Goal: Information Seeking & Learning: Learn about a topic

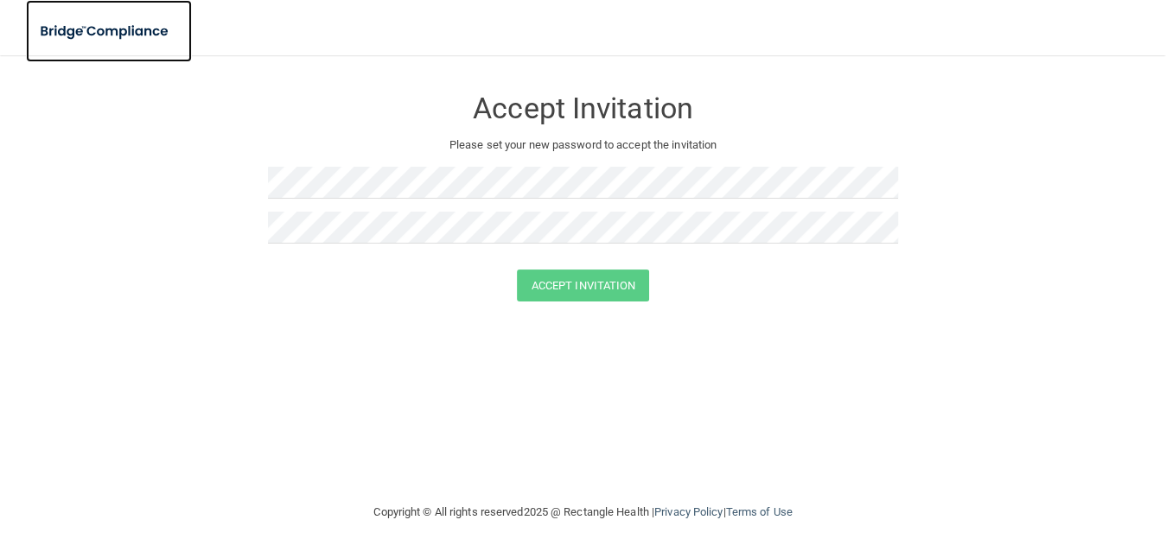
click at [67, 23] on img at bounding box center [105, 31] width 159 height 35
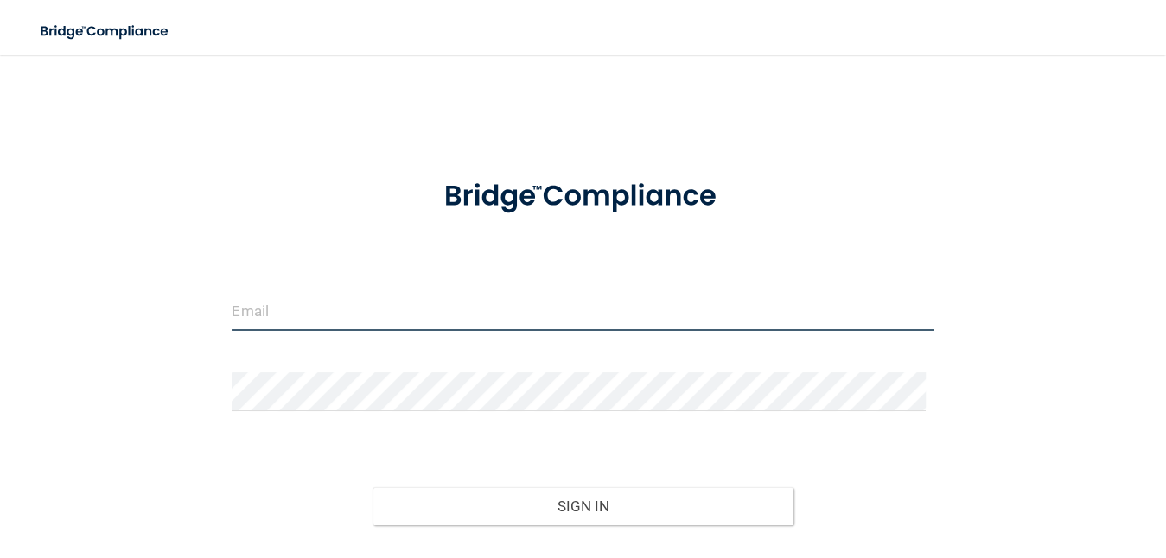
click at [329, 306] on input "email" at bounding box center [583, 311] width 702 height 39
type input "Vanessa.Perez@ameridentco.com"
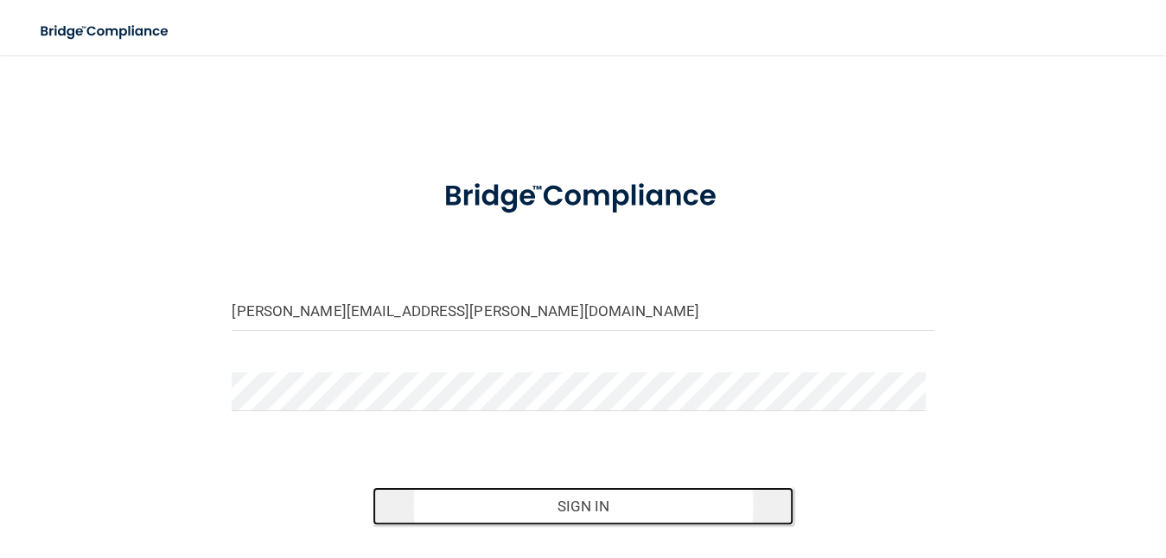
click at [536, 500] on button "Sign In" at bounding box center [583, 507] width 421 height 38
click at [572, 495] on button "Sign In" at bounding box center [583, 507] width 421 height 38
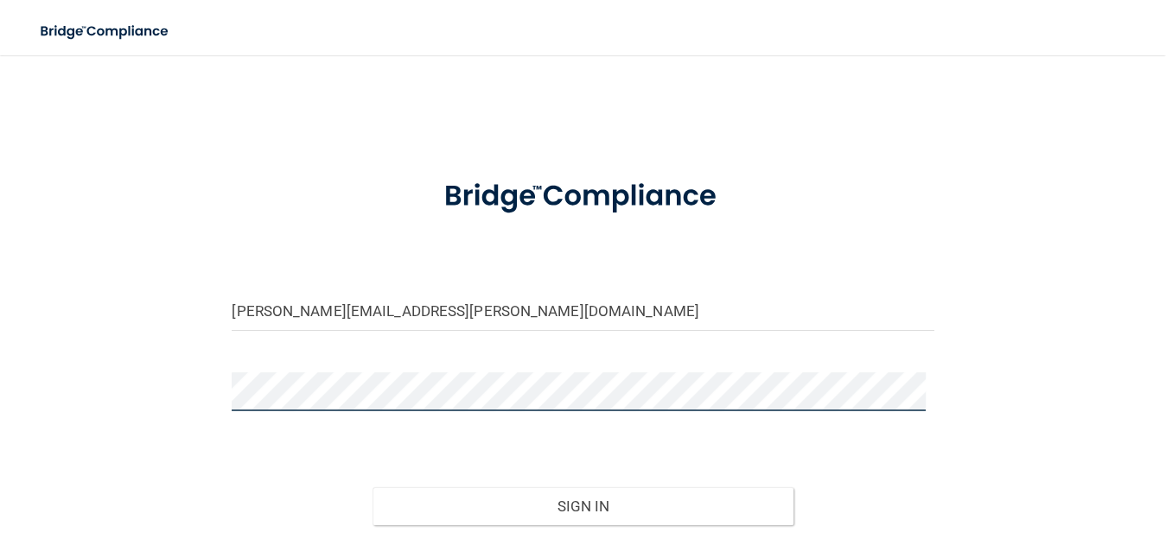
click at [373, 488] on button "Sign In" at bounding box center [583, 507] width 421 height 38
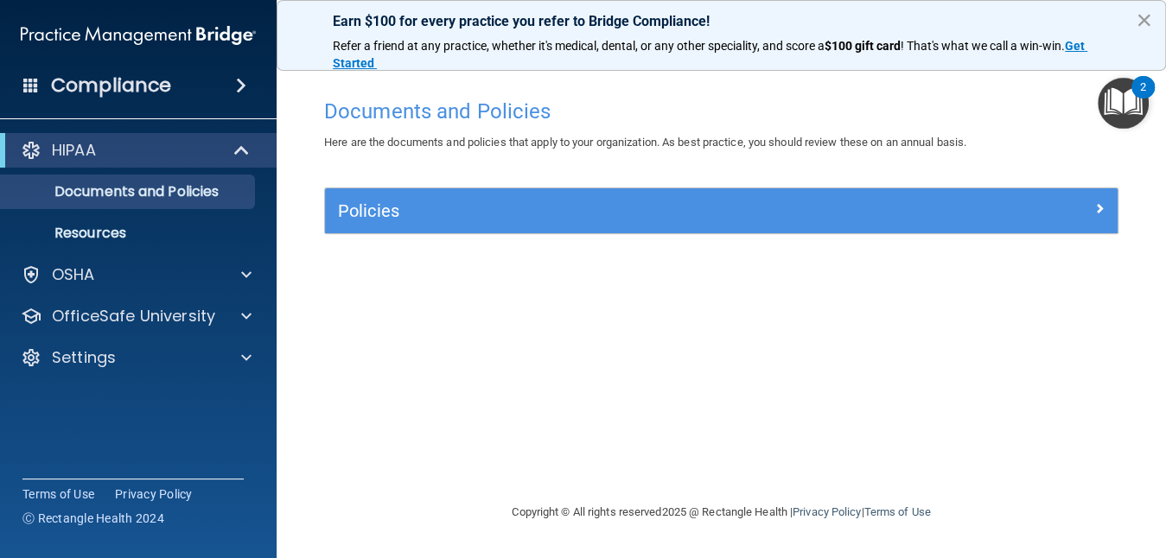
click at [1148, 7] on button "×" at bounding box center [1144, 20] width 16 height 28
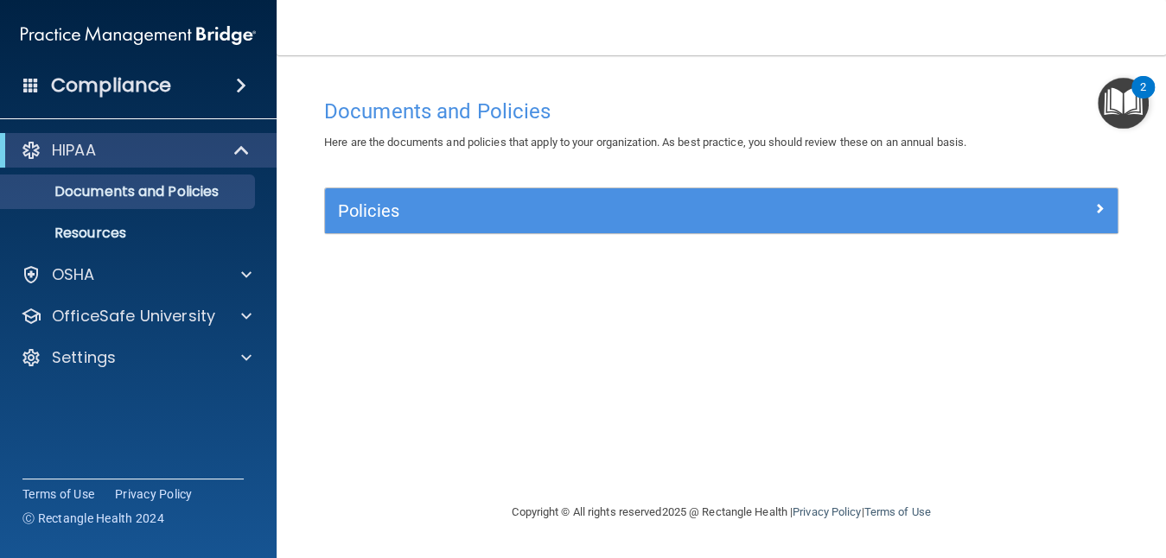
drag, startPoint x: 1148, startPoint y: 7, endPoint x: 535, endPoint y: -1, distance: 613.0
click at [535, 0] on nav "Toggle navigation Vanessa Perez vanessa.perez@ameridentco.com Manage My Enterpr…" at bounding box center [722, 27] width 890 height 55
click at [139, 90] on h4 "Compliance" at bounding box center [111, 85] width 120 height 24
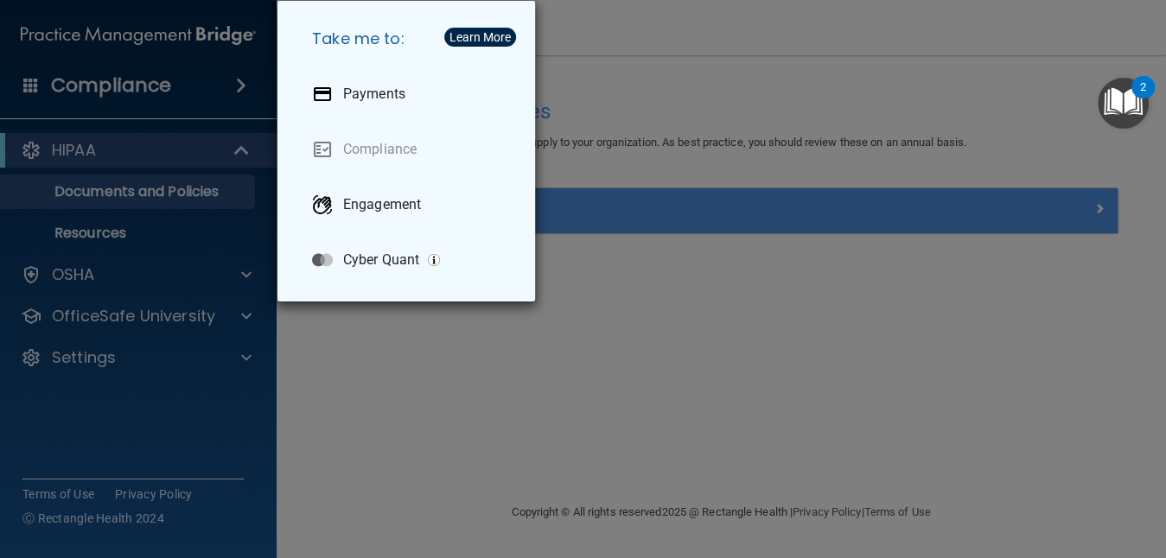
click at [339, 386] on div "Take me to: Payments Compliance Engagement Cyber Quant" at bounding box center [583, 279] width 1166 height 558
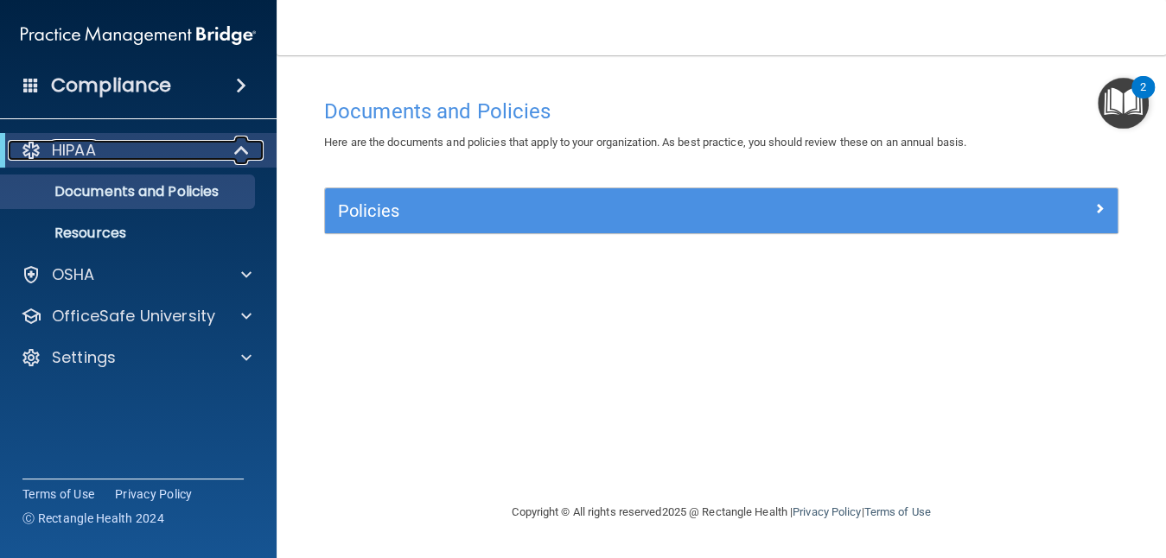
click at [105, 148] on div "HIPAA" at bounding box center [115, 150] width 214 height 21
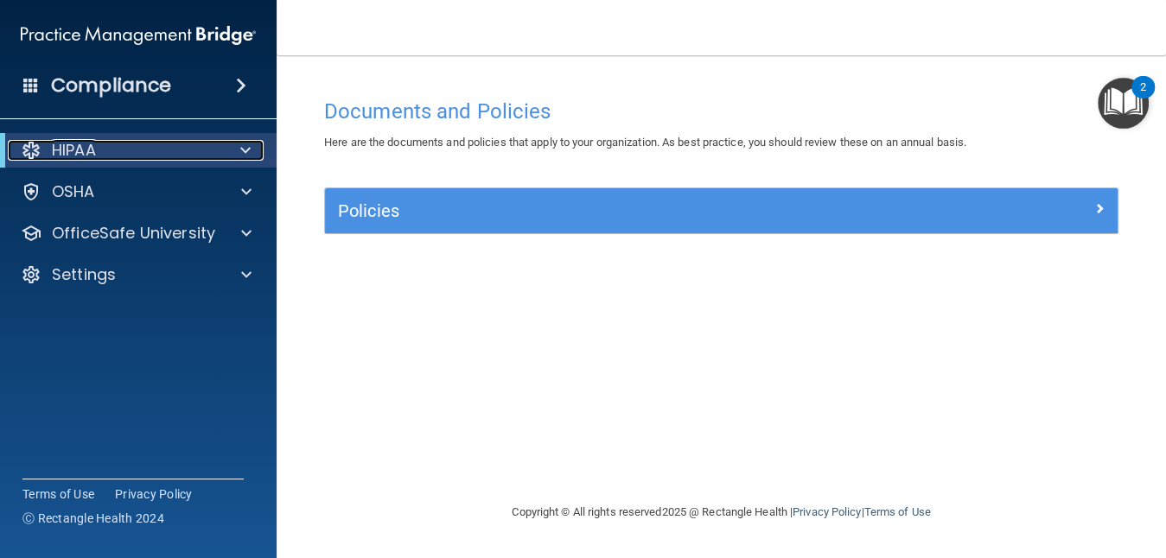
click at [105, 148] on div "HIPAA" at bounding box center [115, 150] width 214 height 21
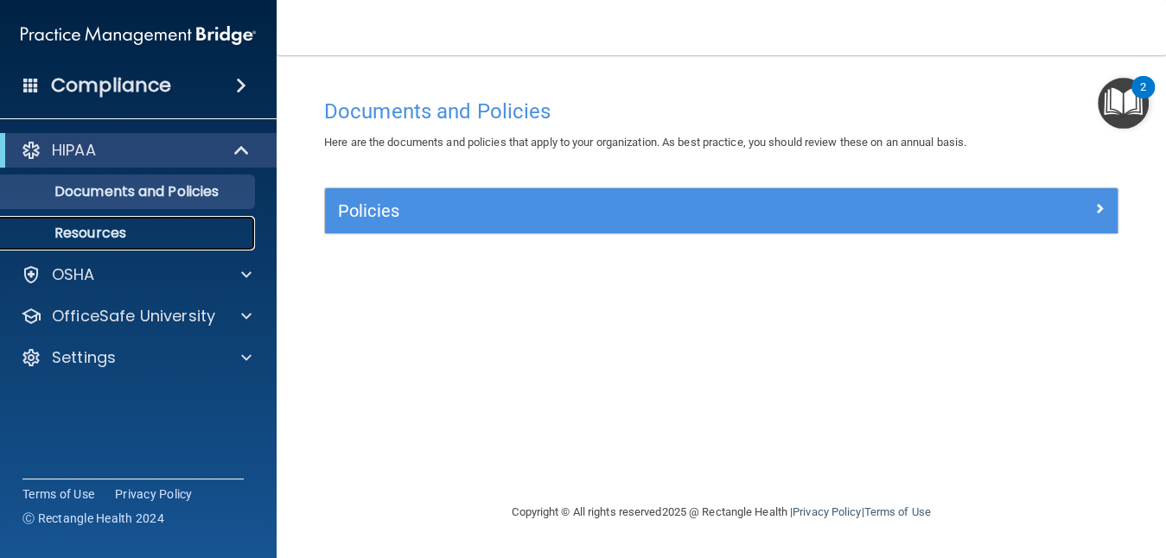
click at [106, 227] on p "Resources" at bounding box center [129, 233] width 236 height 17
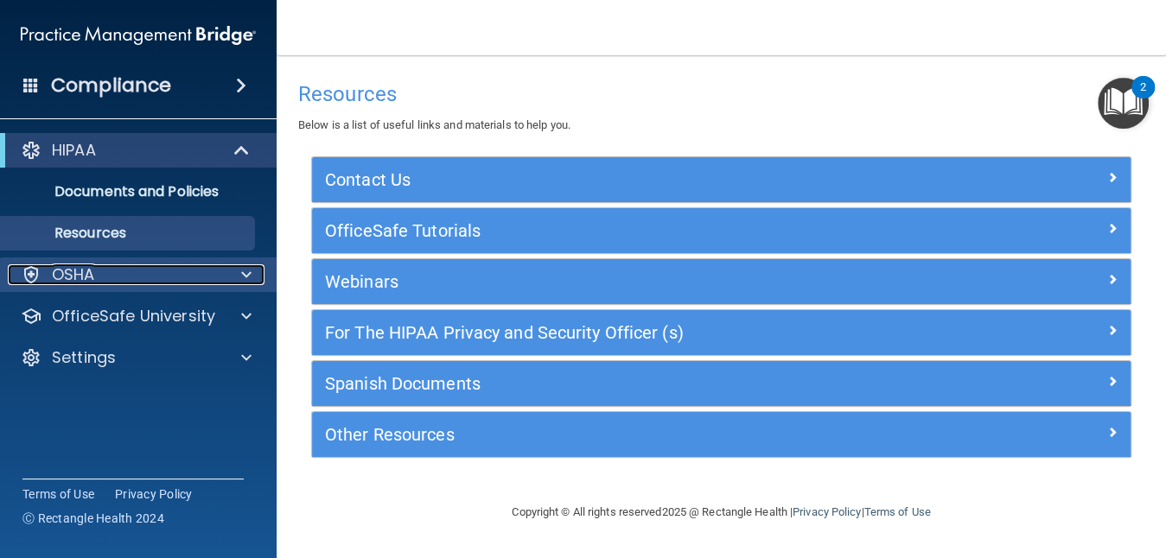
click at [104, 265] on div "OSHA" at bounding box center [115, 275] width 214 height 21
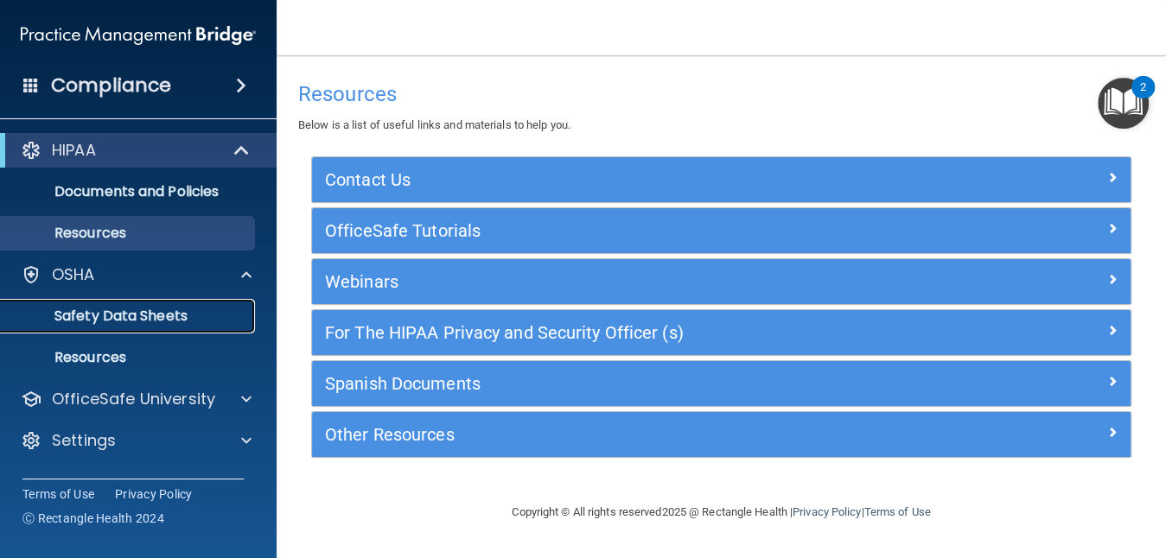
click at [126, 314] on p "Safety Data Sheets" at bounding box center [129, 316] width 236 height 17
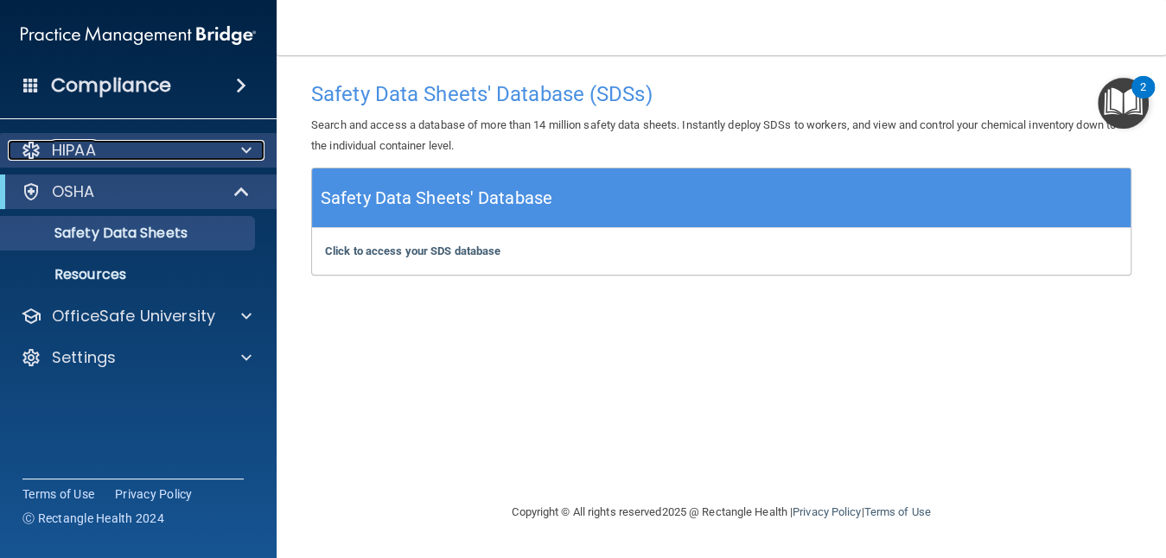
click at [223, 140] on div at bounding box center [243, 150] width 43 height 21
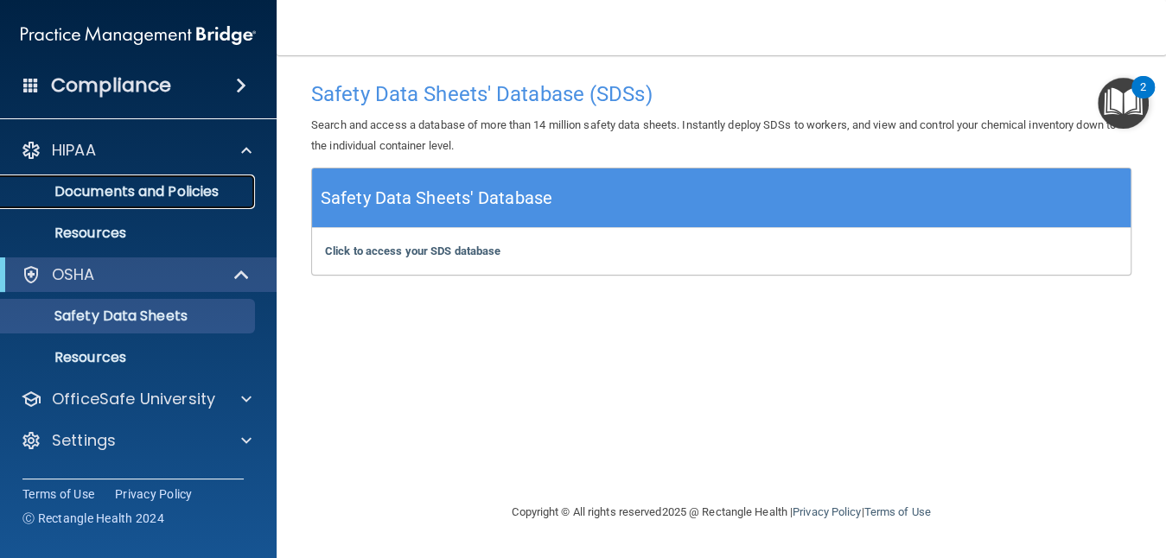
click at [207, 188] on p "Documents and Policies" at bounding box center [129, 191] width 236 height 17
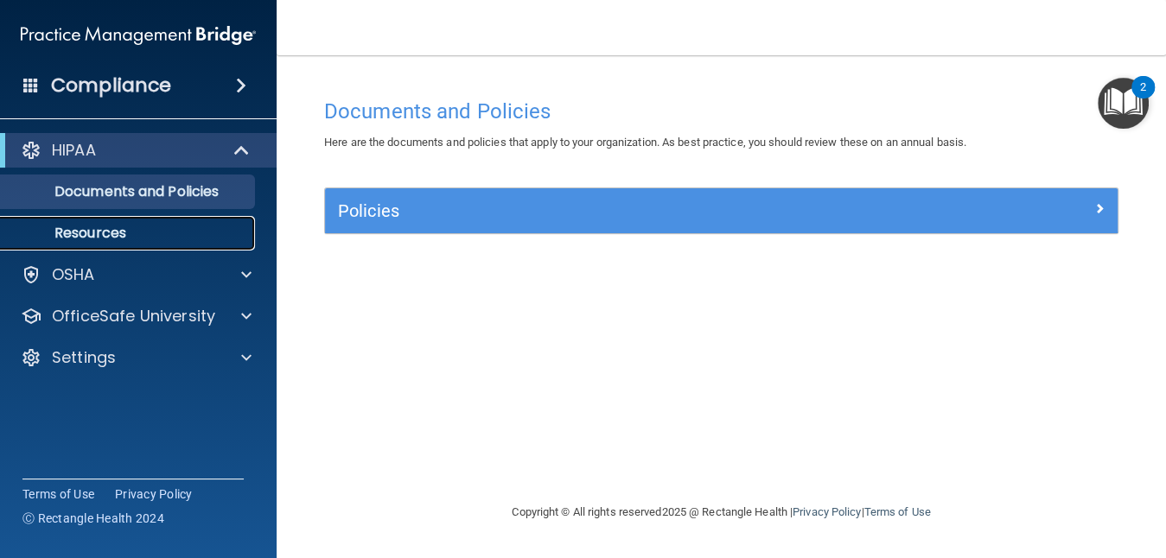
click at [178, 232] on p "Resources" at bounding box center [129, 233] width 236 height 17
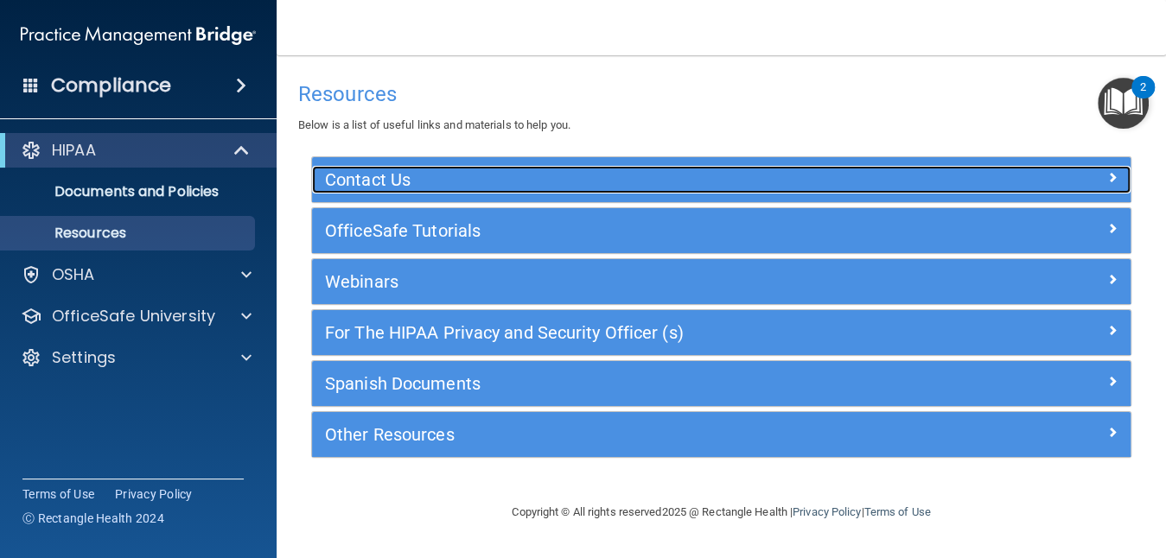
click at [656, 172] on h5 "Contact Us" at bounding box center [619, 179] width 588 height 19
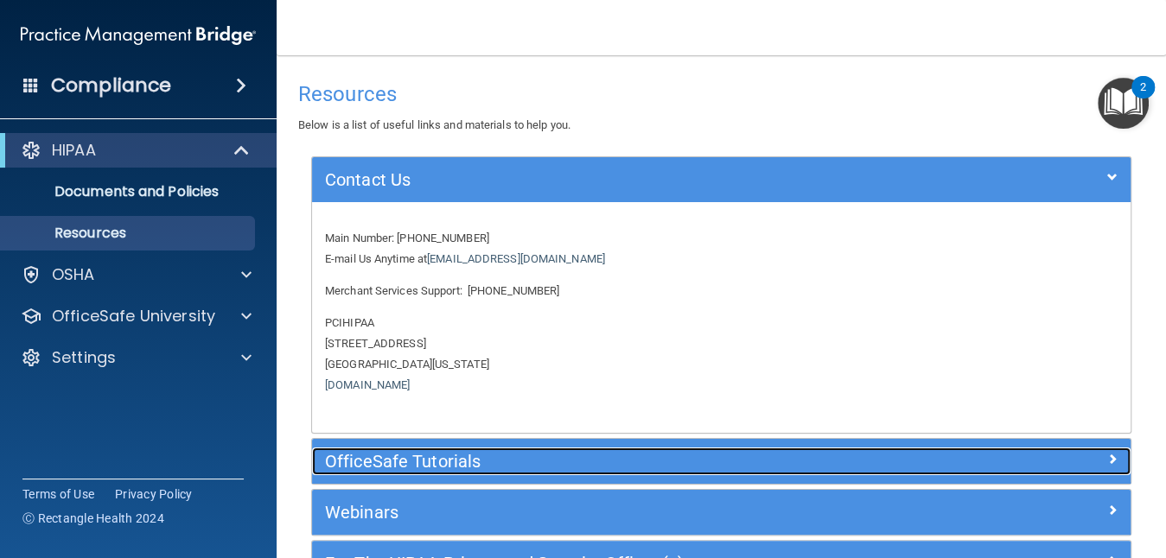
click at [553, 467] on h5 "OfficeSafe Tutorials" at bounding box center [619, 461] width 588 height 19
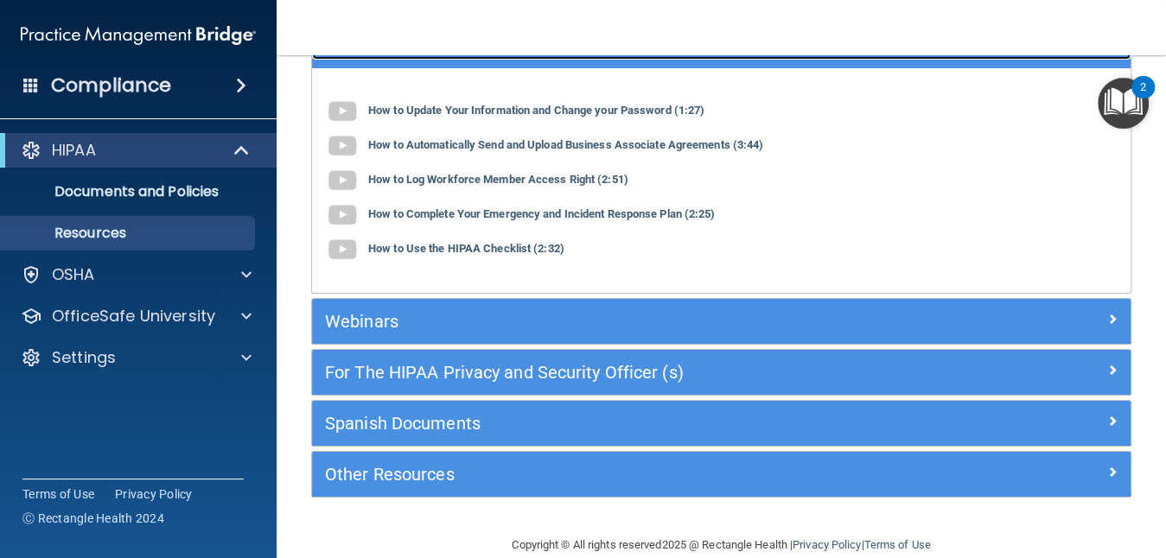
scroll to position [212, 0]
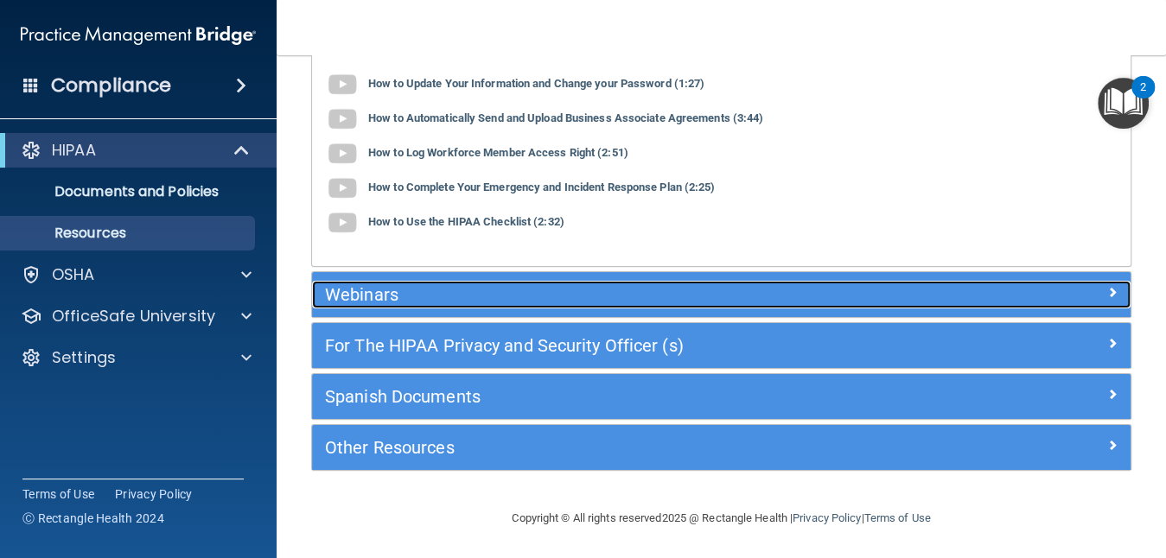
click at [941, 293] on div at bounding box center [1028, 291] width 205 height 21
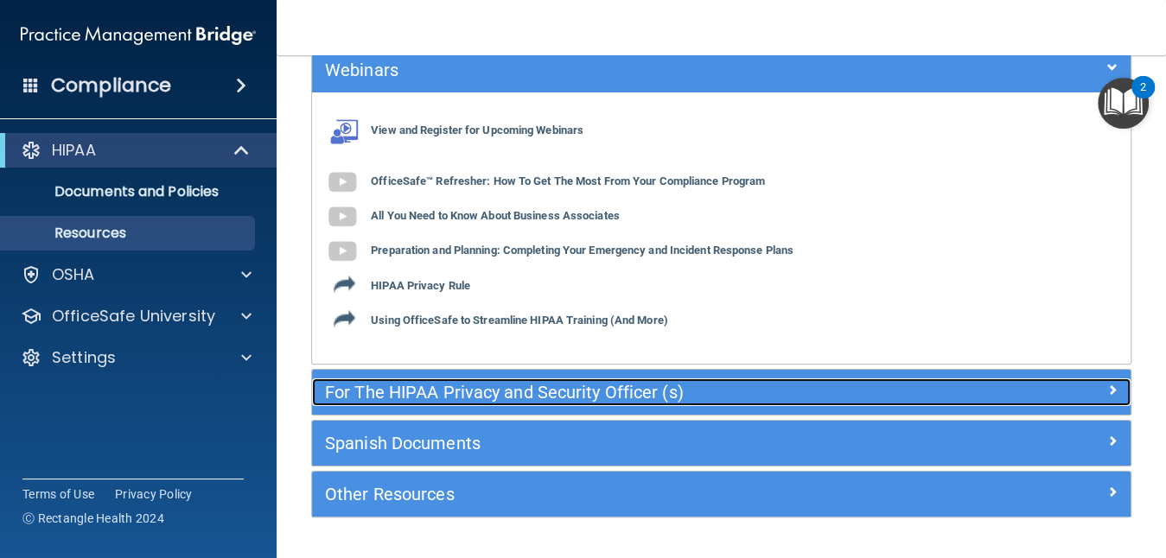
click at [859, 392] on h5 "For The HIPAA Privacy and Security Officer (s)" at bounding box center [619, 392] width 588 height 19
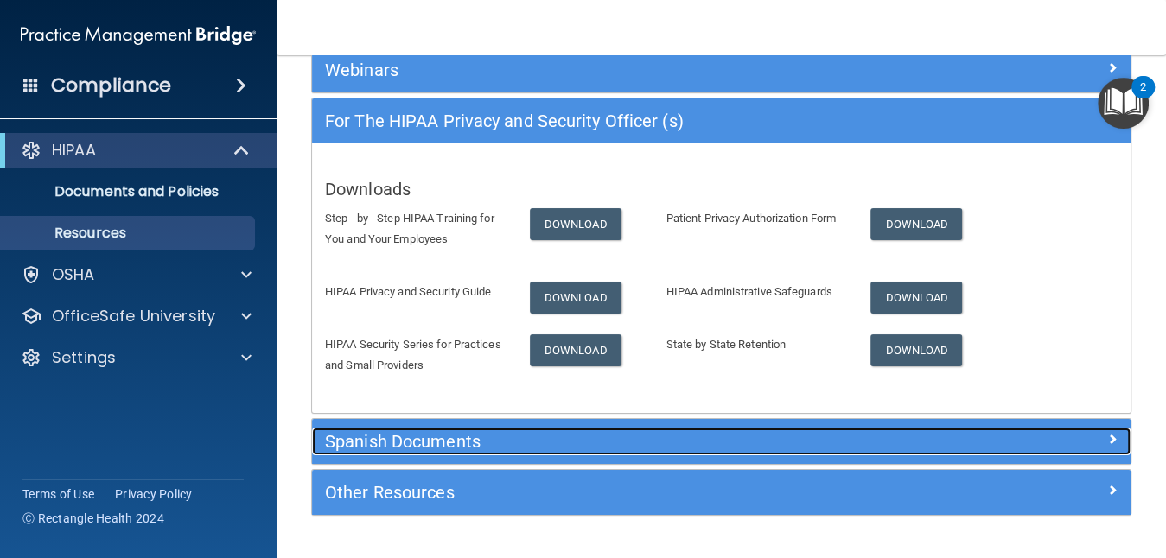
click at [828, 438] on h5 "Spanish Documents" at bounding box center [619, 441] width 588 height 19
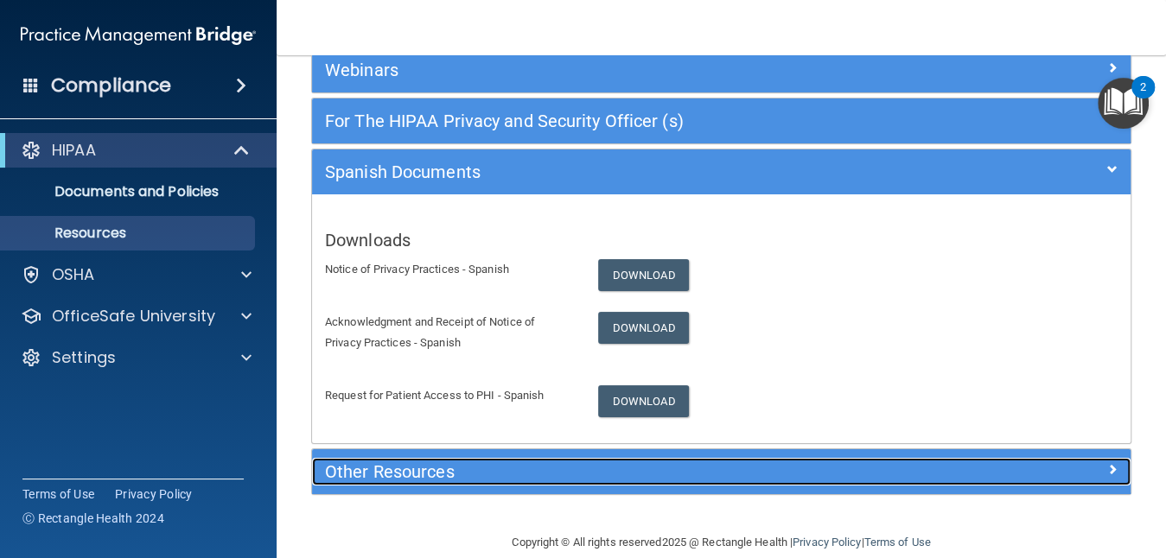
click at [1046, 463] on div at bounding box center [1028, 468] width 205 height 21
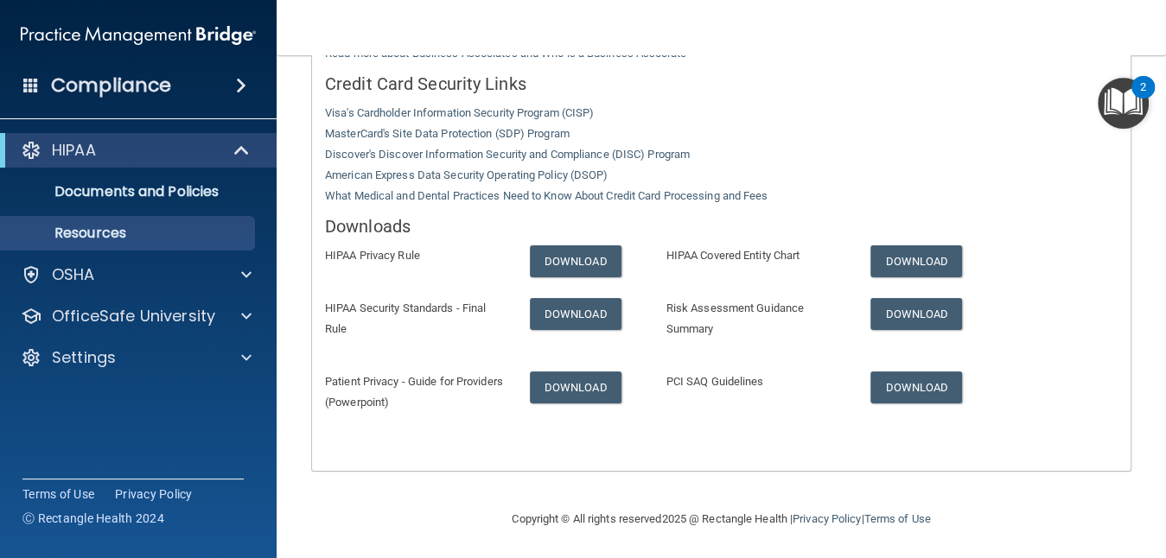
scroll to position [563, 0]
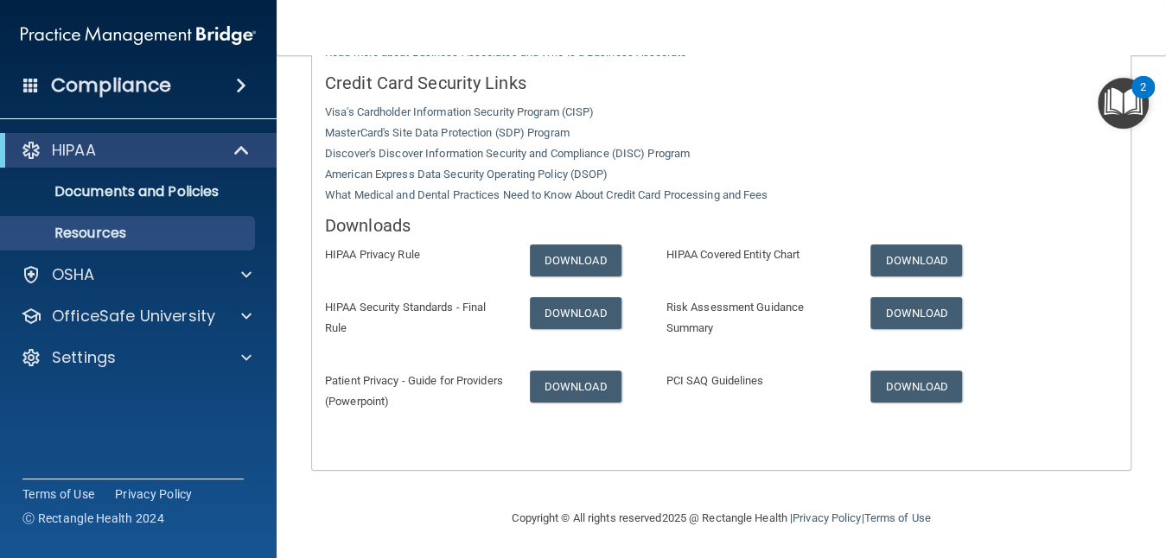
click at [242, 87] on span at bounding box center [241, 85] width 10 height 21
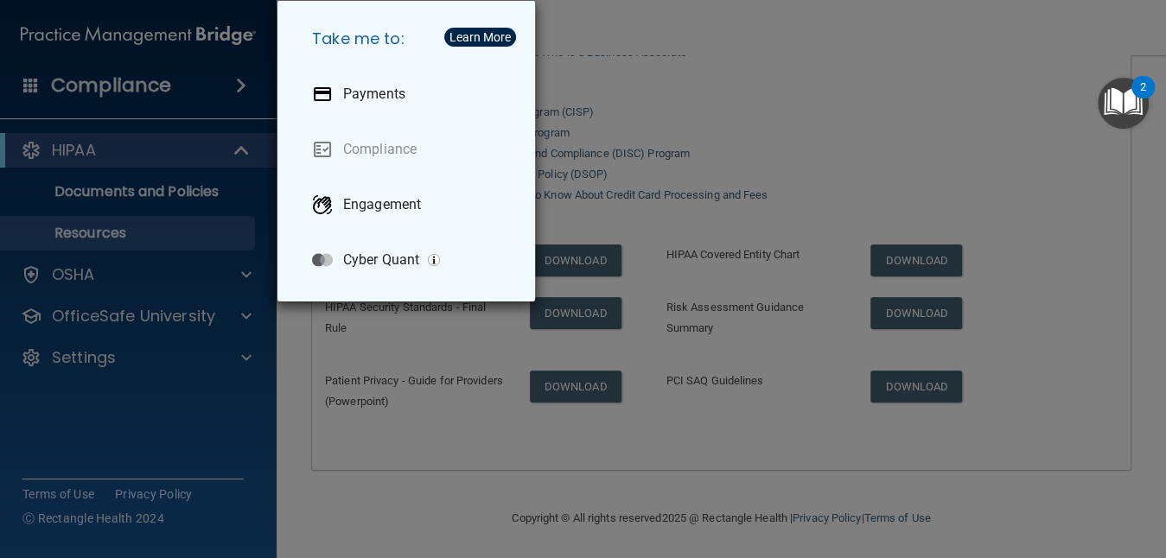
click at [180, 387] on div "Take me to: Payments Compliance Engagement Cyber Quant" at bounding box center [583, 279] width 1166 height 558
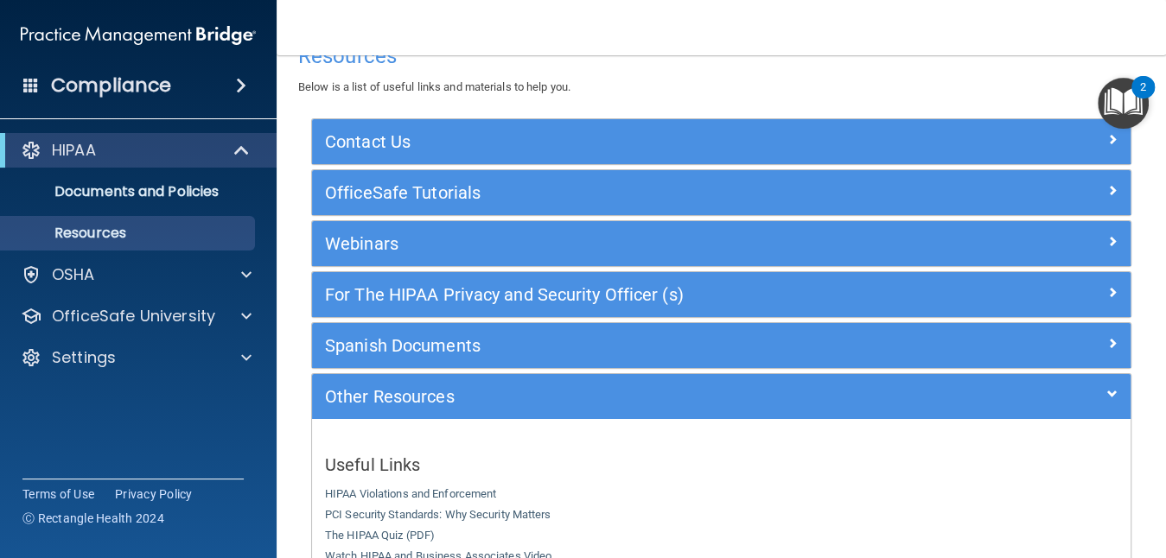
scroll to position [0, 0]
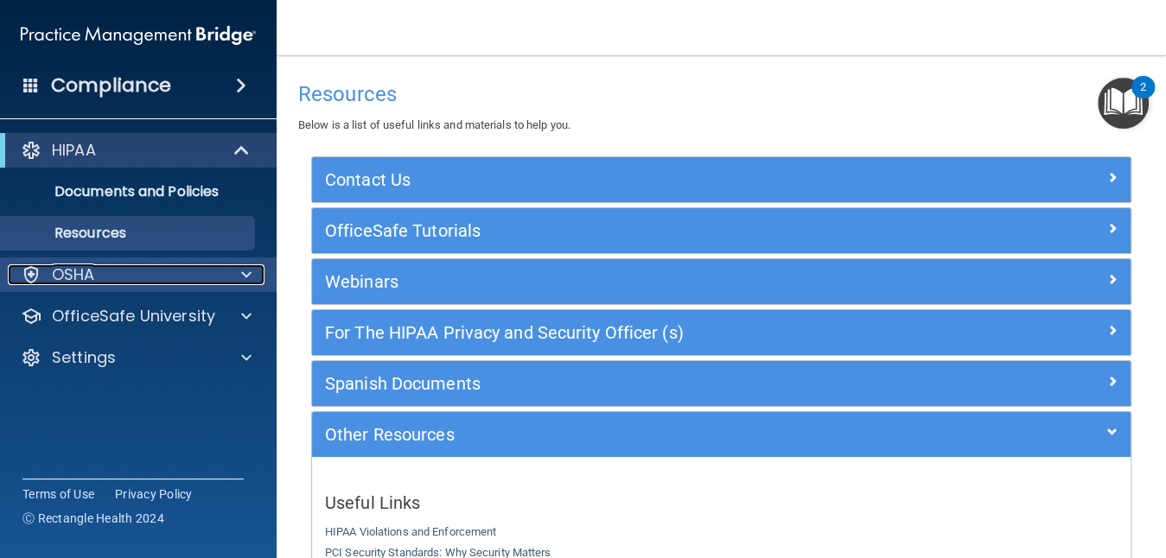
click at [163, 280] on div "OSHA" at bounding box center [115, 275] width 214 height 21
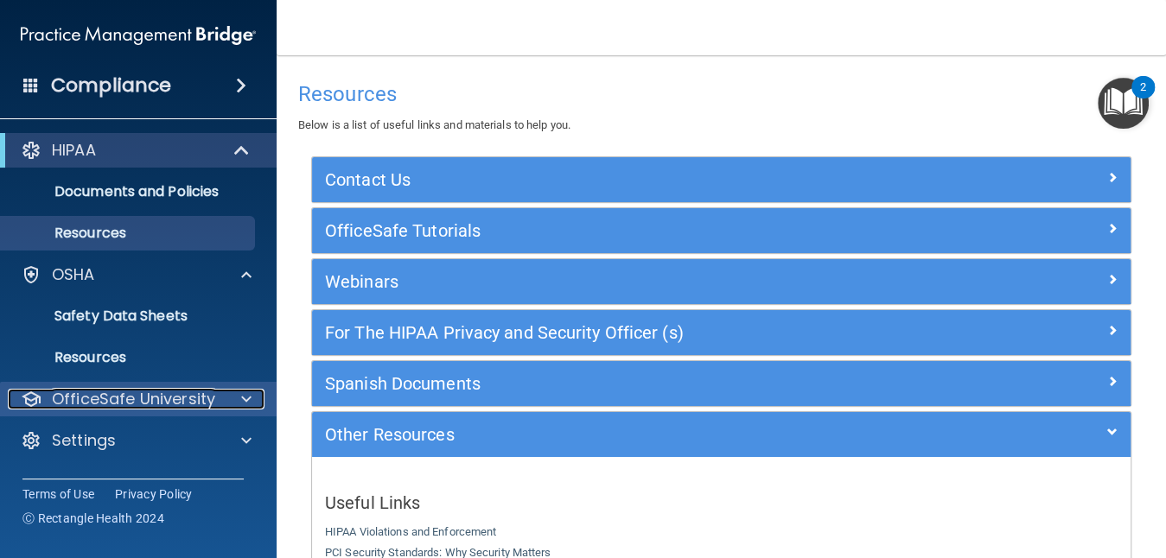
click at [133, 389] on p "OfficeSafe University" at bounding box center [133, 399] width 163 height 21
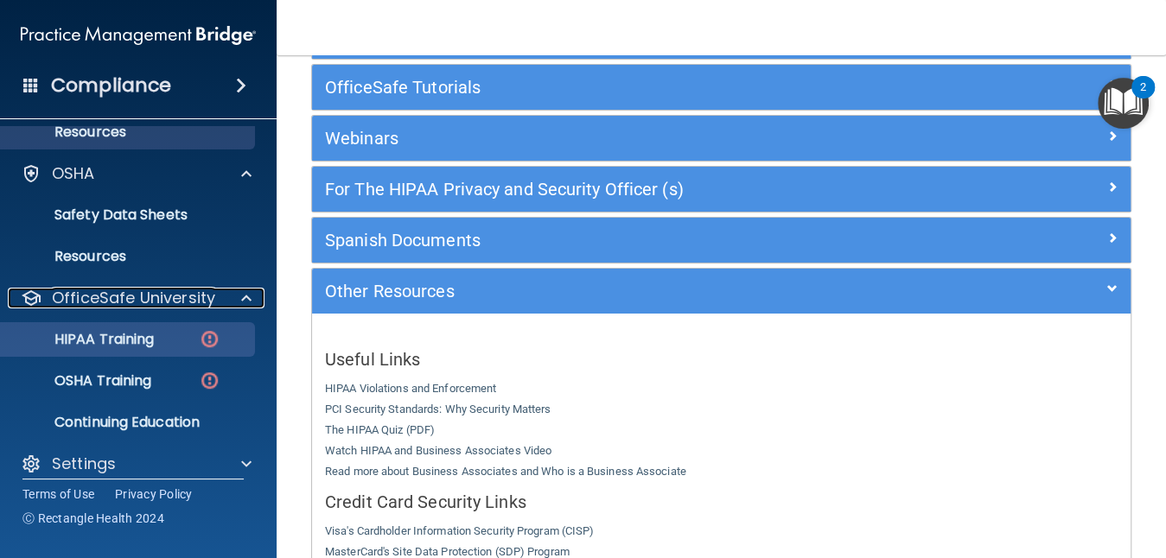
scroll to position [117, 0]
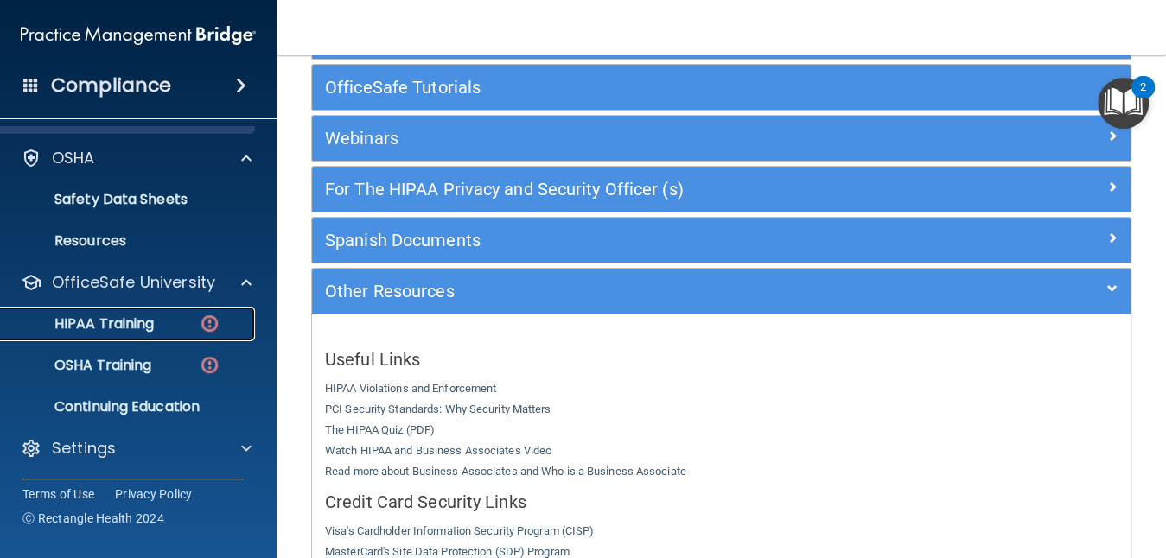
click at [124, 333] on p "HIPAA Training" at bounding box center [82, 324] width 143 height 17
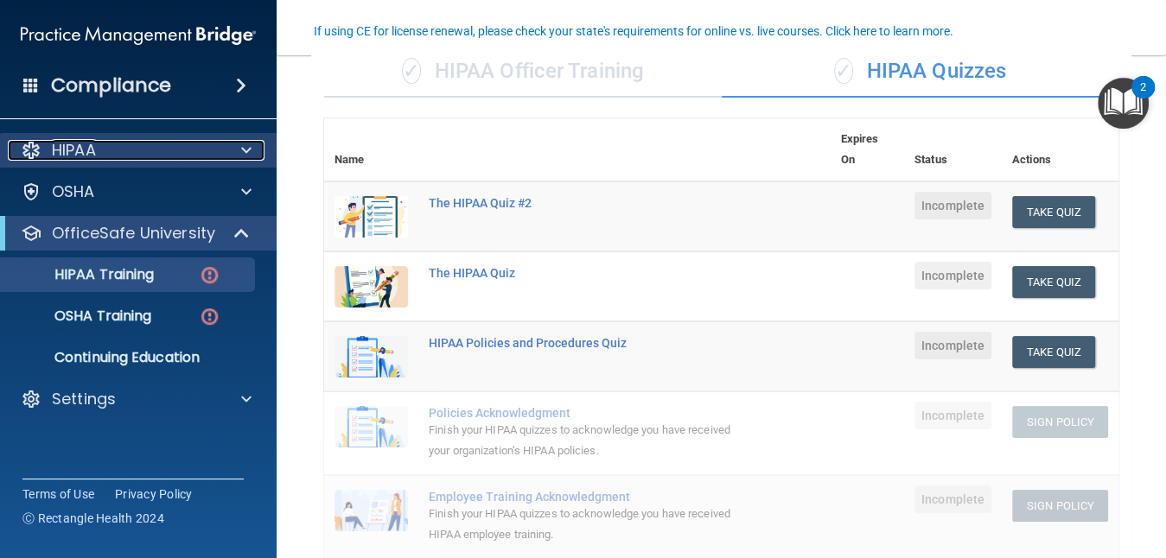
click at [250, 145] on span at bounding box center [246, 150] width 10 height 21
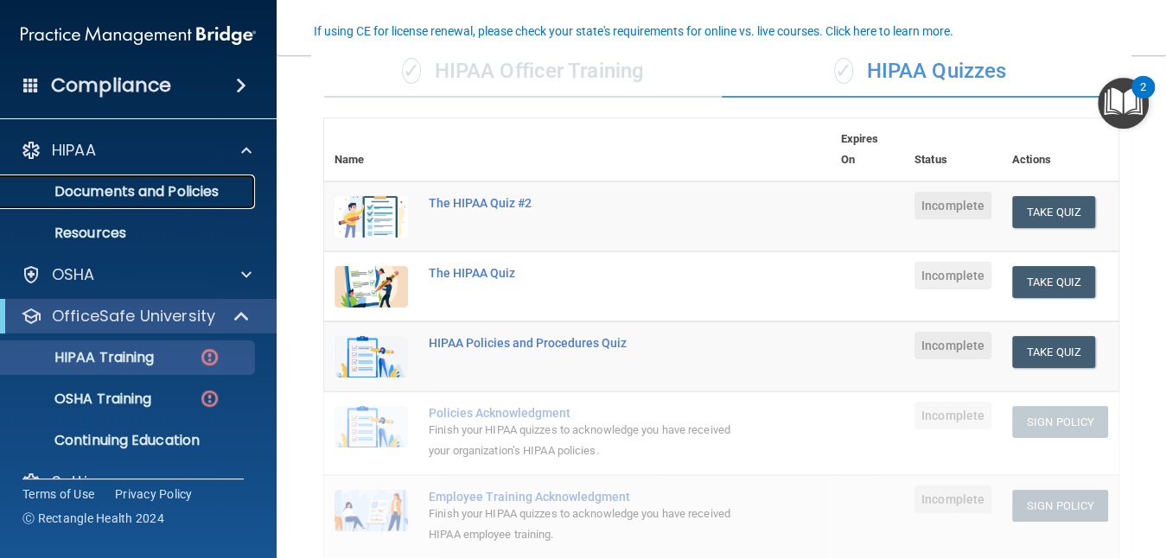
click at [216, 194] on p "Documents and Policies" at bounding box center [129, 191] width 236 height 17
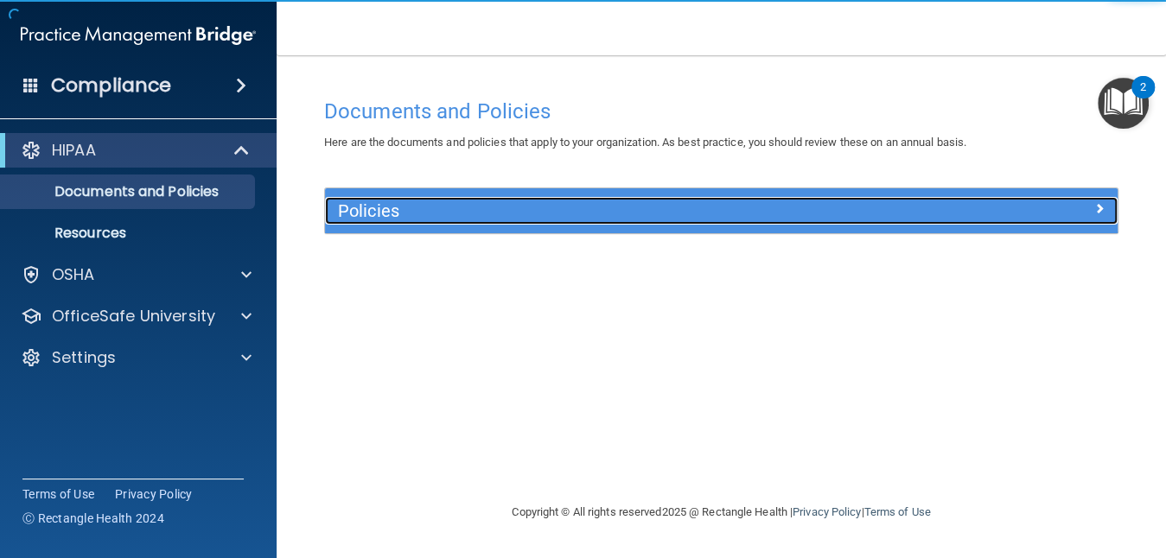
click at [510, 214] on h5 "Policies" at bounding box center [622, 210] width 569 height 19
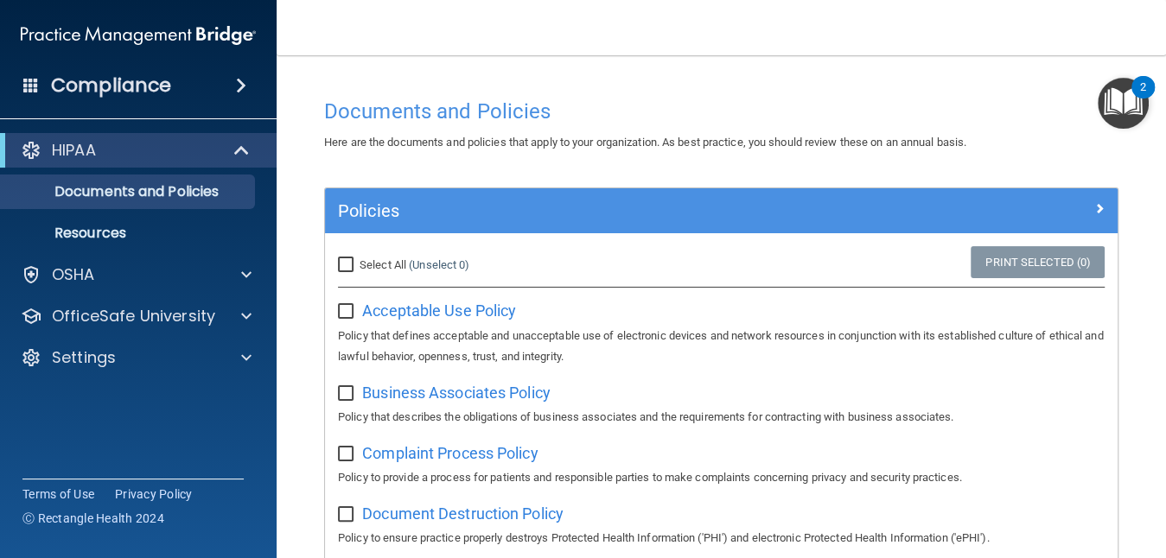
click at [350, 260] on input "Select All (Unselect 0) Unselect All" at bounding box center [348, 266] width 20 height 14
checkbox input "true"
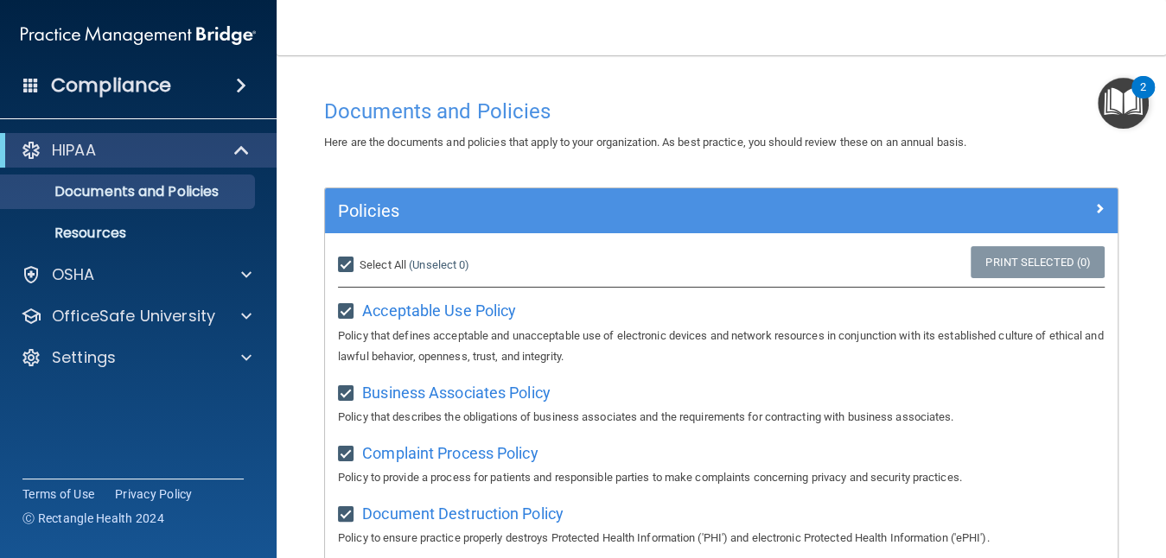
checkbox input "true"
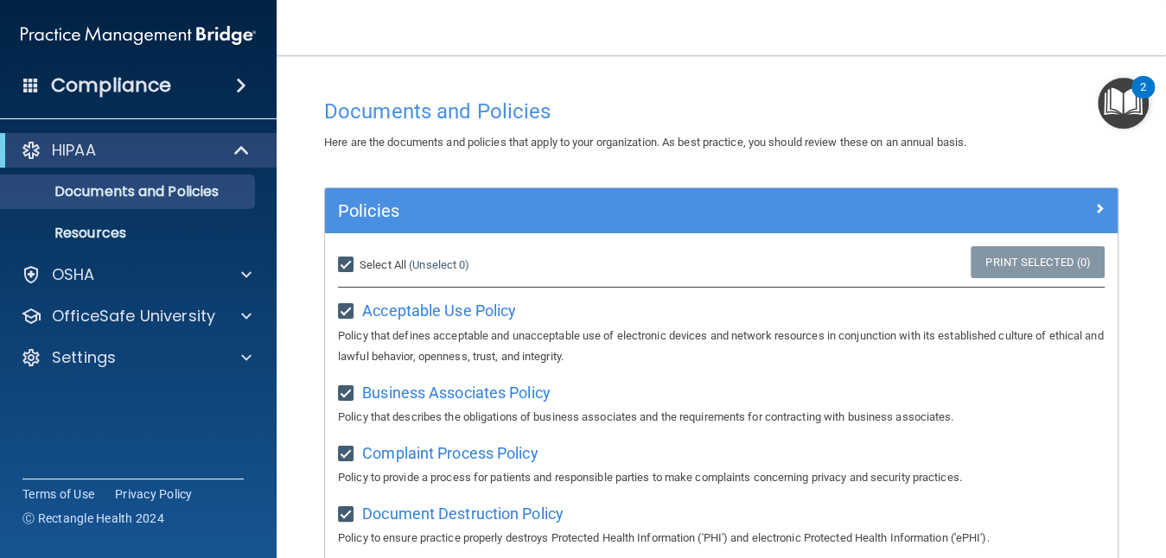
checkbox input "true"
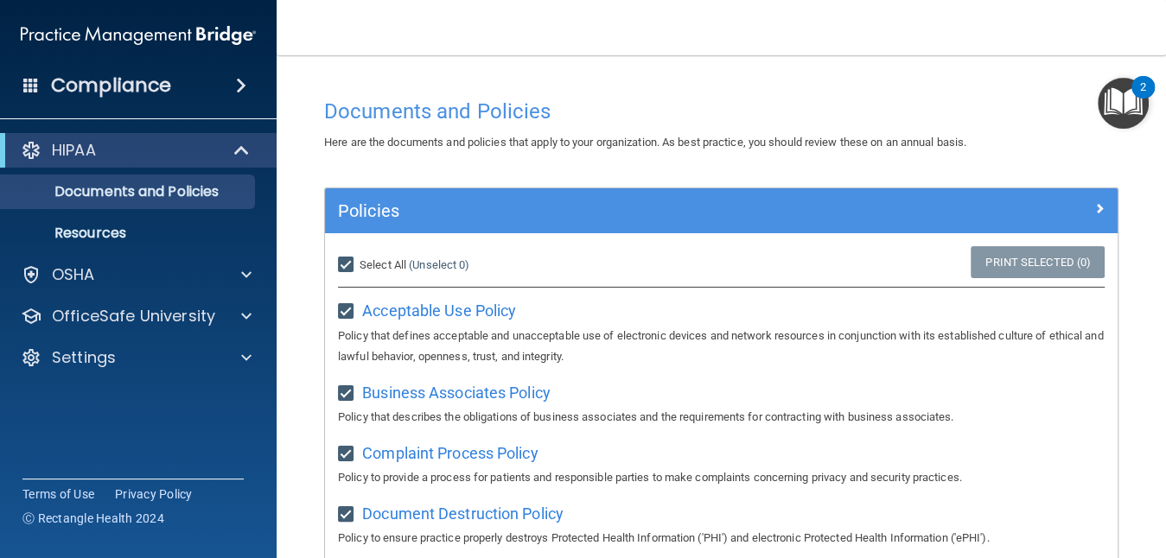
checkbox input "true"
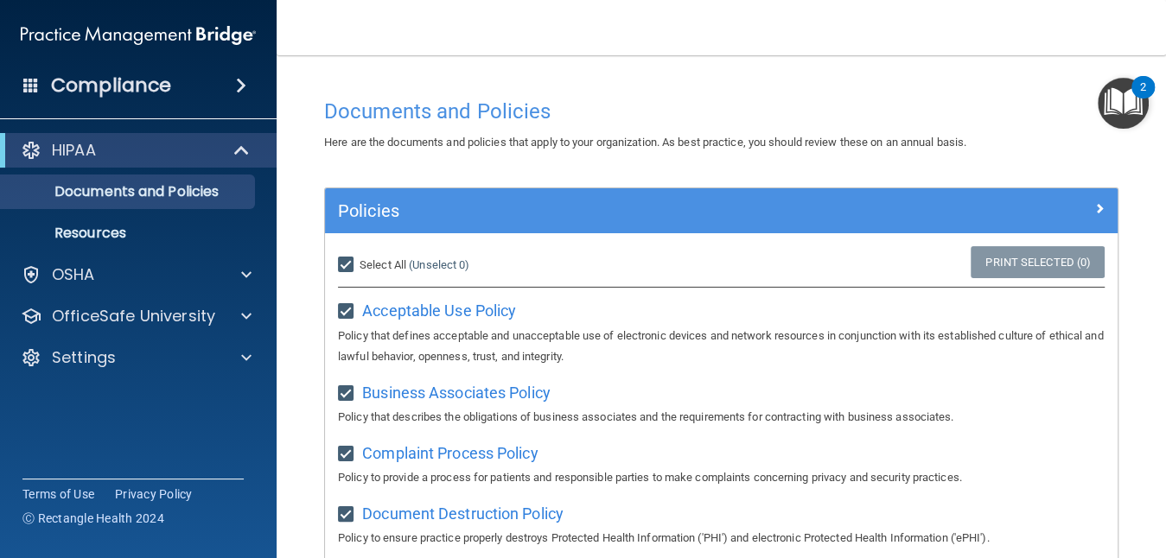
checkbox input "true"
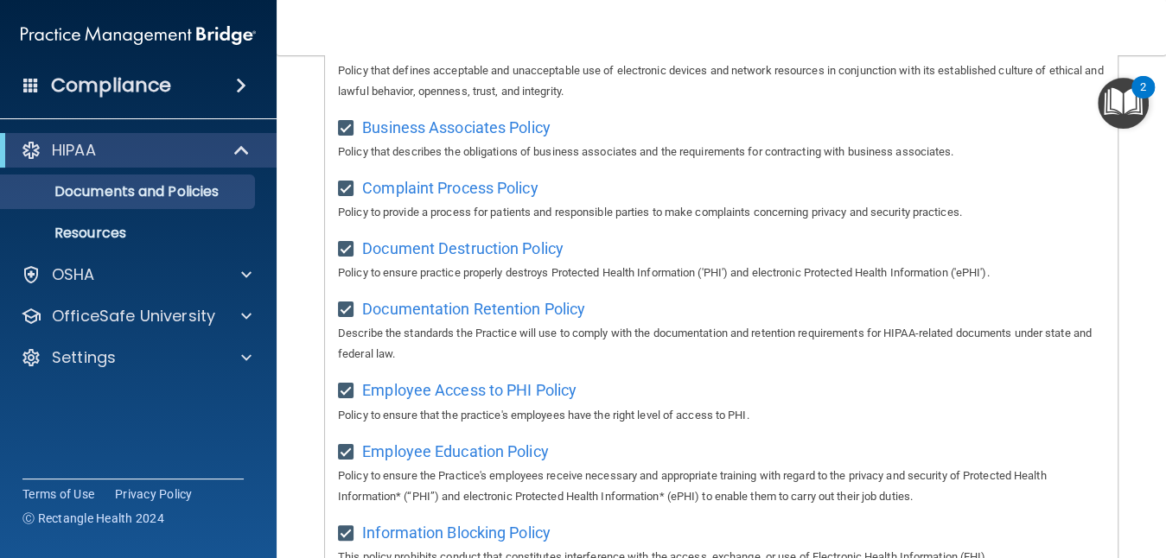
scroll to position [111, 0]
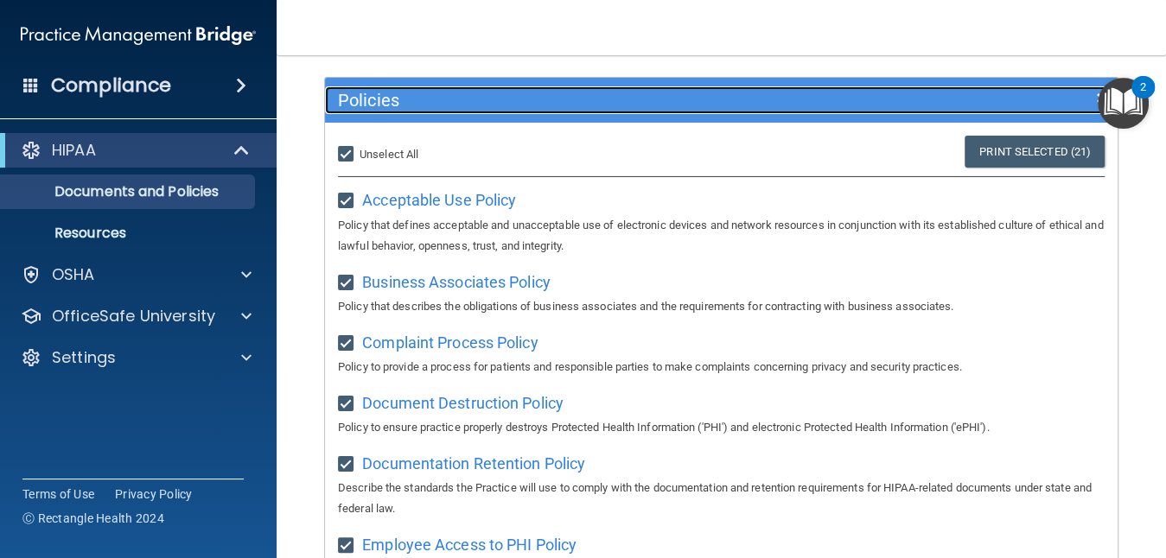
click at [990, 95] on div at bounding box center [1019, 96] width 198 height 21
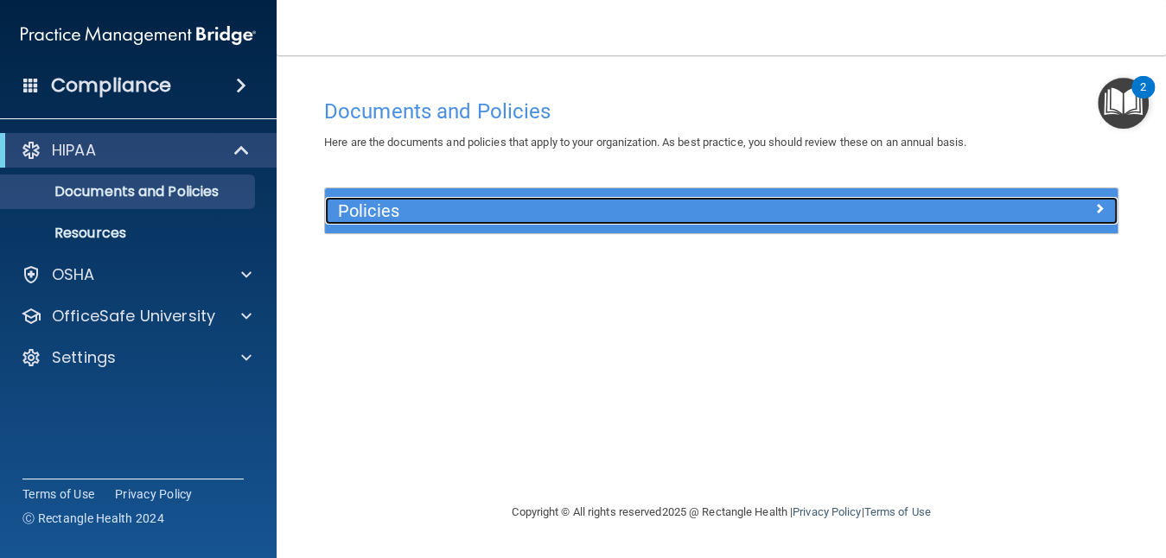
scroll to position [0, 0]
click at [909, 214] on div "Policies" at bounding box center [622, 211] width 595 height 28
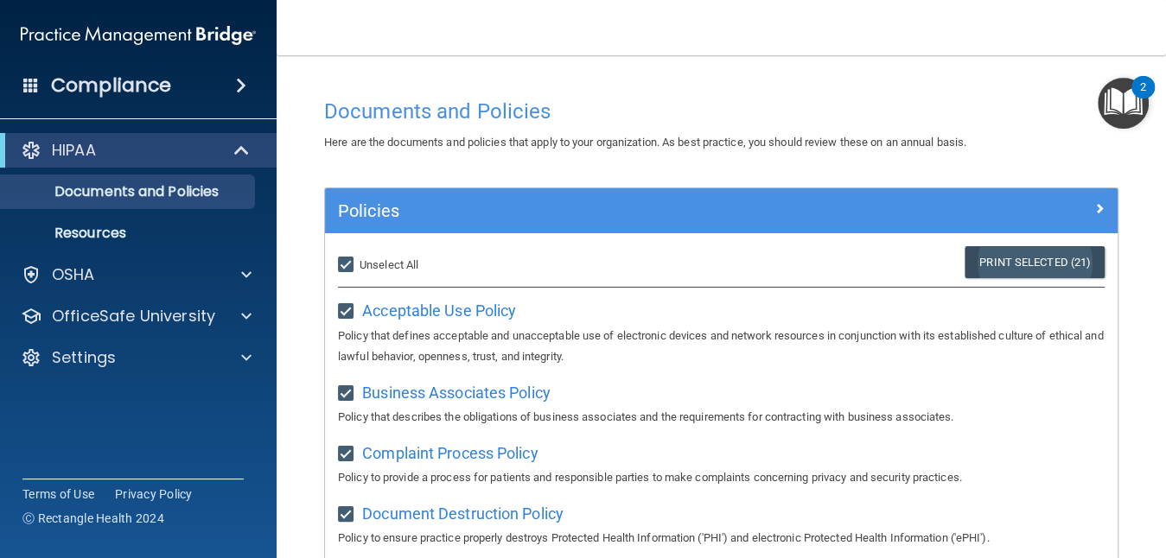
click at [979, 255] on link "Print Selected (21)" at bounding box center [1035, 262] width 140 height 32
click at [133, 229] on p "Resources" at bounding box center [129, 233] width 236 height 17
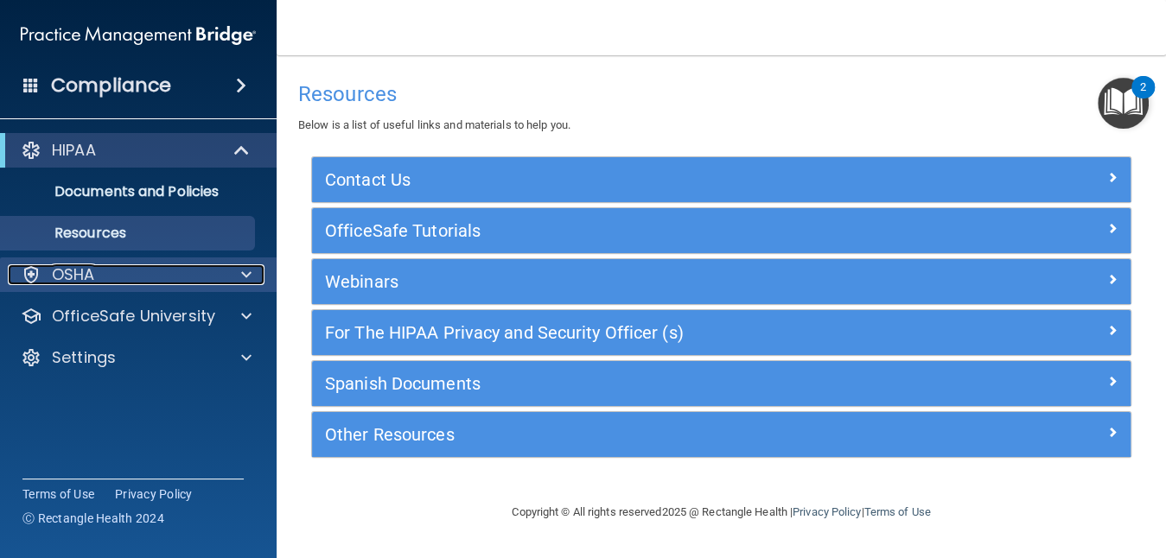
click at [103, 275] on div "OSHA" at bounding box center [115, 275] width 214 height 21
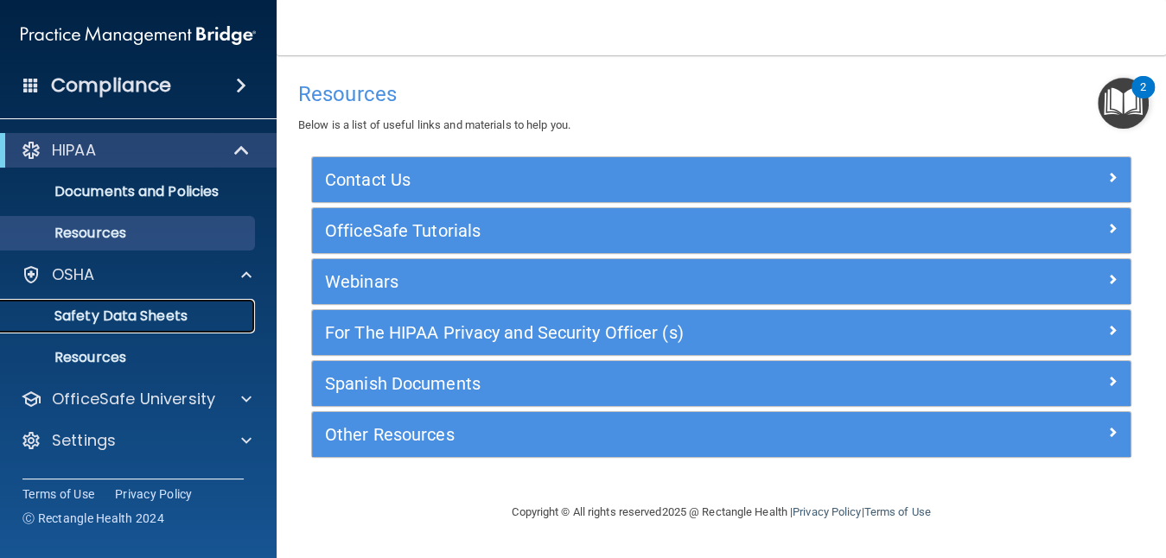
click at [103, 322] on p "Safety Data Sheets" at bounding box center [129, 316] width 236 height 17
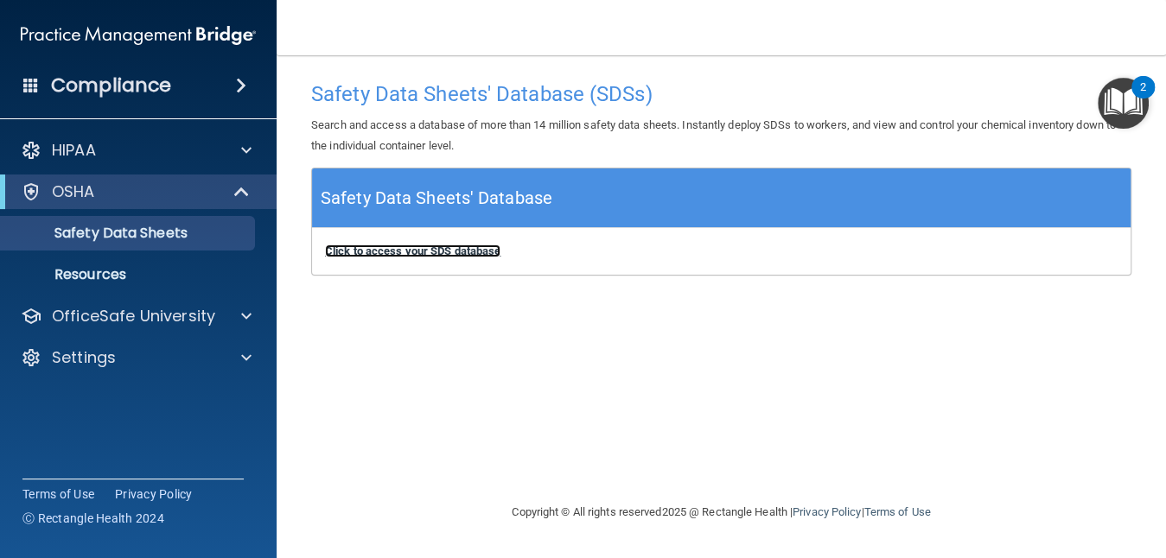
click at [376, 246] on b "Click to access your SDS database" at bounding box center [413, 251] width 176 height 13
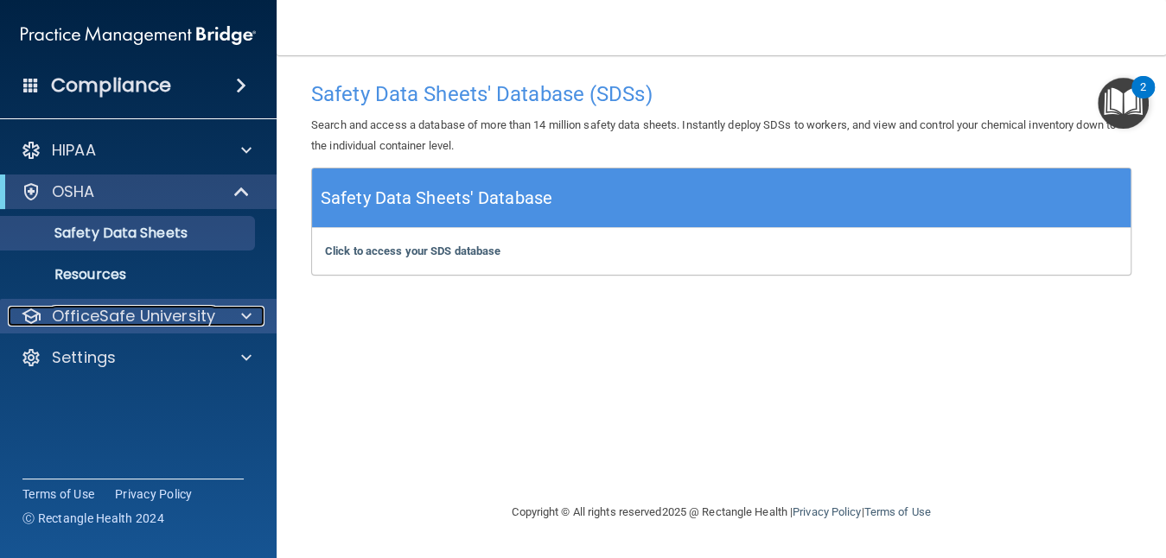
click at [232, 312] on div at bounding box center [243, 316] width 43 height 21
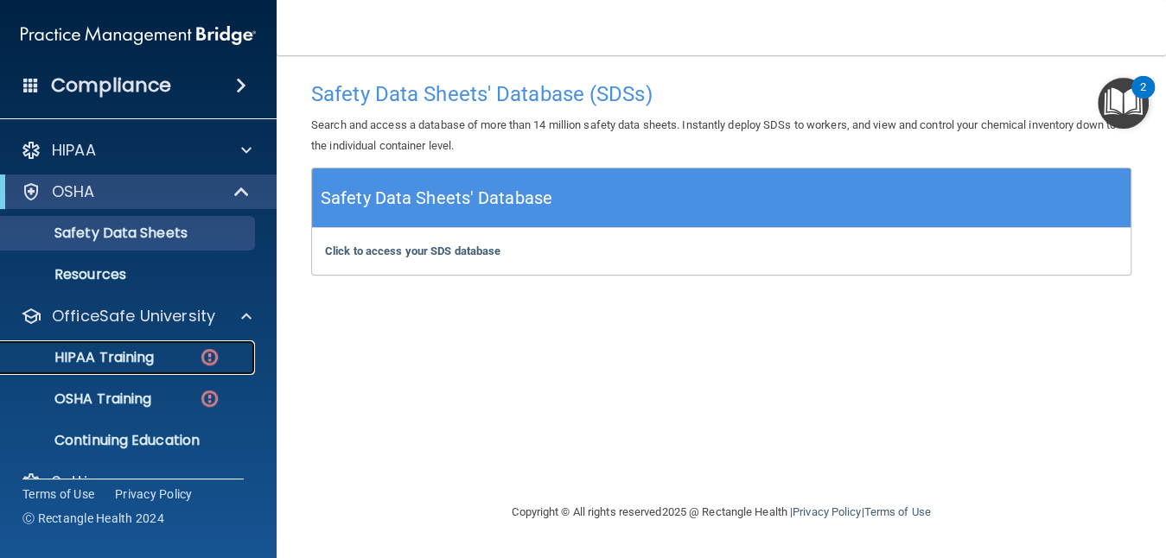
click at [179, 349] on div "HIPAA Training" at bounding box center [129, 357] width 236 height 17
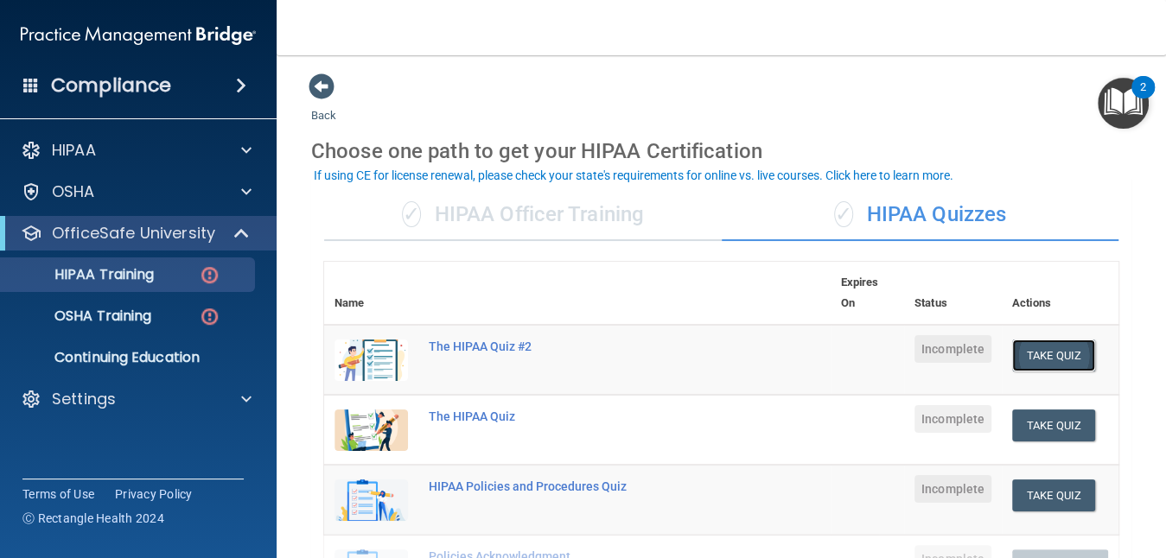
click at [1052, 348] on button "Take Quiz" at bounding box center [1053, 356] width 83 height 32
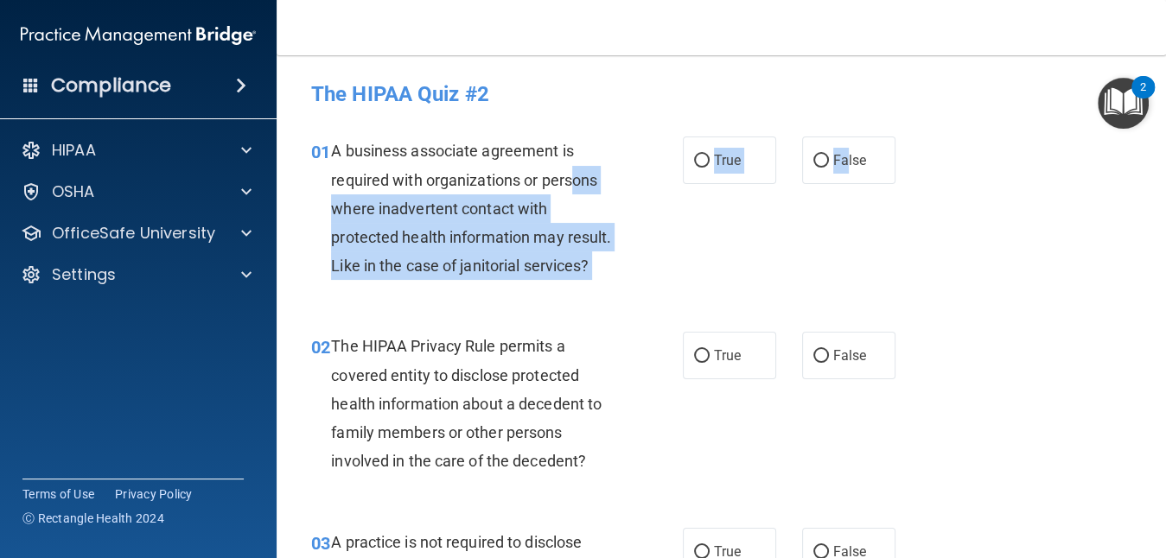
drag, startPoint x: 837, startPoint y: 137, endPoint x: 604, endPoint y: 218, distance: 246.4
click at [907, 137] on ng-form "01 A business associate agreement is required with organizations or persons whe…" at bounding box center [907, 137] width 0 height 0
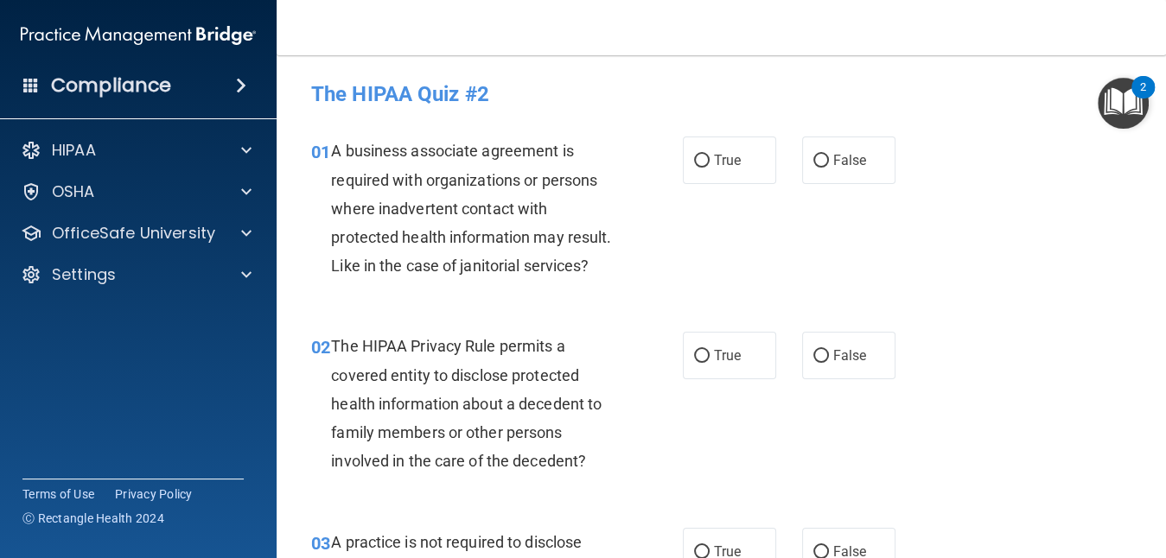
click at [1005, 293] on div "01 A business associate agreement is required with organizations or persons whe…" at bounding box center [721, 212] width 846 height 195
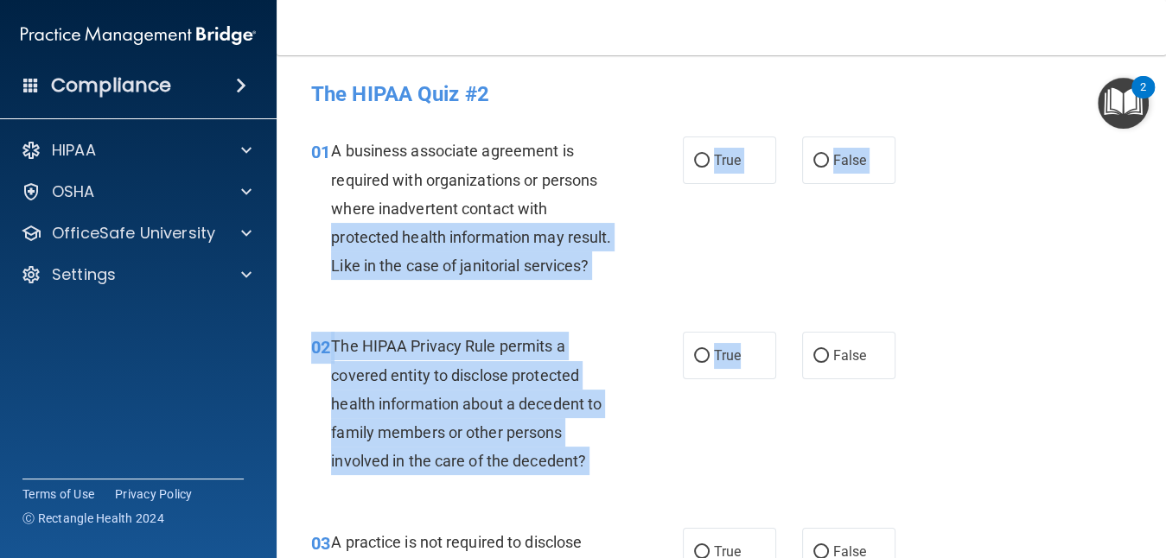
drag, startPoint x: 767, startPoint y: 377, endPoint x: 570, endPoint y: 209, distance: 258.8
click at [648, 289] on div "01 A business associate agreement is required with organizations or persons whe…" at bounding box center [497, 213] width 424 height 152
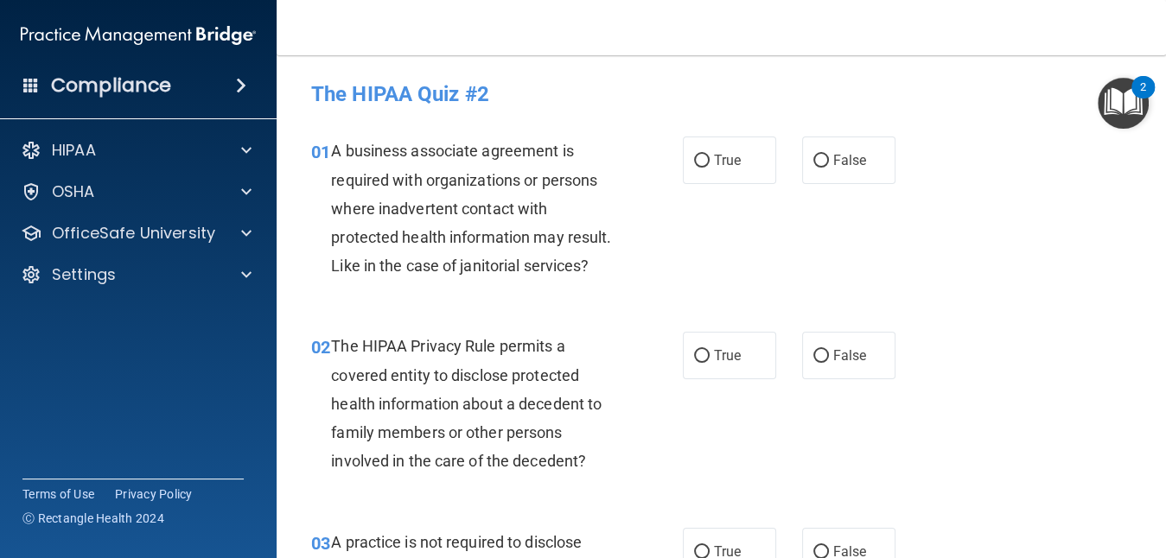
click at [648, 289] on div "01 A business associate agreement is required with organizations or persons whe…" at bounding box center [497, 213] width 424 height 152
click at [714, 168] on span "True" at bounding box center [727, 160] width 27 height 16
click at [706, 168] on input "True" at bounding box center [702, 161] width 16 height 13
radio input "true"
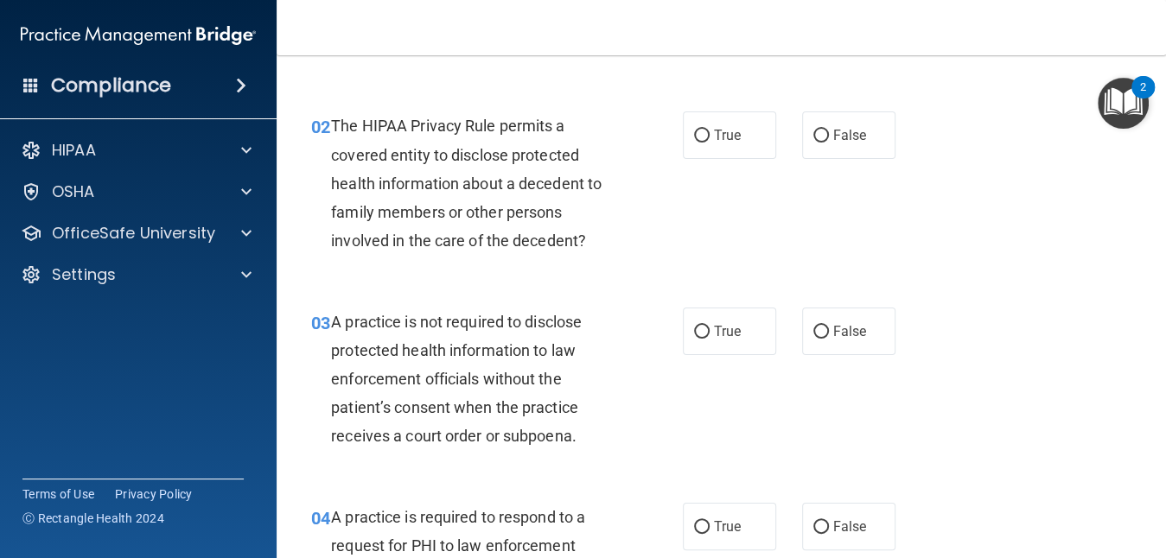
scroll to position [242, 0]
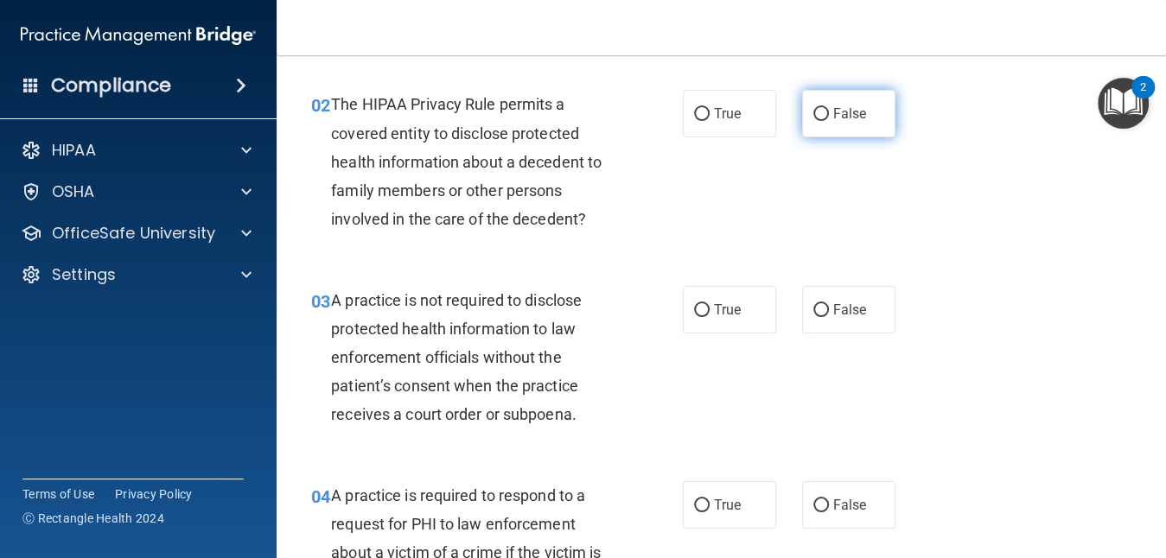
click at [802, 137] on label "False" at bounding box center [848, 114] width 93 height 48
click at [814, 121] on input "False" at bounding box center [822, 114] width 16 height 13
radio input "true"
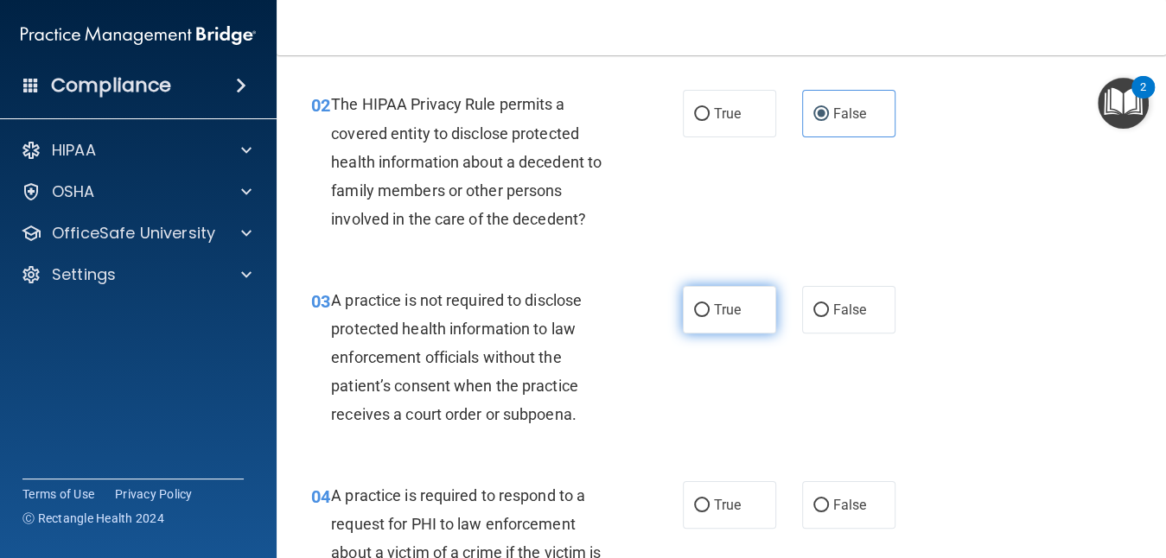
click at [686, 334] on label "True" at bounding box center [729, 310] width 93 height 48
click at [694, 317] on input "True" at bounding box center [702, 310] width 16 height 13
radio input "true"
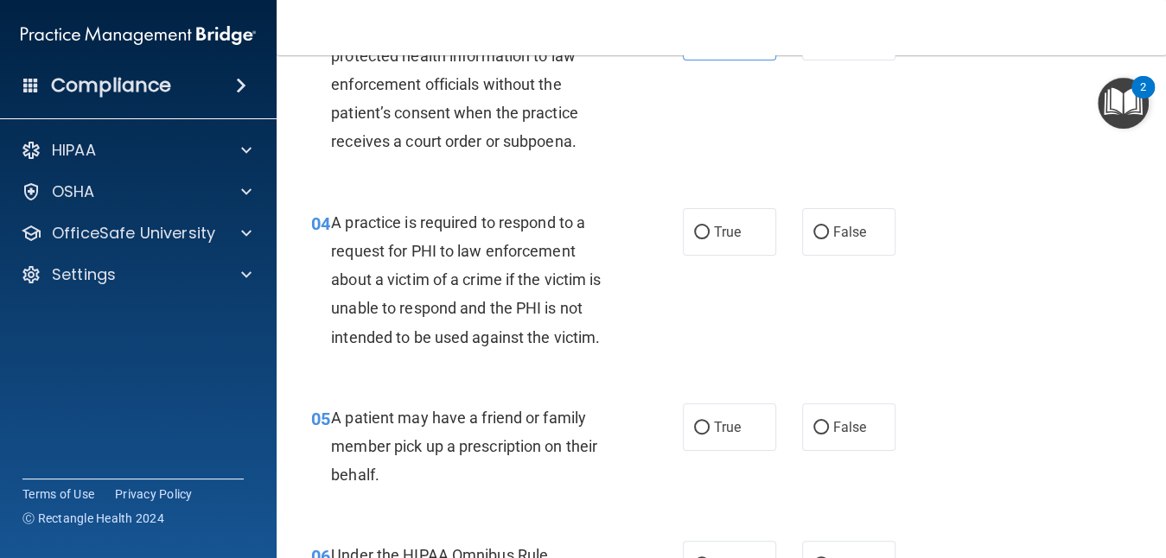
scroll to position [519, 0]
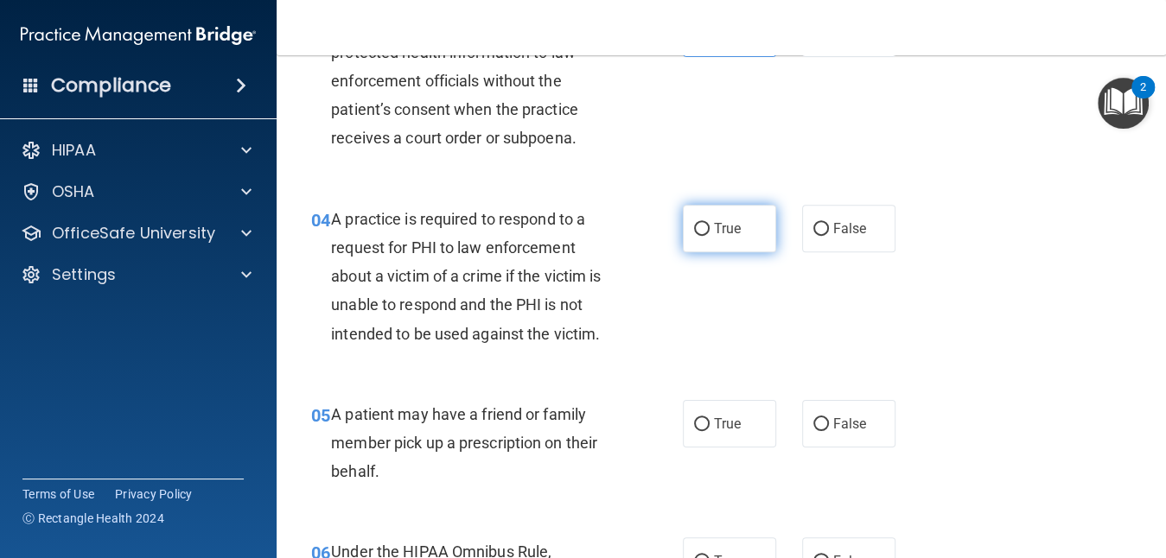
click at [700, 236] on input "True" at bounding box center [702, 229] width 16 height 13
radio input "true"
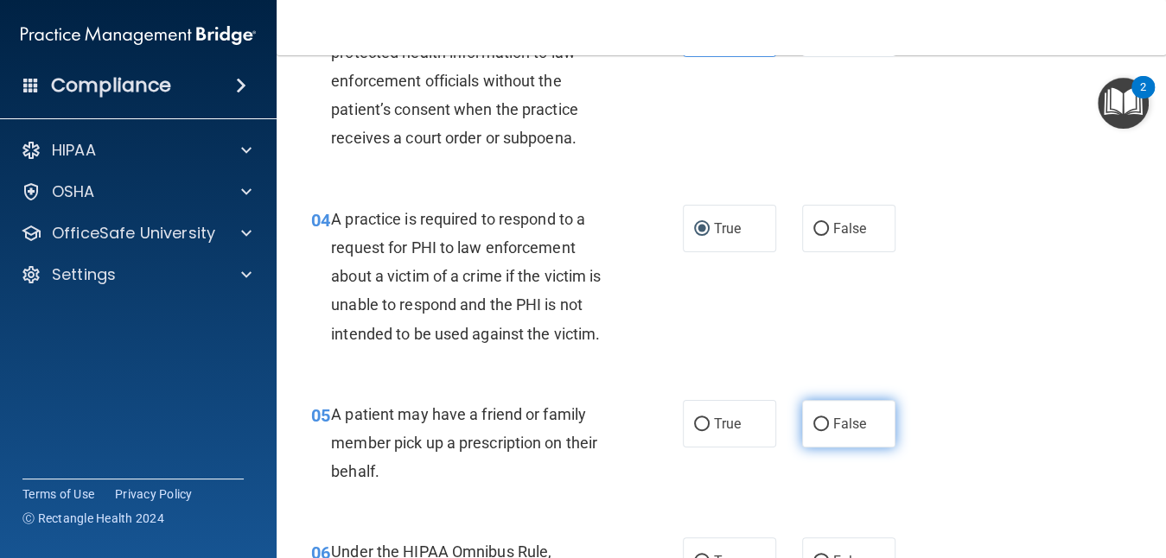
click at [802, 448] on label "False" at bounding box center [848, 424] width 93 height 48
click at [814, 431] on input "False" at bounding box center [822, 424] width 16 height 13
radio input "true"
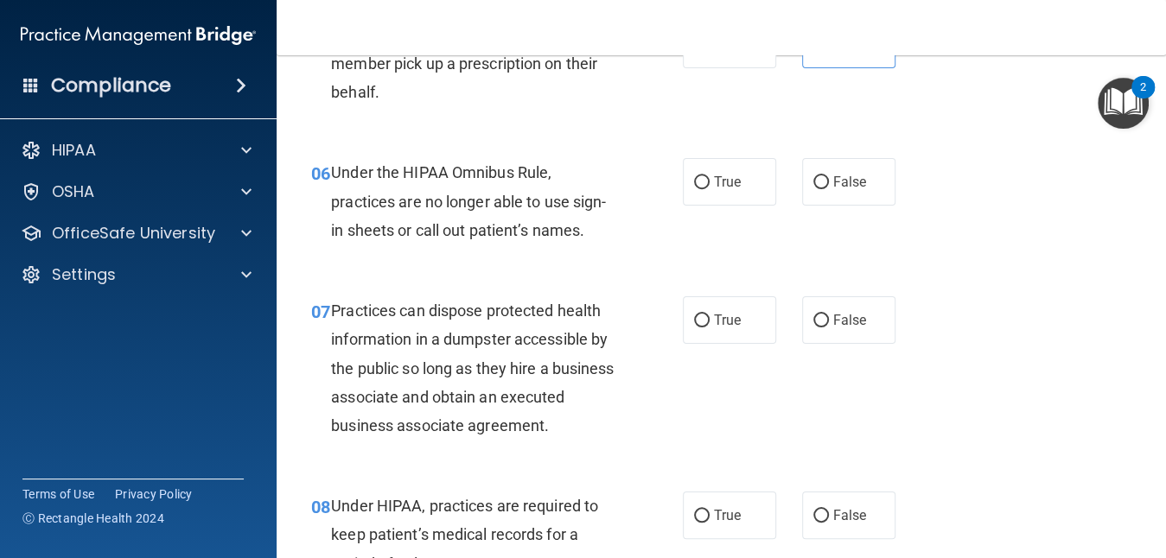
scroll to position [934, 0]
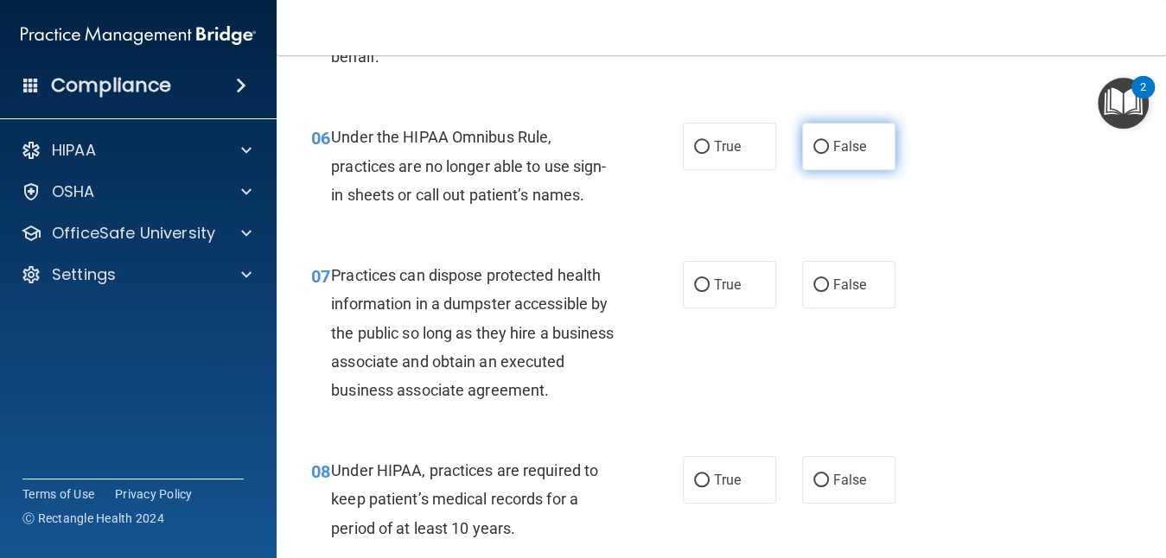
click at [817, 168] on label "False" at bounding box center [848, 147] width 93 height 48
click at [817, 154] on input "False" at bounding box center [822, 147] width 16 height 13
radio input "true"
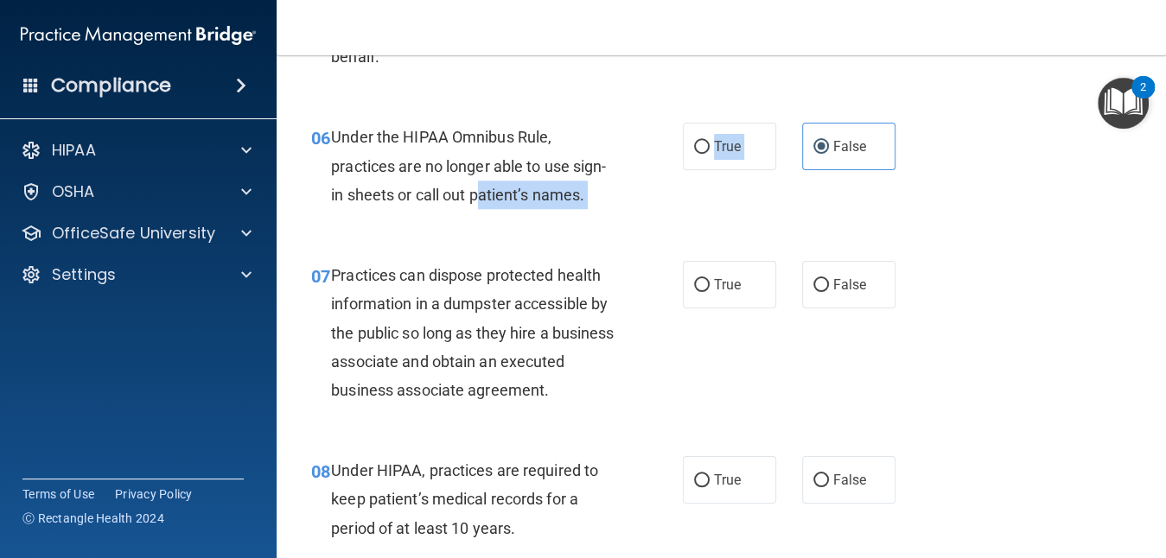
drag, startPoint x: 817, startPoint y: 168, endPoint x: 480, endPoint y: 239, distance: 344.7
click at [907, 123] on ng-form "06 Under the HIPAA Omnibus Rule, practices are no longer able to use sign-in sh…" at bounding box center [907, 123] width 0 height 0
click at [635, 413] on div "07 Practices can dispose protected health information in a dumpster accessible …" at bounding box center [497, 337] width 424 height 152
click at [758, 393] on div "07 Practices can dispose protected health information in a dumpster accessible …" at bounding box center [721, 336] width 846 height 195
click at [756, 391] on div "07 Practices can dispose protected health information in a dumpster accessible …" at bounding box center [721, 336] width 846 height 195
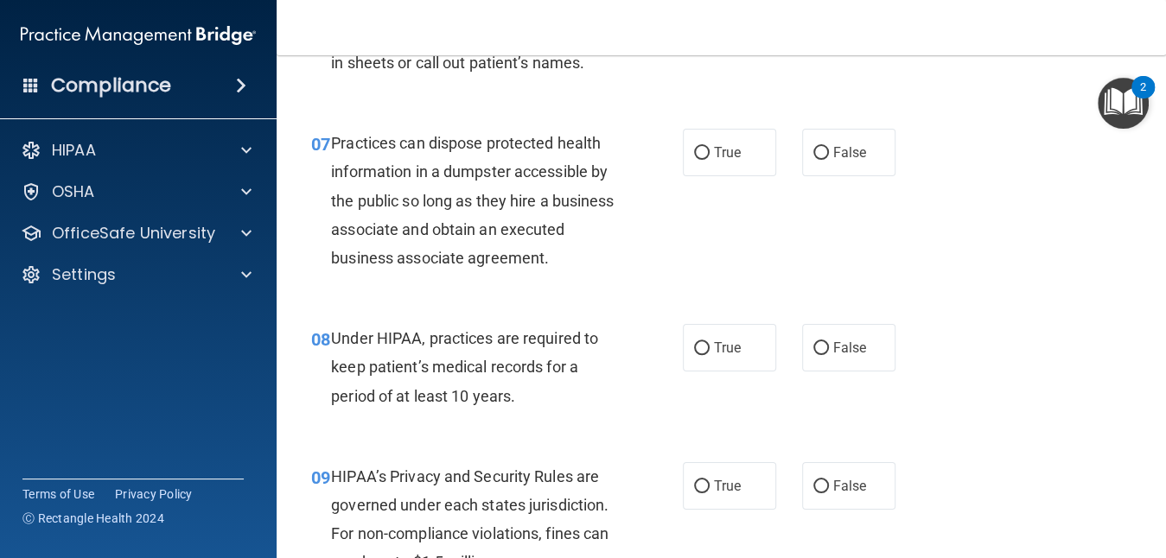
scroll to position [1060, 0]
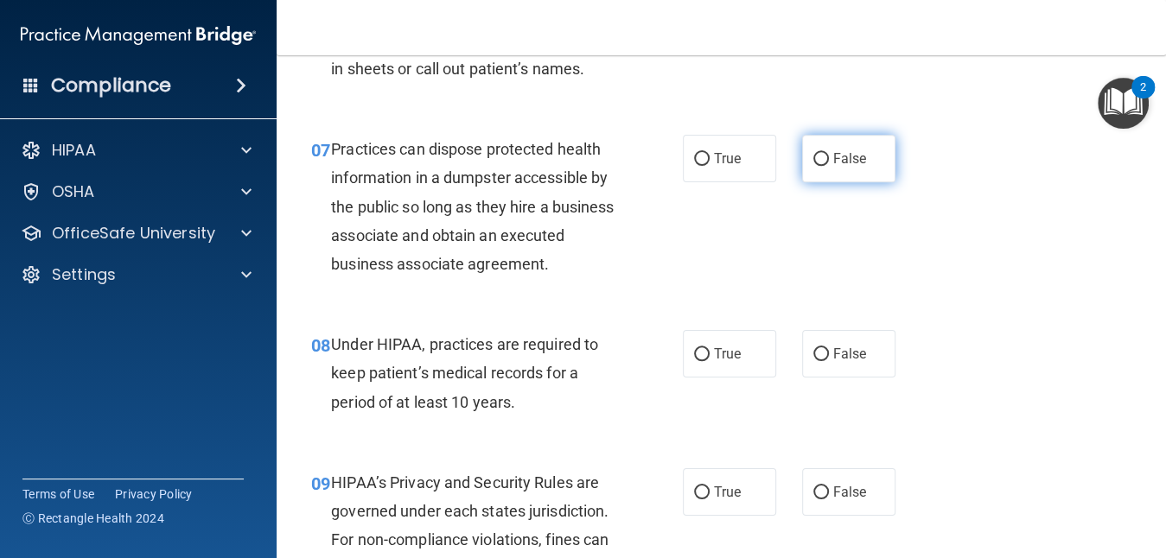
click at [814, 166] on input "False" at bounding box center [822, 159] width 16 height 13
radio input "true"
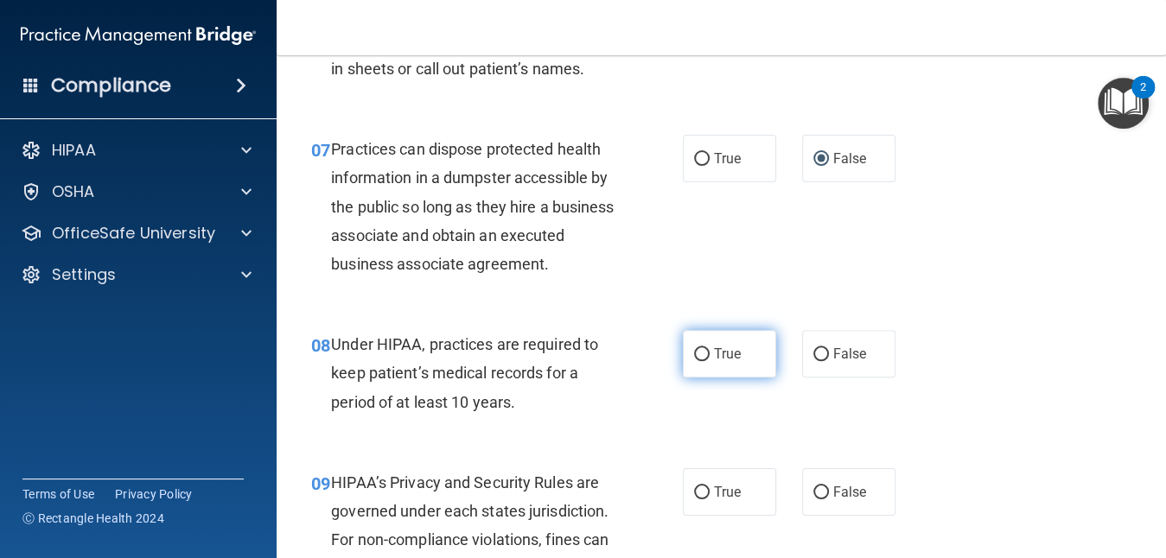
click at [699, 361] on input "True" at bounding box center [702, 354] width 16 height 13
radio input "true"
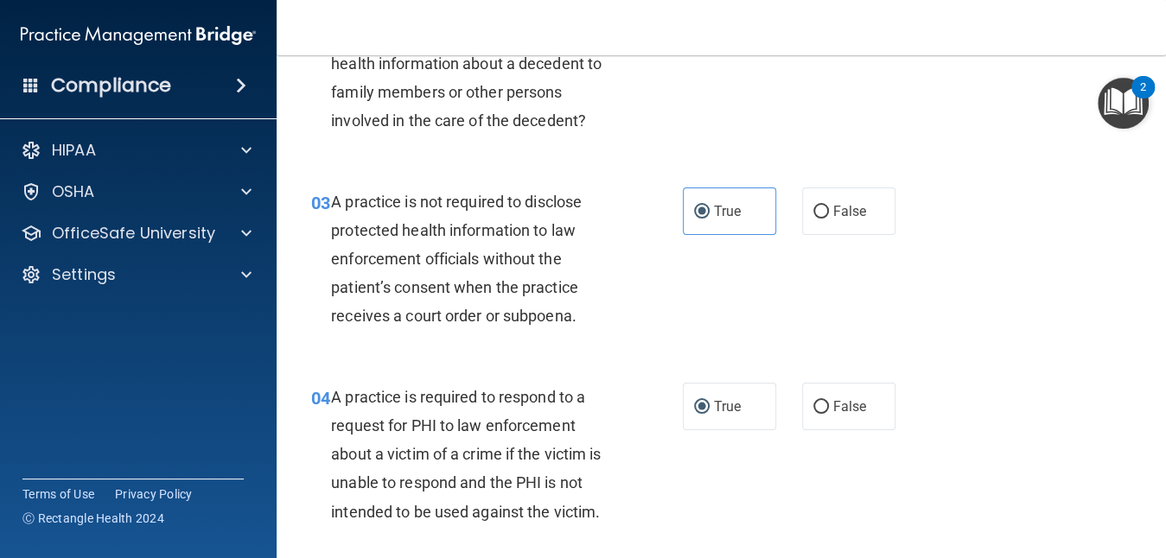
scroll to position [300, 0]
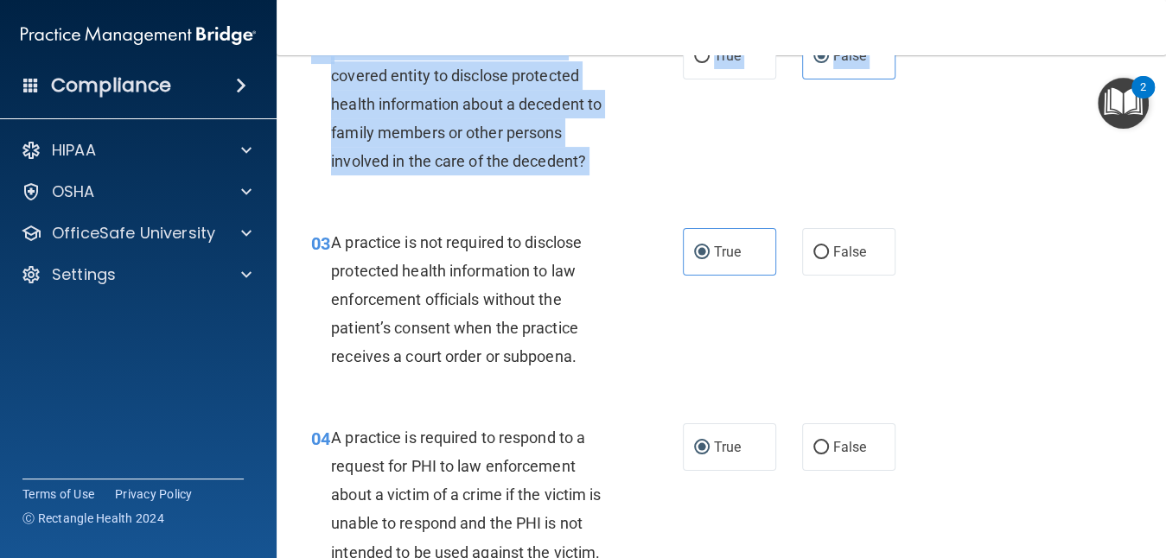
drag, startPoint x: 652, startPoint y: 238, endPoint x: 601, endPoint y: 225, distance: 52.6
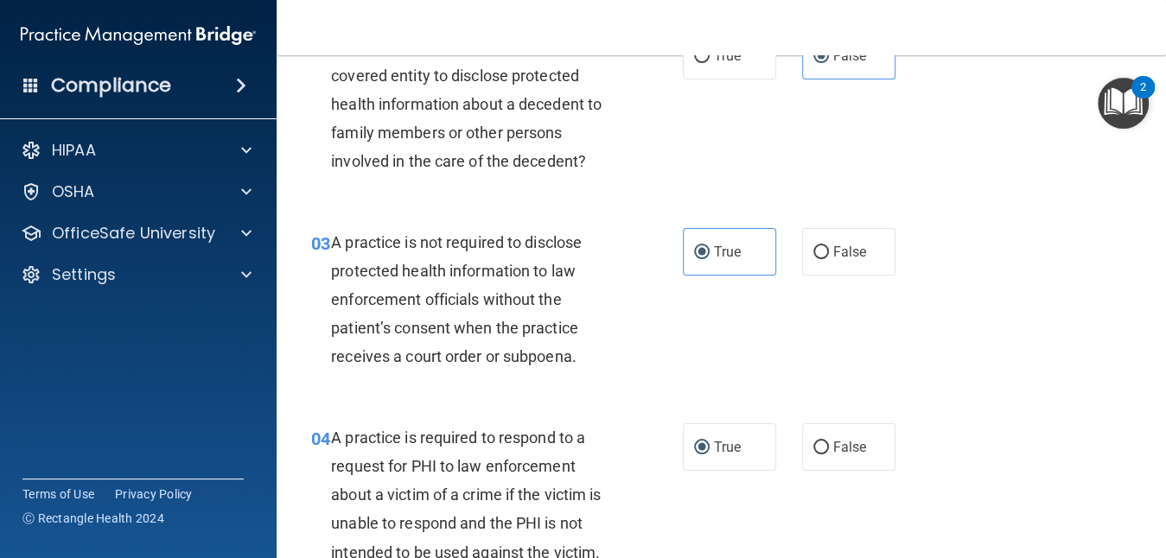
click at [601, 206] on div "02 The HIPAA Privacy Rule permits a covered entity to disclose protected health…" at bounding box center [721, 107] width 846 height 195
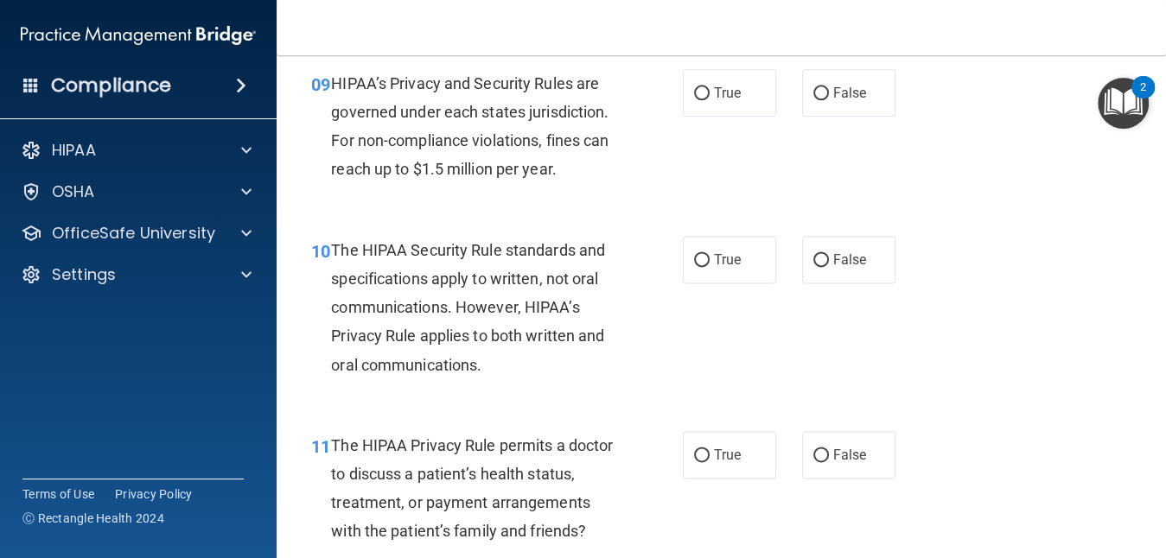
scroll to position [1475, 0]
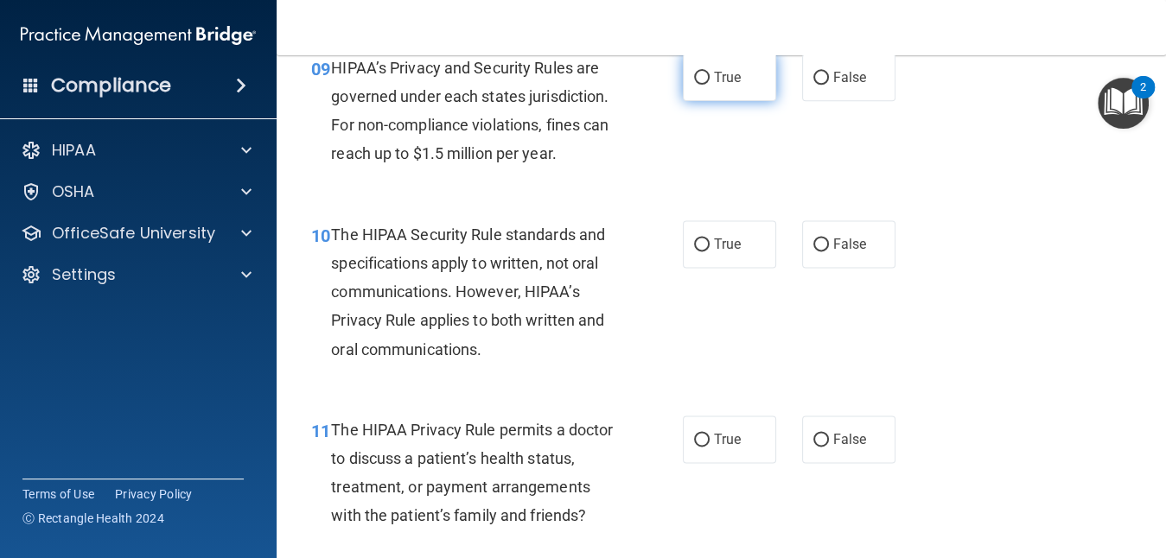
click at [706, 101] on label "True" at bounding box center [729, 78] width 93 height 48
click at [706, 85] on input "True" at bounding box center [702, 78] width 16 height 13
radio input "true"
click at [746, 268] on label "True" at bounding box center [729, 244] width 93 height 48
click at [710, 252] on input "True" at bounding box center [702, 245] width 16 height 13
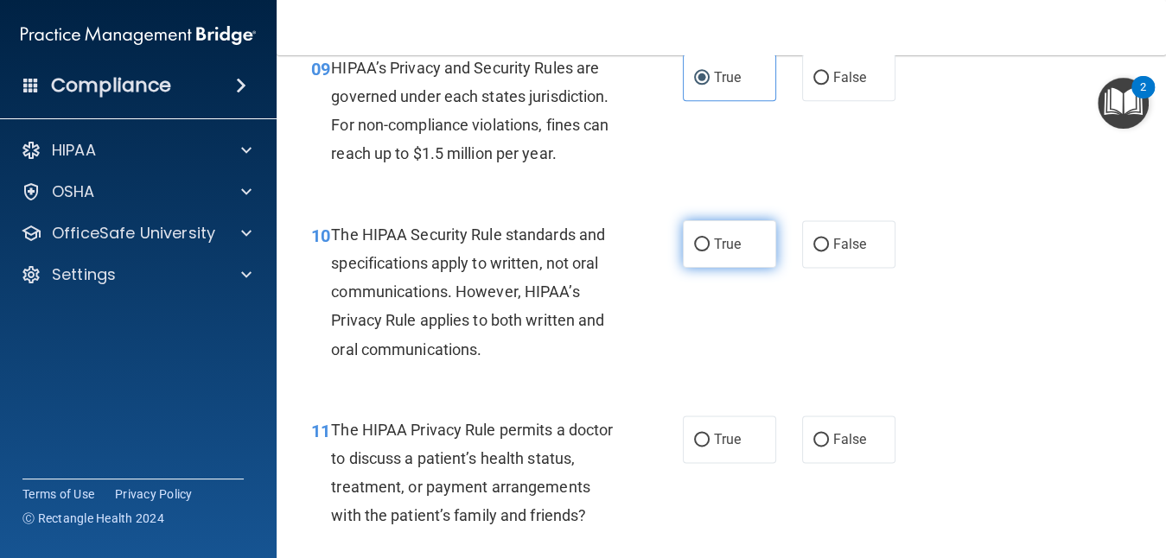
radio input "true"
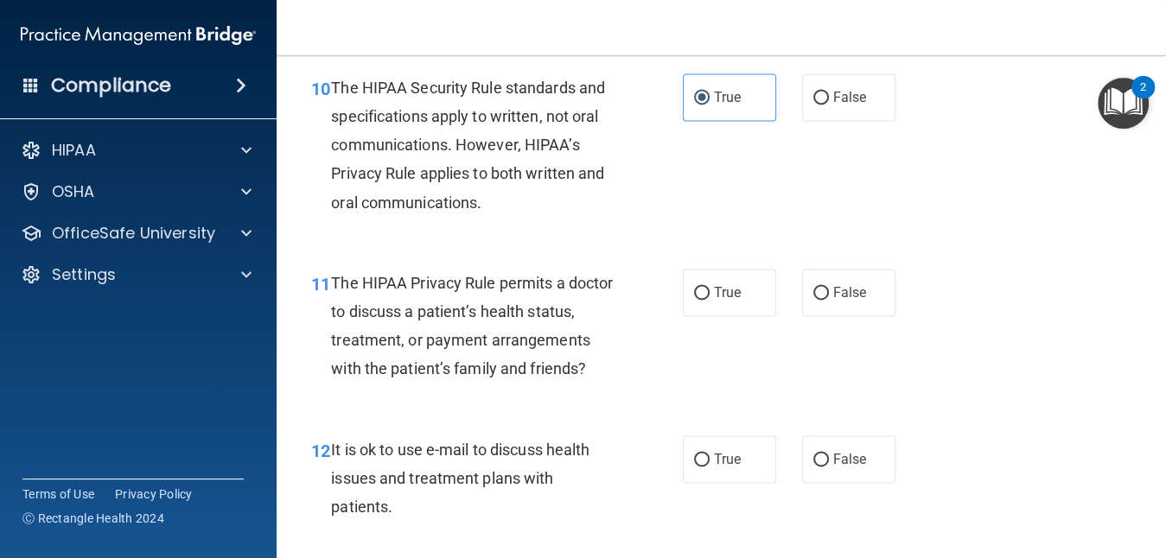
scroll to position [1648, 0]
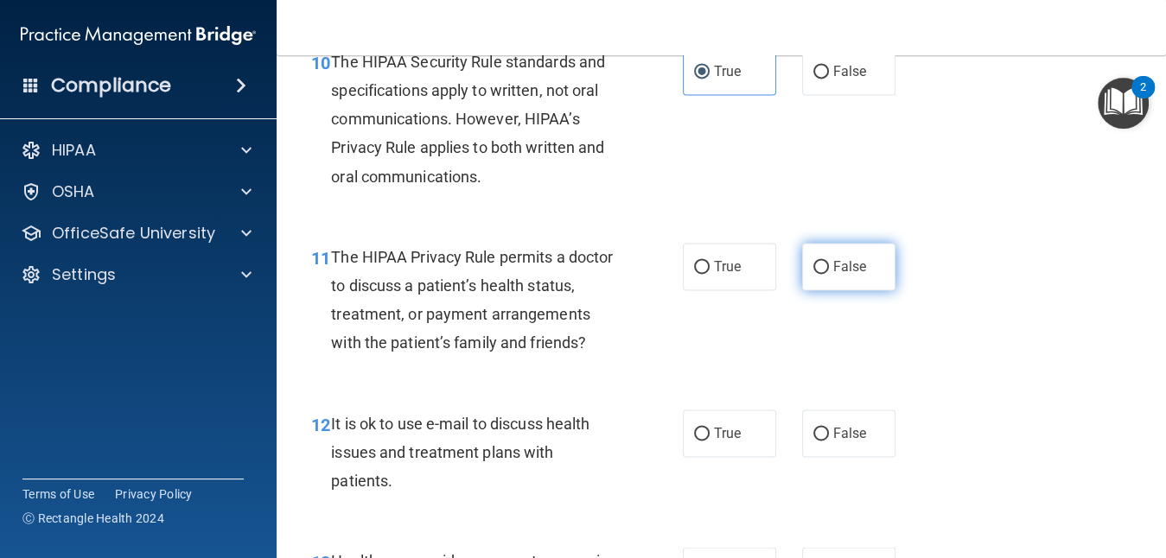
click at [804, 290] on label "False" at bounding box center [848, 267] width 93 height 48
click at [814, 274] on input "False" at bounding box center [822, 267] width 16 height 13
radio input "true"
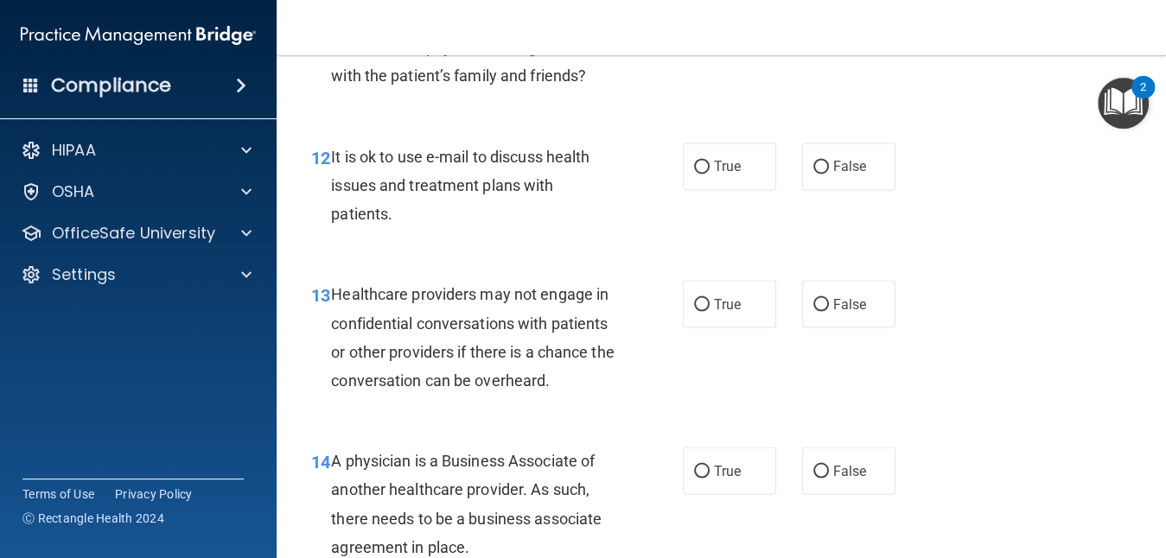
scroll to position [1924, 0]
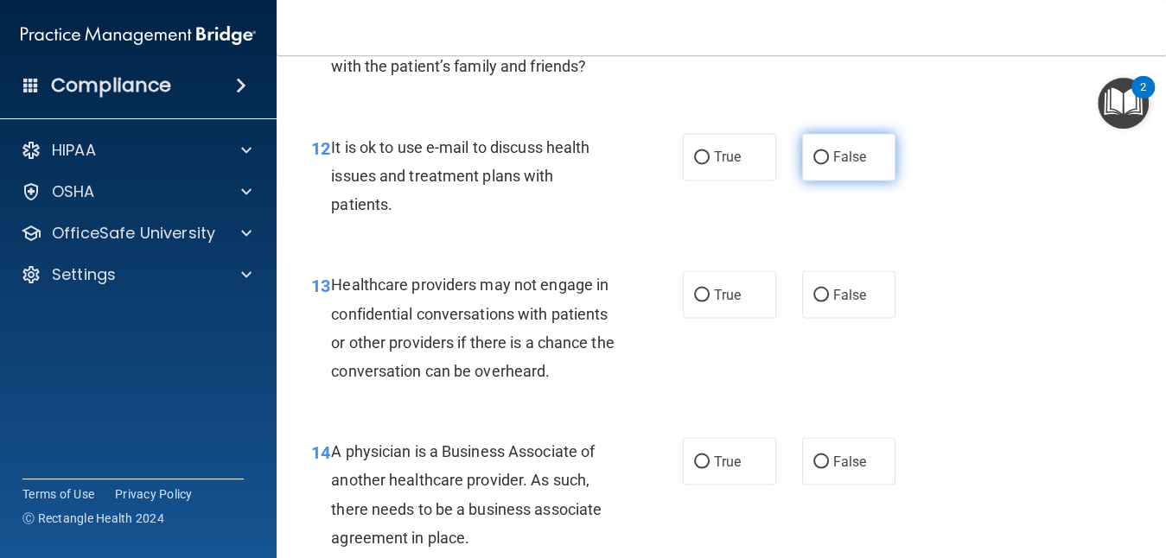
click at [805, 181] on label "False" at bounding box center [848, 157] width 93 height 48
click at [814, 164] on input "False" at bounding box center [822, 157] width 16 height 13
radio input "true"
click at [731, 303] on span "True" at bounding box center [727, 294] width 27 height 16
click at [710, 302] on input "True" at bounding box center [702, 295] width 16 height 13
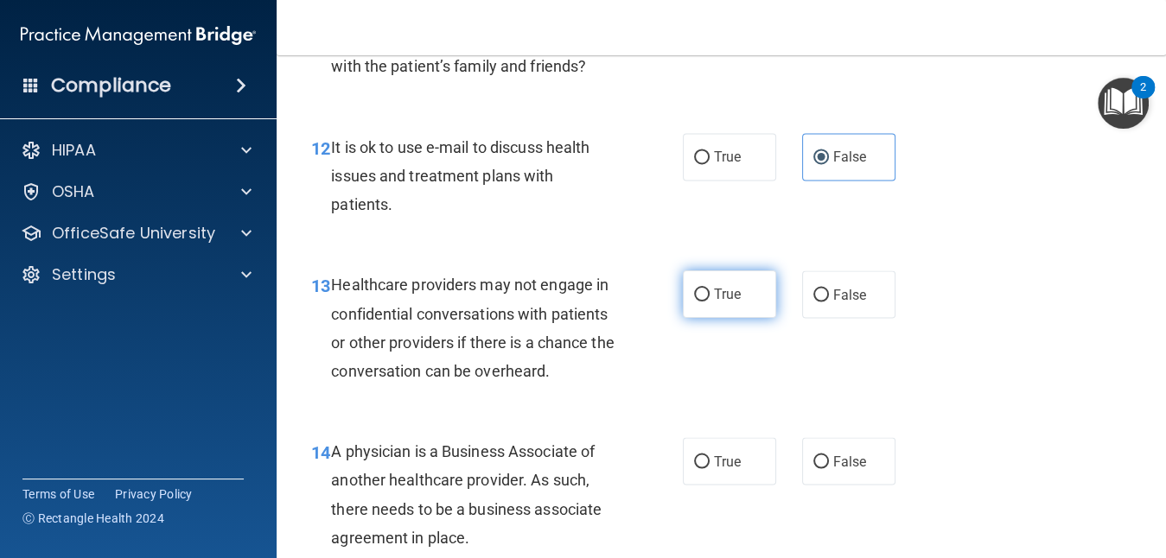
radio input "true"
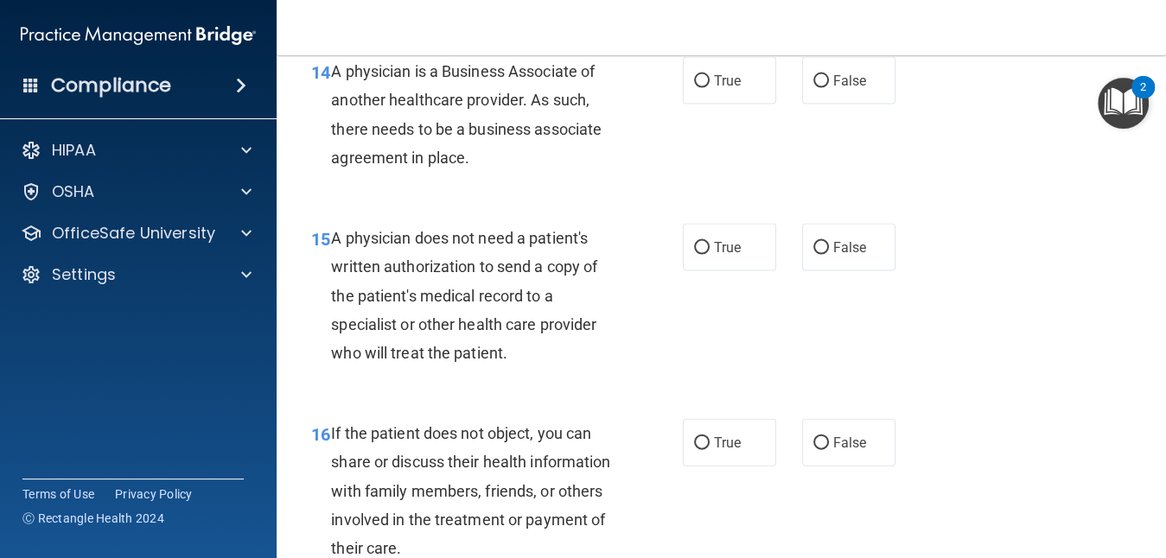
scroll to position [2339, 0]
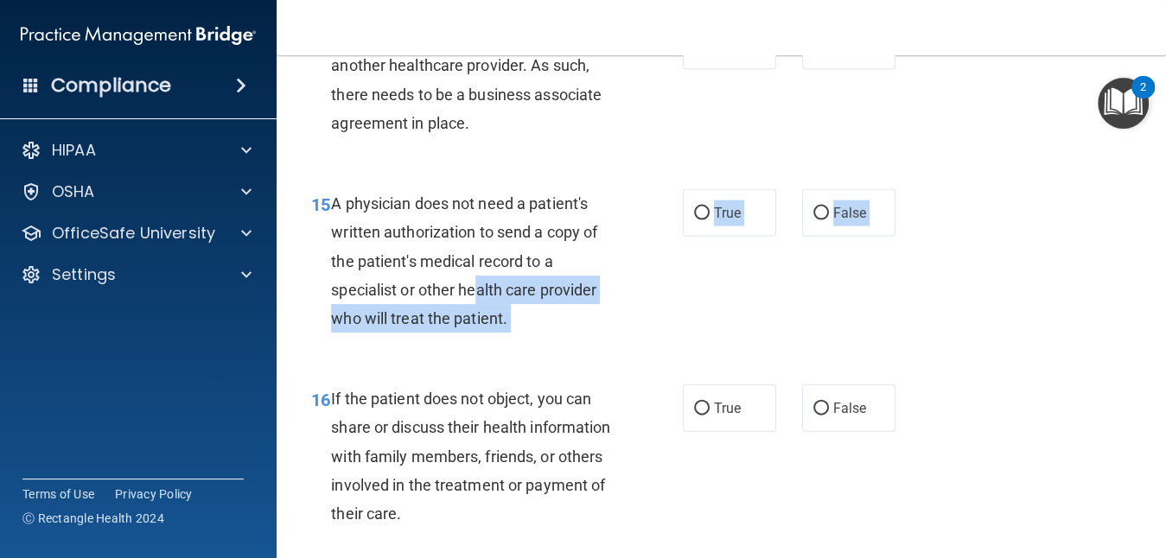
drag, startPoint x: 474, startPoint y: 377, endPoint x: 506, endPoint y: 451, distance: 80.9
click at [506, 451] on div "01 A business associate agreement is required with organizations or persons whe…" at bounding box center [721, 291] width 846 height 5031
drag, startPoint x: 506, startPoint y: 451, endPoint x: 676, endPoint y: 399, distance: 178.3
click at [676, 341] on div "15 A physician does not need a patient's written authorization to send a copy o…" at bounding box center [497, 265] width 424 height 152
click at [696, 220] on input "True" at bounding box center [702, 213] width 16 height 13
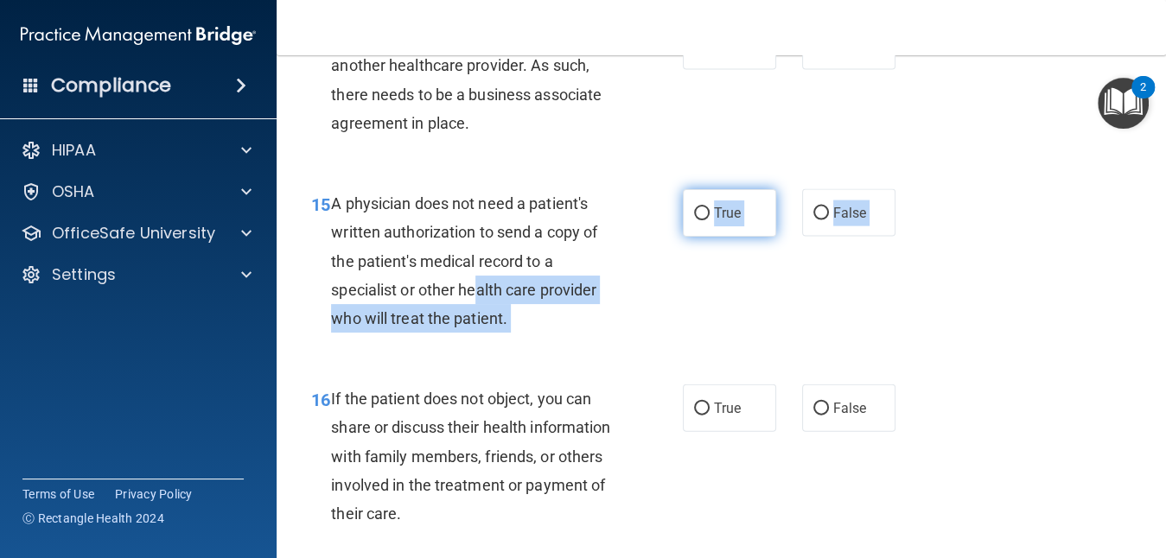
radio input "true"
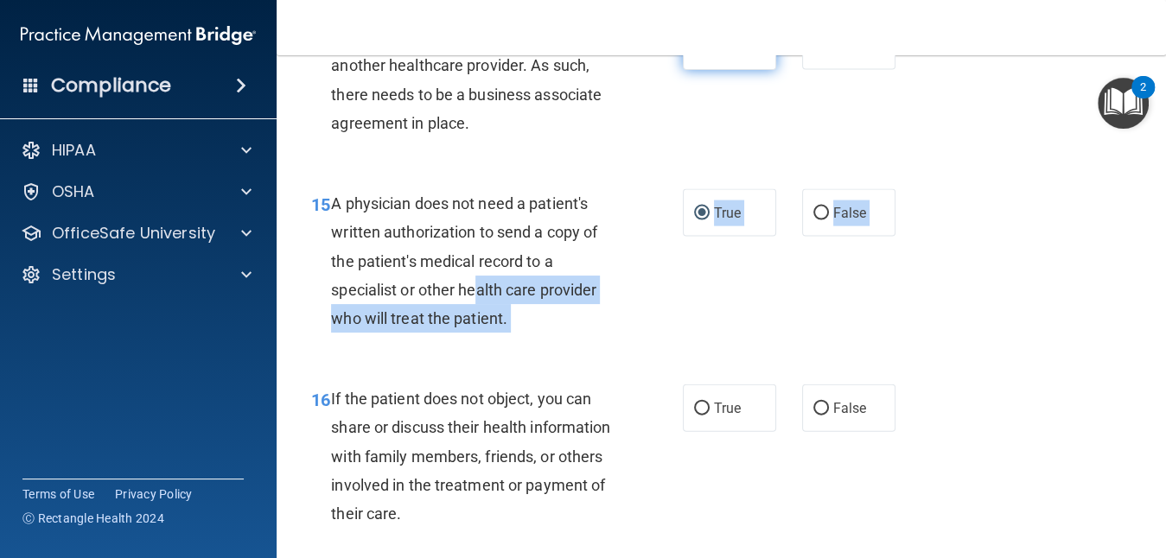
click at [694, 54] on input "True" at bounding box center [702, 47] width 16 height 13
radio input "true"
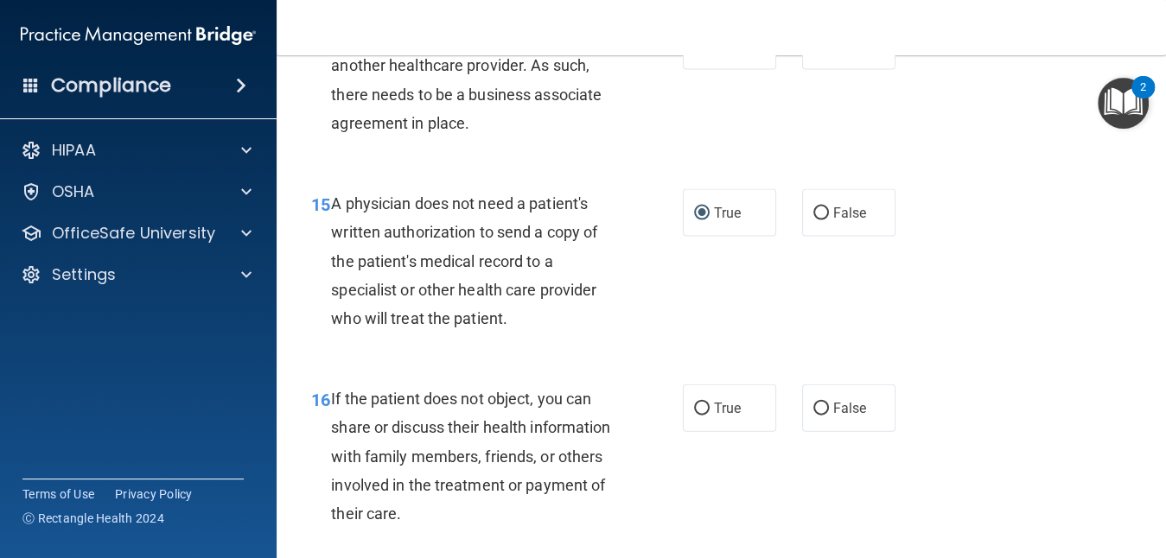
click at [1002, 363] on div "15 A physician does not need a patient's written authorization to send a copy o…" at bounding box center [721, 265] width 846 height 195
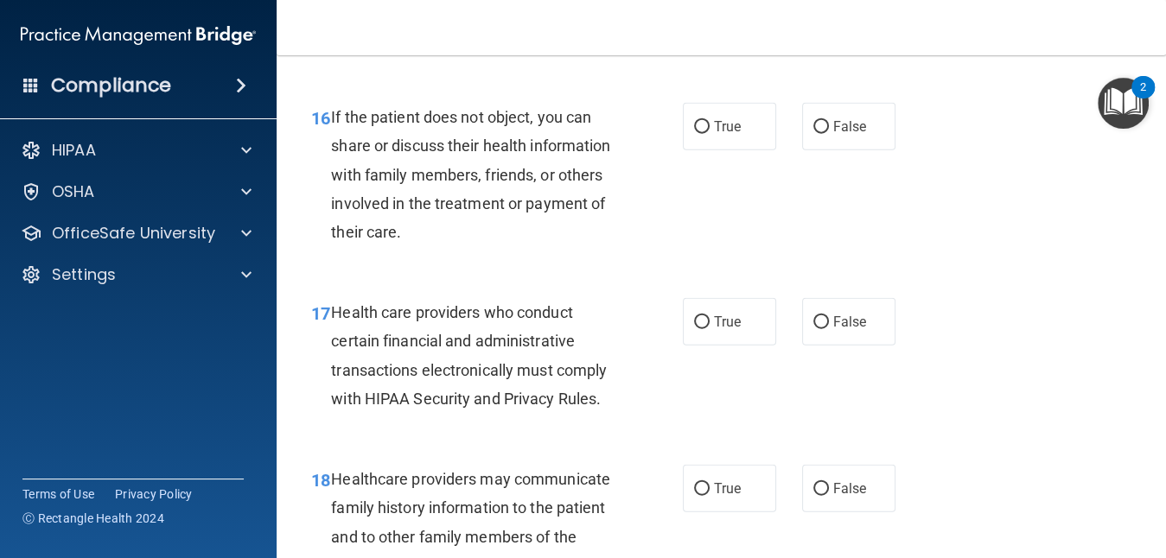
scroll to position [2651, 0]
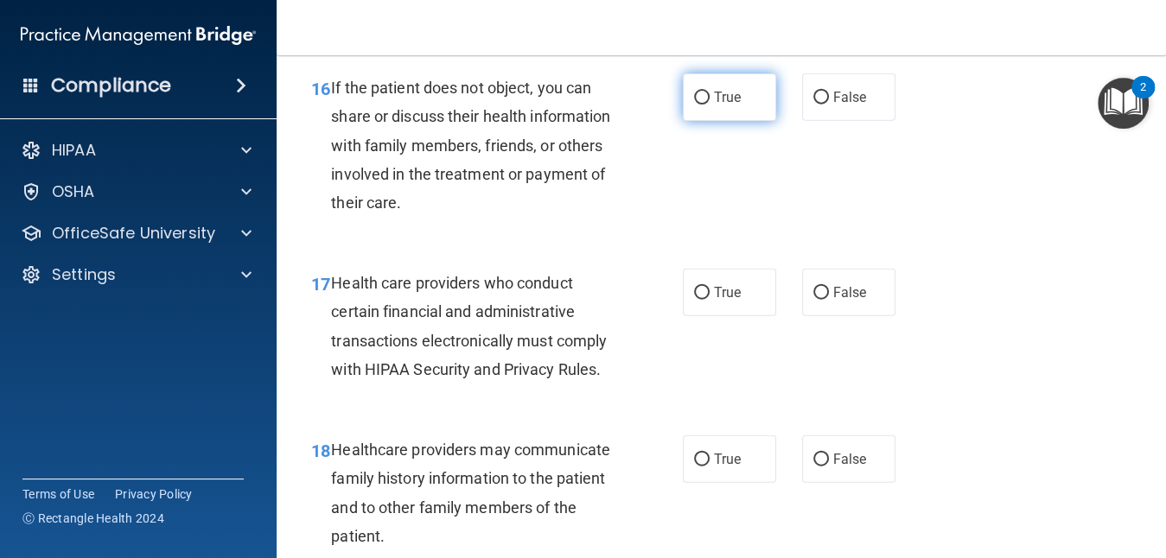
click at [699, 105] on input "True" at bounding box center [702, 98] width 16 height 13
radio input "true"
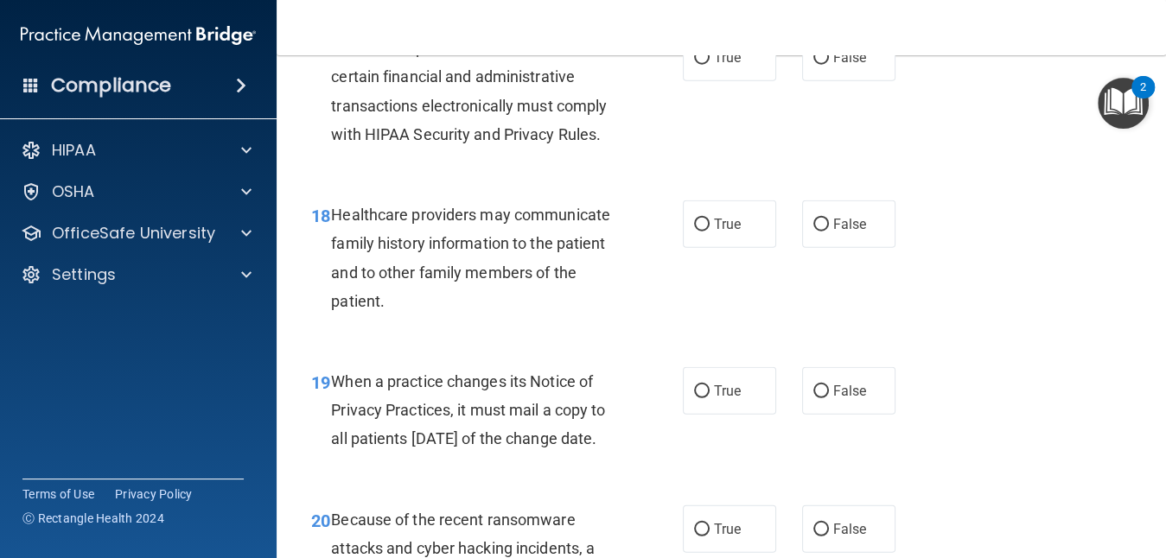
scroll to position [2894, 0]
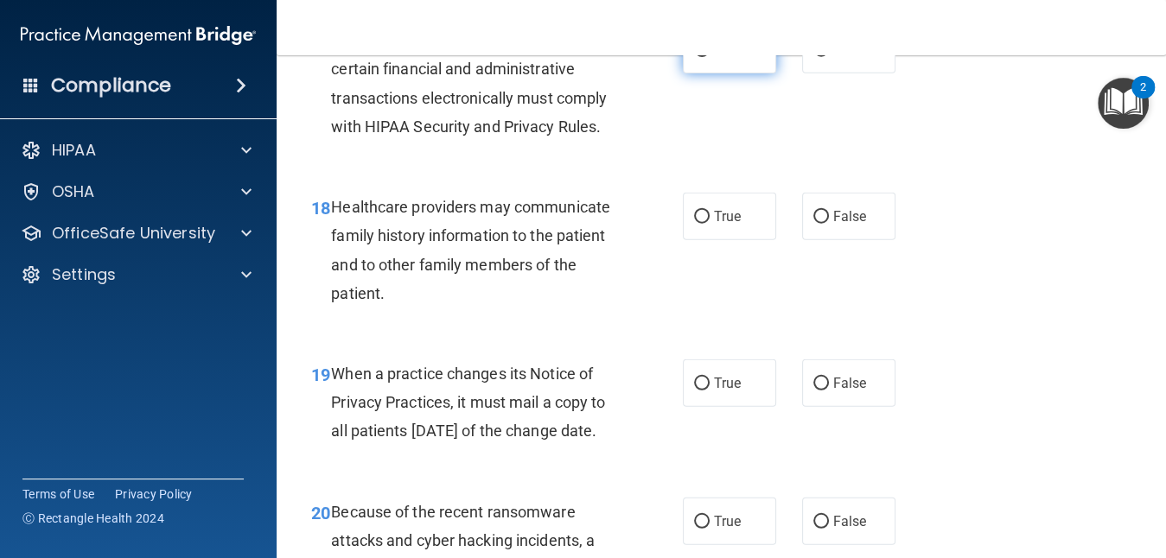
click at [704, 73] on label "True" at bounding box center [729, 50] width 93 height 48
click at [704, 57] on input "True" at bounding box center [702, 50] width 16 height 13
radio input "true"
click at [814, 224] on input "False" at bounding box center [822, 217] width 16 height 13
radio input "true"
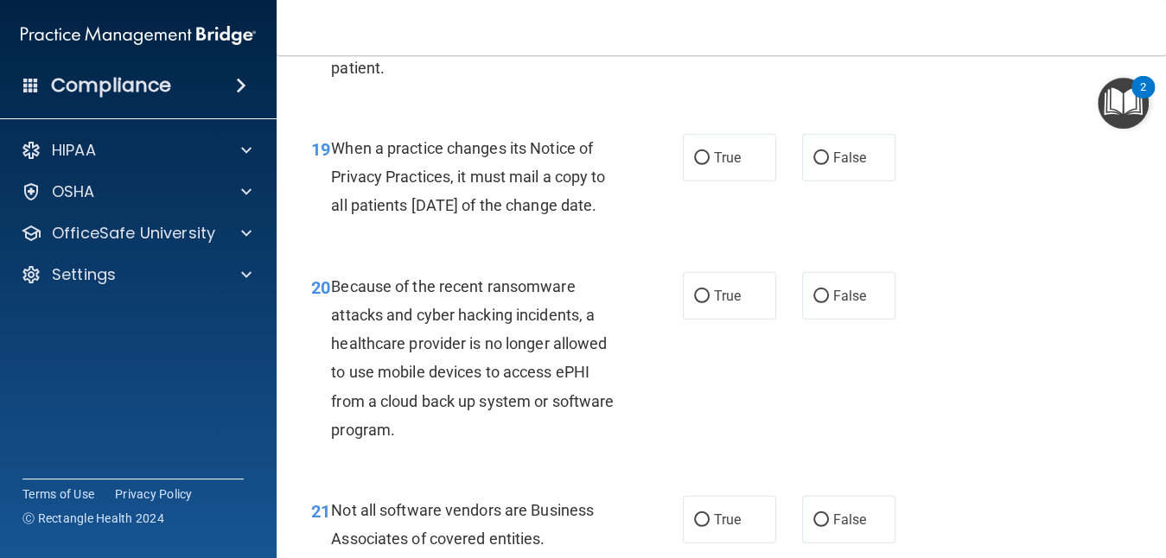
scroll to position [3135, 0]
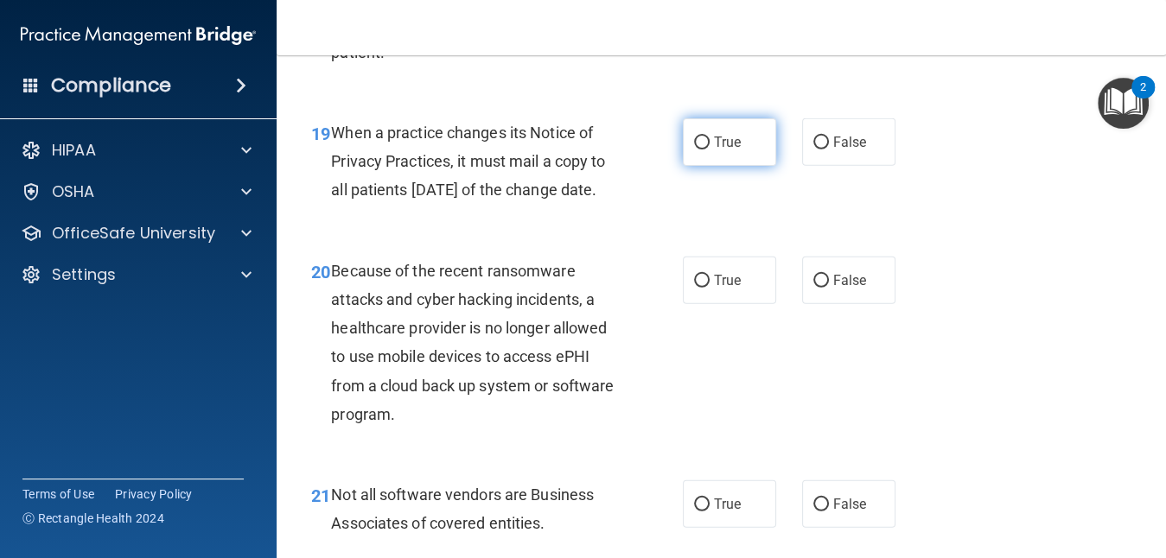
click at [700, 166] on label "True" at bounding box center [729, 142] width 93 height 48
click at [700, 150] on input "True" at bounding box center [702, 143] width 16 height 13
radio input "true"
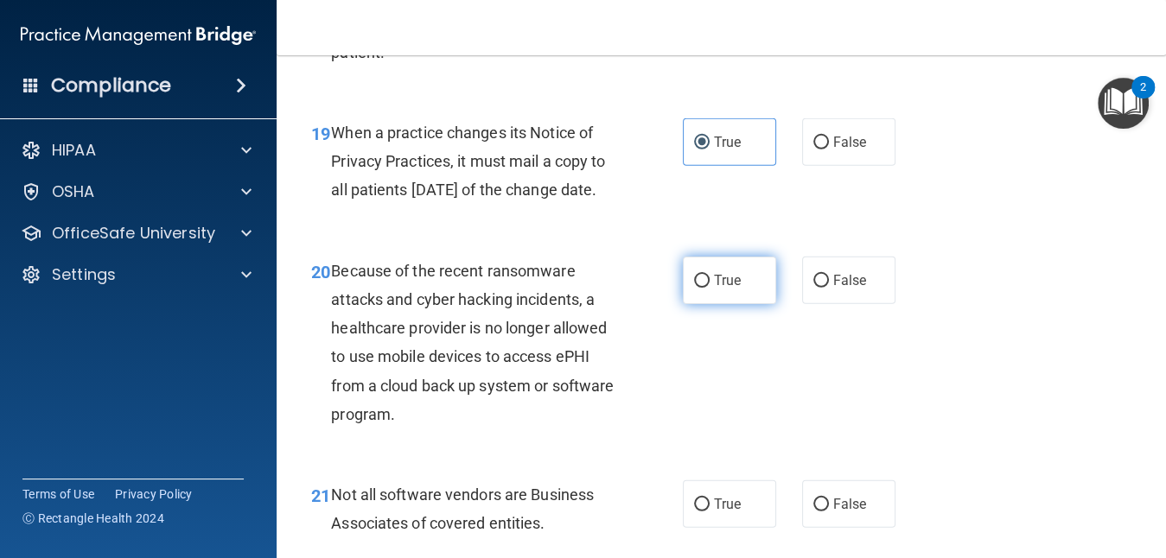
click at [704, 304] on label "True" at bounding box center [729, 281] width 93 height 48
click at [704, 288] on input "True" at bounding box center [702, 281] width 16 height 13
radio input "true"
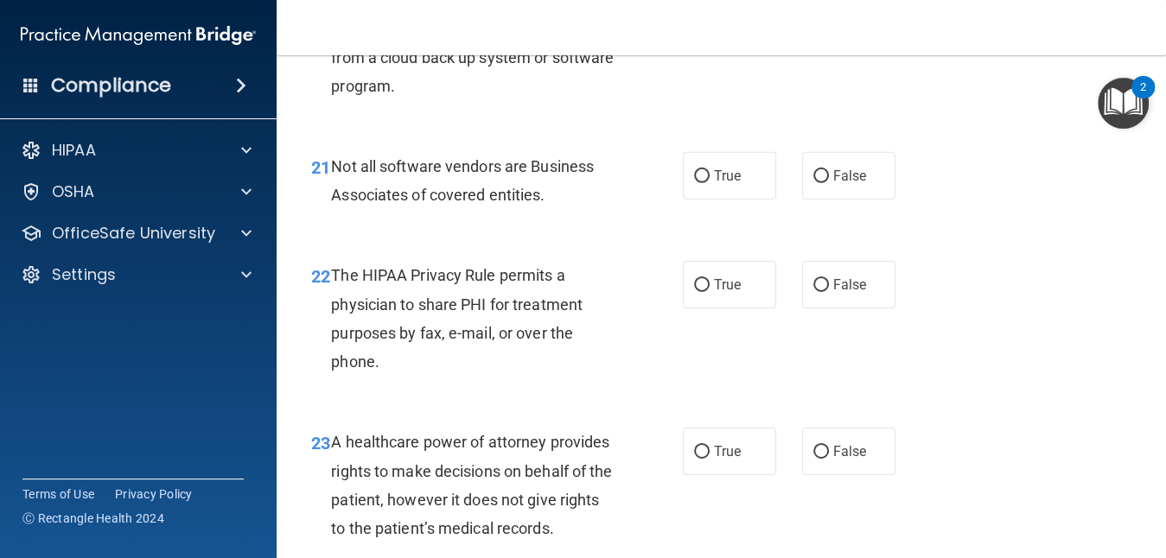
scroll to position [3481, 0]
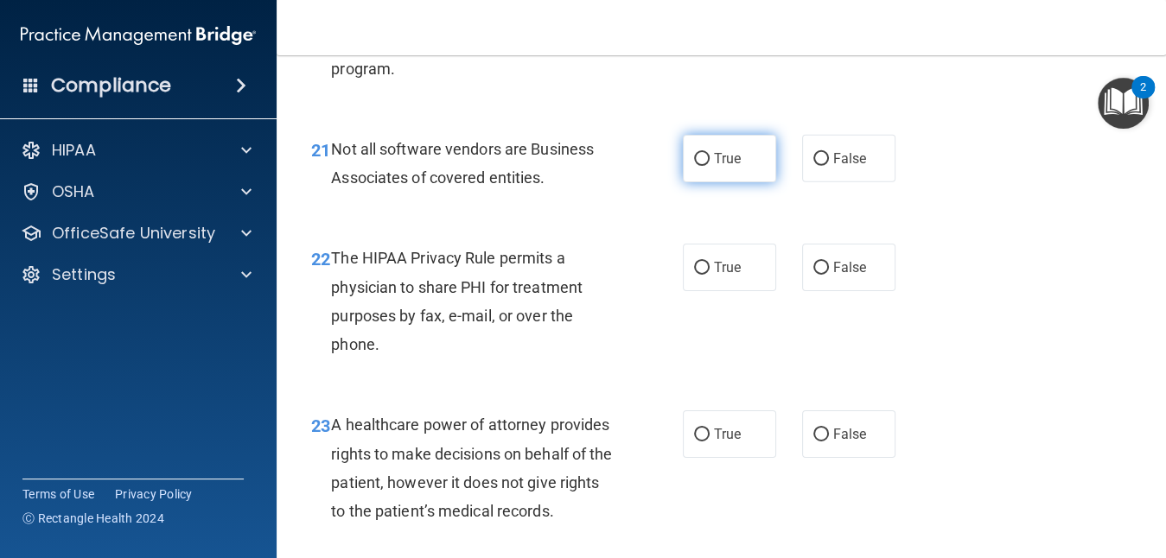
click at [698, 166] on input "True" at bounding box center [702, 159] width 16 height 13
radio input "true"
click at [788, 182] on div "True False" at bounding box center [795, 159] width 225 height 48
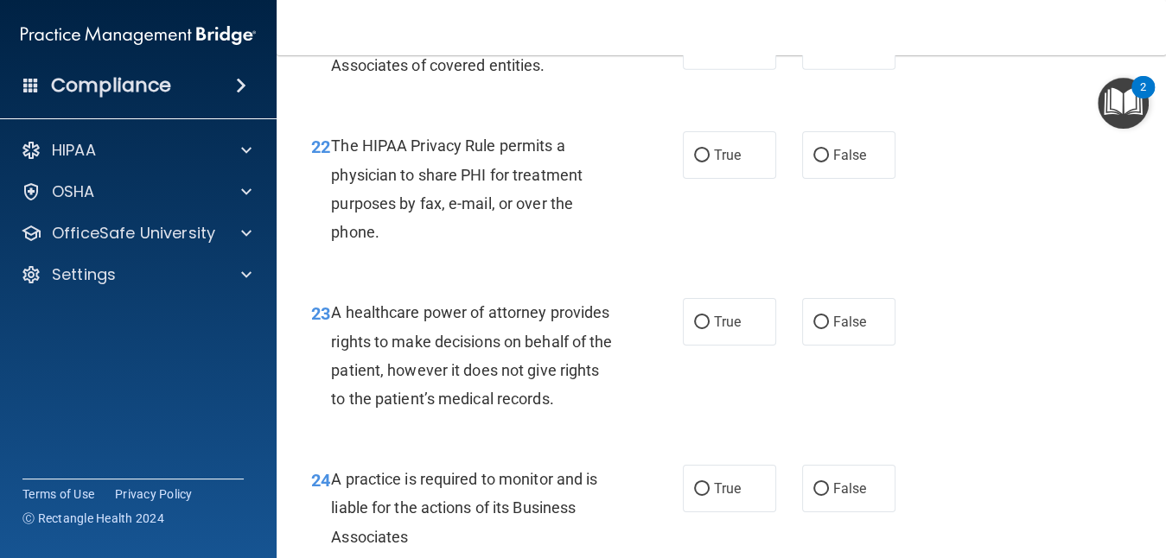
scroll to position [3608, 0]
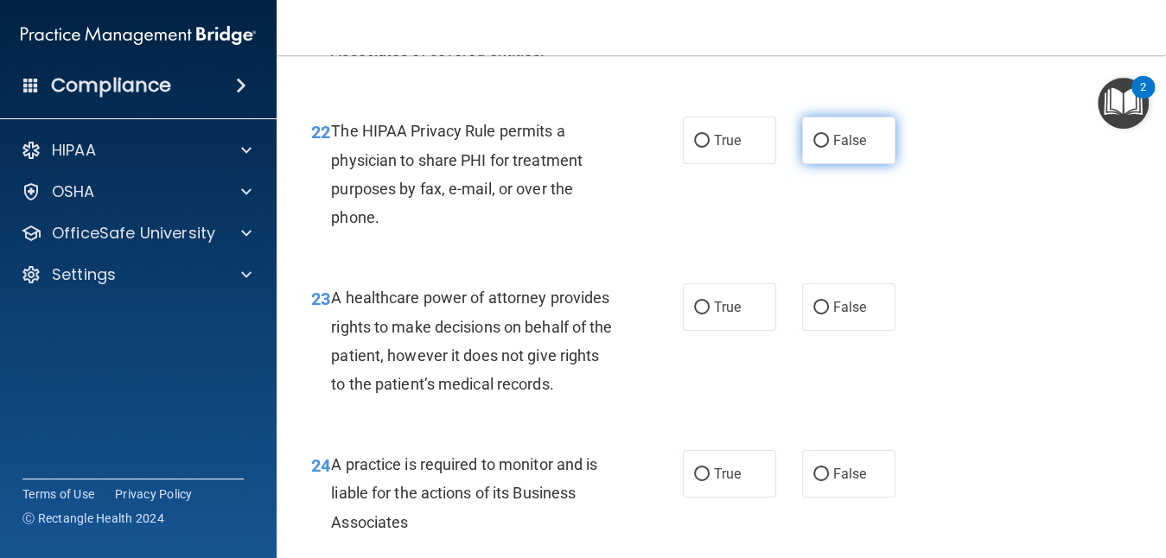
click at [814, 148] on input "False" at bounding box center [822, 141] width 16 height 13
radio input "true"
click at [814, 148] on input "False" at bounding box center [822, 141] width 16 height 13
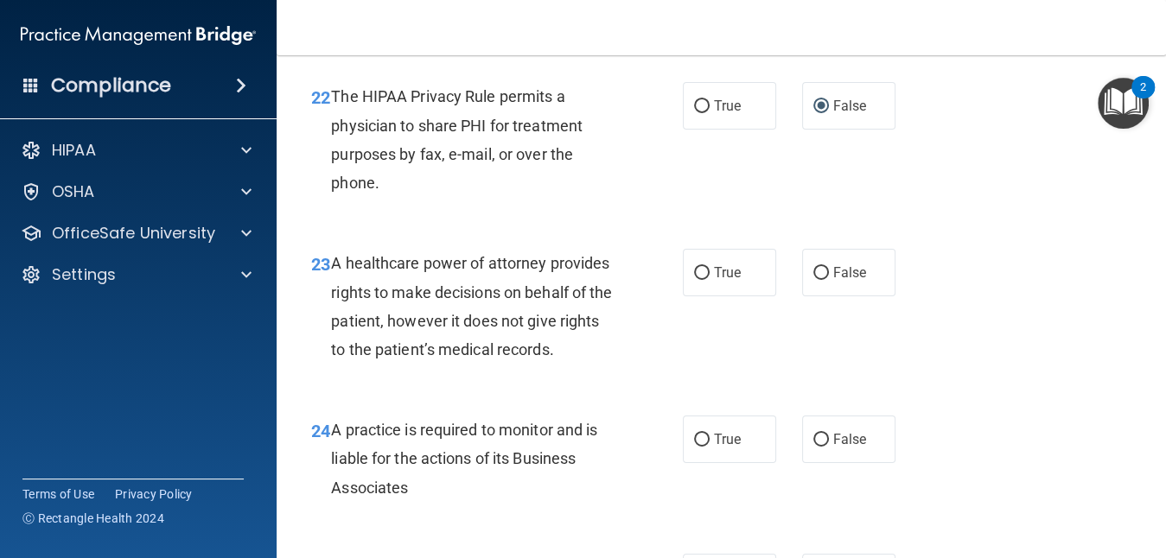
scroll to position [3676, 0]
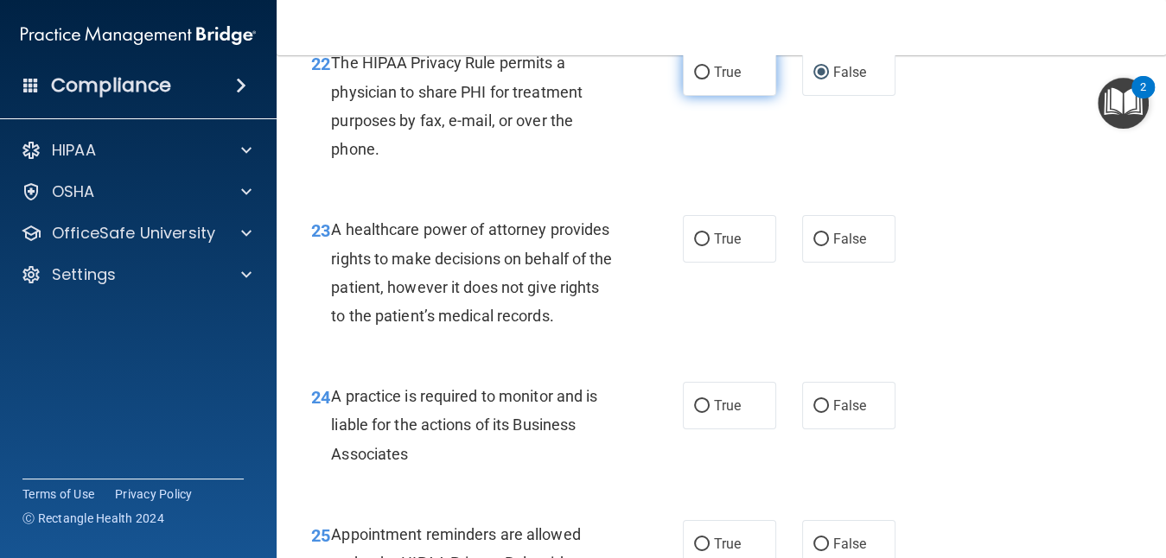
click at [694, 80] on input "True" at bounding box center [702, 73] width 16 height 13
radio input "true"
radio input "false"
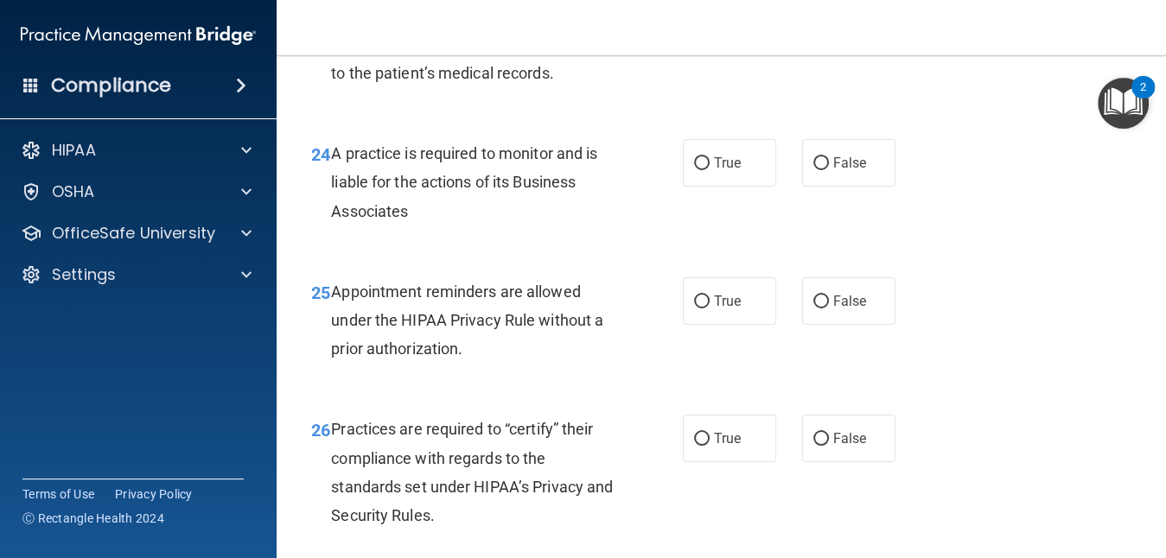
scroll to position [3954, 0]
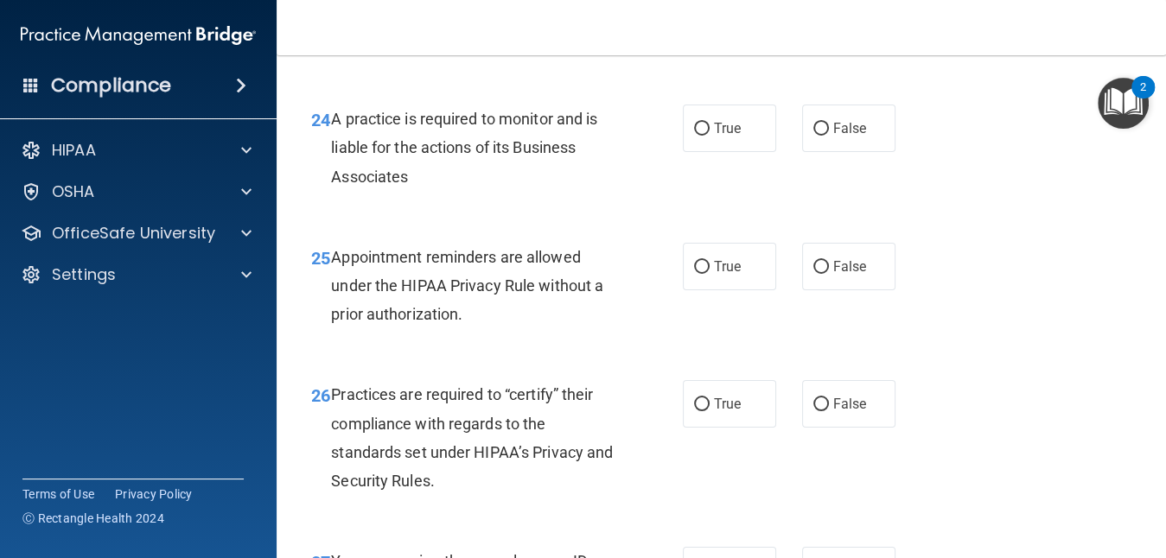
radio input "true"
click at [699, 136] on input "True" at bounding box center [702, 129] width 16 height 13
radio input "true"
click at [685, 290] on label "True" at bounding box center [729, 267] width 93 height 48
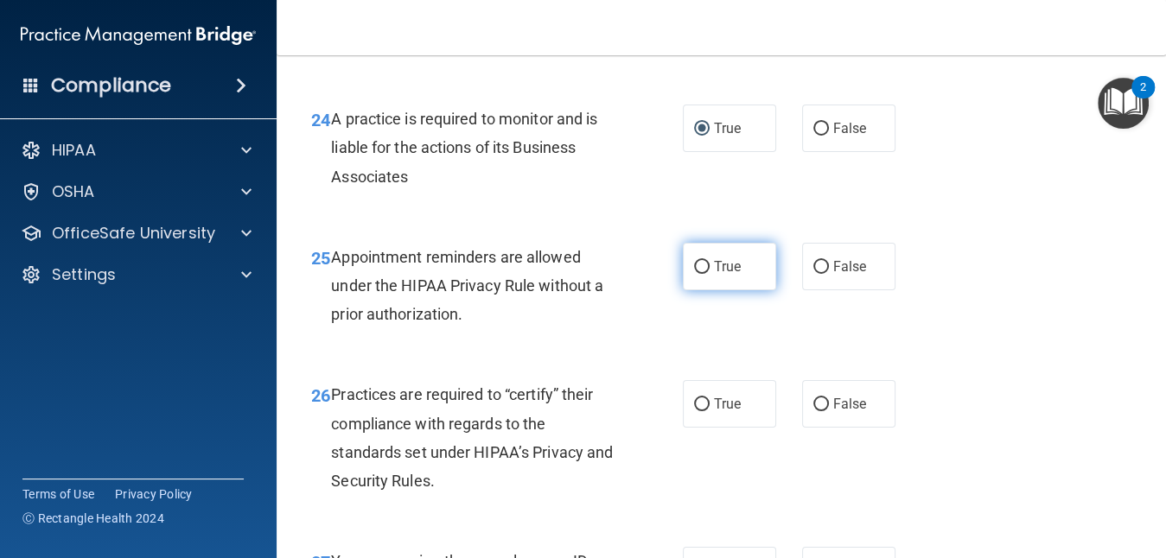
click at [694, 274] on input "True" at bounding box center [702, 267] width 16 height 13
radio input "true"
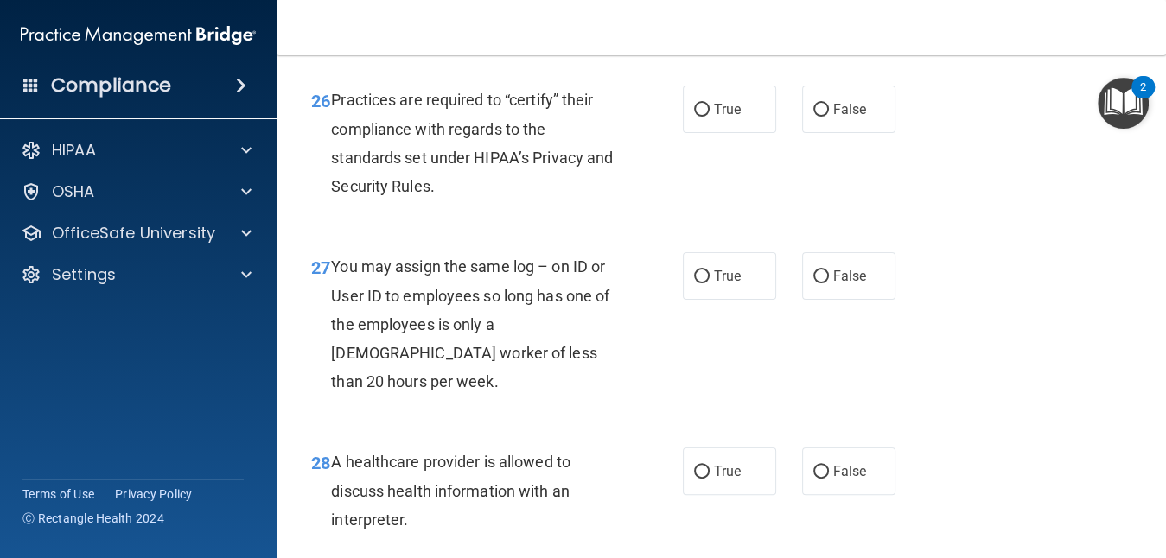
scroll to position [4265, 0]
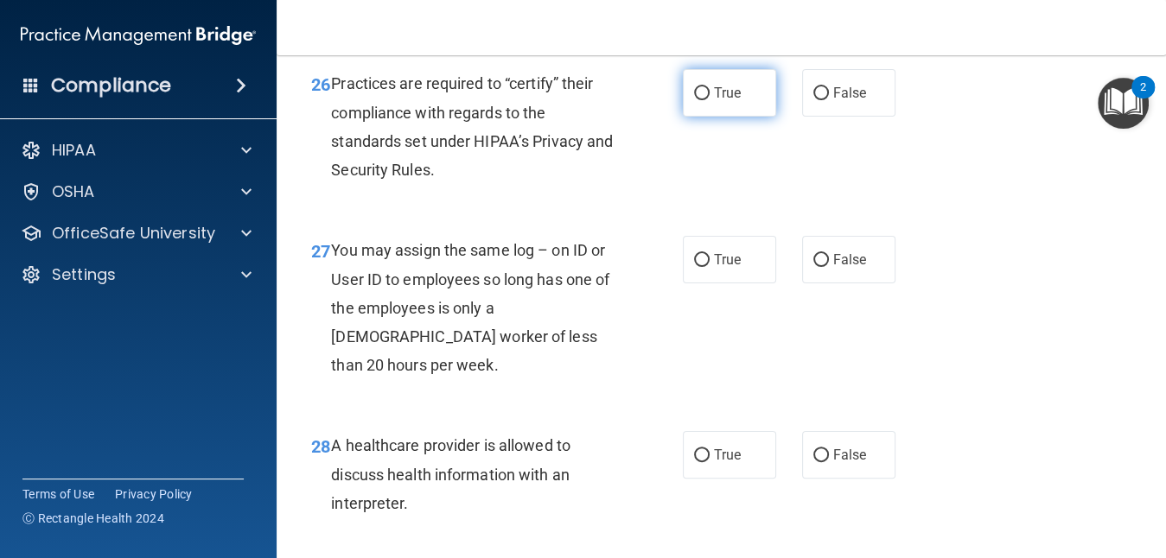
click at [694, 100] on input "True" at bounding box center [702, 93] width 16 height 13
radio input "true"
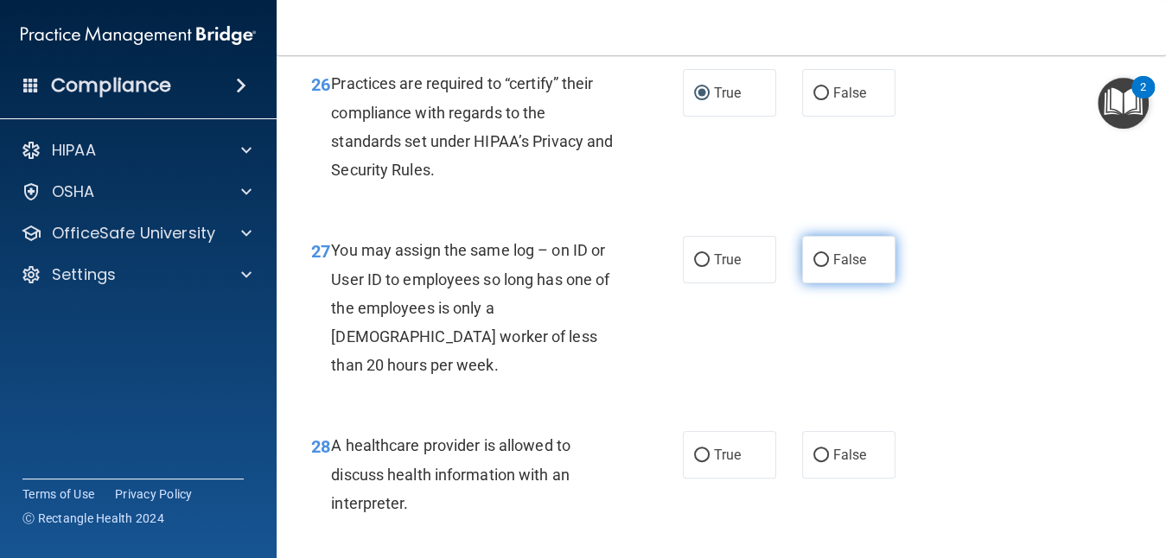
click at [814, 267] on input "False" at bounding box center [822, 260] width 16 height 13
radio input "true"
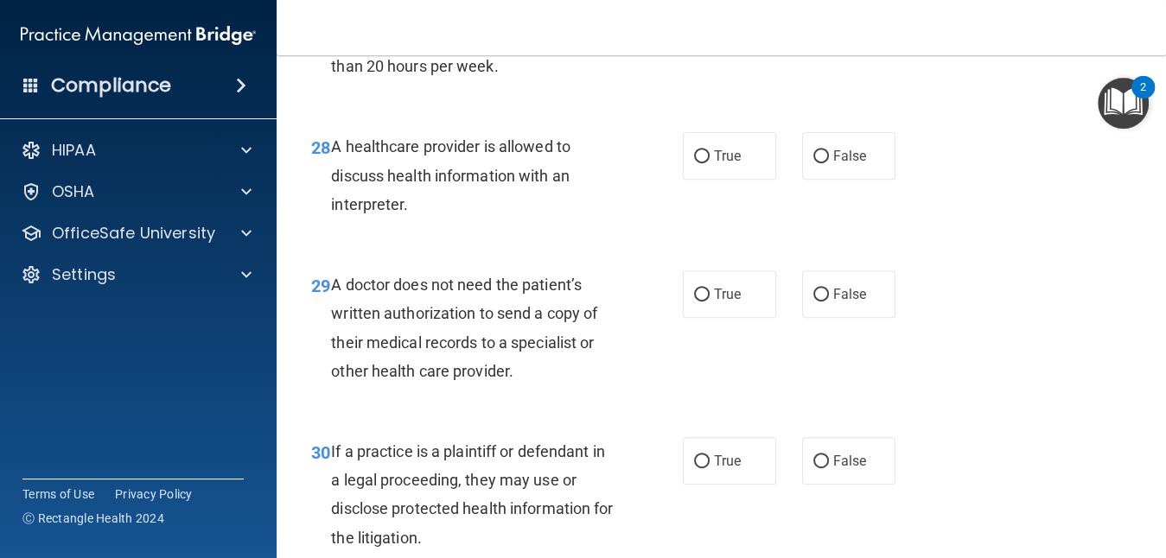
scroll to position [4576, 0]
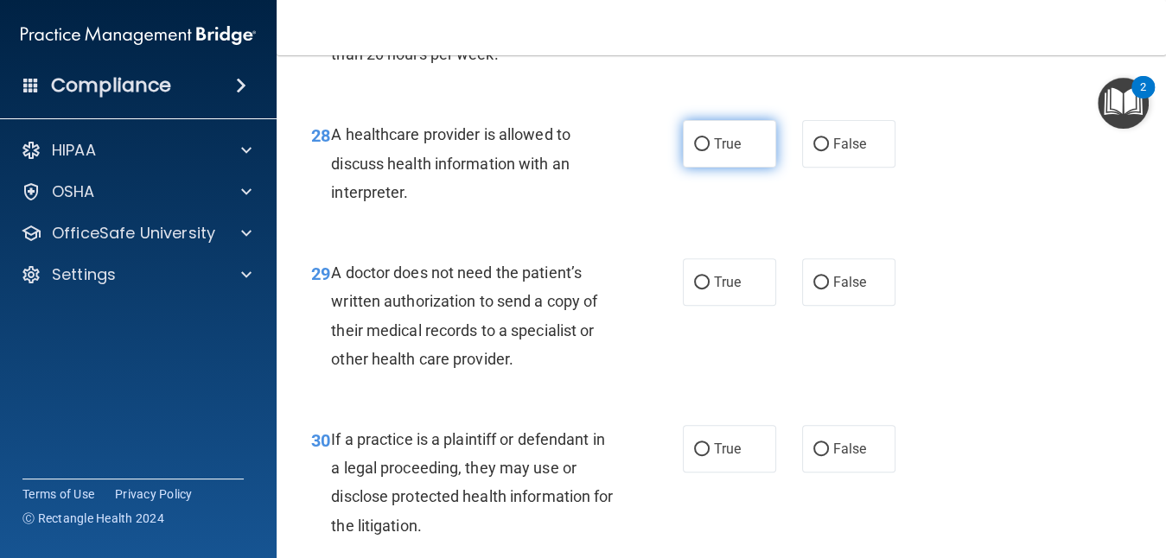
click at [714, 152] on span "True" at bounding box center [727, 144] width 27 height 16
click at [708, 151] on input "True" at bounding box center [702, 144] width 16 height 13
radio input "true"
click at [687, 306] on label "True" at bounding box center [729, 283] width 93 height 48
click at [694, 290] on input "True" at bounding box center [702, 283] width 16 height 13
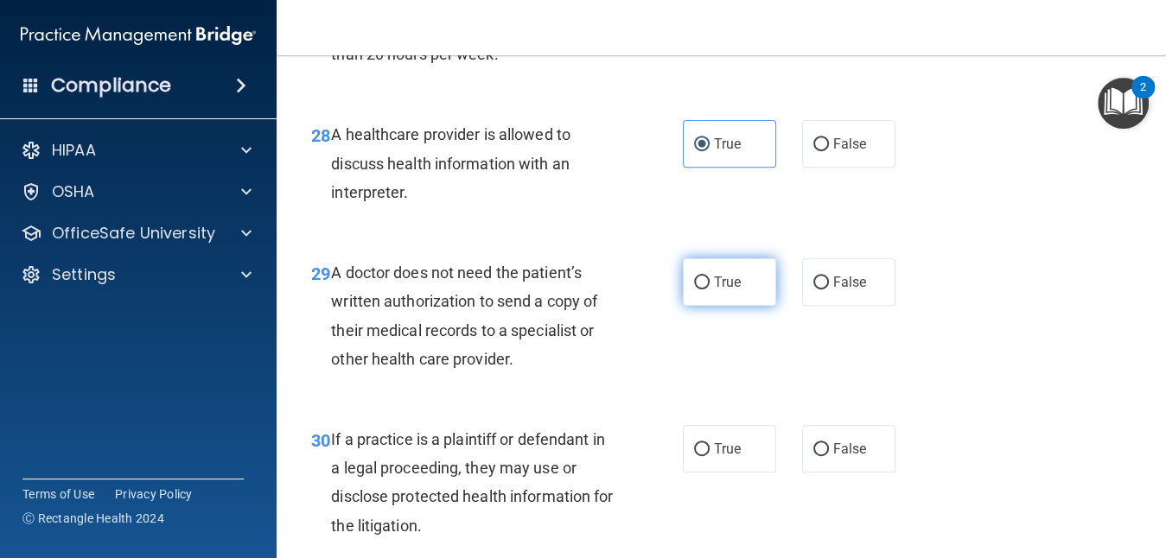
radio input "true"
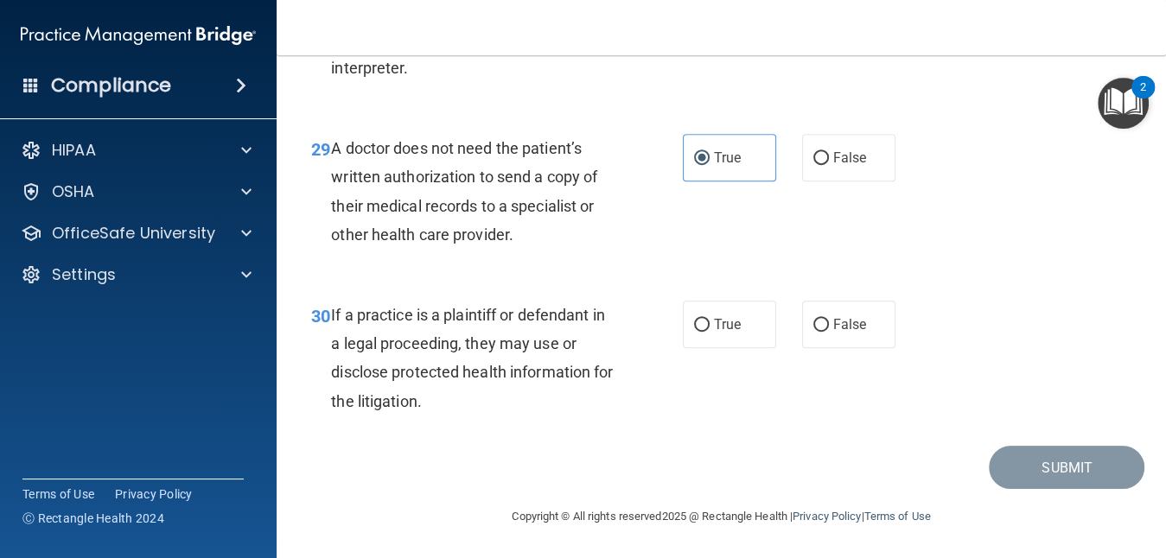
scroll to position [4749, 0]
click at [802, 348] on label "False" at bounding box center [848, 325] width 93 height 48
click at [814, 332] on input "False" at bounding box center [822, 325] width 16 height 13
radio input "true"
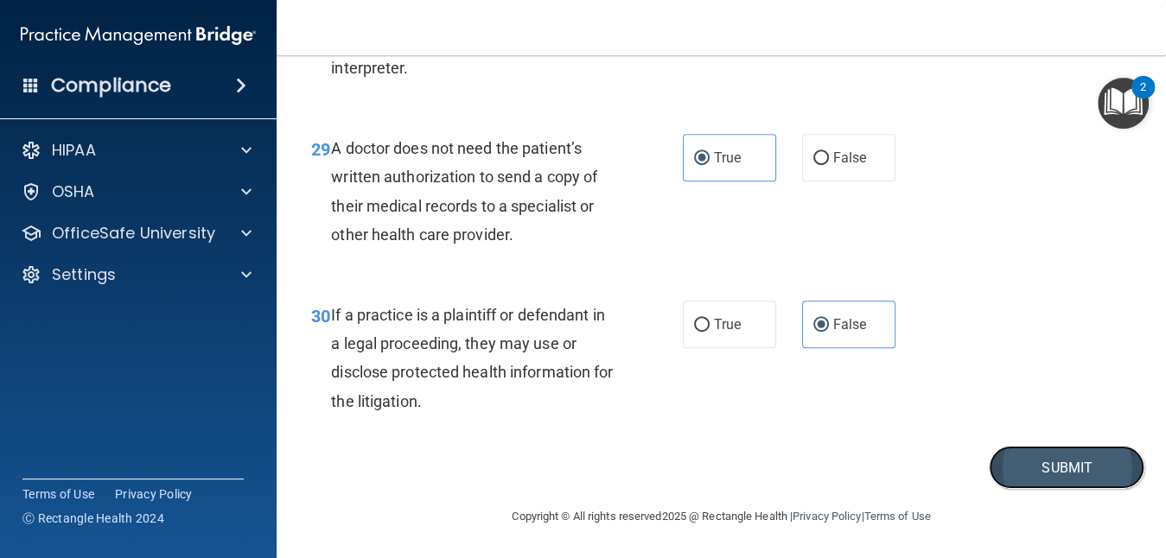
click at [1063, 490] on button "Submit" at bounding box center [1067, 468] width 156 height 44
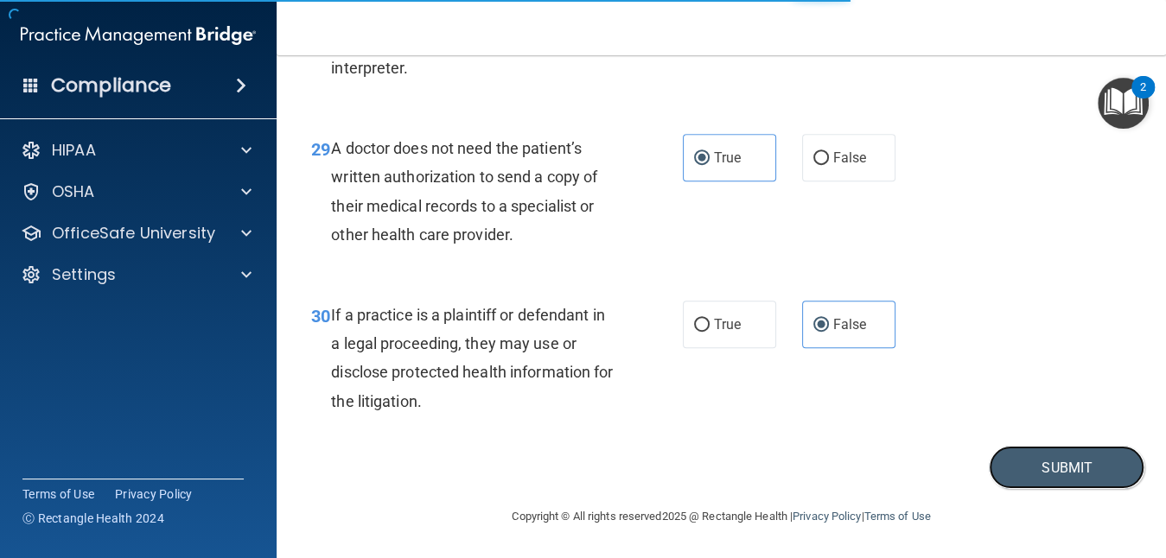
scroll to position [4786, 0]
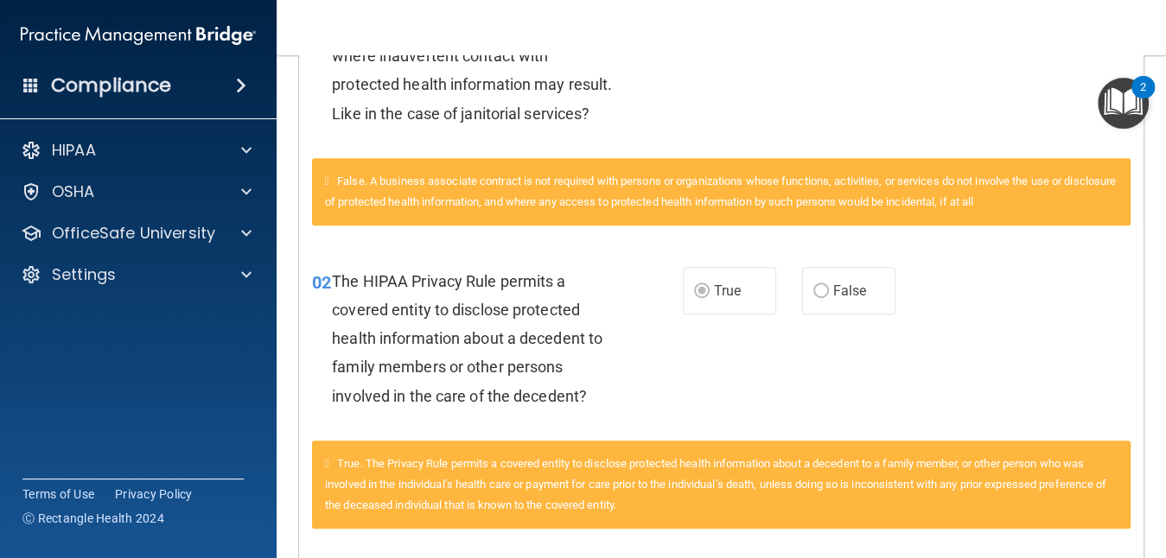
scroll to position [508, 0]
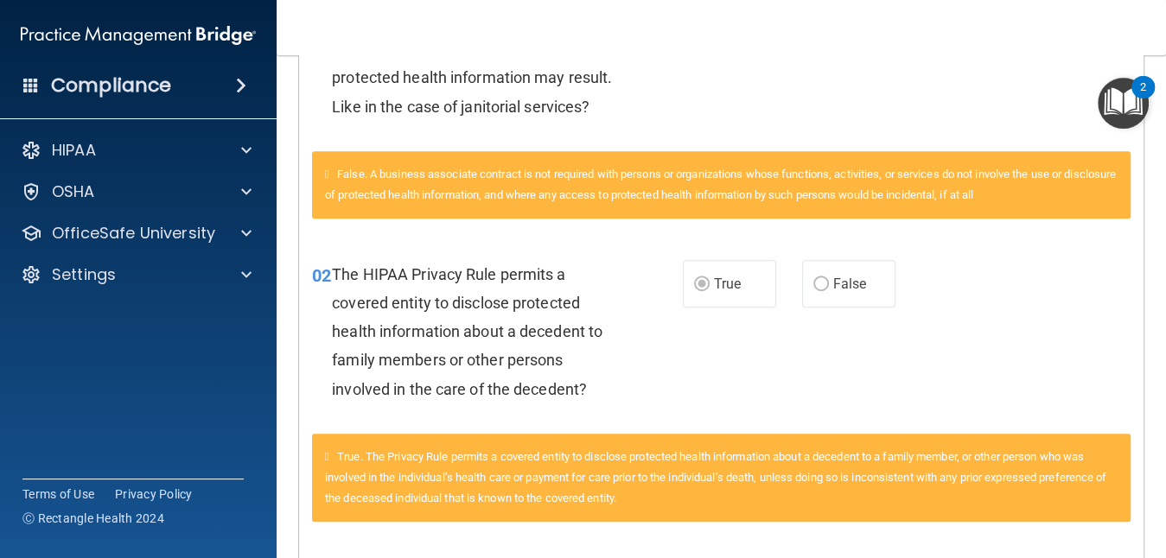
click at [1152, 538] on main "Calculating your score.... You did not pass the " The HIPAA Quiz #2 ". 46 out o…" at bounding box center [722, 306] width 890 height 503
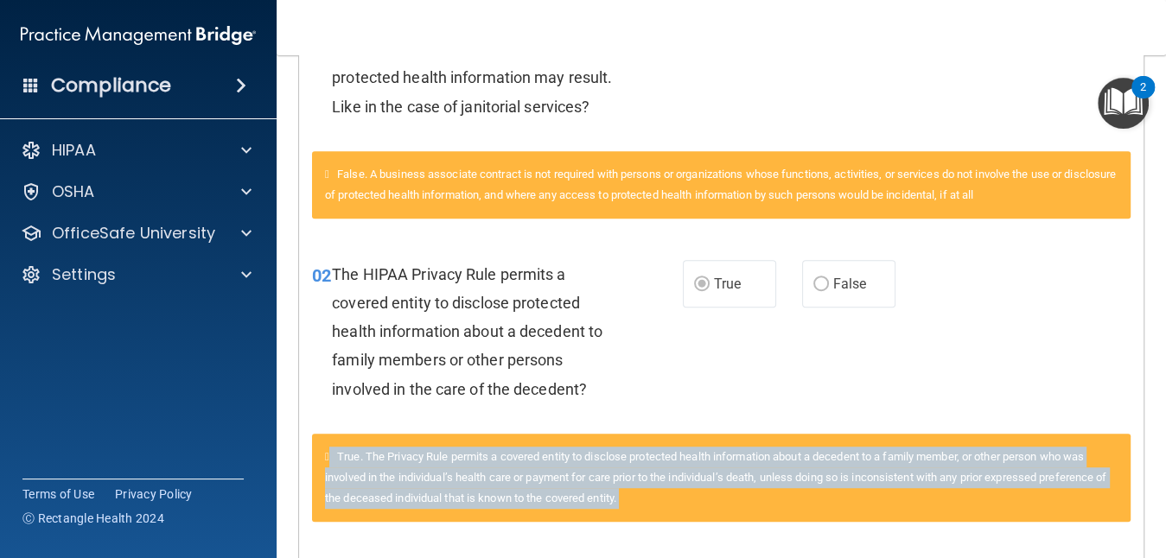
click at [1152, 538] on main "Calculating your score.... You did not pass the " The HIPAA Quiz #2 ". 46 out o…" at bounding box center [722, 306] width 890 height 503
click at [1152, 537] on main "Calculating your score.... You did not pass the " The HIPAA Quiz #2 ". 46 out o…" at bounding box center [722, 306] width 890 height 503
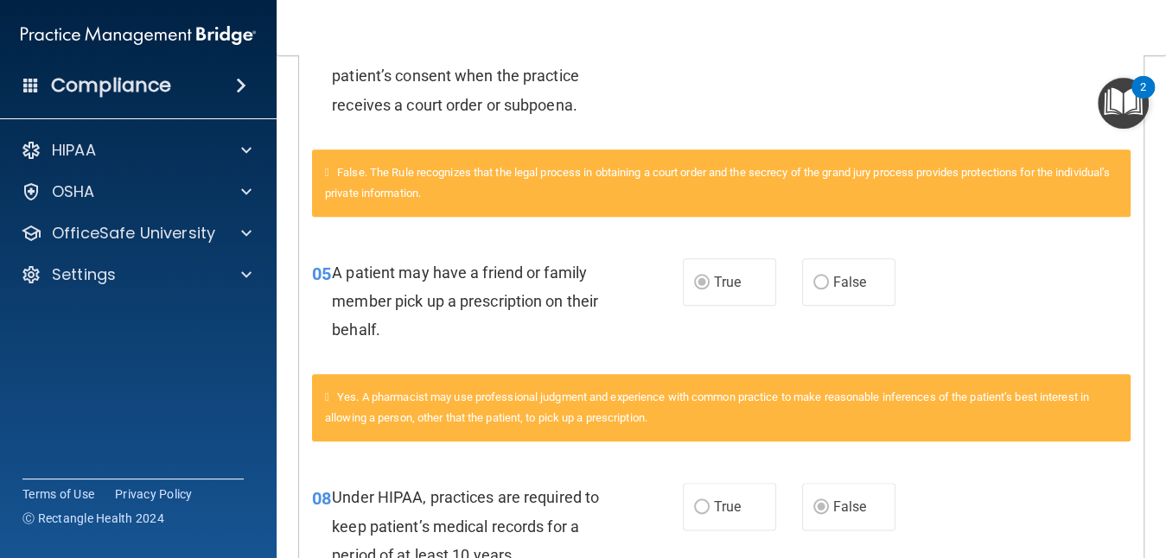
scroll to position [1131, 0]
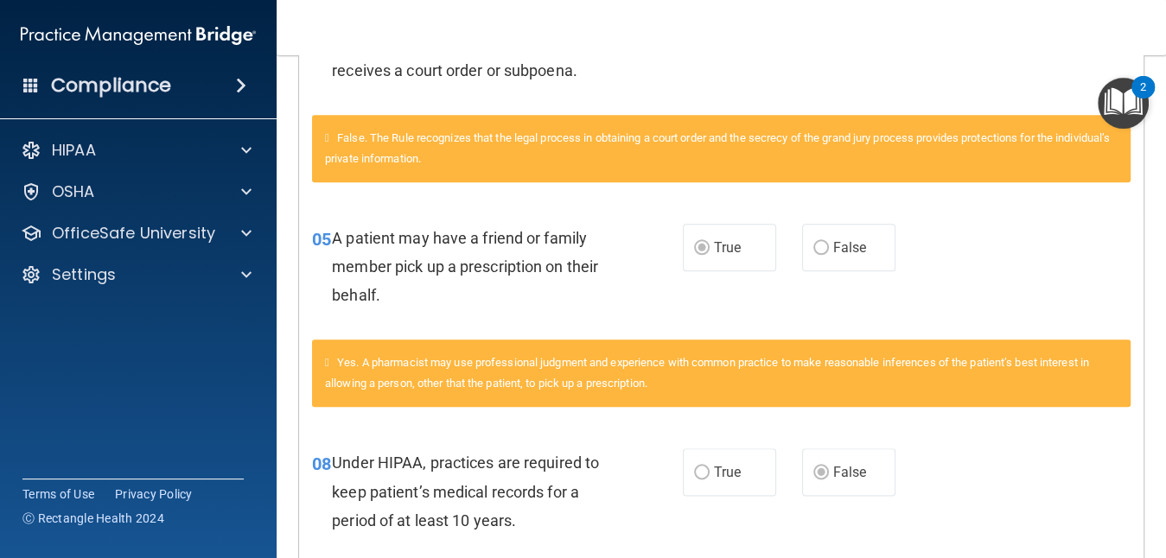
drag, startPoint x: 1085, startPoint y: 438, endPoint x: 1009, endPoint y: 435, distance: 76.2
click at [1009, 427] on div "Yes. A pharmacist may use professional judgment and experience with common prac…" at bounding box center [721, 383] width 845 height 87
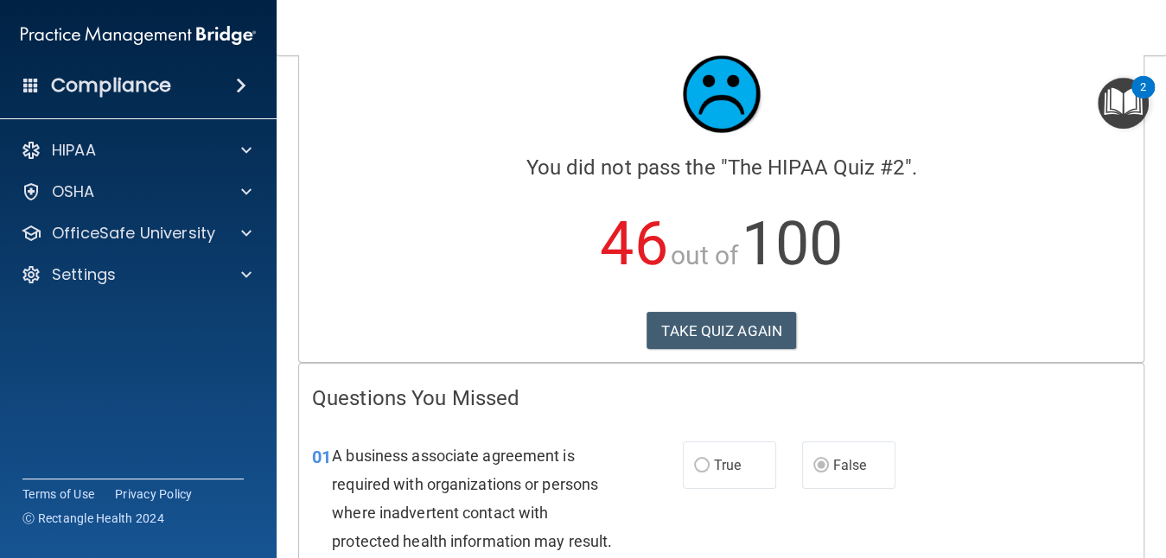
scroll to position [20, 0]
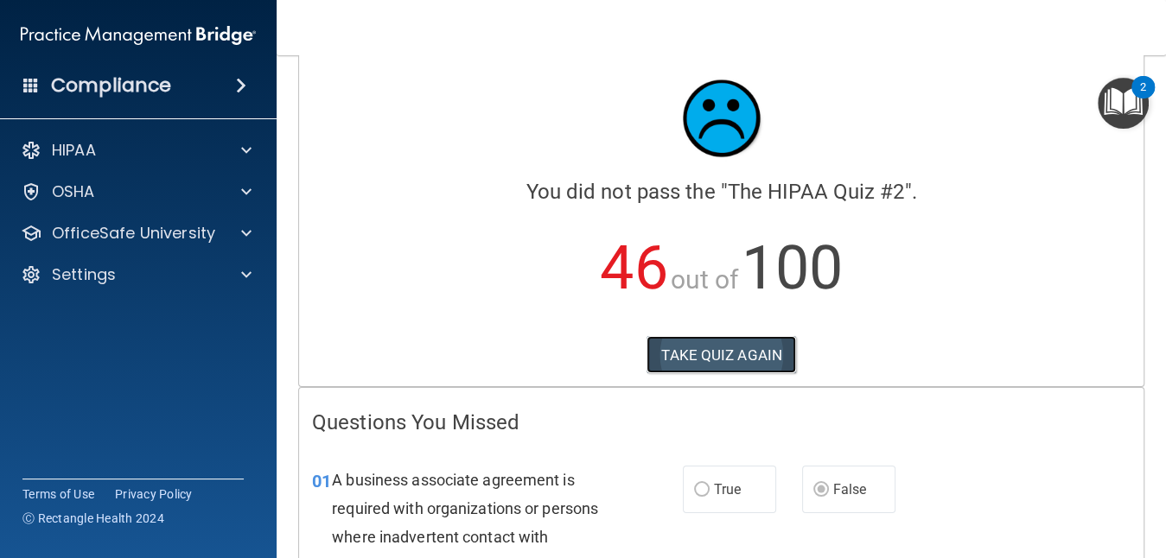
click at [713, 347] on button "TAKE QUIZ AGAIN" at bounding box center [722, 355] width 150 height 38
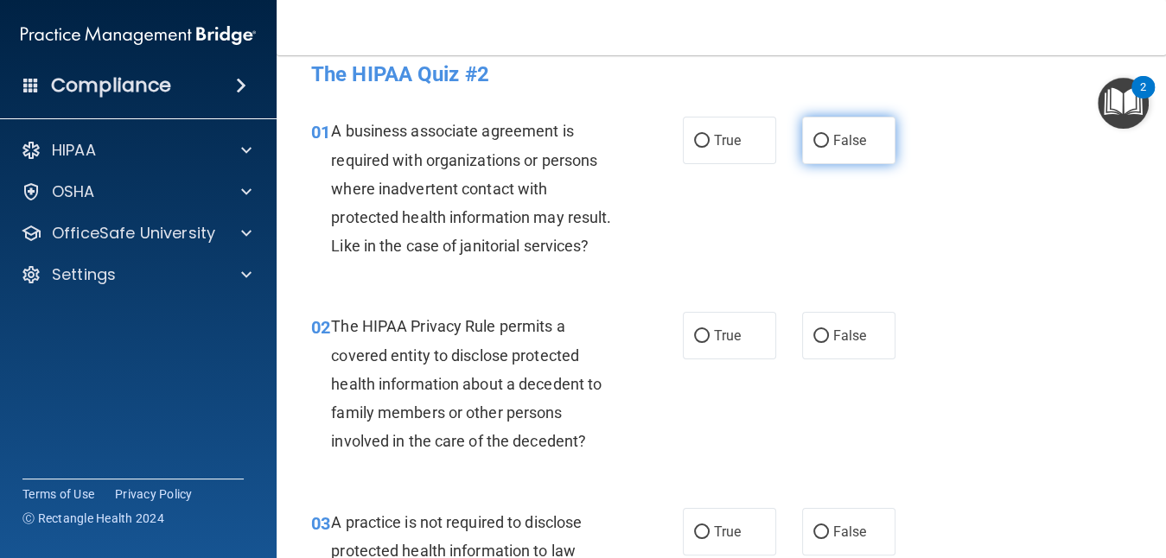
click at [814, 137] on input "False" at bounding box center [822, 141] width 16 height 13
radio input "true"
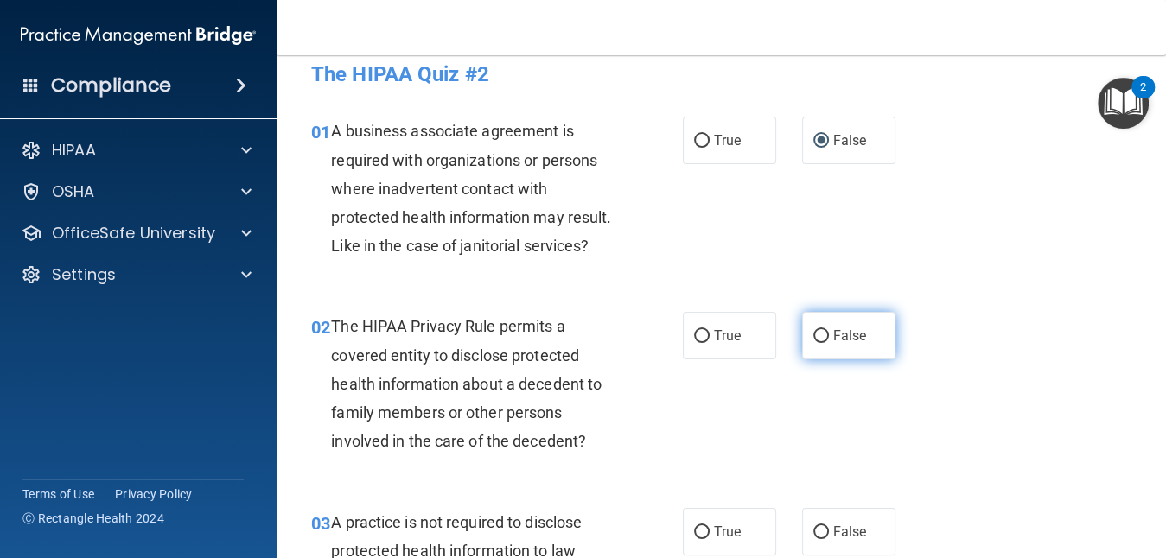
click at [815, 353] on label "False" at bounding box center [848, 336] width 93 height 48
click at [815, 343] on input "False" at bounding box center [822, 336] width 16 height 13
radio input "true"
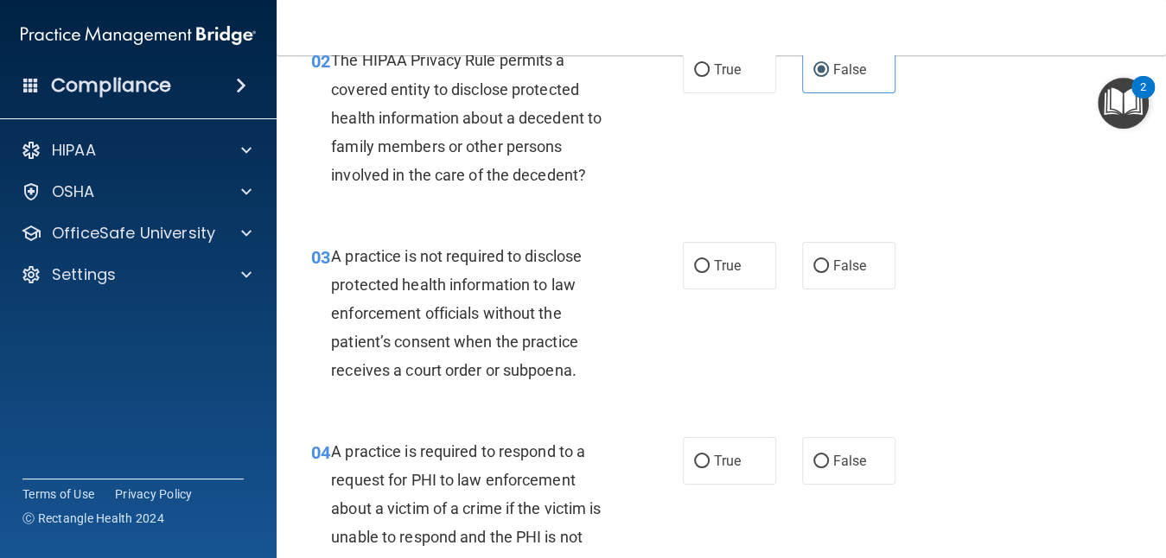
scroll to position [297, 0]
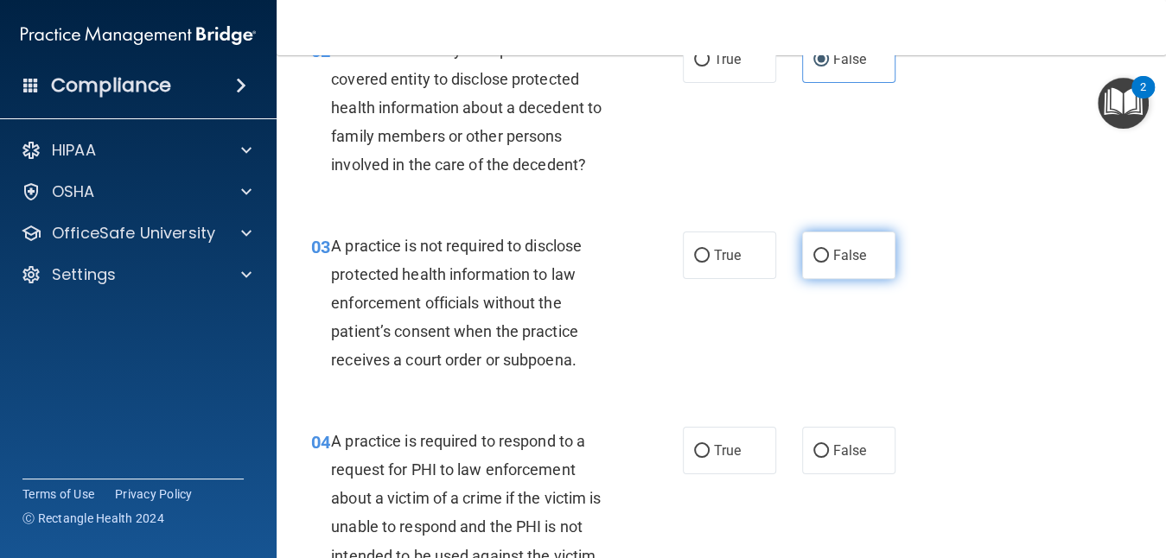
click at [816, 263] on input "False" at bounding box center [822, 256] width 16 height 13
radio input "true"
click at [684, 83] on label "True" at bounding box center [729, 59] width 93 height 48
click at [694, 67] on input "True" at bounding box center [702, 60] width 16 height 13
radio input "true"
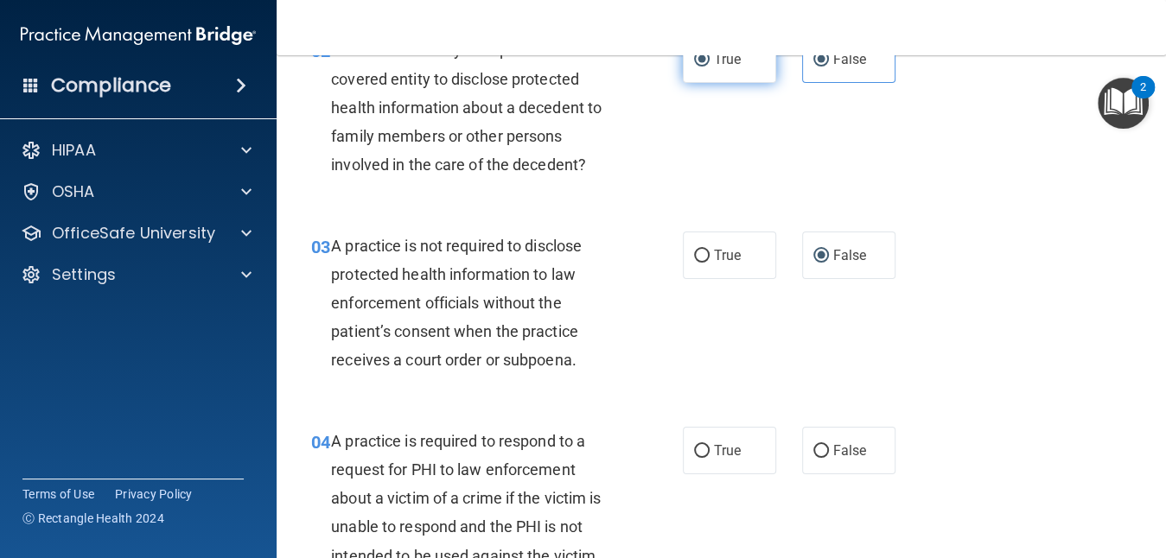
radio input "false"
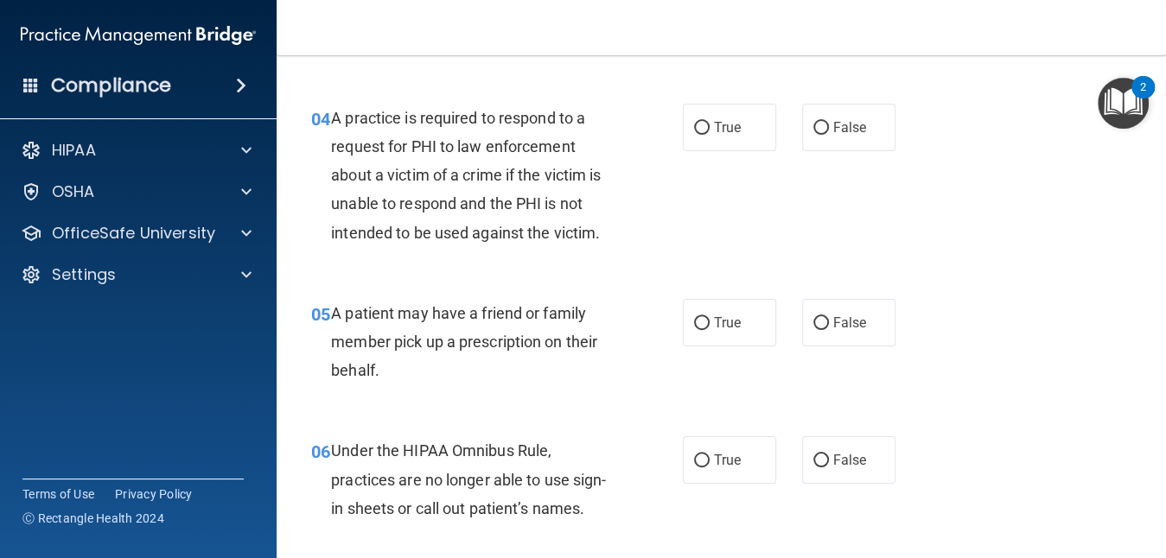
scroll to position [642, 0]
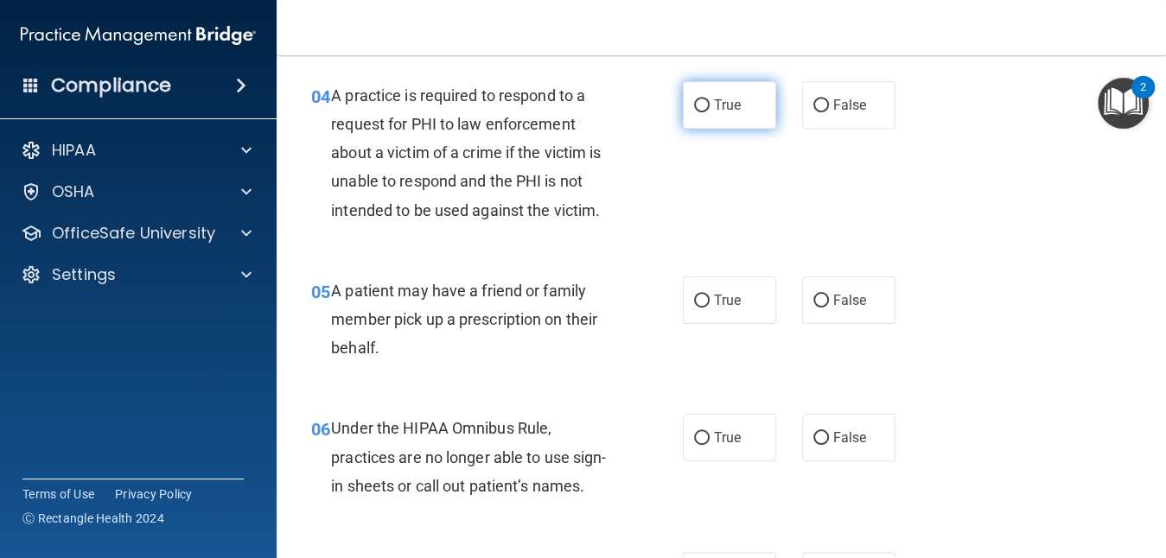
click at [695, 119] on label "True" at bounding box center [729, 105] width 93 height 48
click at [695, 112] on input "True" at bounding box center [702, 105] width 16 height 13
radio input "true"
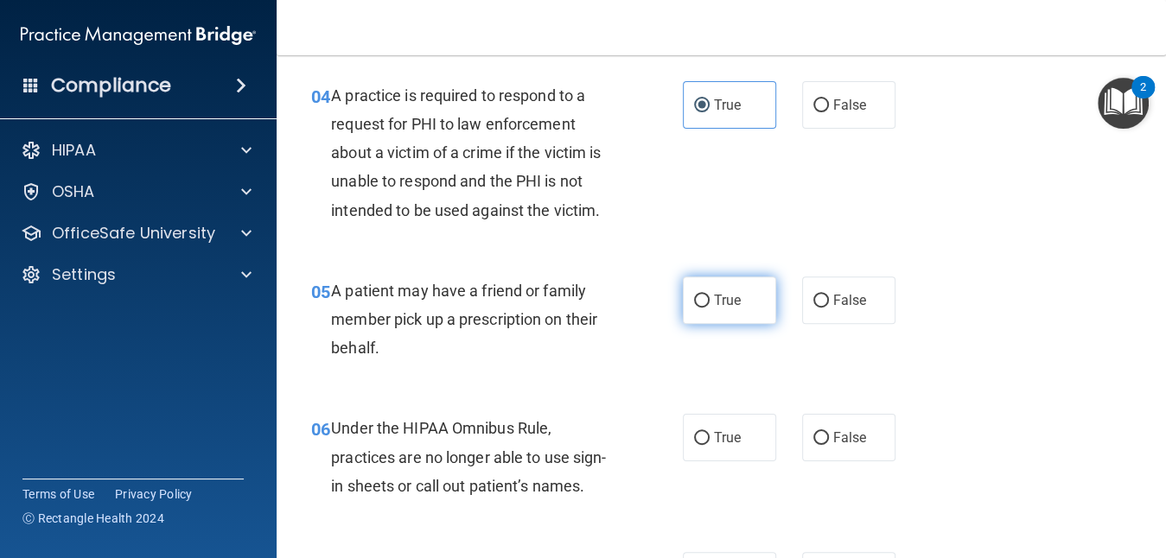
click at [729, 324] on label "True" at bounding box center [729, 301] width 93 height 48
click at [710, 308] on input "True" at bounding box center [702, 301] width 16 height 13
radio input "true"
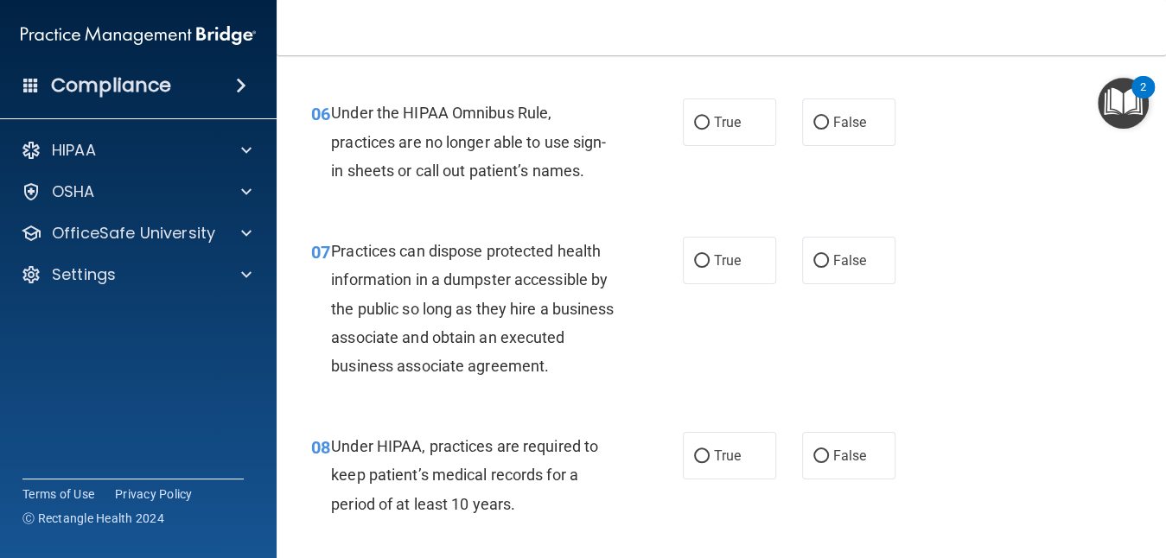
scroll to position [924, 0]
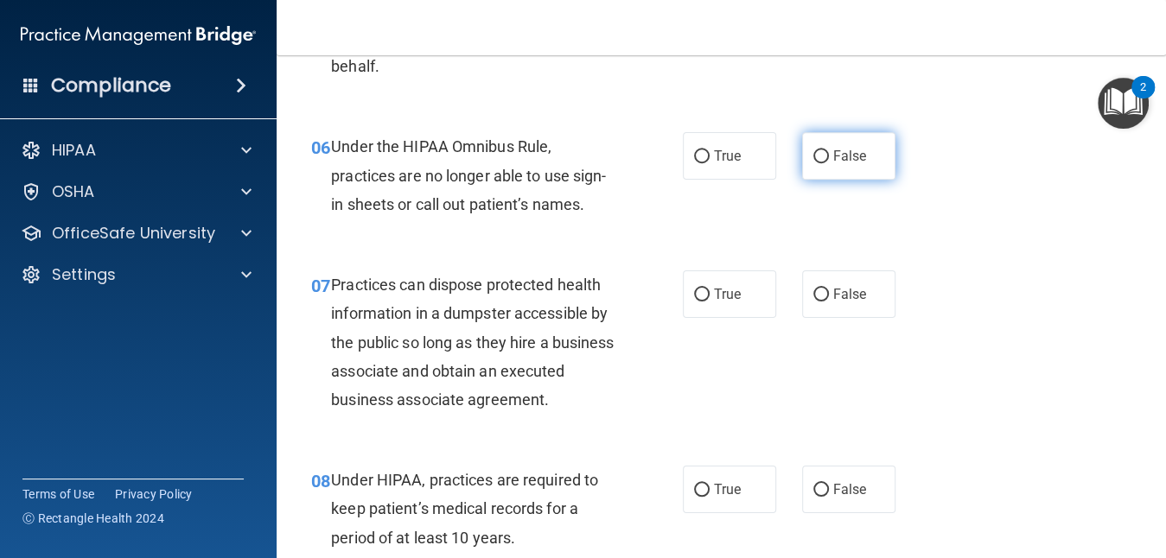
click at [822, 180] on label "False" at bounding box center [848, 156] width 93 height 48
click at [822, 163] on input "False" at bounding box center [822, 156] width 16 height 13
radio input "true"
click at [804, 318] on label "False" at bounding box center [848, 295] width 93 height 48
click at [814, 302] on input "False" at bounding box center [822, 295] width 16 height 13
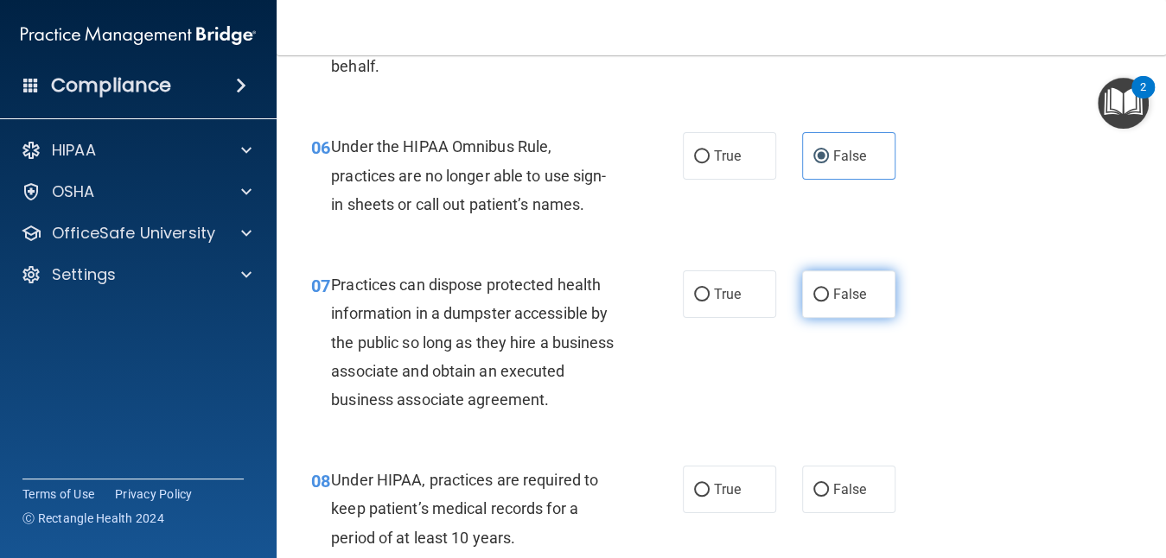
radio input "true"
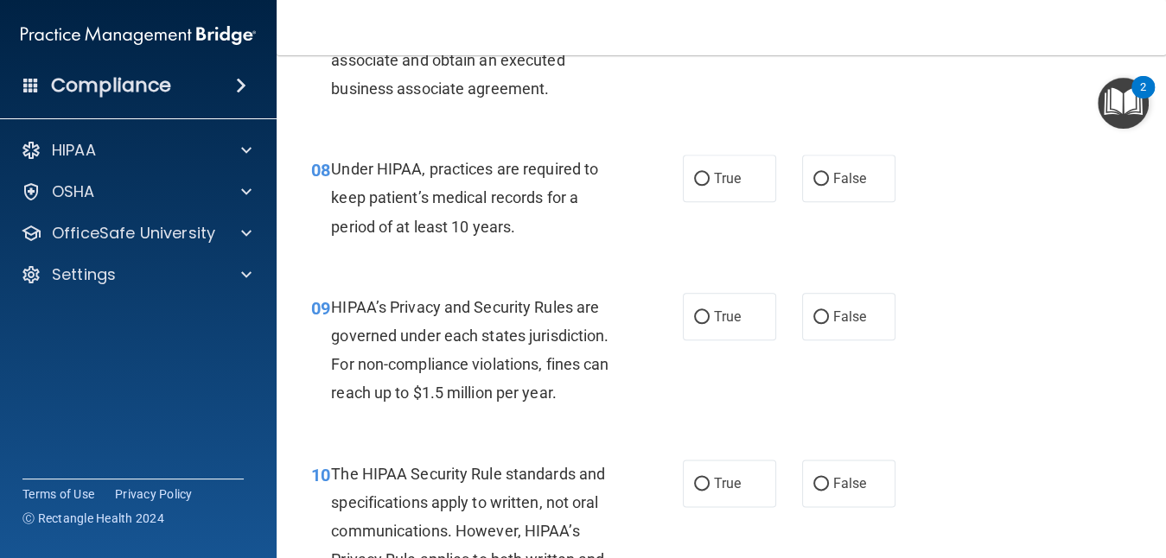
scroll to position [1270, 0]
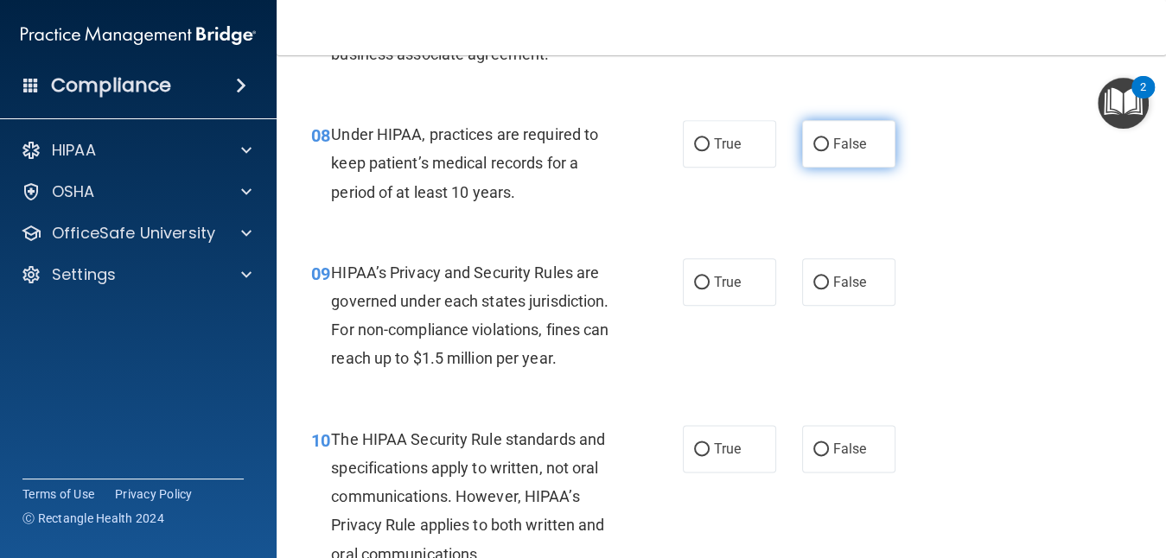
click at [814, 151] on input "False" at bounding box center [822, 144] width 16 height 13
radio input "true"
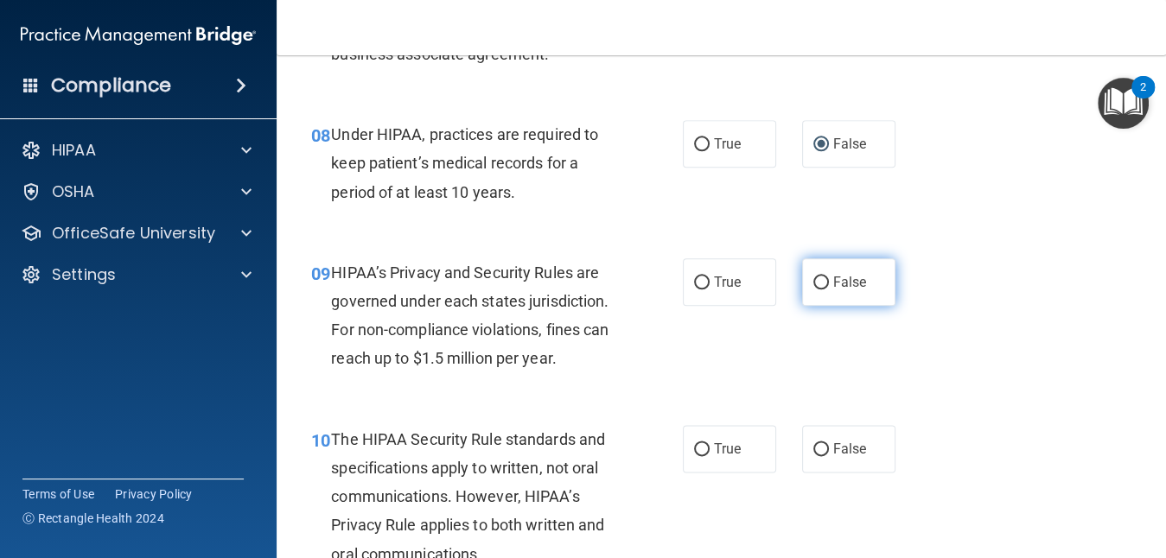
click at [833, 290] on span "False" at bounding box center [850, 282] width 34 height 16
click at [829, 290] on input "False" at bounding box center [822, 283] width 16 height 13
radio input "true"
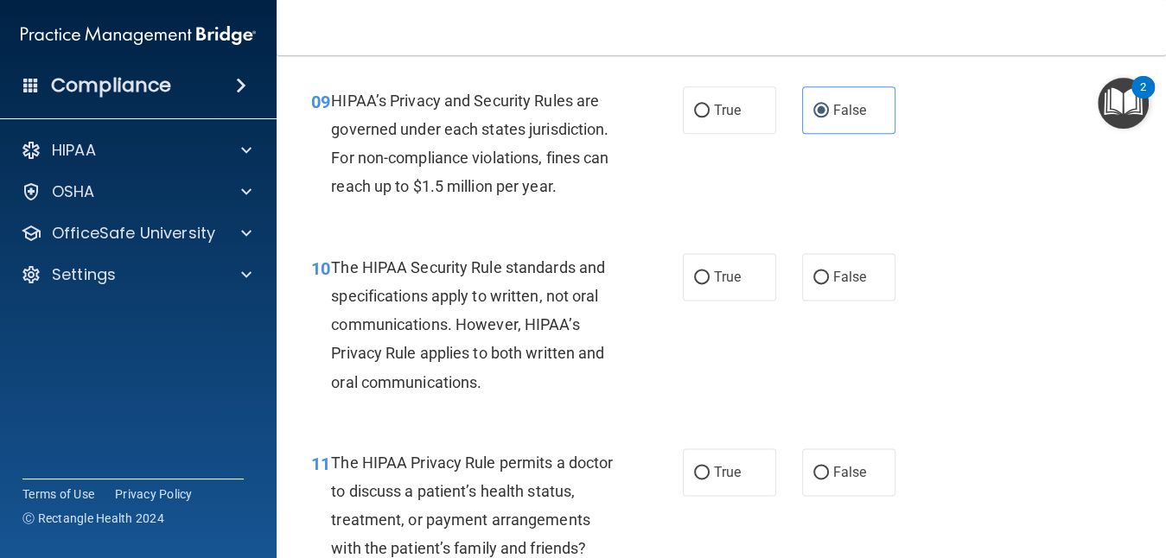
scroll to position [1443, 0]
click at [814, 284] on input "False" at bounding box center [822, 277] width 16 height 13
radio input "true"
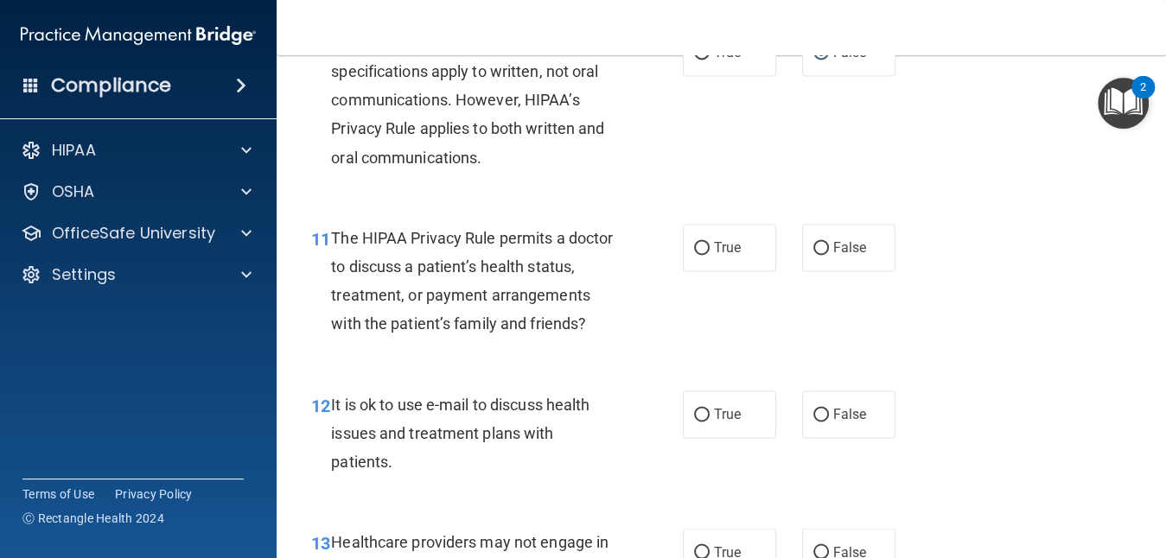
scroll to position [1684, 0]
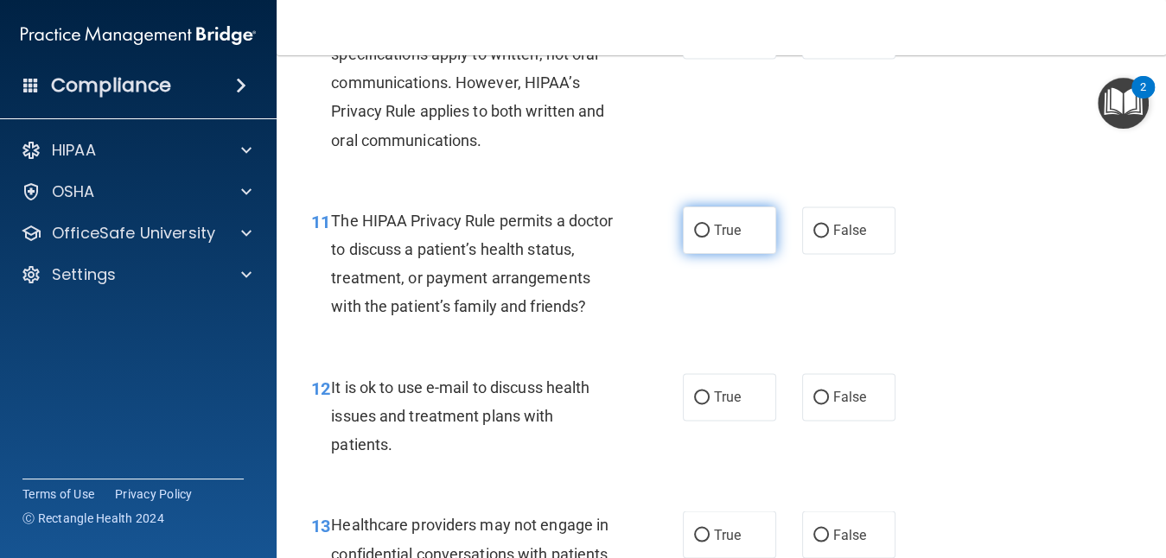
click at [686, 254] on label "True" at bounding box center [729, 231] width 93 height 48
click at [694, 238] on input "True" at bounding box center [702, 231] width 16 height 13
radio input "true"
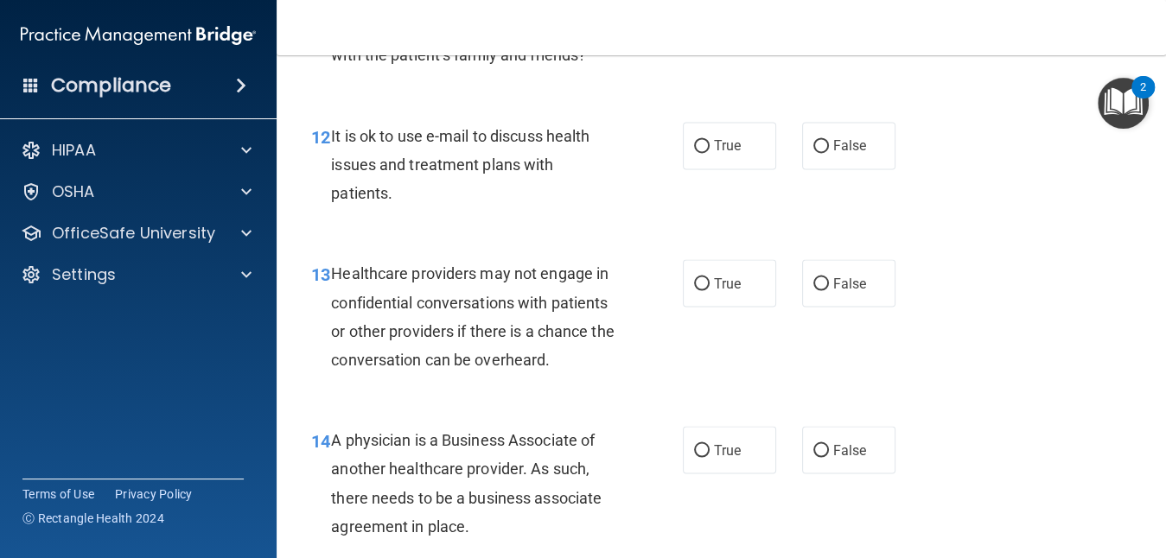
scroll to position [1962, 0]
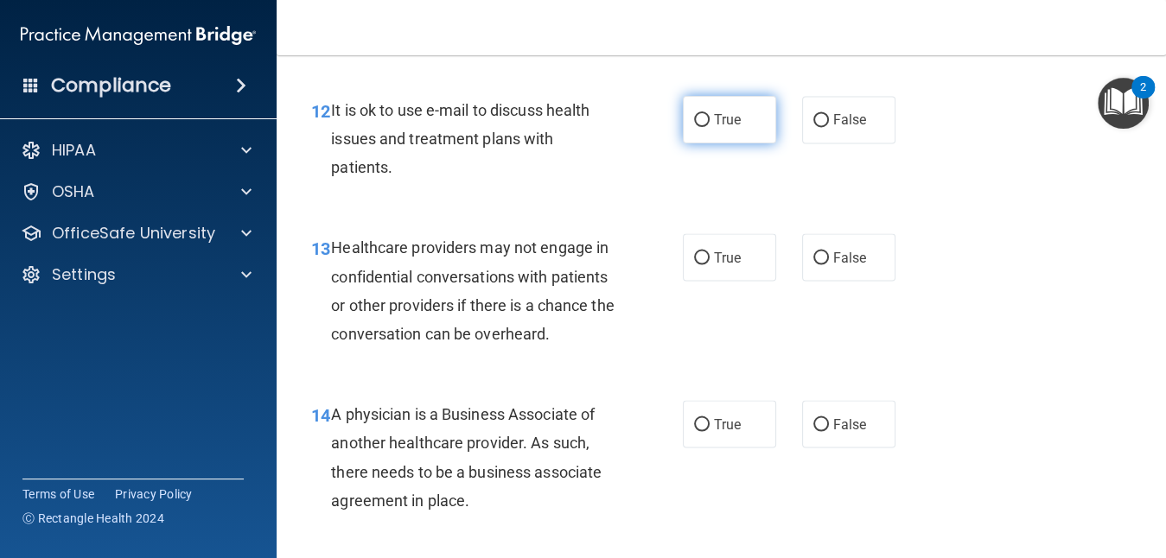
click at [694, 127] on input "True" at bounding box center [702, 120] width 16 height 13
radio input "true"
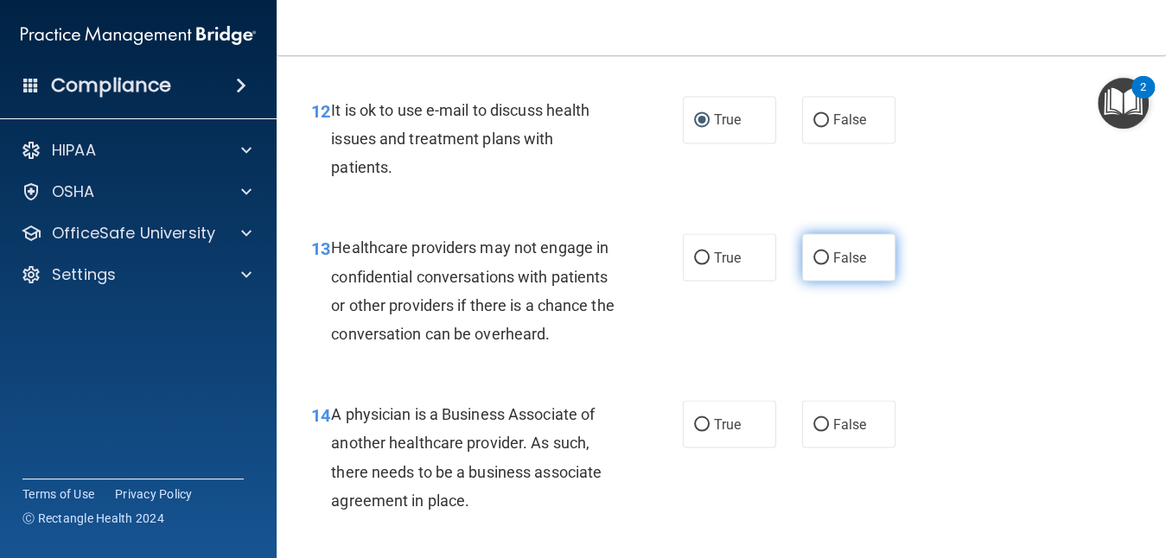
click at [802, 281] on label "False" at bounding box center [848, 257] width 93 height 48
click at [814, 265] on input "False" at bounding box center [822, 258] width 16 height 13
radio input "true"
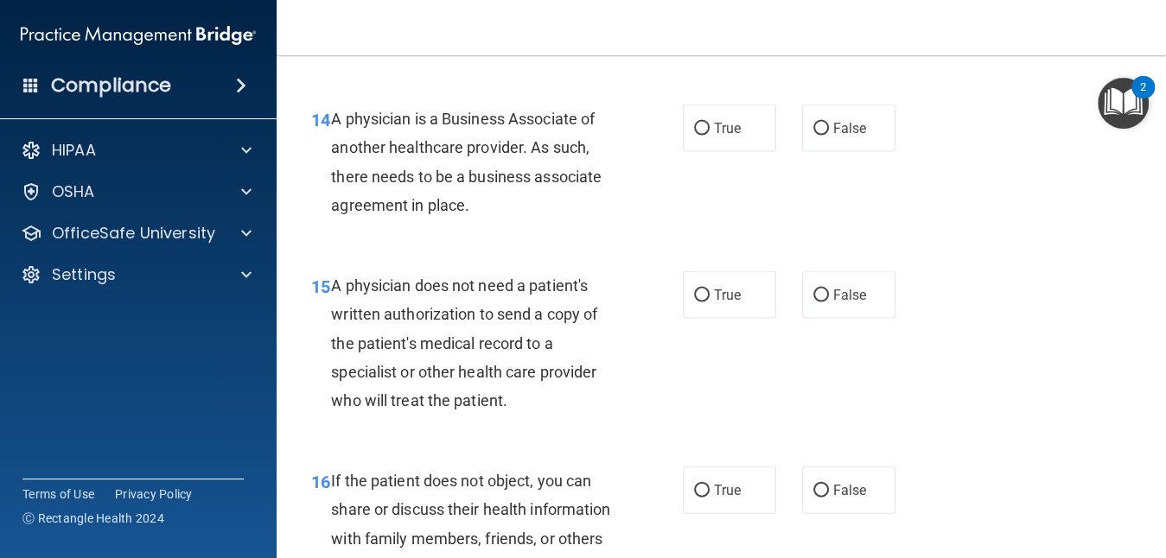
scroll to position [2273, 0]
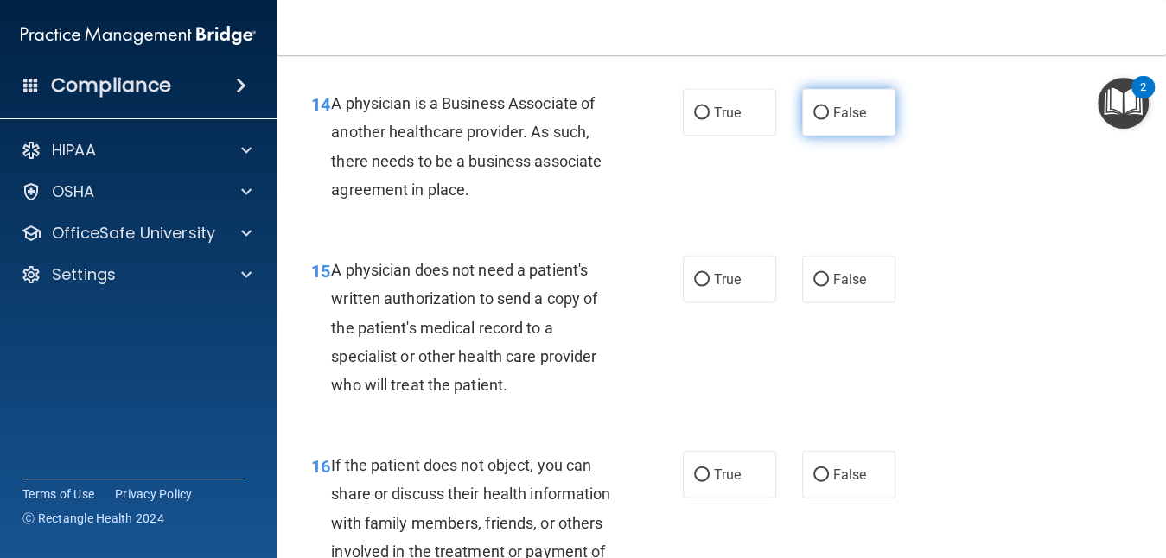
click at [805, 137] on label "False" at bounding box center [848, 113] width 93 height 48
click at [814, 120] on input "False" at bounding box center [822, 113] width 16 height 13
radio input "true"
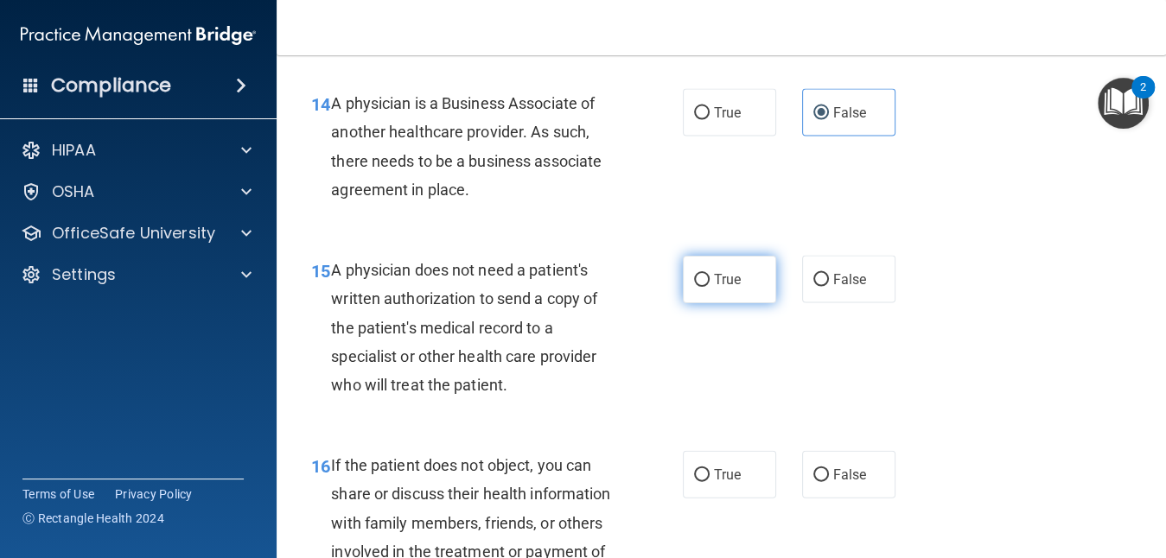
click at [719, 303] on label "True" at bounding box center [729, 280] width 93 height 48
click at [710, 287] on input "True" at bounding box center [702, 280] width 16 height 13
radio input "true"
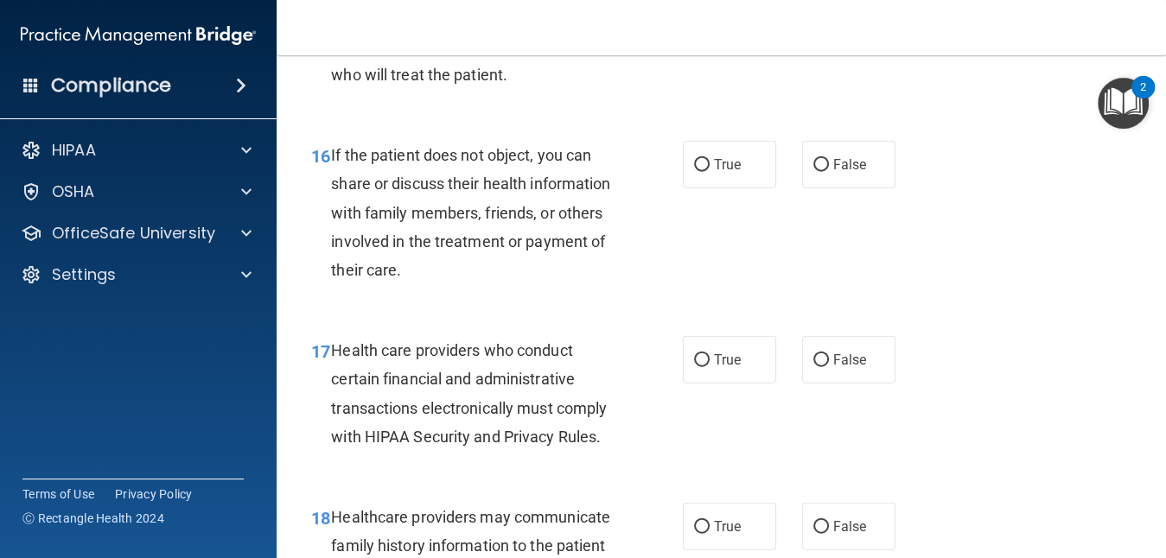
scroll to position [2619, 0]
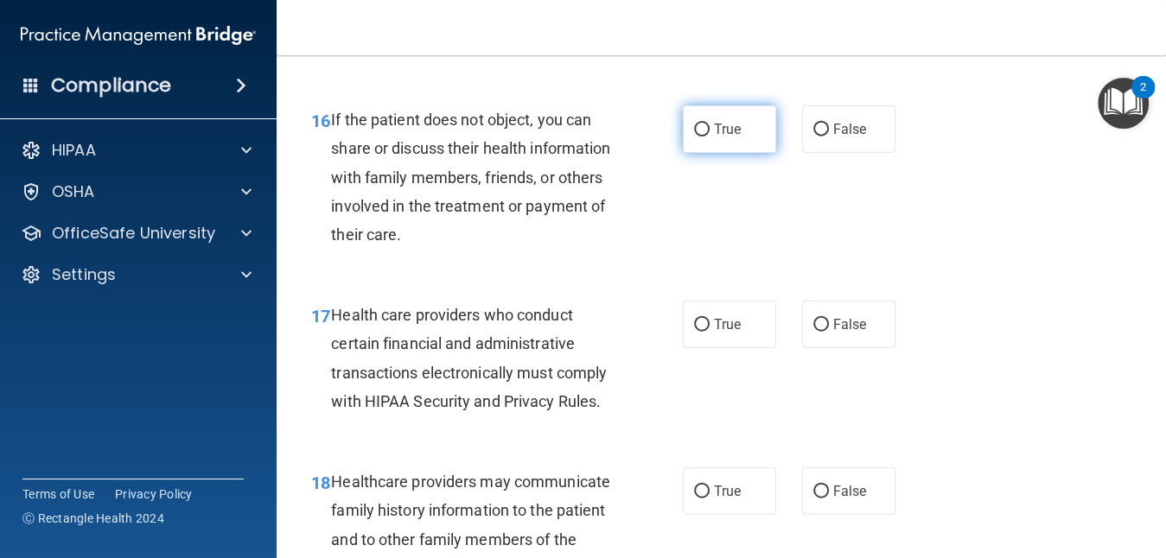
click at [724, 137] on span "True" at bounding box center [727, 129] width 27 height 16
click at [710, 137] on input "True" at bounding box center [702, 130] width 16 height 13
radio input "true"
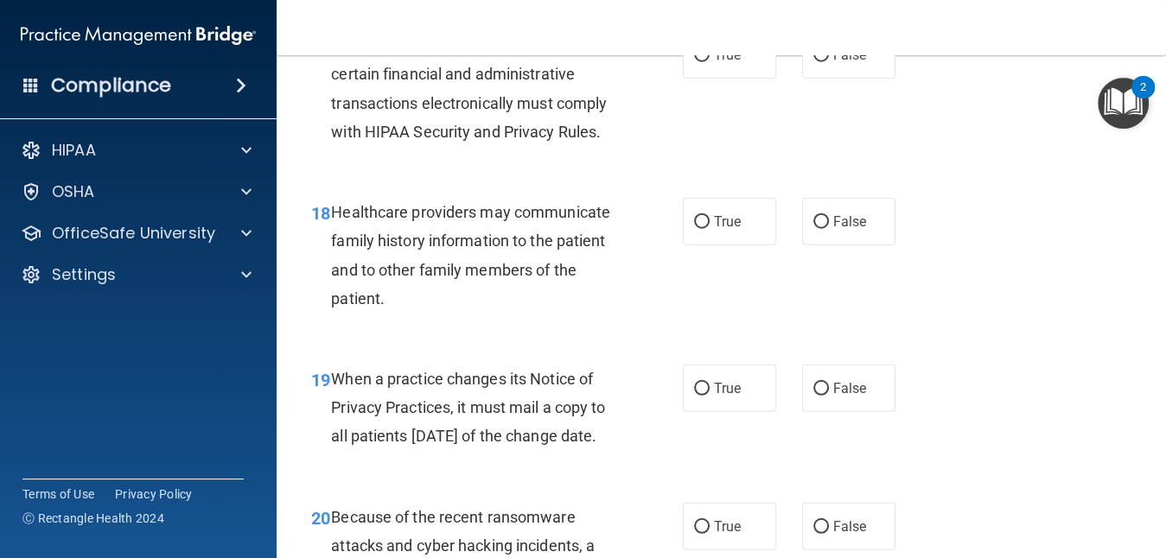
scroll to position [2895, 0]
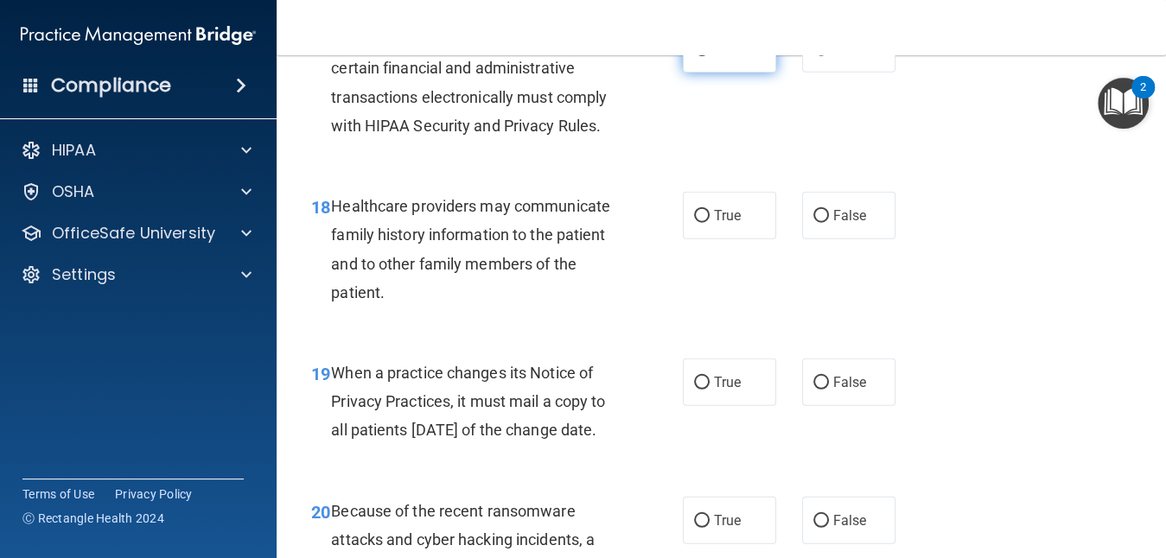
click at [735, 73] on label "True" at bounding box center [729, 49] width 93 height 48
click at [710, 56] on input "True" at bounding box center [702, 49] width 16 height 13
radio input "true"
click at [803, 239] on label "False" at bounding box center [848, 216] width 93 height 48
click at [814, 223] on input "False" at bounding box center [822, 216] width 16 height 13
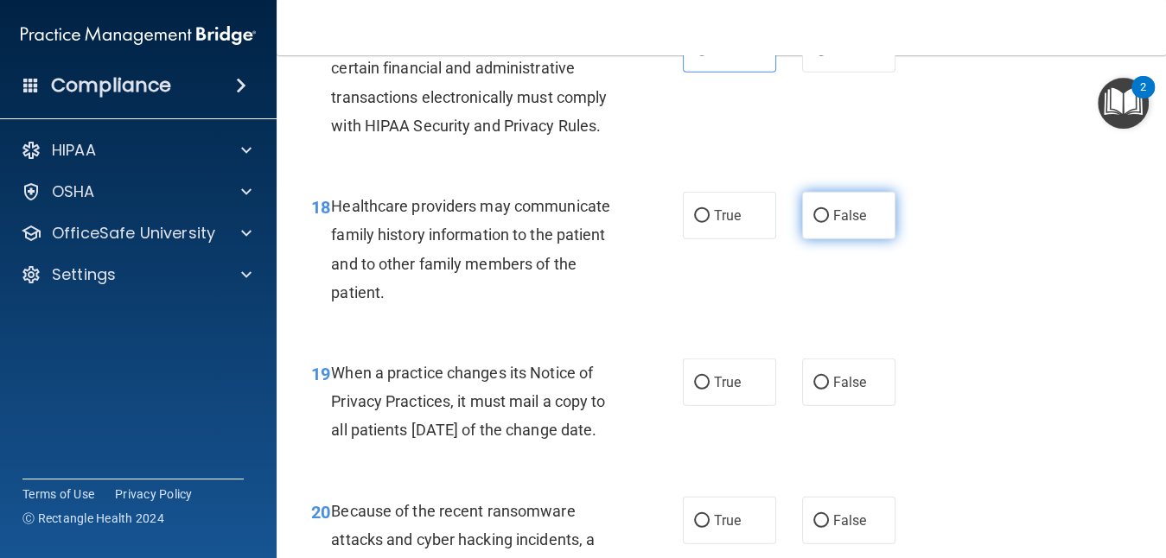
radio input "true"
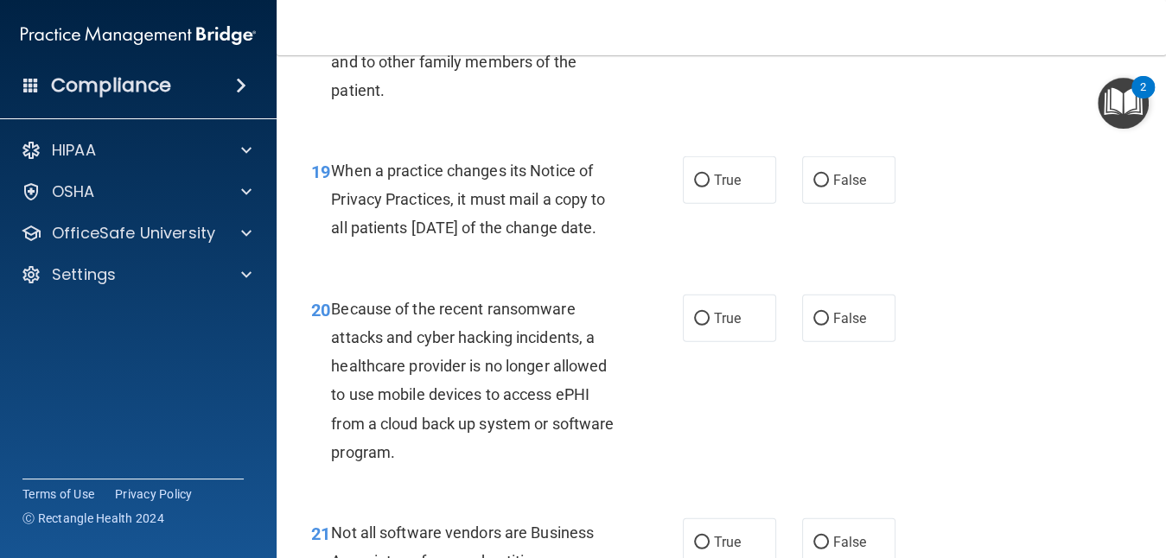
scroll to position [3102, 0]
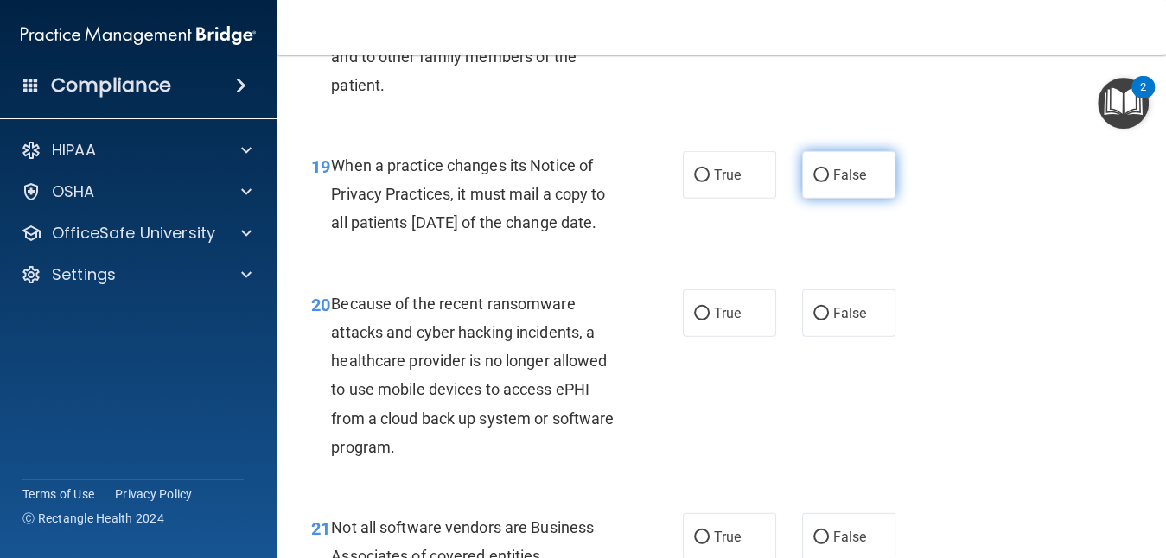
click at [814, 182] on input "False" at bounding box center [822, 175] width 16 height 13
radio input "true"
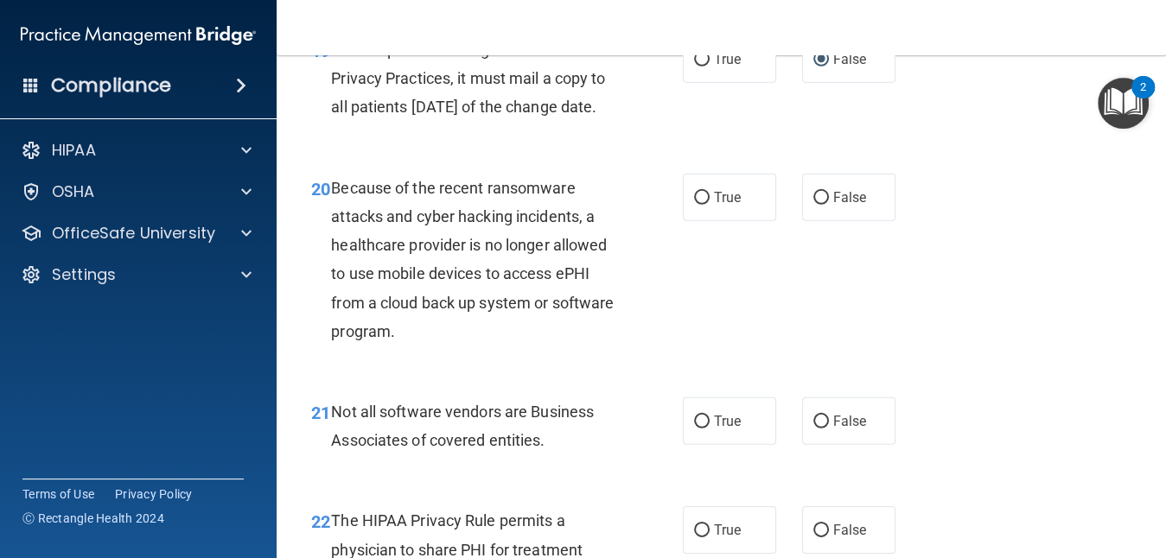
scroll to position [3240, 0]
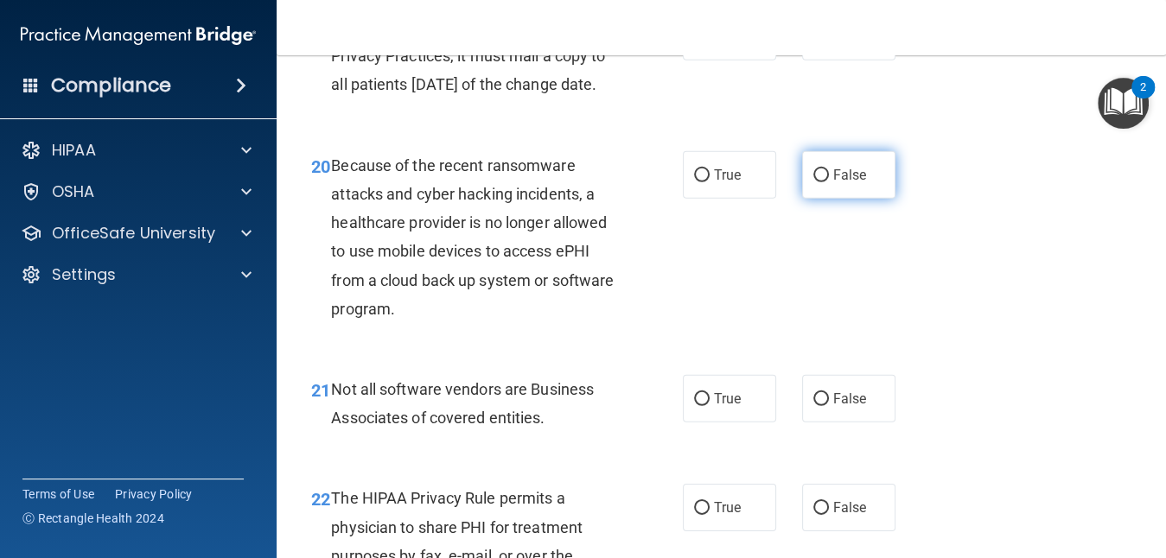
click at [833, 183] on span "False" at bounding box center [850, 175] width 34 height 16
click at [829, 182] on input "False" at bounding box center [822, 175] width 16 height 13
radio input "true"
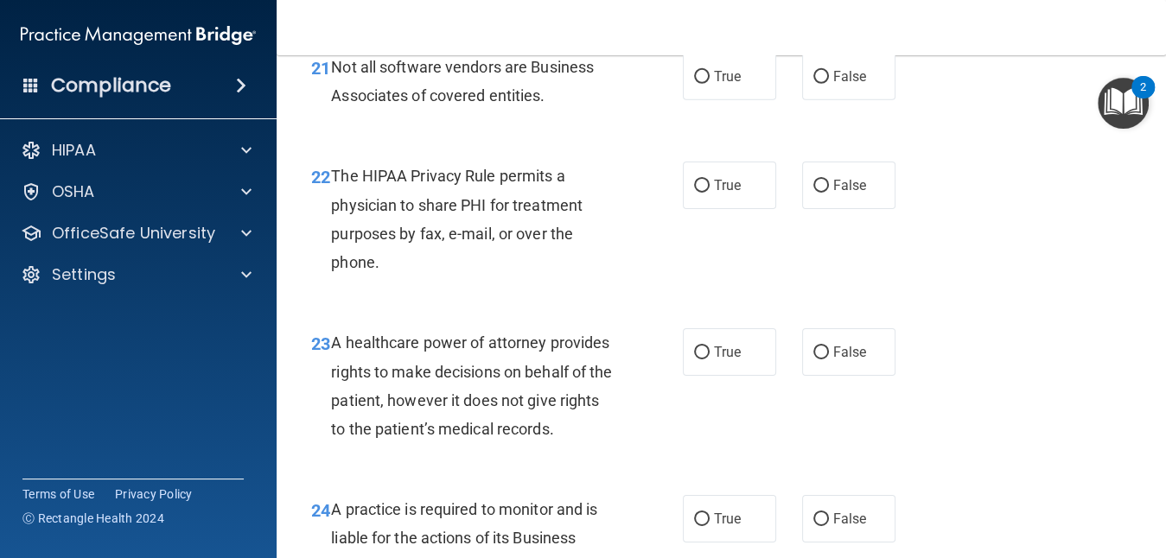
scroll to position [3586, 0]
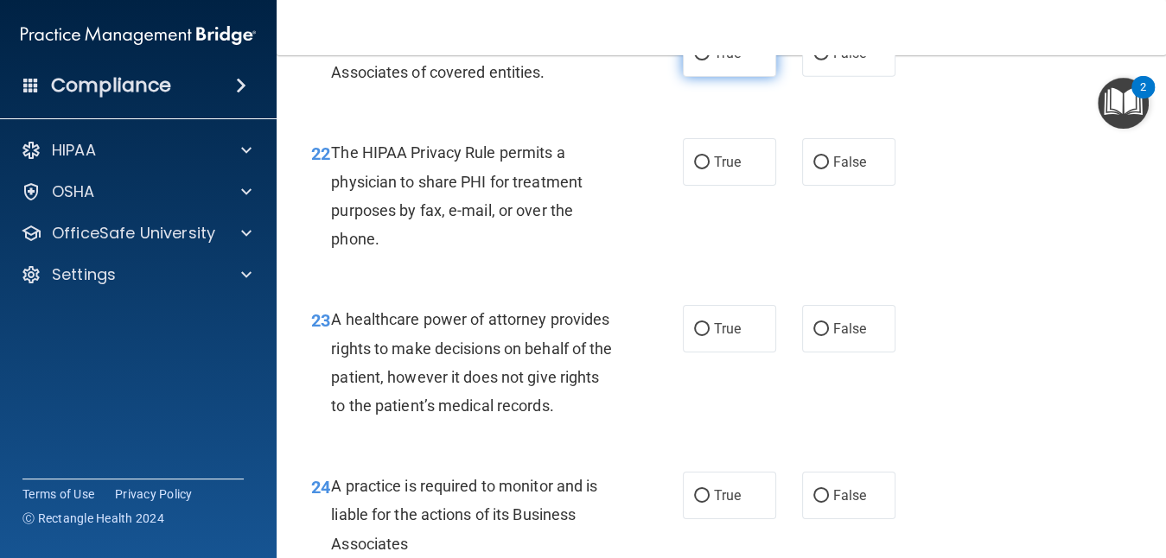
click at [733, 61] on span "True" at bounding box center [727, 53] width 27 height 16
click at [710, 61] on input "True" at bounding box center [702, 54] width 16 height 13
radio input "true"
click at [694, 169] on input "True" at bounding box center [702, 162] width 16 height 13
radio input "true"
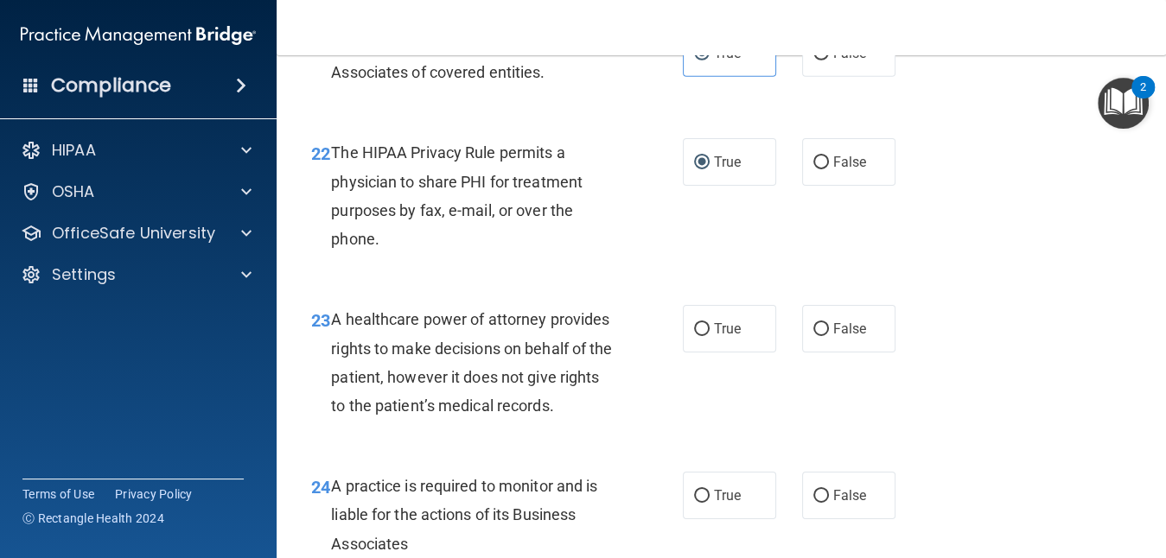
click at [1151, 542] on main "- The HIPAA Quiz #2 This quiz doesn’t expire until . Are you sure you want to t…" at bounding box center [722, 306] width 890 height 503
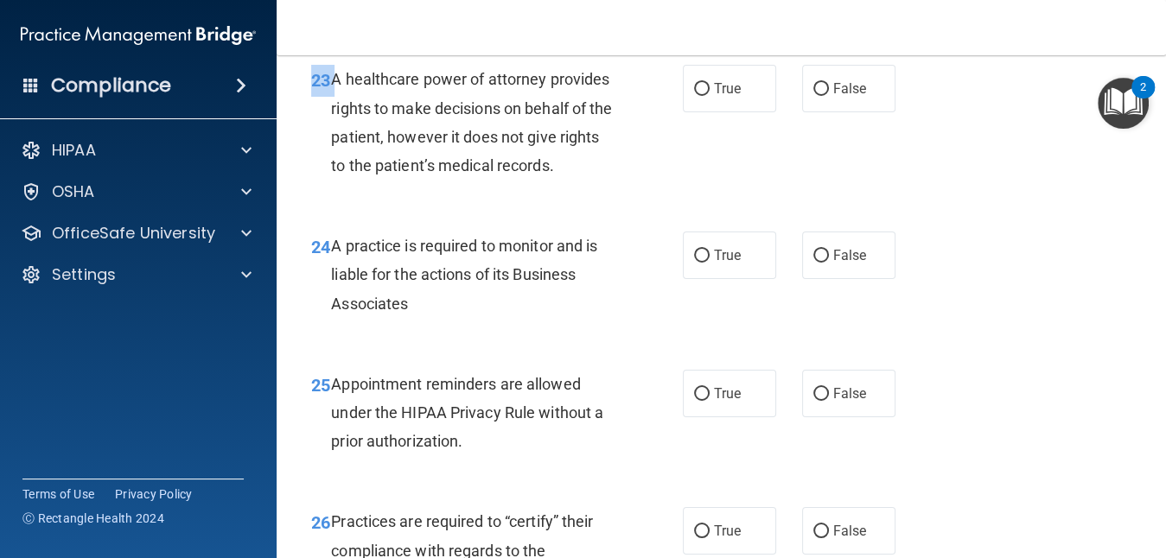
scroll to position [3864, 0]
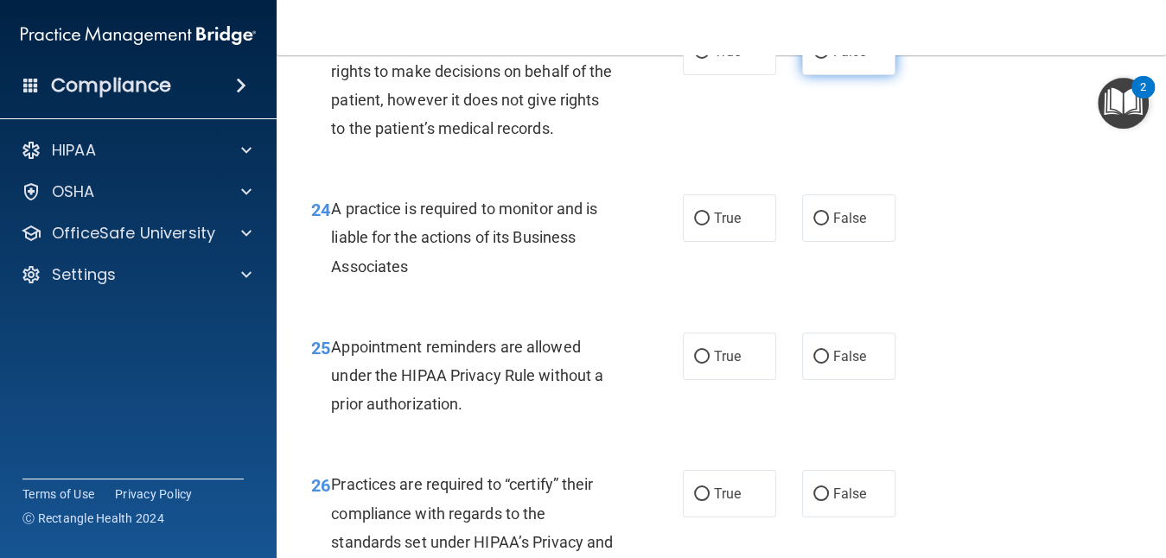
click at [823, 75] on label "False" at bounding box center [848, 52] width 93 height 48
click at [823, 59] on input "False" at bounding box center [822, 52] width 16 height 13
radio input "true"
click at [834, 227] on span "False" at bounding box center [850, 218] width 34 height 16
click at [829, 226] on input "False" at bounding box center [822, 219] width 16 height 13
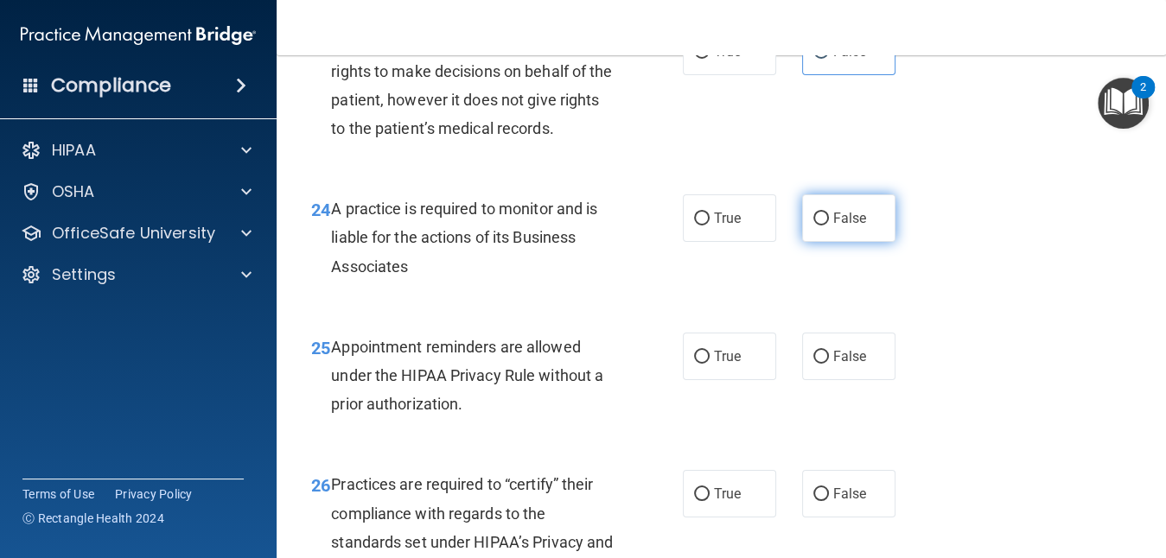
radio input "true"
click at [714, 365] on span "True" at bounding box center [727, 356] width 27 height 16
click at [710, 364] on input "True" at bounding box center [702, 357] width 16 height 13
radio input "true"
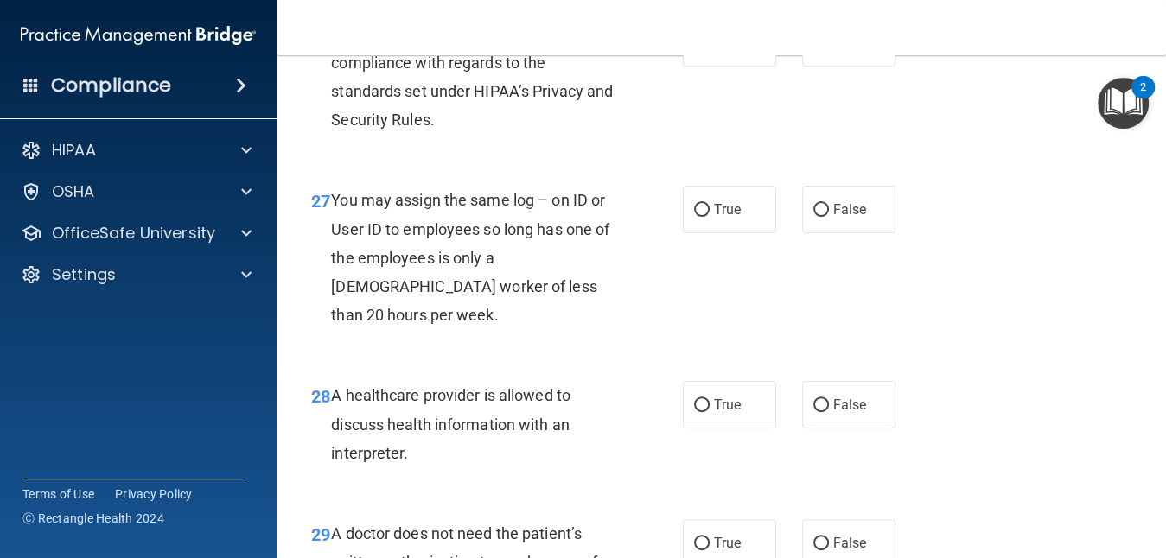
scroll to position [4348, 0]
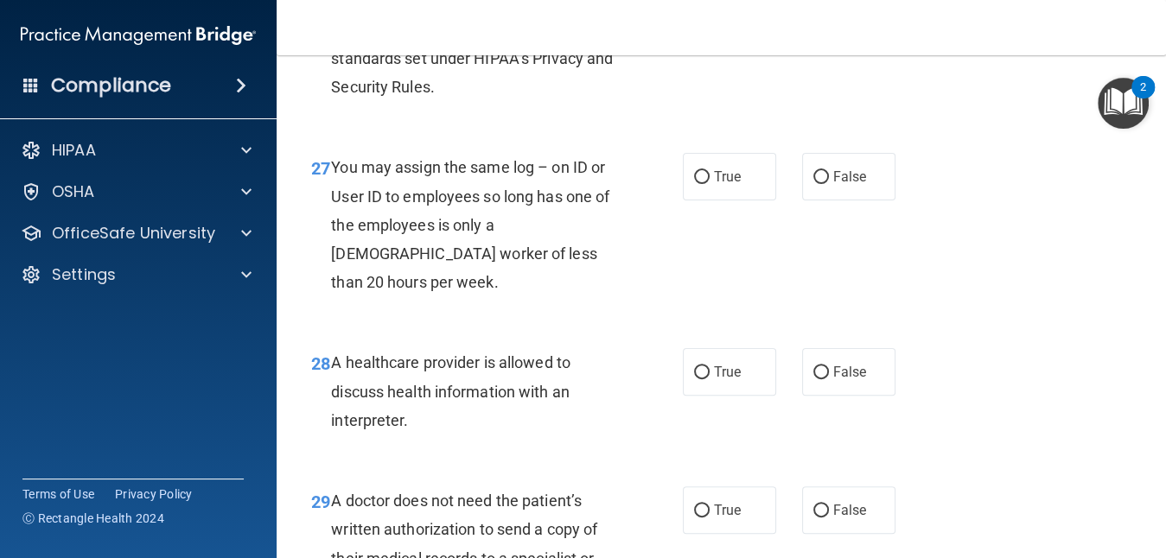
click at [819, 34] on label "False" at bounding box center [848, 10] width 93 height 48
click at [819, 17] on input "False" at bounding box center [822, 10] width 16 height 13
radio input "true"
click at [816, 184] on input "False" at bounding box center [822, 177] width 16 height 13
radio input "true"
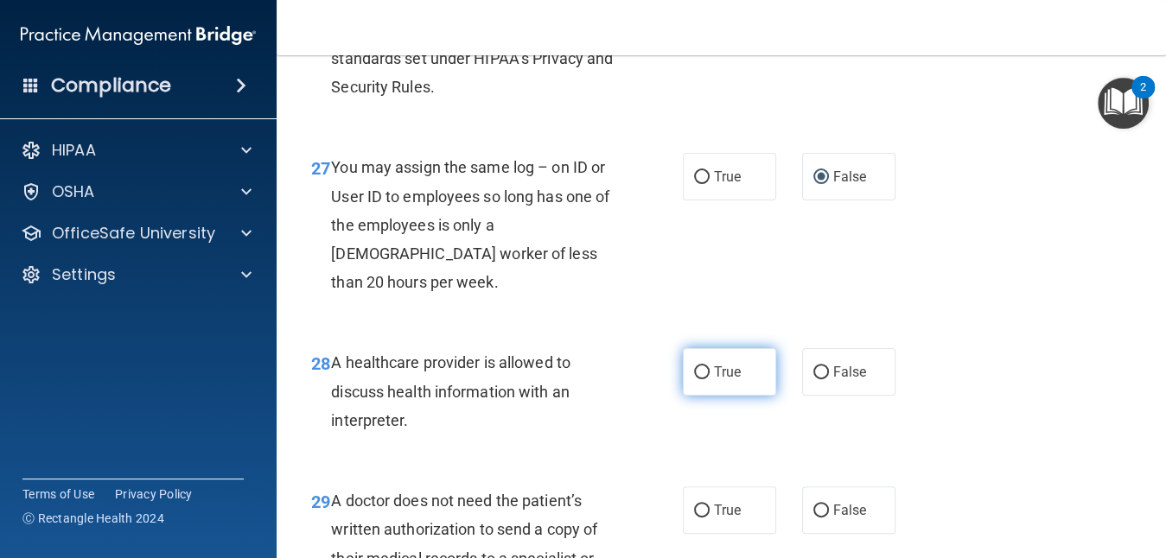
click at [746, 396] on label "True" at bounding box center [729, 372] width 93 height 48
click at [710, 380] on input "True" at bounding box center [702, 373] width 16 height 13
radio input "true"
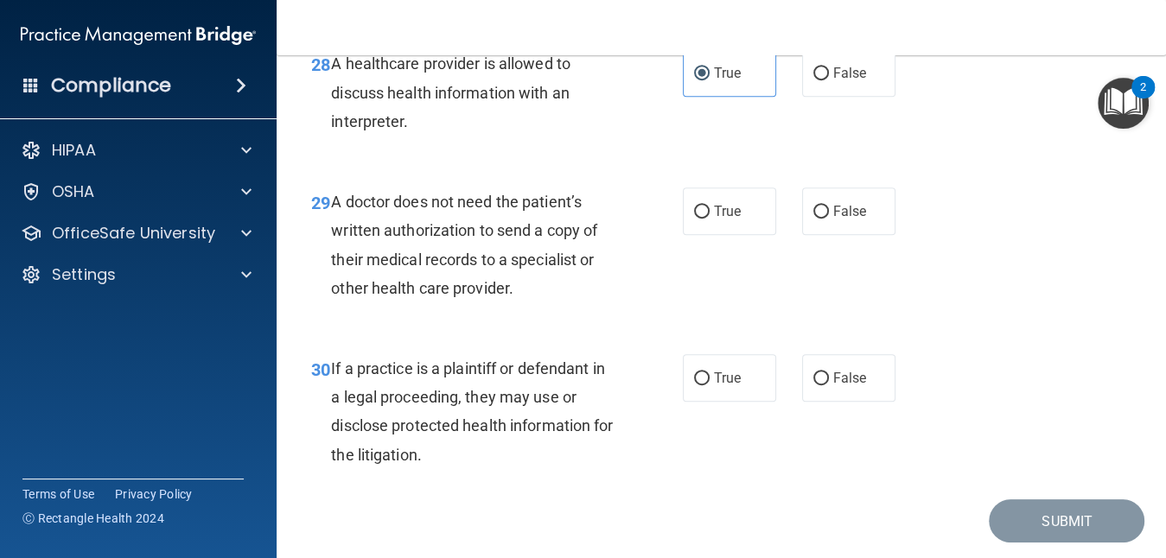
scroll to position [4694, 0]
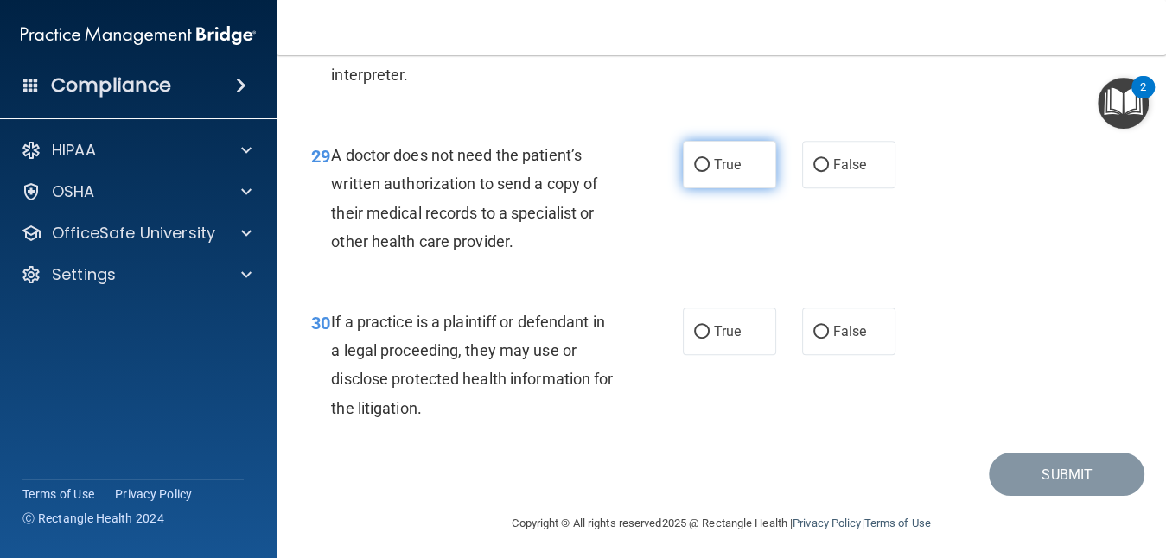
click at [737, 188] on label "True" at bounding box center [729, 165] width 93 height 48
click at [710, 172] on input "True" at bounding box center [702, 165] width 16 height 13
radio input "true"
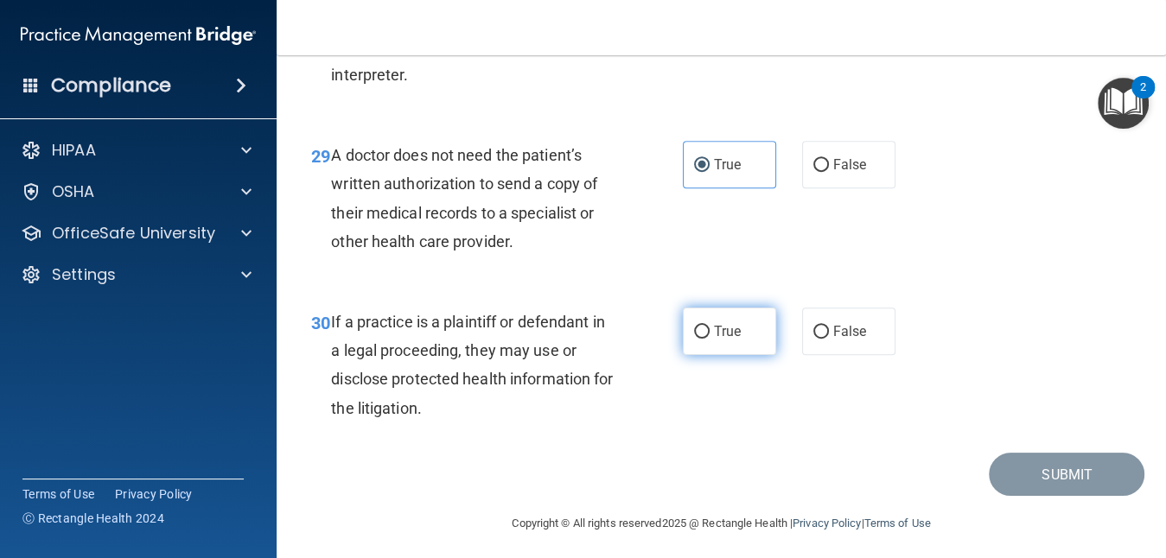
click at [689, 355] on label "True" at bounding box center [729, 332] width 93 height 48
click at [694, 339] on input "True" at bounding box center [702, 332] width 16 height 13
radio input "true"
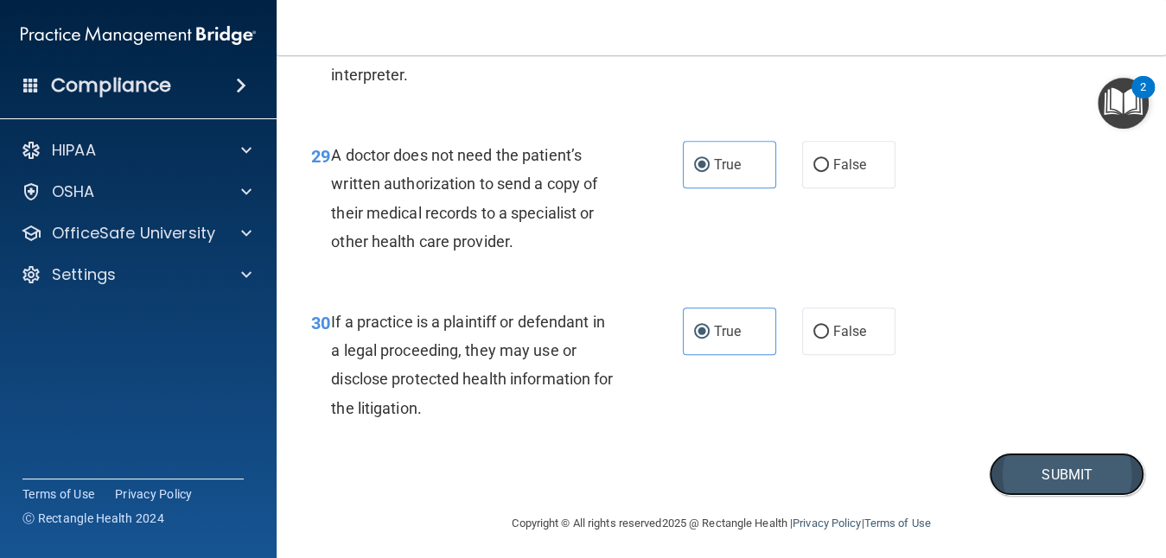
click at [1089, 497] on button "Submit" at bounding box center [1067, 475] width 156 height 44
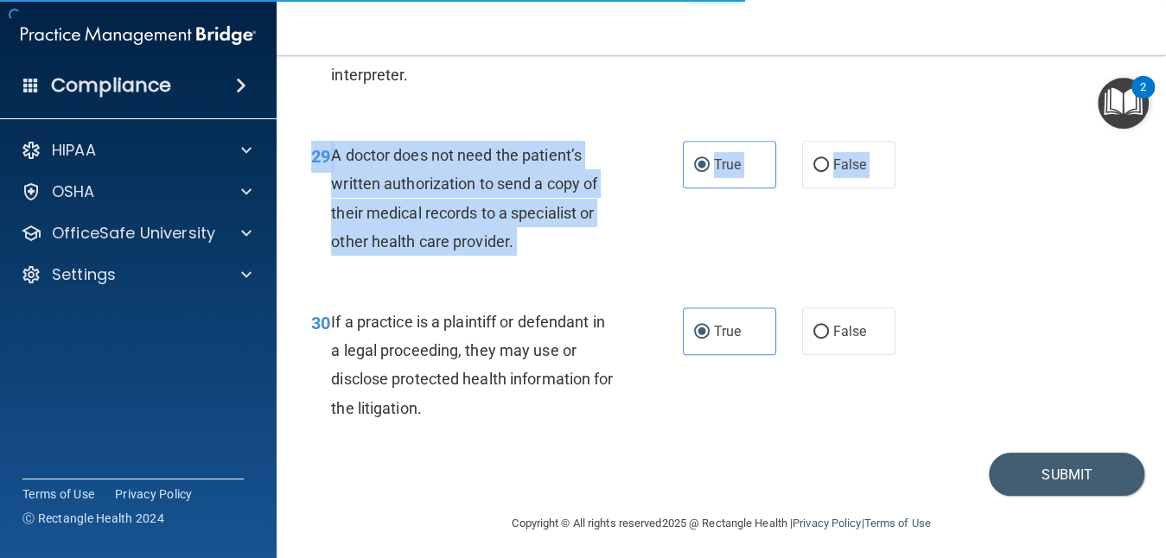
drag, startPoint x: 1151, startPoint y: 313, endPoint x: 1157, endPoint y: 219, distance: 94.4
click at [1157, 219] on main "- The HIPAA Quiz #2 This quiz doesn’t expire until . Are you sure you want to t…" at bounding box center [722, 306] width 890 height 503
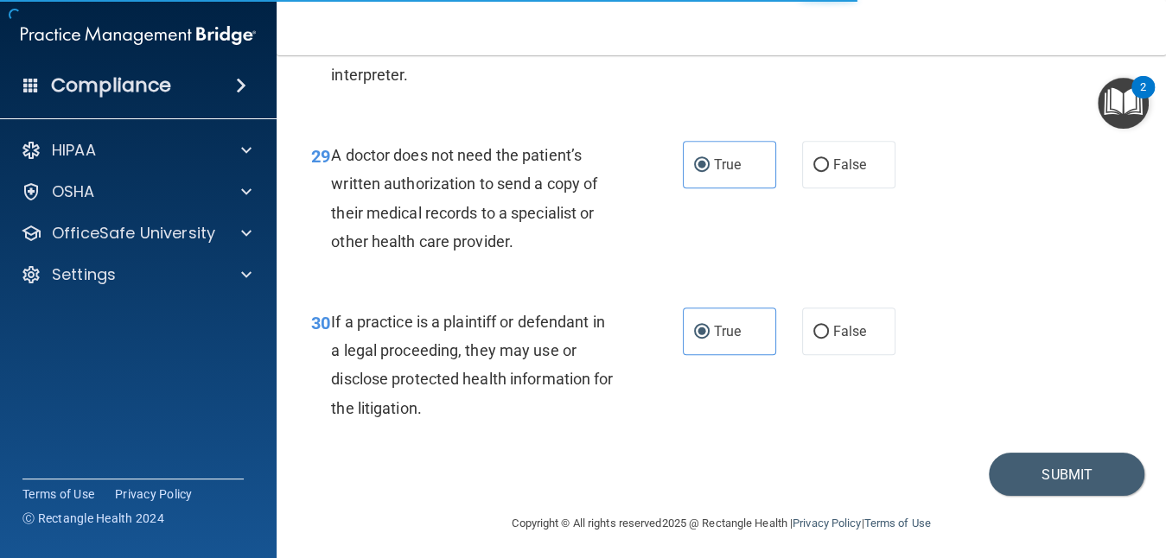
drag, startPoint x: 1157, startPoint y: 219, endPoint x: 1082, endPoint y: 271, distance: 91.2
click at [1082, 271] on div "29 A doctor does not need the patient’s written authorization to send a copy of…" at bounding box center [721, 202] width 846 height 167
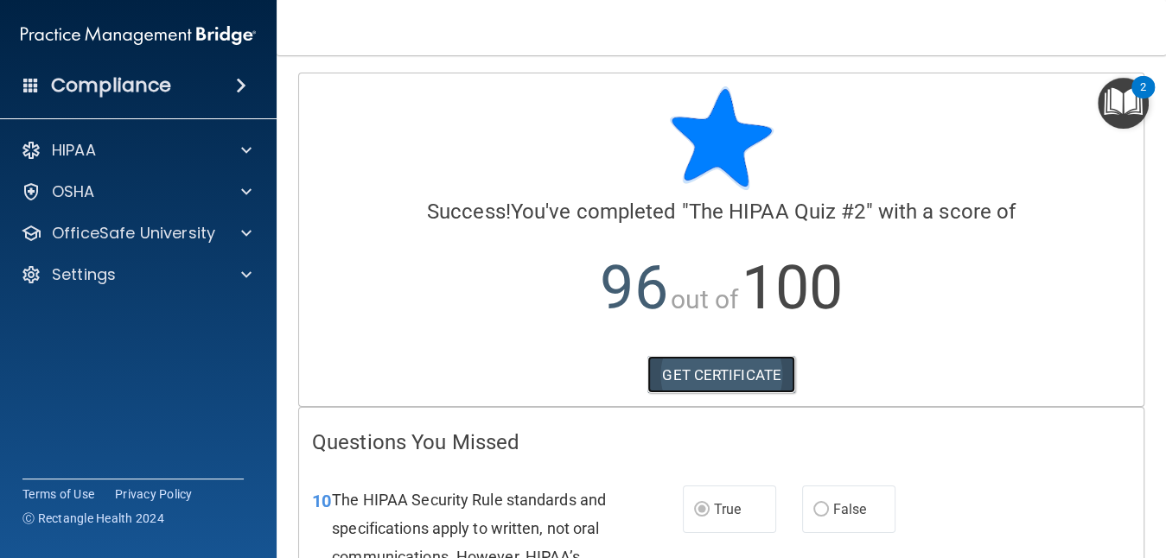
click at [695, 371] on link "GET CERTIFICATE" at bounding box center [722, 375] width 148 height 38
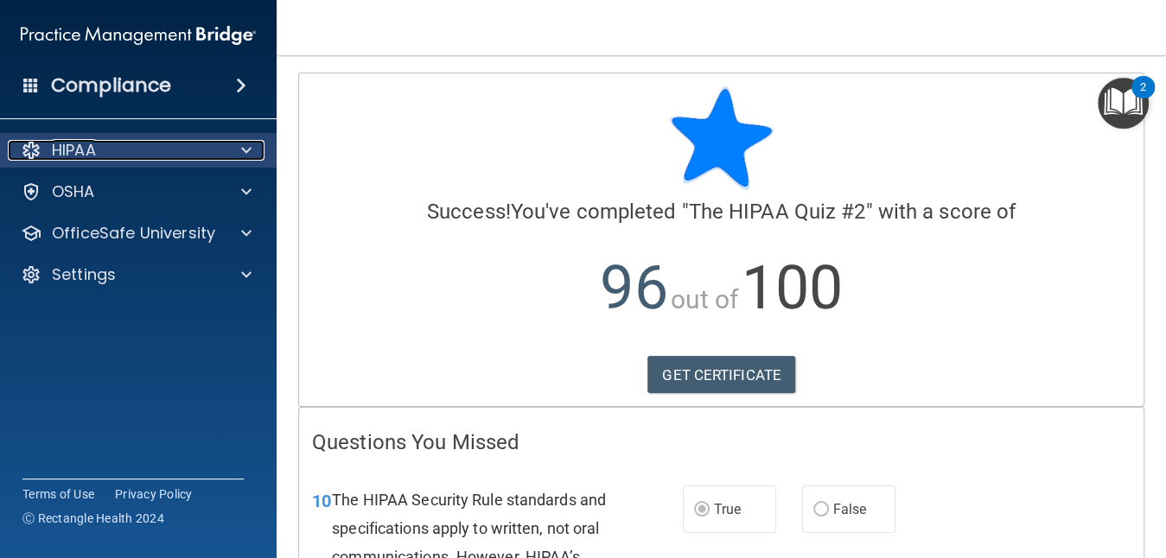
click at [243, 150] on span at bounding box center [246, 150] width 10 height 21
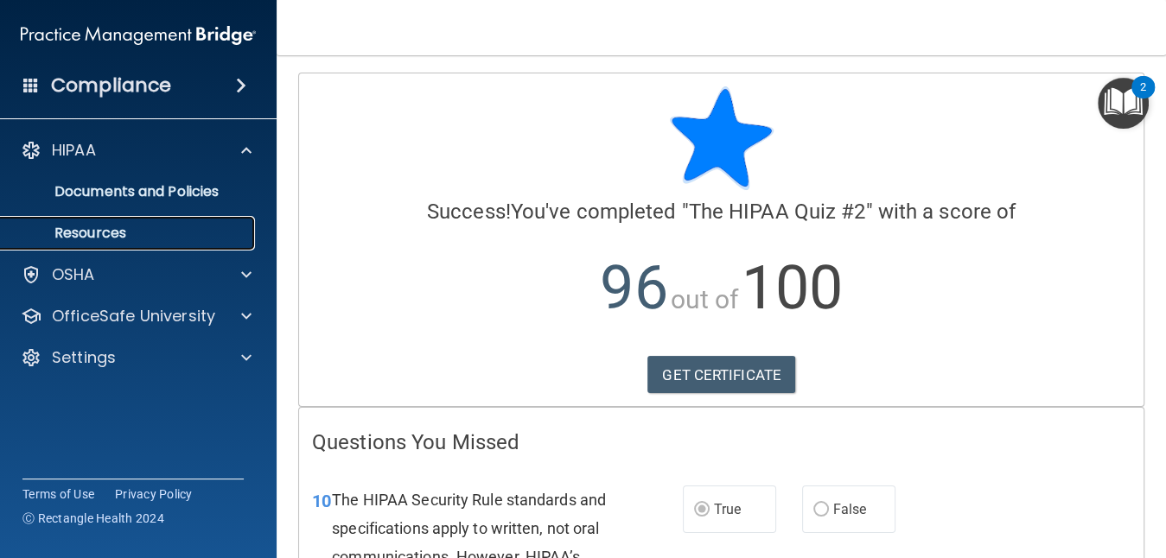
click at [189, 216] on link "Resources" at bounding box center [119, 233] width 272 height 35
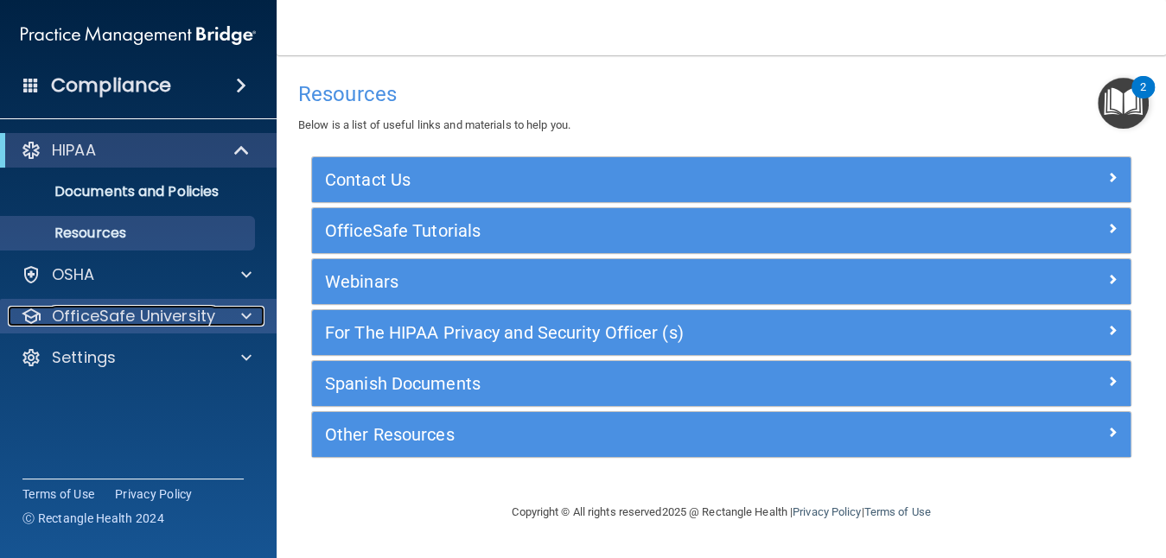
click at [178, 306] on p "OfficeSafe University" at bounding box center [133, 316] width 163 height 21
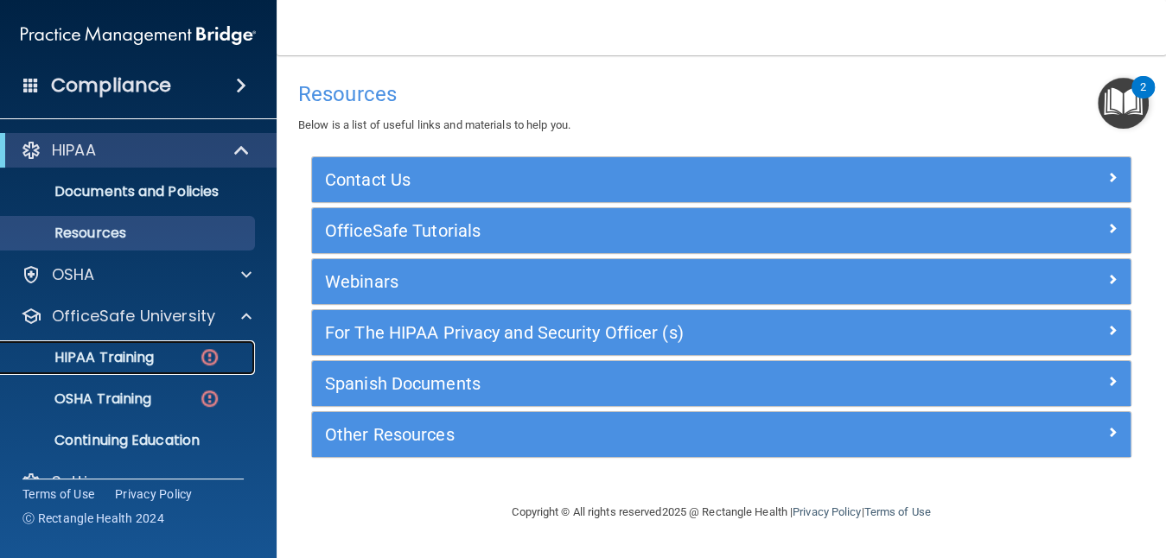
click at [151, 361] on p "HIPAA Training" at bounding box center [82, 357] width 143 height 17
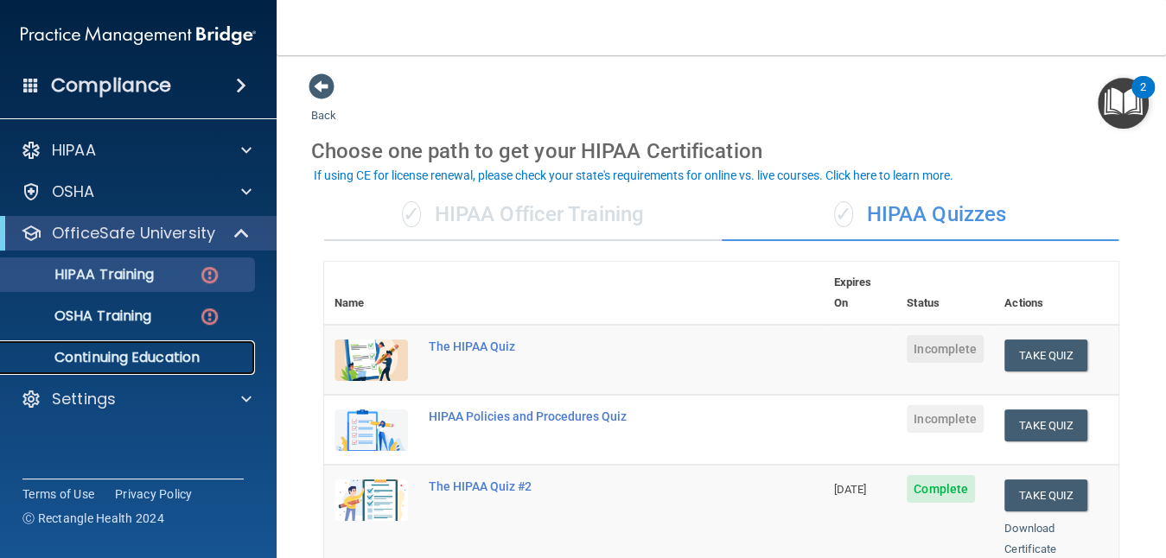
click at [132, 354] on p "Continuing Education" at bounding box center [129, 357] width 236 height 17
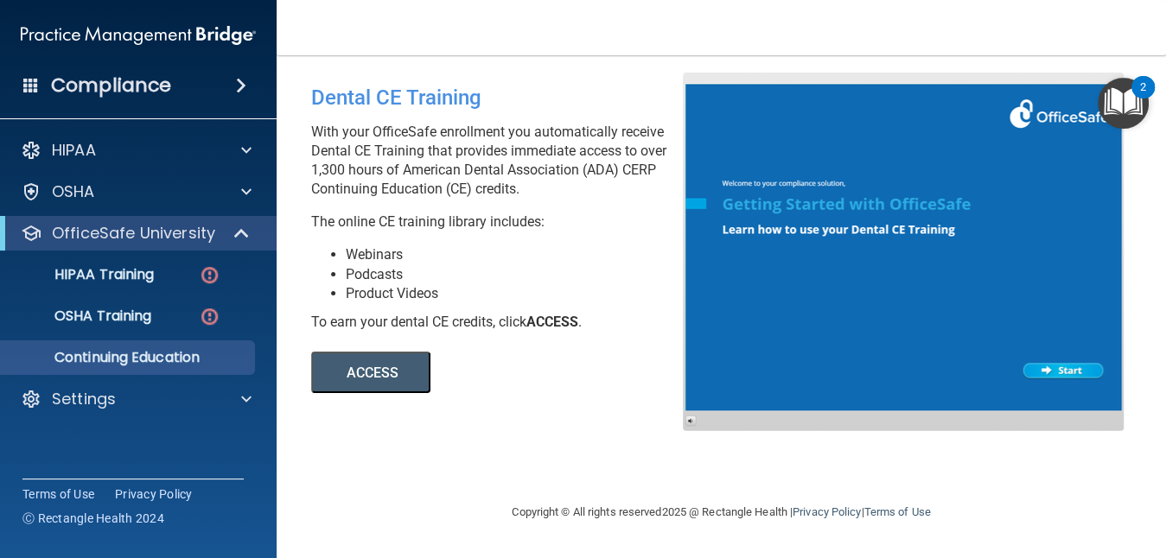
click at [349, 366] on button "ACCESS" at bounding box center [370, 372] width 119 height 41
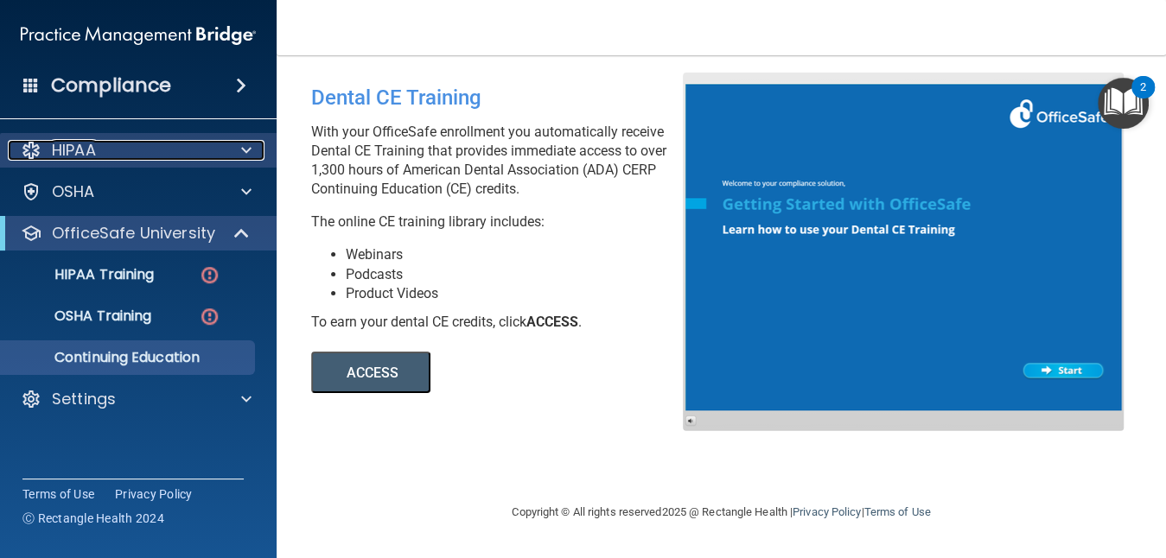
click at [235, 150] on div at bounding box center [243, 150] width 43 height 21
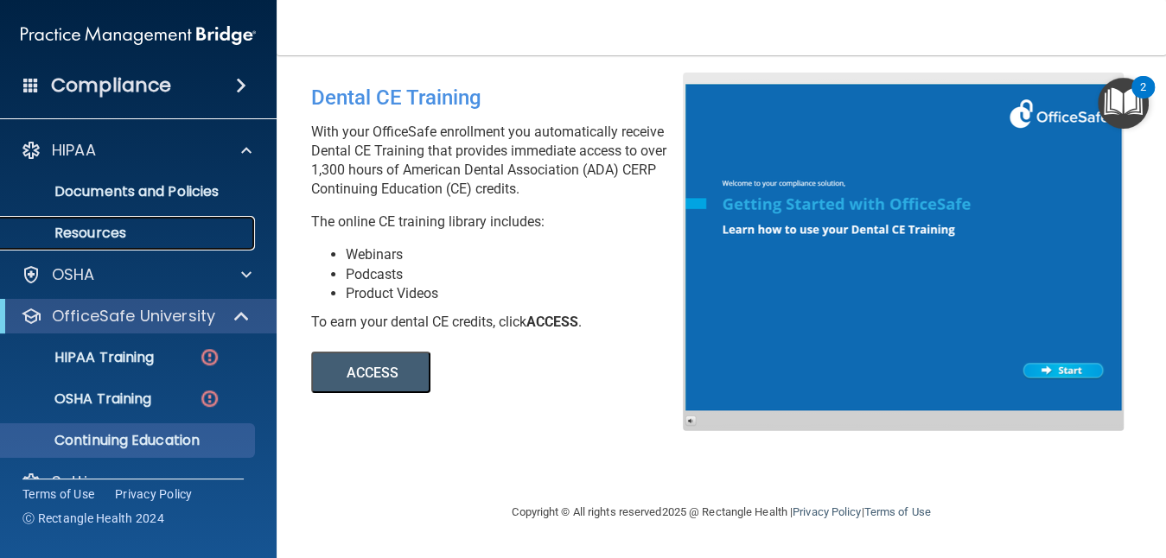
click at [169, 242] on link "Resources" at bounding box center [119, 233] width 272 height 35
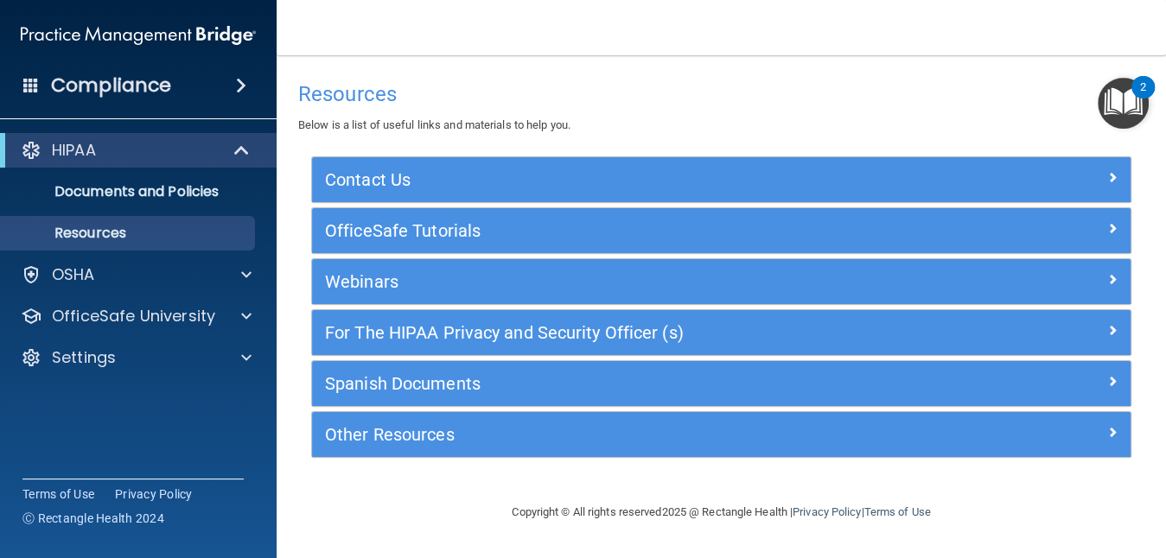
click at [404, 265] on div "Webinars" at bounding box center [721, 281] width 819 height 45
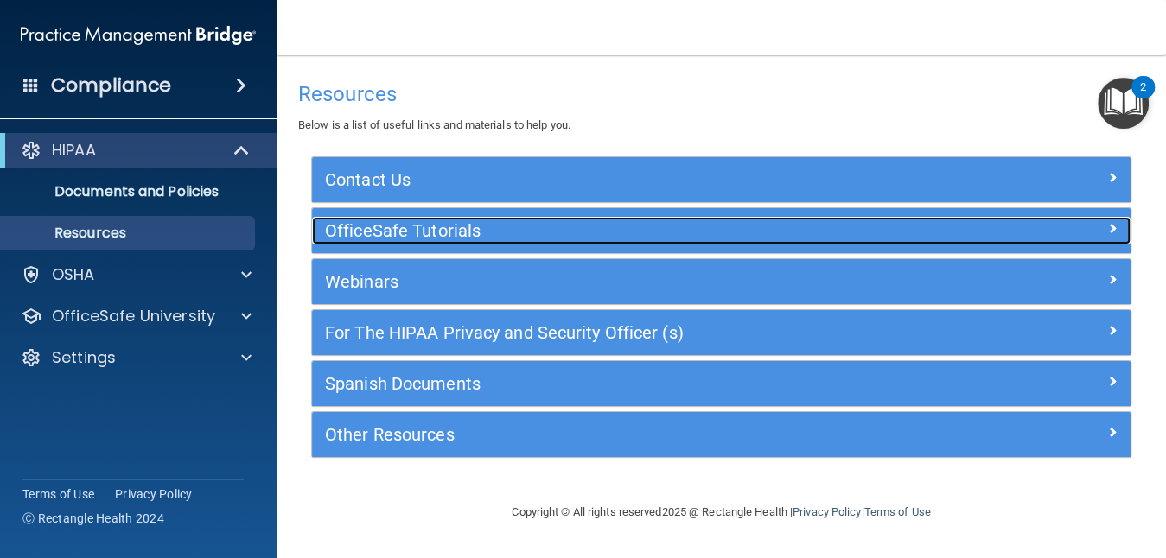
click at [428, 223] on h5 "OfficeSafe Tutorials" at bounding box center [619, 230] width 588 height 19
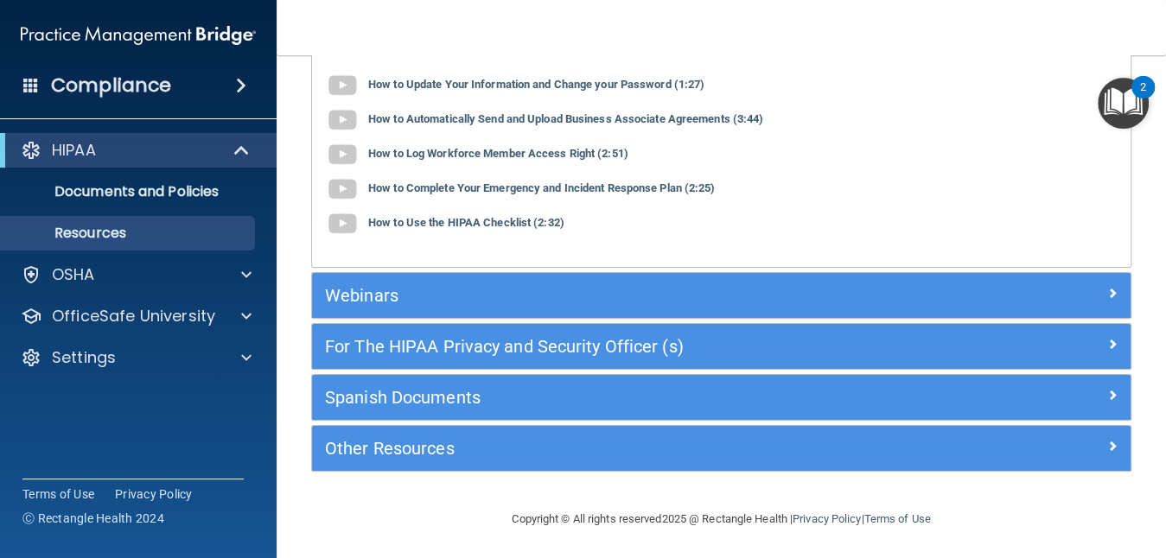
scroll to position [212, 0]
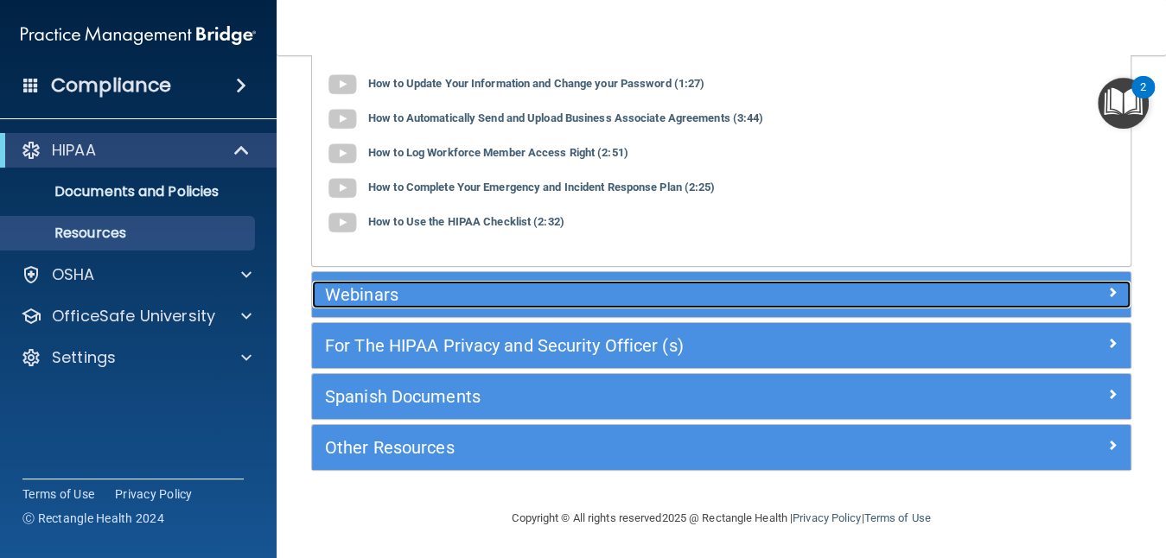
click at [954, 285] on div at bounding box center [1028, 291] width 205 height 21
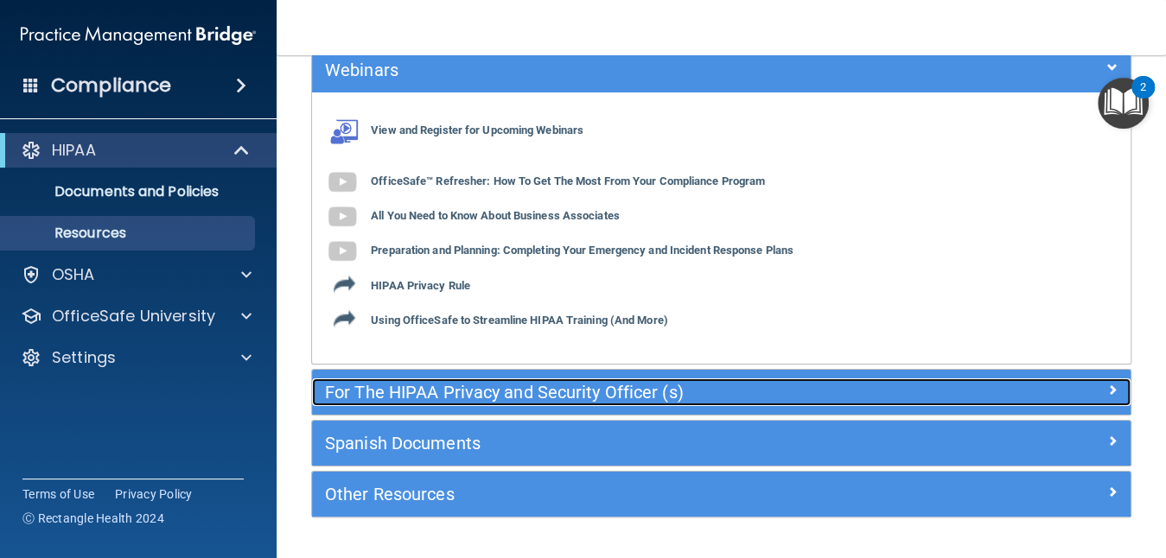
click at [862, 389] on h5 "For The HIPAA Privacy and Security Officer (s)" at bounding box center [619, 392] width 588 height 19
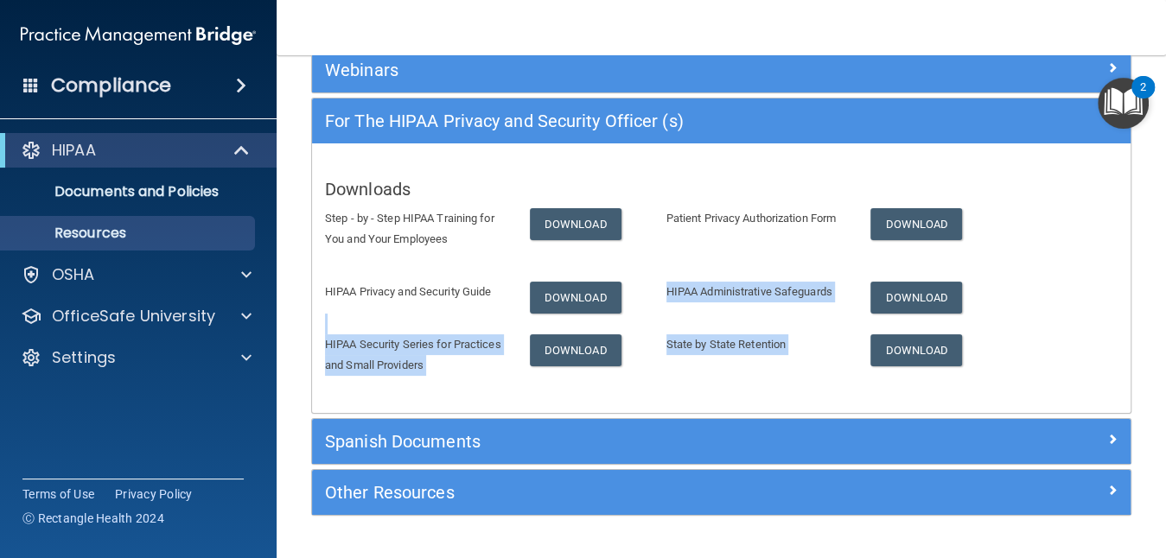
drag, startPoint x: 862, startPoint y: 389, endPoint x: 557, endPoint y: 314, distance: 314.3
click at [557, 314] on div "Downloads Step - by - Step HIPAA Training for You and Your Employees Download P…" at bounding box center [721, 278] width 819 height 244
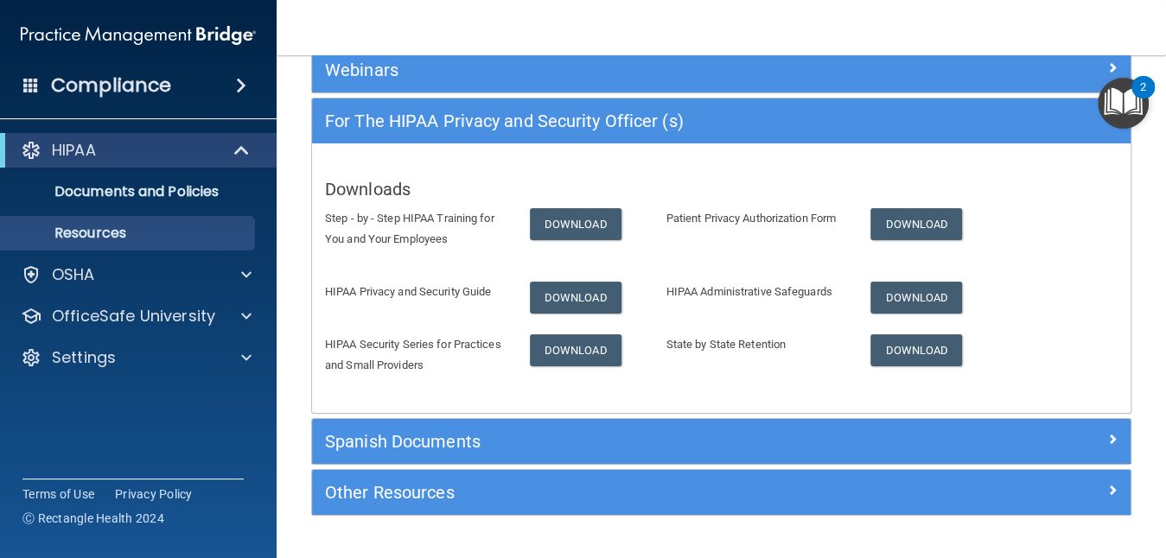
click at [500, 180] on h5 "Downloads" at bounding box center [721, 189] width 793 height 19
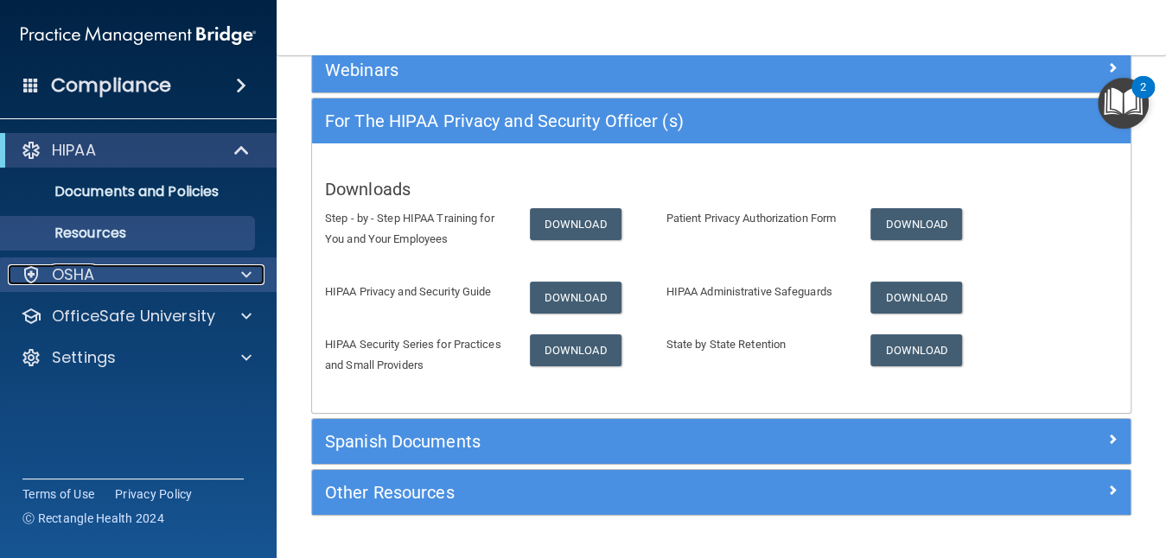
click at [224, 284] on div at bounding box center [243, 275] width 43 height 21
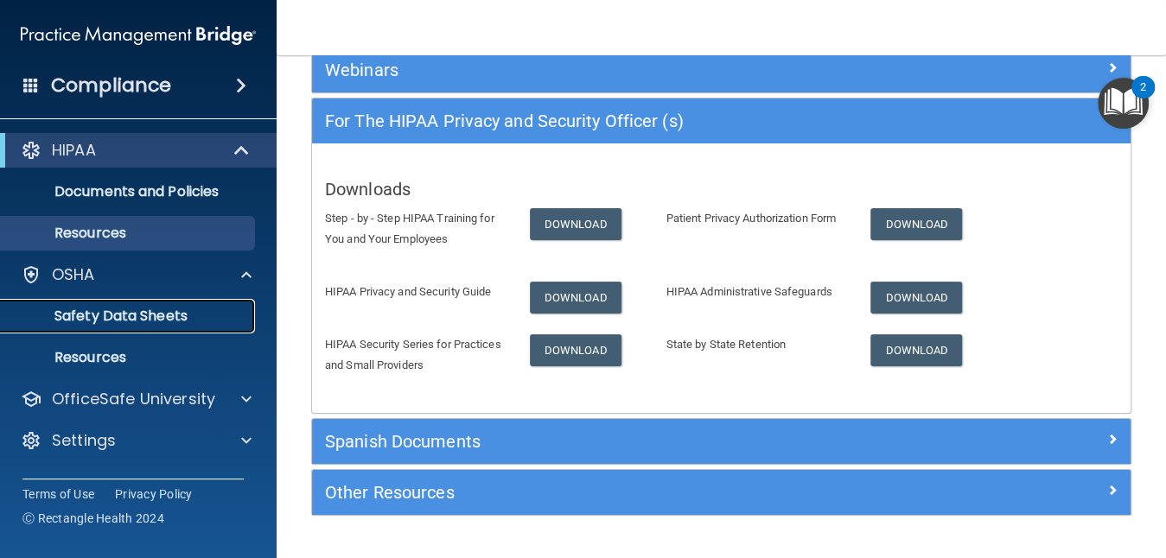
click at [193, 313] on p "Safety Data Sheets" at bounding box center [129, 316] width 236 height 17
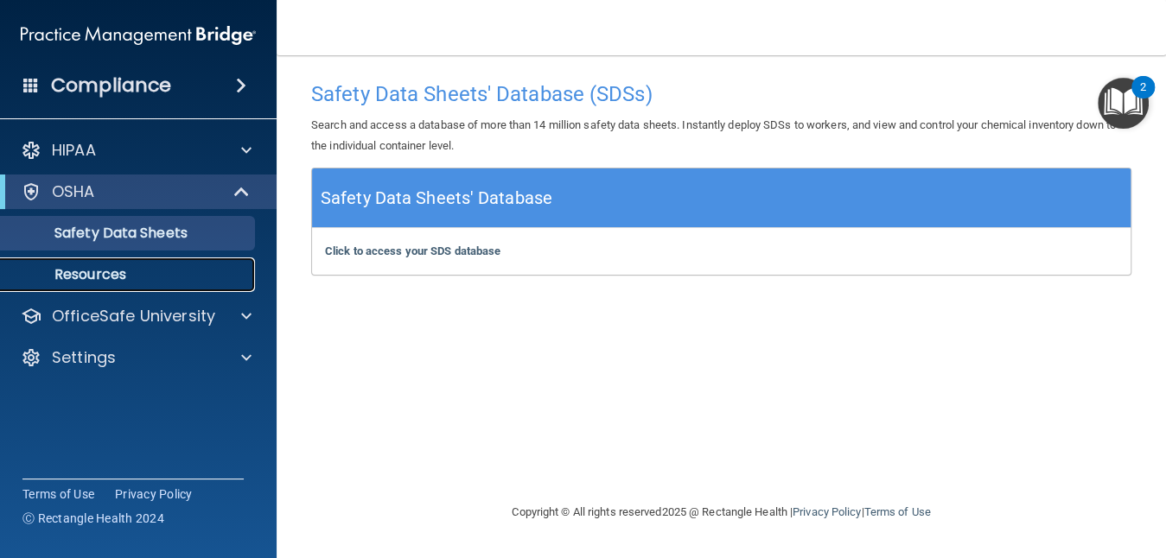
click at [183, 285] on link "Resources" at bounding box center [119, 275] width 272 height 35
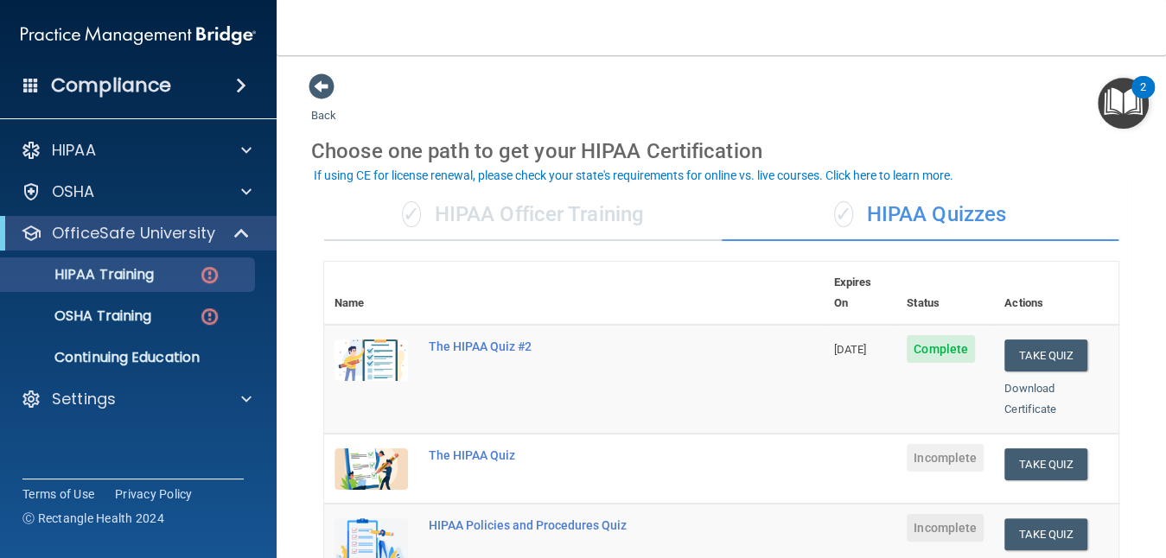
click at [867, 172] on div "If using CE for license renewal, please check your state's requirements for onl…" at bounding box center [634, 175] width 640 height 12
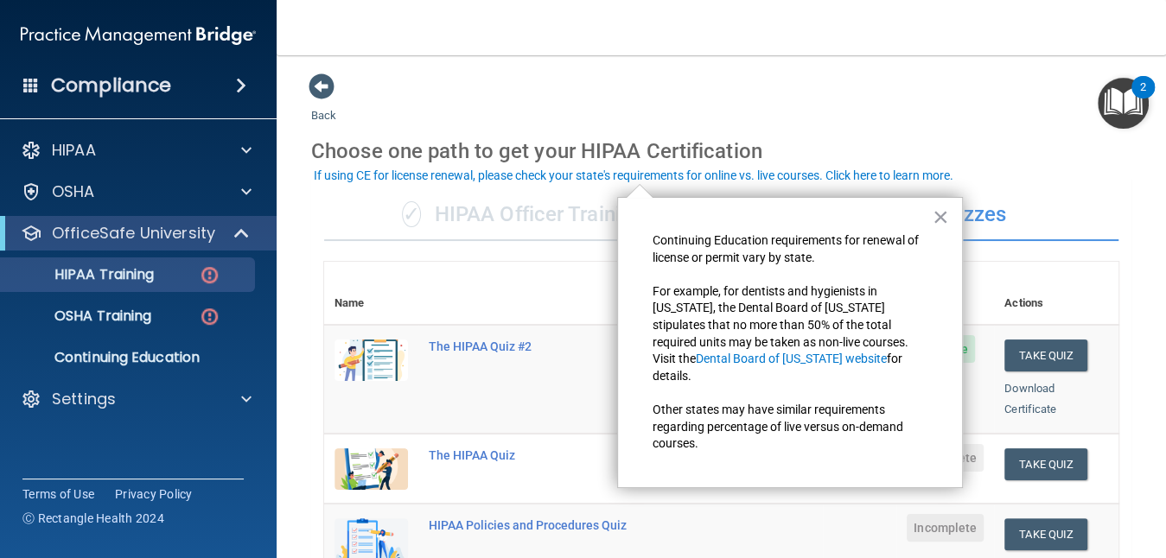
click at [867, 172] on div "If using CE for license renewal, please check your state's requirements for onl…" at bounding box center [634, 175] width 640 height 12
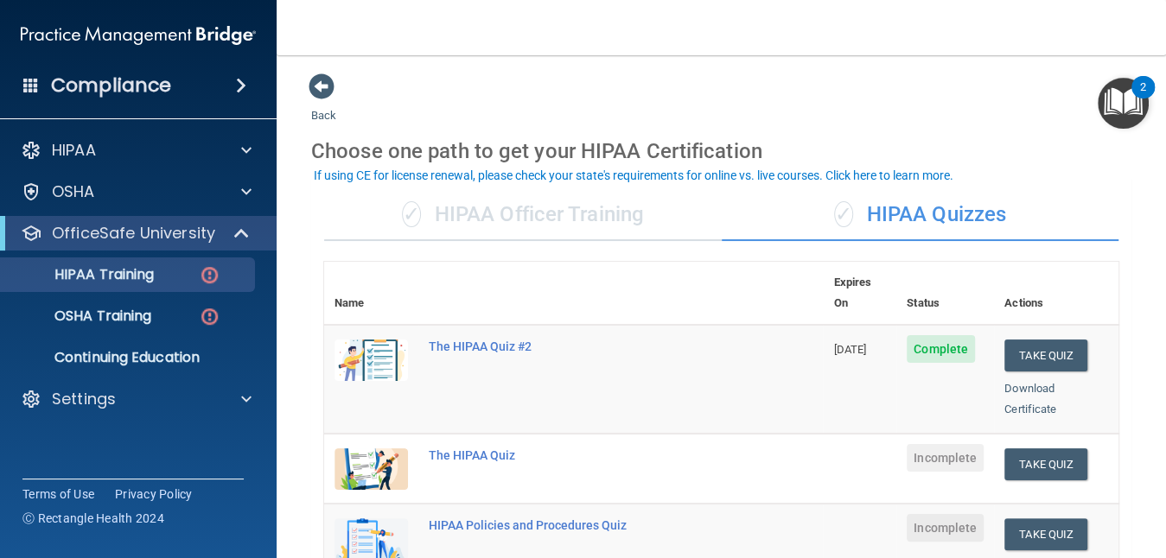
click at [867, 172] on div "If using CE for license renewal, please check your state's requirements for onl…" at bounding box center [634, 175] width 640 height 12
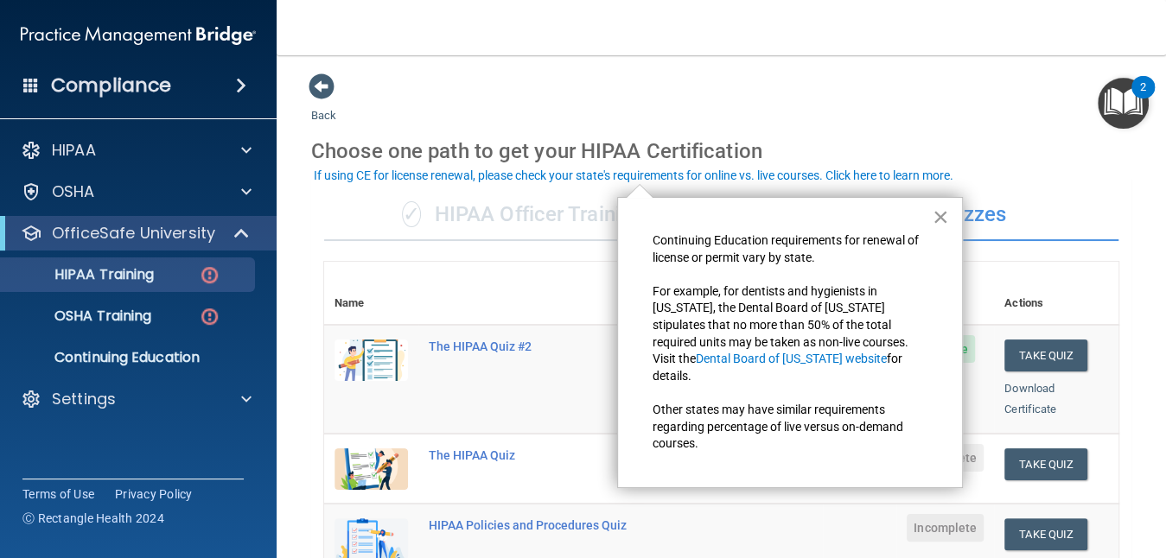
click at [941, 209] on button "×" at bounding box center [941, 217] width 16 height 28
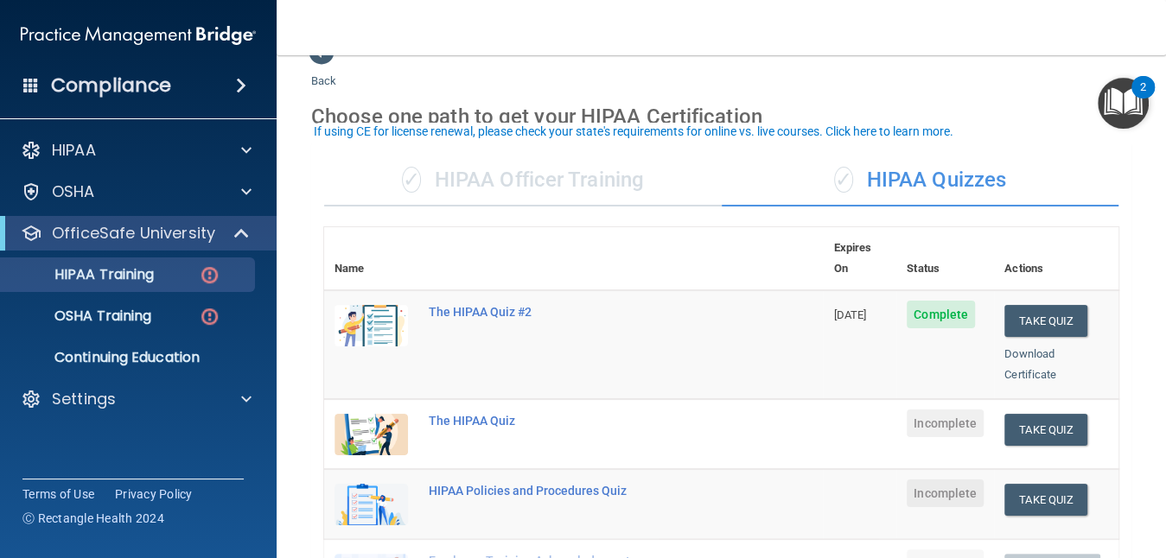
scroll to position [69, 0]
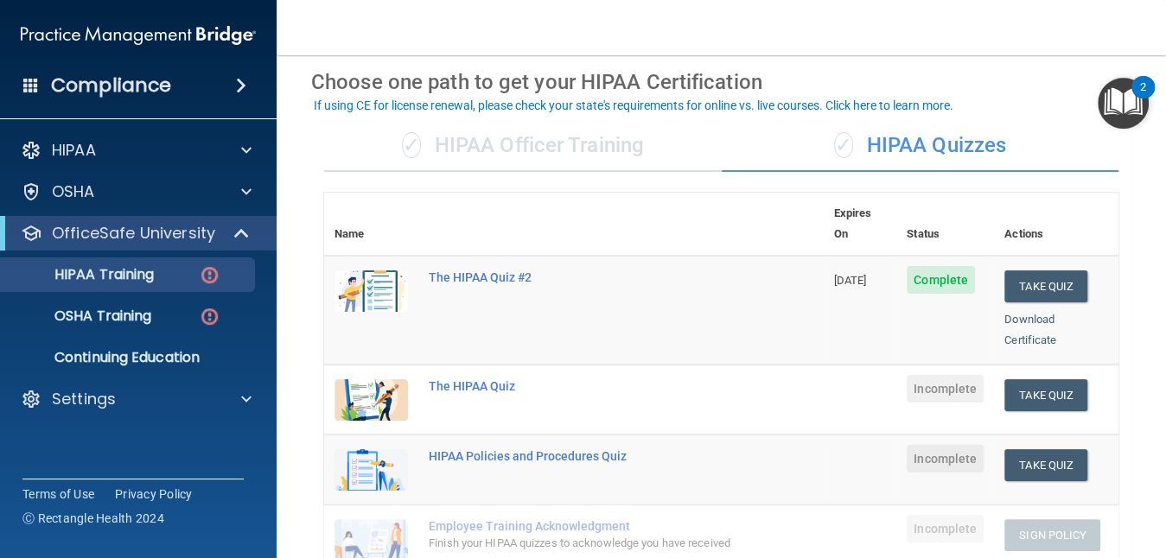
click at [1122, 98] on img "Open Resource Center, 2 new notifications" at bounding box center [1123, 103] width 51 height 51
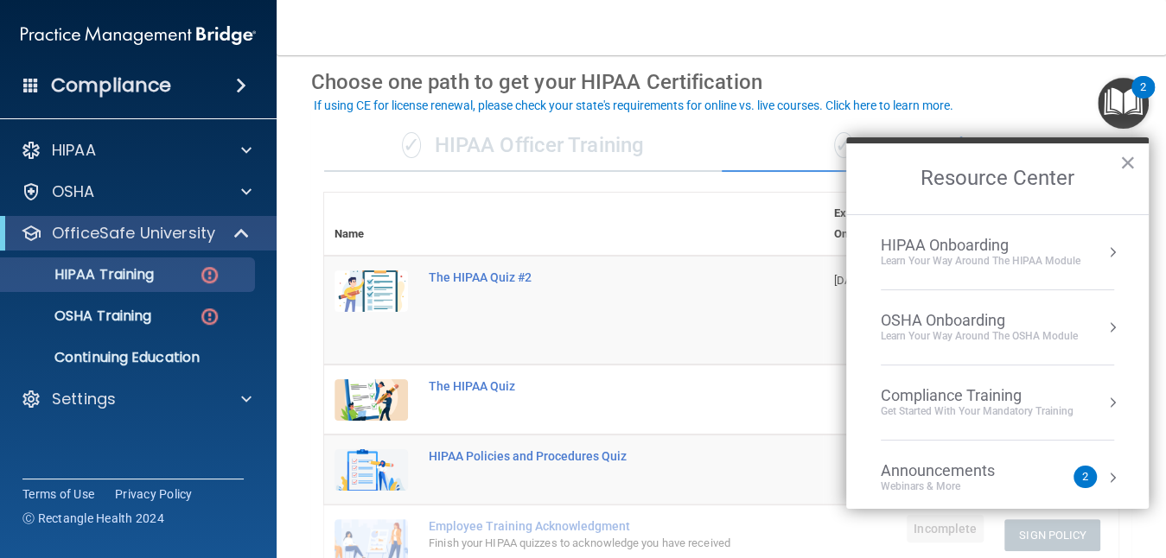
click at [1020, 245] on div "HIPAA Onboarding" at bounding box center [981, 245] width 200 height 19
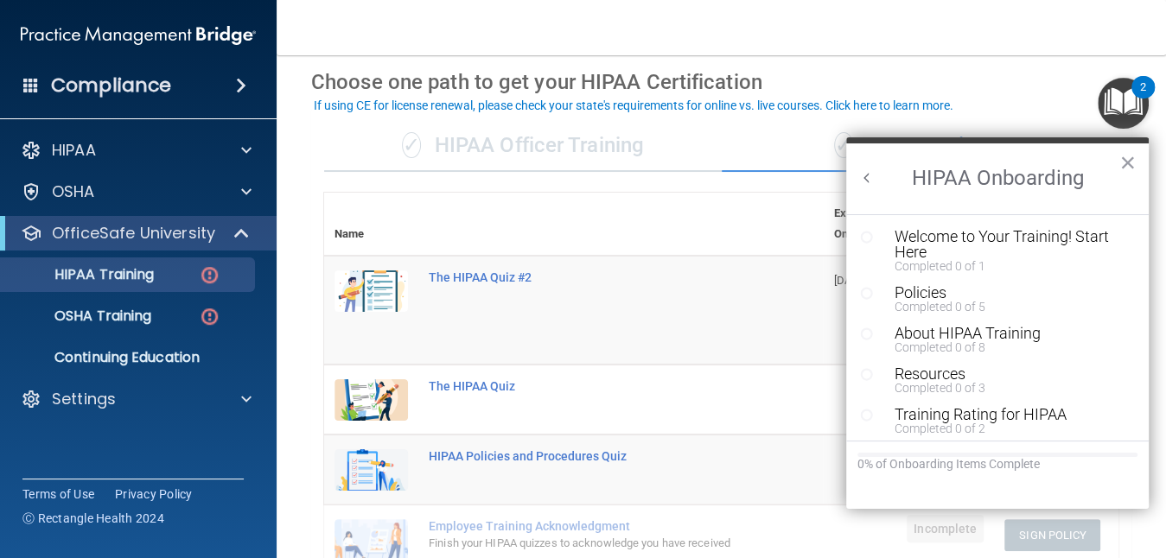
scroll to position [0, 0]
click at [1020, 245] on div "Welcome to Your Training! Start Here" at bounding box center [1004, 244] width 219 height 31
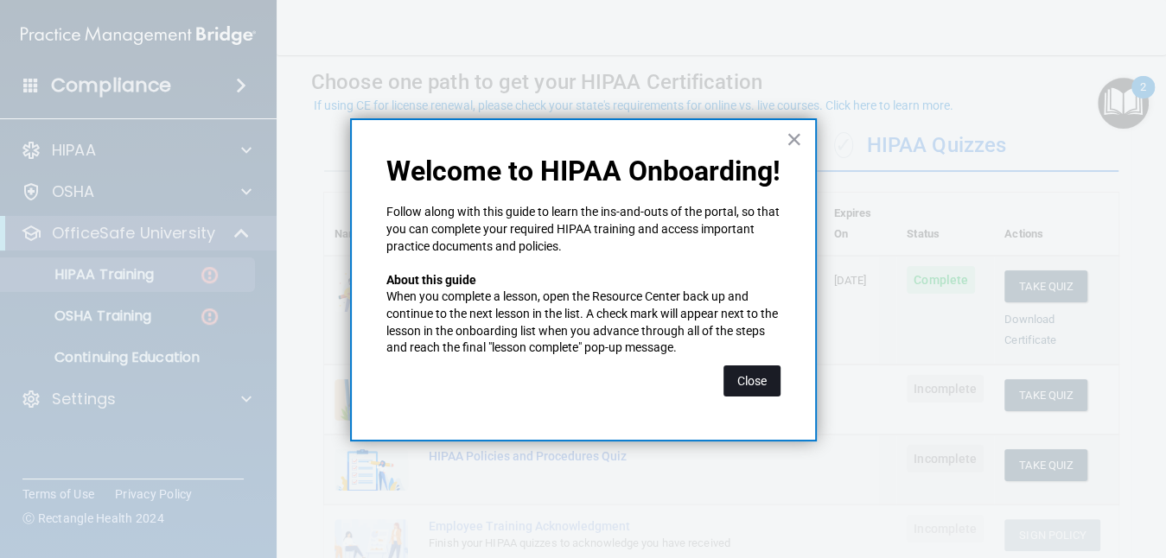
click at [738, 380] on button "Close" at bounding box center [752, 381] width 57 height 31
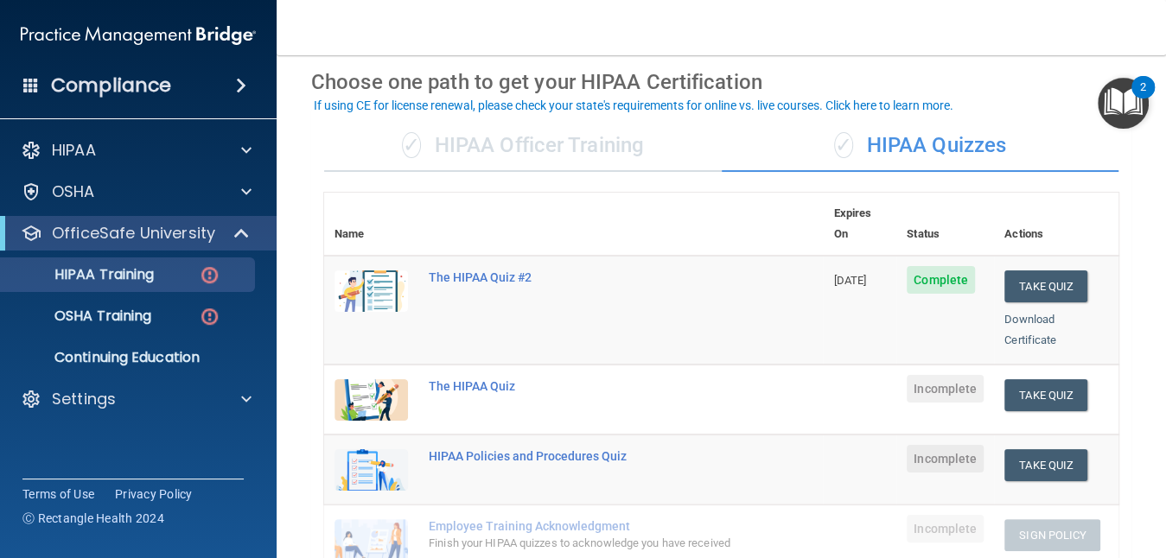
click at [1123, 104] on img "Open Resource Center, 2 new notifications" at bounding box center [1123, 103] width 51 height 51
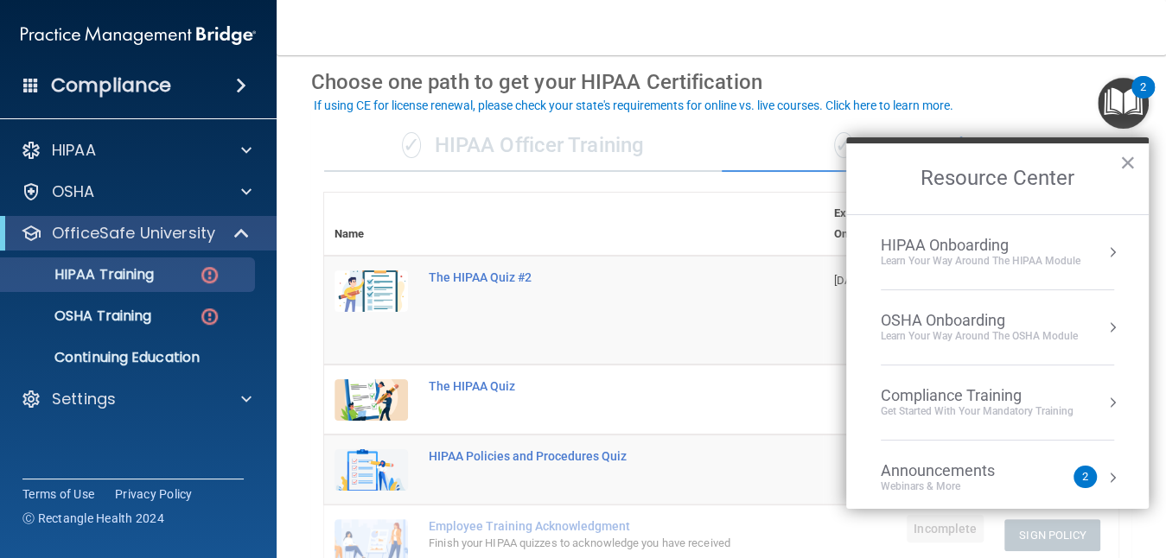
click at [1104, 403] on button "Resource Center" at bounding box center [1112, 402] width 17 height 17
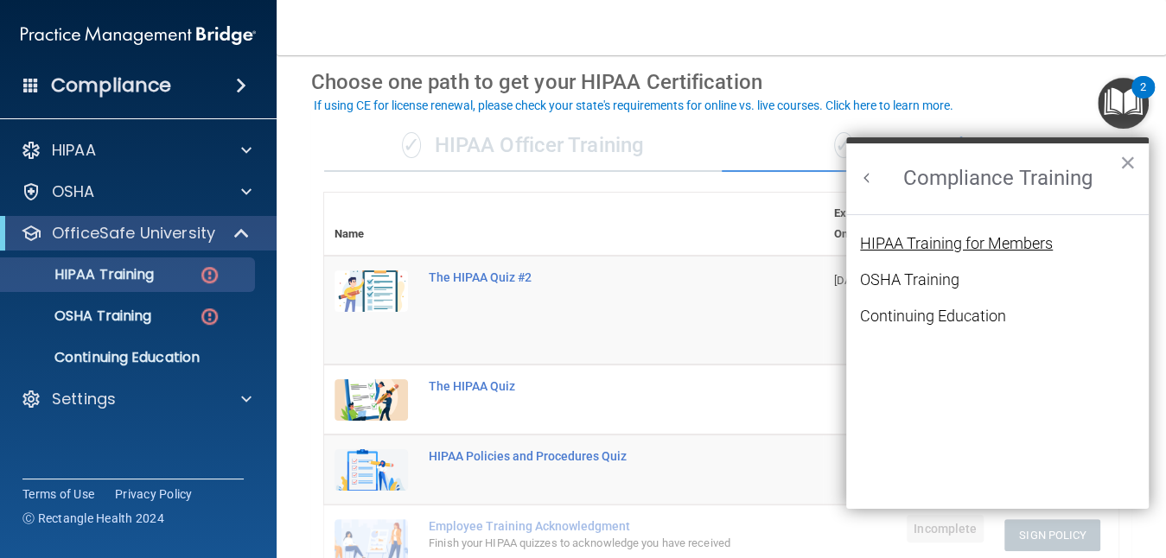
click at [1023, 246] on div "HIPAA Training for Members" at bounding box center [956, 244] width 193 height 16
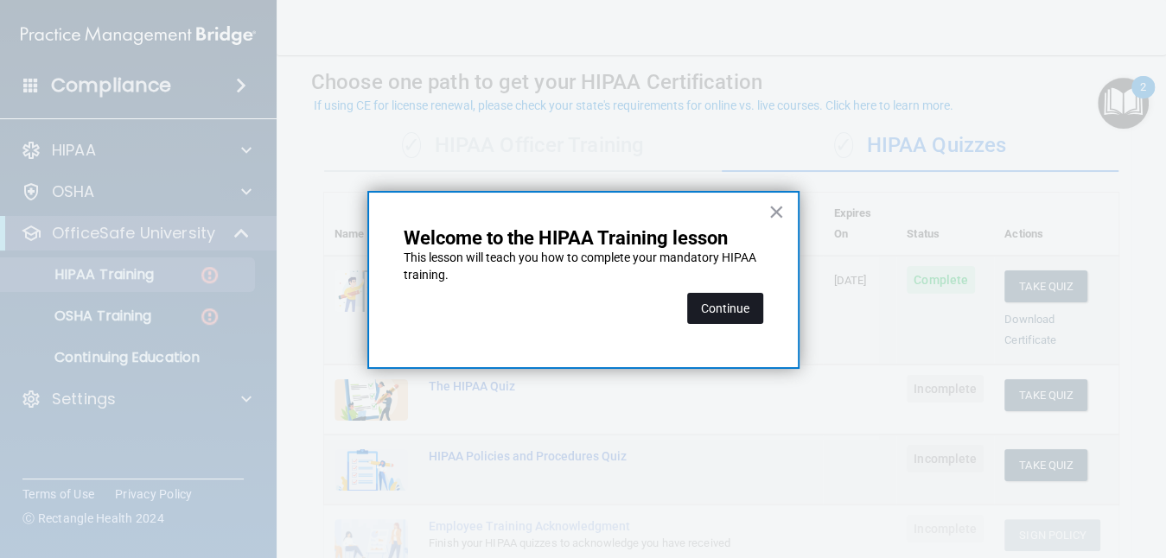
click at [738, 302] on button "Continue" at bounding box center [725, 308] width 76 height 31
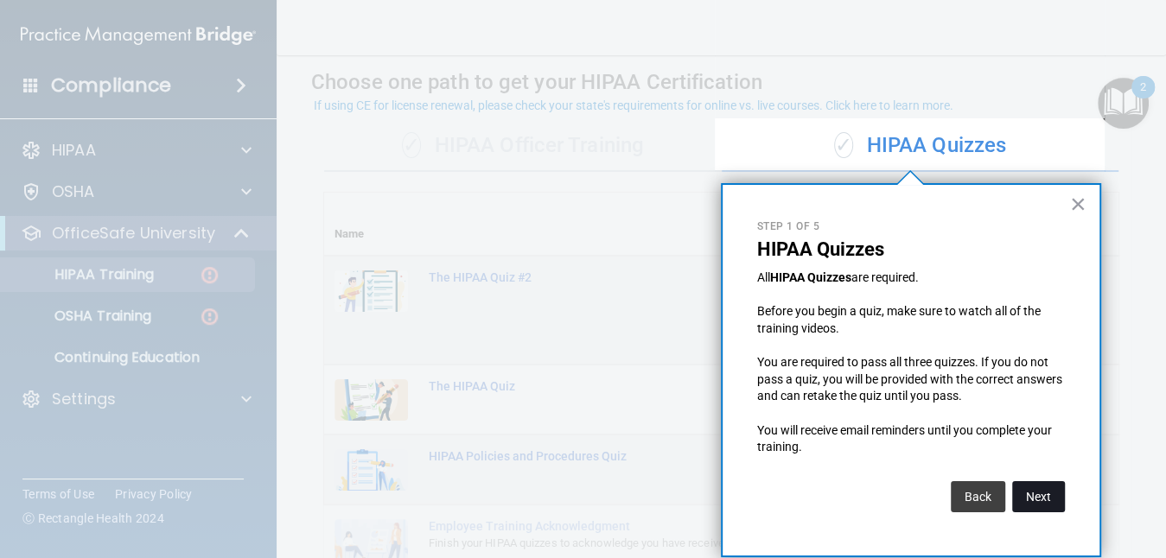
click at [1051, 489] on button "Next" at bounding box center [1038, 497] width 53 height 31
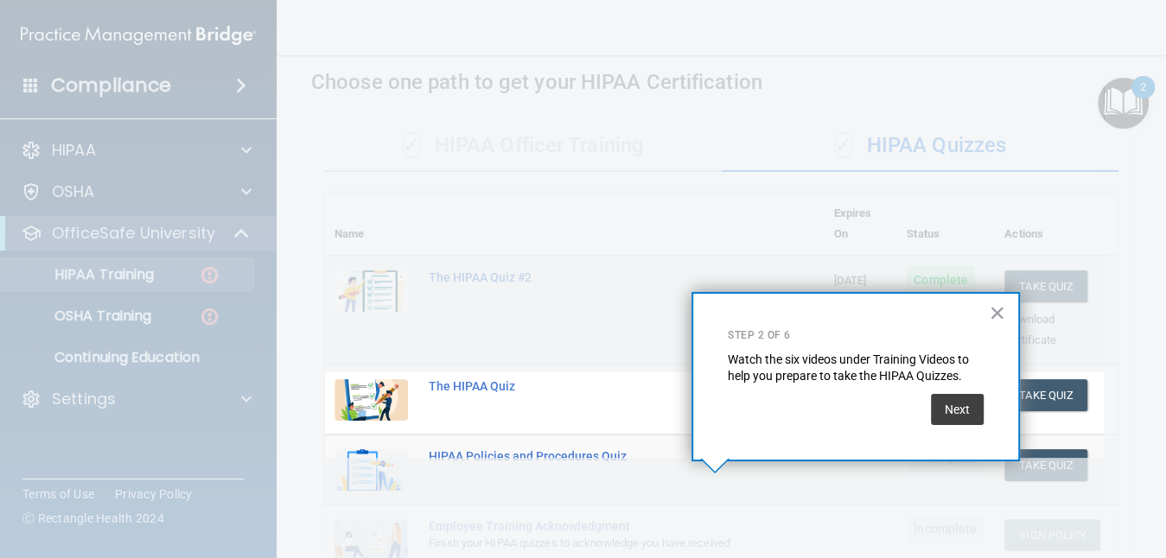
scroll to position [268, 0]
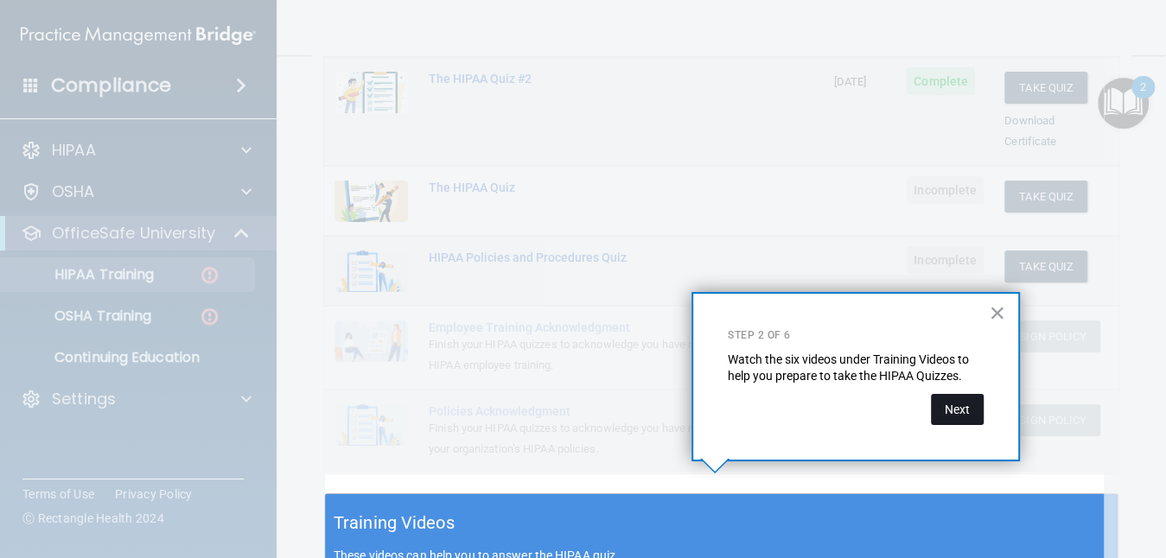
click at [962, 413] on button "Next" at bounding box center [957, 409] width 53 height 31
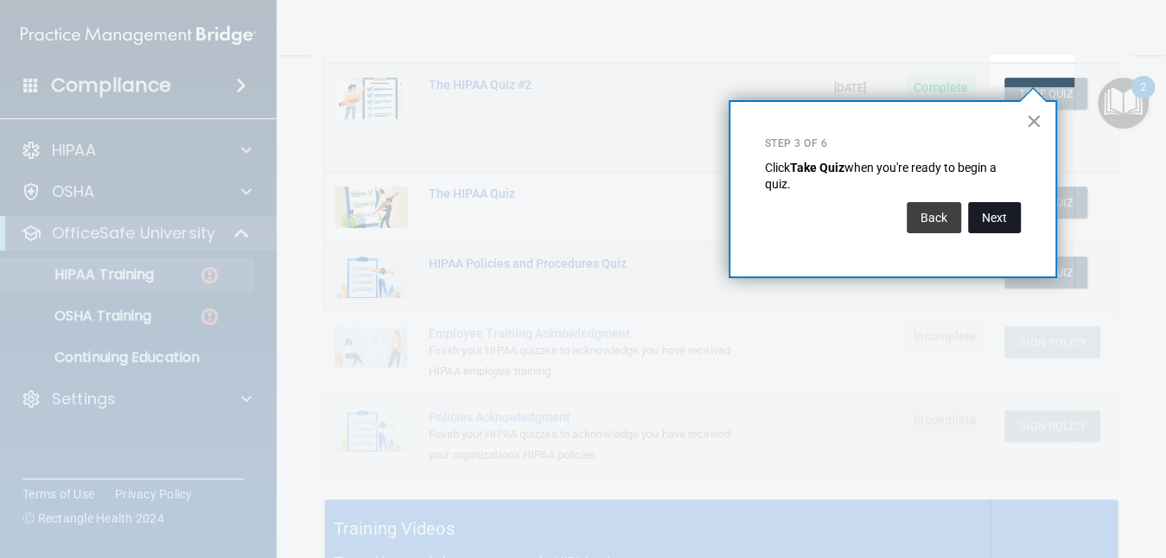
click at [998, 217] on button "Next" at bounding box center [994, 217] width 53 height 31
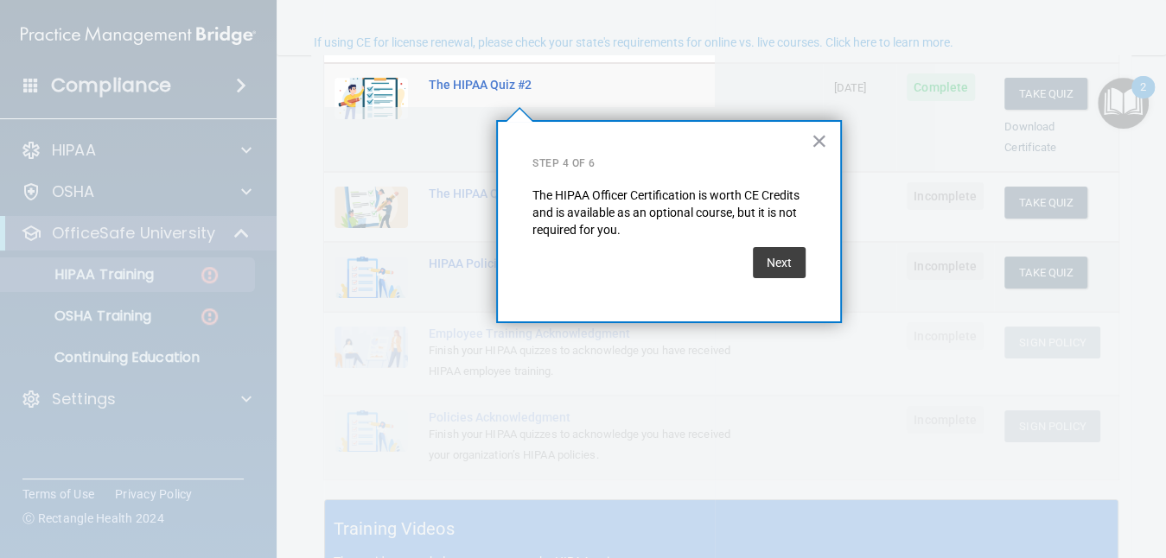
scroll to position [132, 0]
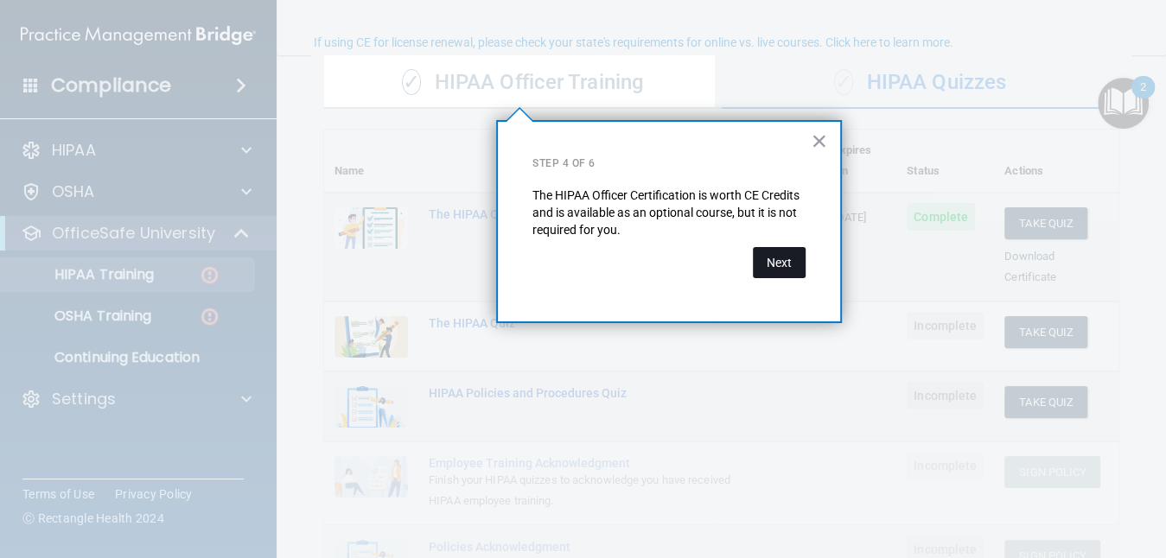
click at [782, 254] on button "Next" at bounding box center [779, 262] width 53 height 31
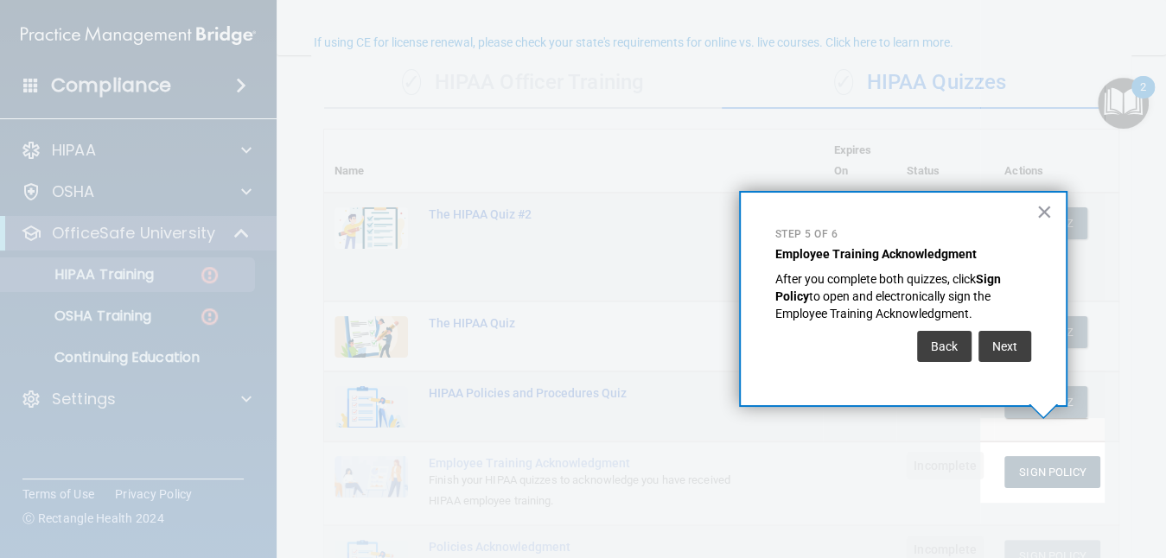
click at [782, 254] on strong "Employee Training Acknowledgment" at bounding box center [876, 254] width 201 height 14
click at [1018, 354] on button "Next" at bounding box center [1005, 346] width 53 height 31
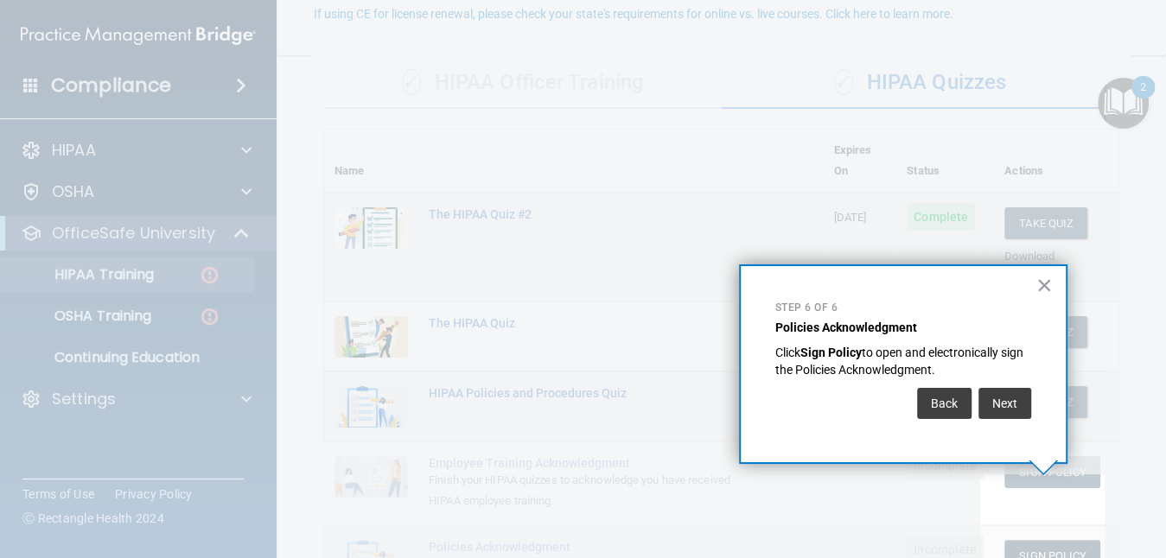
scroll to position [162, 0]
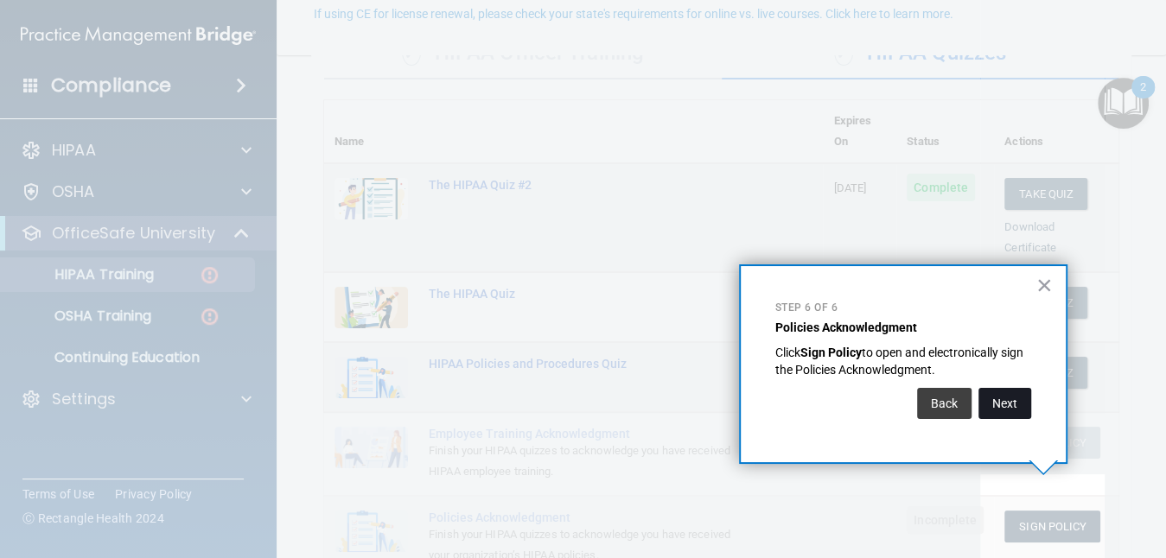
click at [1021, 400] on button "Next" at bounding box center [1005, 403] width 53 height 31
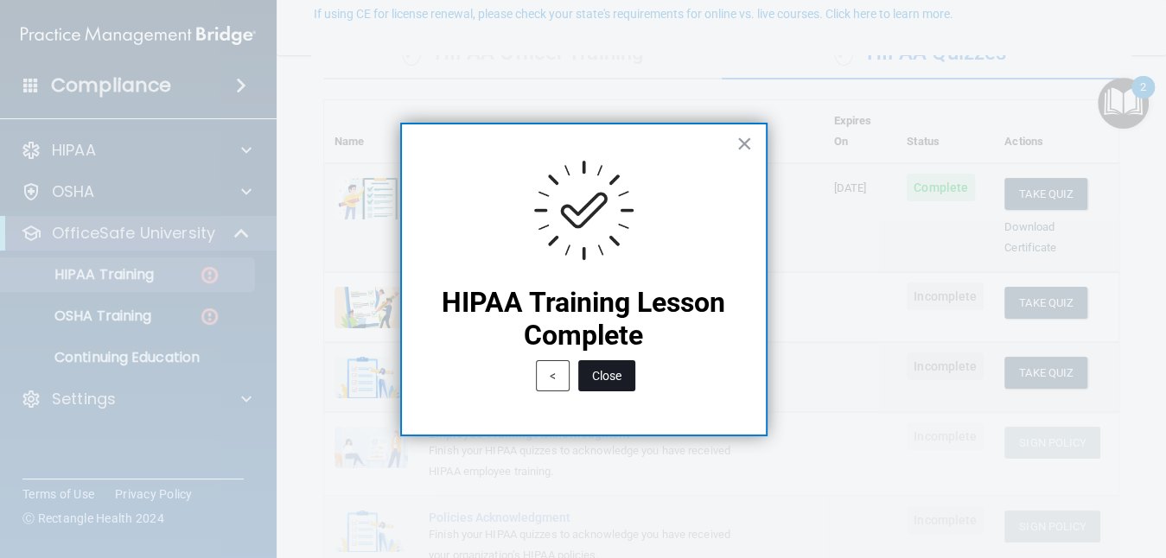
click at [616, 373] on button "Close" at bounding box center [606, 376] width 57 height 31
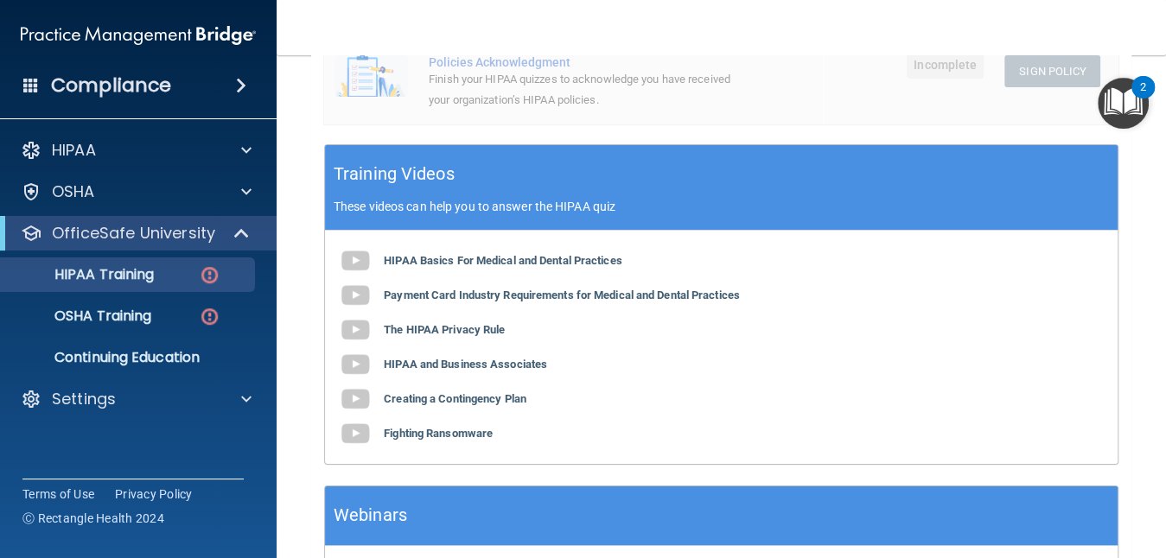
scroll to position [646, 0]
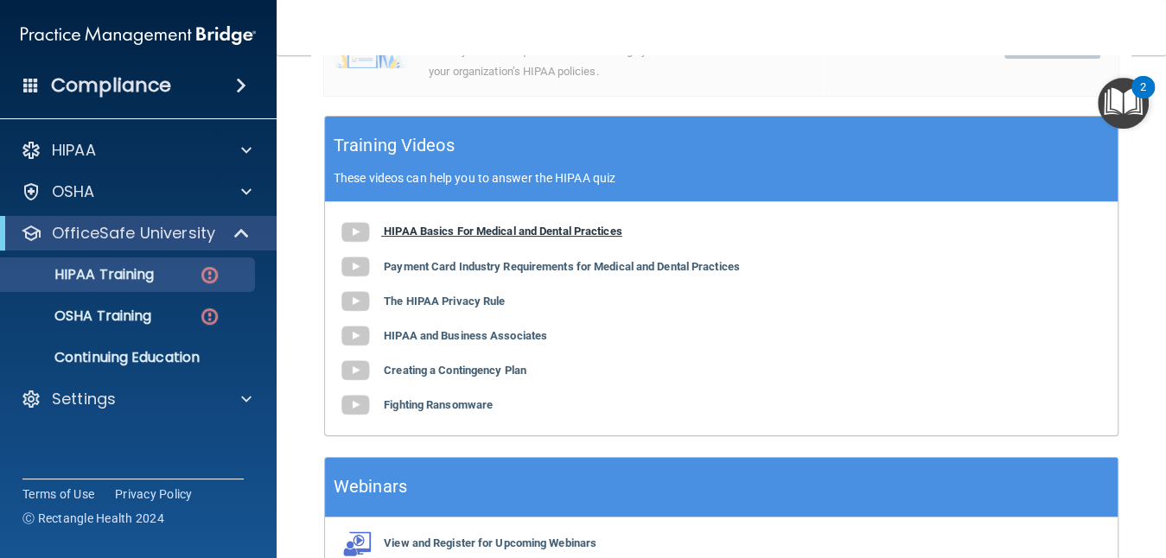
click at [526, 225] on b "HIPAA Basics For Medical and Dental Practices" at bounding box center [503, 231] width 239 height 13
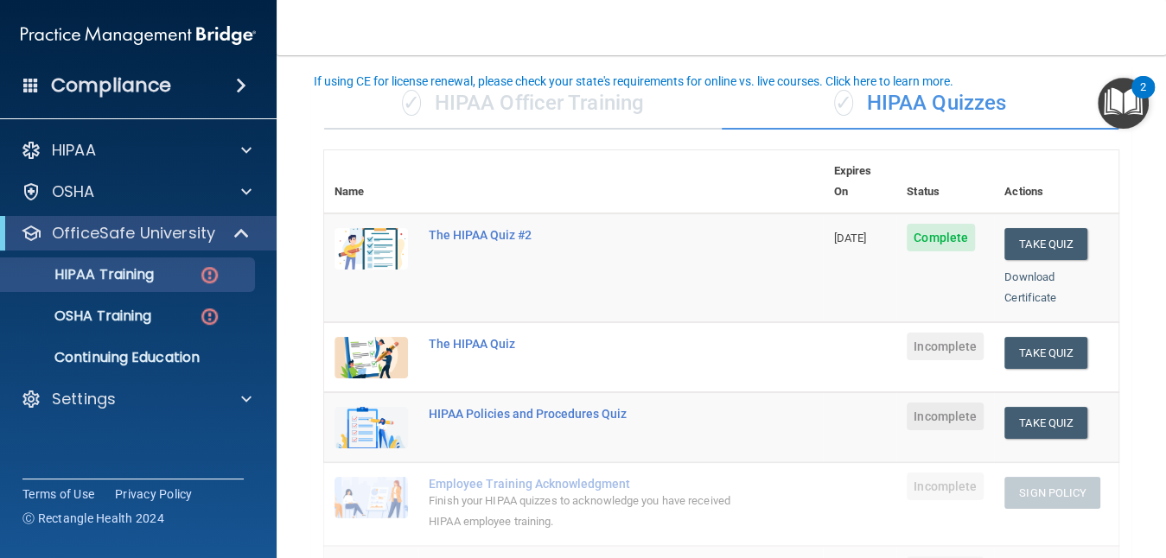
scroll to position [92, 0]
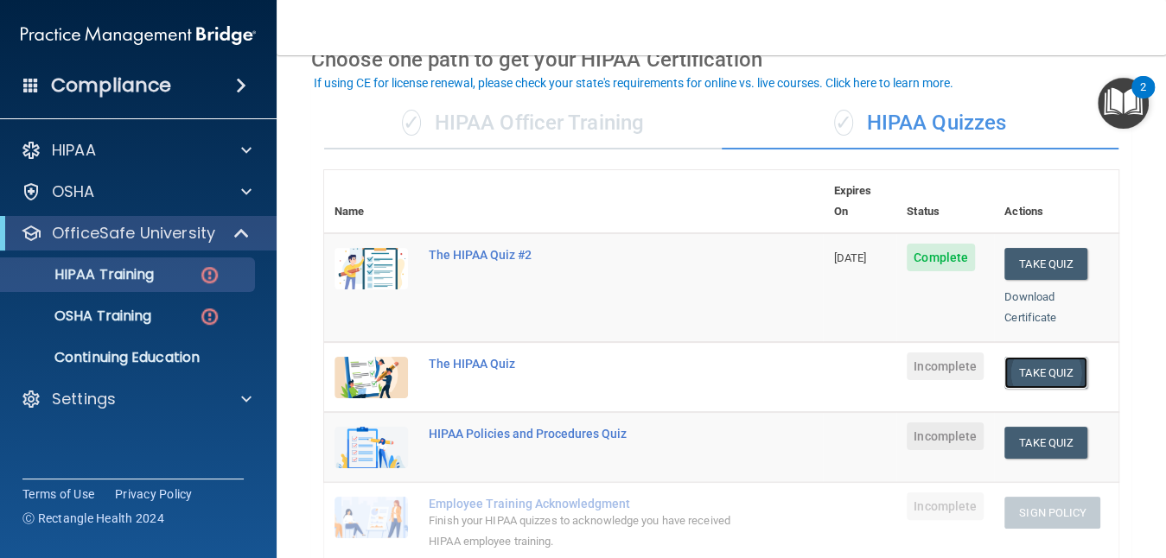
click at [1005, 357] on button "Take Quiz" at bounding box center [1046, 373] width 83 height 32
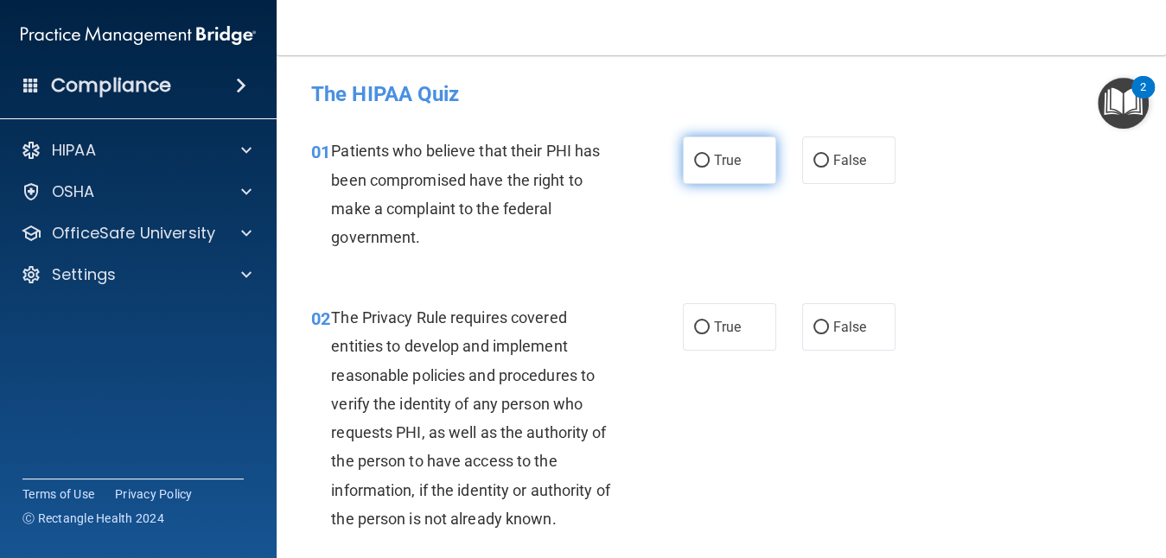
click at [741, 163] on label "True" at bounding box center [729, 161] width 93 height 48
click at [710, 163] on input "True" at bounding box center [702, 161] width 16 height 13
radio input "true"
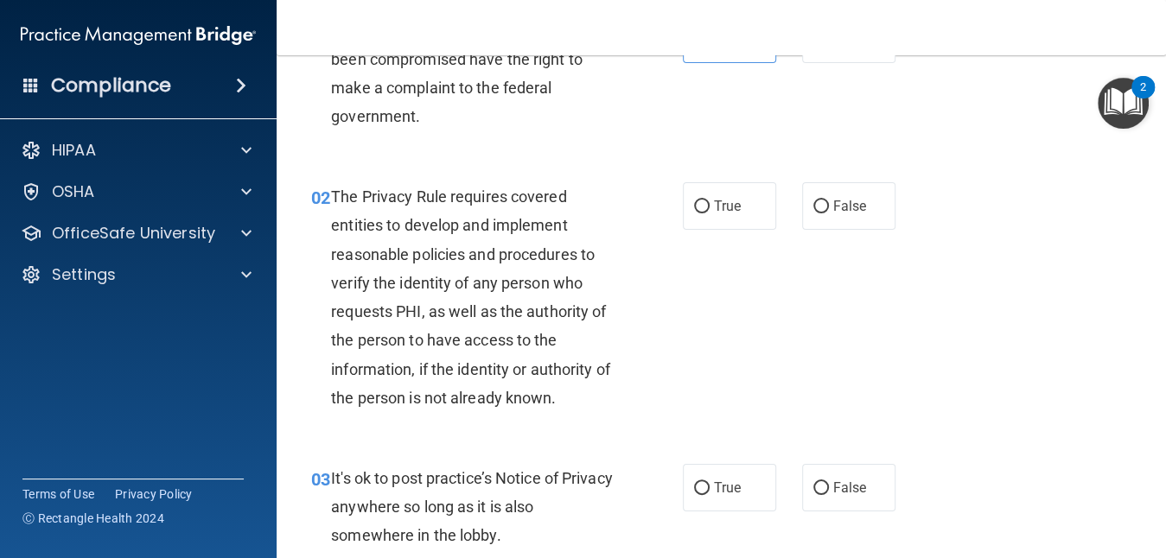
scroll to position [137, 0]
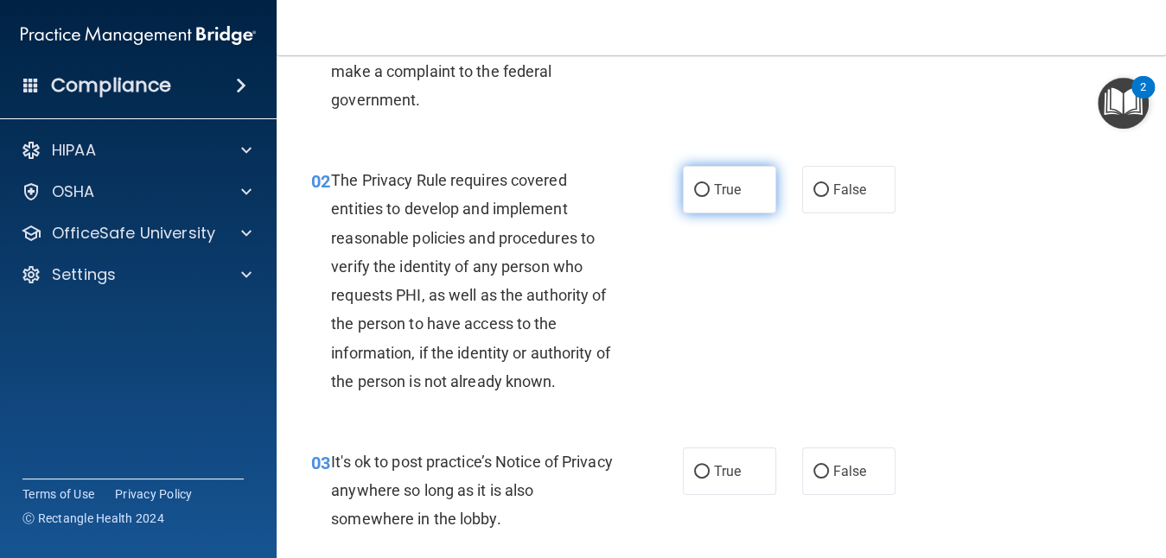
click at [741, 185] on label "True" at bounding box center [729, 190] width 93 height 48
click at [710, 185] on input "True" at bounding box center [702, 190] width 16 height 13
radio input "true"
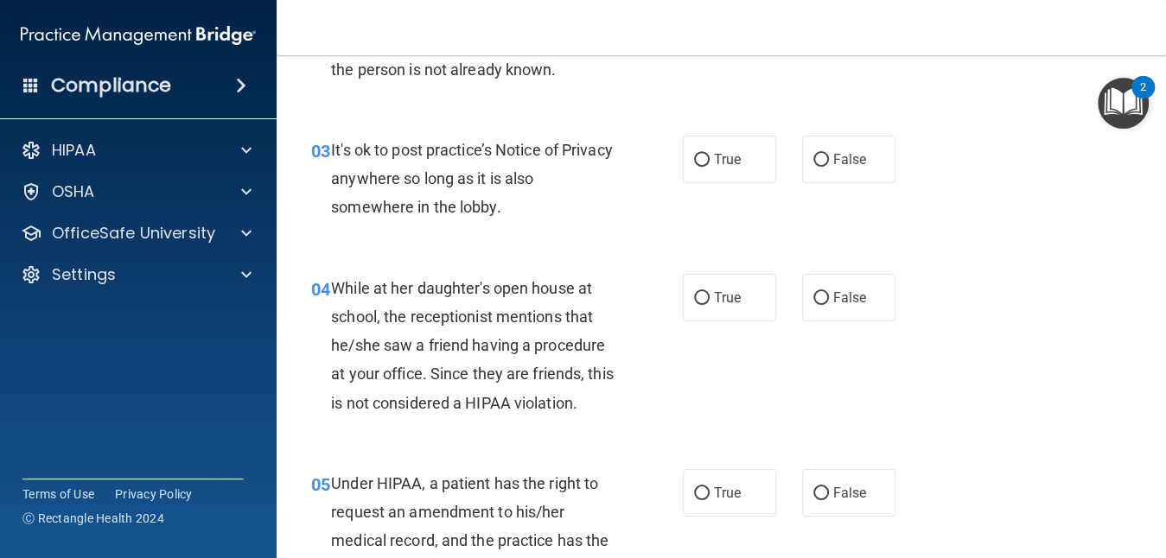
scroll to position [483, 0]
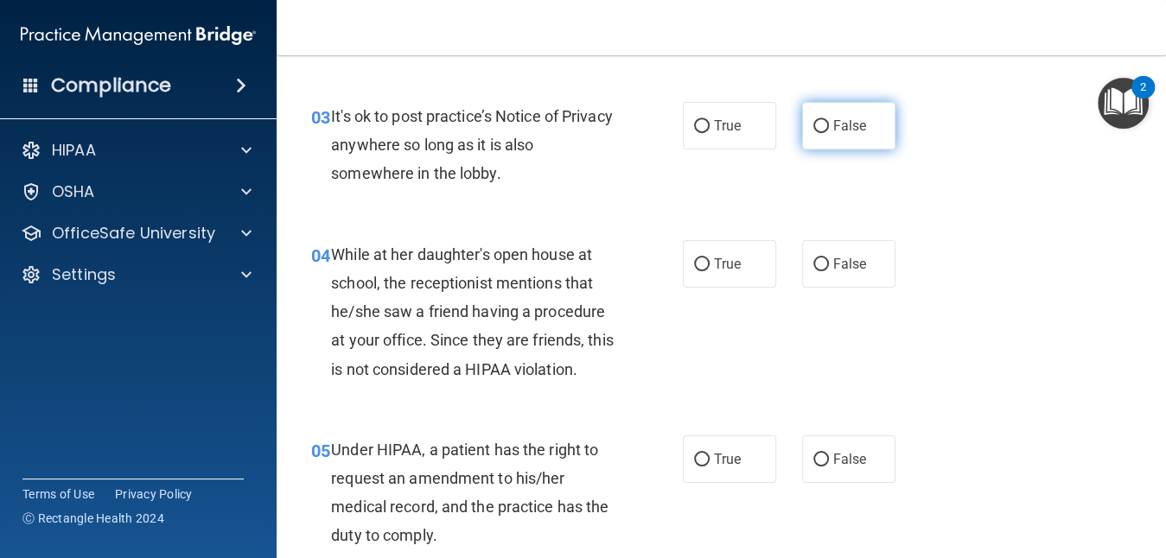
click at [804, 124] on label "False" at bounding box center [848, 126] width 93 height 48
click at [814, 124] on input "False" at bounding box center [822, 126] width 16 height 13
radio input "true"
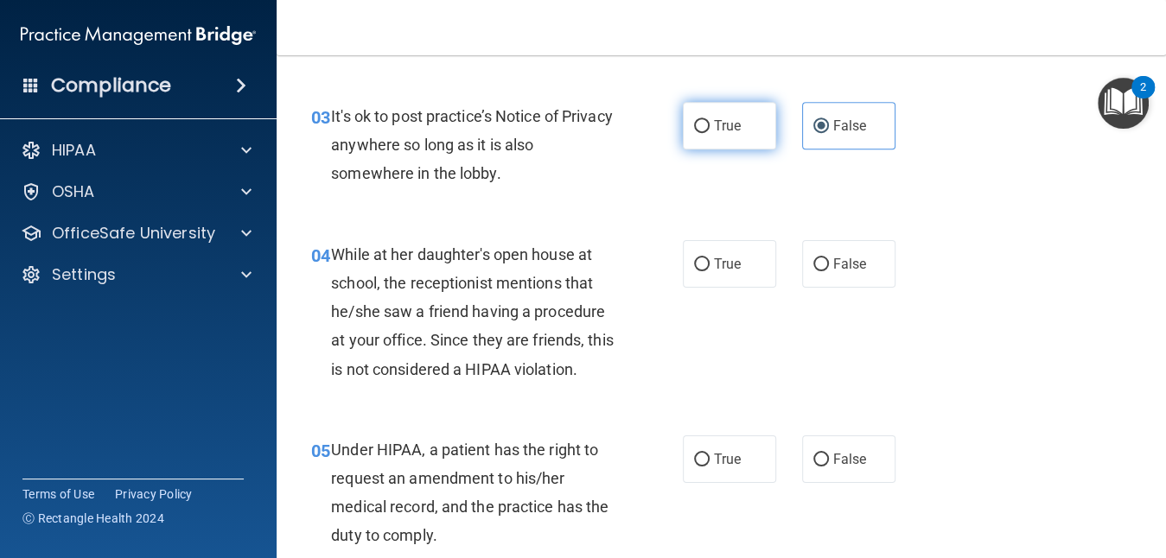
click at [703, 123] on label "True" at bounding box center [729, 126] width 93 height 48
click at [703, 123] on input "True" at bounding box center [702, 126] width 16 height 13
radio input "true"
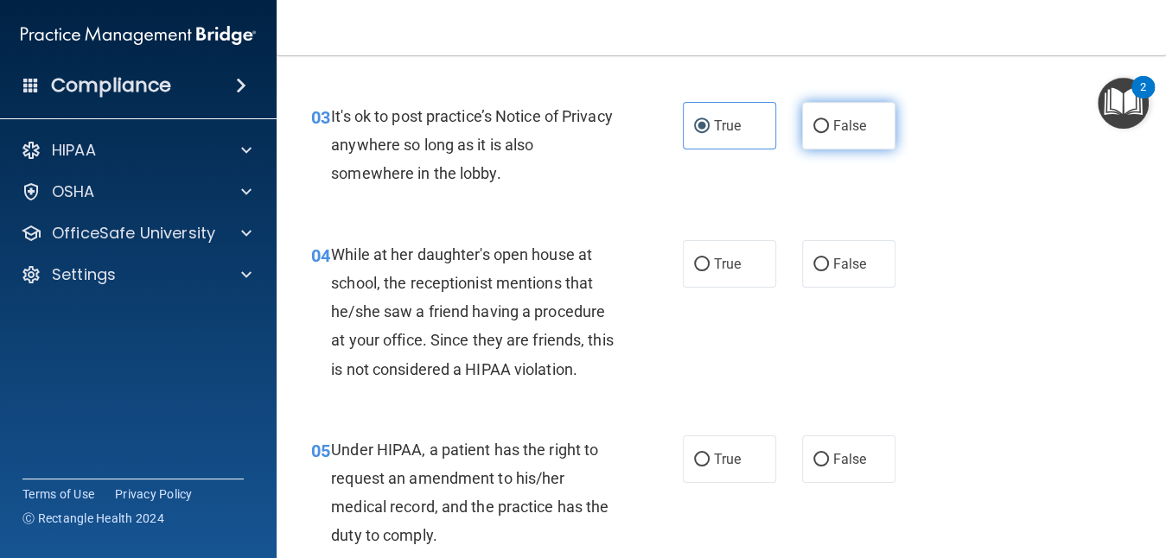
click at [814, 125] on input "False" at bounding box center [822, 126] width 16 height 13
radio input "true"
radio input "false"
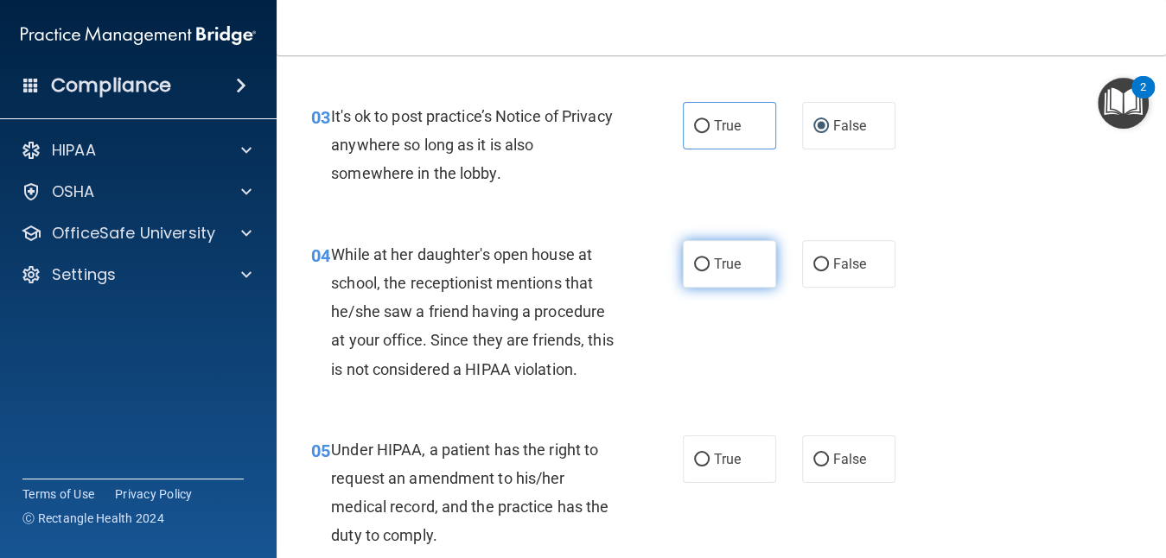
click at [716, 259] on span "True" at bounding box center [727, 264] width 27 height 16
click at [710, 259] on input "True" at bounding box center [702, 265] width 16 height 13
radio input "true"
click at [712, 252] on label "True" at bounding box center [729, 264] width 93 height 48
click at [710, 259] on input "True" at bounding box center [702, 265] width 16 height 13
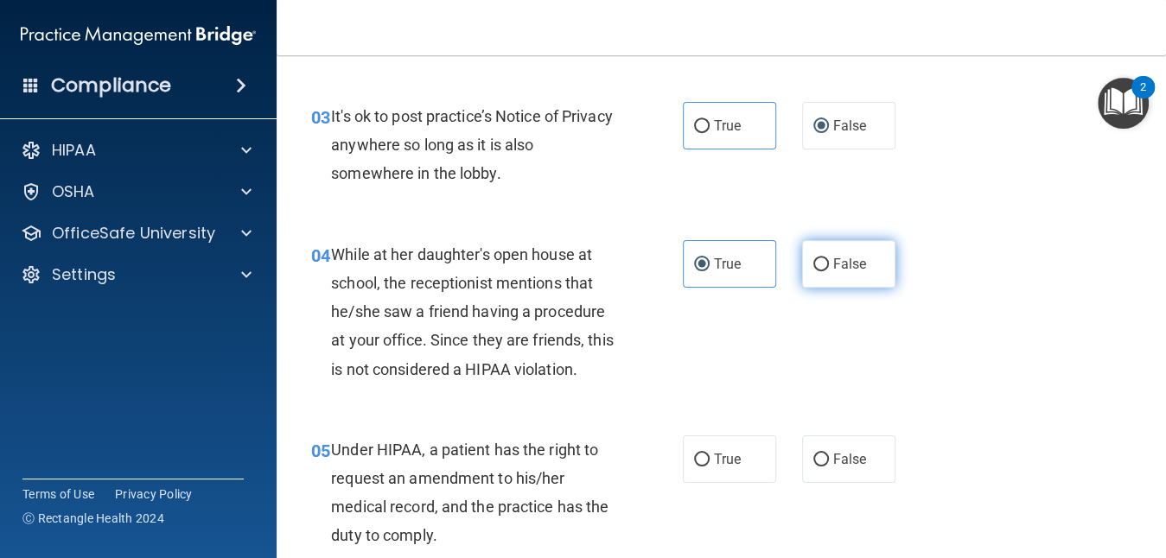
click at [820, 251] on label "False" at bounding box center [848, 264] width 93 height 48
click at [820, 259] on input "False" at bounding box center [822, 265] width 16 height 13
radio input "true"
radio input "false"
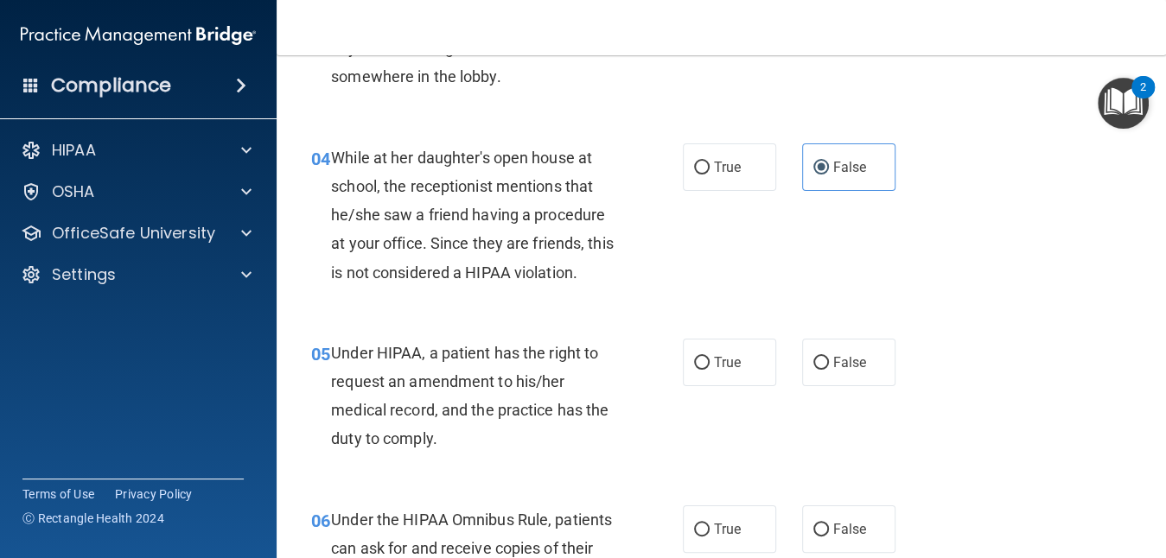
scroll to position [588, 0]
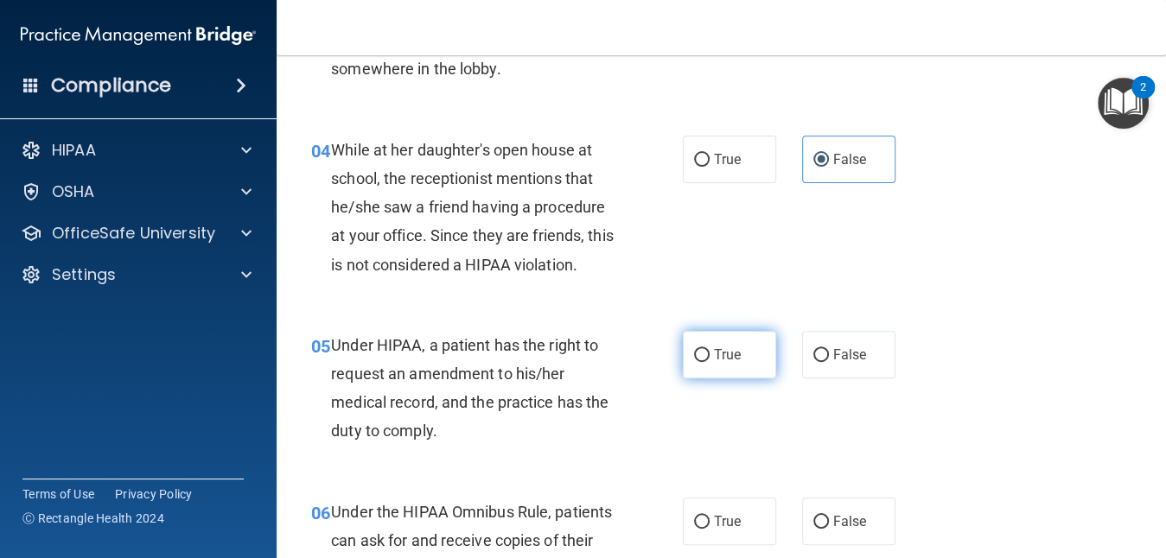
click at [694, 351] on input "True" at bounding box center [702, 355] width 16 height 13
radio input "true"
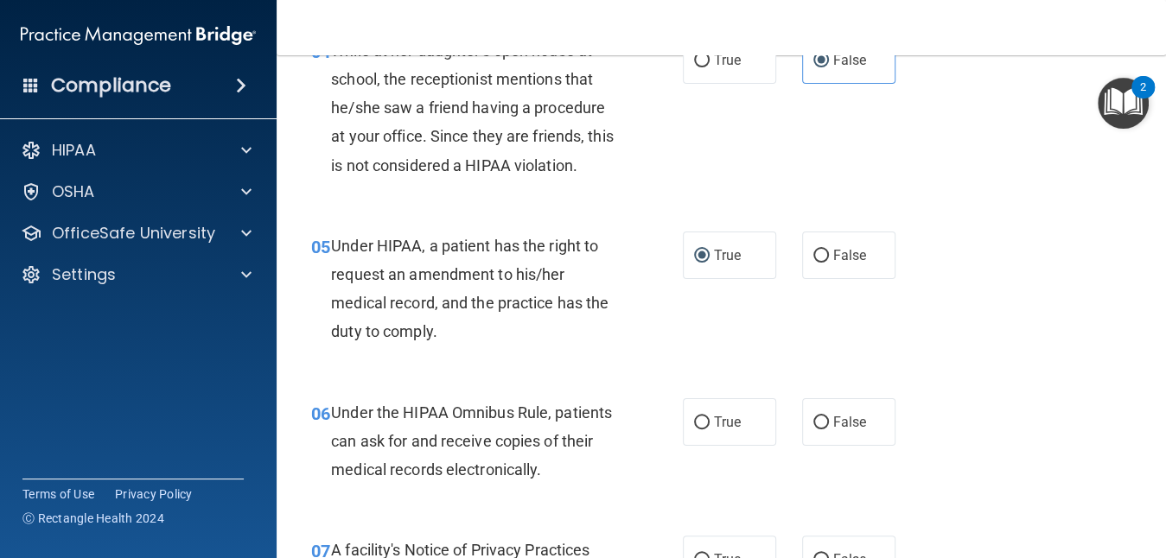
scroll to position [692, 0]
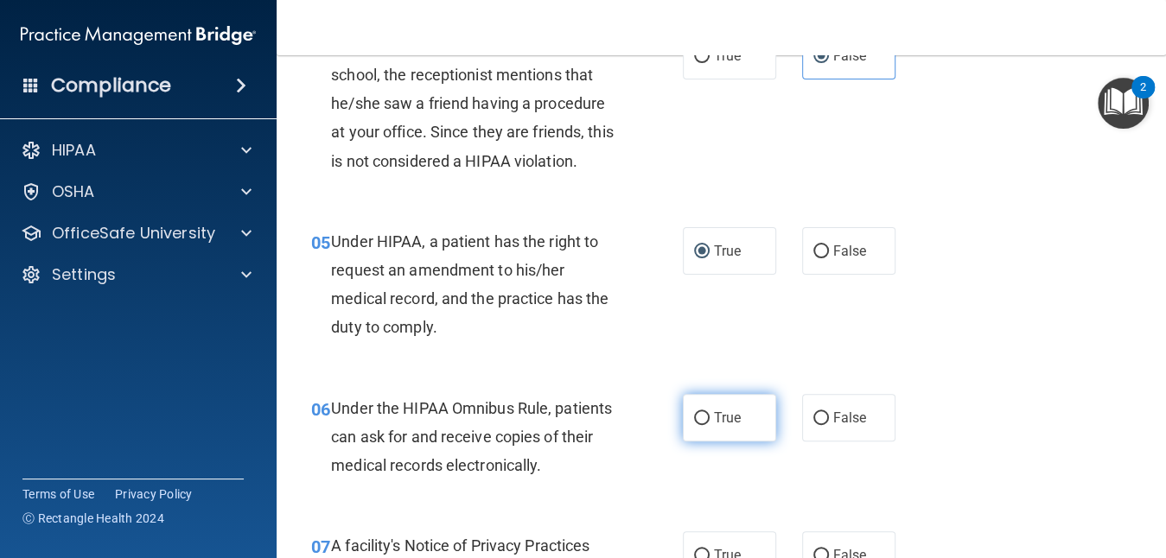
click at [694, 413] on input "True" at bounding box center [702, 418] width 16 height 13
radio input "true"
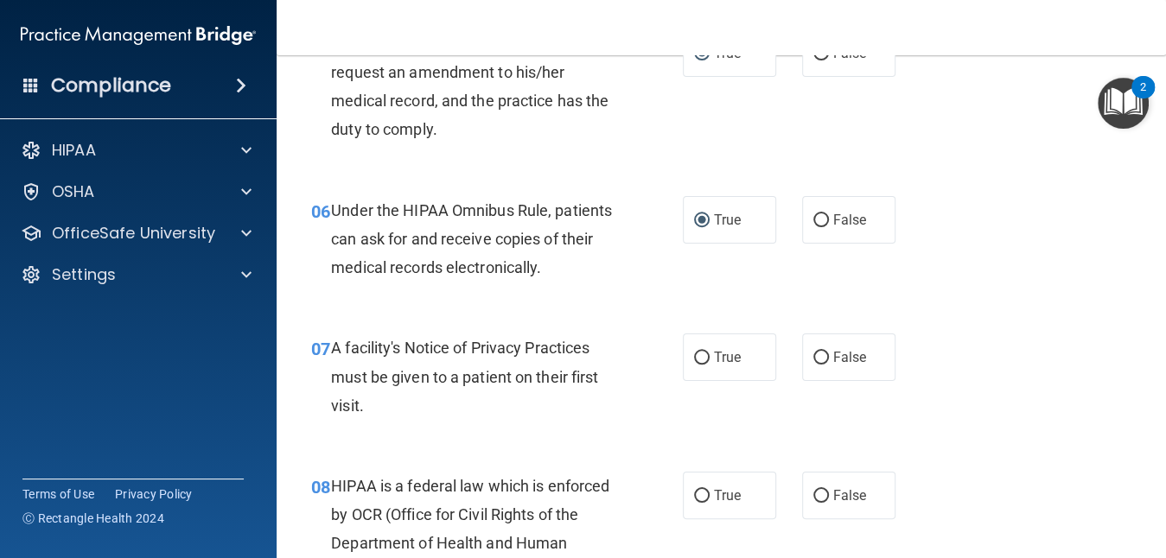
scroll to position [899, 0]
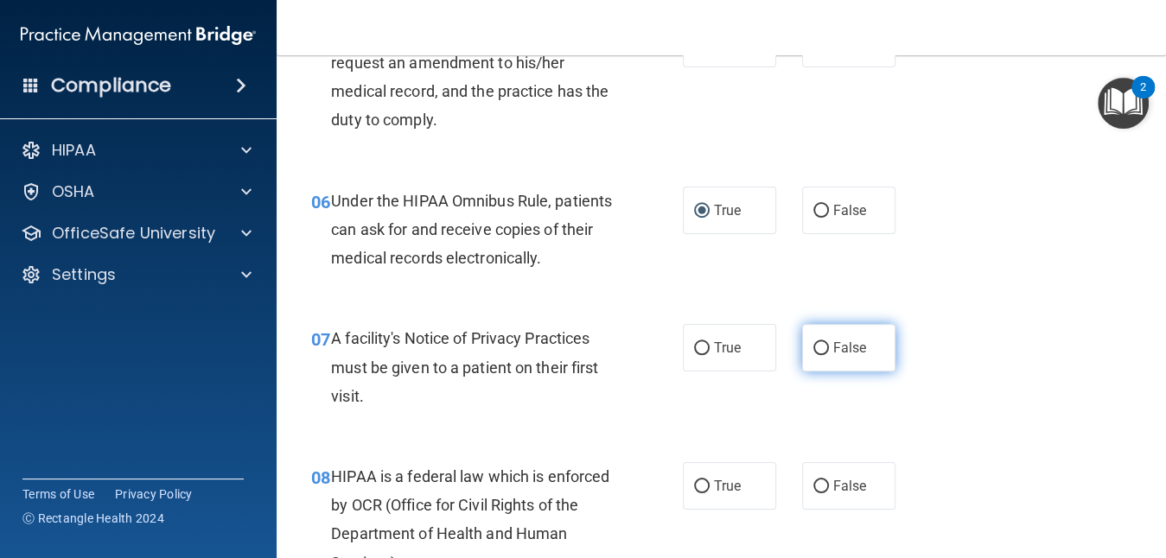
click at [833, 340] on span "False" at bounding box center [850, 348] width 34 height 16
click at [829, 342] on input "False" at bounding box center [822, 348] width 16 height 13
radio input "true"
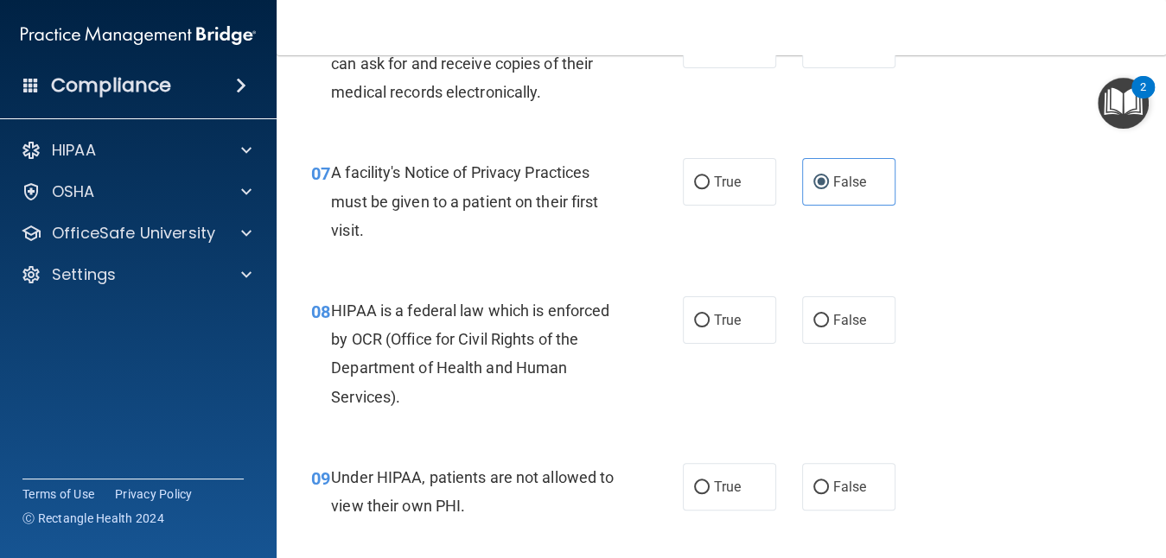
scroll to position [1072, 0]
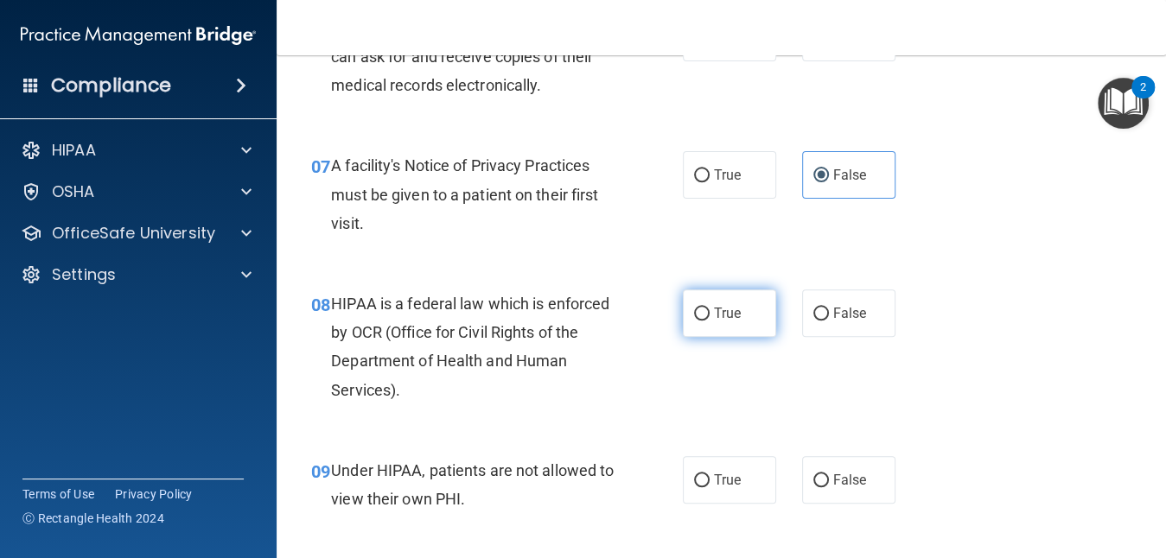
click at [729, 322] on label "True" at bounding box center [729, 314] width 93 height 48
click at [710, 321] on input "True" at bounding box center [702, 314] width 16 height 13
radio input "true"
click at [1140, 521] on main "- The HIPAA Quiz This quiz doesn’t expire until . Are you sure you want to take…" at bounding box center [722, 306] width 890 height 503
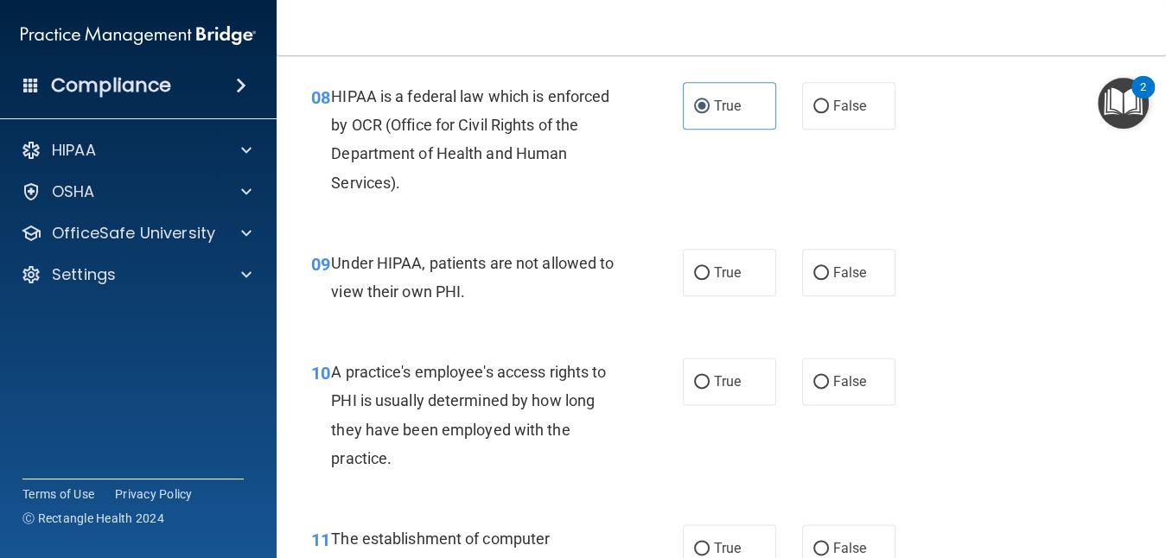
scroll to position [1313, 0]
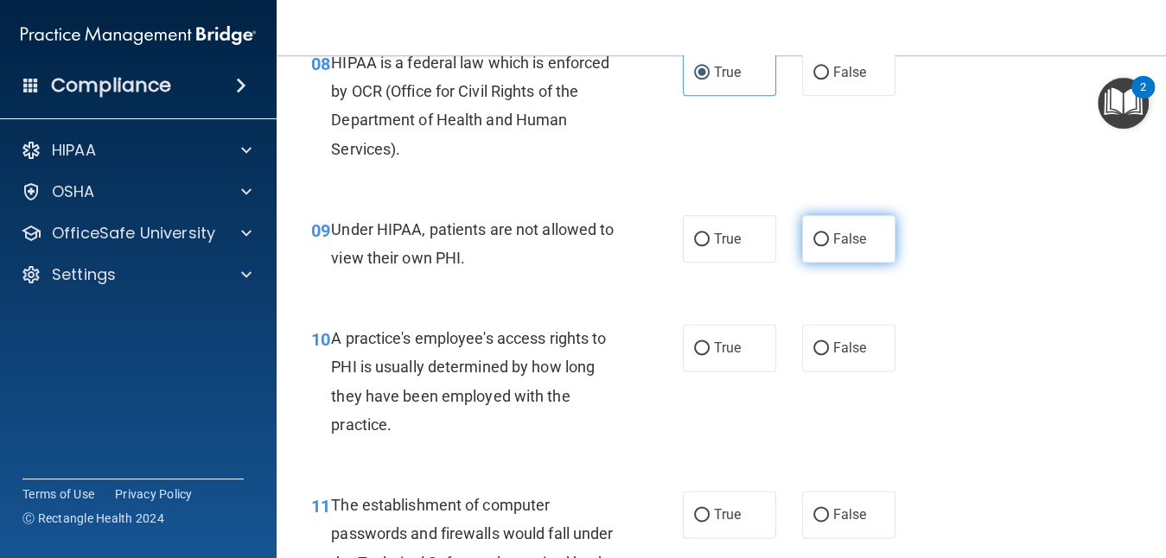
click at [815, 225] on label "False" at bounding box center [848, 239] width 93 height 48
click at [815, 233] on input "False" at bounding box center [822, 239] width 16 height 13
radio input "true"
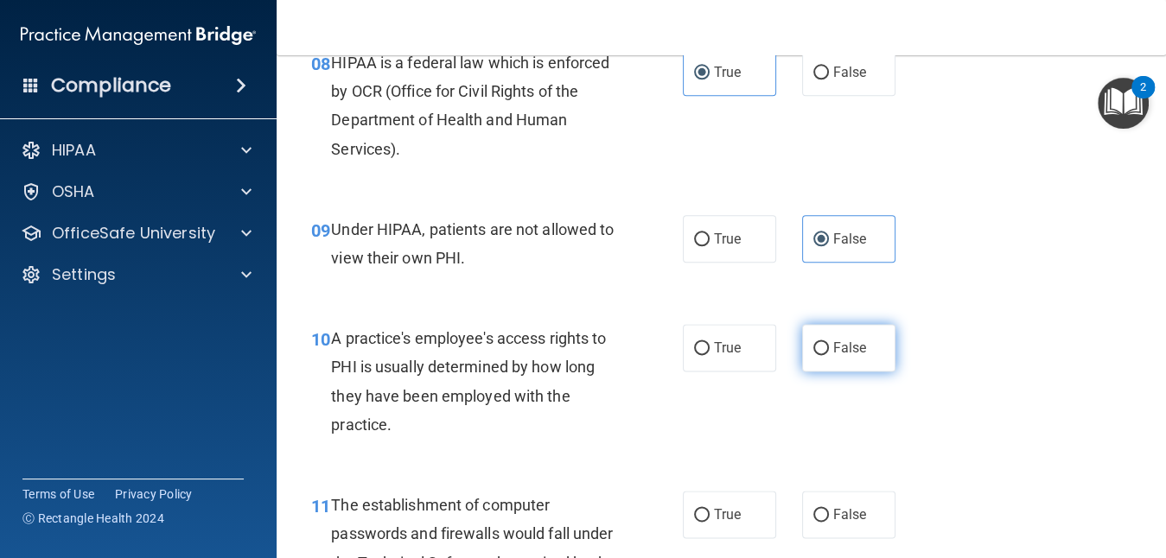
click at [842, 345] on span "False" at bounding box center [850, 348] width 34 height 16
click at [829, 345] on input "False" at bounding box center [822, 348] width 16 height 13
radio input "true"
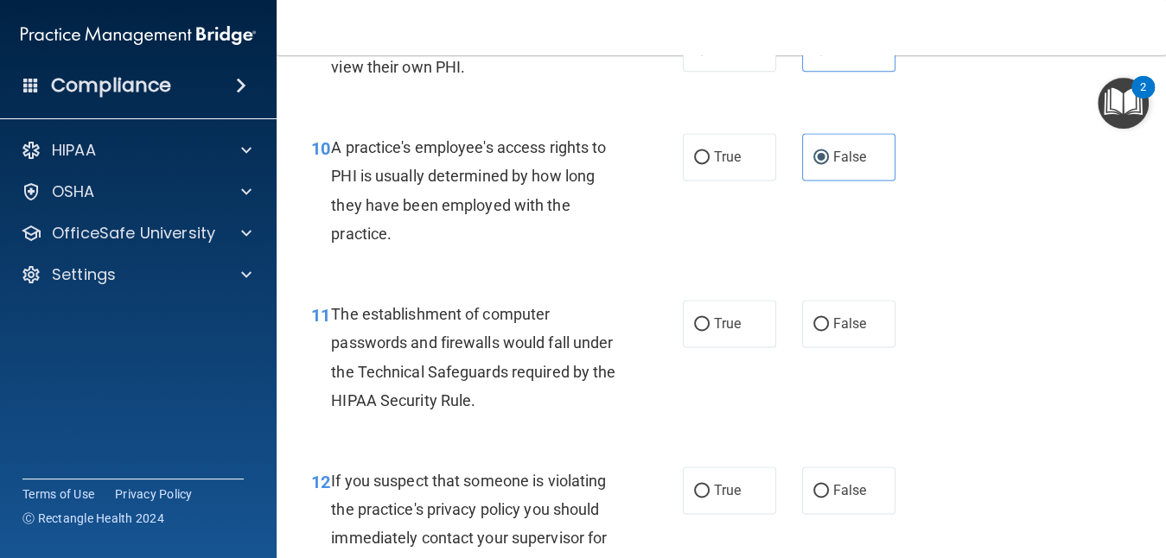
scroll to position [1521, 0]
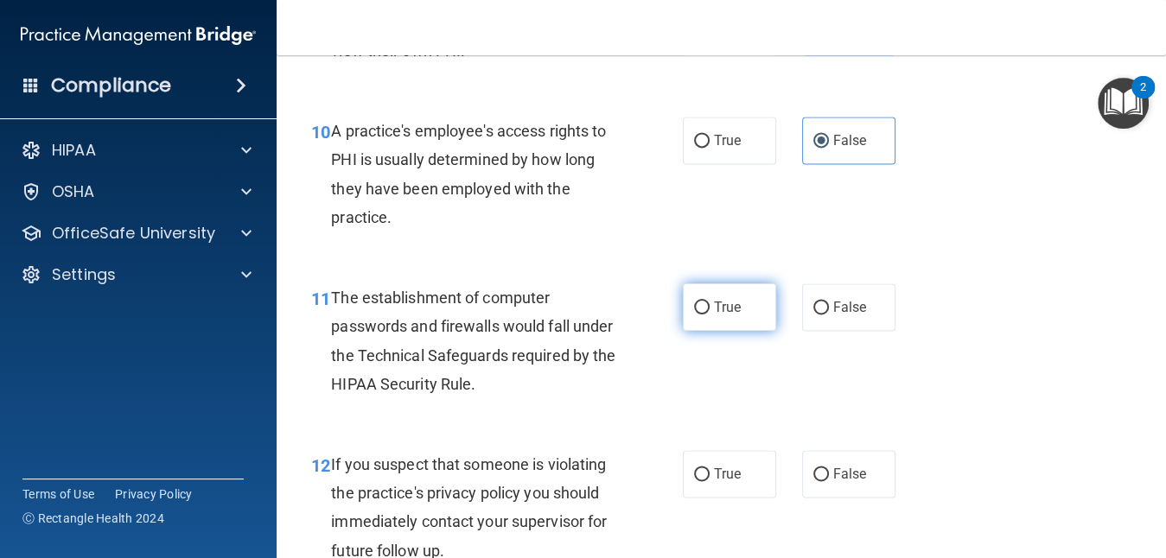
click at [733, 316] on label "True" at bounding box center [729, 308] width 93 height 48
click at [710, 315] on input "True" at bounding box center [702, 308] width 16 height 13
radio input "true"
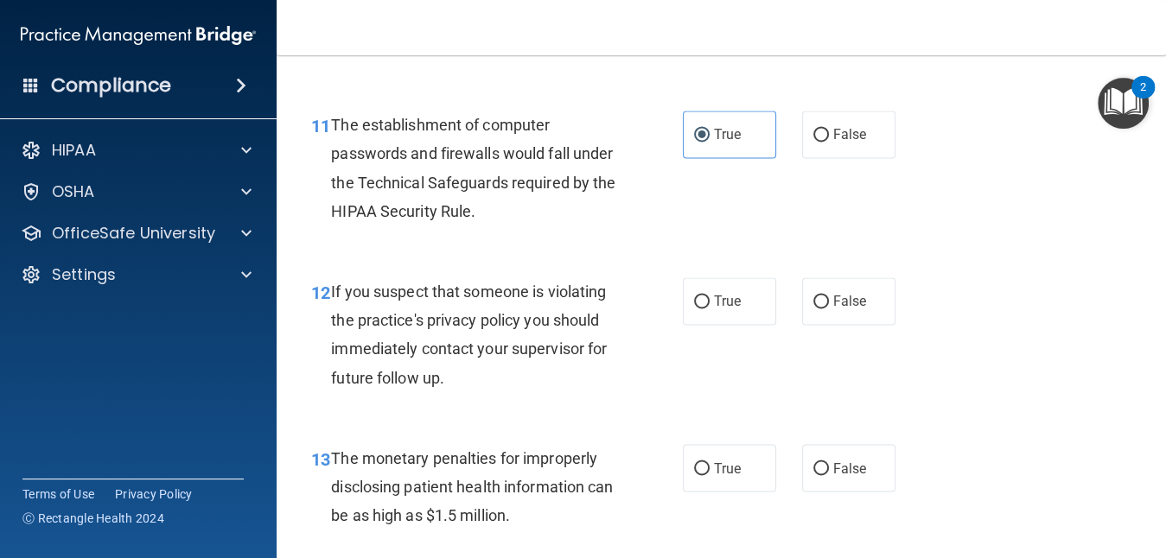
scroll to position [1729, 0]
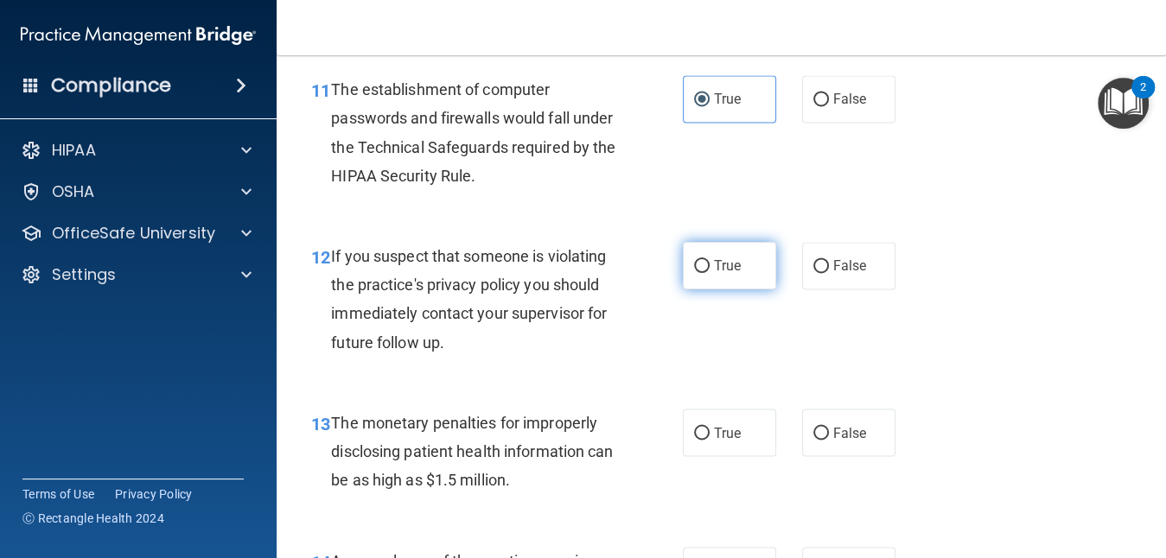
click at [704, 265] on label "True" at bounding box center [729, 266] width 93 height 48
click at [704, 265] on input "True" at bounding box center [702, 266] width 16 height 13
radio input "true"
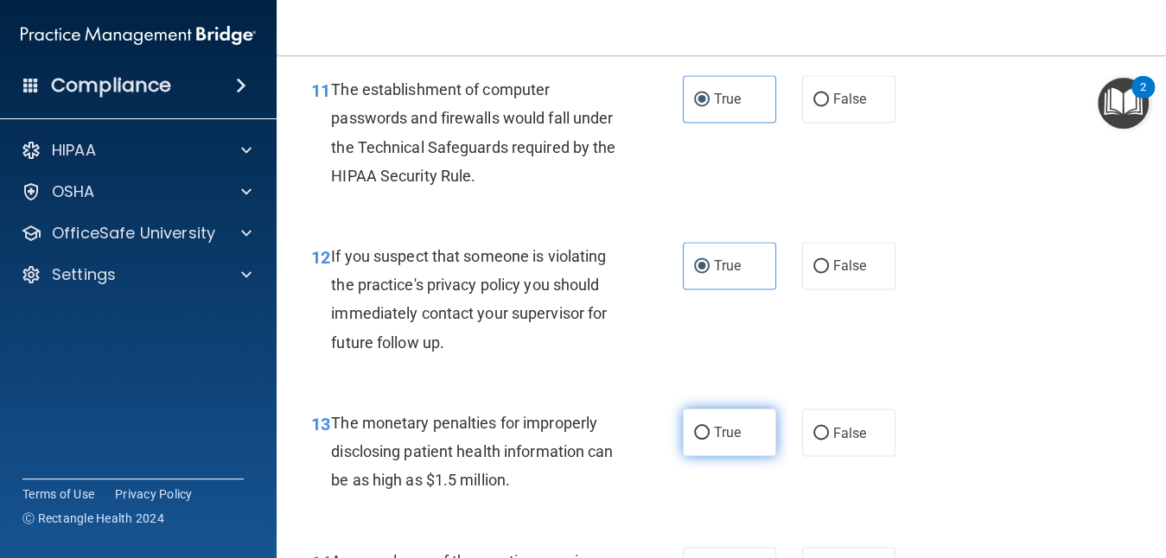
click at [733, 445] on label "True" at bounding box center [729, 433] width 93 height 48
click at [710, 440] on input "True" at bounding box center [702, 433] width 16 height 13
radio input "true"
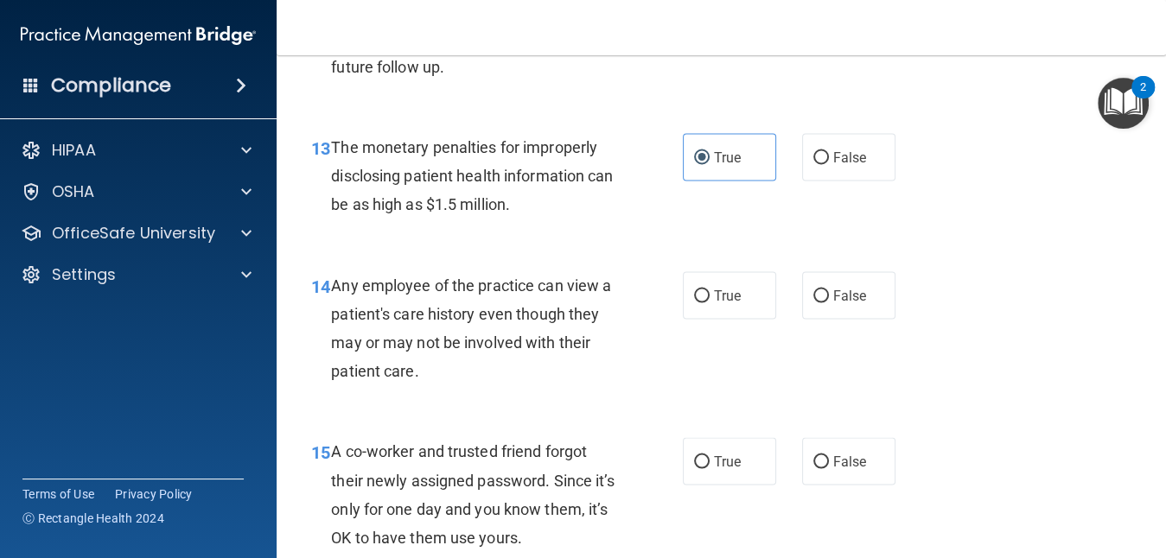
scroll to position [2039, 0]
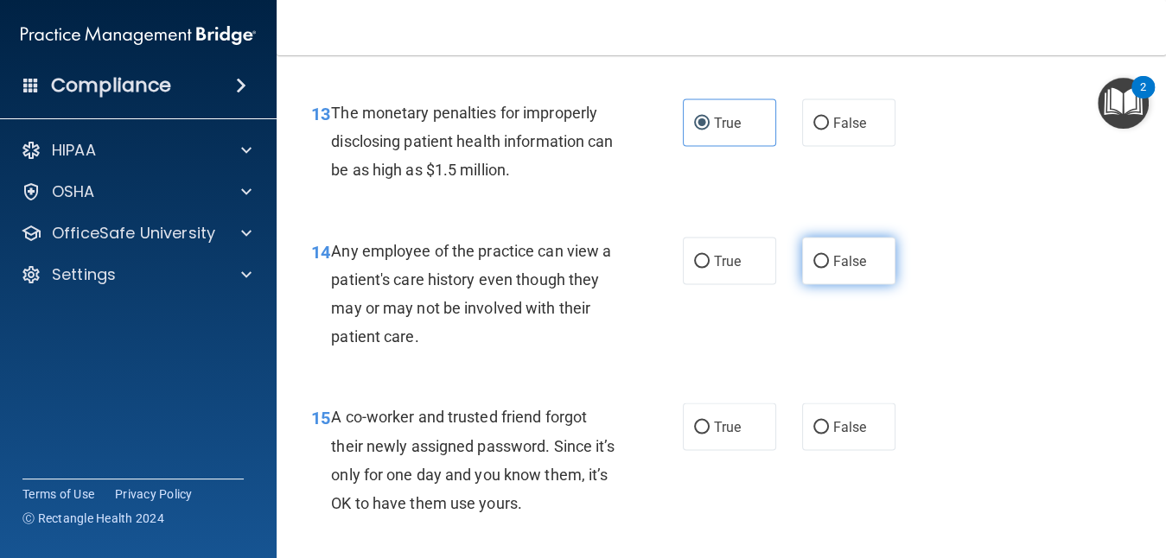
click at [833, 253] on span "False" at bounding box center [850, 260] width 34 height 16
click at [825, 255] on input "False" at bounding box center [822, 261] width 16 height 13
radio input "true"
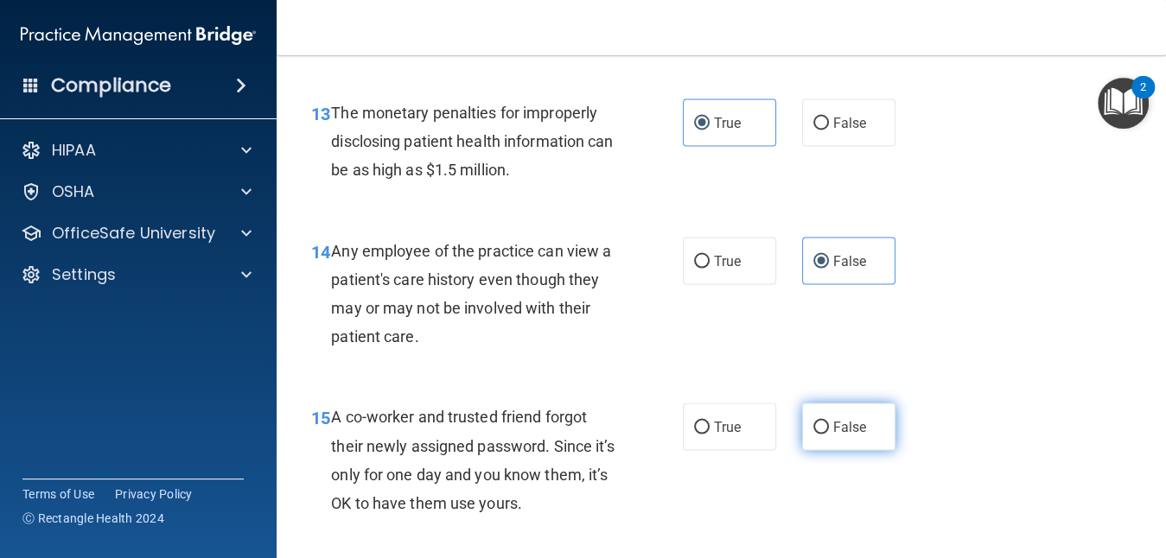
click at [834, 422] on span "False" at bounding box center [850, 426] width 34 height 16
click at [829, 422] on input "False" at bounding box center [822, 427] width 16 height 13
radio input "true"
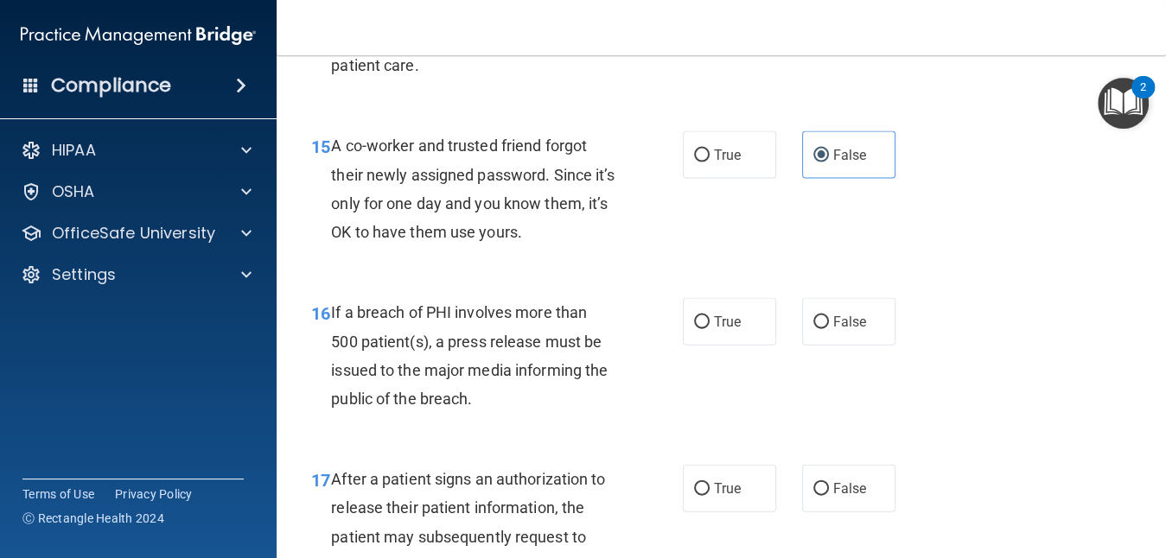
scroll to position [2317, 0]
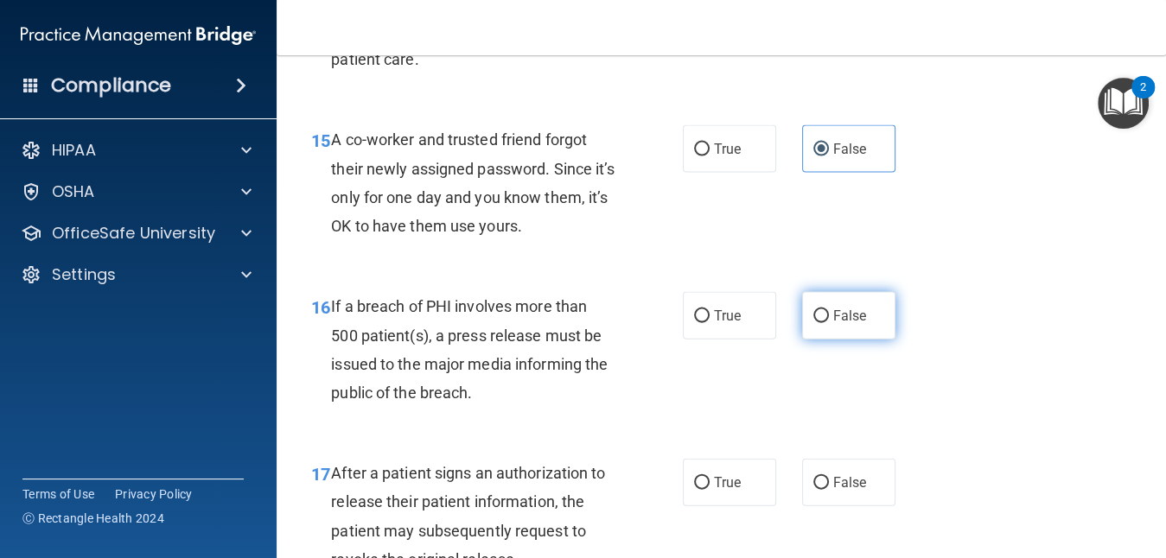
click at [842, 308] on span "False" at bounding box center [850, 316] width 34 height 16
click at [829, 310] on input "False" at bounding box center [822, 316] width 16 height 13
radio input "true"
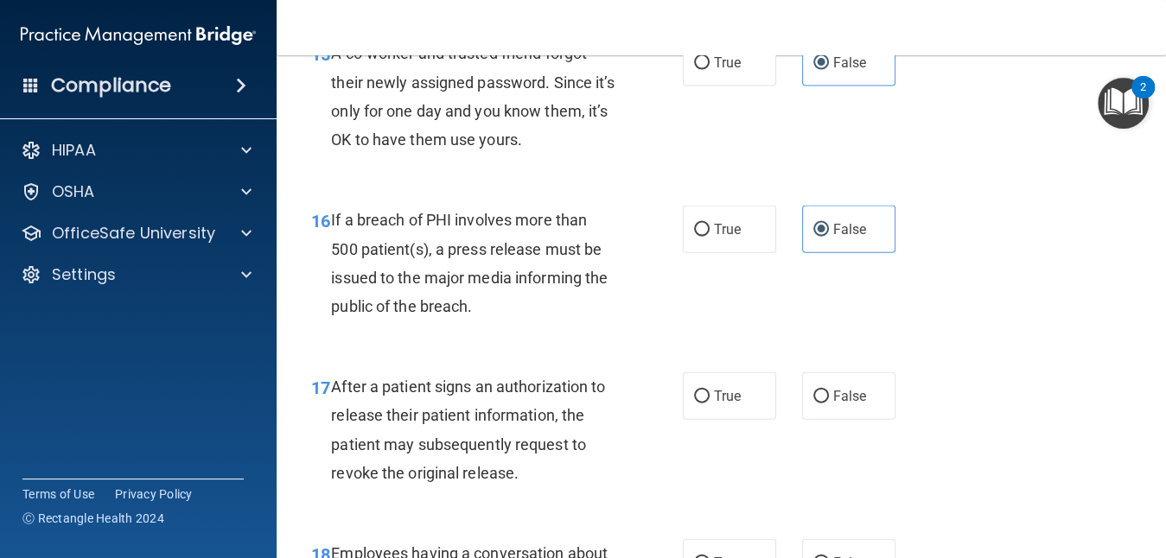
scroll to position [2421, 0]
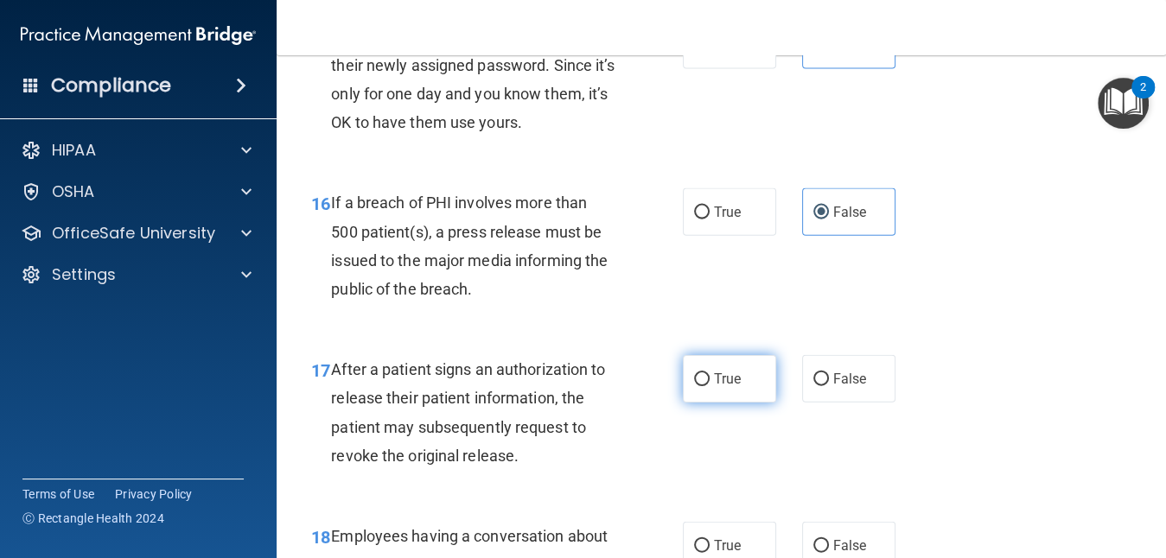
click at [719, 372] on span "True" at bounding box center [727, 379] width 27 height 16
click at [710, 373] on input "True" at bounding box center [702, 379] width 16 height 13
radio input "true"
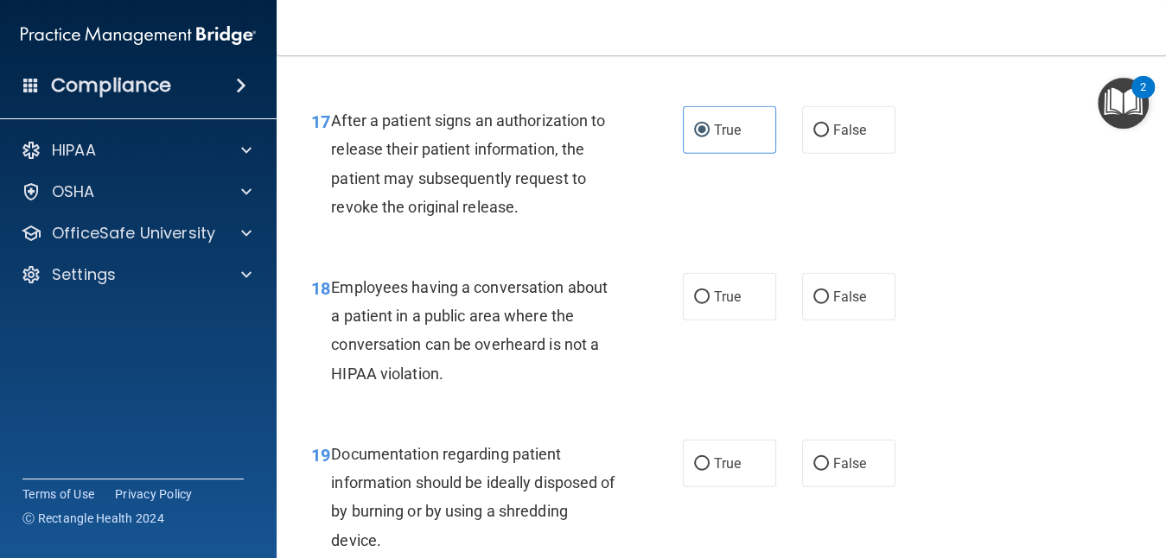
scroll to position [2697, 0]
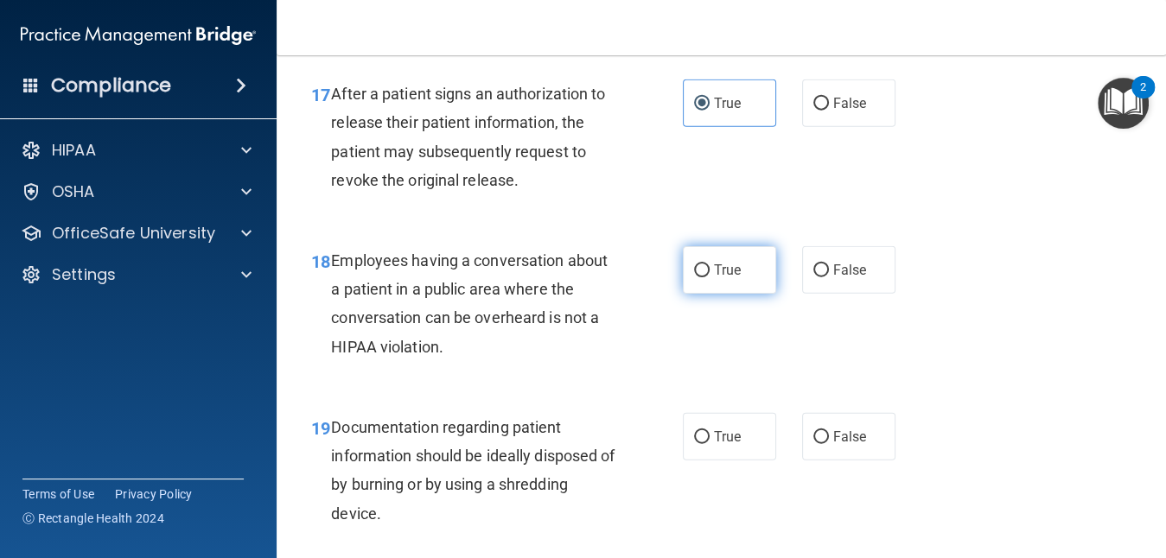
click at [737, 259] on label "True" at bounding box center [729, 270] width 93 height 48
click at [710, 265] on input "True" at bounding box center [702, 271] width 16 height 13
radio input "true"
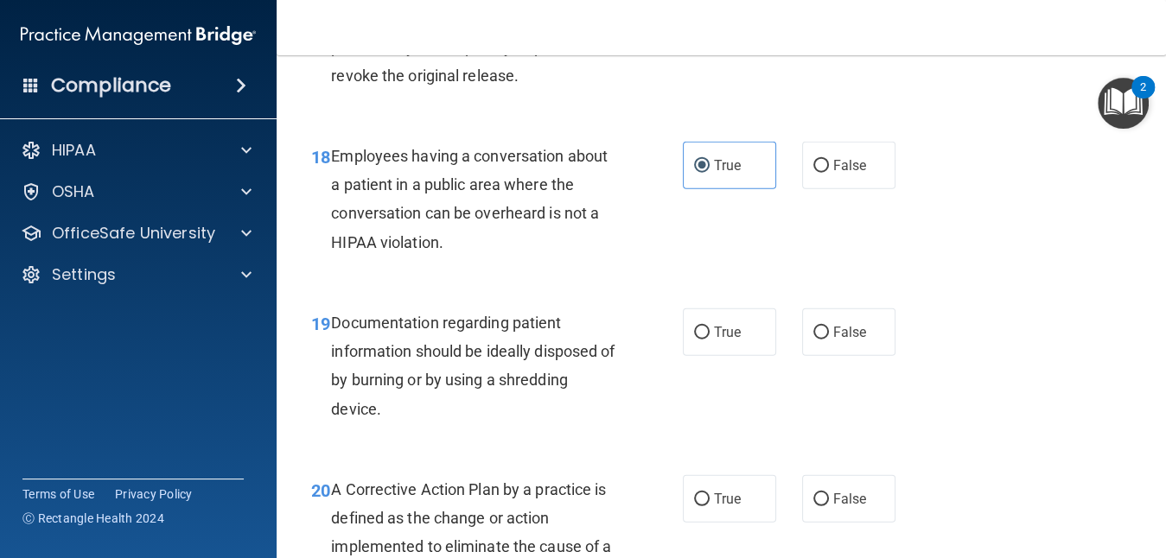
scroll to position [2836, 0]
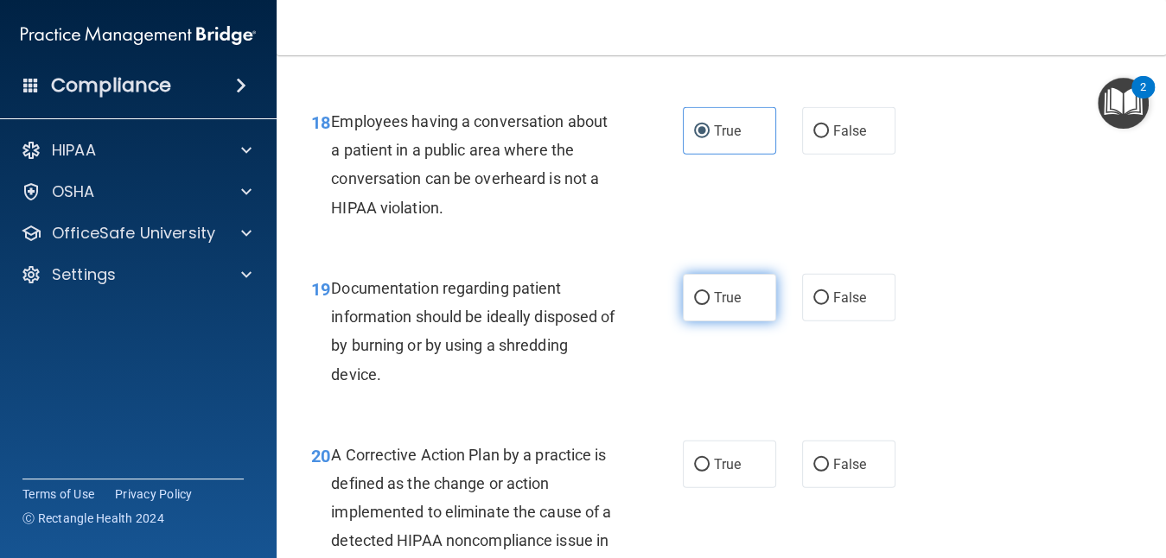
click at [714, 290] on span "True" at bounding box center [727, 298] width 27 height 16
click at [705, 292] on input "True" at bounding box center [702, 298] width 16 height 13
radio input "true"
click at [714, 290] on span "True" at bounding box center [727, 298] width 27 height 16
click at [705, 292] on input "True" at bounding box center [702, 298] width 16 height 13
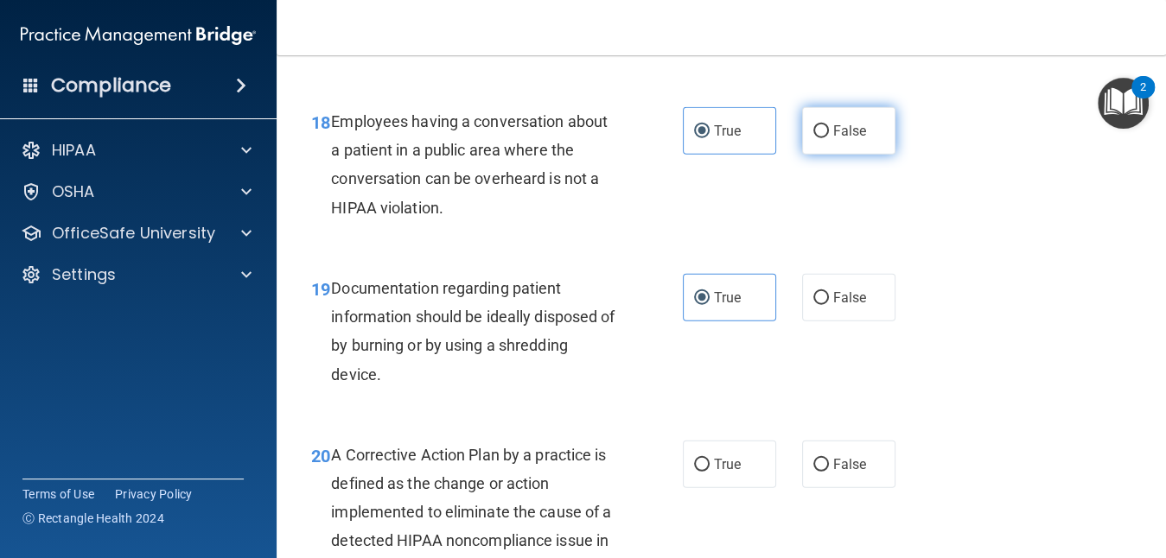
click at [804, 122] on label "False" at bounding box center [848, 131] width 93 height 48
click at [814, 125] on input "False" at bounding box center [822, 131] width 16 height 13
radio input "true"
radio input "false"
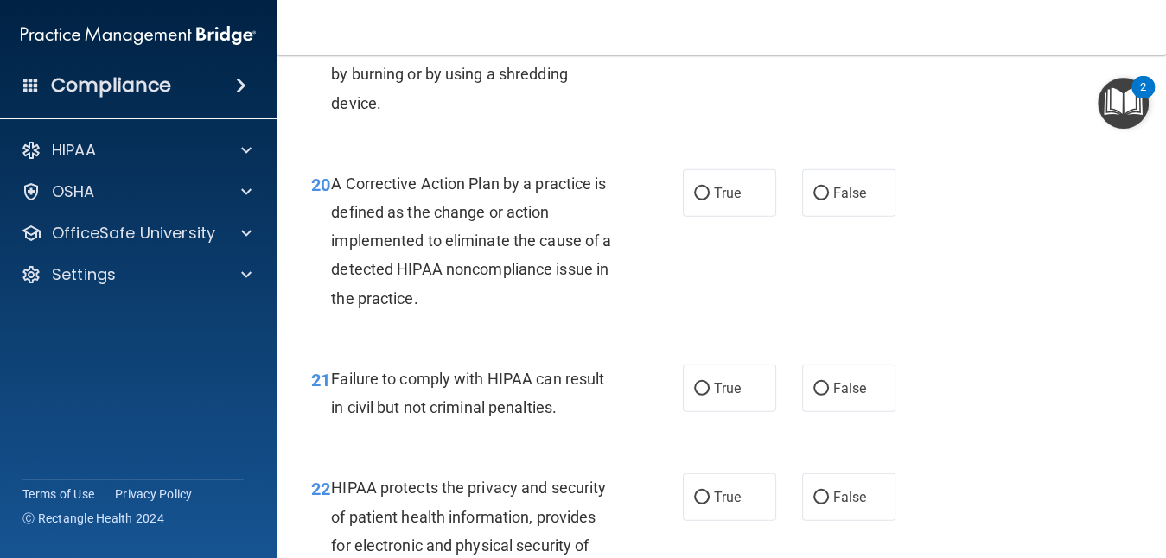
scroll to position [3112, 0]
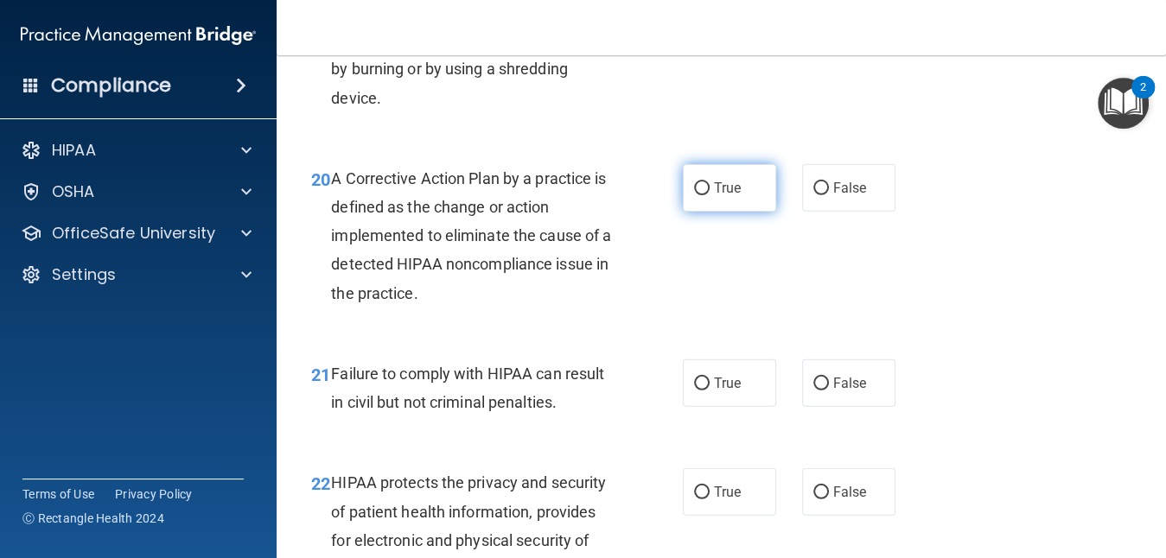
click at [717, 180] on span "True" at bounding box center [727, 188] width 27 height 16
click at [710, 182] on input "True" at bounding box center [702, 188] width 16 height 13
radio input "true"
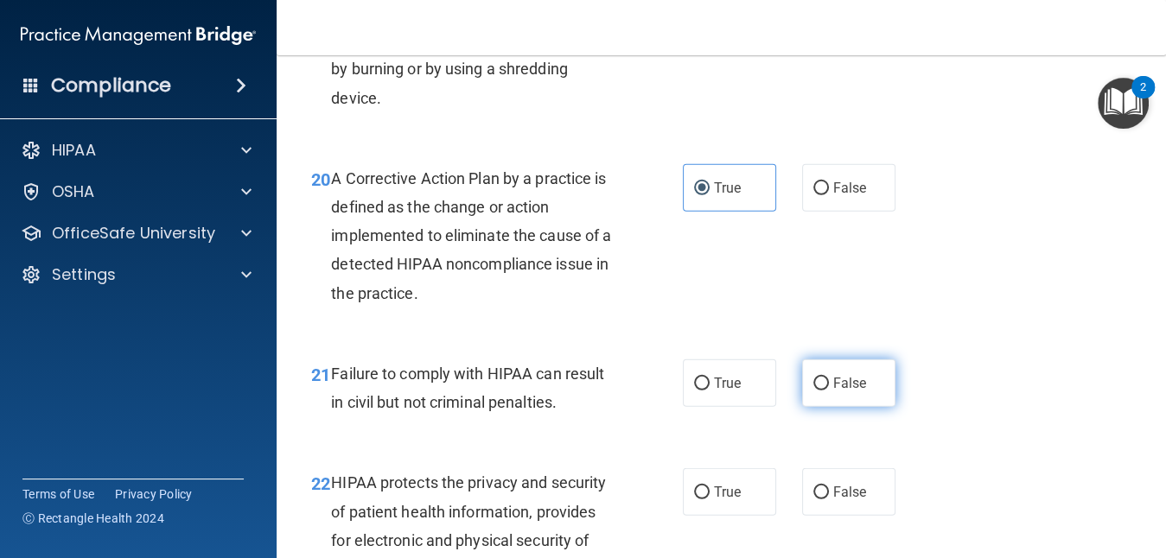
click at [822, 391] on label "False" at bounding box center [848, 384] width 93 height 48
click at [822, 391] on input "False" at bounding box center [822, 384] width 16 height 13
radio input "true"
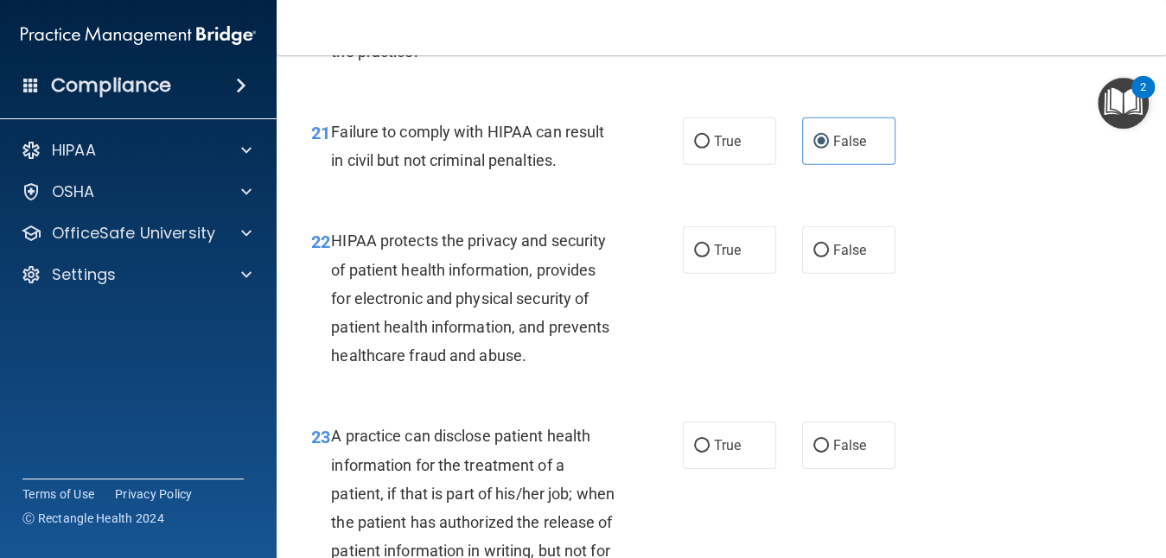
scroll to position [3388, 0]
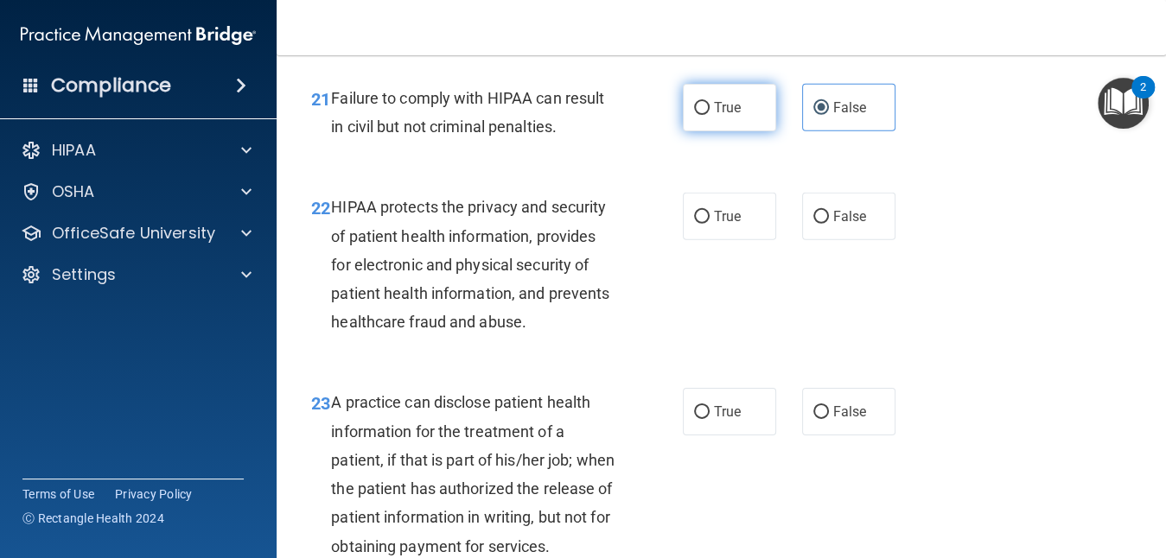
click at [735, 105] on label "True" at bounding box center [729, 108] width 93 height 48
click at [710, 105] on input "True" at bounding box center [702, 108] width 16 height 13
radio input "true"
radio input "false"
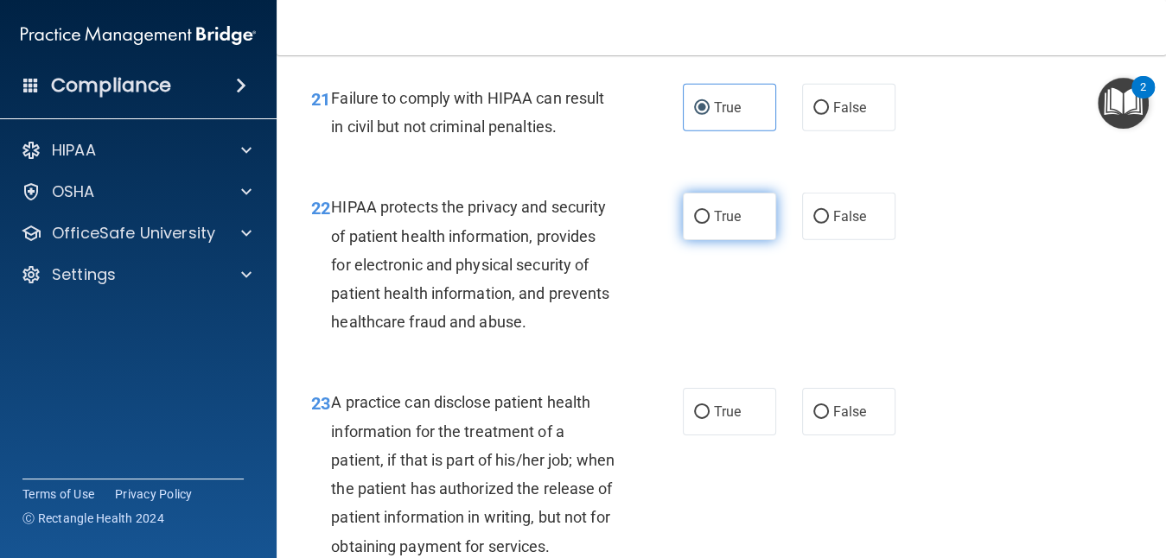
click at [704, 207] on label "True" at bounding box center [729, 217] width 93 height 48
click at [704, 211] on input "True" at bounding box center [702, 217] width 16 height 13
radio input "true"
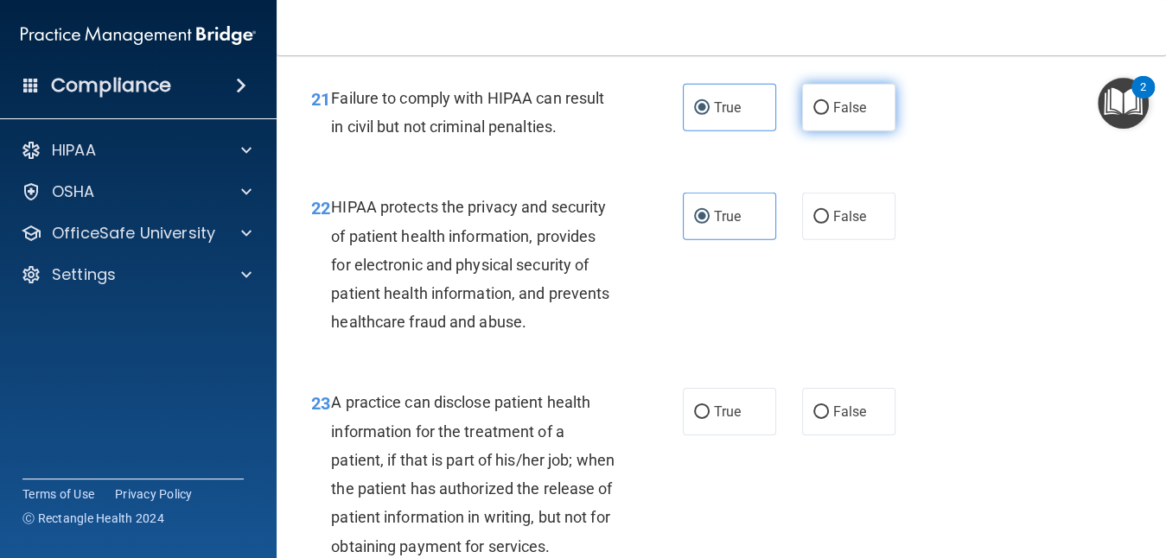
click at [835, 123] on label "False" at bounding box center [848, 108] width 93 height 48
click at [829, 115] on input "False" at bounding box center [822, 108] width 16 height 13
radio input "true"
radio input "false"
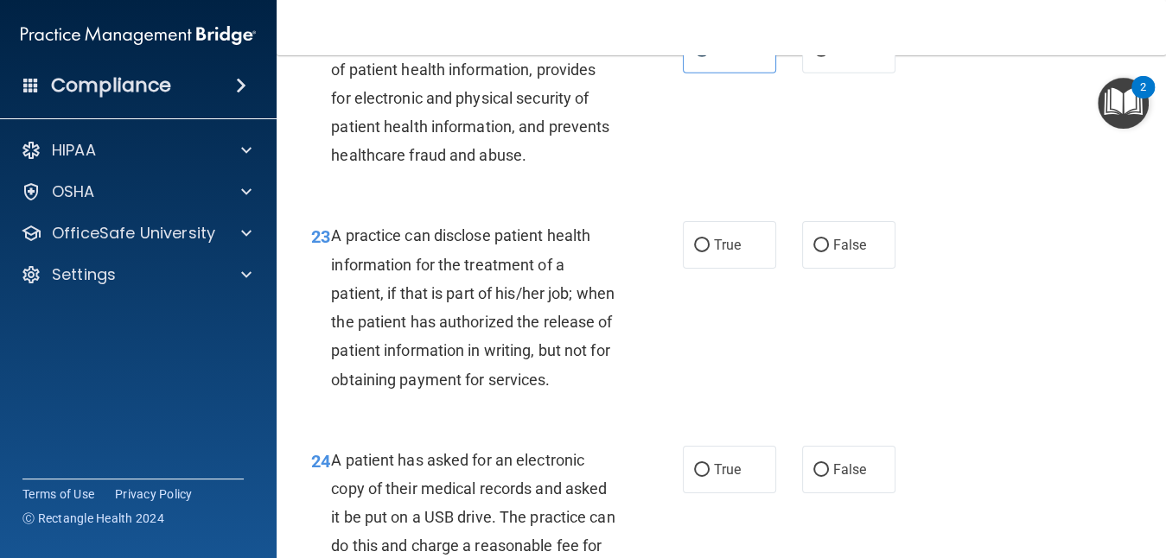
scroll to position [3561, 0]
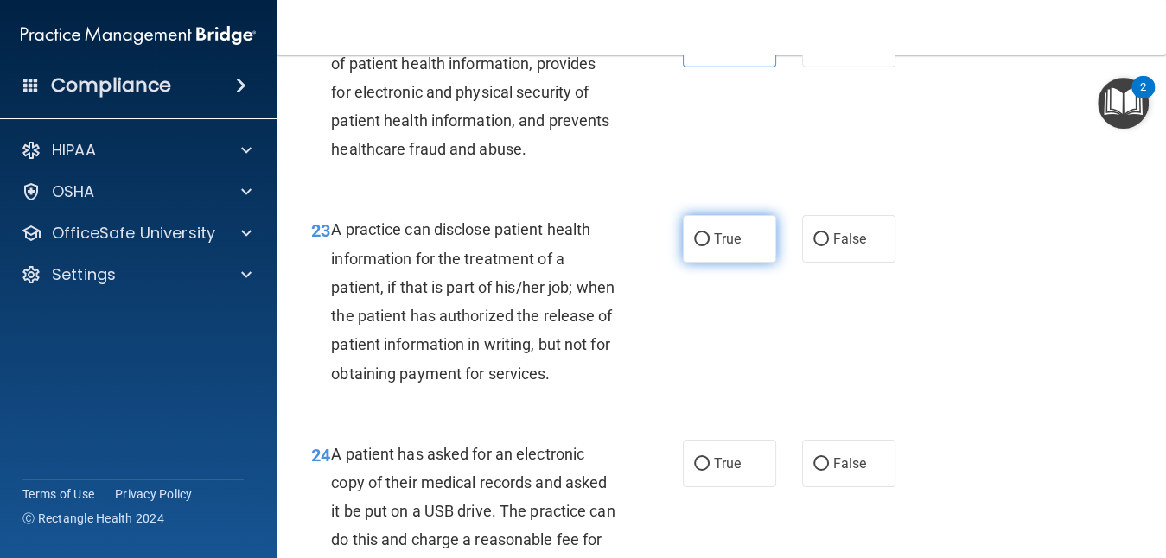
click at [690, 249] on label "True" at bounding box center [729, 239] width 93 height 48
click at [694, 246] on input "True" at bounding box center [702, 239] width 16 height 13
radio input "true"
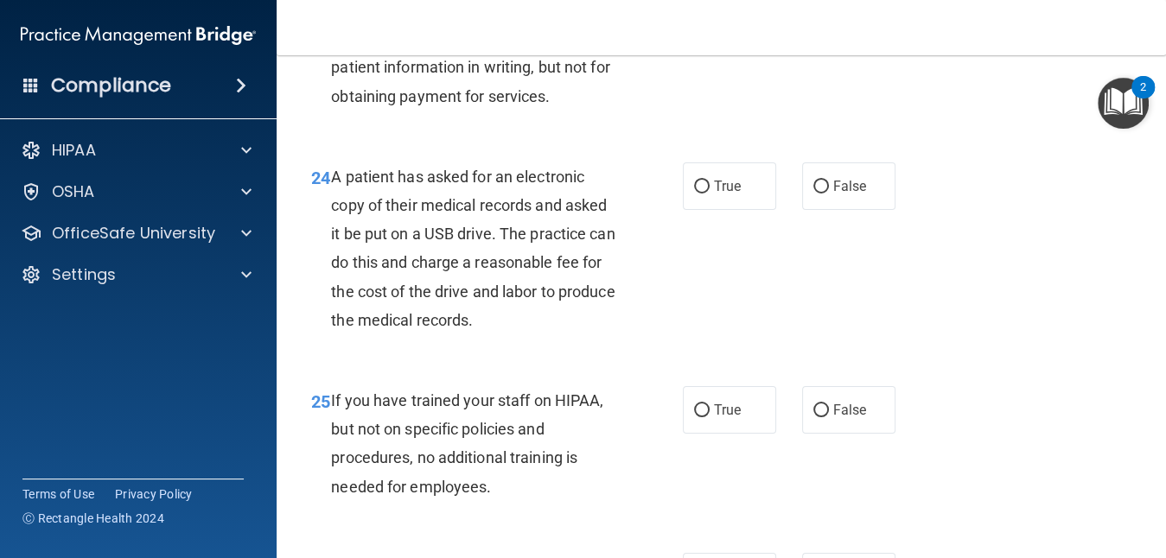
scroll to position [3873, 0]
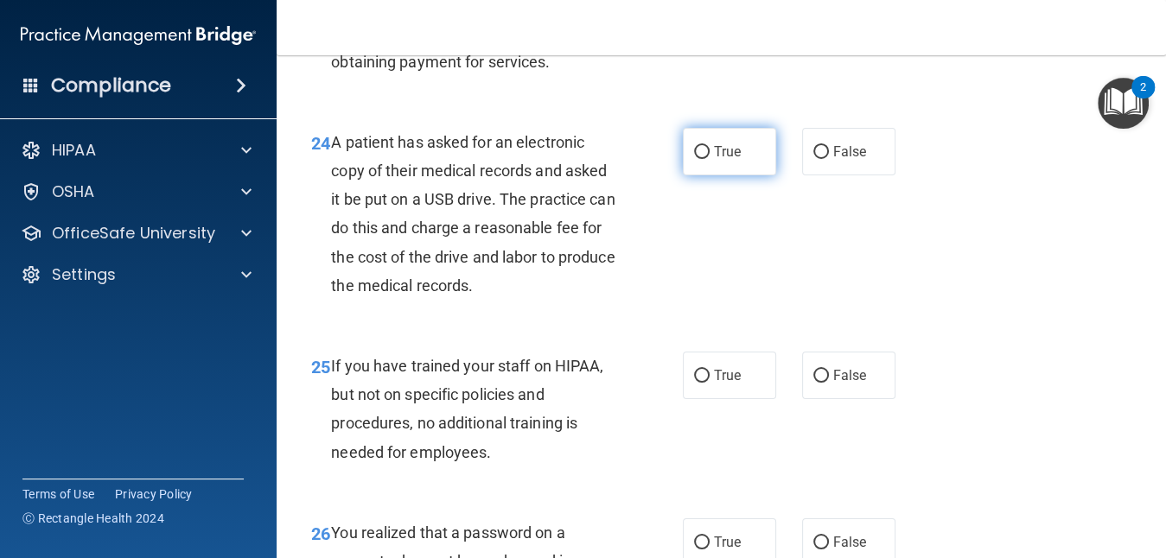
click at [694, 159] on input "True" at bounding box center [702, 152] width 16 height 13
radio input "true"
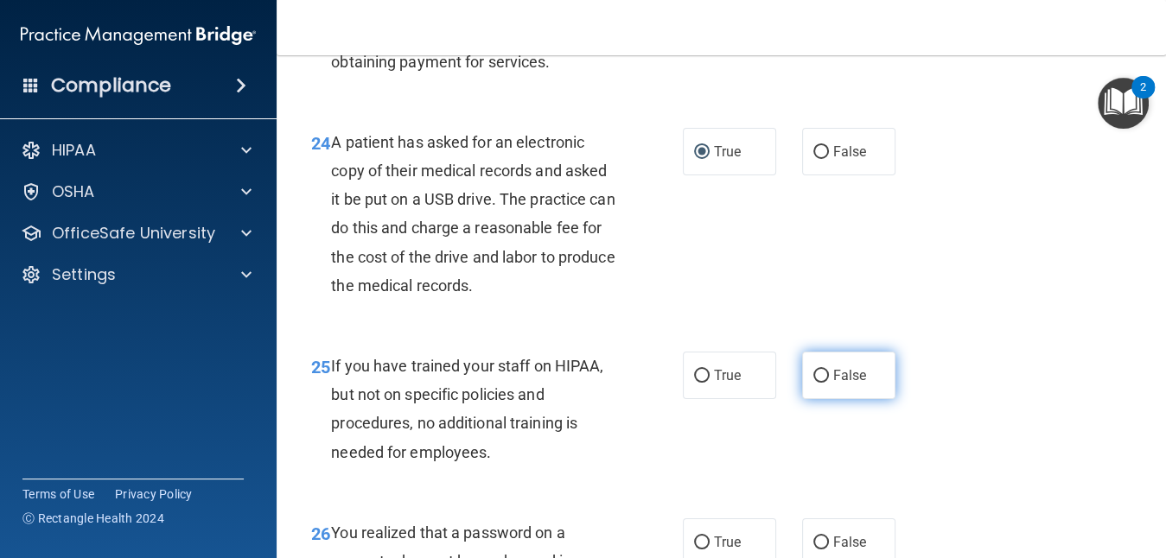
click at [814, 383] on input "False" at bounding box center [822, 376] width 16 height 13
radio input "true"
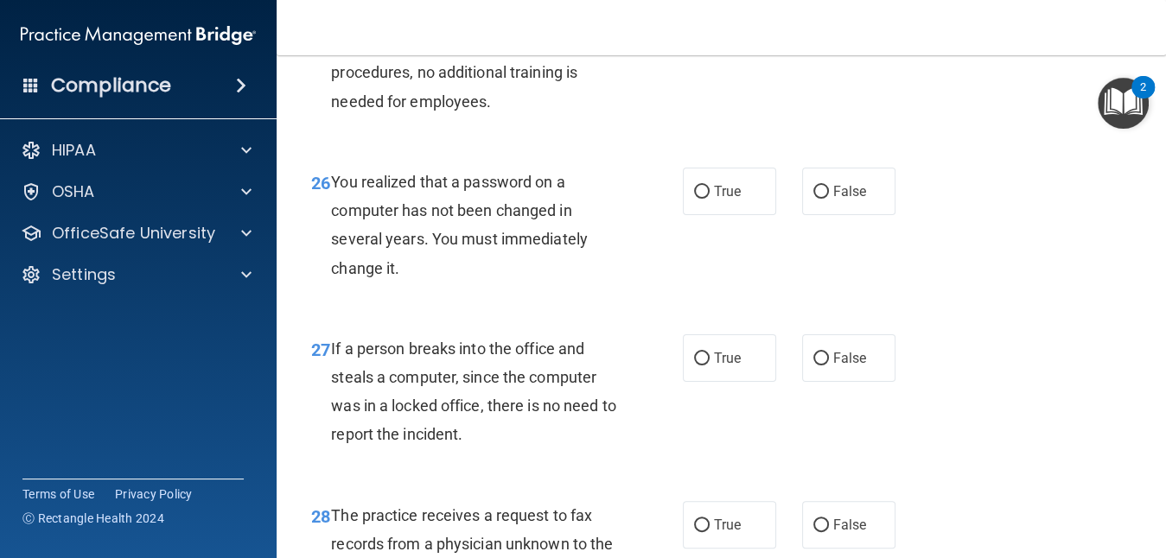
scroll to position [4253, 0]
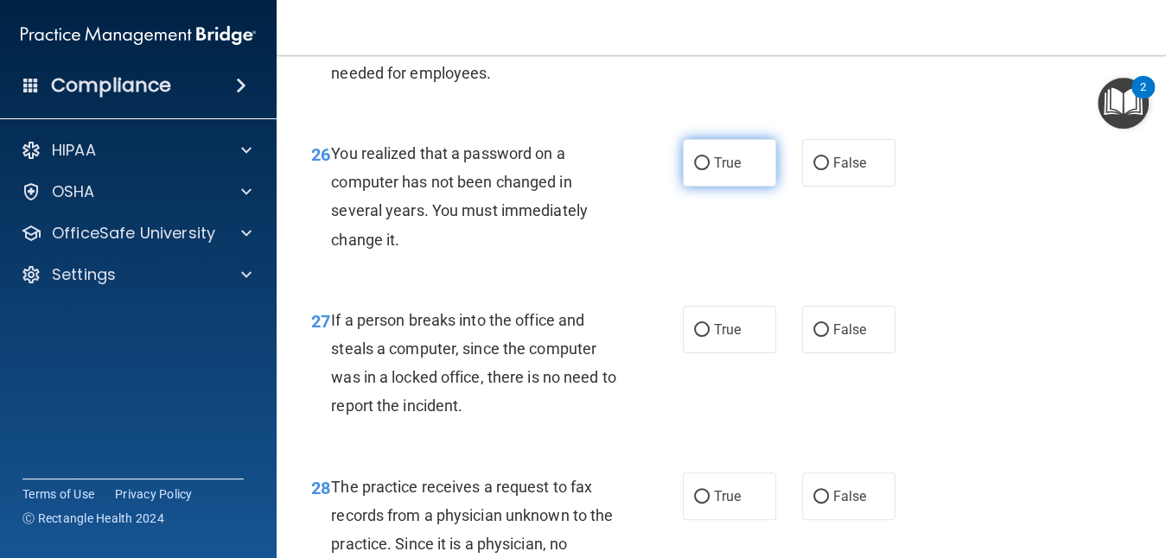
click at [757, 180] on label "True" at bounding box center [729, 163] width 93 height 48
click at [710, 170] on input "True" at bounding box center [702, 163] width 16 height 13
radio input "true"
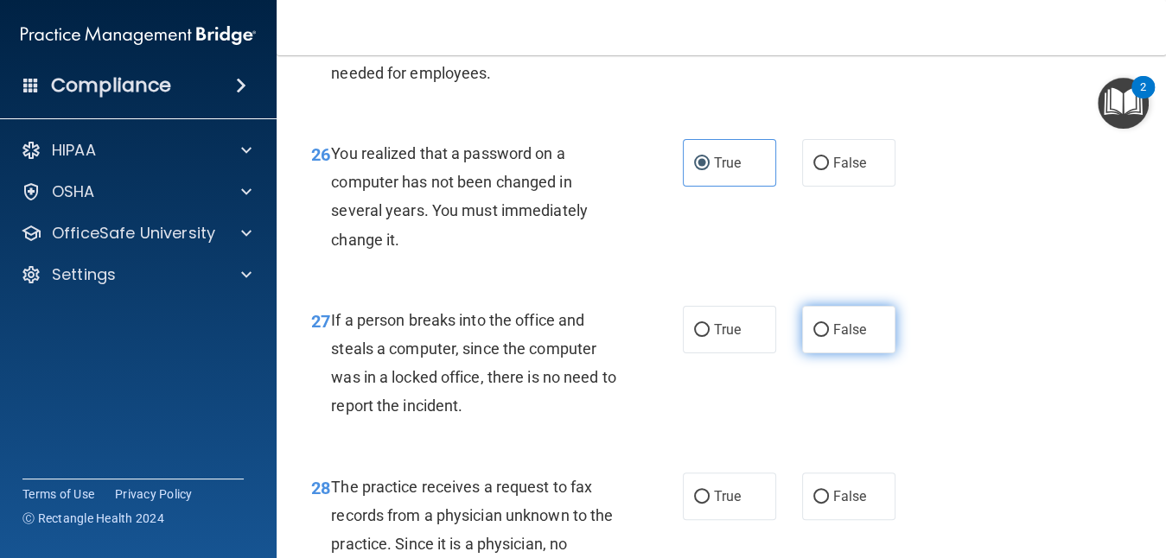
click at [832, 343] on label "False" at bounding box center [848, 330] width 93 height 48
click at [829, 337] on input "False" at bounding box center [822, 330] width 16 height 13
radio input "true"
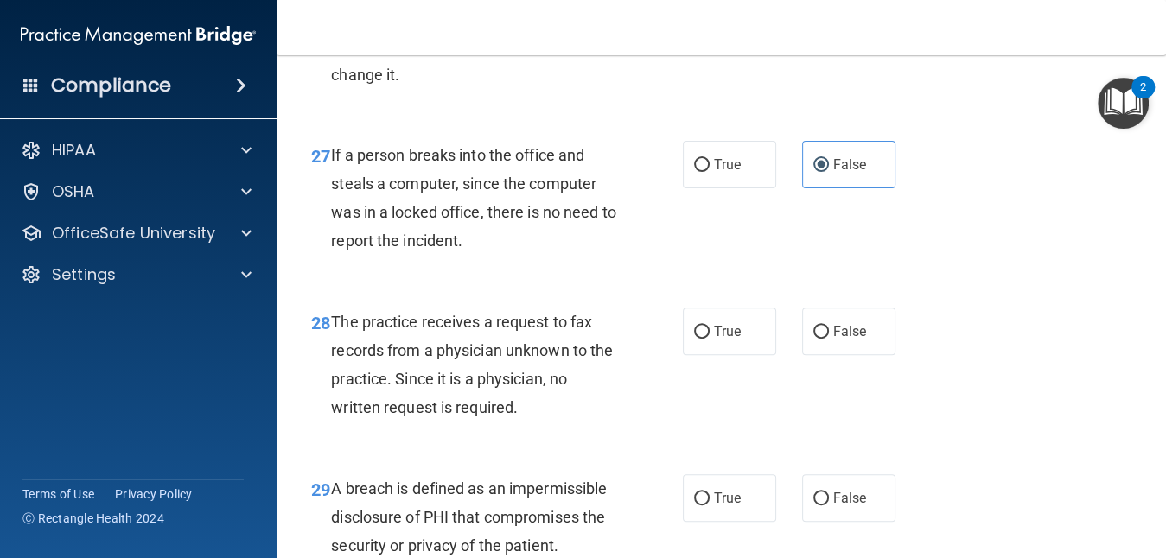
scroll to position [4426, 0]
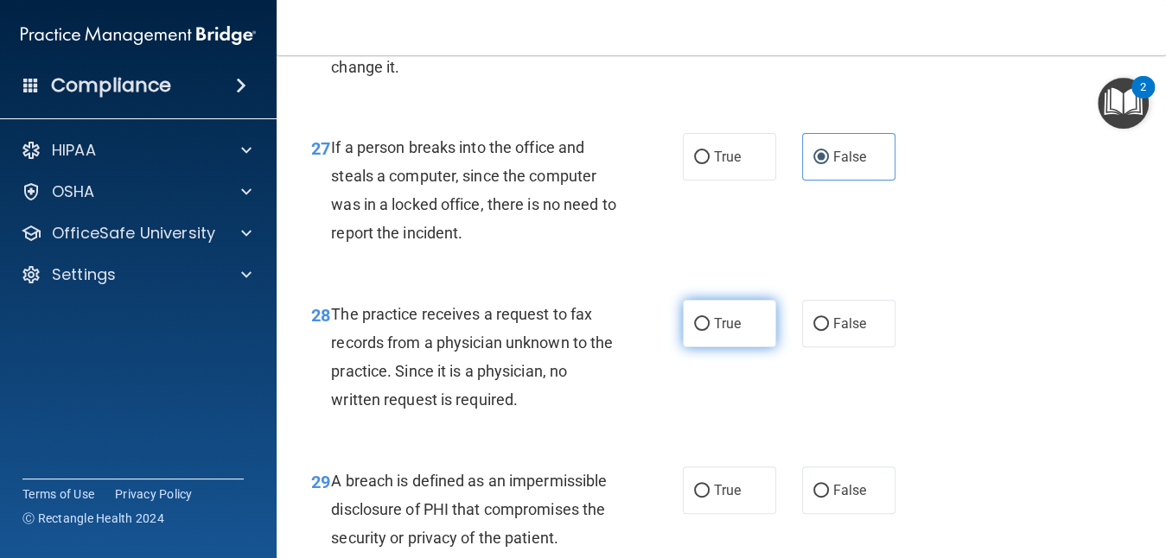
click at [703, 348] on label "True" at bounding box center [729, 324] width 93 height 48
click at [703, 331] on input "True" at bounding box center [702, 324] width 16 height 13
radio input "true"
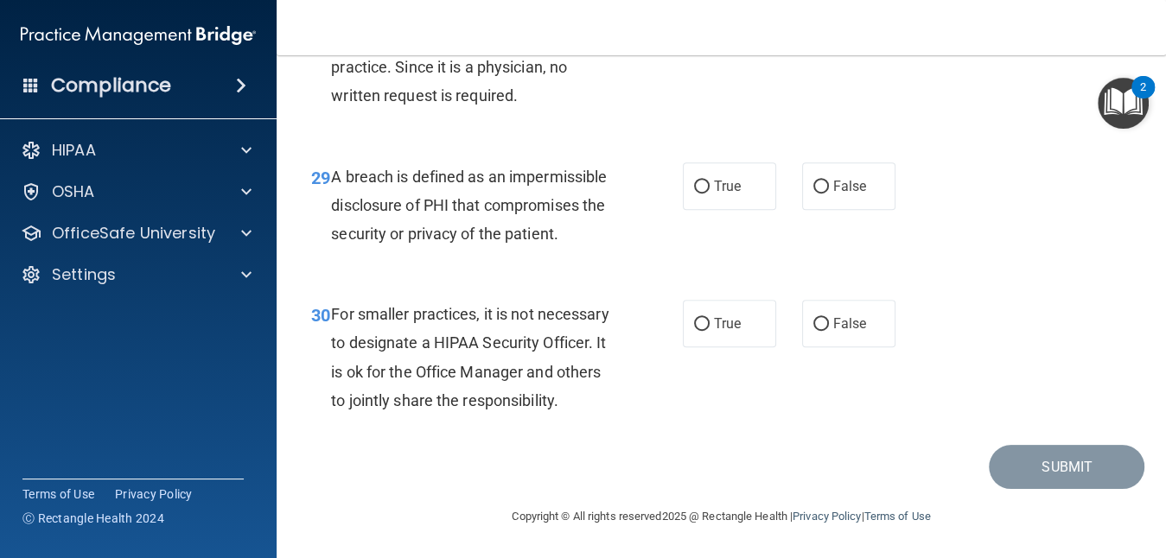
scroll to position [4786, 0]
click at [716, 178] on span "True" at bounding box center [727, 186] width 27 height 16
click at [710, 181] on input "True" at bounding box center [702, 187] width 16 height 13
radio input "true"
click at [723, 316] on span "True" at bounding box center [727, 324] width 27 height 16
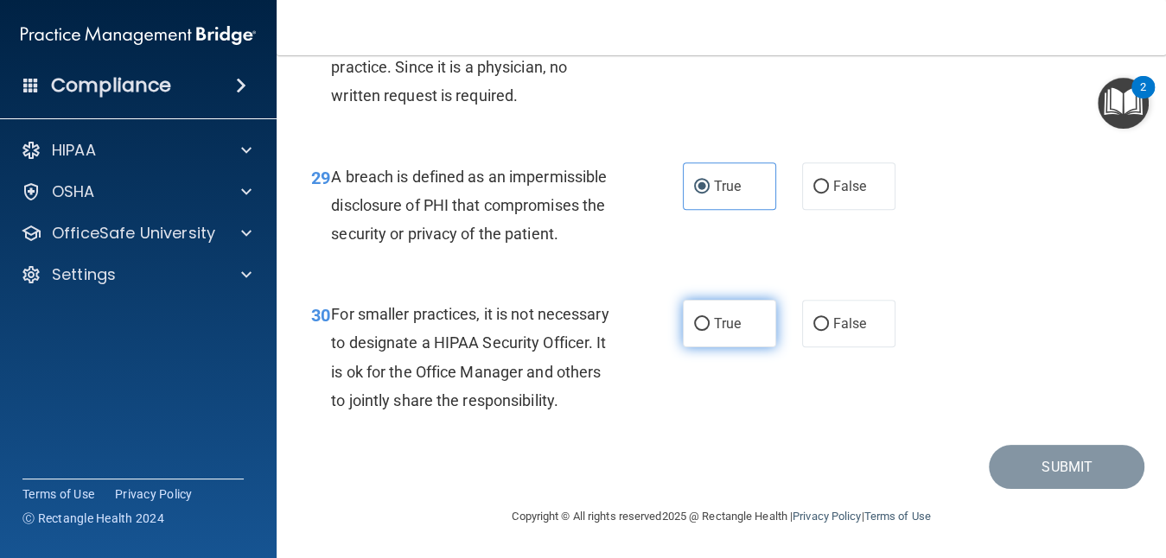
click at [710, 318] on input "True" at bounding box center [702, 324] width 16 height 13
radio input "true"
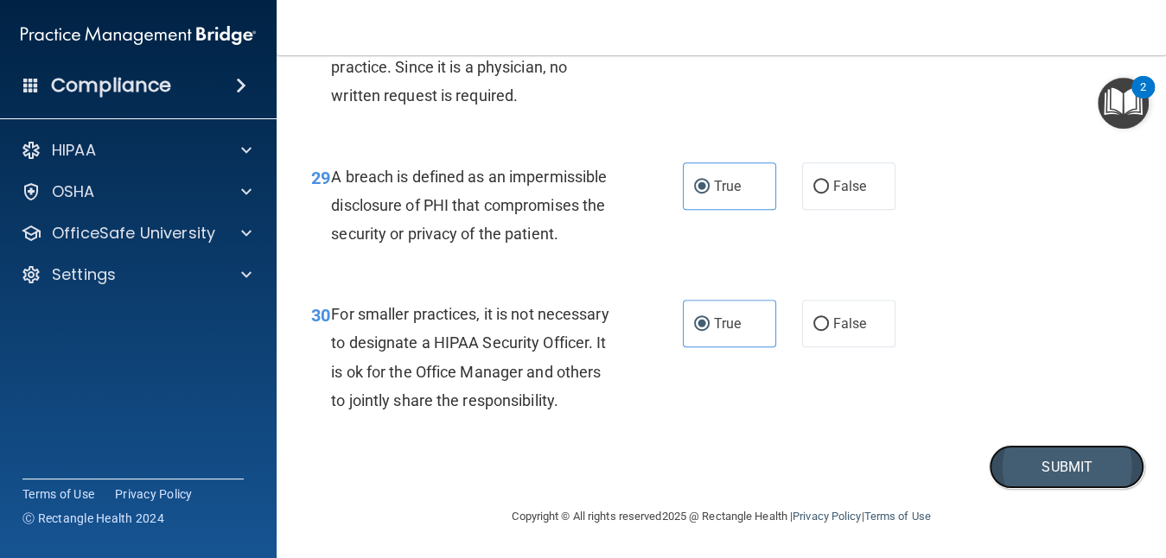
click at [1050, 459] on button "Submit" at bounding box center [1067, 467] width 156 height 44
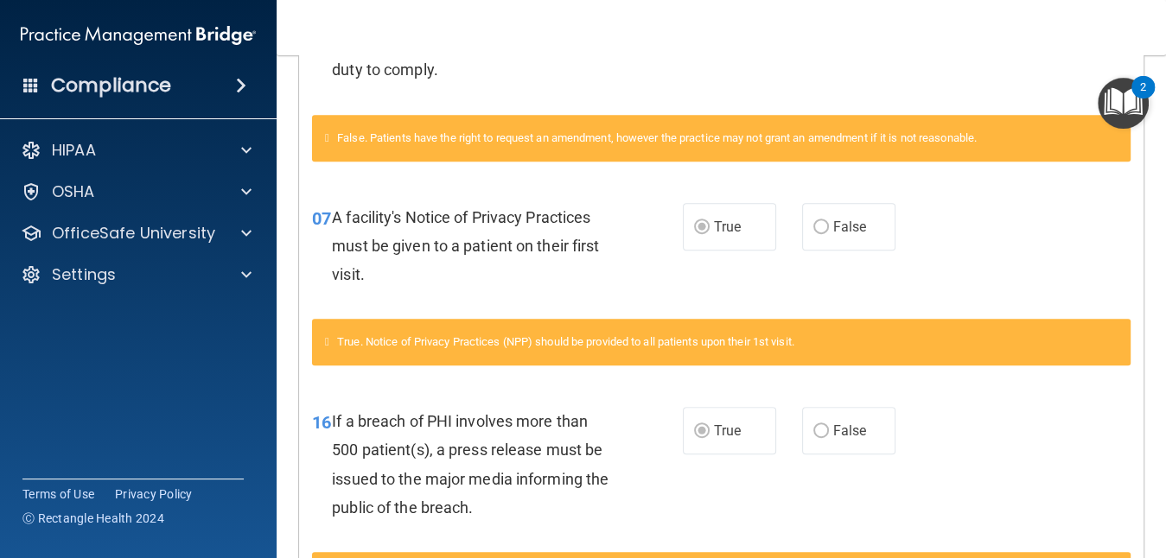
scroll to position [553, 0]
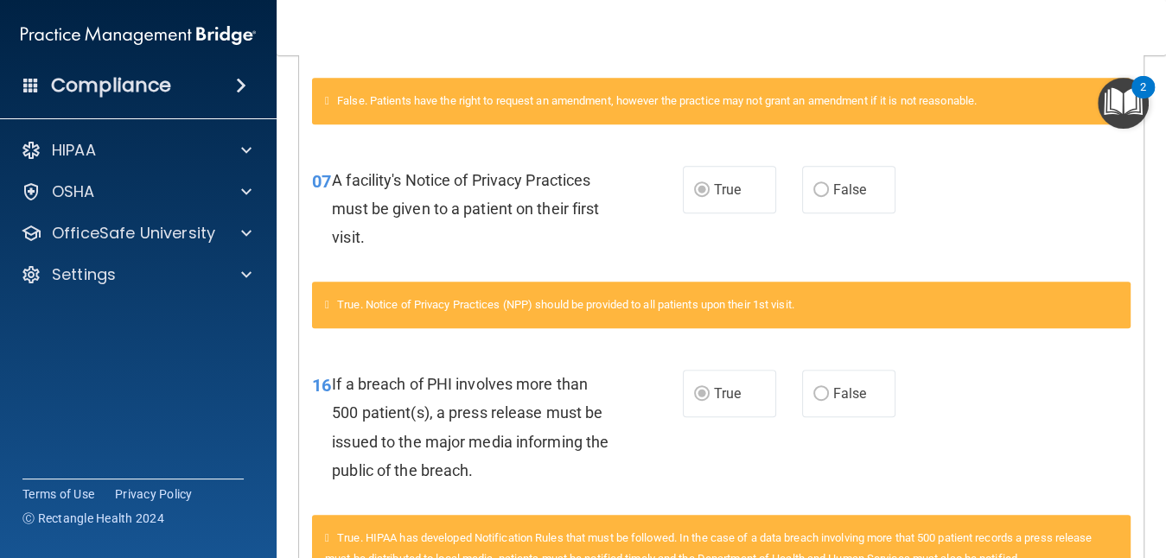
click at [1147, 558] on html "Compliance HIPAA Documents and Policies Report an Incident Business Associates …" at bounding box center [583, 279] width 1166 height 558
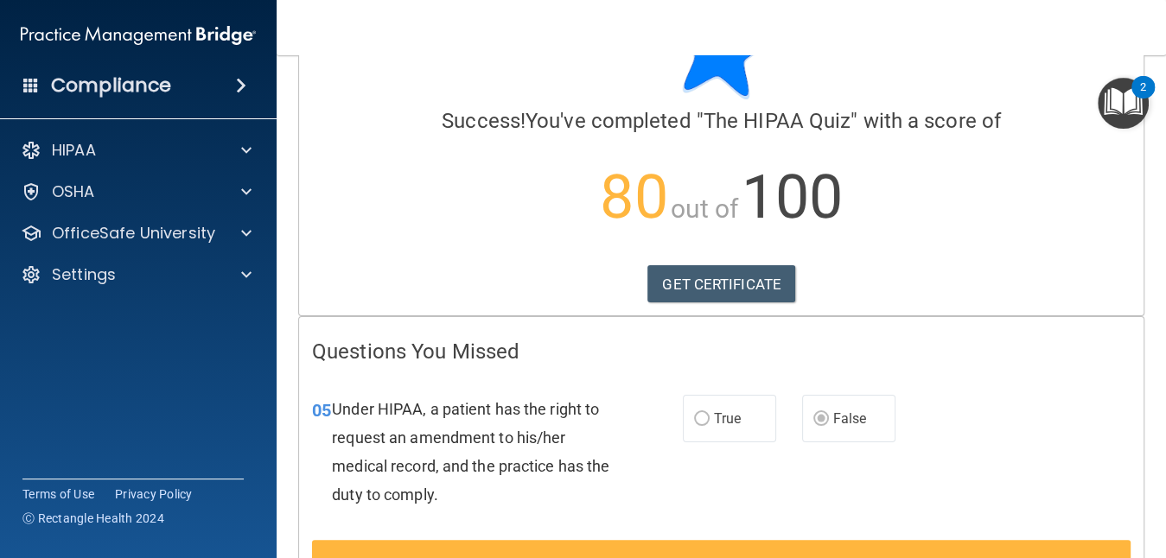
scroll to position [0, 0]
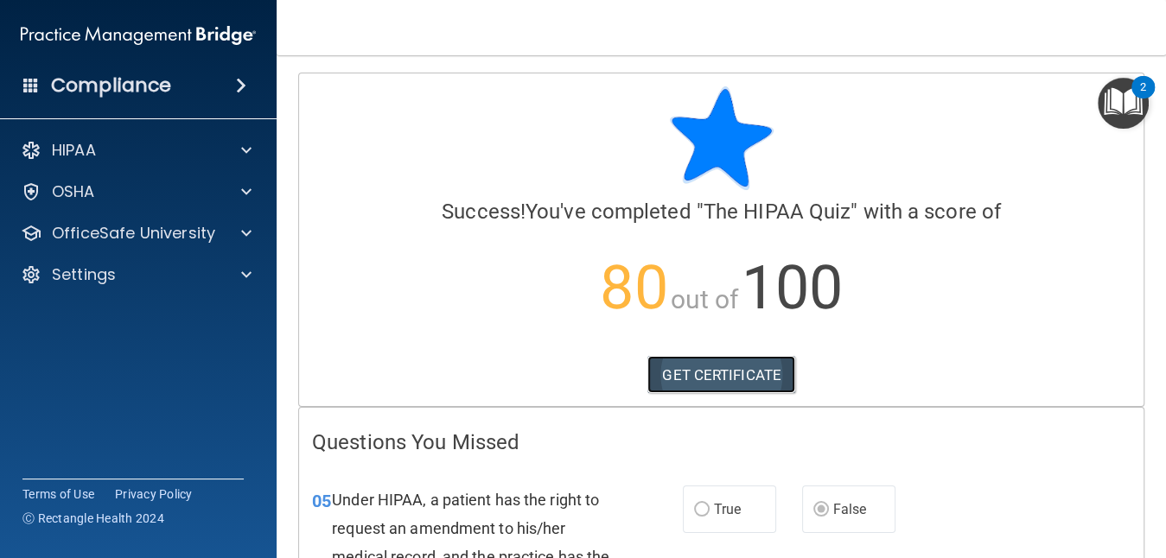
click at [695, 377] on link "GET CERTIFICATE" at bounding box center [722, 375] width 148 height 38
click at [740, 367] on link "GET CERTIFICATE" at bounding box center [722, 375] width 148 height 38
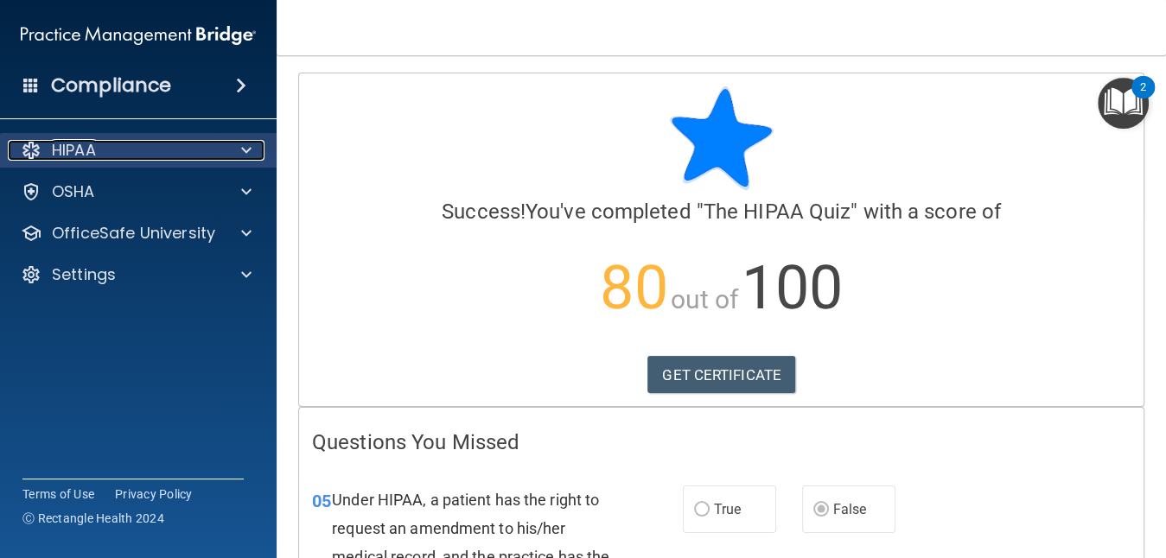
click at [230, 153] on div at bounding box center [243, 150] width 43 height 21
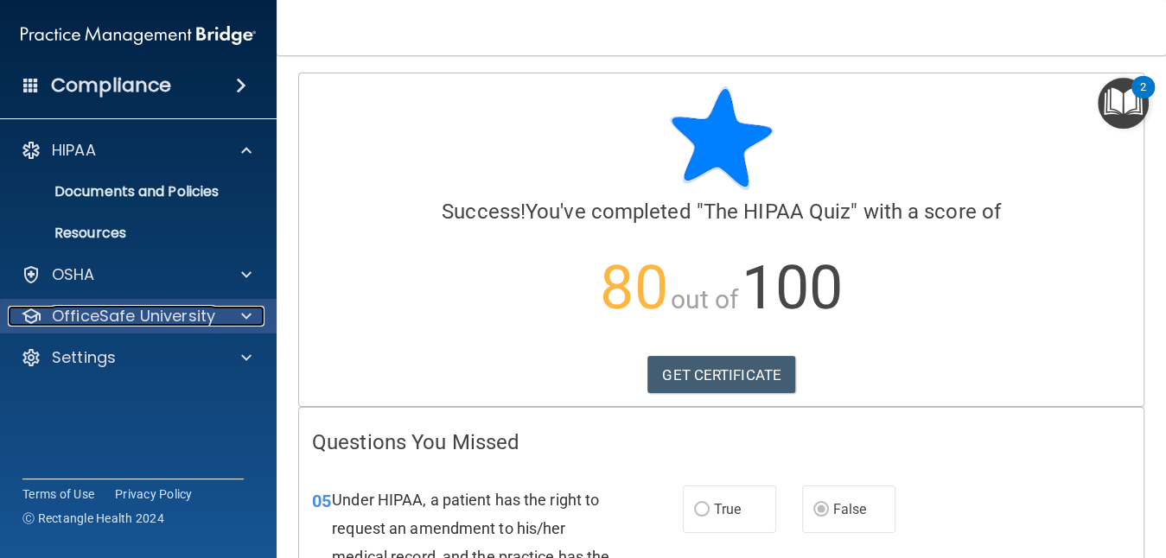
click at [181, 315] on p "OfficeSafe University" at bounding box center [133, 316] width 163 height 21
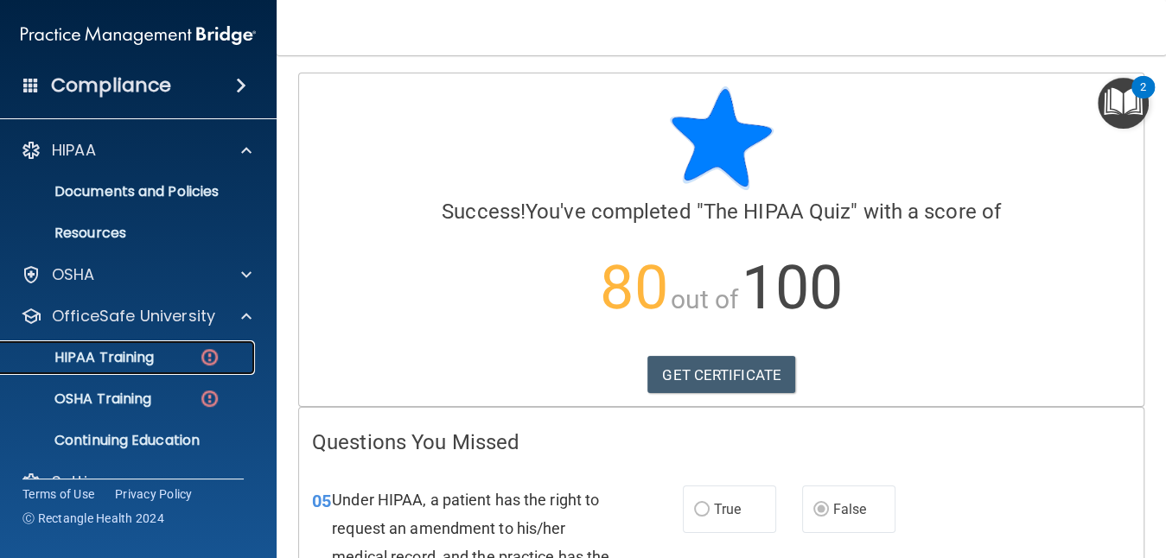
click at [168, 362] on div "HIPAA Training" at bounding box center [129, 357] width 236 height 17
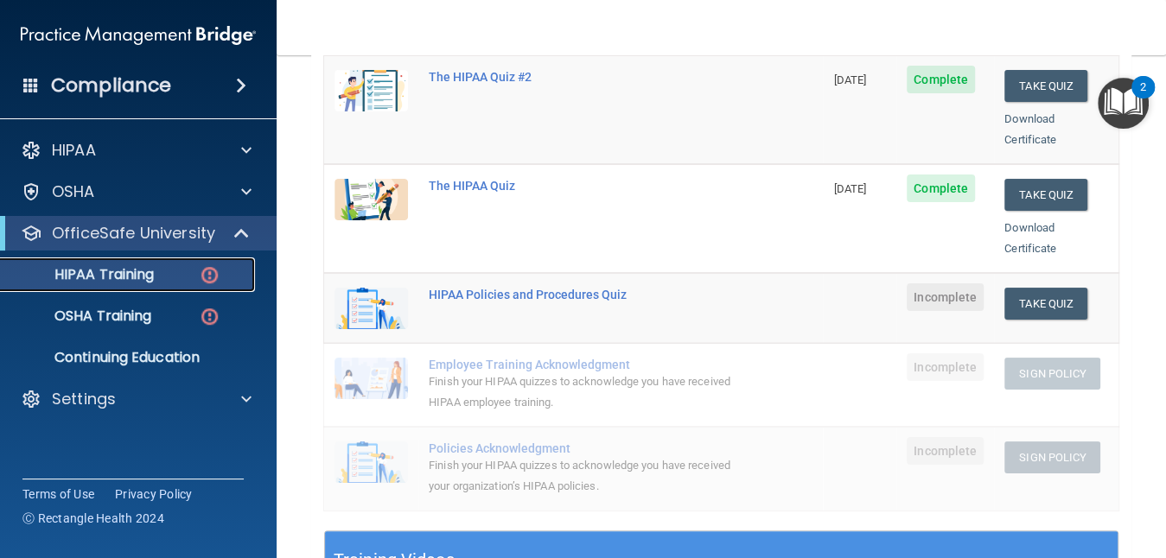
scroll to position [276, 0]
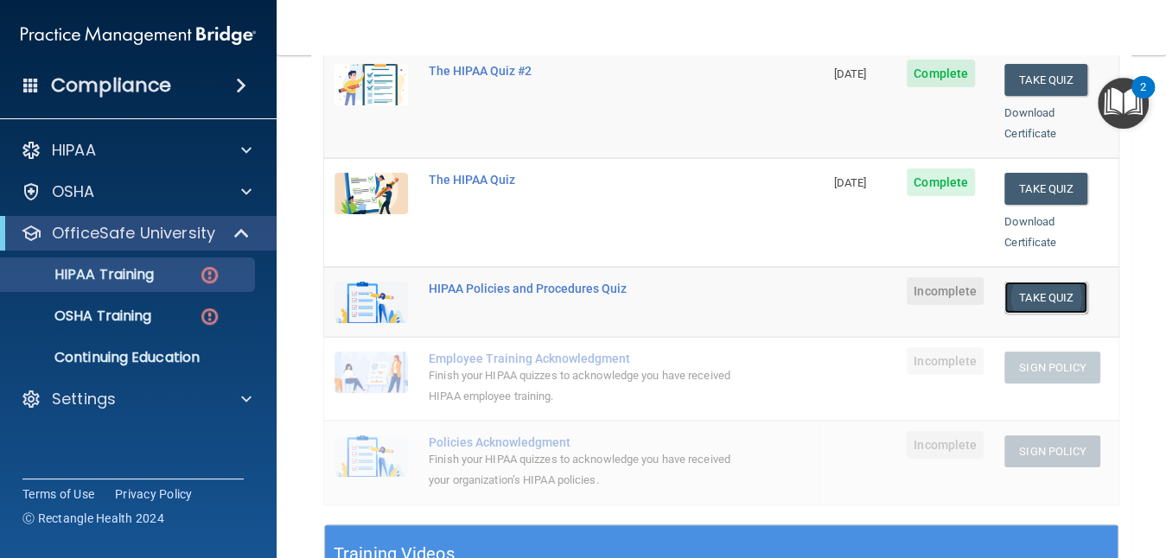
click at [1028, 282] on button "Take Quiz" at bounding box center [1046, 298] width 83 height 32
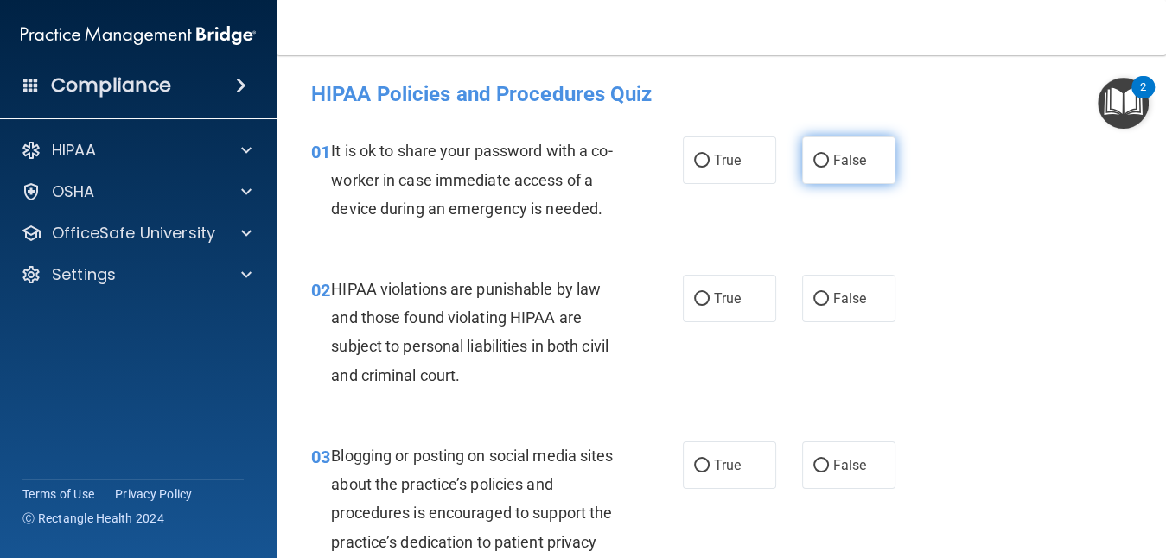
click at [802, 157] on label "False" at bounding box center [848, 161] width 93 height 48
click at [814, 157] on input "False" at bounding box center [822, 161] width 16 height 13
radio input "true"
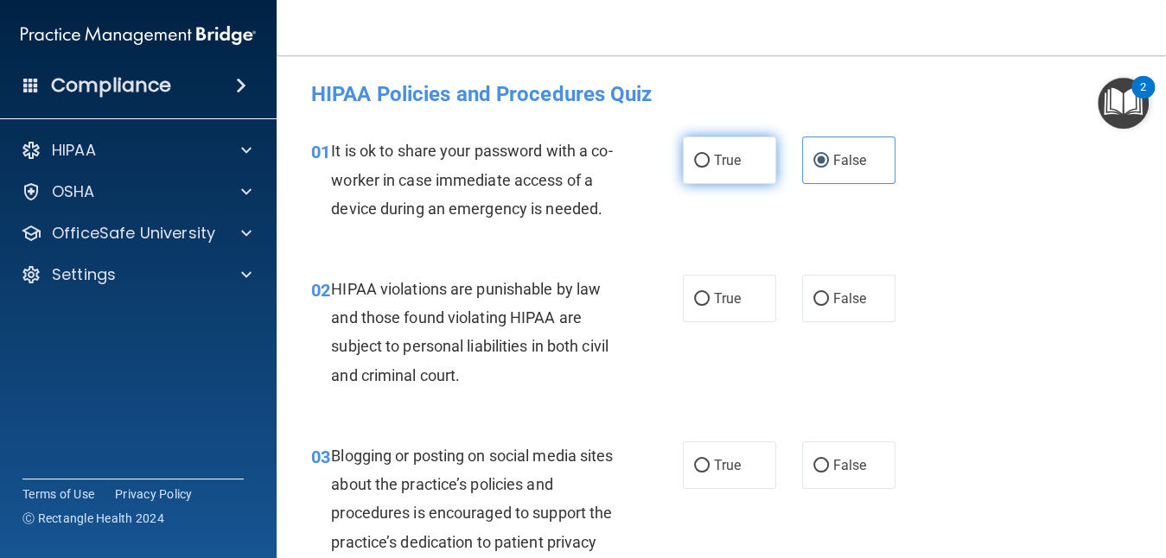
click at [721, 157] on span "True" at bounding box center [727, 160] width 27 height 16
click at [710, 157] on input "True" at bounding box center [702, 161] width 16 height 13
radio input "true"
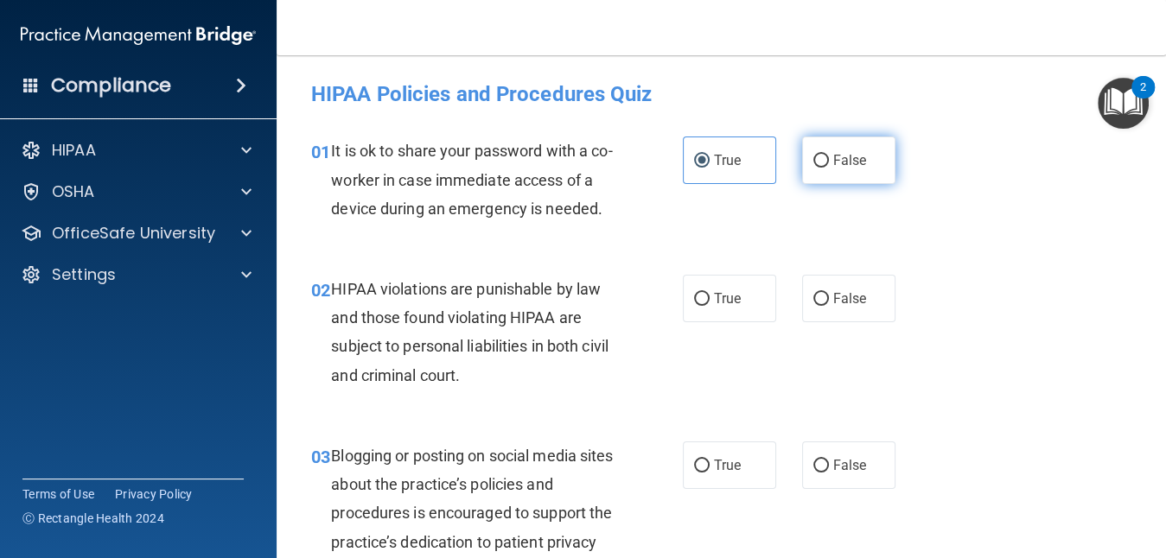
click at [814, 158] on input "False" at bounding box center [822, 161] width 16 height 13
radio input "true"
radio input "false"
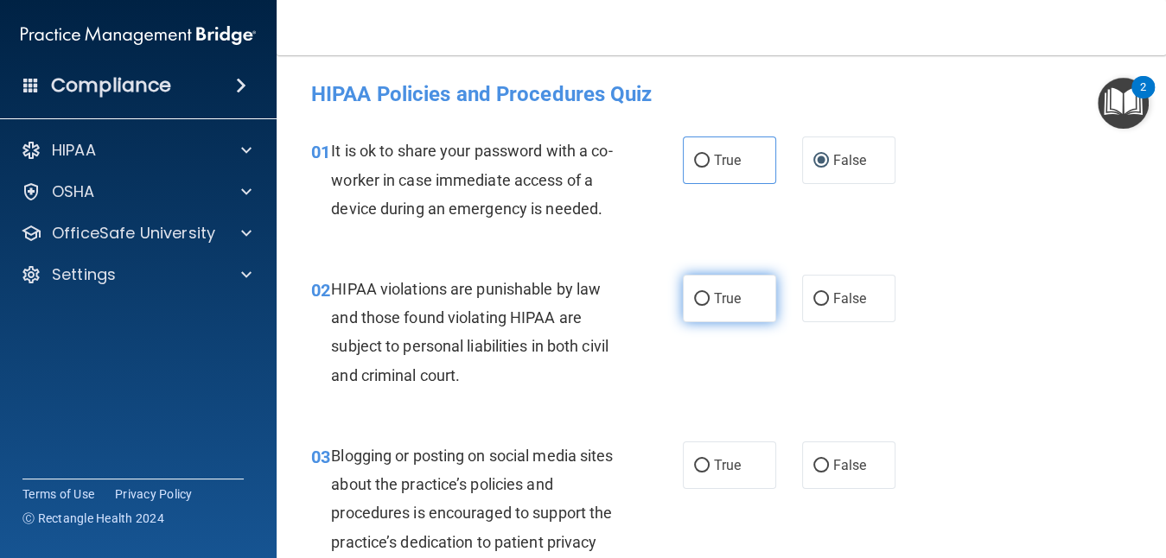
click at [687, 321] on label "True" at bounding box center [729, 299] width 93 height 48
click at [694, 306] on input "True" at bounding box center [702, 299] width 16 height 13
radio input "true"
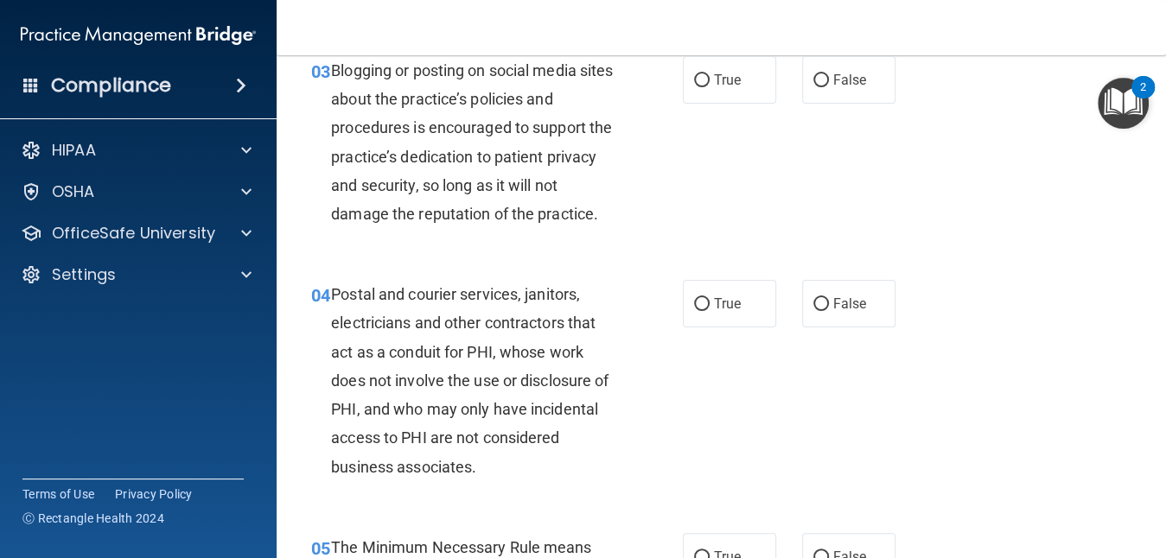
scroll to position [415, 0]
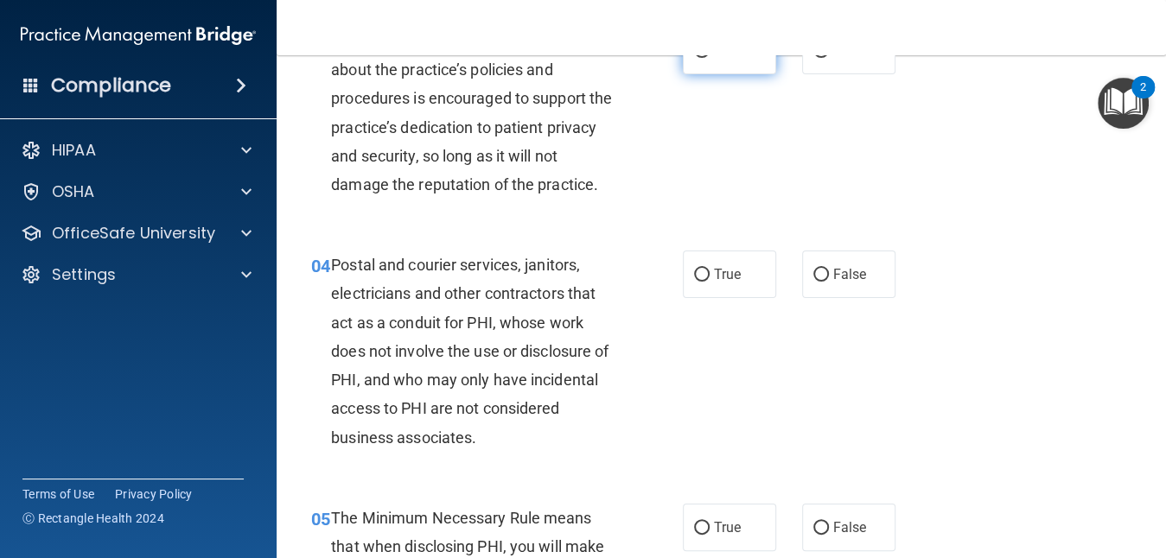
click at [720, 59] on span "True" at bounding box center [727, 50] width 27 height 16
click at [710, 58] on input "True" at bounding box center [702, 51] width 16 height 13
radio input "true"
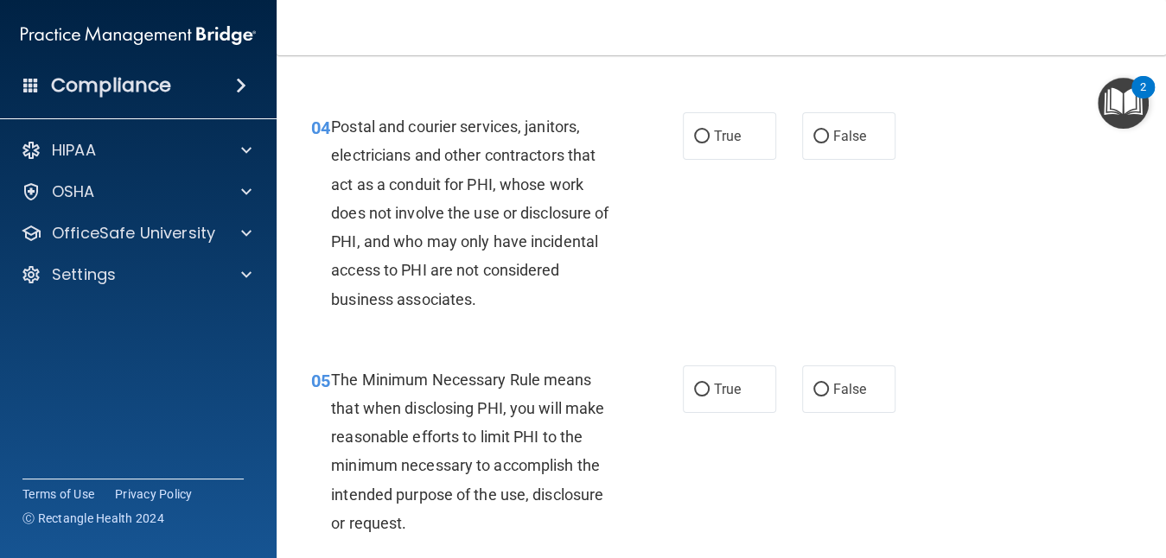
scroll to position [588, 0]
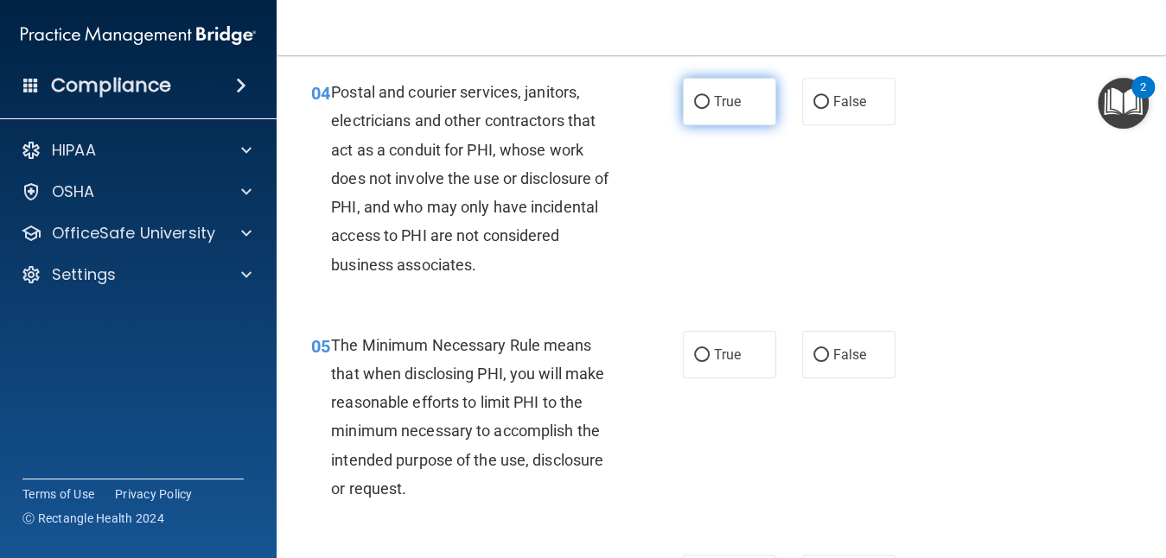
click at [699, 125] on label "True" at bounding box center [729, 102] width 93 height 48
click at [699, 109] on input "True" at bounding box center [702, 102] width 16 height 13
radio input "true"
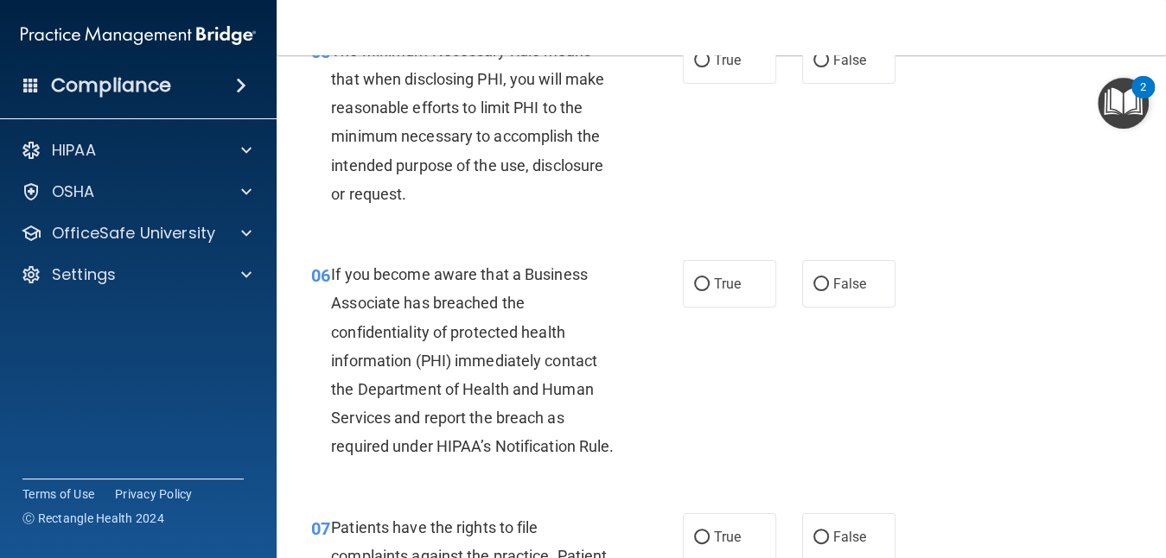
scroll to position [899, 0]
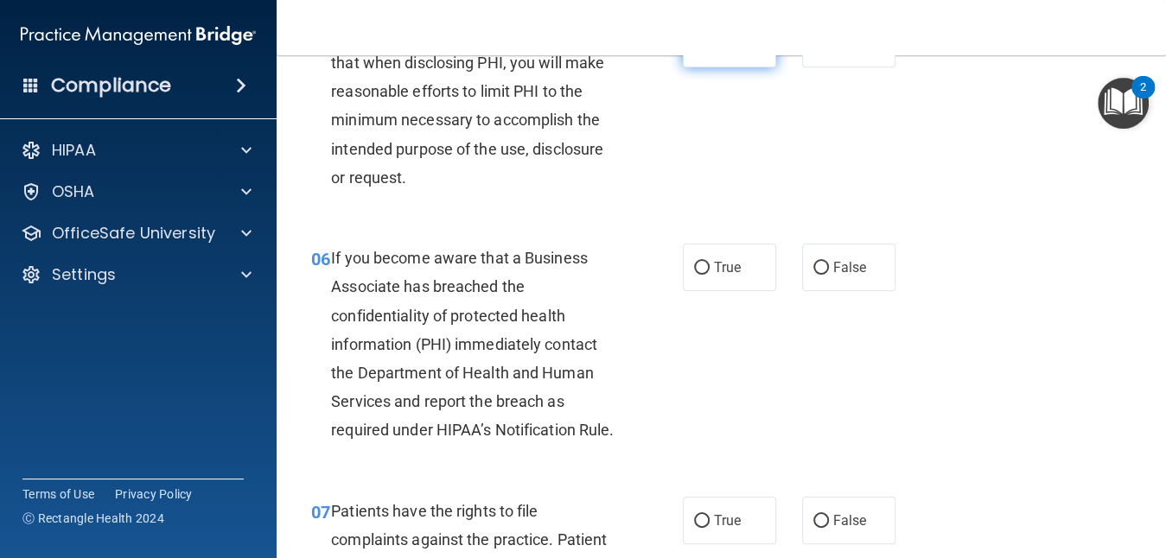
click at [716, 52] on span "True" at bounding box center [727, 43] width 27 height 16
click at [710, 51] on input "True" at bounding box center [702, 44] width 16 height 13
radio input "true"
click at [729, 276] on span "True" at bounding box center [727, 267] width 27 height 16
click at [710, 275] on input "True" at bounding box center [702, 268] width 16 height 13
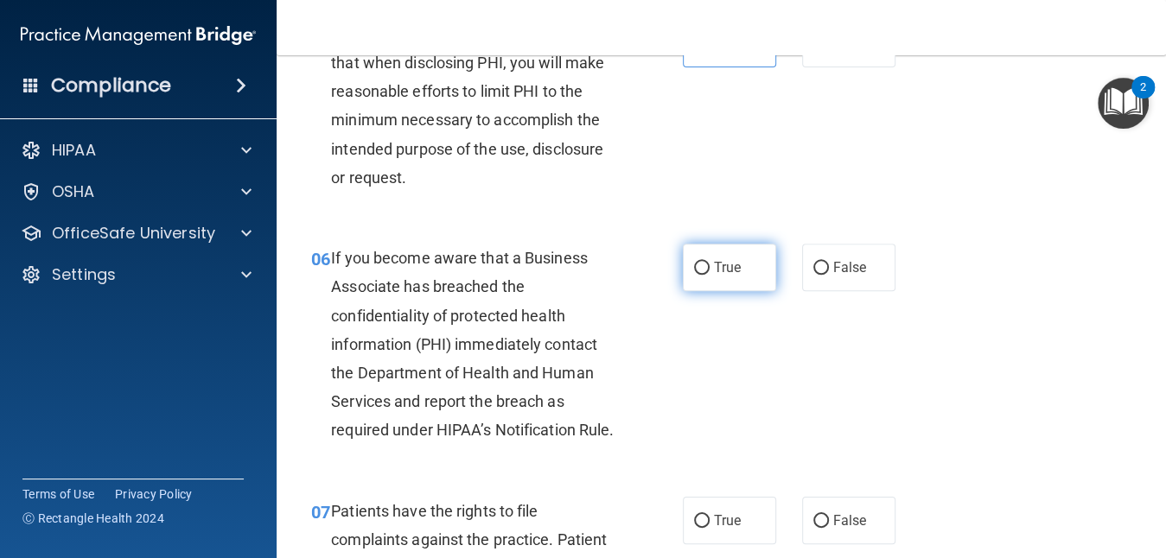
radio input "true"
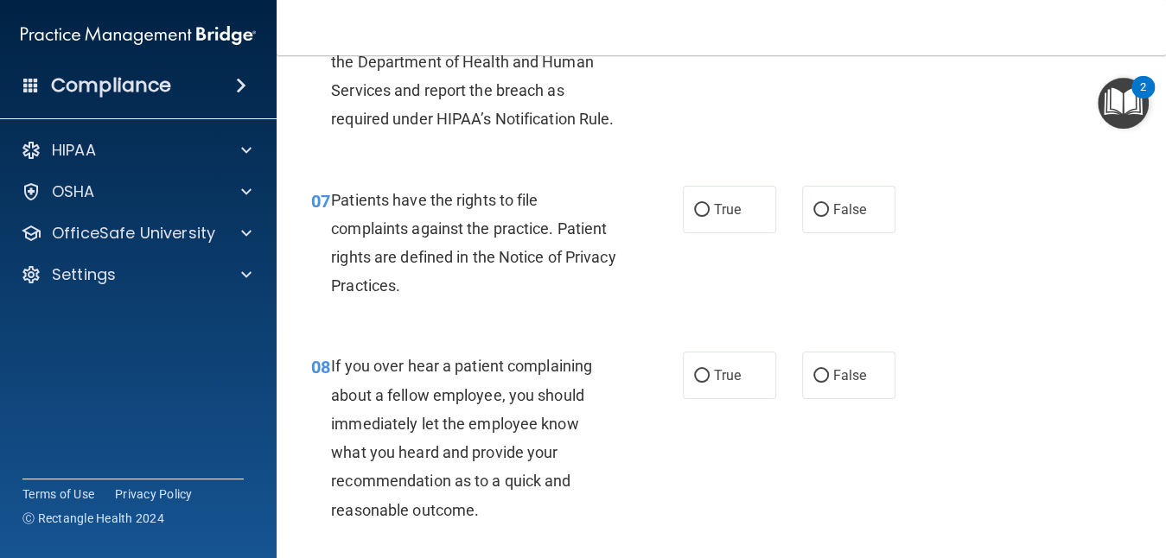
scroll to position [1245, 0]
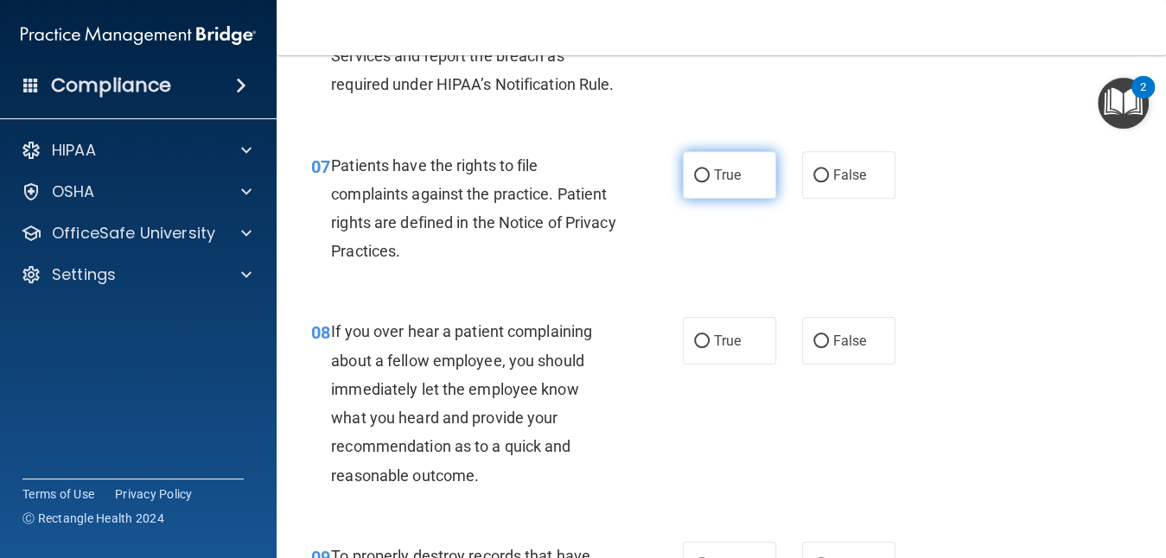
click at [730, 183] on span "True" at bounding box center [727, 175] width 27 height 16
click at [710, 182] on input "True" at bounding box center [702, 175] width 16 height 13
radio input "true"
click at [701, 297] on div "07 Patients have the rights to file complaints against the practice. Patient ri…" at bounding box center [721, 213] width 846 height 167
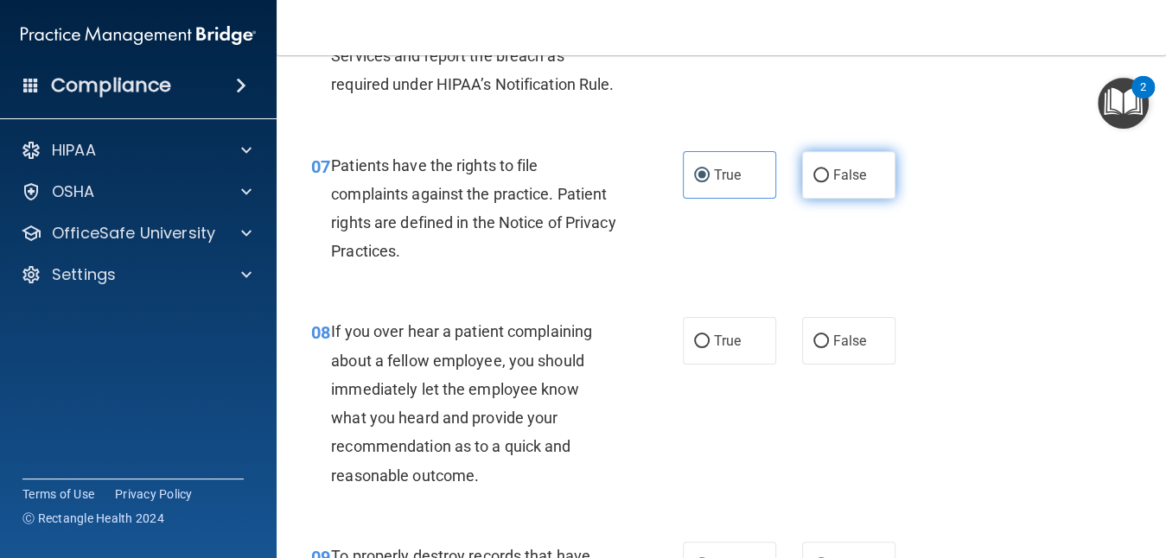
click at [820, 199] on label "False" at bounding box center [848, 175] width 93 height 48
click at [820, 182] on input "False" at bounding box center [822, 175] width 16 height 13
radio input "true"
radio input "false"
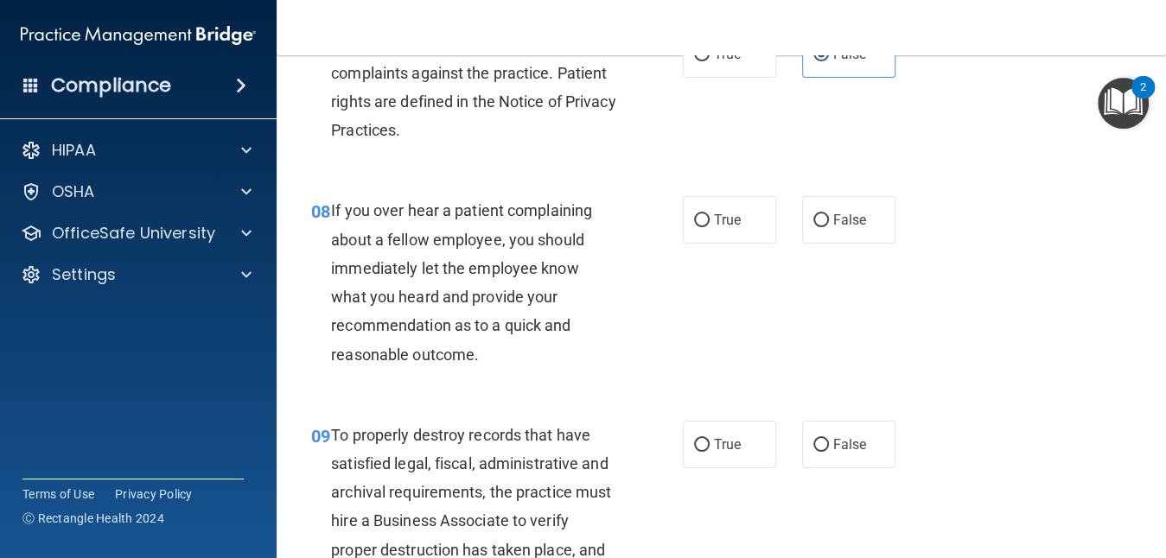
scroll to position [1383, 0]
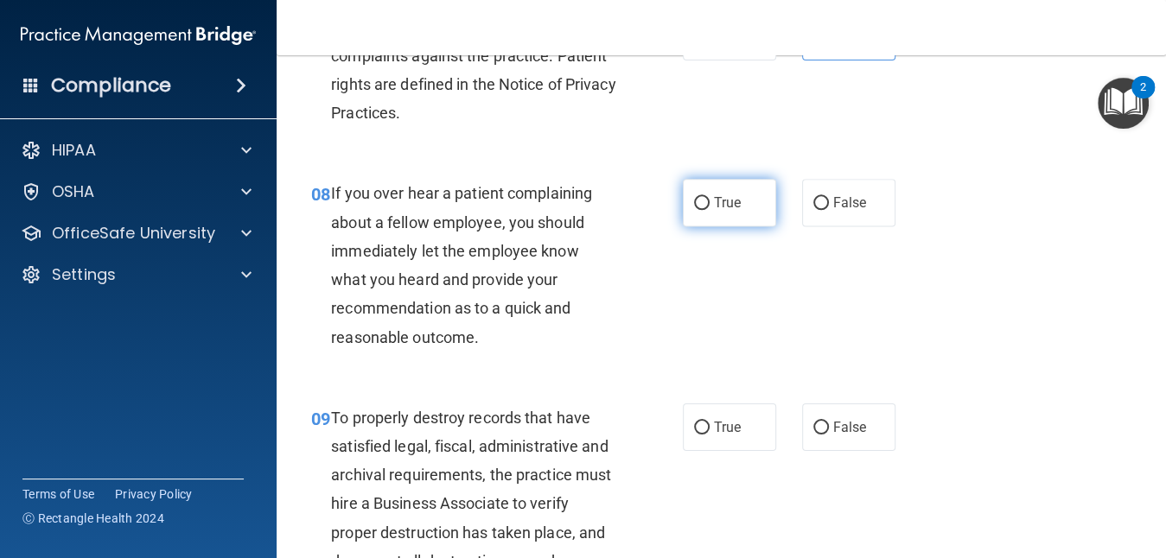
click at [720, 211] on span "True" at bounding box center [727, 203] width 27 height 16
click at [710, 210] on input "True" at bounding box center [702, 203] width 16 height 13
radio input "true"
click at [743, 61] on label "True" at bounding box center [729, 37] width 93 height 48
click at [710, 44] on input "True" at bounding box center [702, 37] width 16 height 13
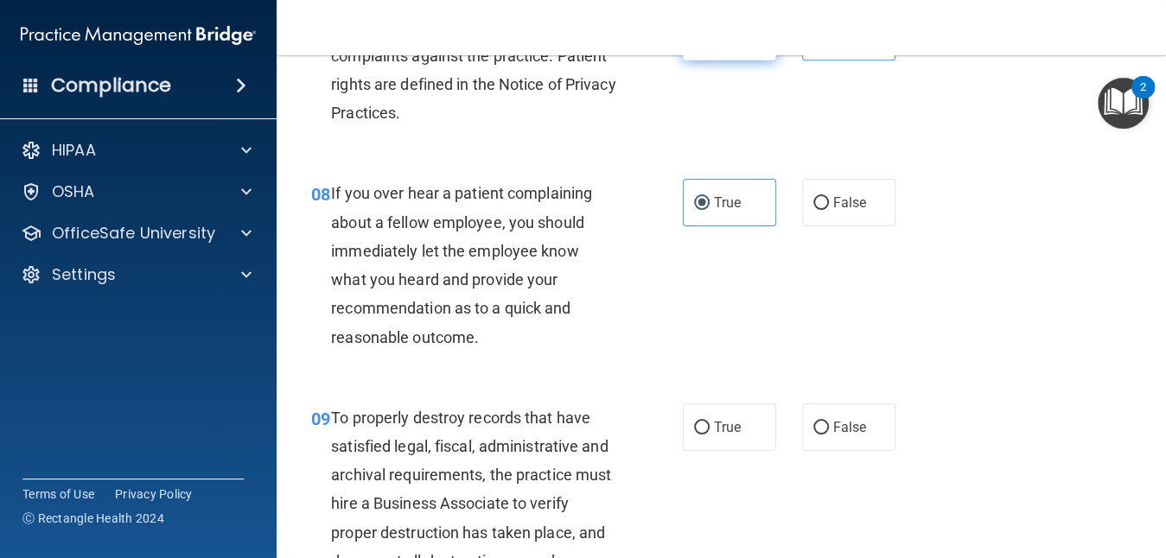
radio input "true"
radio input "false"
click at [802, 227] on label "False" at bounding box center [848, 203] width 93 height 48
click at [814, 210] on input "False" at bounding box center [822, 203] width 16 height 13
radio input "true"
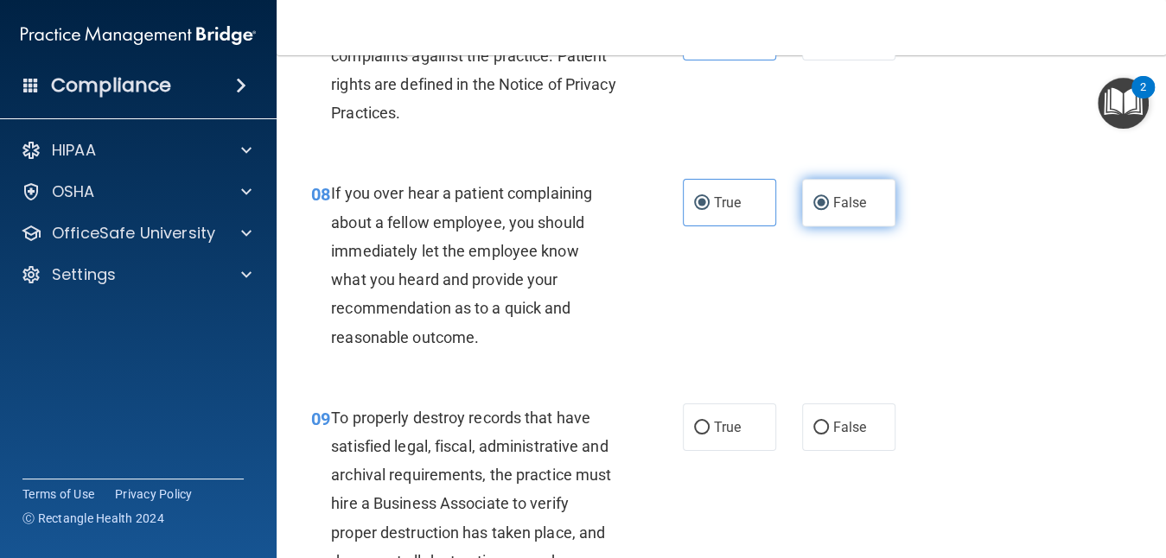
radio input "false"
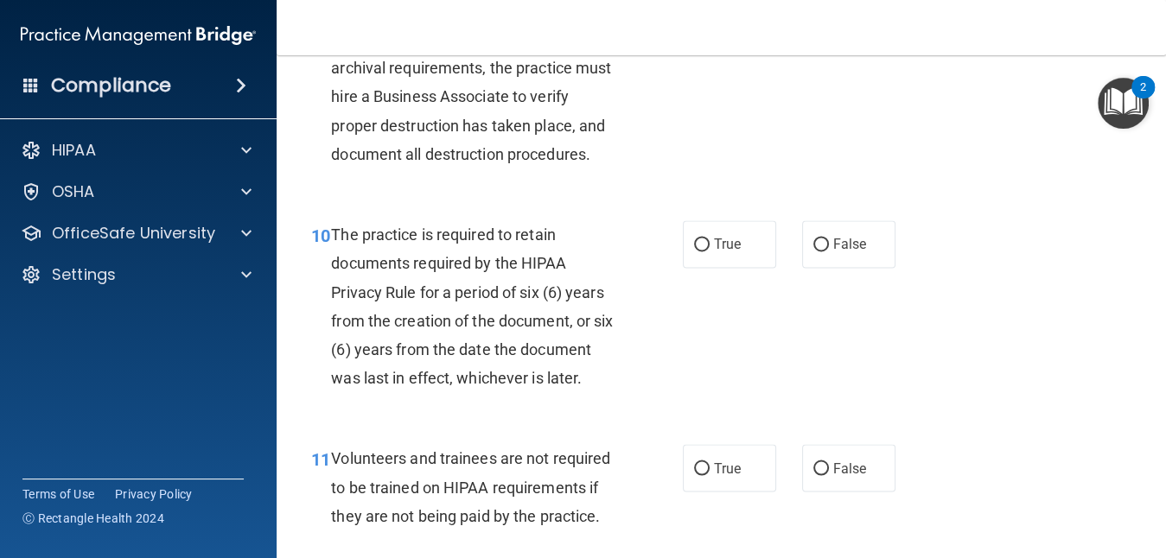
scroll to position [1764, 0]
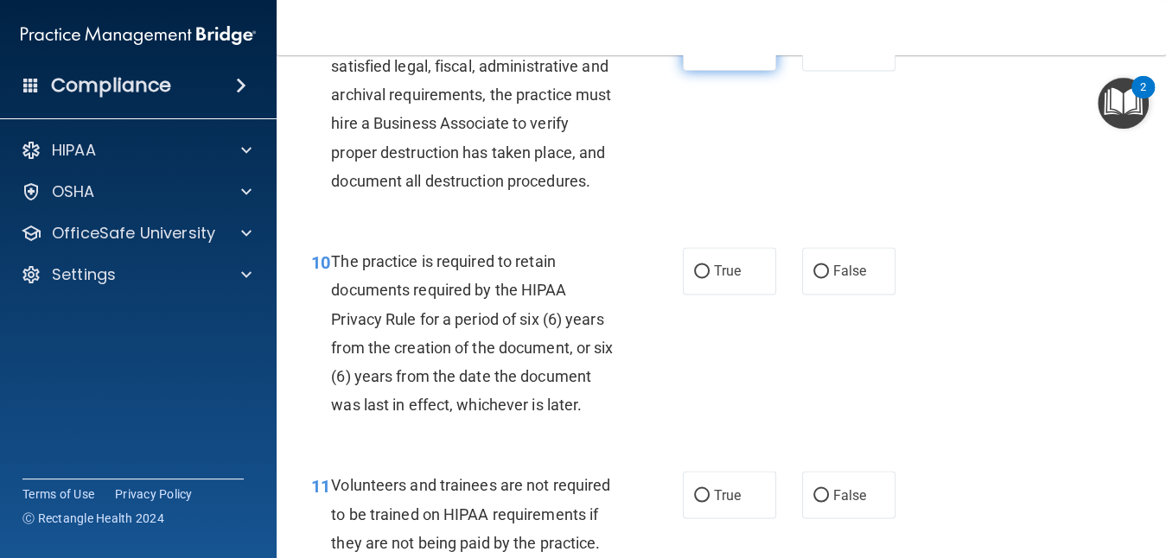
click at [743, 71] on label "True" at bounding box center [729, 47] width 93 height 48
click at [710, 54] on input "True" at bounding box center [702, 47] width 16 height 13
radio input "true"
click at [696, 278] on input "True" at bounding box center [702, 271] width 16 height 13
radio input "true"
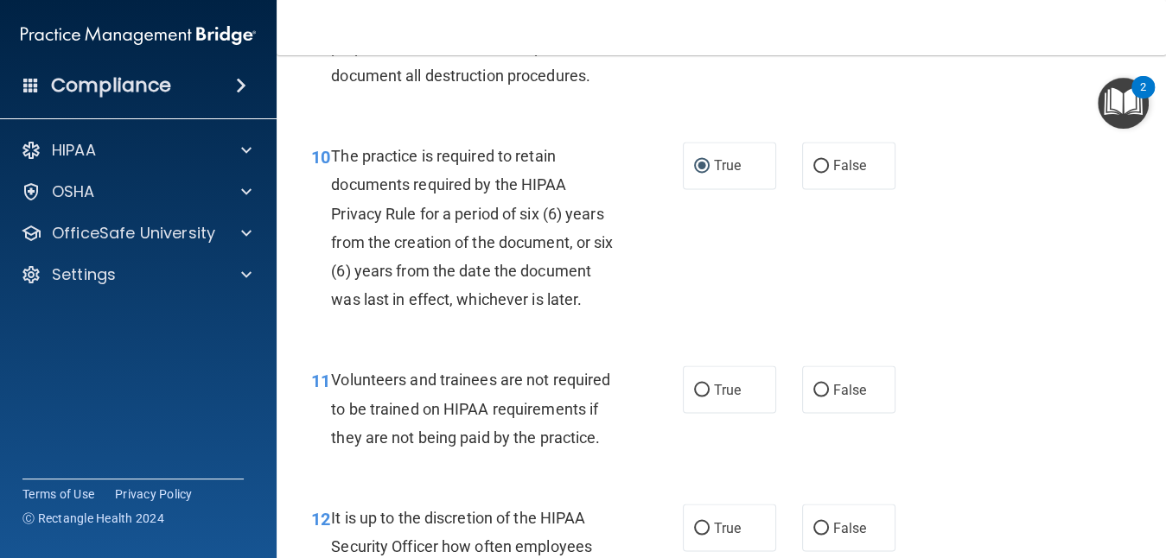
scroll to position [1867, 0]
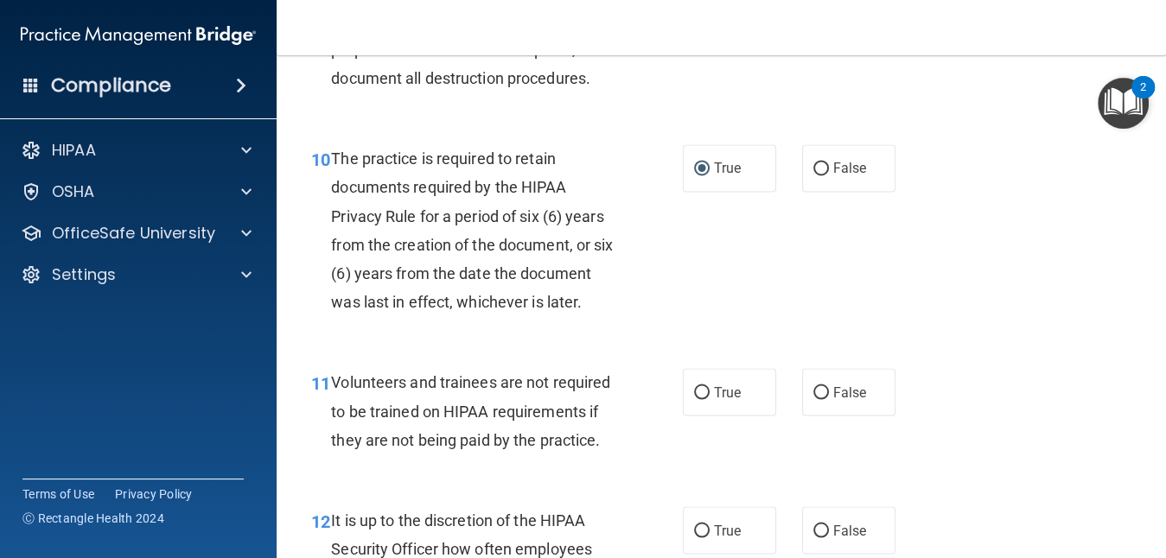
click at [1156, 54] on nav "Toggle navigation Vanessa Perez vanessa.perez@ameridentco.com Manage My Enterpr…" at bounding box center [722, 27] width 890 height 55
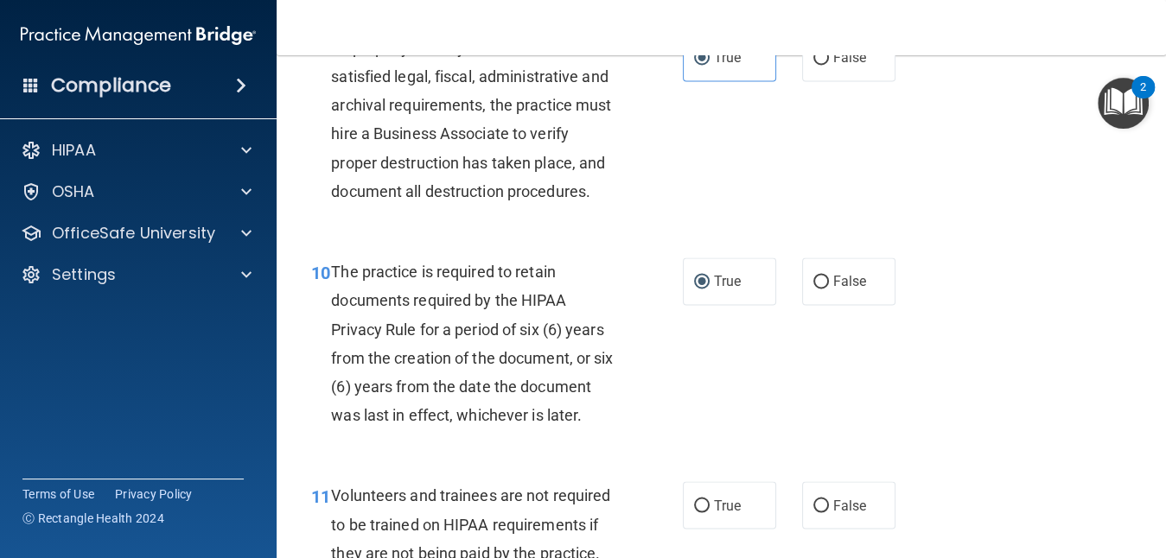
scroll to position [1729, 0]
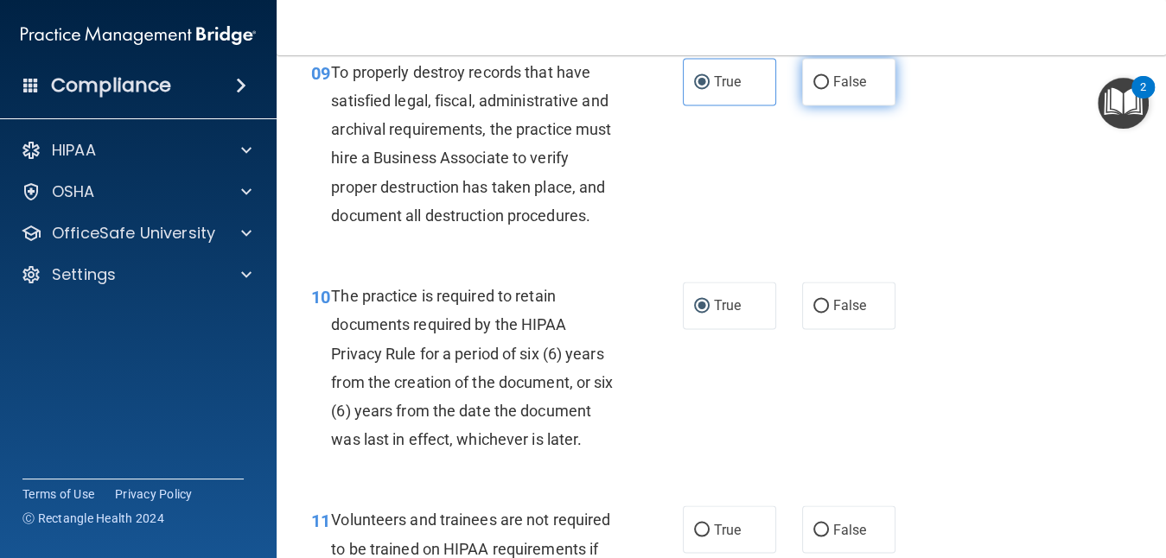
click at [806, 105] on label "False" at bounding box center [848, 82] width 93 height 48
click at [814, 89] on input "False" at bounding box center [822, 82] width 16 height 13
radio input "true"
radio input "false"
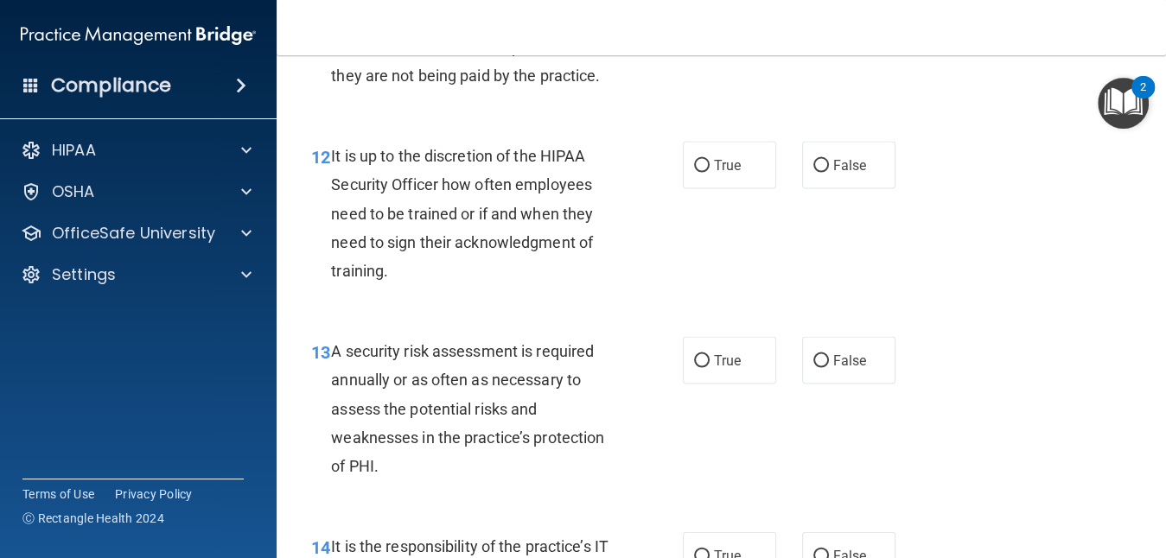
scroll to position [2248, 0]
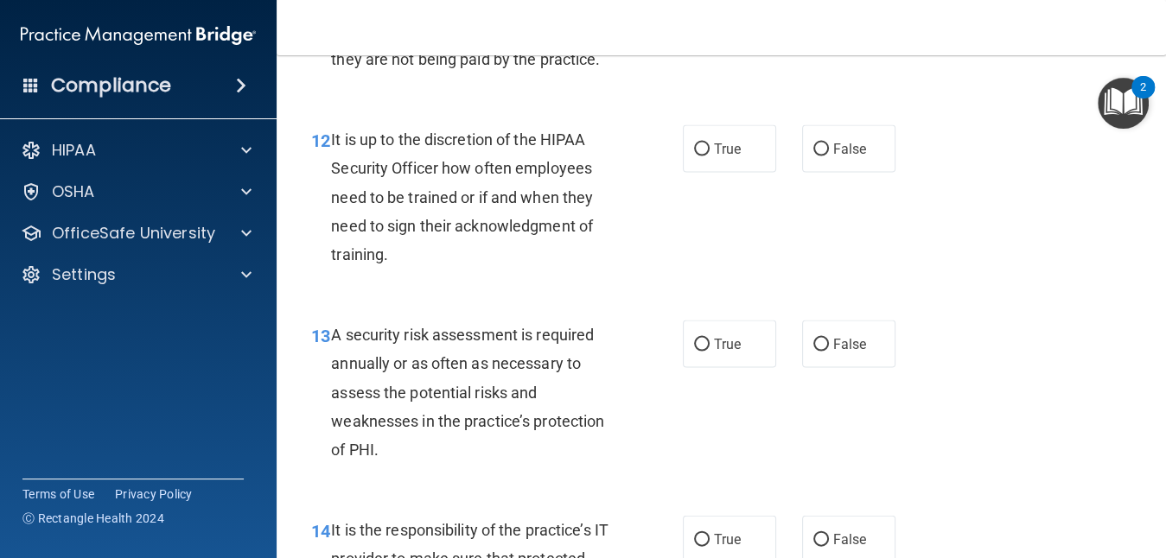
click at [815, 35] on label "False" at bounding box center [848, 11] width 93 height 48
click at [815, 18] on input "False" at bounding box center [822, 11] width 16 height 13
radio input "true"
click at [511, 264] on span "It is up to the discretion of the HIPAA Security Officer how often employees ne…" at bounding box center [462, 197] width 262 height 133
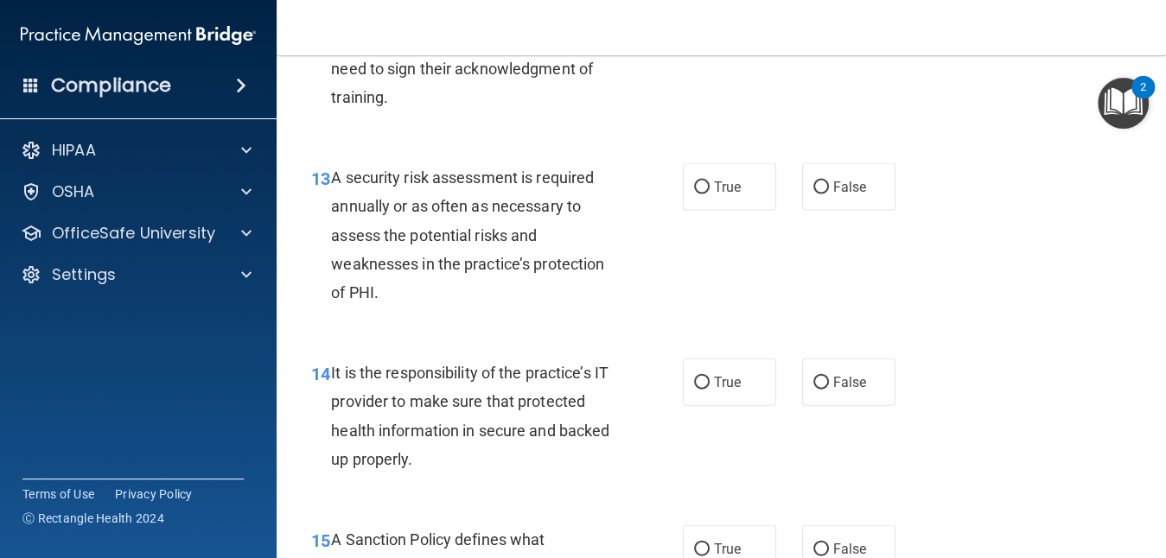
scroll to position [2421, 0]
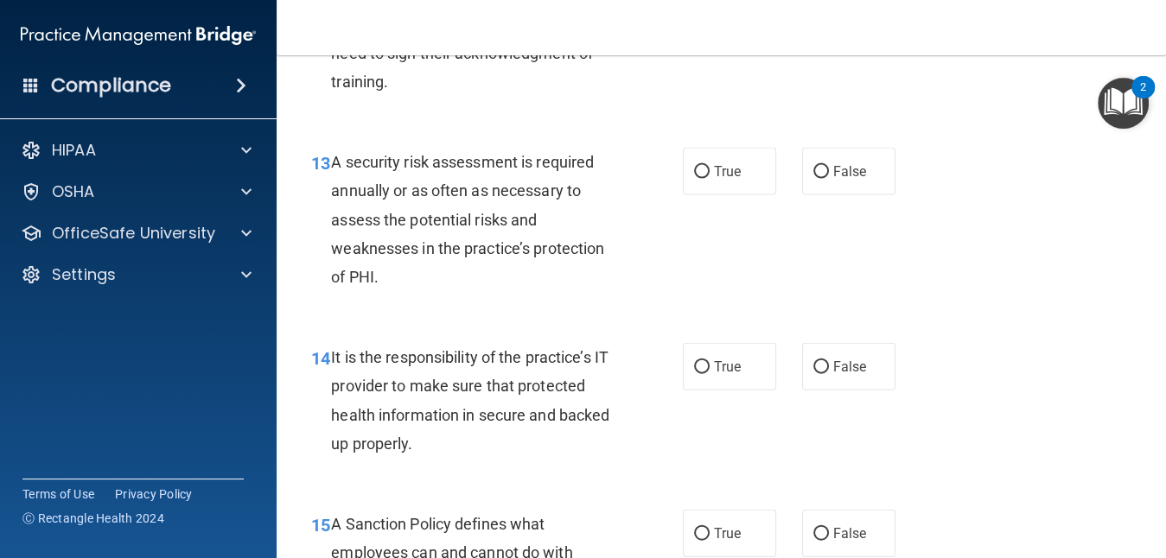
radio input "true"
click at [687, 195] on label "True" at bounding box center [729, 172] width 93 height 48
click at [694, 179] on input "True" at bounding box center [702, 172] width 16 height 13
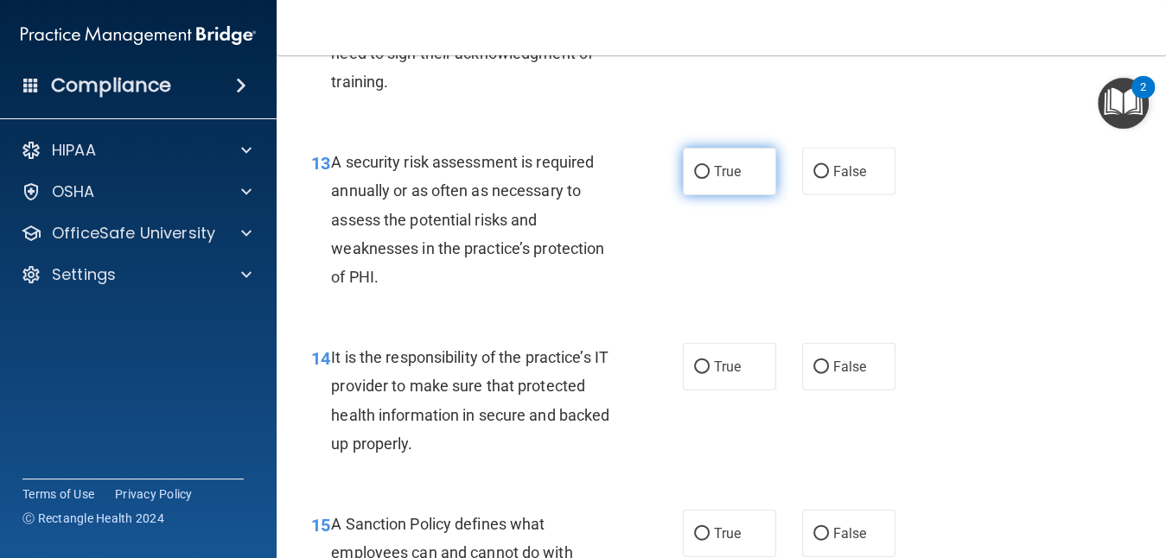
radio input "true"
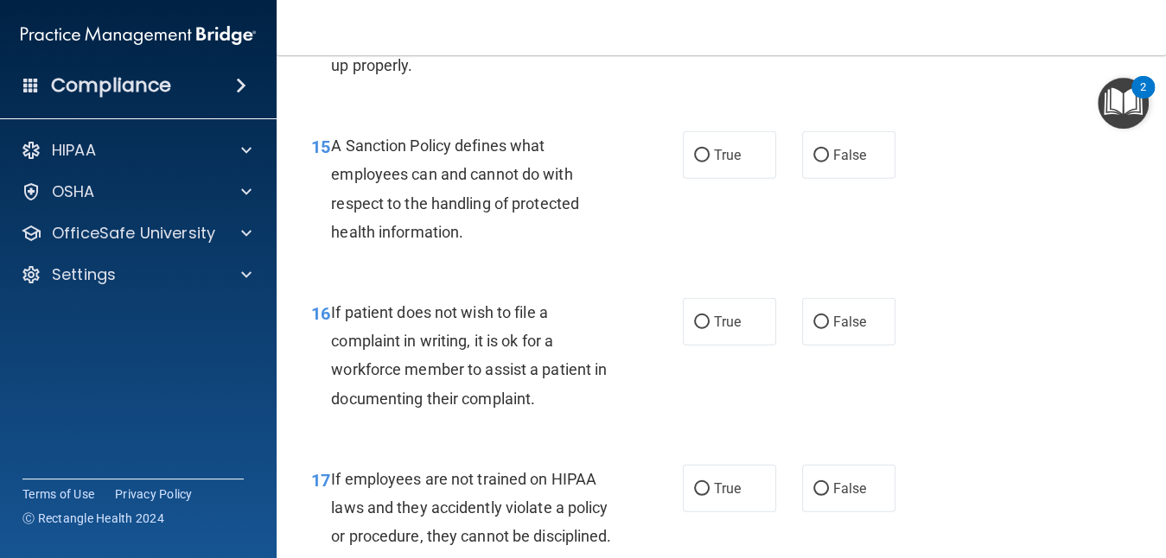
scroll to position [2801, 0]
radio input "true"
click at [723, 177] on label "True" at bounding box center [729, 154] width 93 height 48
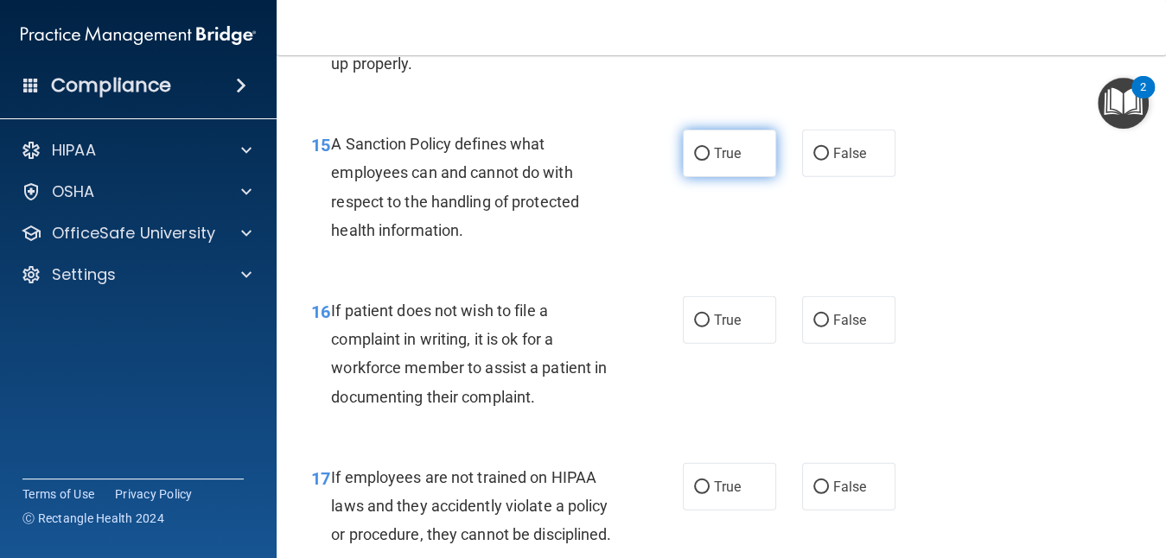
click at [710, 161] on input "True" at bounding box center [702, 154] width 16 height 13
radio input "true"
click at [635, 420] on div "16 If patient does not wish to file a complaint in writing, it is ok for a work…" at bounding box center [497, 359] width 424 height 124
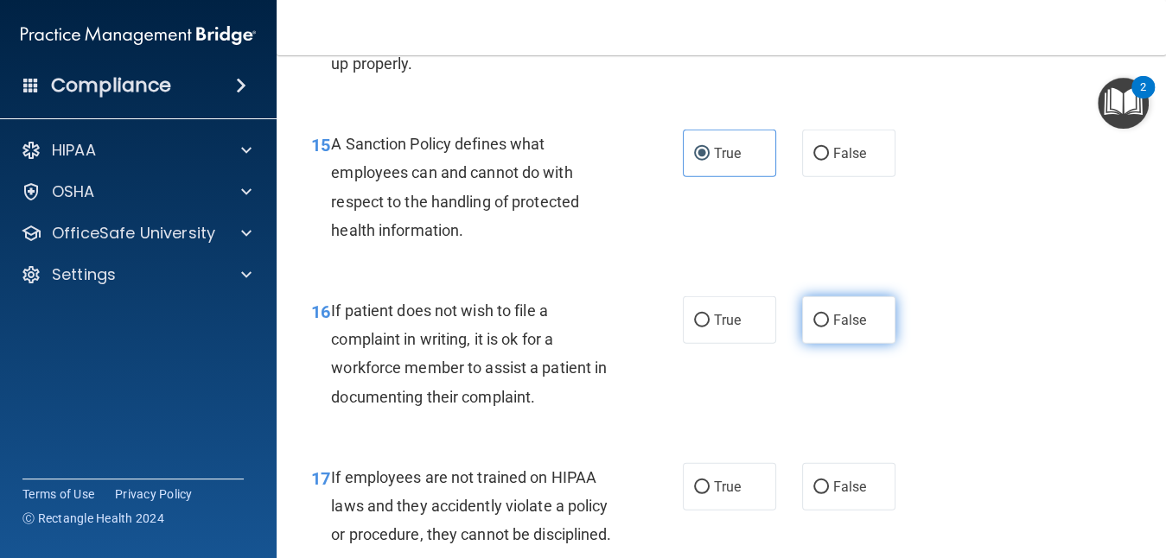
click at [826, 344] on label "False" at bounding box center [848, 321] width 93 height 48
click at [826, 328] on input "False" at bounding box center [822, 321] width 16 height 13
radio input "true"
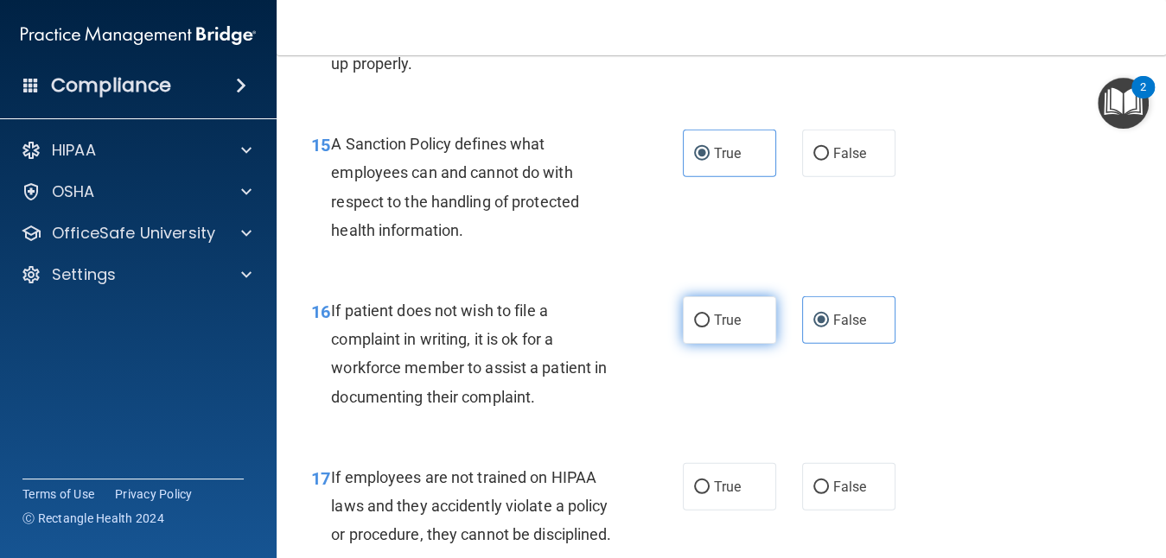
click at [703, 344] on label "True" at bounding box center [729, 321] width 93 height 48
click at [703, 328] on input "True" at bounding box center [702, 321] width 16 height 13
radio input "true"
radio input "false"
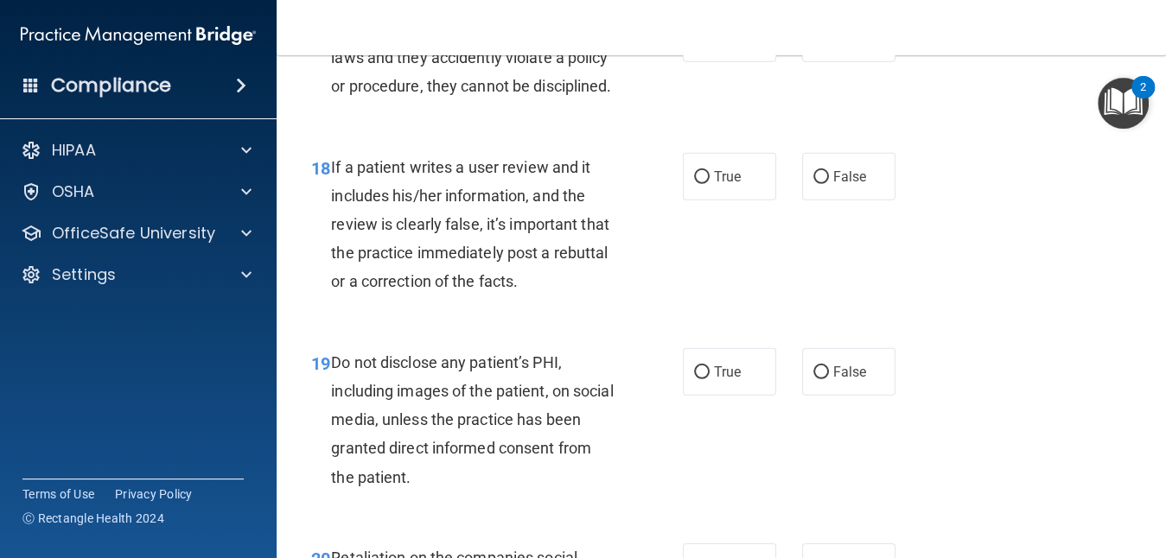
scroll to position [3285, 0]
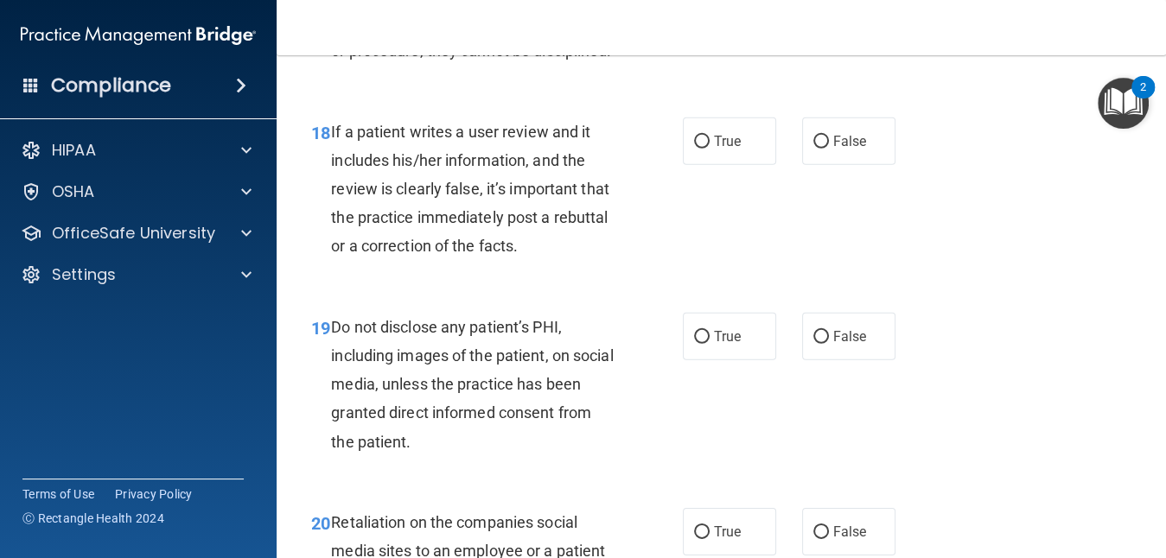
click at [694, 10] on input "True" at bounding box center [702, 3] width 16 height 13
radio input "true"
click at [753, 165] on label "True" at bounding box center [729, 142] width 93 height 48
click at [710, 149] on input "True" at bounding box center [702, 142] width 16 height 13
radio input "true"
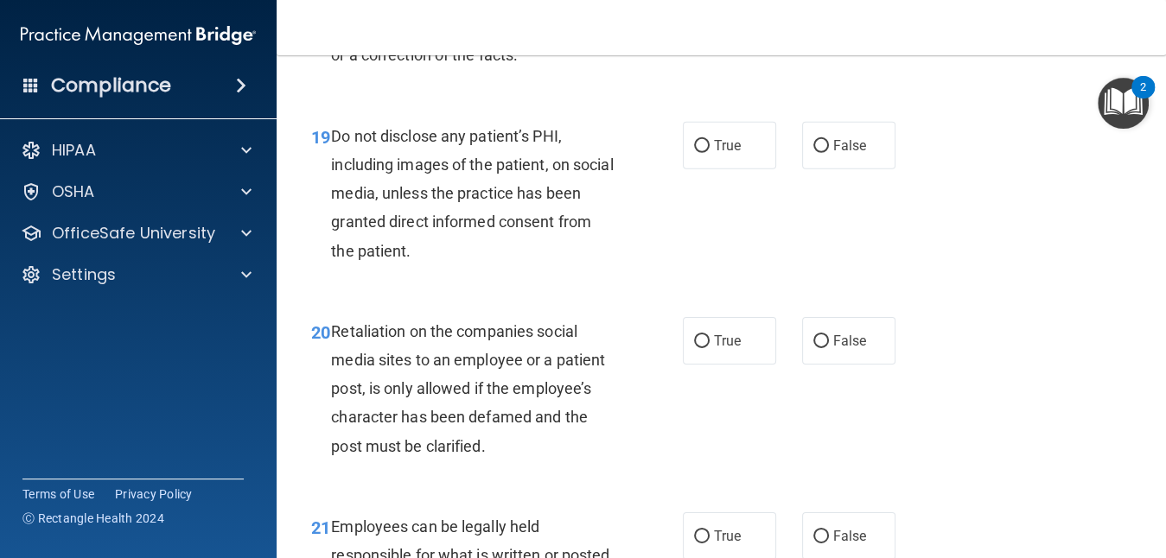
scroll to position [3493, 0]
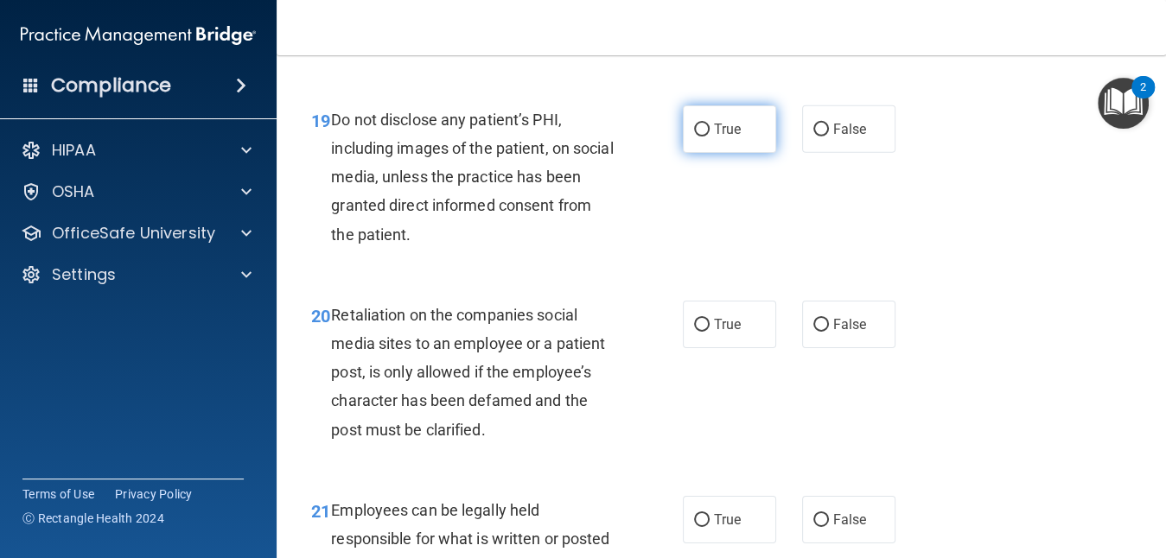
click at [696, 137] on input "True" at bounding box center [702, 130] width 16 height 13
radio input "true"
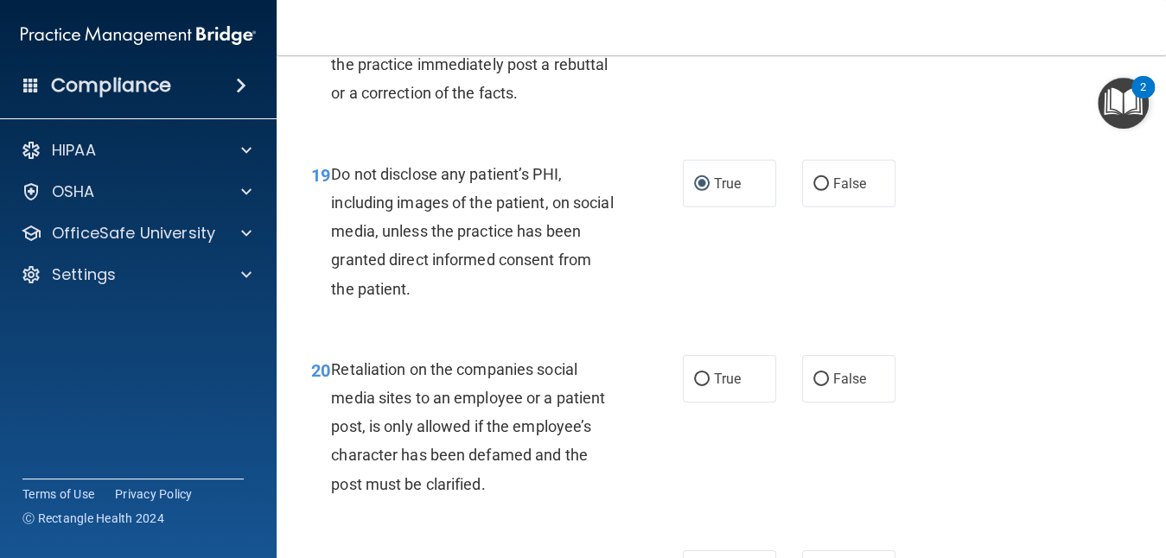
scroll to position [3423, 0]
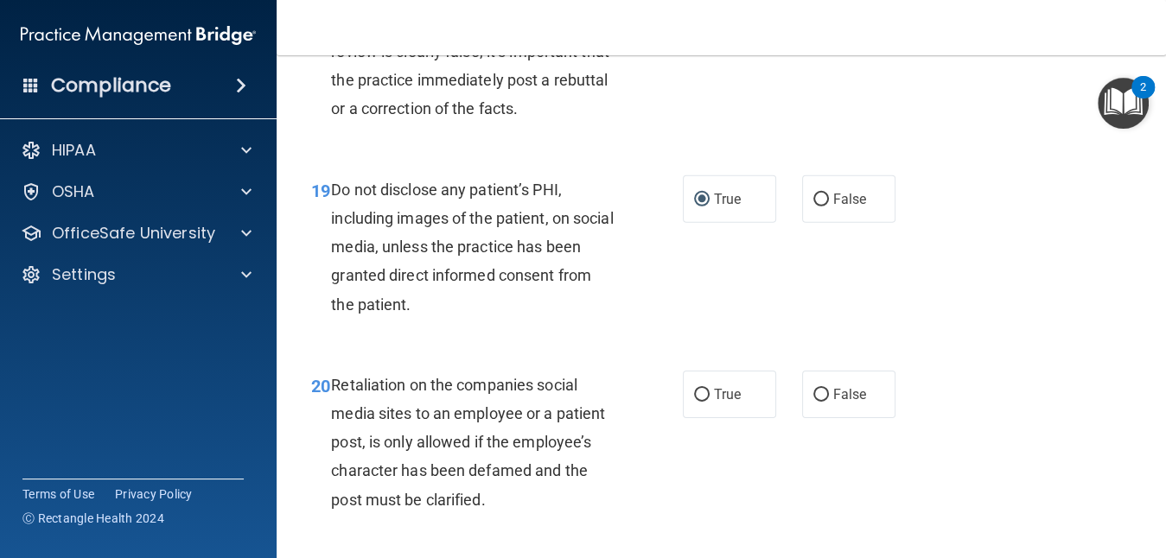
drag, startPoint x: 1162, startPoint y: 66, endPoint x: 851, endPoint y: 233, distance: 353.6
click at [851, 154] on div "18 If a patient writes a user review and it includes his/her information, and t…" at bounding box center [721, 56] width 846 height 195
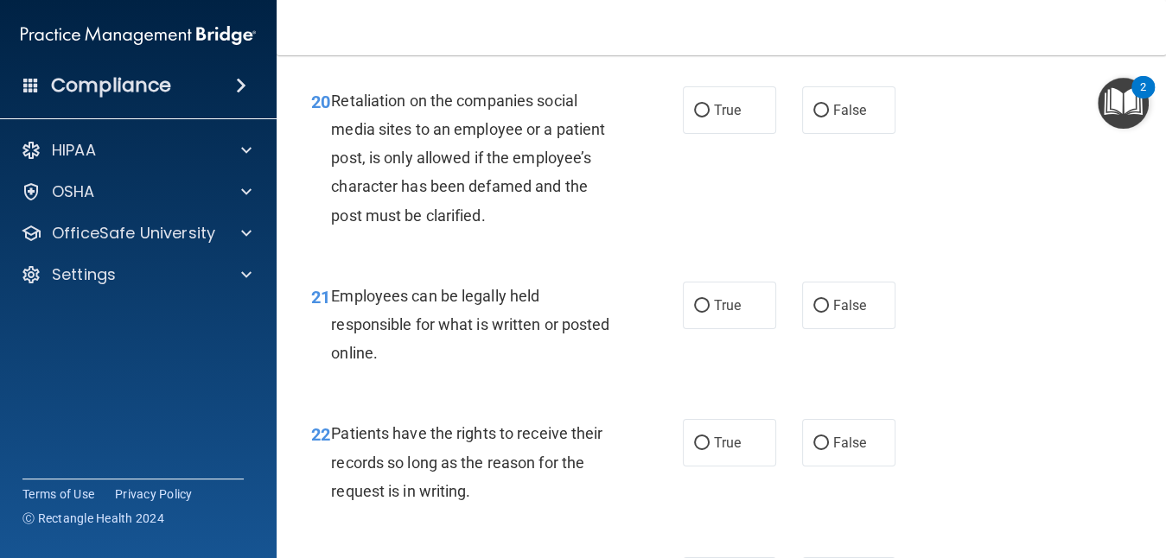
scroll to position [3666, 0]
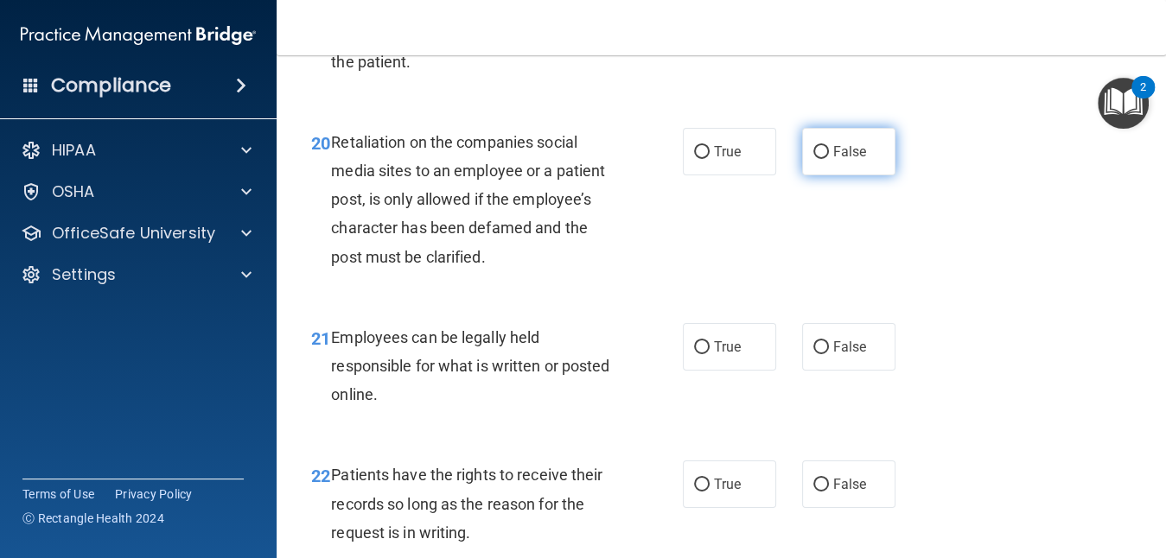
click at [821, 176] on label "False" at bounding box center [848, 152] width 93 height 48
click at [821, 159] on input "False" at bounding box center [822, 152] width 16 height 13
radio input "true"
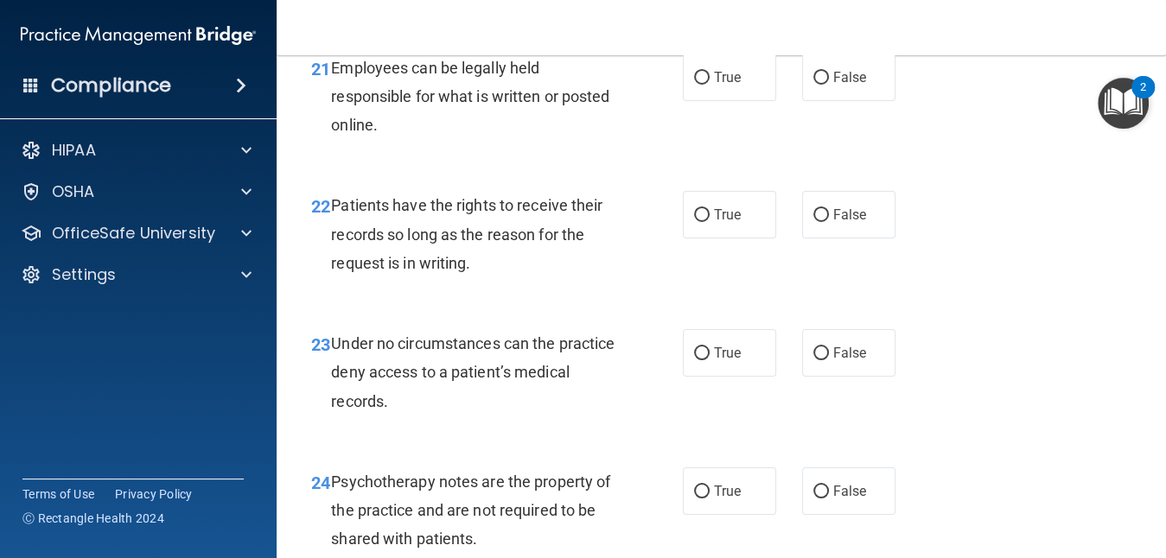
scroll to position [3941, 0]
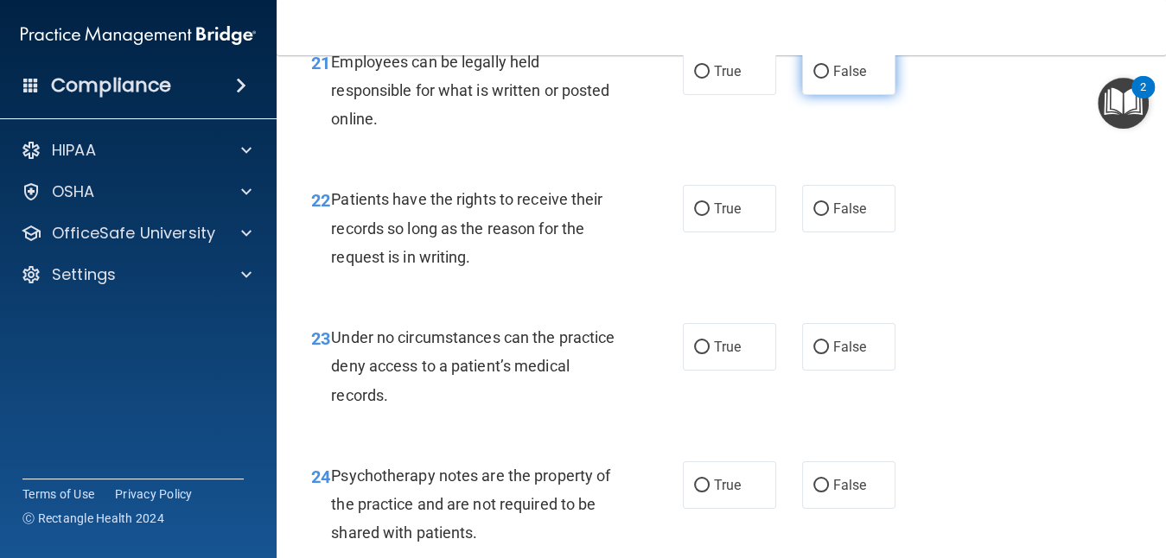
click at [814, 79] on input "False" at bounding box center [822, 72] width 16 height 13
radio input "true"
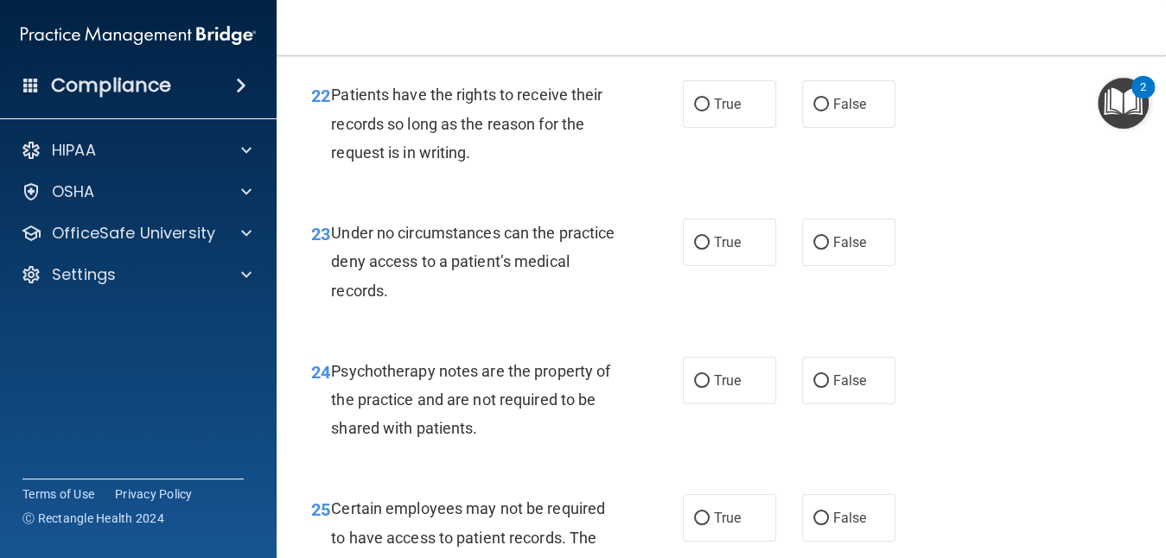
scroll to position [4080, 0]
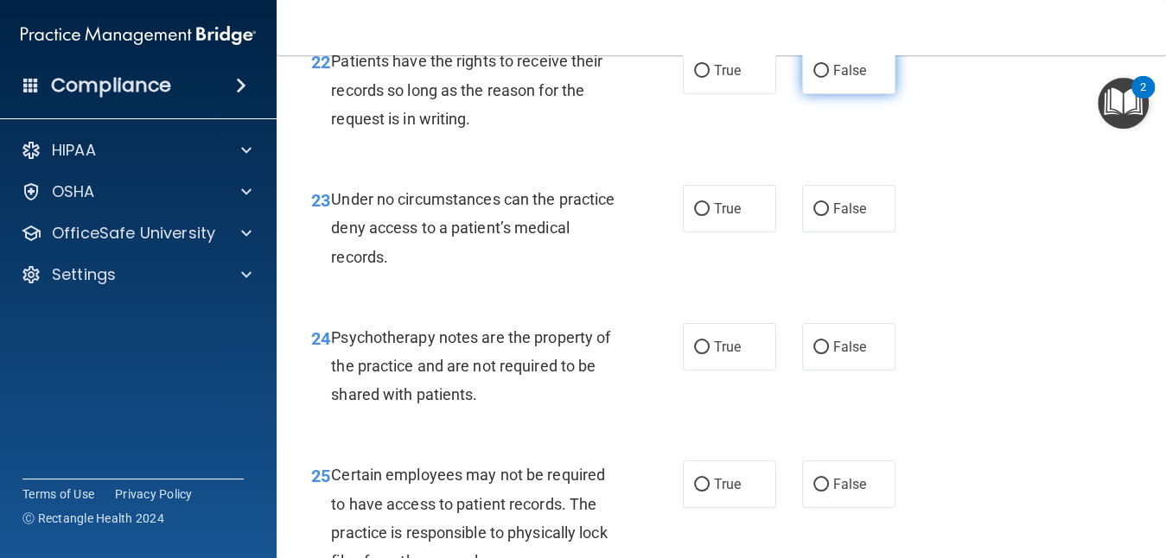
click at [833, 79] on span "False" at bounding box center [850, 70] width 34 height 16
click at [827, 78] on input "False" at bounding box center [822, 71] width 16 height 13
radio input "true"
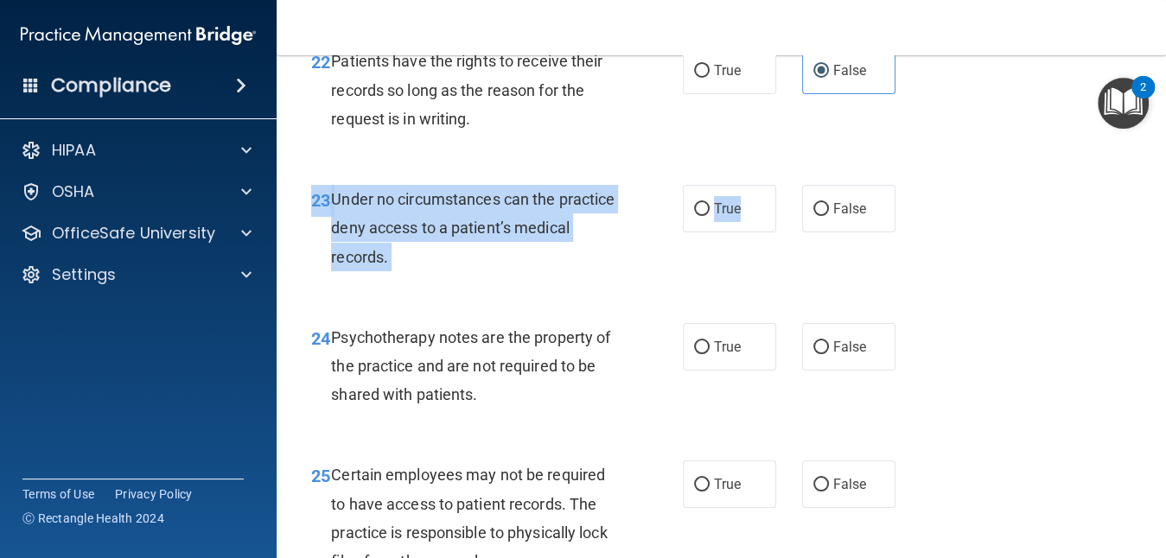
drag, startPoint x: 584, startPoint y: 356, endPoint x: 775, endPoint y: 352, distance: 190.3
click at [775, 302] on div "23 Under no circumstances can the practice deny access to a patient’s medical r…" at bounding box center [721, 232] width 846 height 138
drag, startPoint x: 775, startPoint y: 352, endPoint x: 698, endPoint y: 352, distance: 76.9
click at [698, 216] on input "True" at bounding box center [702, 209] width 16 height 13
radio input "true"
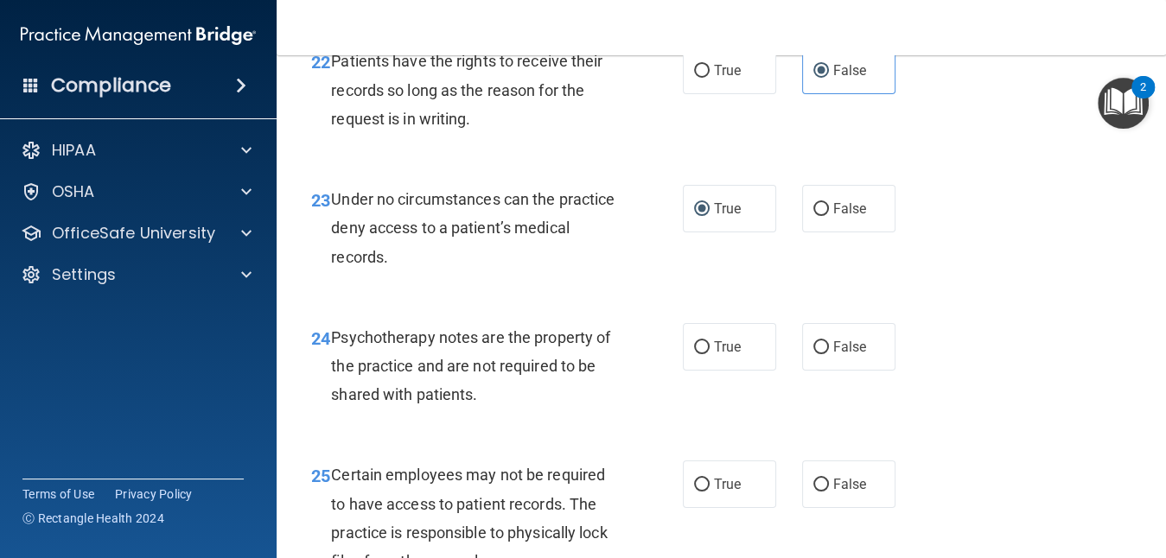
click at [932, 302] on div "23 Under no circumstances can the practice deny access to a patient’s medical r…" at bounding box center [721, 232] width 846 height 138
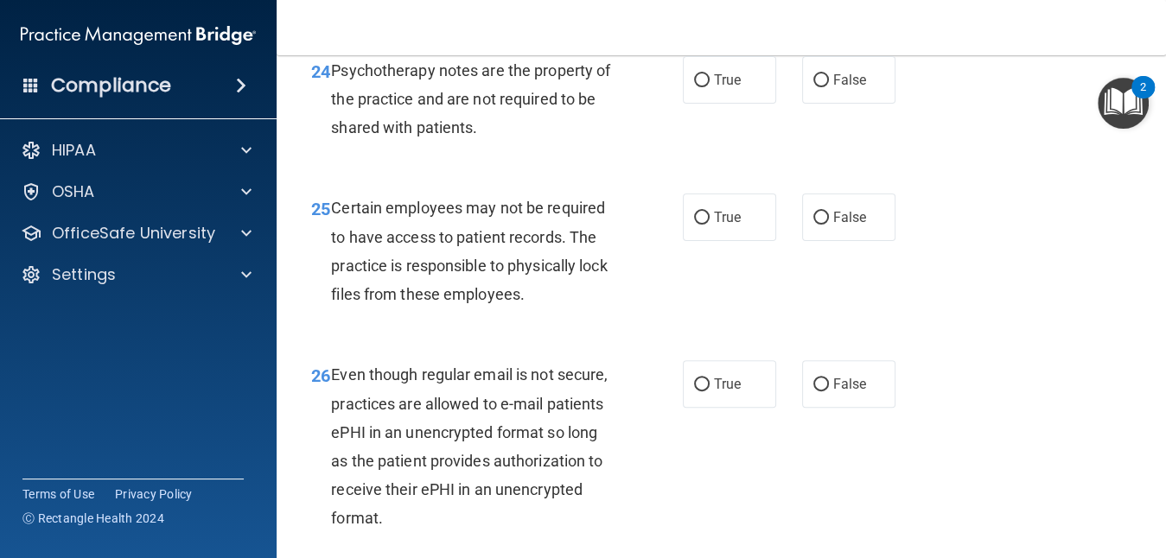
scroll to position [4357, 0]
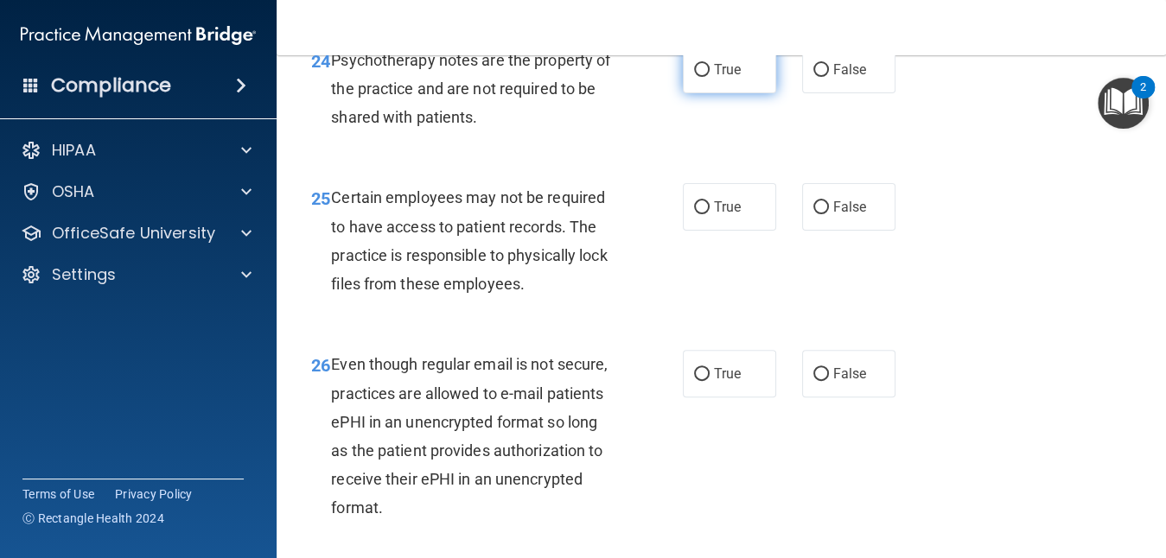
click at [694, 77] on input "True" at bounding box center [702, 70] width 16 height 13
radio input "true"
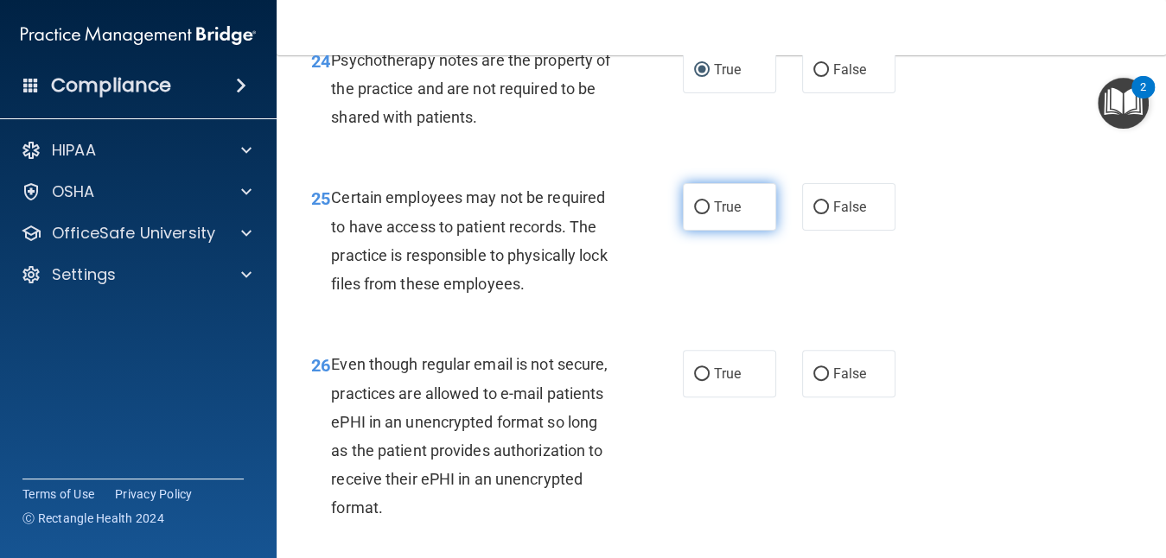
click at [694, 214] on input "True" at bounding box center [702, 207] width 16 height 13
radio input "true"
radio input "false"
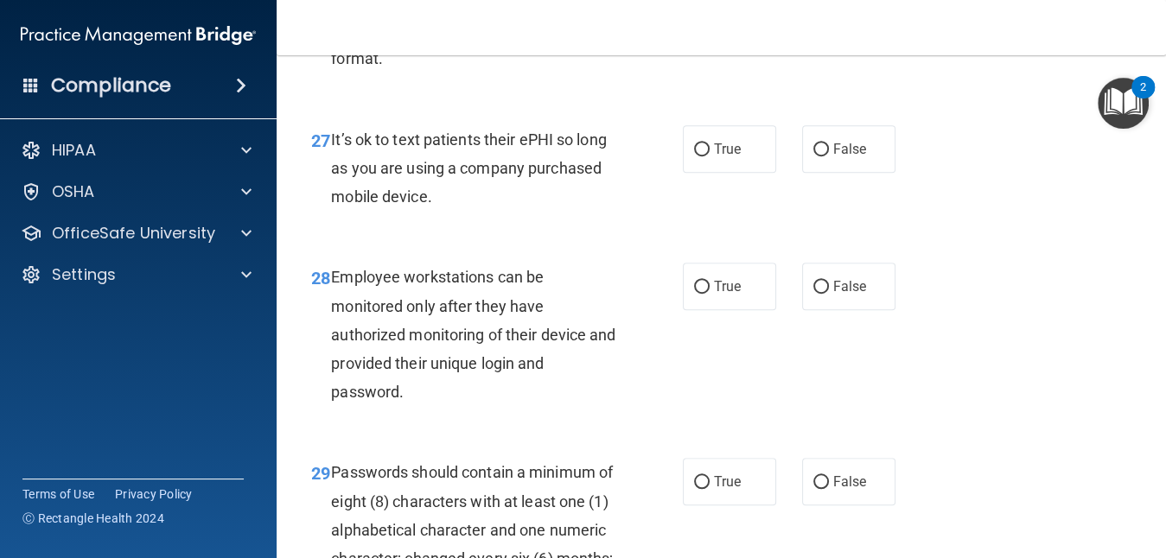
scroll to position [4773, 0]
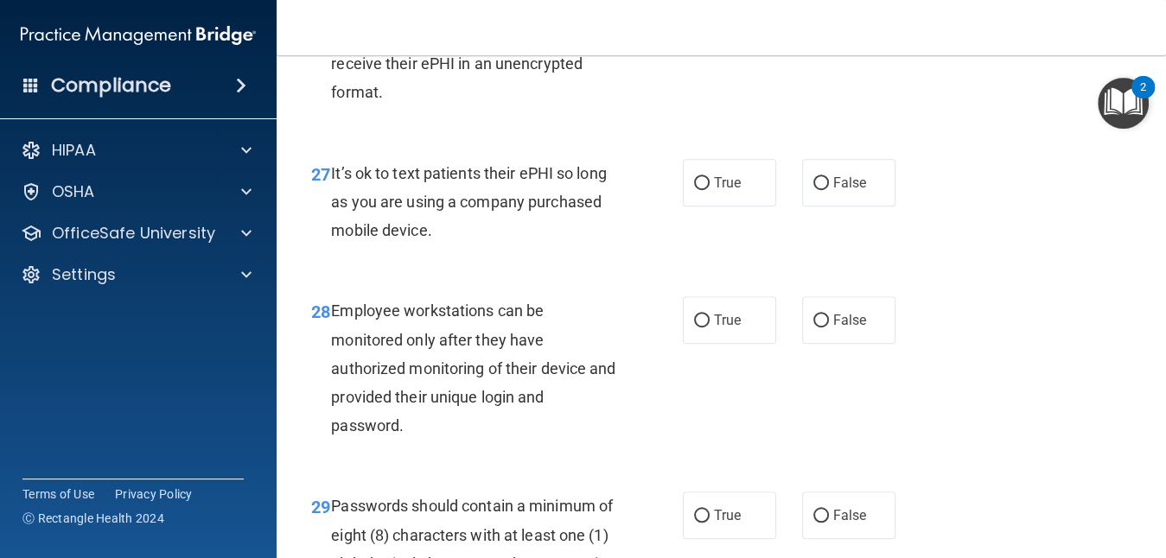
radio input "true"
click at [833, 191] on span "False" at bounding box center [850, 183] width 34 height 16
click at [825, 190] on input "False" at bounding box center [822, 183] width 16 height 13
radio input "true"
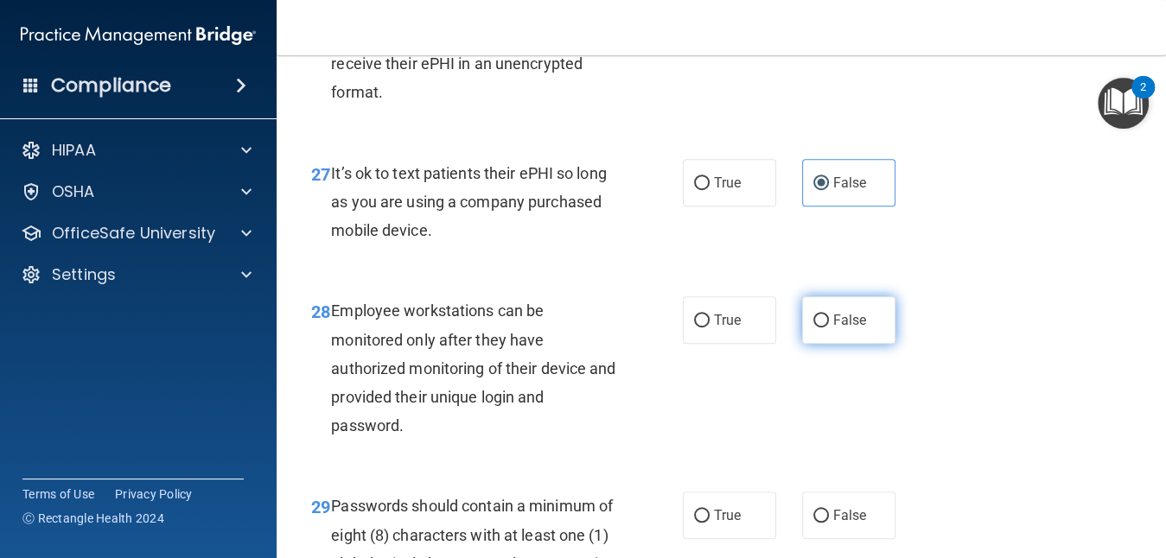
click at [814, 328] on input "False" at bounding box center [822, 321] width 16 height 13
radio input "true"
click at [322, 449] on div "28 Employee workstations can be monitored only after they have authorized monit…" at bounding box center [497, 373] width 424 height 152
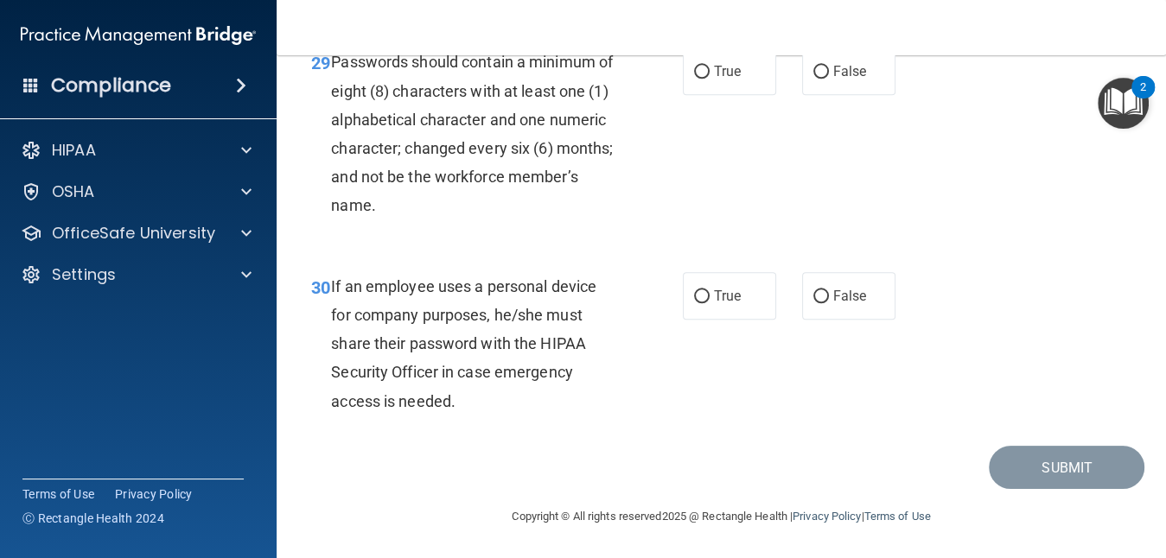
scroll to position [5292, 0]
click at [714, 80] on span "True" at bounding box center [727, 71] width 27 height 16
click at [708, 79] on input "True" at bounding box center [702, 72] width 16 height 13
radio input "true"
click at [804, 320] on label "False" at bounding box center [848, 296] width 93 height 48
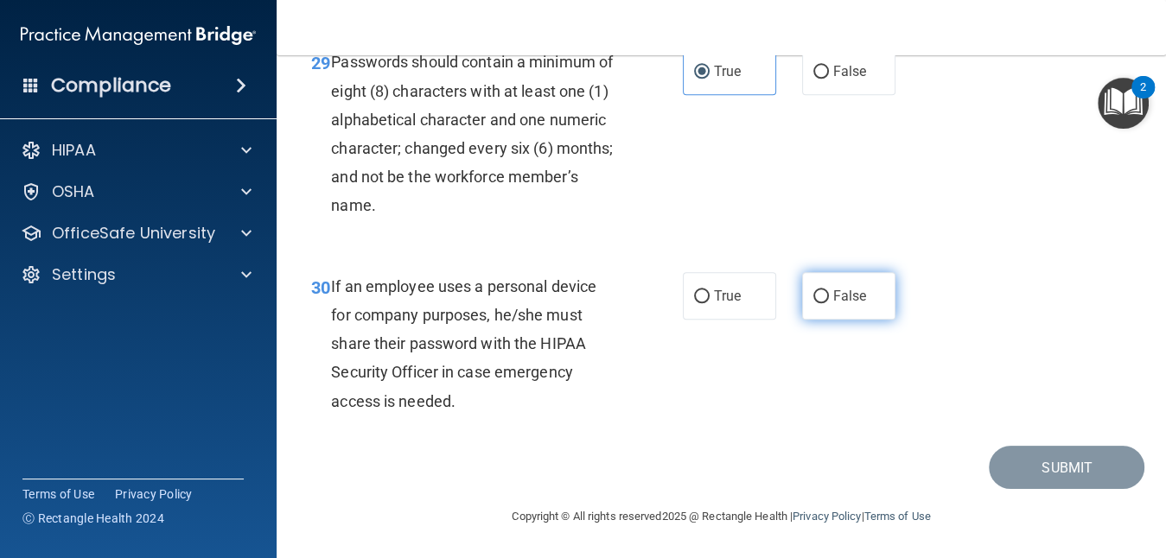
click at [814, 303] on input "False" at bounding box center [822, 296] width 16 height 13
radio input "true"
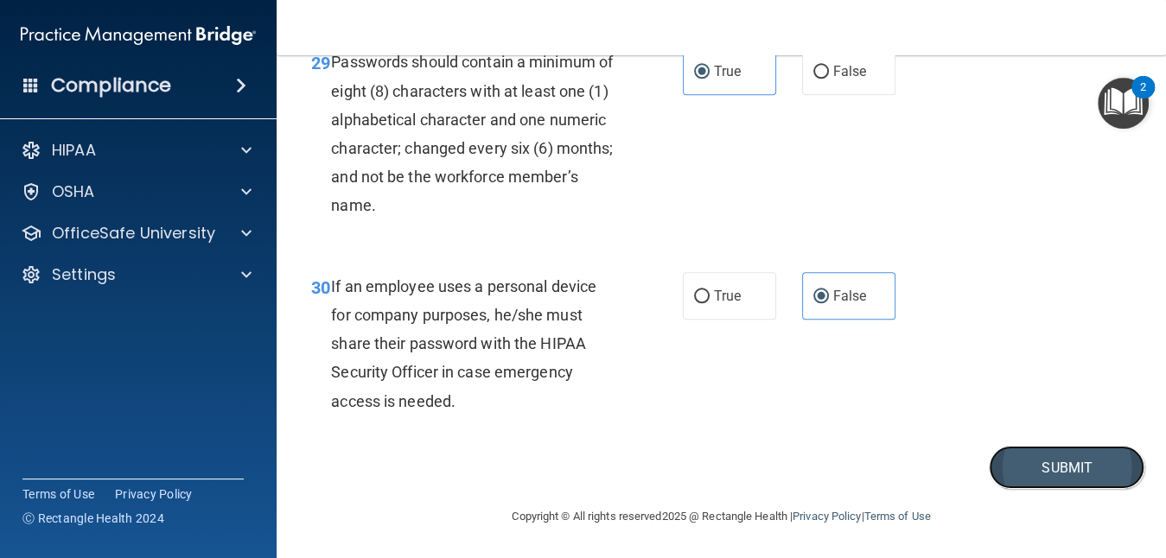
click at [1037, 490] on button "Submit" at bounding box center [1067, 468] width 156 height 44
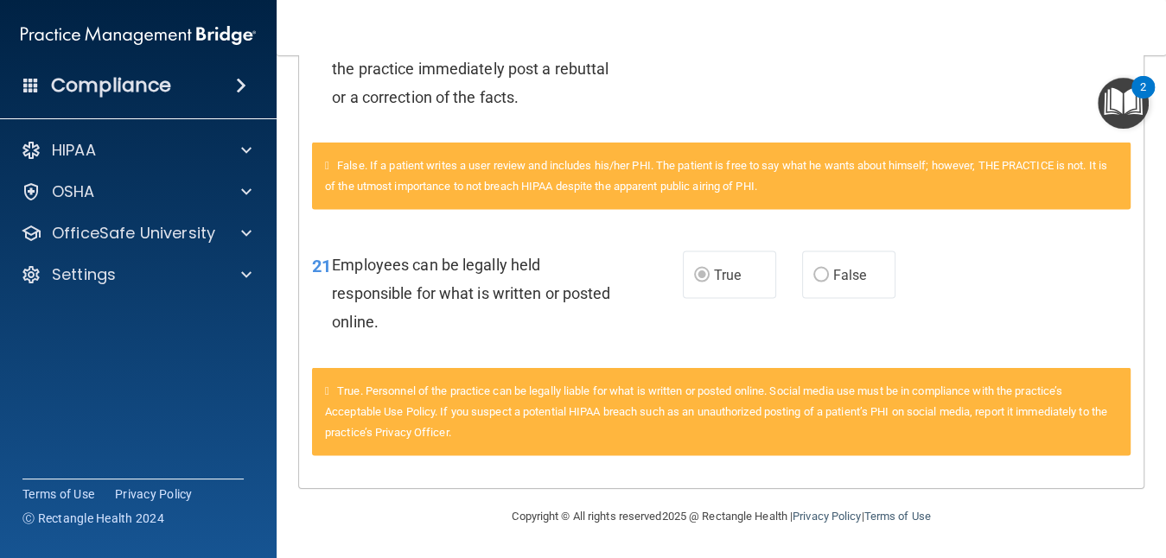
scroll to position [2178, 0]
drag, startPoint x: 1151, startPoint y: 463, endPoint x: 1155, endPoint y: 417, distance: 46.9
click at [1155, 417] on main "Calculating your score.... You did not pass the " HIPAA Policies and Procedures…" at bounding box center [722, 306] width 890 height 503
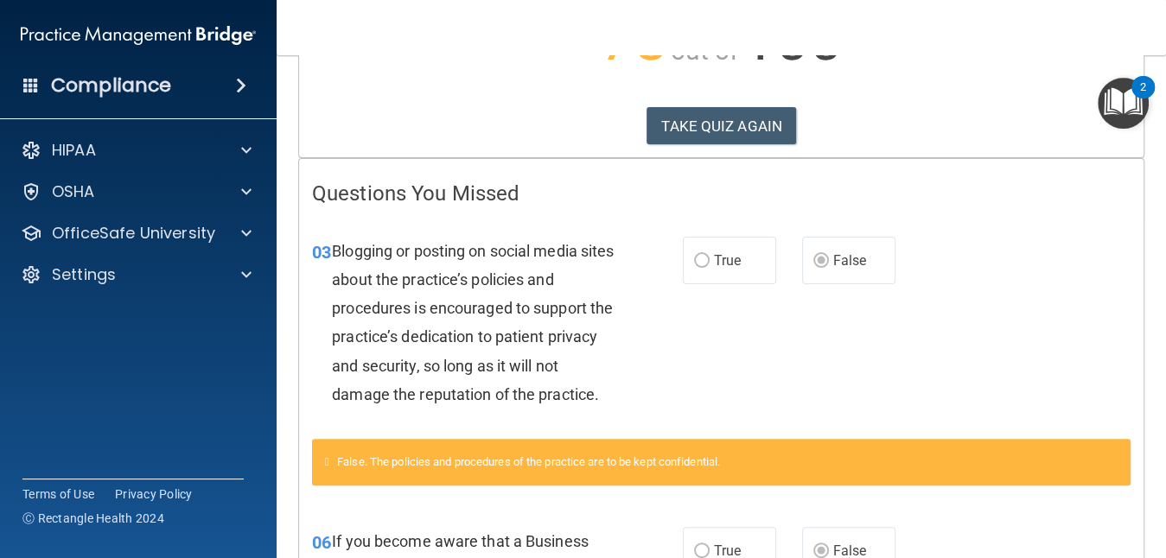
scroll to position [0, 0]
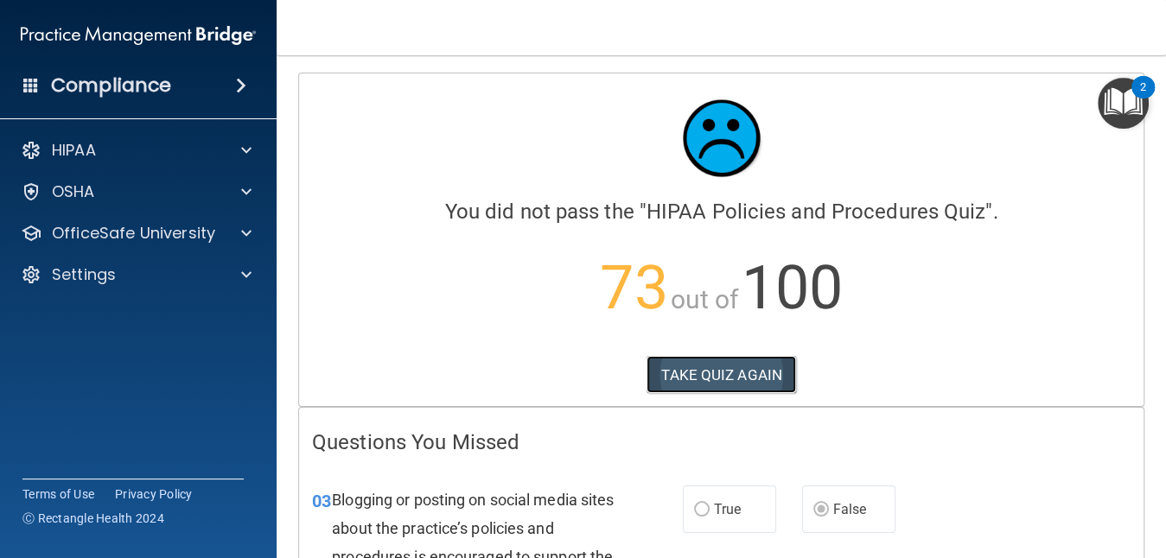
click at [703, 376] on button "TAKE QUIZ AGAIN" at bounding box center [722, 375] width 150 height 38
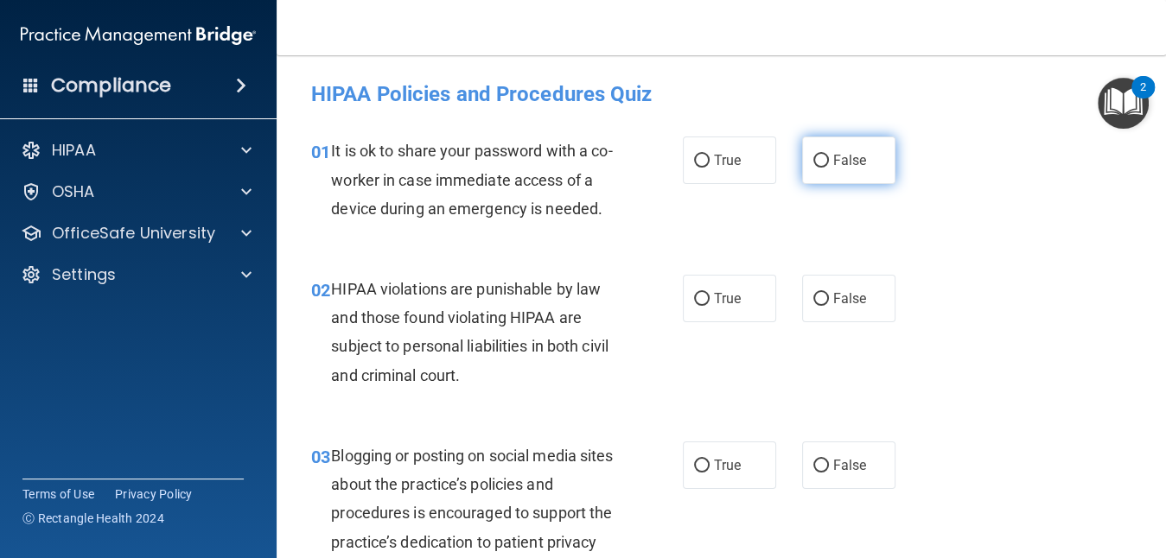
click at [814, 161] on input "False" at bounding box center [822, 161] width 16 height 13
radio input "true"
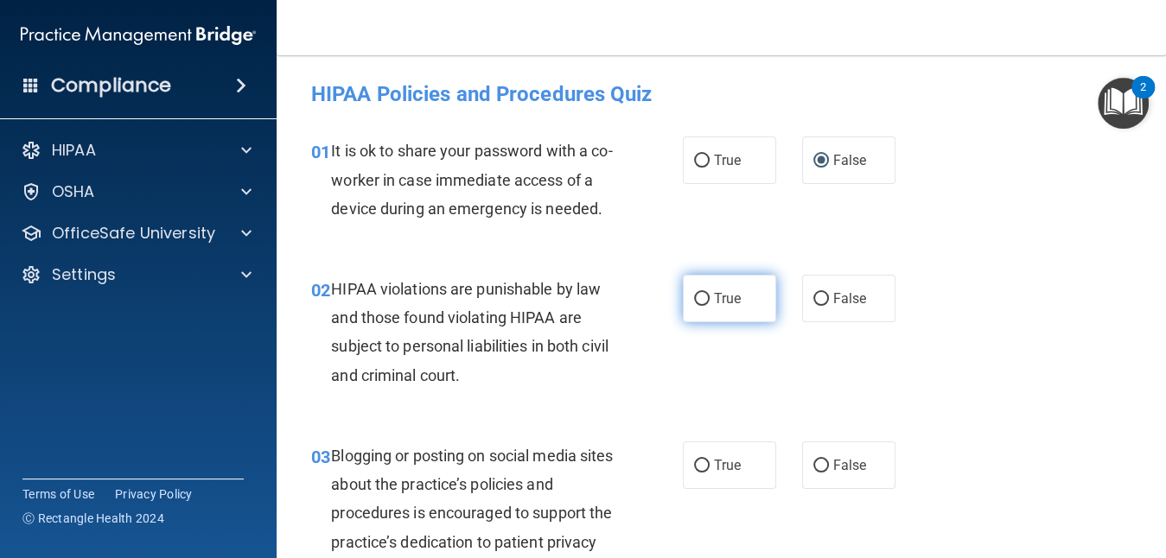
click at [712, 322] on label "True" at bounding box center [729, 299] width 93 height 48
click at [710, 306] on input "True" at bounding box center [702, 299] width 16 height 13
radio input "true"
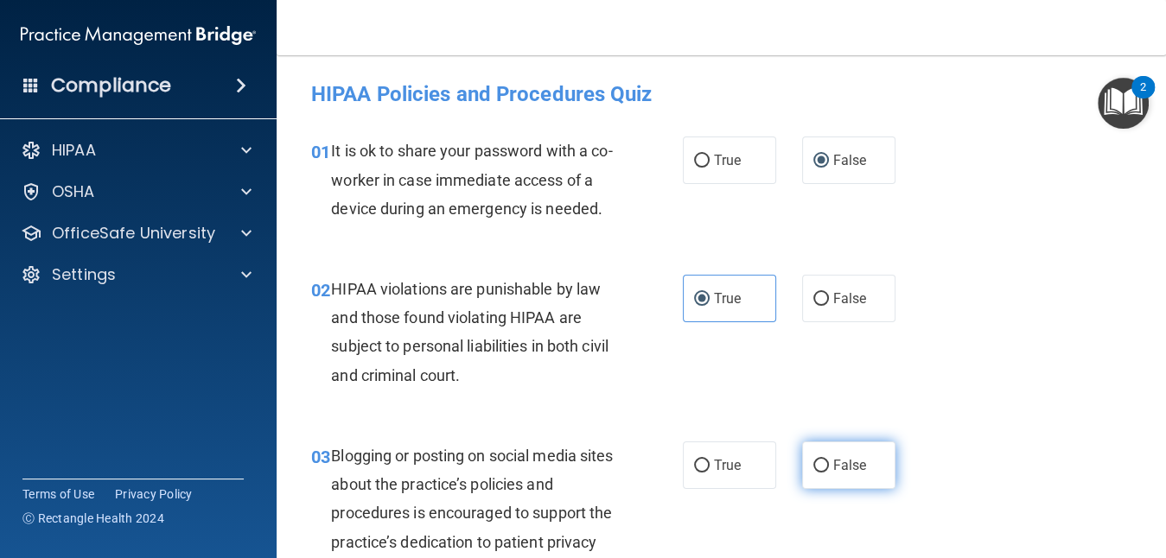
click at [817, 473] on input "False" at bounding box center [822, 466] width 16 height 13
radio input "true"
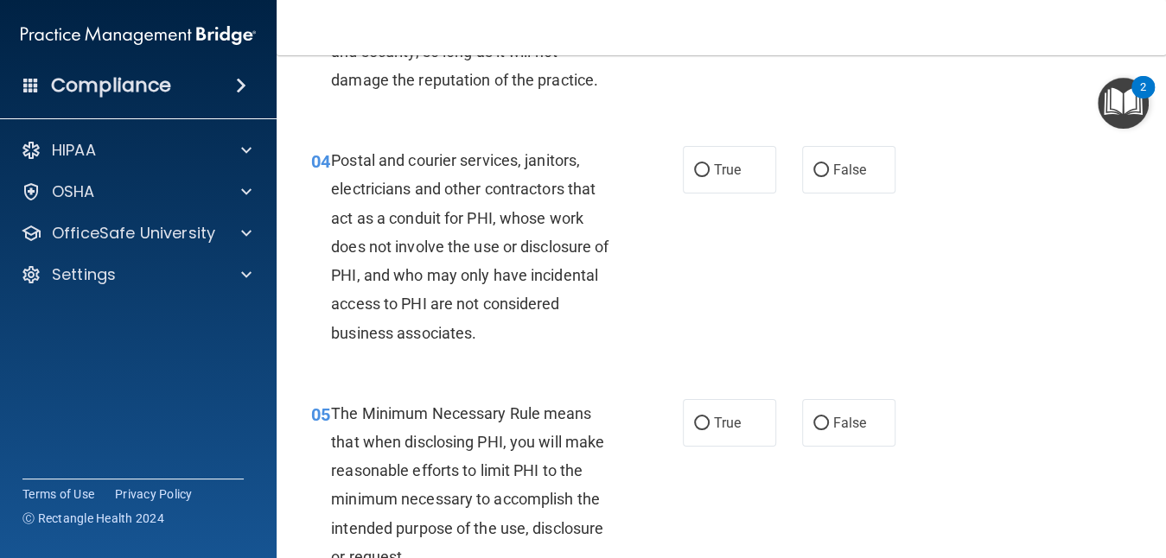
scroll to position [553, 0]
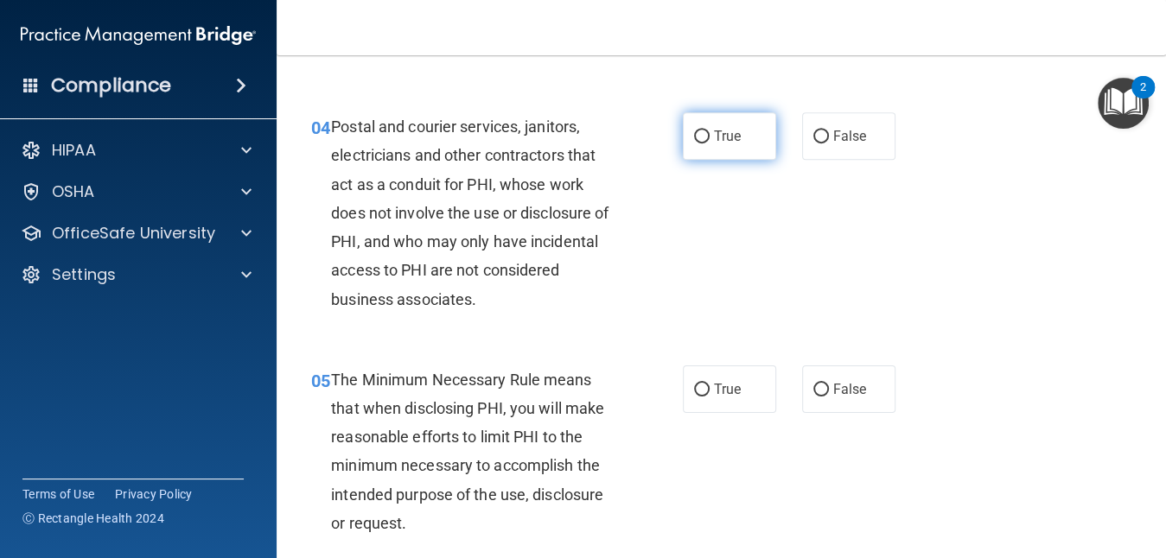
click at [704, 160] on label "True" at bounding box center [729, 136] width 93 height 48
click at [704, 144] on input "True" at bounding box center [702, 137] width 16 height 13
radio input "true"
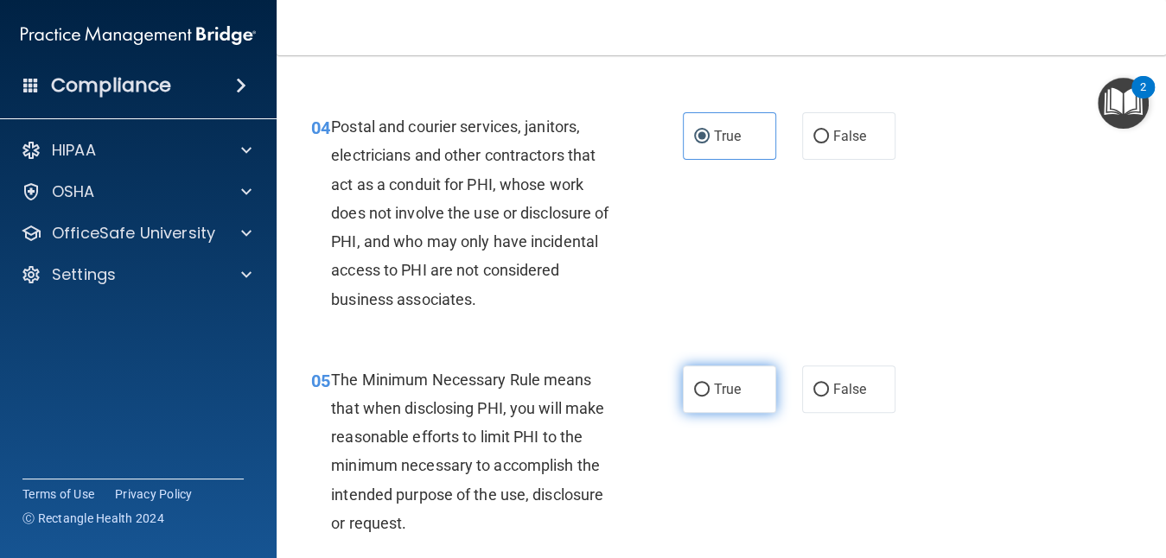
click at [755, 413] on label "True" at bounding box center [729, 390] width 93 height 48
click at [710, 397] on input "True" at bounding box center [702, 390] width 16 height 13
radio input "true"
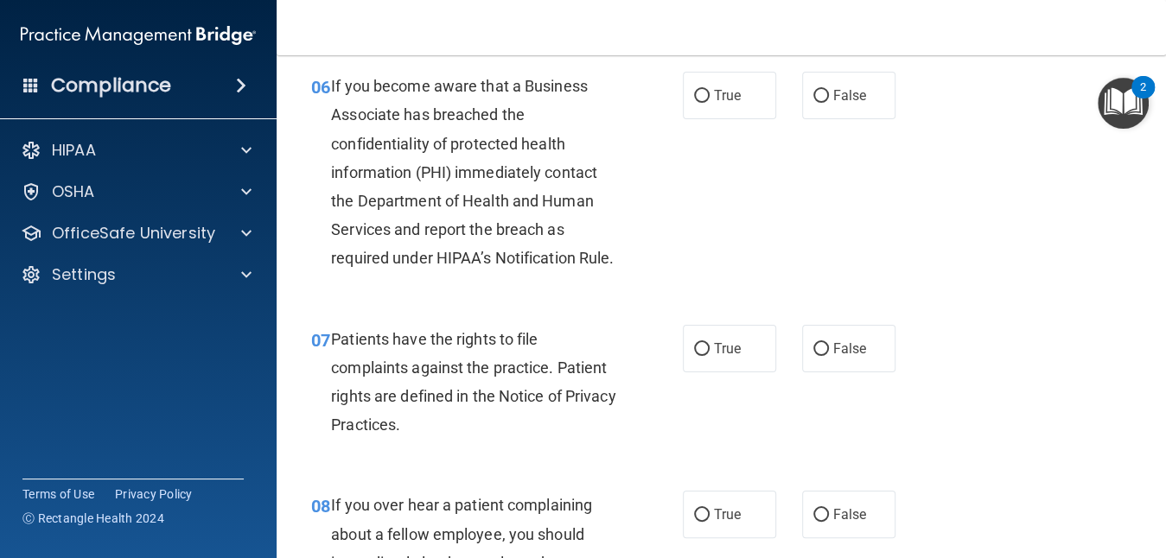
scroll to position [1072, 0]
click at [839, 118] on label "False" at bounding box center [848, 95] width 93 height 48
click at [829, 102] on input "False" at bounding box center [822, 95] width 16 height 13
radio input "true"
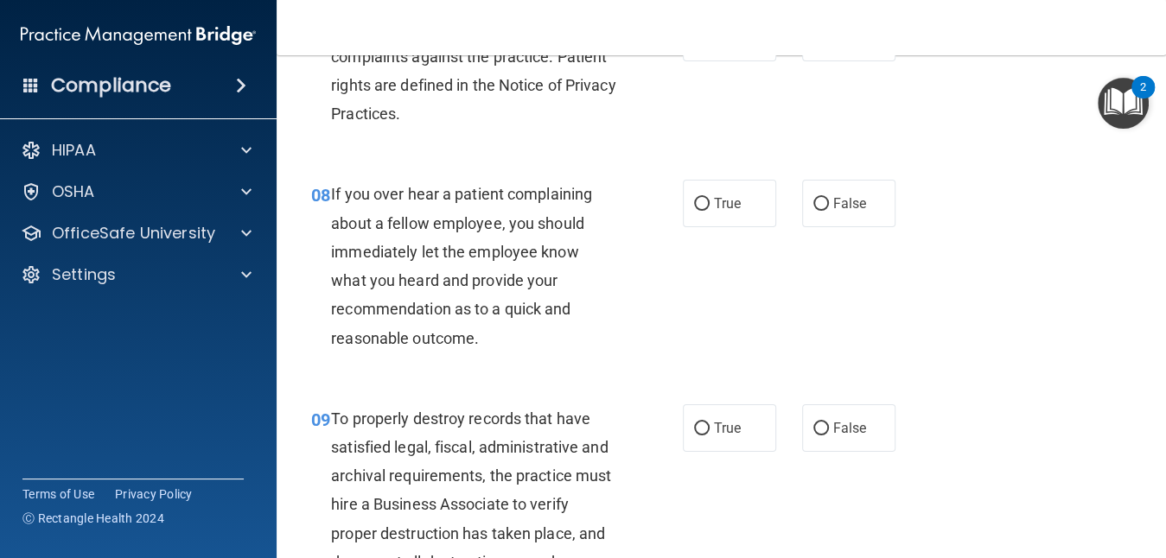
scroll to position [1418, 0]
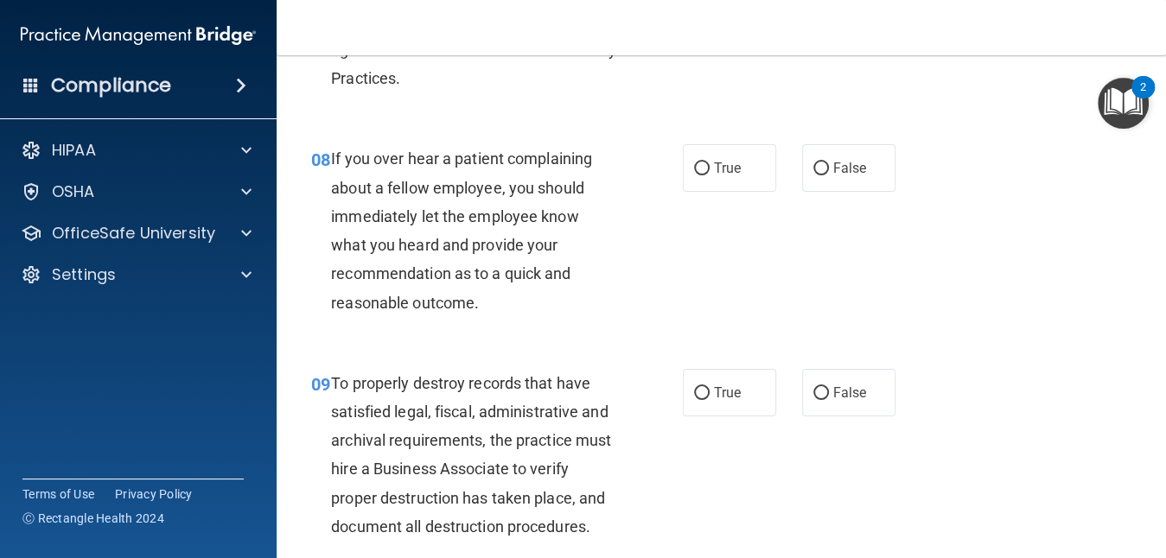
click at [684, 26] on label "True" at bounding box center [729, 2] width 93 height 48
click at [694, 10] on input "True" at bounding box center [702, 3] width 16 height 13
radio input "true"
click at [802, 192] on label "False" at bounding box center [848, 168] width 93 height 48
click at [814, 176] on input "False" at bounding box center [822, 169] width 16 height 13
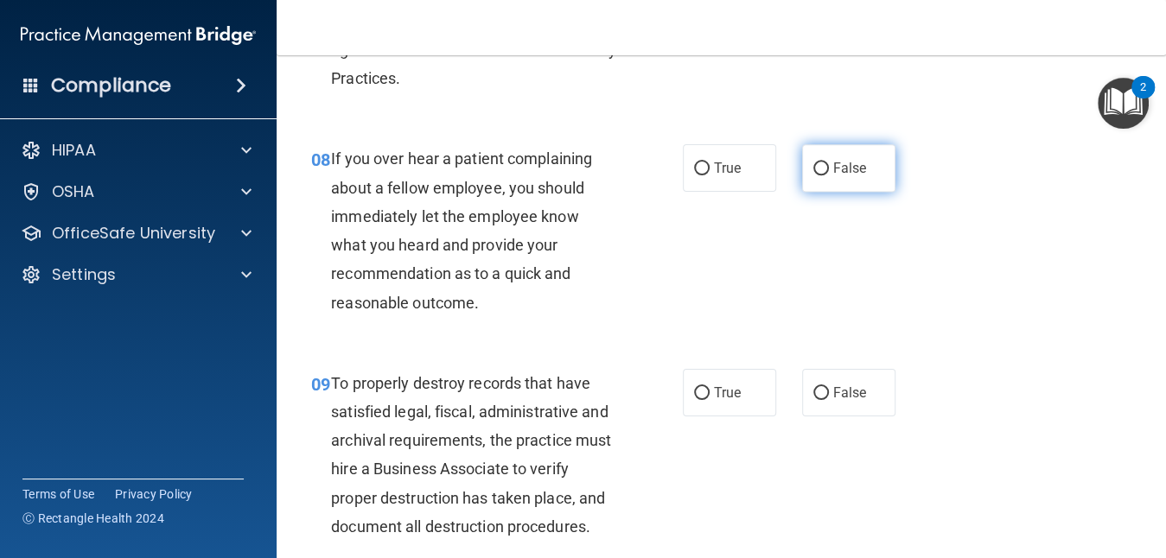
radio input "true"
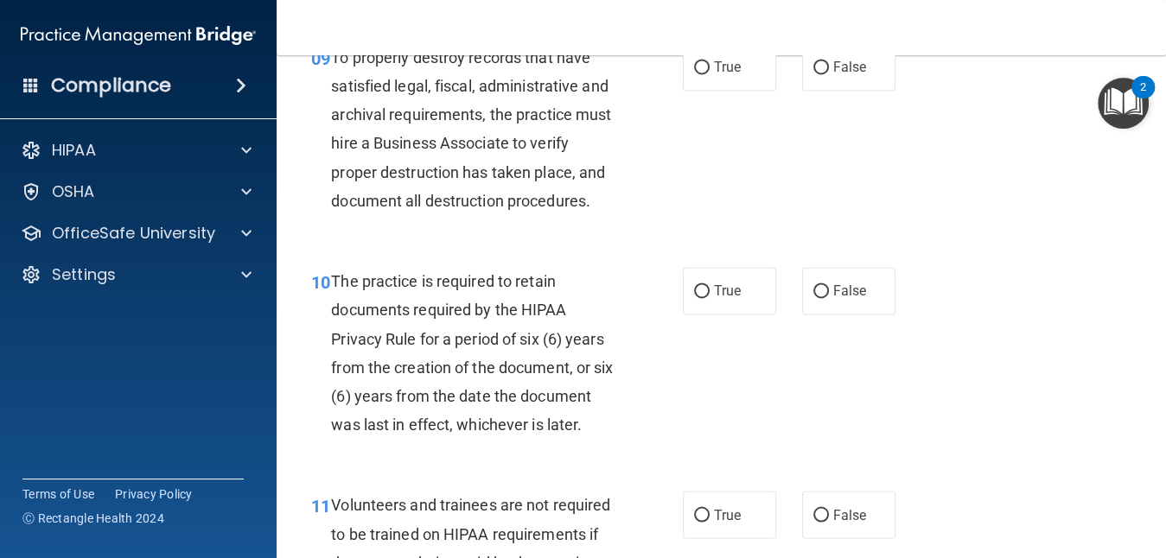
scroll to position [1764, 0]
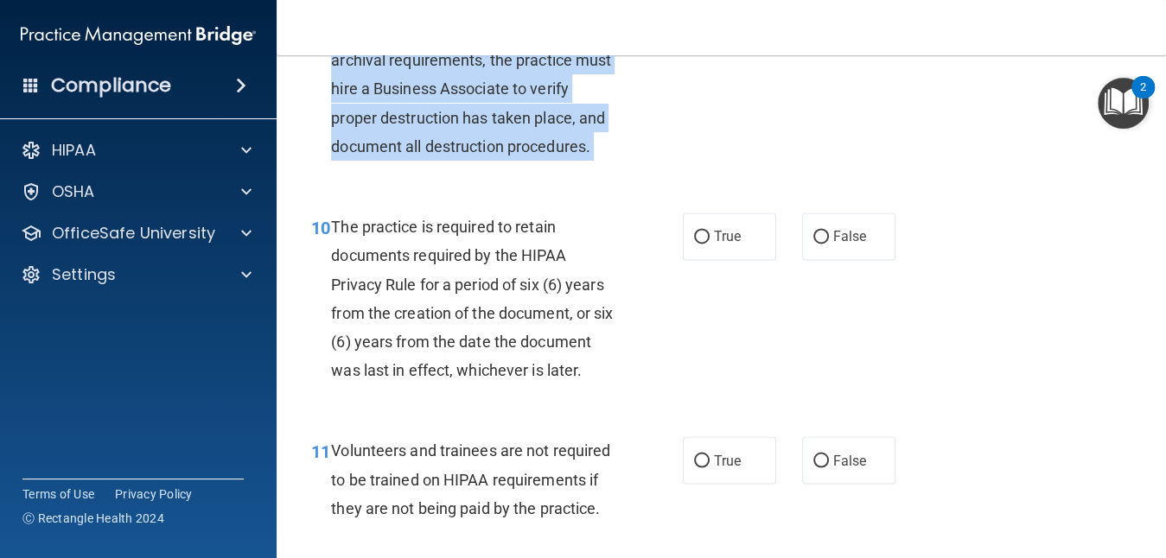
drag, startPoint x: 1049, startPoint y: 323, endPoint x: 820, endPoint y: 73, distance: 339.6
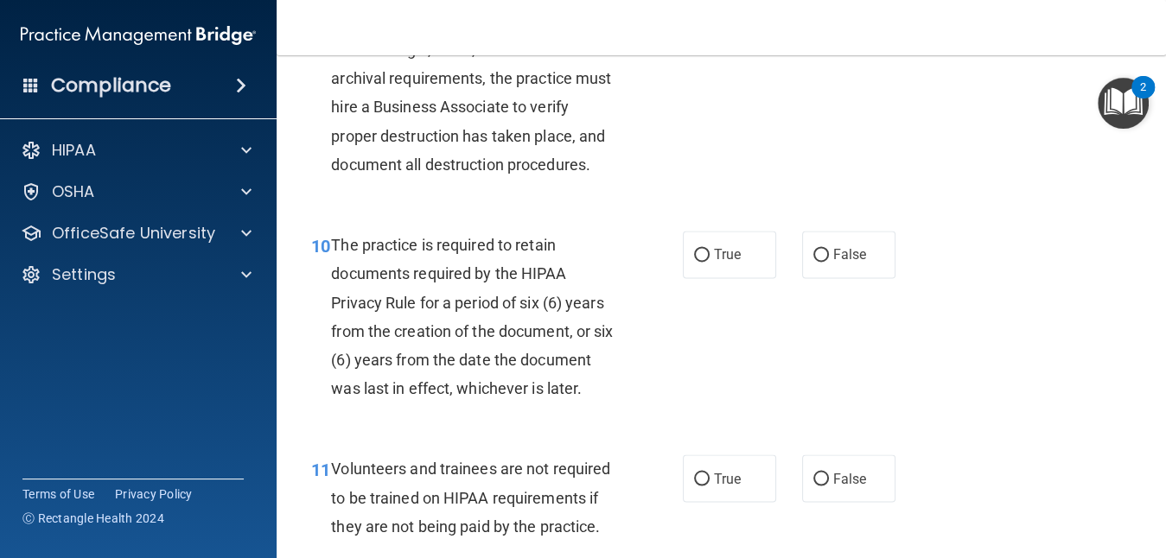
drag, startPoint x: 820, startPoint y: 73, endPoint x: 809, endPoint y: 186, distance: 113.7
click at [809, 186] on div "09 To properly destroy records that have satisfied legal, fiscal, administrativ…" at bounding box center [721, 97] width 846 height 224
click at [814, 38] on input "False" at bounding box center [822, 31] width 16 height 13
radio input "true"
click at [814, 38] on input "False" at bounding box center [822, 31] width 16 height 13
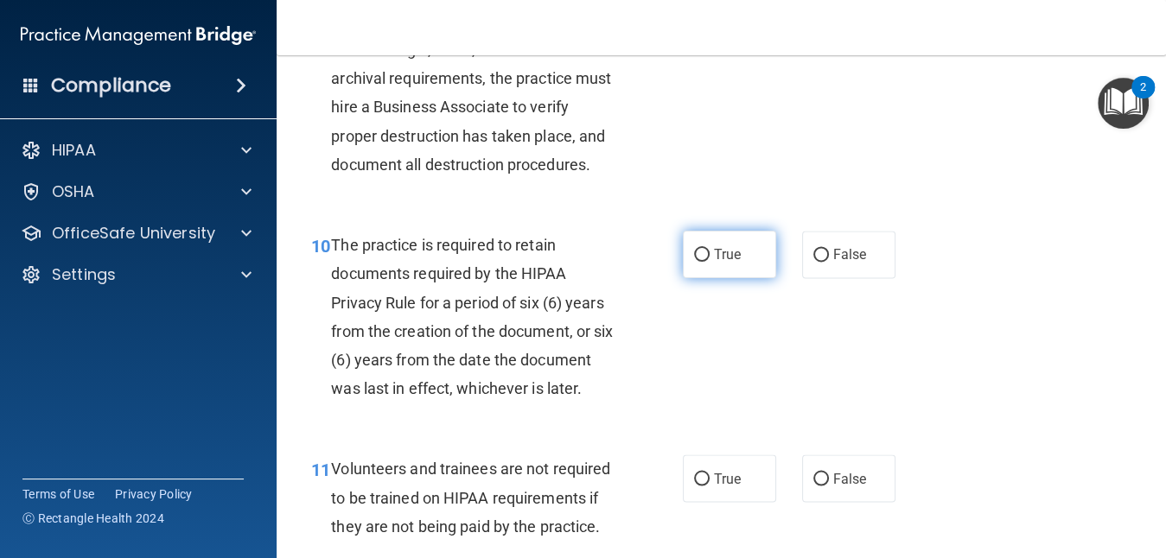
click at [726, 263] on span "True" at bounding box center [727, 254] width 27 height 16
click at [710, 262] on input "True" at bounding box center [702, 255] width 16 height 13
radio input "true"
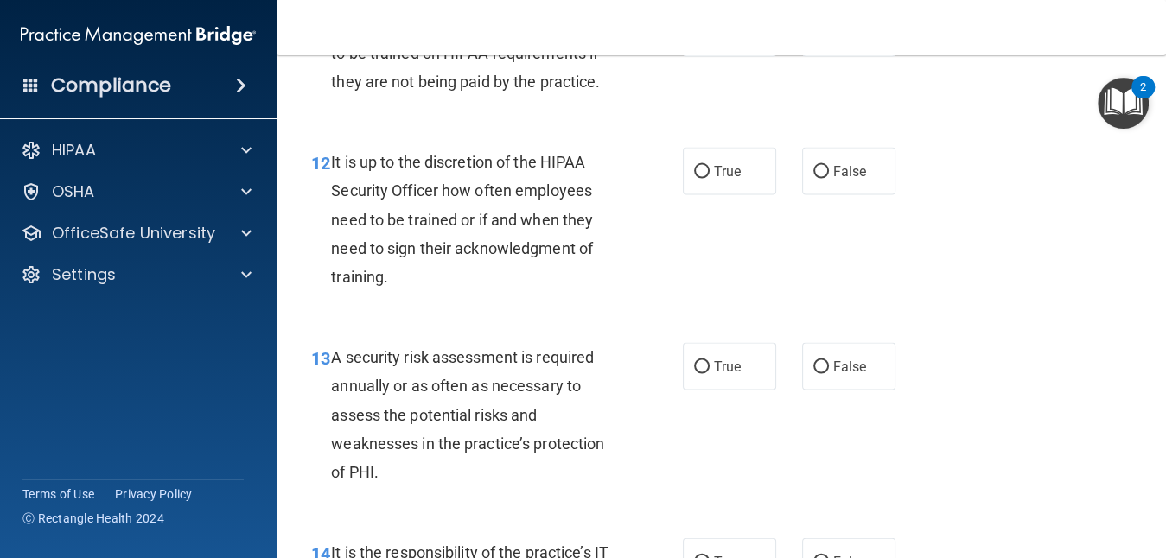
scroll to position [2230, 0]
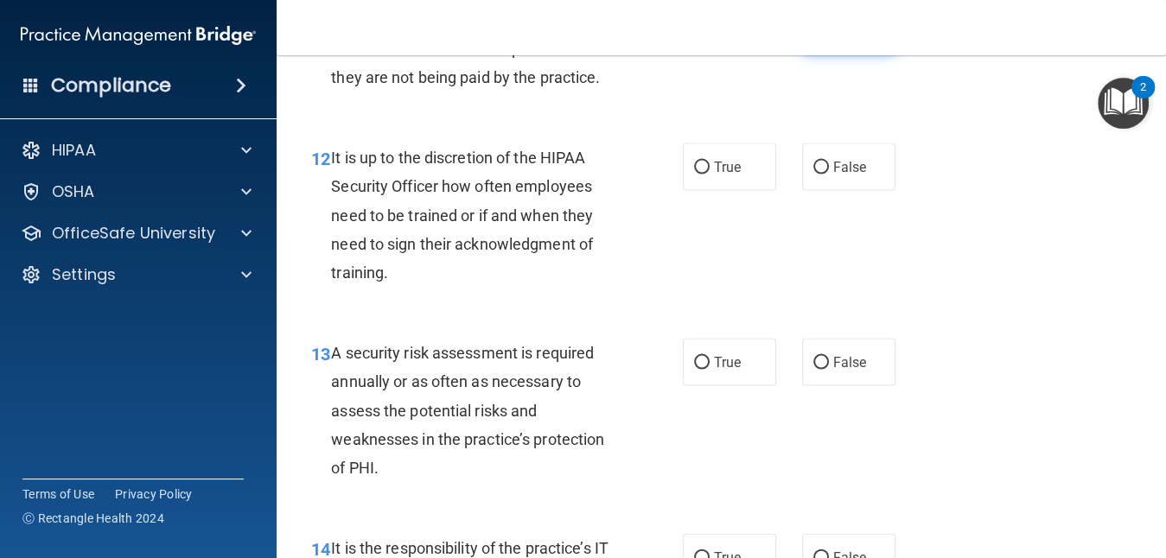
click at [805, 53] on label "False" at bounding box center [848, 29] width 93 height 48
click at [814, 36] on input "False" at bounding box center [822, 29] width 16 height 13
radio input "true"
click at [804, 191] on label "False" at bounding box center [848, 168] width 93 height 48
click at [814, 175] on input "False" at bounding box center [822, 168] width 16 height 13
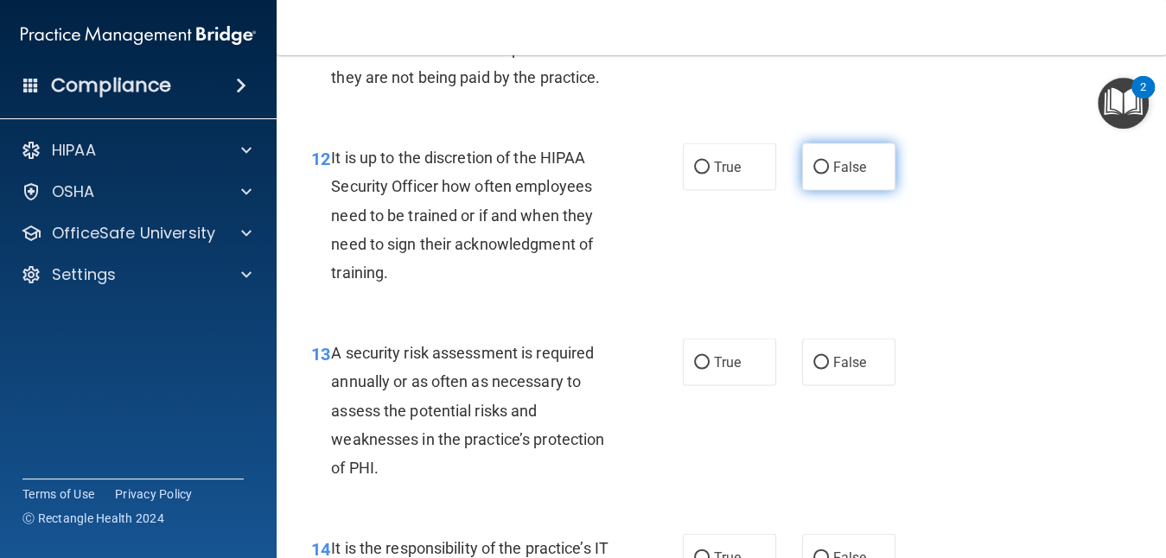
radio input "true"
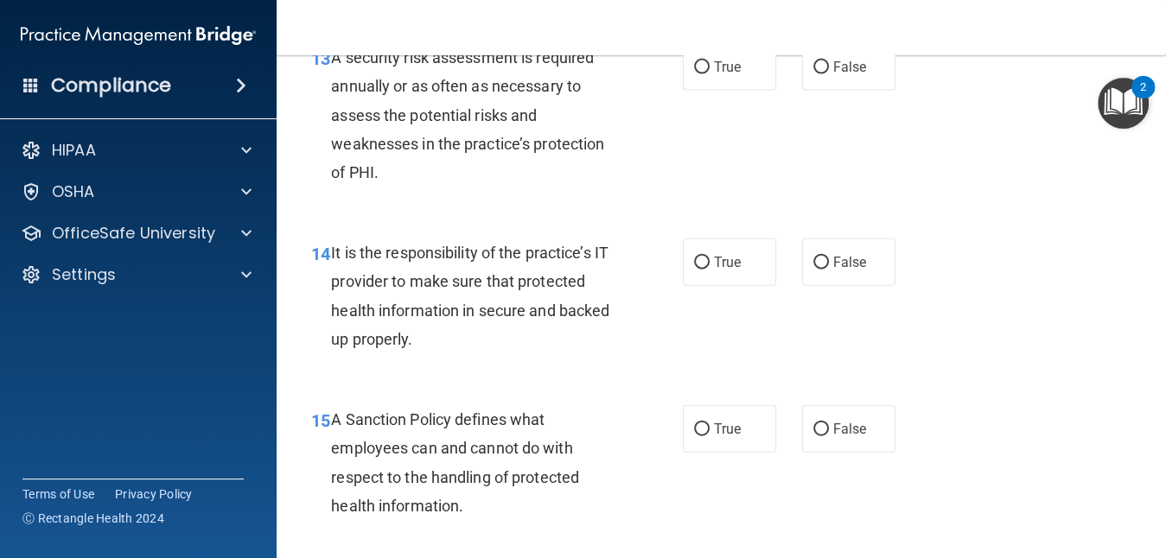
scroll to position [2541, 0]
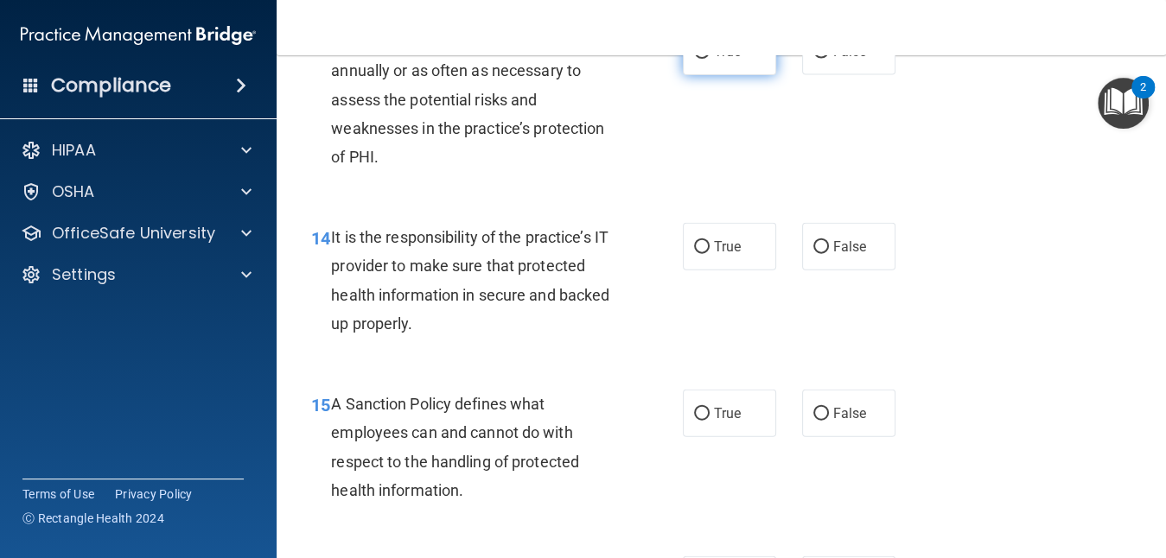
click at [699, 59] on input "True" at bounding box center [702, 52] width 16 height 13
radio input "true"
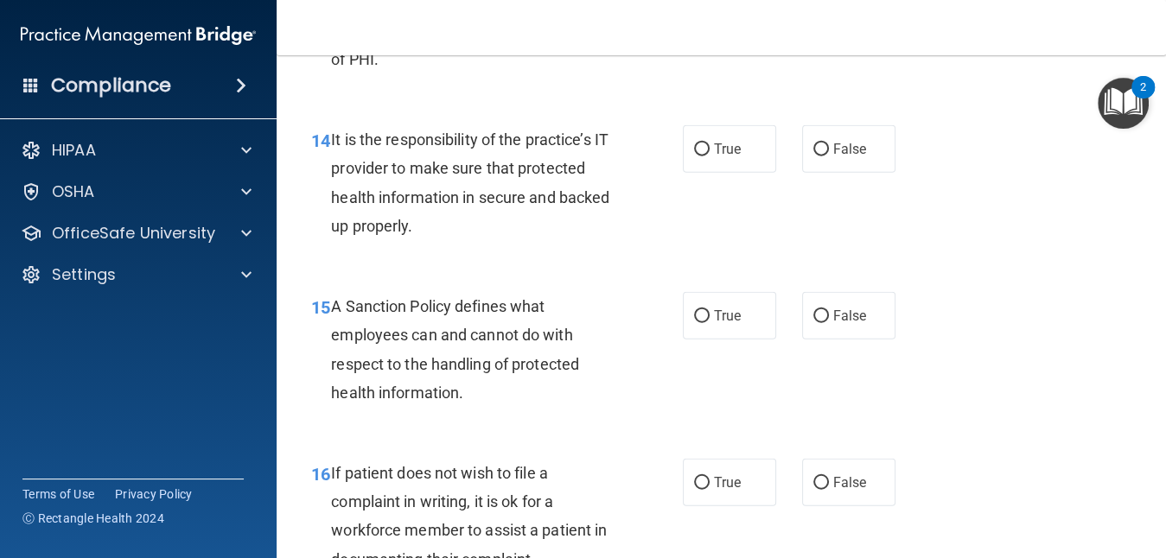
scroll to position [2645, 0]
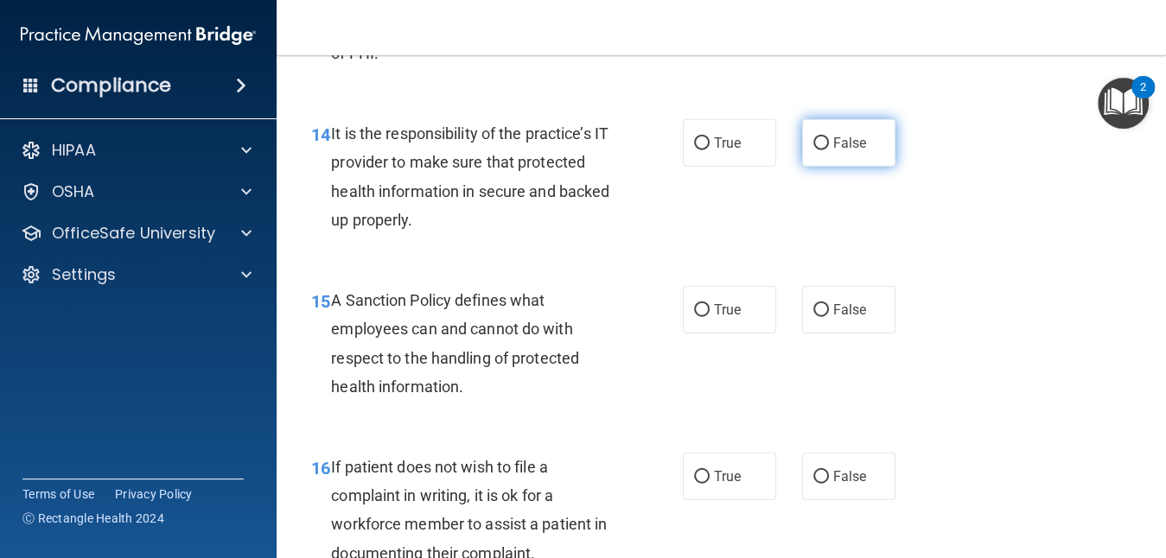
click at [814, 150] on input "False" at bounding box center [822, 143] width 16 height 13
radio input "true"
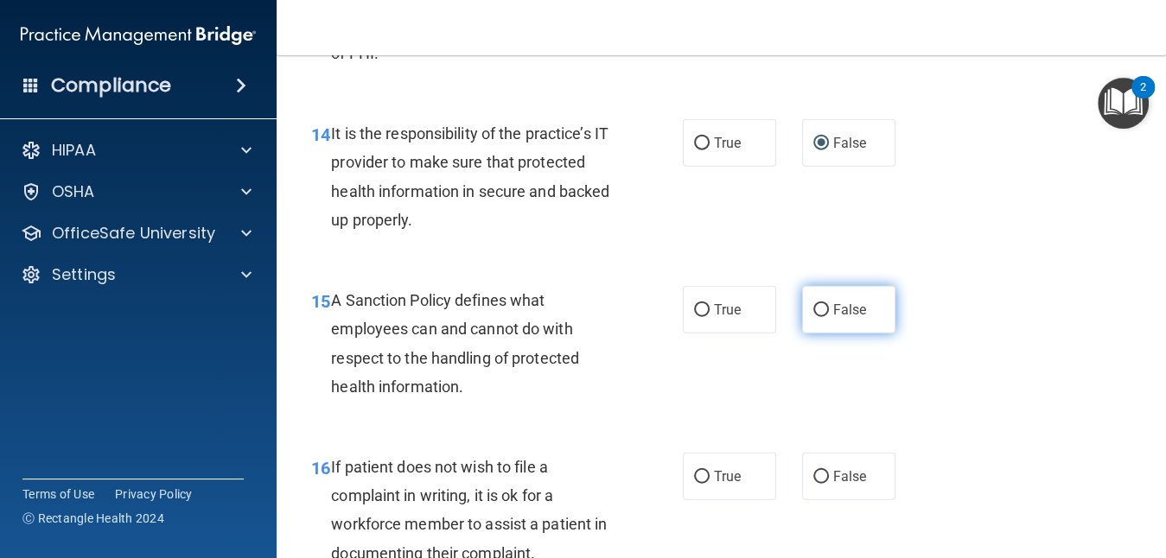
click at [814, 317] on input "False" at bounding box center [822, 310] width 16 height 13
radio input "true"
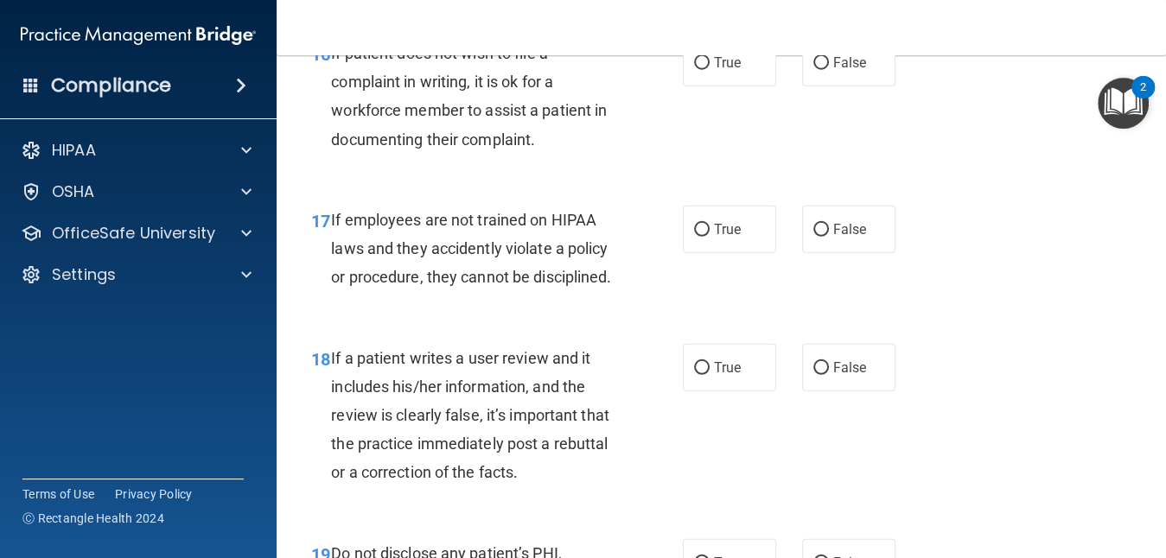
scroll to position [3060, 0]
click at [737, 86] on label "True" at bounding box center [729, 62] width 93 height 48
click at [710, 69] on input "True" at bounding box center [702, 62] width 16 height 13
radio input "true"
click at [814, 236] on input "False" at bounding box center [822, 229] width 16 height 13
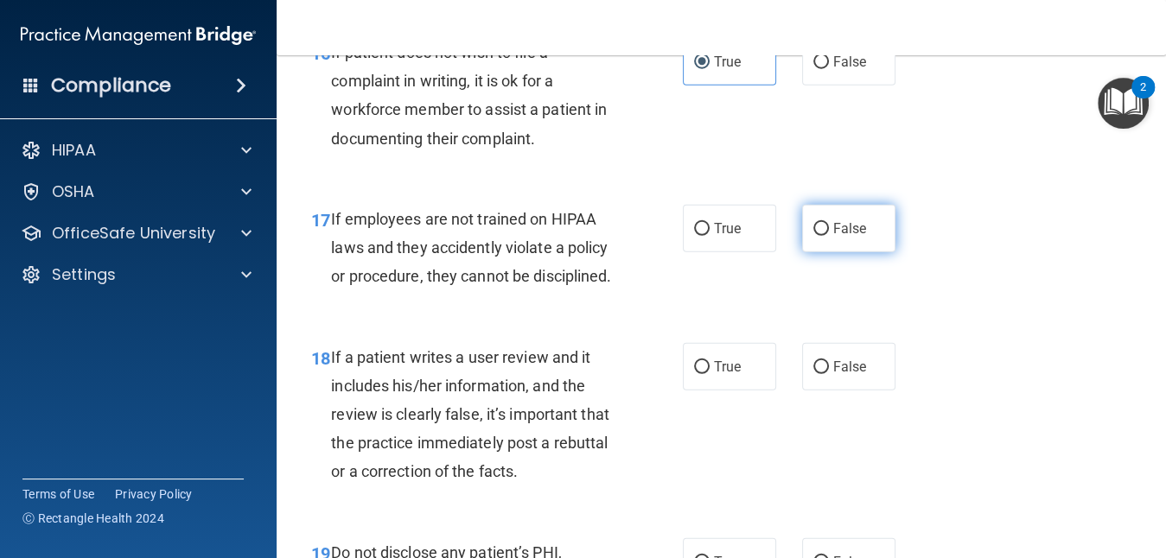
radio input "true"
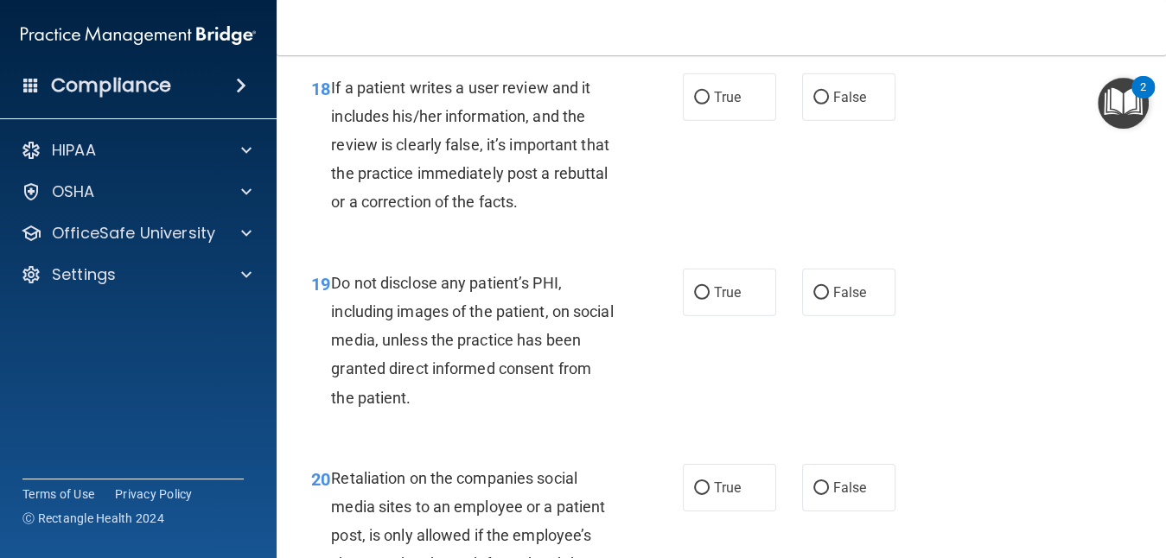
scroll to position [3371, 0]
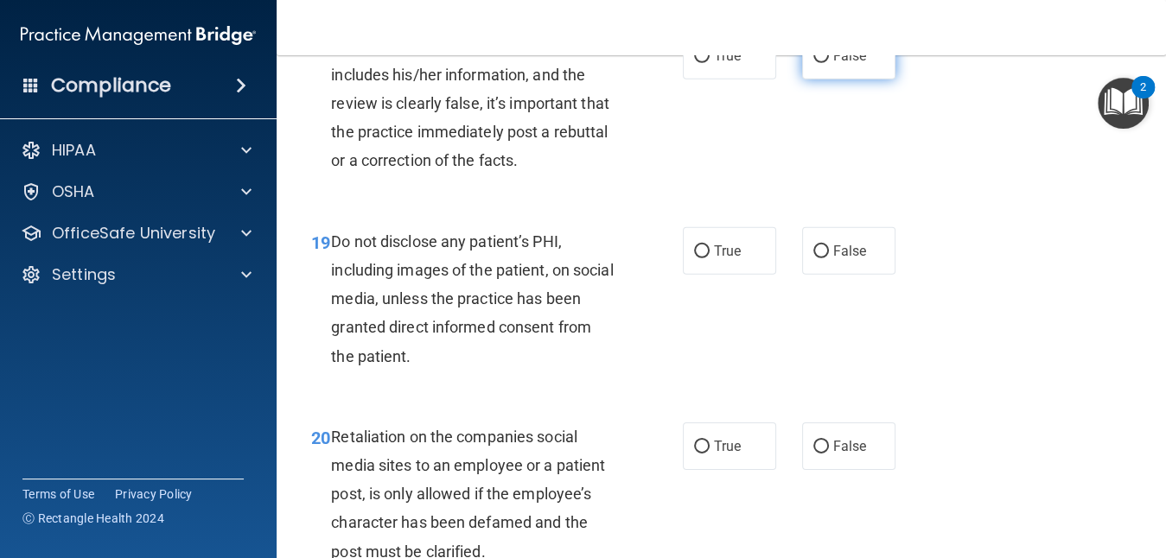
click at [805, 80] on label "False" at bounding box center [848, 56] width 93 height 48
click at [814, 63] on input "False" at bounding box center [822, 56] width 16 height 13
radio input "true"
click at [701, 275] on label "True" at bounding box center [729, 251] width 93 height 48
click at [701, 259] on input "True" at bounding box center [702, 252] width 16 height 13
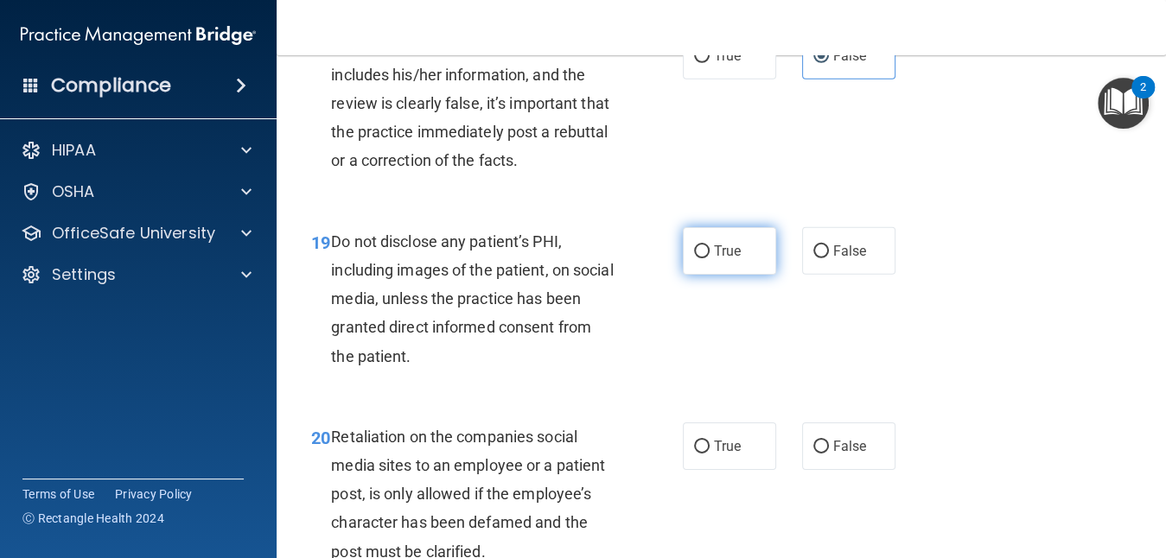
radio input "true"
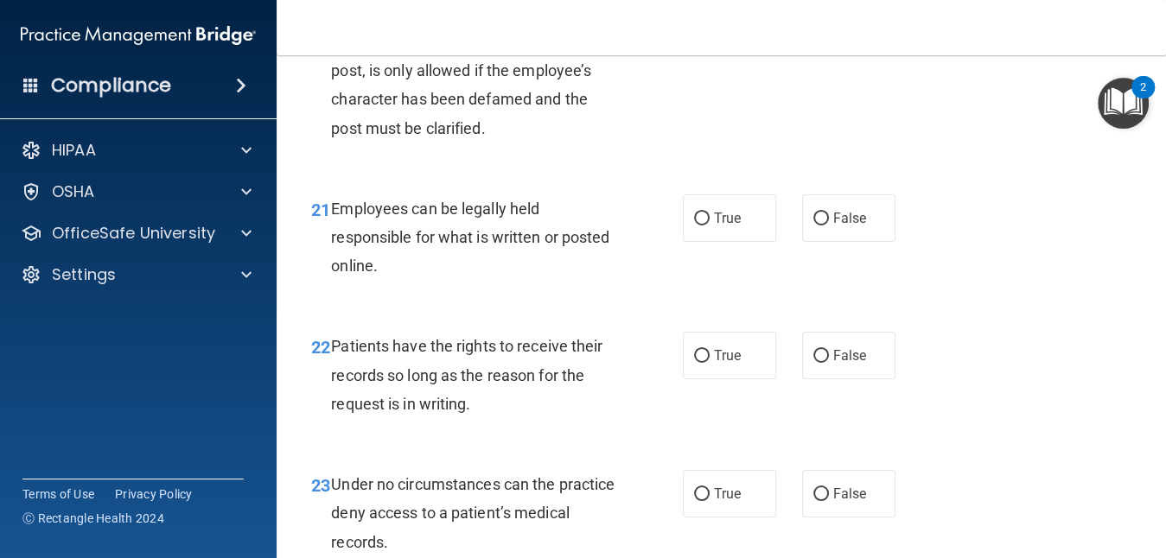
scroll to position [3820, 0]
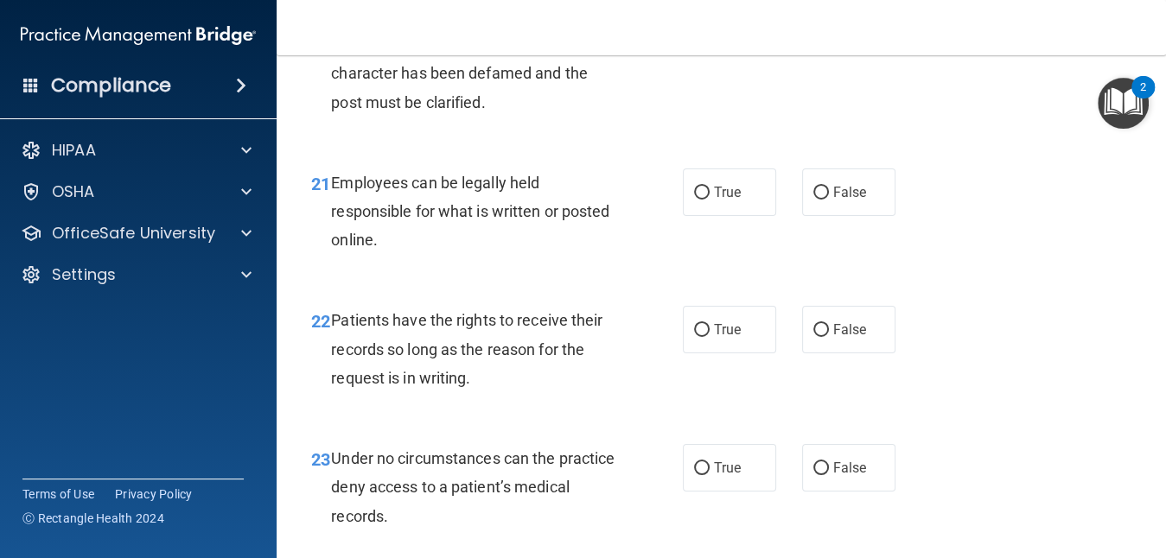
radio input "true"
click at [694, 200] on input "True" at bounding box center [702, 193] width 16 height 13
radio input "true"
click at [833, 338] on span "False" at bounding box center [850, 330] width 34 height 16
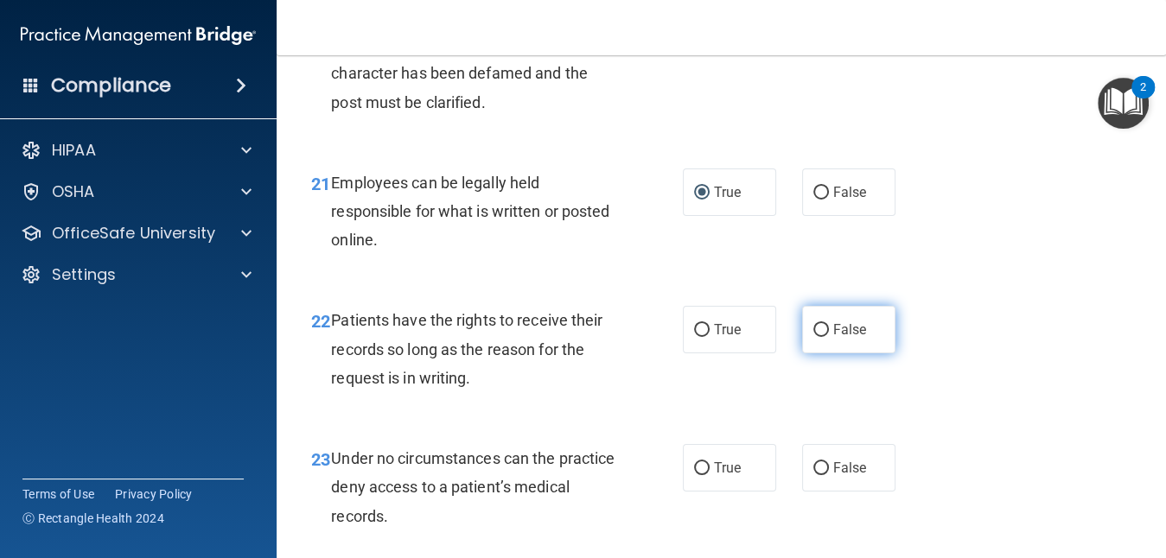
click at [825, 337] on input "False" at bounding box center [822, 330] width 16 height 13
radio input "true"
drag, startPoint x: 699, startPoint y: 486, endPoint x: 686, endPoint y: 497, distance: 17.2
click at [907, 306] on ng-form "22 Patients have the rights to receive their records so long as the reason for …" at bounding box center [907, 306] width 0 height 0
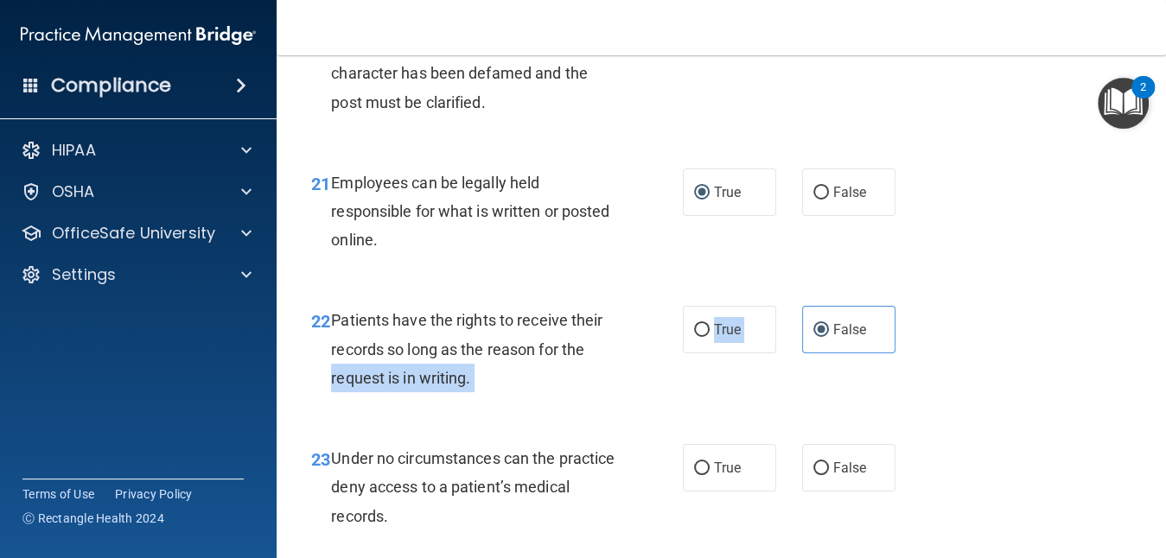
drag, startPoint x: 686, startPoint y: 497, endPoint x: 1000, endPoint y: 447, distance: 318.7
click at [989, 423] on div "22 Patients have the rights to receive their records so long as the reason for …" at bounding box center [721, 353] width 846 height 138
click at [1000, 423] on div "22 Patients have the rights to receive their records so long as the reason for …" at bounding box center [721, 353] width 846 height 138
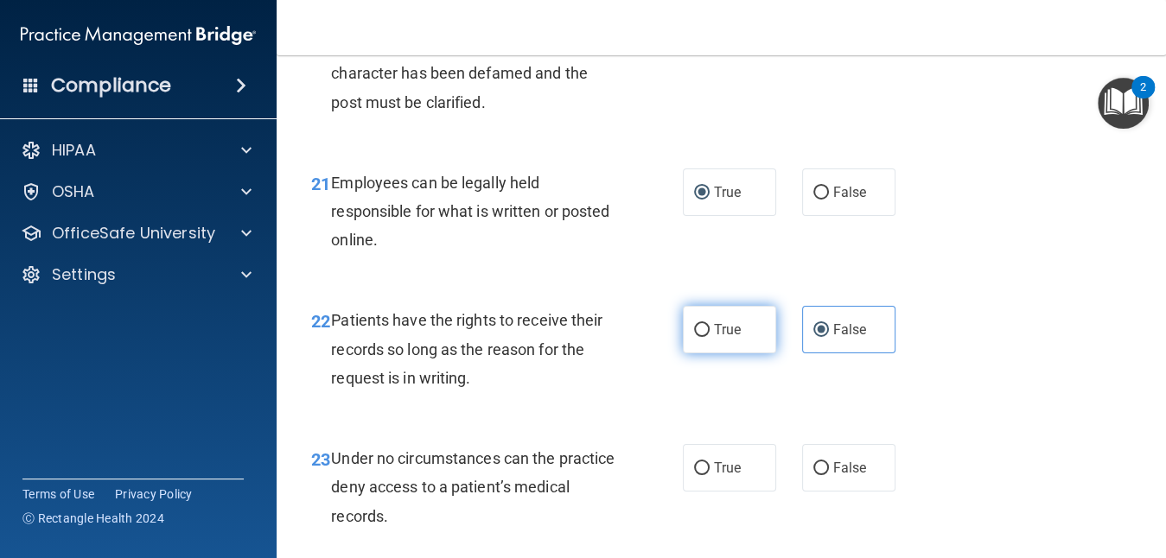
click at [703, 354] on label "True" at bounding box center [729, 330] width 93 height 48
click at [703, 337] on input "True" at bounding box center [702, 330] width 16 height 13
radio input "true"
radio input "false"
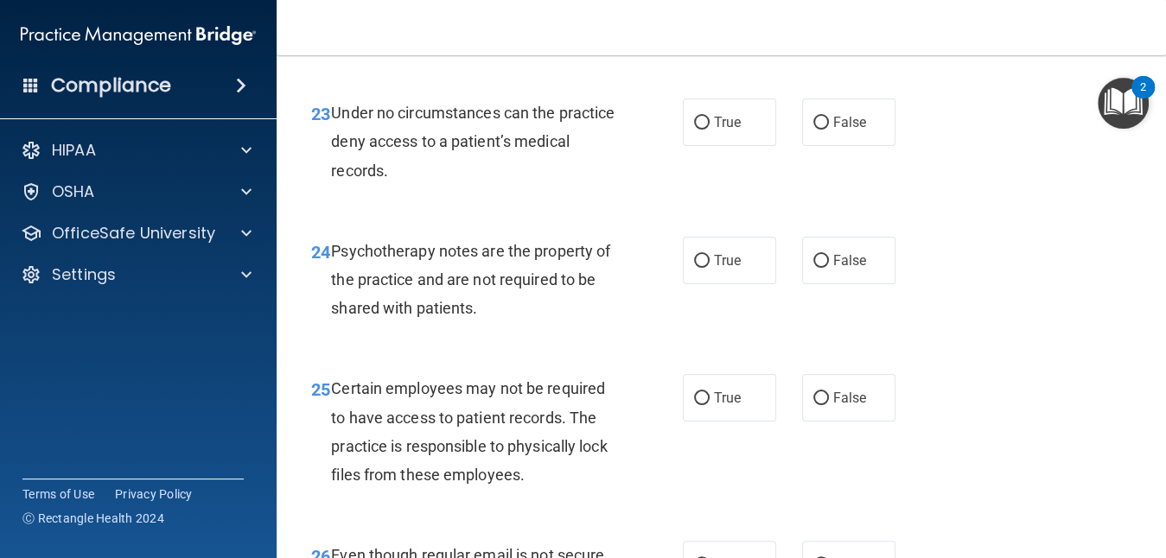
scroll to position [4201, 0]
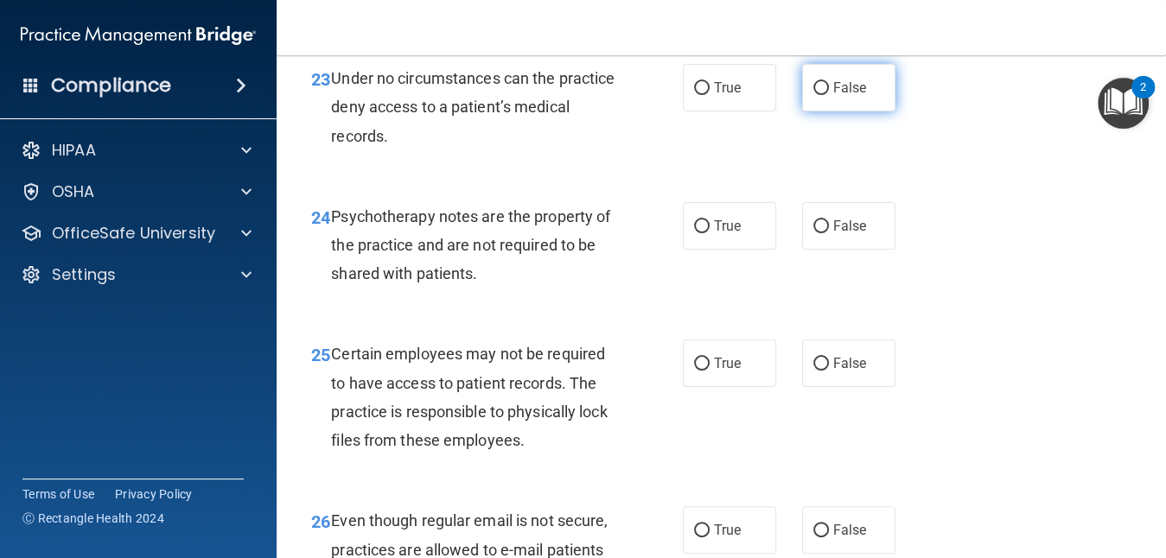
click at [805, 112] on label "False" at bounding box center [848, 88] width 93 height 48
click at [814, 95] on input "False" at bounding box center [822, 88] width 16 height 13
radio input "true"
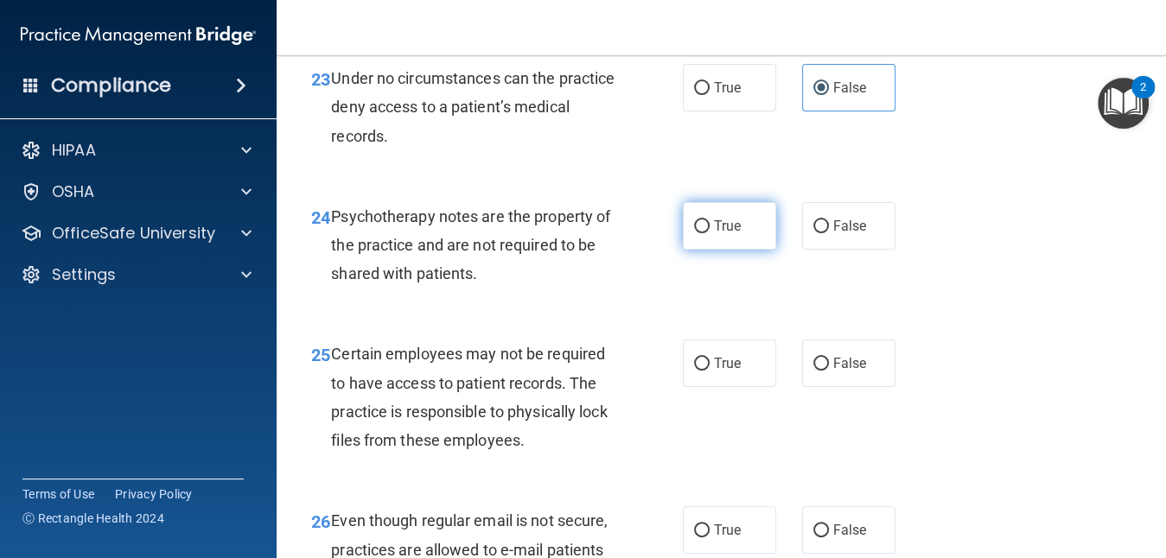
click at [726, 234] on span "True" at bounding box center [727, 226] width 27 height 16
click at [710, 233] on input "True" at bounding box center [702, 226] width 16 height 13
radio input "true"
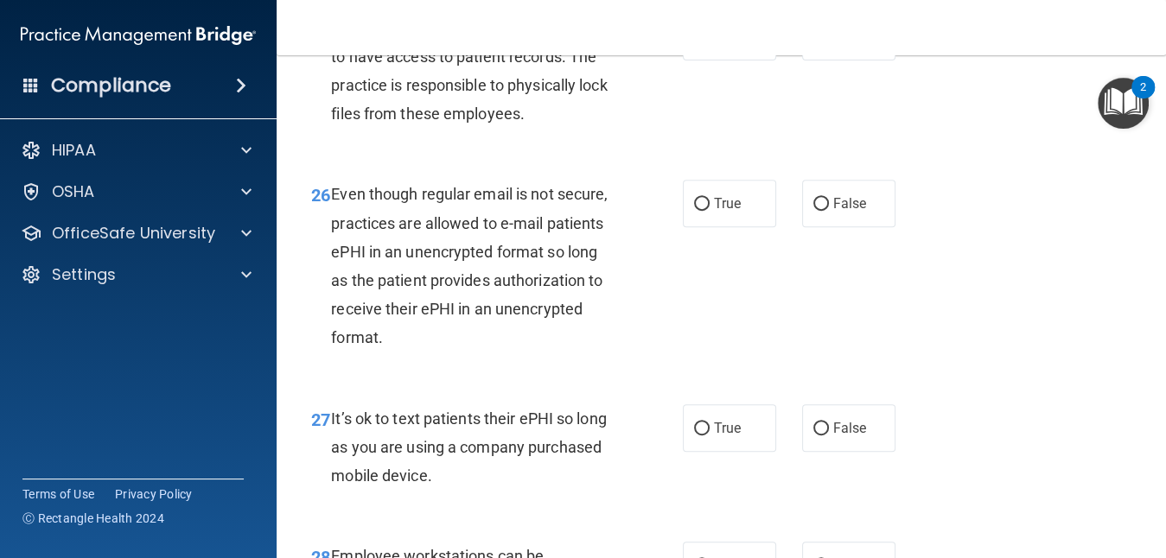
scroll to position [4547, 0]
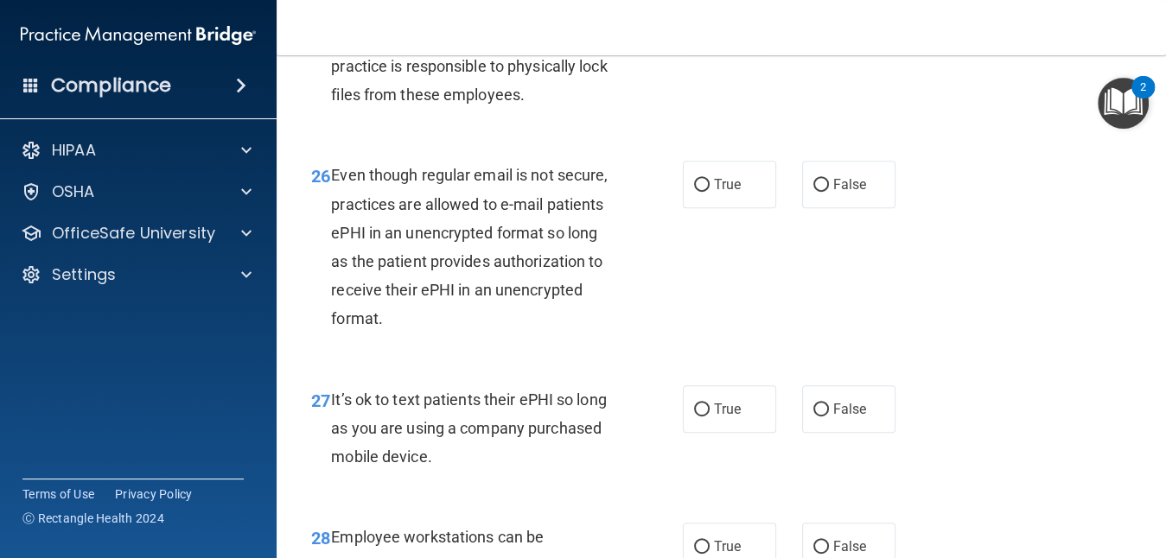
click at [734, 41] on label "True" at bounding box center [729, 18] width 93 height 48
click at [710, 25] on input "True" at bounding box center [702, 18] width 16 height 13
radio input "true"
click at [744, 208] on label "True" at bounding box center [729, 185] width 93 height 48
click at [710, 192] on input "True" at bounding box center [702, 185] width 16 height 13
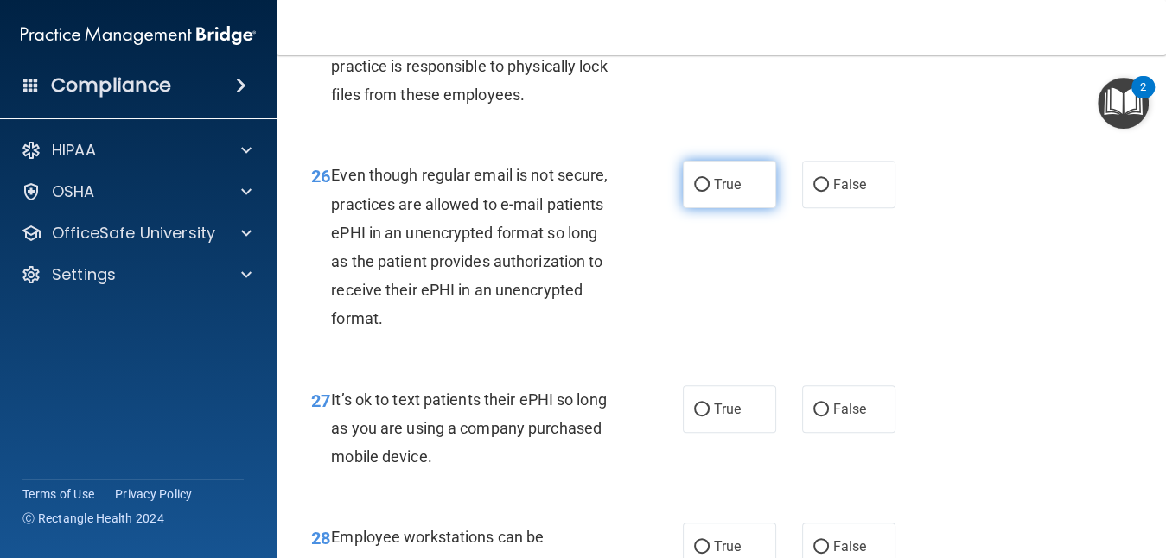
radio input "true"
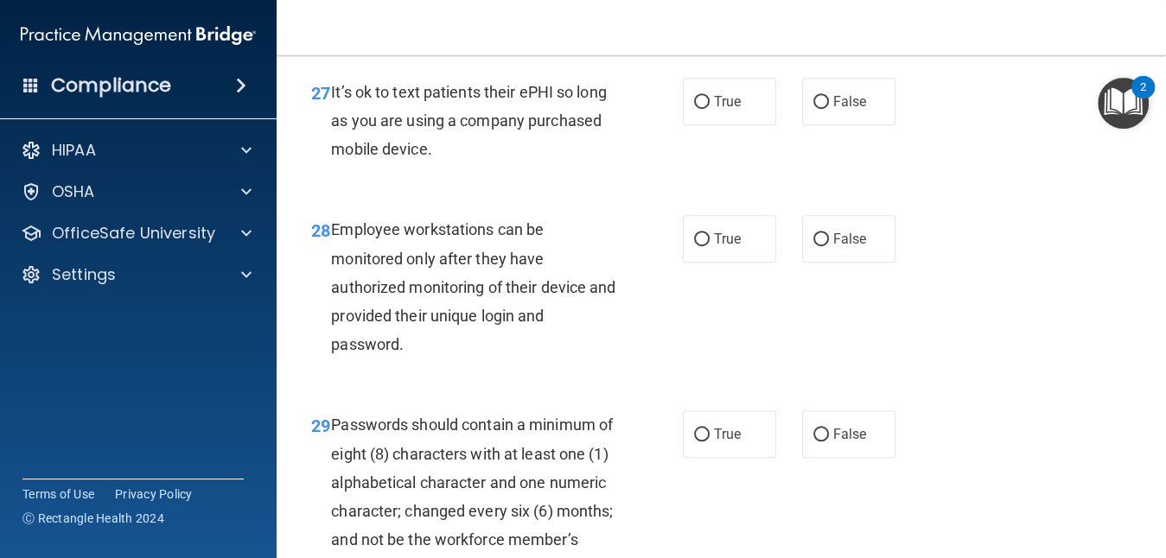
scroll to position [4858, 0]
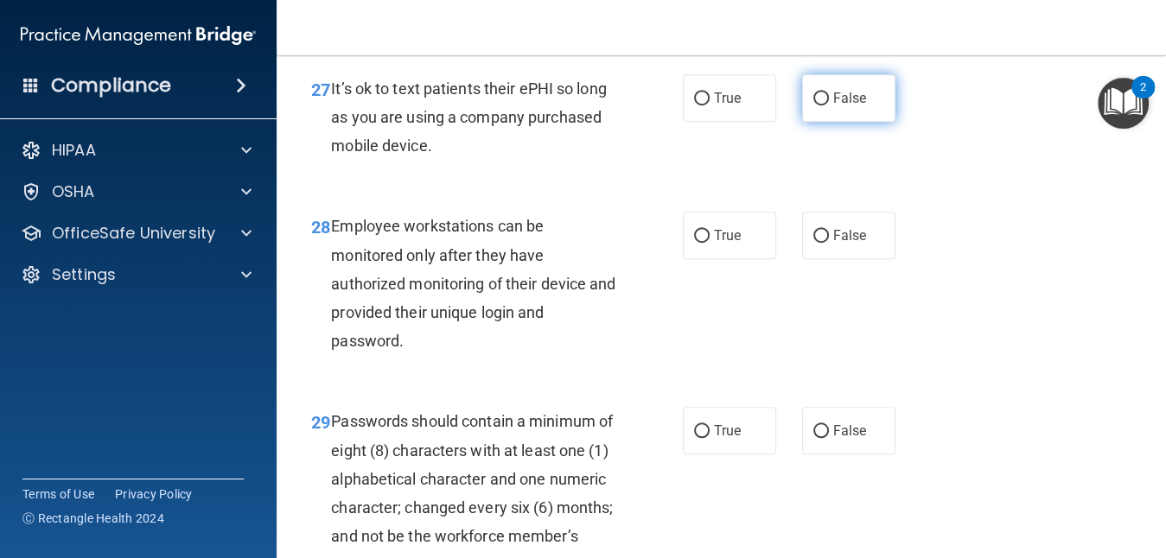
click at [814, 105] on input "False" at bounding box center [822, 99] width 16 height 13
radio input "true"
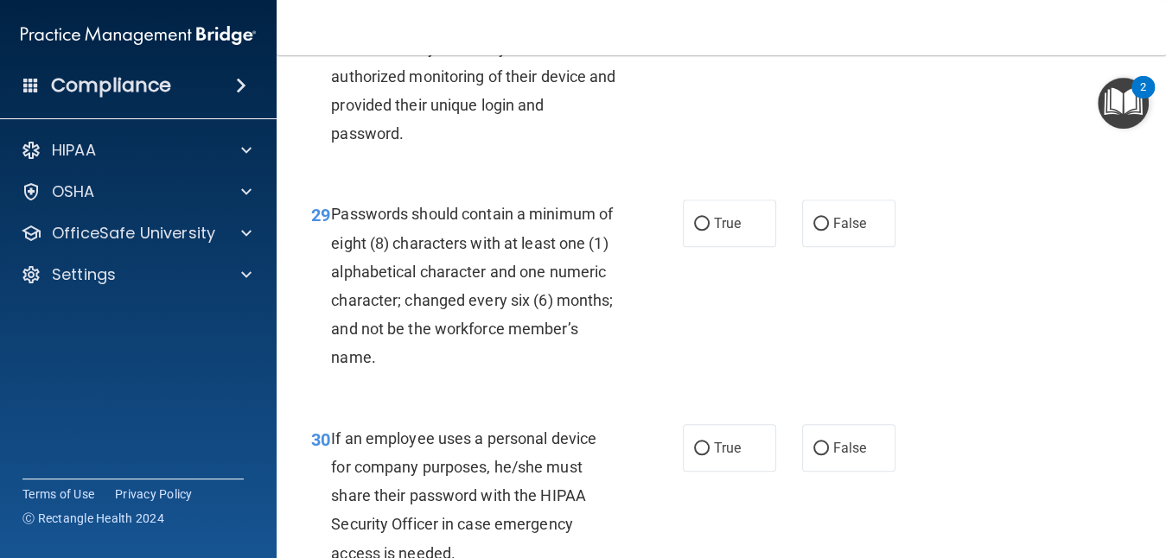
scroll to position [5100, 0]
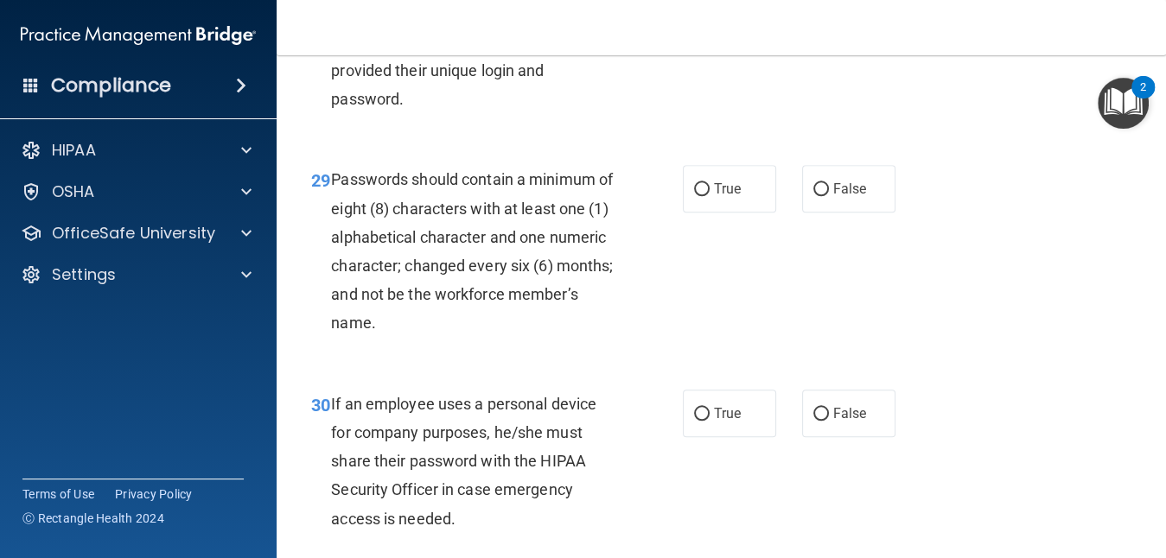
radio input "true"
click at [737, 213] on label "True" at bounding box center [729, 189] width 93 height 48
click at [710, 196] on input "True" at bounding box center [702, 189] width 16 height 13
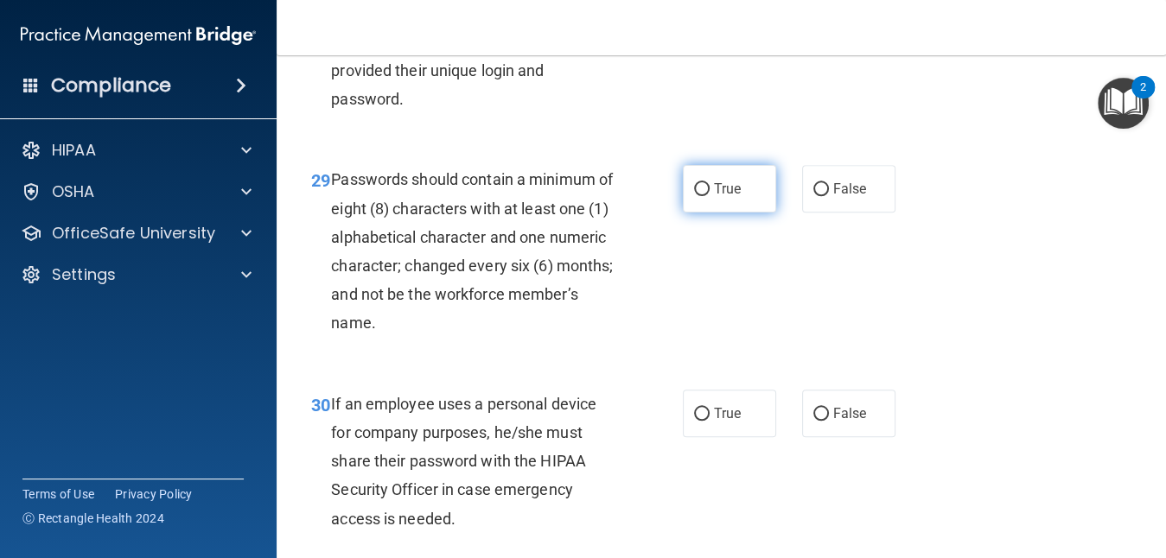
radio input "true"
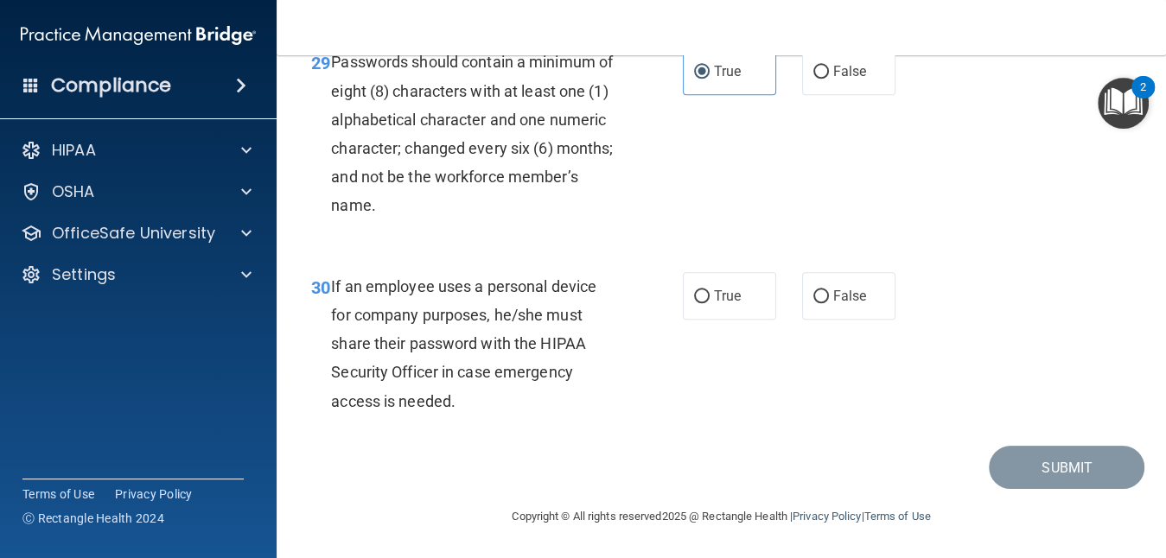
scroll to position [5360, 0]
click at [843, 288] on span "False" at bounding box center [850, 296] width 34 height 16
click at [829, 290] on input "False" at bounding box center [822, 296] width 16 height 13
radio input "true"
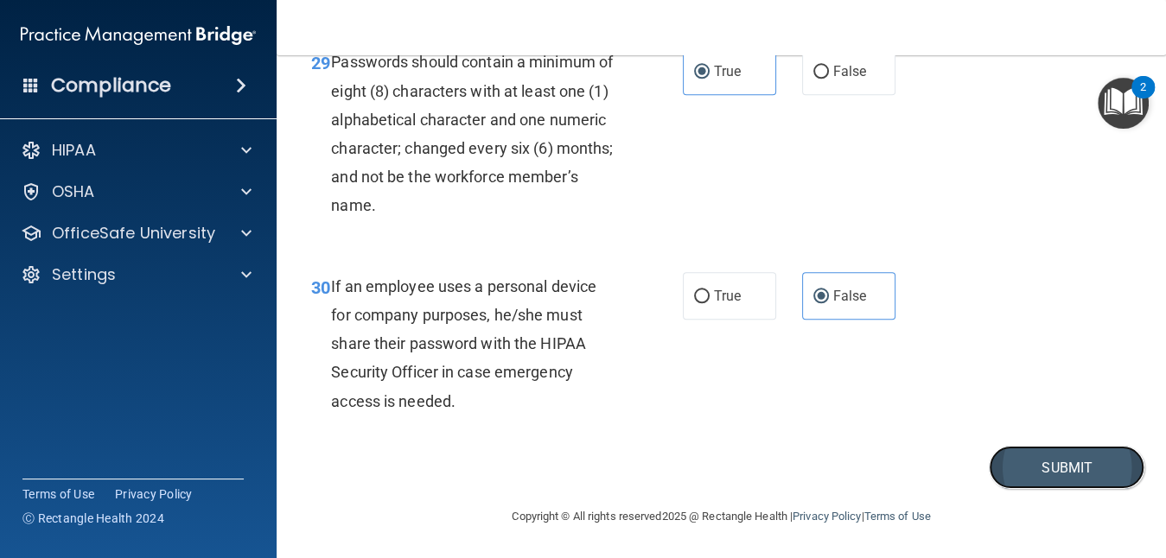
click at [1017, 457] on button "Submit" at bounding box center [1067, 468] width 156 height 44
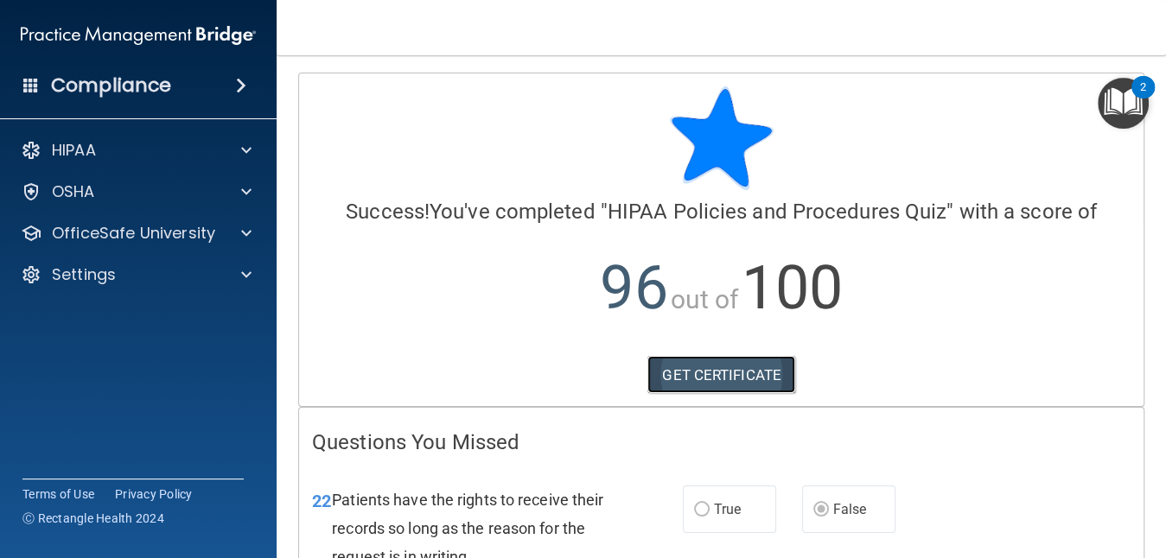
click at [718, 370] on link "GET CERTIFICATE" at bounding box center [722, 375] width 148 height 38
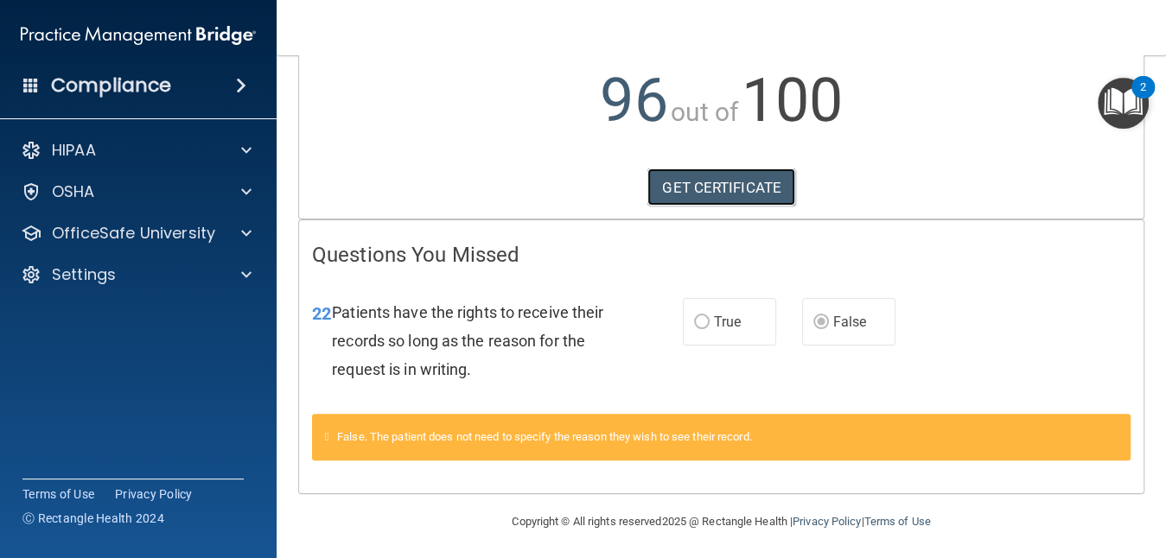
scroll to position [192, 0]
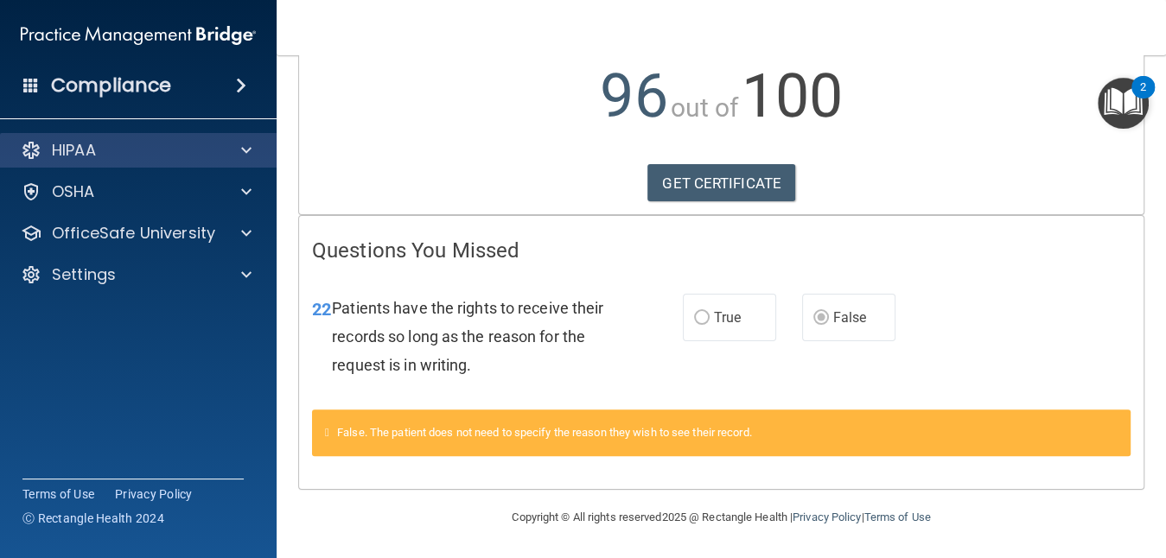
click at [246, 163] on div "HIPAA" at bounding box center [139, 150] width 278 height 35
click at [244, 142] on span at bounding box center [246, 150] width 10 height 21
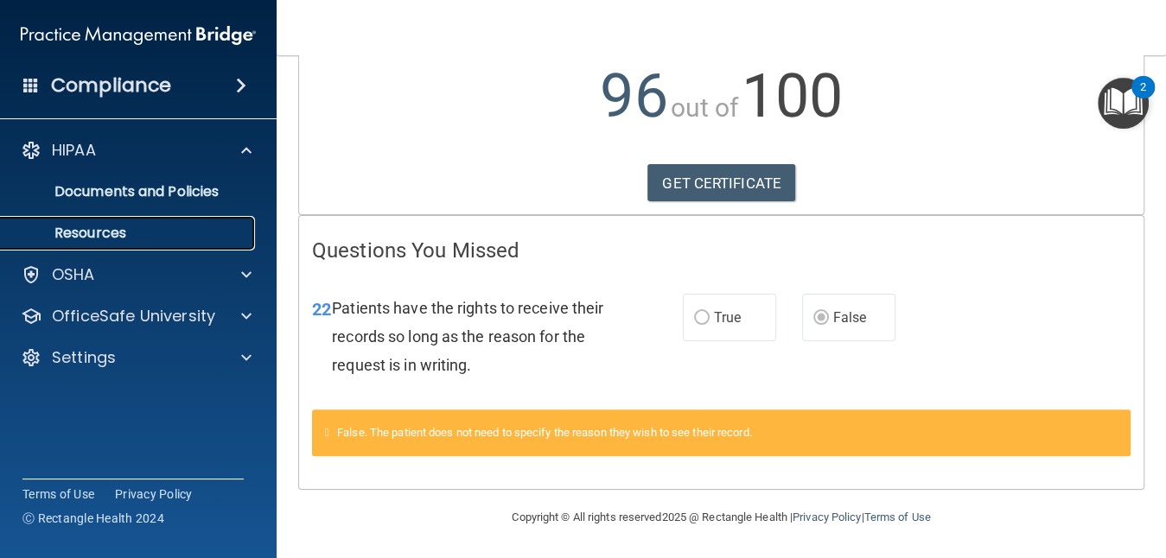
click at [196, 225] on p "Resources" at bounding box center [129, 233] width 236 height 17
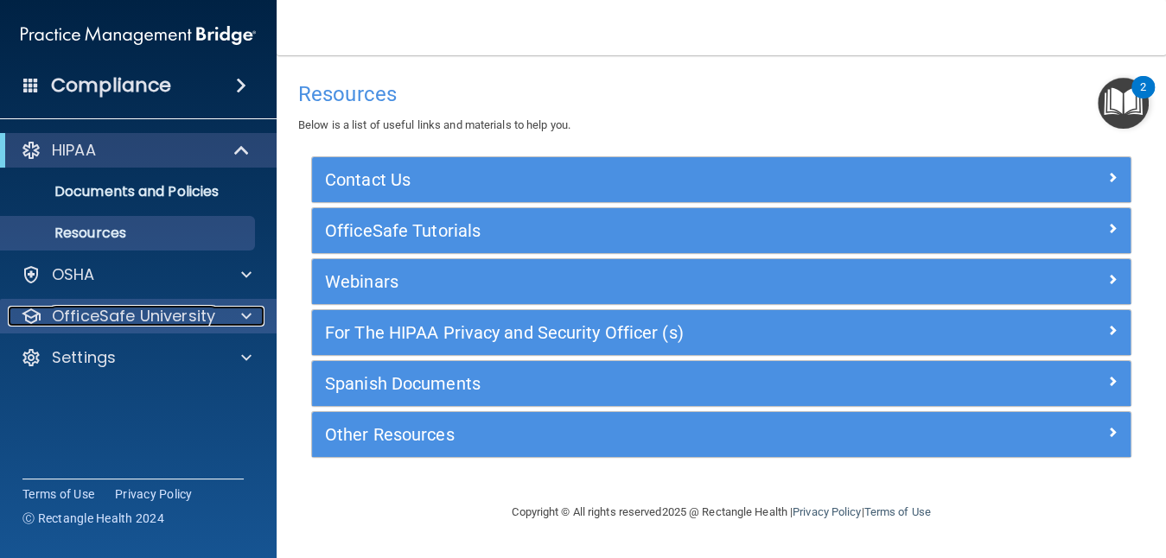
click at [192, 315] on p "OfficeSafe University" at bounding box center [133, 316] width 163 height 21
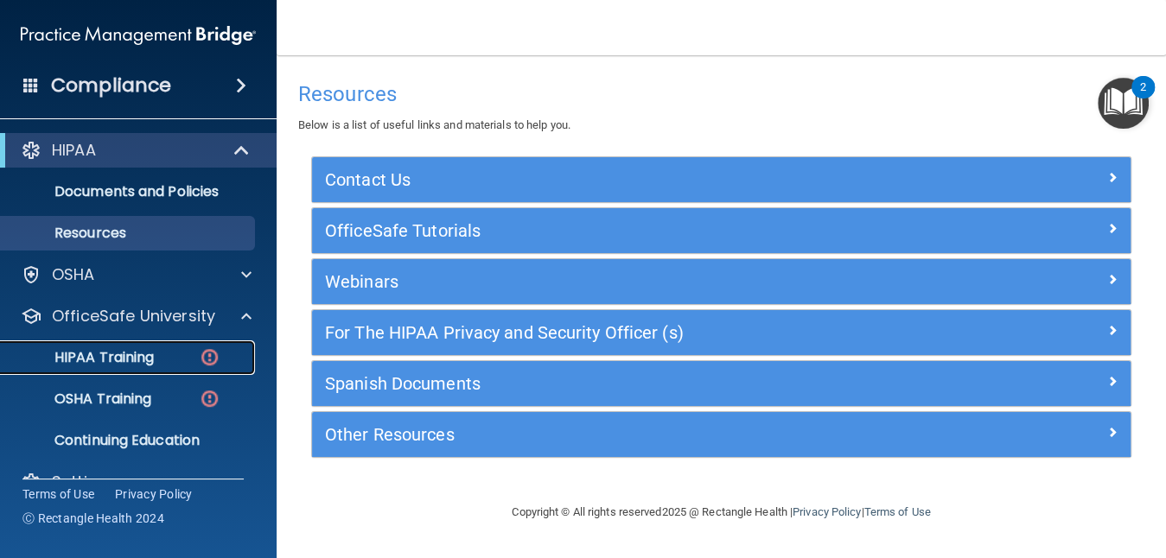
click at [189, 353] on div "HIPAA Training" at bounding box center [129, 357] width 236 height 17
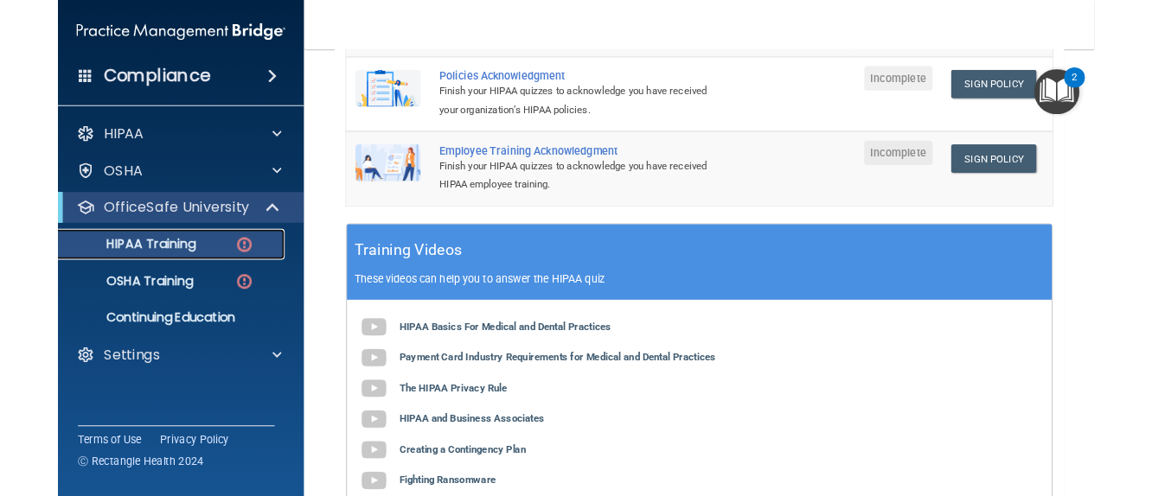
scroll to position [622, 0]
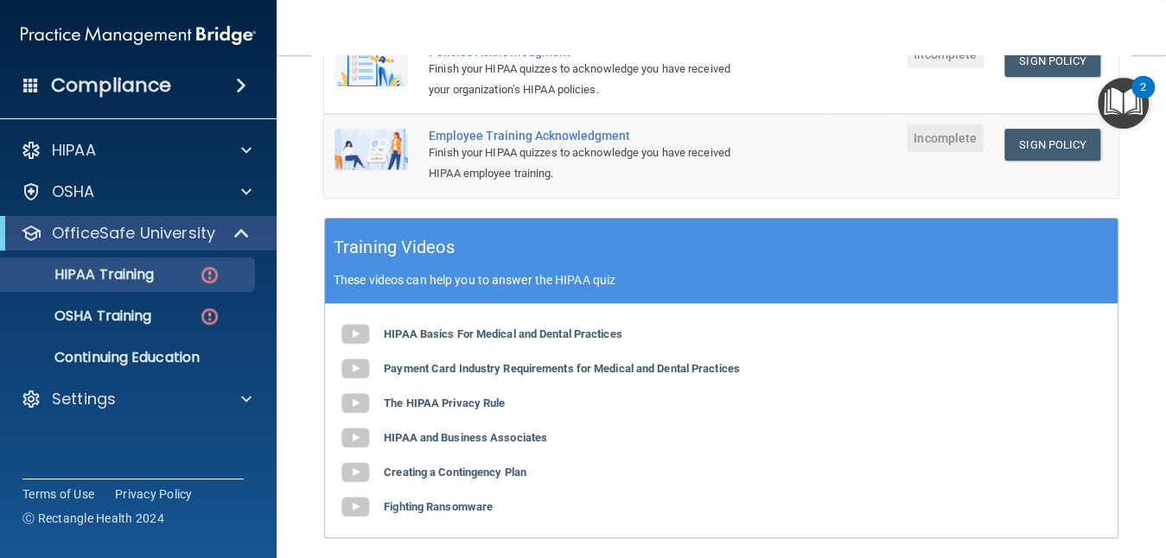
drag, startPoint x: 944, startPoint y: 549, endPoint x: 758, endPoint y: 567, distance: 186.8
click at [758, 558] on html "Compliance HIPAA Documents and Policies Report an Incident Business Associates …" at bounding box center [583, 279] width 1166 height 558
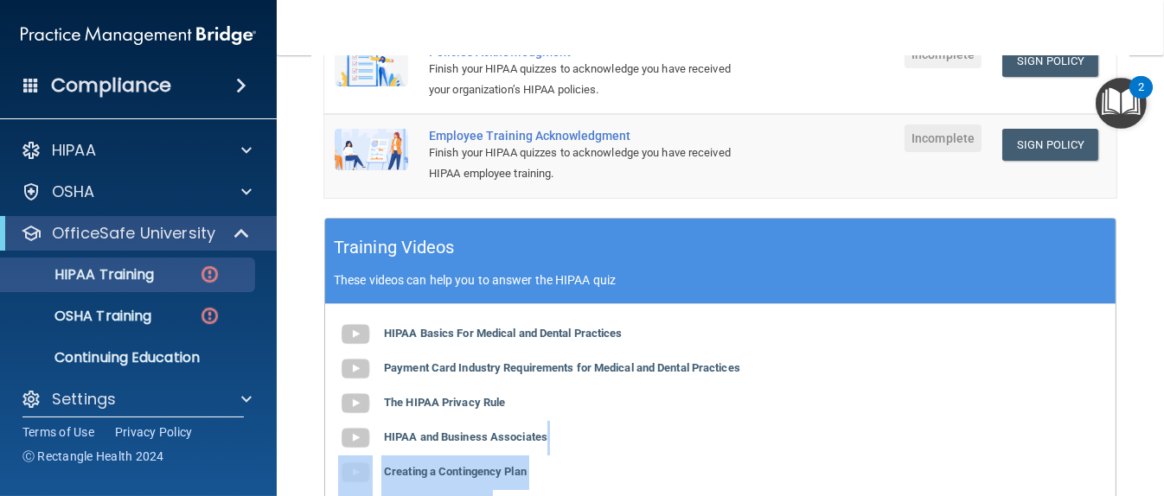
drag, startPoint x: 645, startPoint y: 437, endPoint x: 632, endPoint y: 412, distance: 28.2
click at [632, 412] on div "HIPAA Basics For Medical and Dental Practices Payment Card Industry Requirement…" at bounding box center [720, 420] width 790 height 233
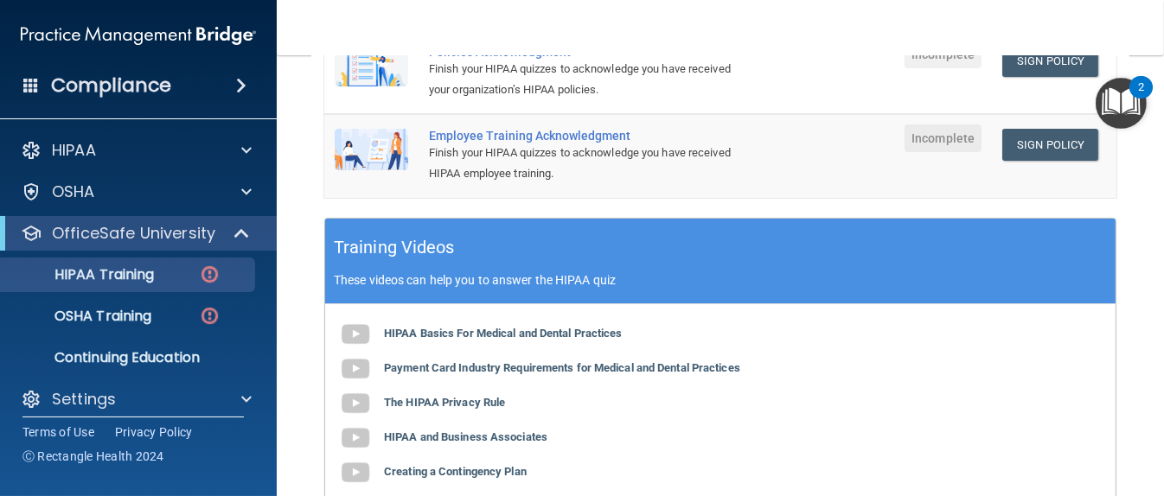
drag, startPoint x: 614, startPoint y: 393, endPoint x: 596, endPoint y: 382, distance: 21.4
click at [596, 382] on div "HIPAA Basics For Medical and Dental Practices Payment Card Industry Requirement…" at bounding box center [720, 420] width 790 height 233
drag, startPoint x: 596, startPoint y: 382, endPoint x: 510, endPoint y: 375, distance: 85.9
click at [510, 375] on div "HIPAA Basics For Medical and Dental Practices Payment Card Industry Requirement…" at bounding box center [720, 420] width 790 height 233
click at [476, 396] on b "The HIPAA Privacy Rule" at bounding box center [444, 402] width 121 height 13
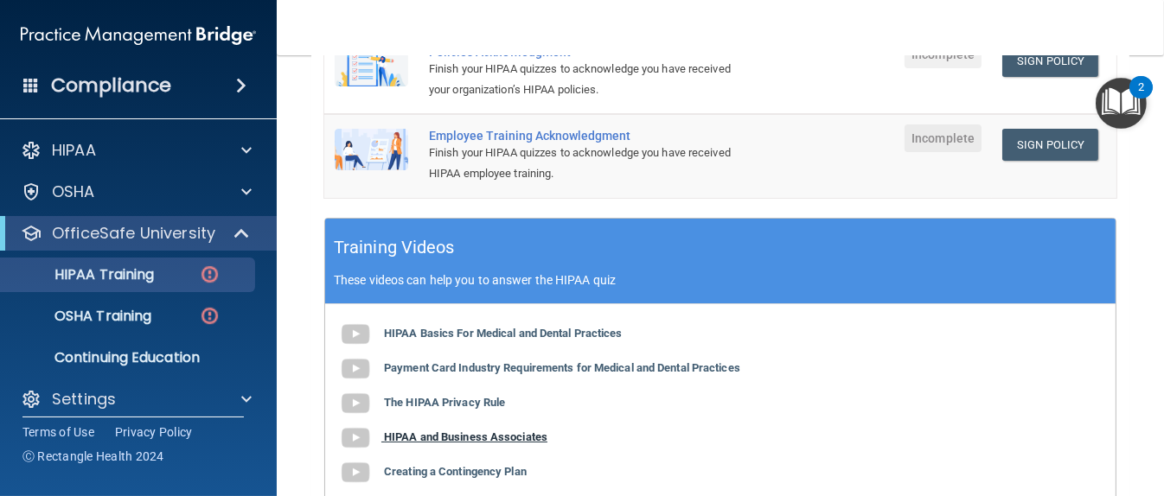
click at [519, 414] on div "HIPAA Basics For Medical and Dental Practices Payment Card Industry Requirement…" at bounding box center [720, 420] width 790 height 233
click at [519, 431] on b "HIPAA and Business Associates" at bounding box center [465, 437] width 163 height 13
click at [501, 465] on b "Creating a Contingency Plan" at bounding box center [455, 471] width 143 height 13
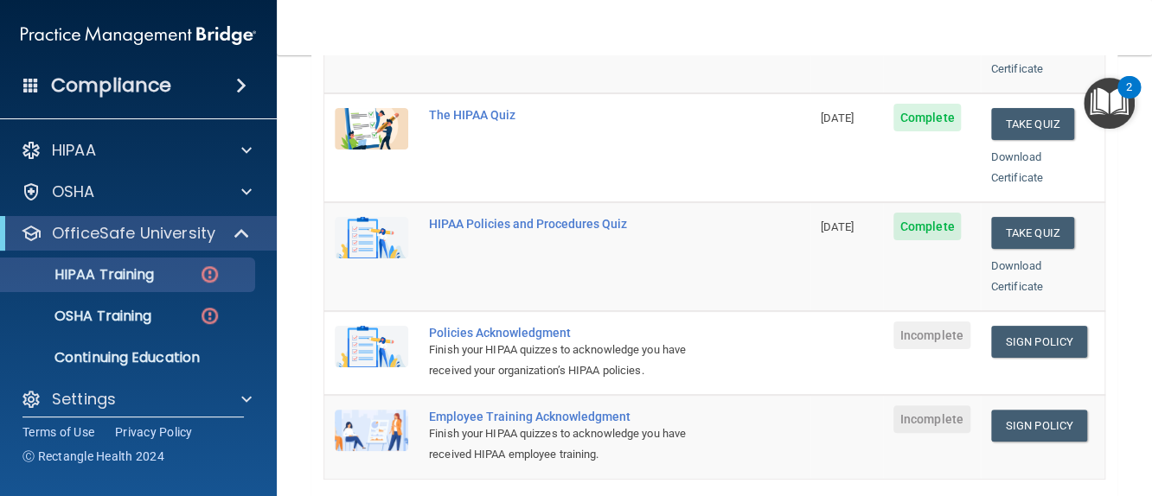
scroll to position [346, 0]
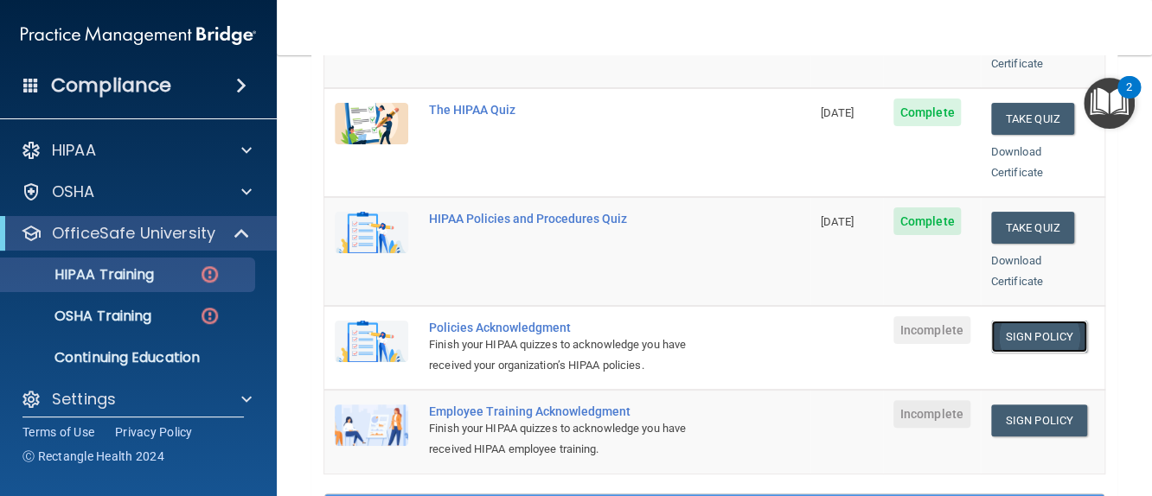
click at [1018, 321] on link "Sign Policy" at bounding box center [1039, 337] width 96 height 32
click at [1027, 321] on link "Sign Policy" at bounding box center [1039, 337] width 96 height 32
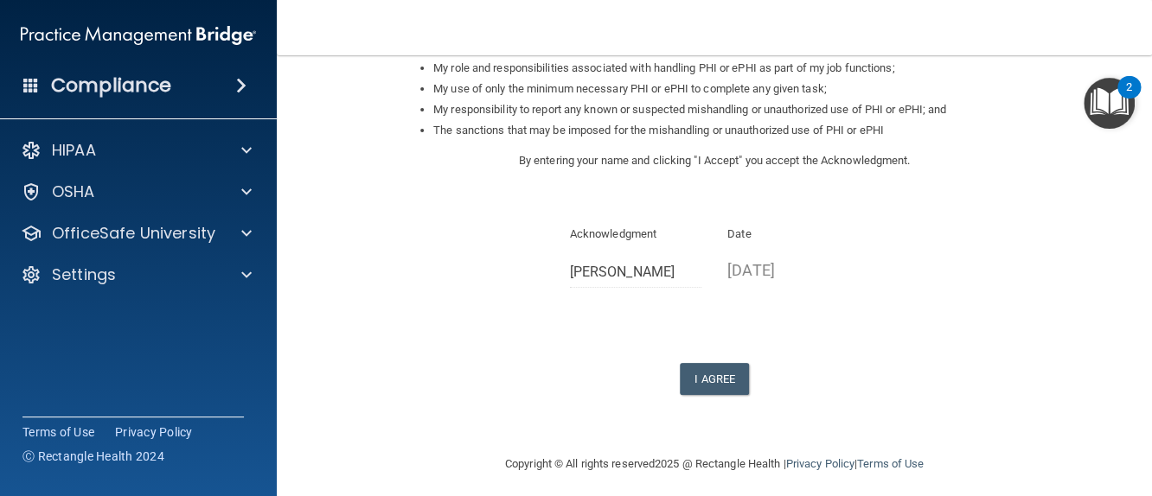
scroll to position [295, 0]
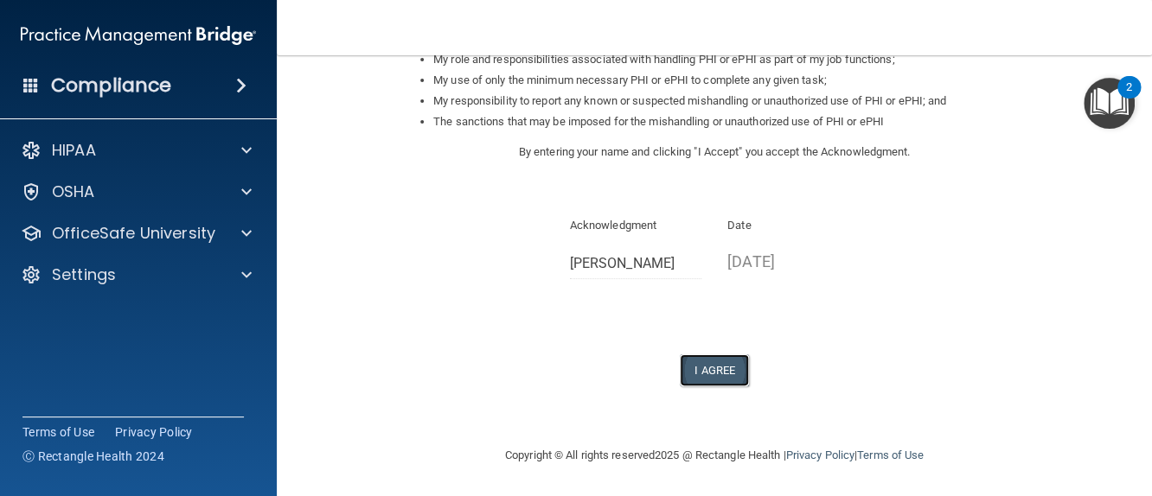
click at [697, 371] on button "I Agree" at bounding box center [714, 370] width 69 height 32
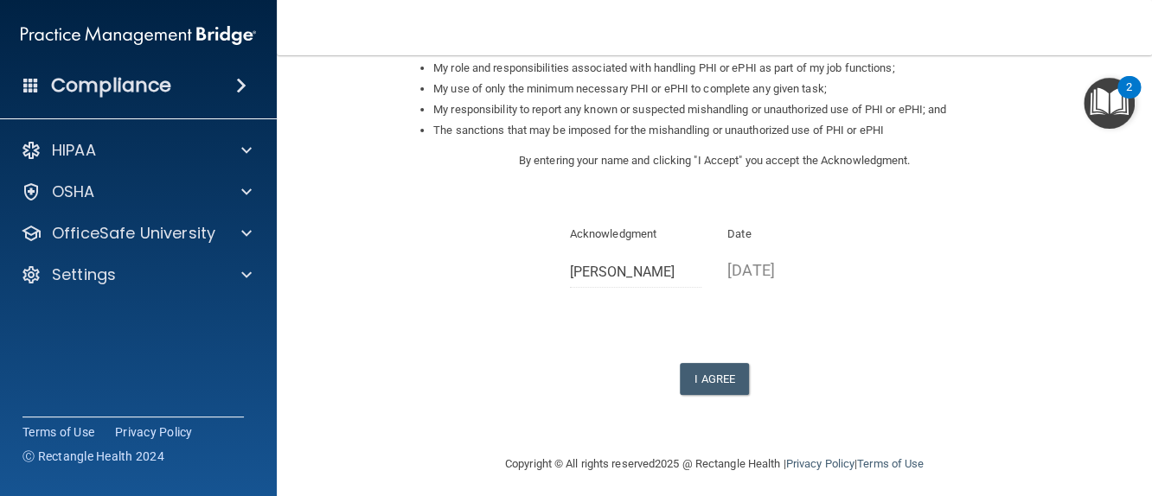
scroll to position [295, 0]
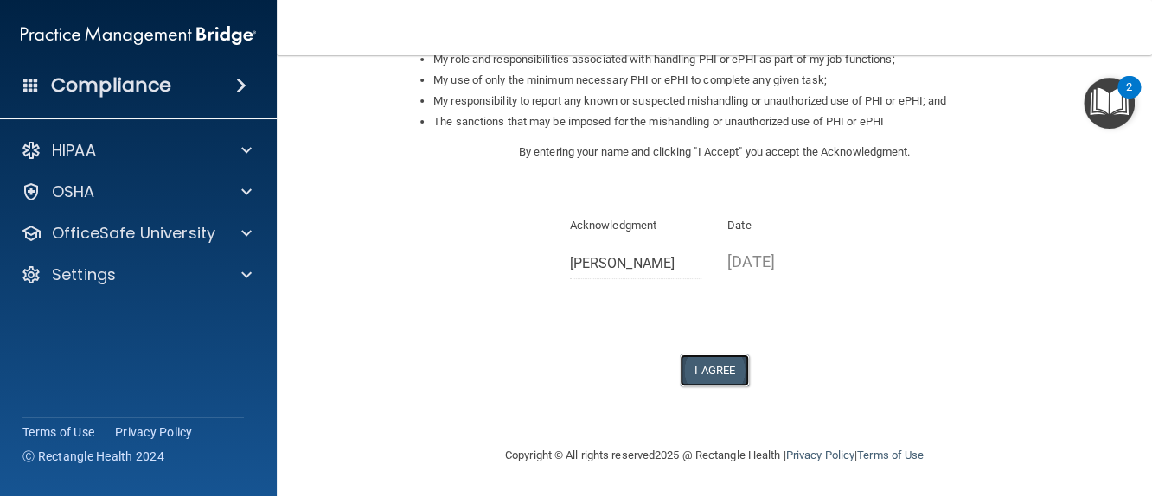
click at [716, 361] on button "I Agree" at bounding box center [714, 370] width 69 height 32
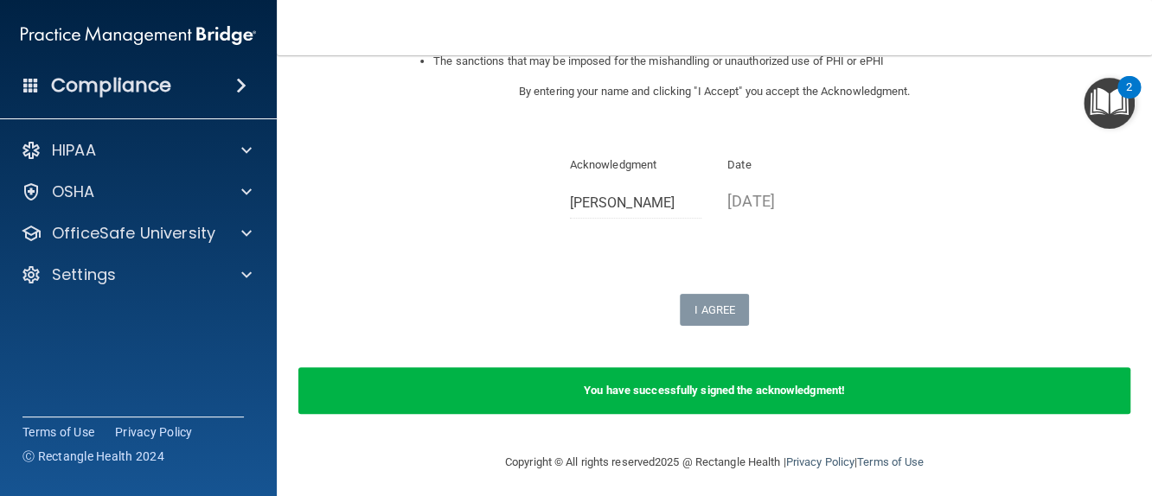
scroll to position [362, 0]
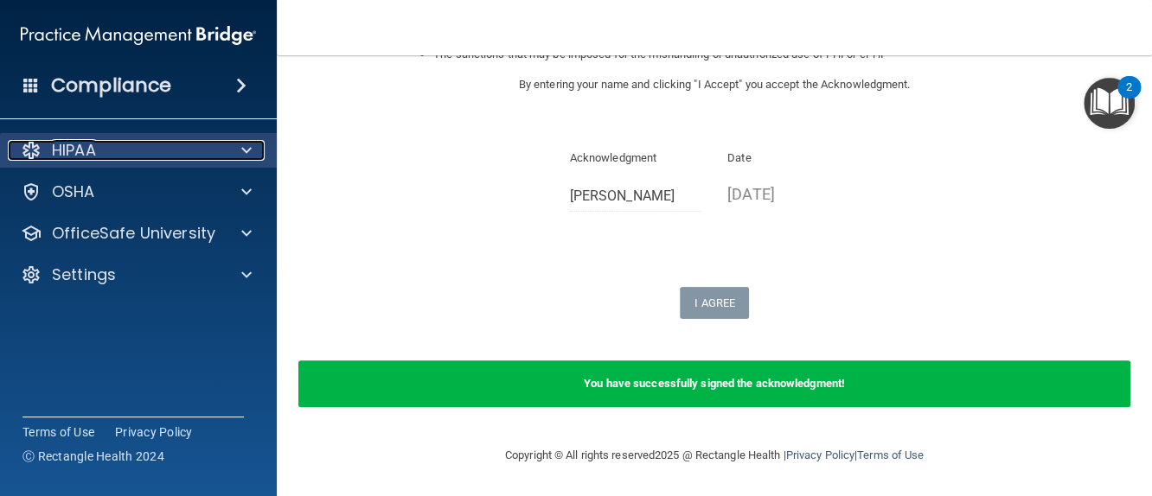
click at [235, 144] on div at bounding box center [243, 150] width 43 height 21
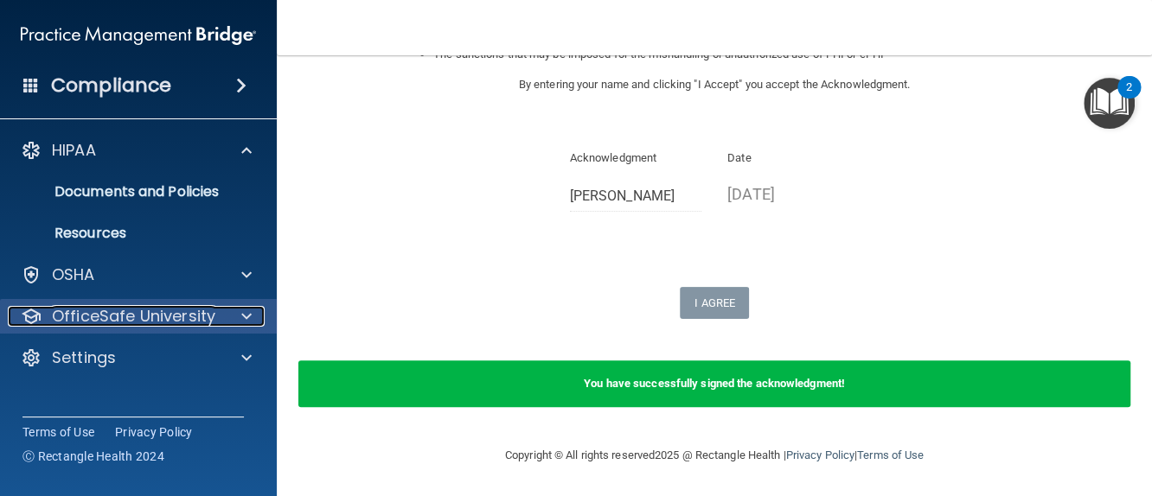
click at [207, 309] on p "OfficeSafe University" at bounding box center [133, 316] width 163 height 21
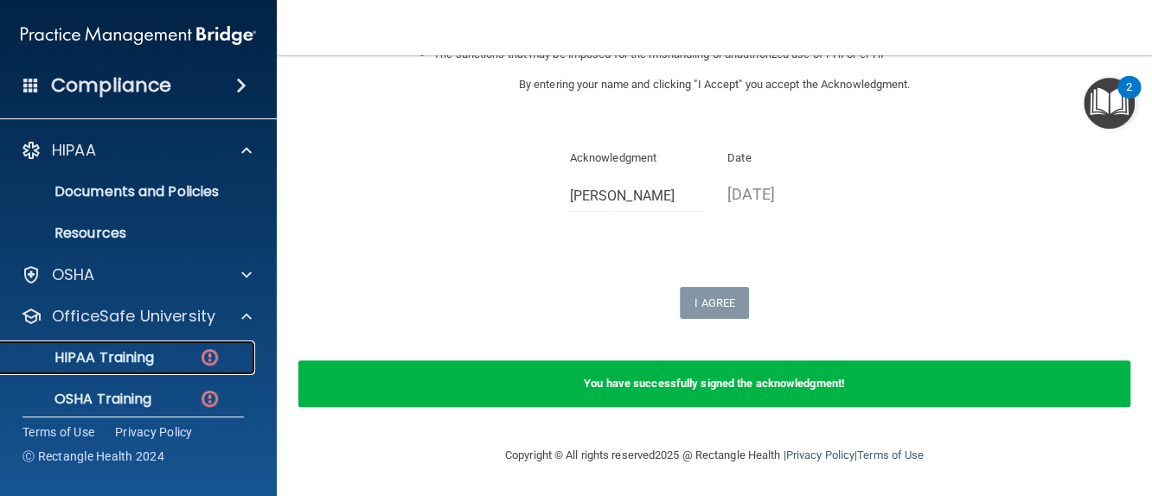
click at [197, 349] on div "HIPAA Training" at bounding box center [129, 357] width 236 height 17
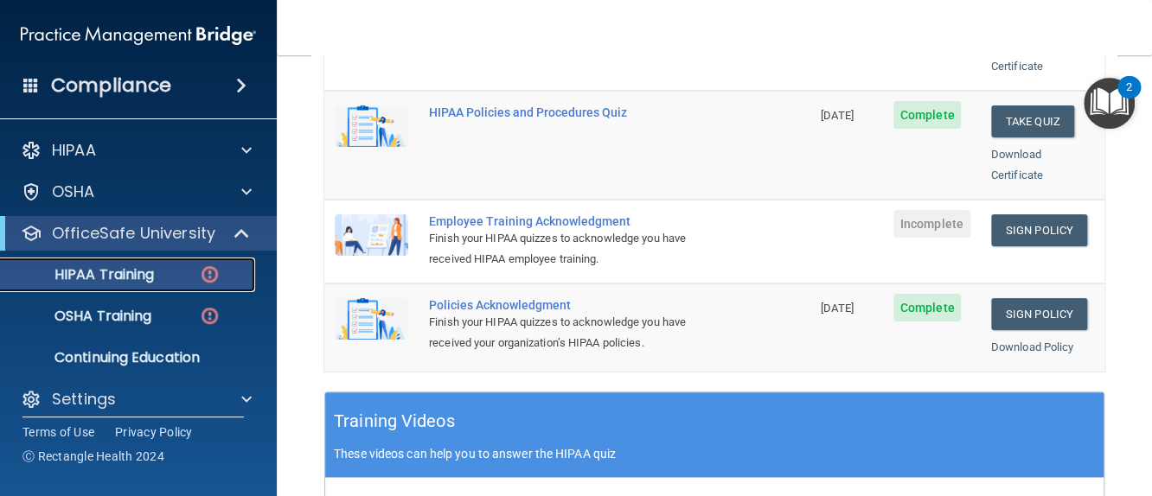
scroll to position [445, 0]
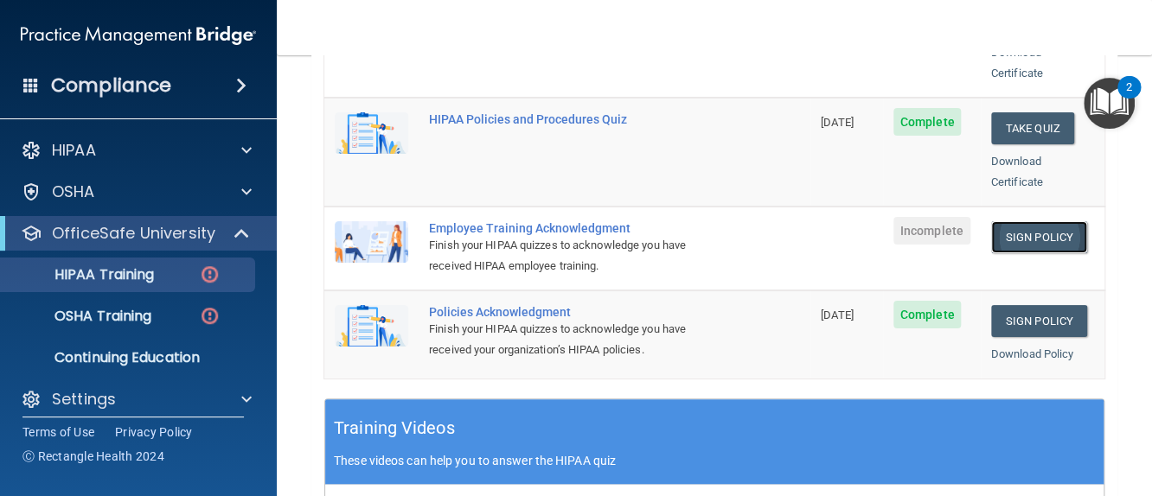
click at [1000, 221] on link "Sign Policy" at bounding box center [1039, 237] width 96 height 32
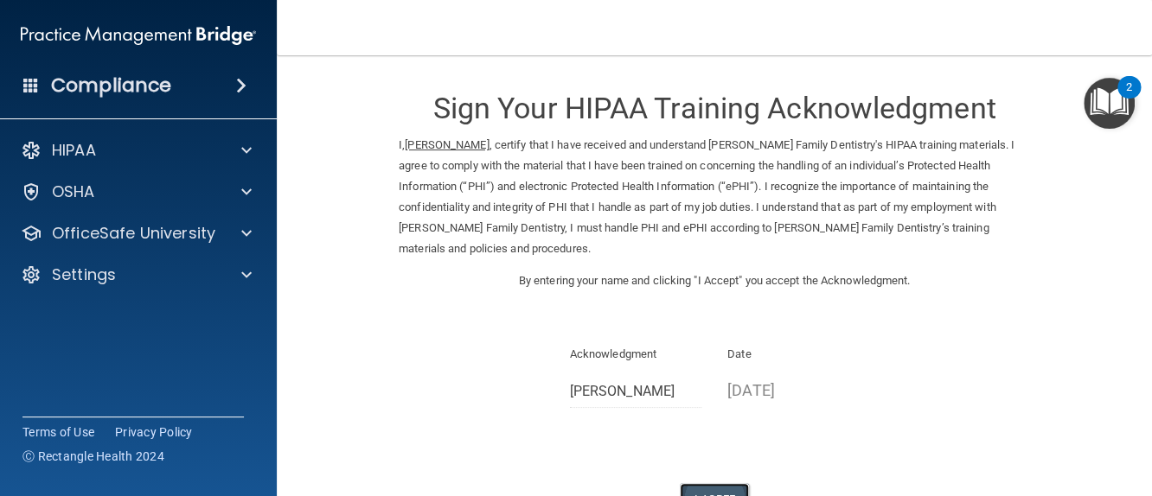
click at [718, 484] on button "I Agree" at bounding box center [714, 499] width 69 height 32
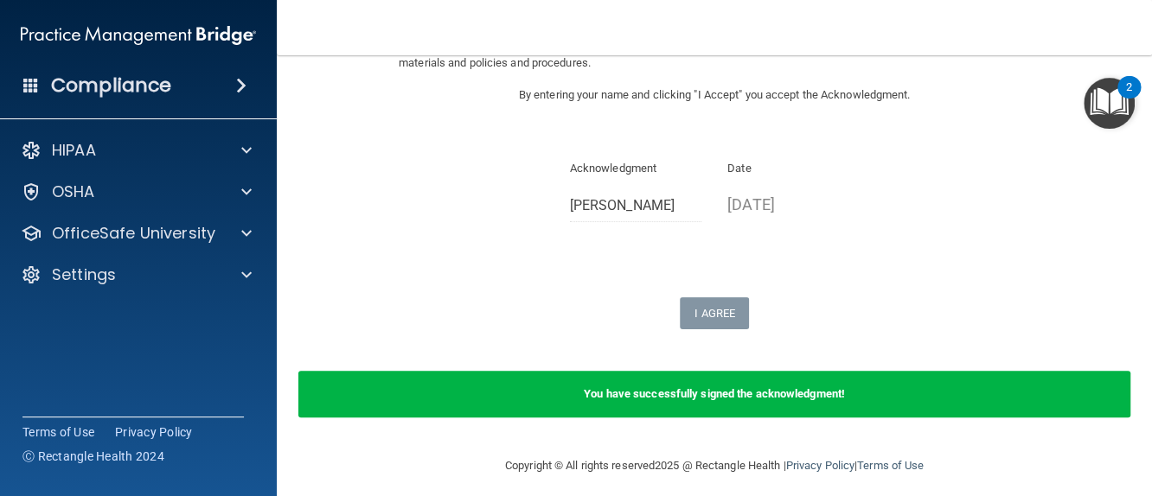
scroll to position [196, 0]
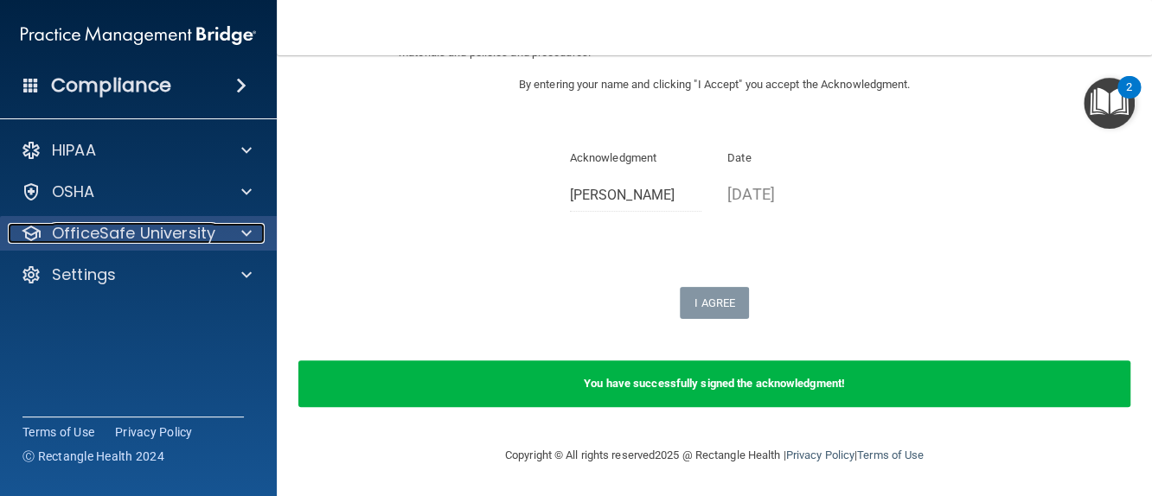
click at [225, 239] on div at bounding box center [243, 233] width 43 height 21
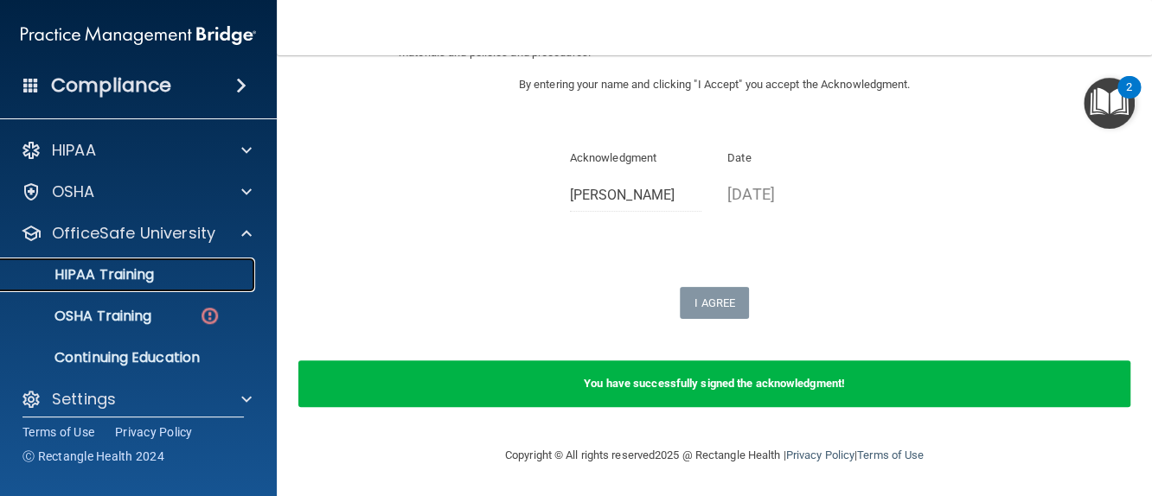
click at [215, 270] on div "HIPAA Training" at bounding box center [129, 274] width 236 height 17
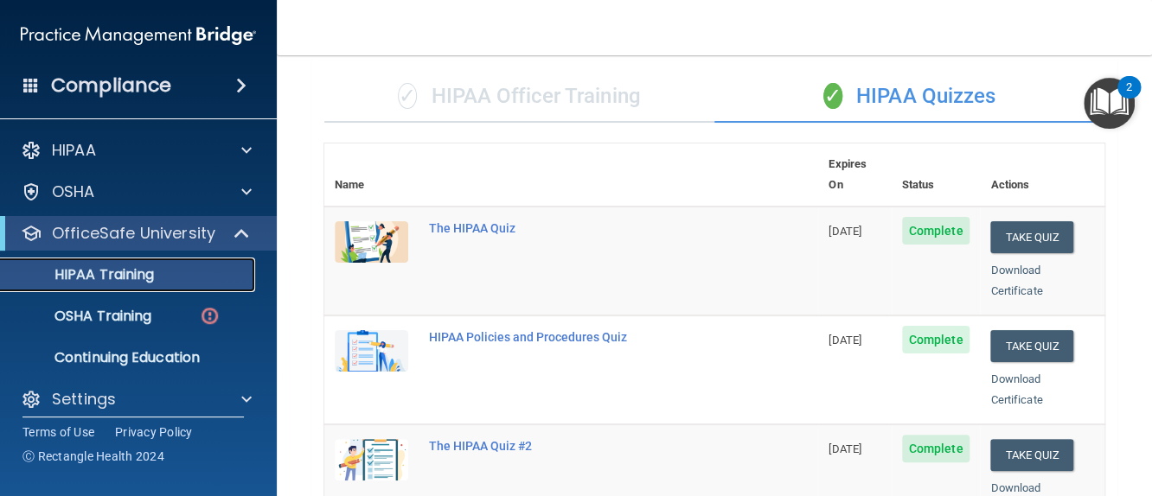
scroll to position [102, 0]
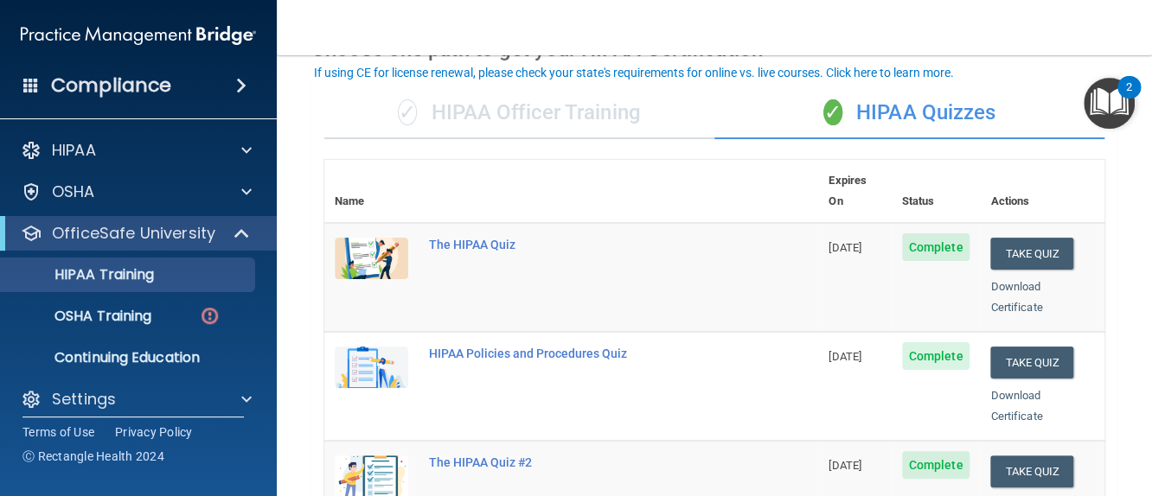
click at [1024, 277] on div "Download Certificate" at bounding box center [1042, 297] width 104 height 41
click at [1018, 280] on link "Download Certificate" at bounding box center [1016, 297] width 52 height 34
click at [990, 389] on link "Download Certificate" at bounding box center [1016, 406] width 52 height 34
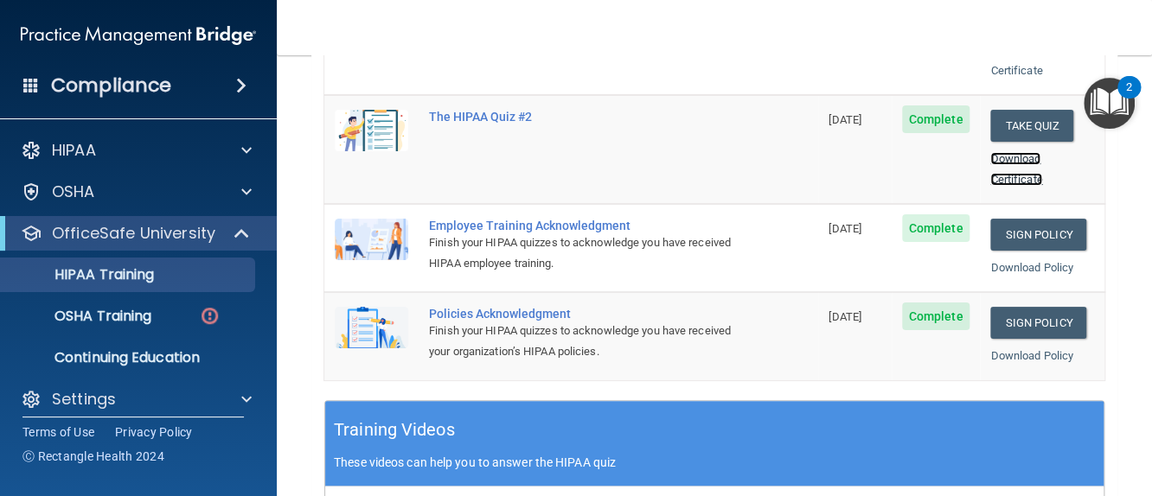
scroll to position [482, 0]
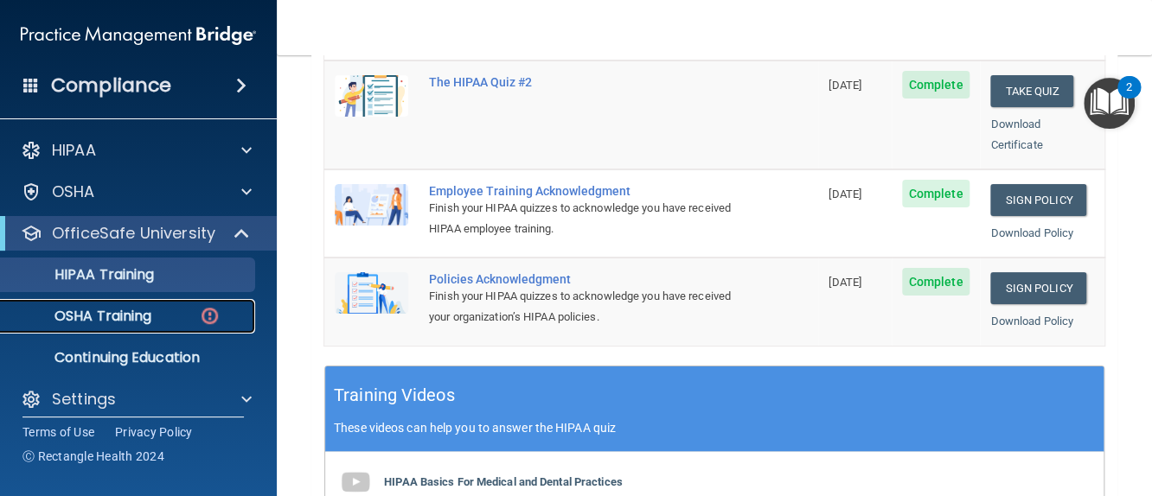
click at [174, 308] on div "OSHA Training" at bounding box center [129, 316] width 236 height 17
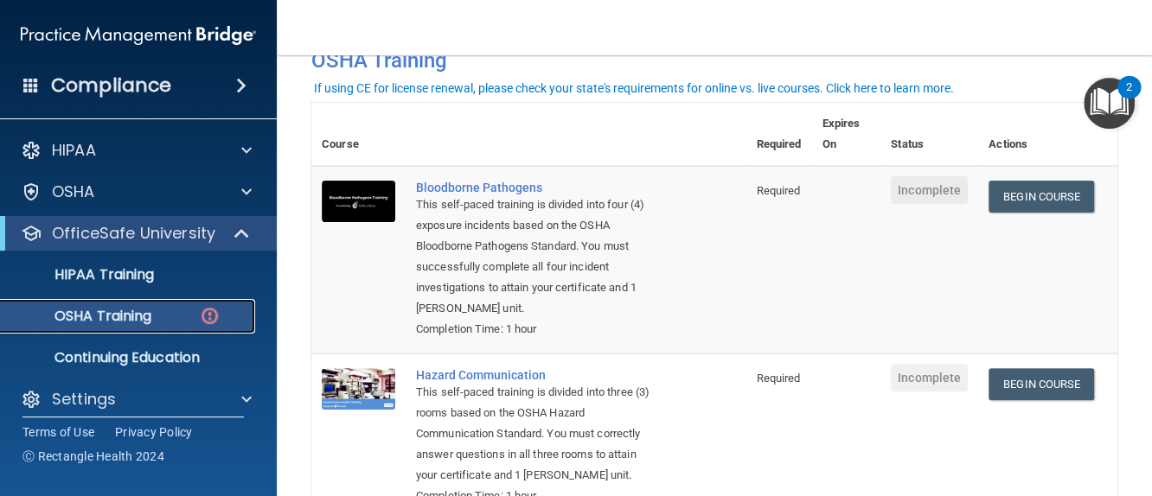
scroll to position [62, 0]
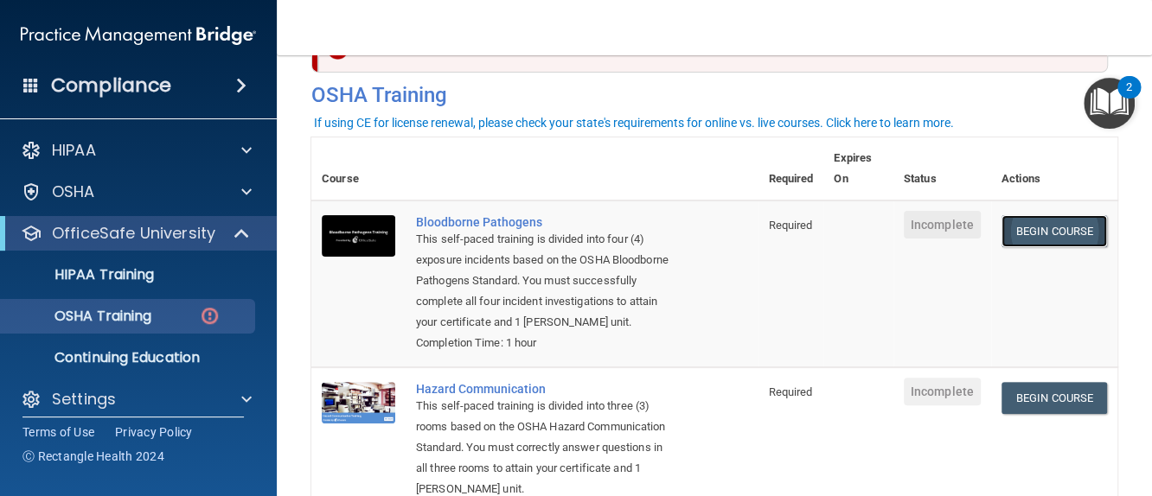
click at [1040, 216] on link "Begin Course" at bounding box center [1053, 231] width 105 height 32
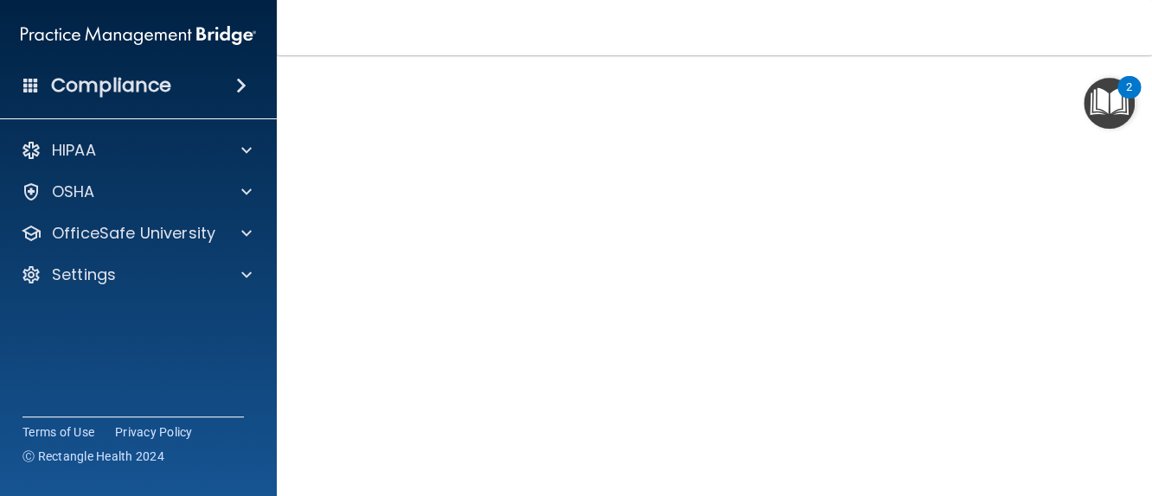
scroll to position [106, 0]
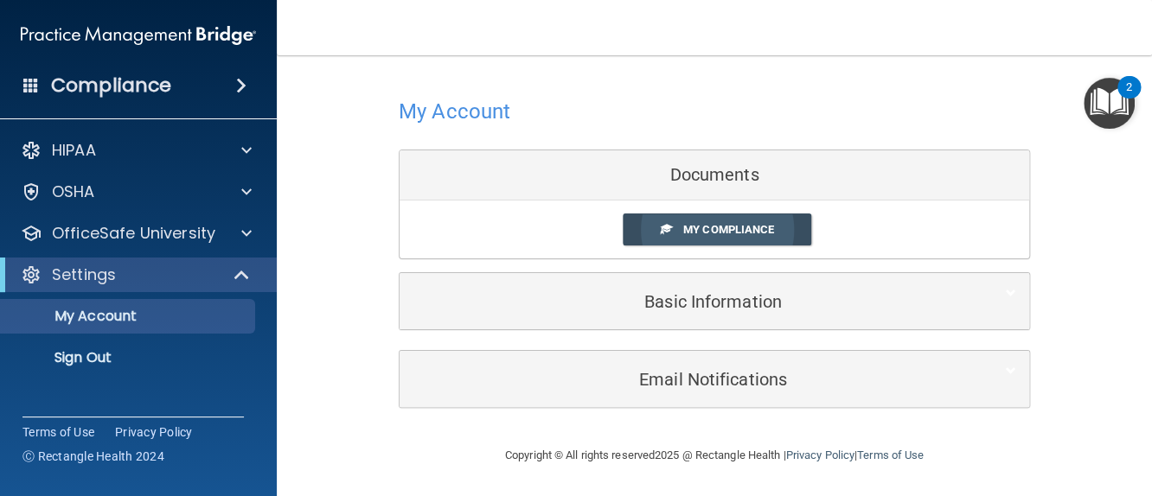
click at [738, 218] on link "My Compliance" at bounding box center [716, 230] width 189 height 32
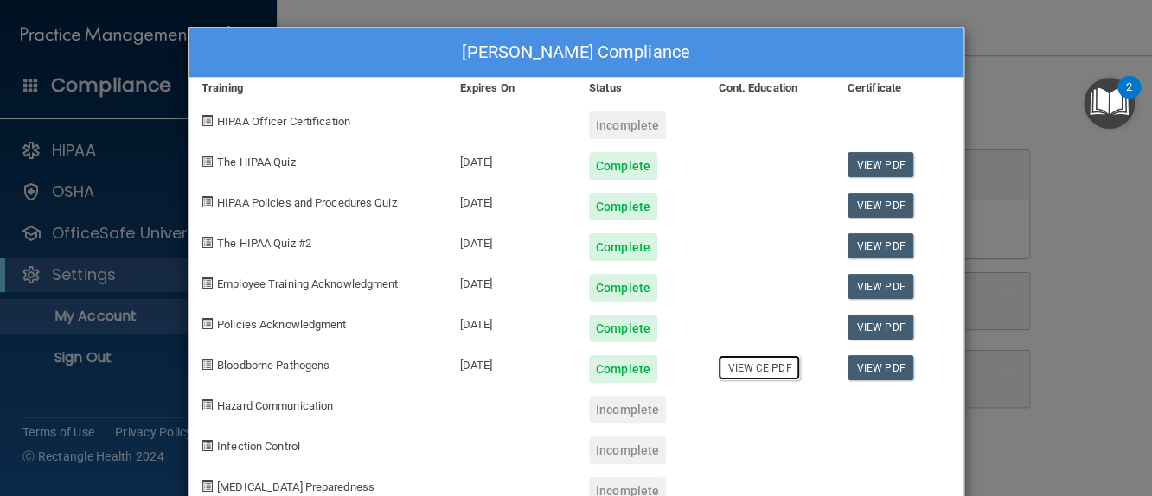
click at [747, 364] on link "View CE PDF" at bounding box center [759, 367] width 82 height 25
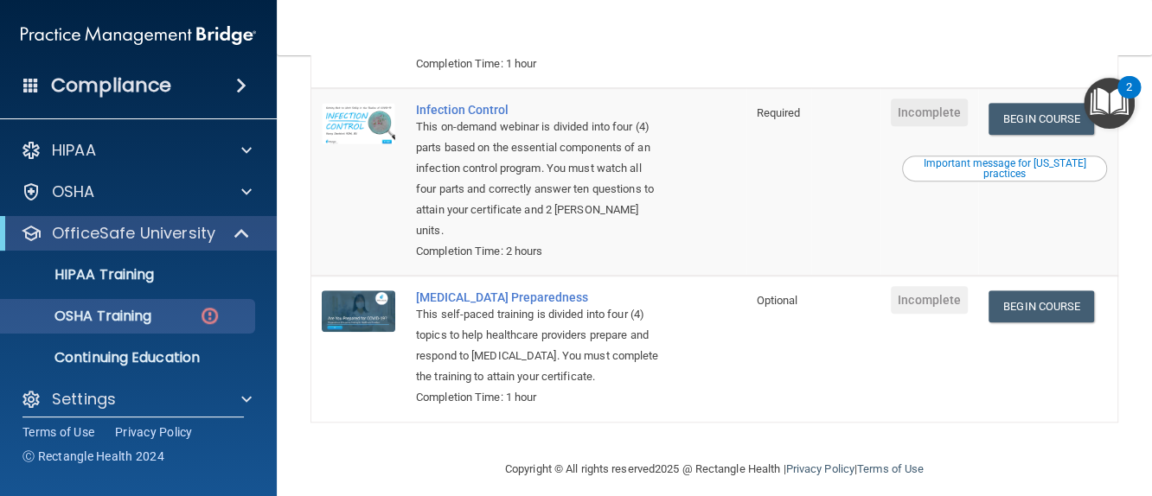
scroll to position [546, 0]
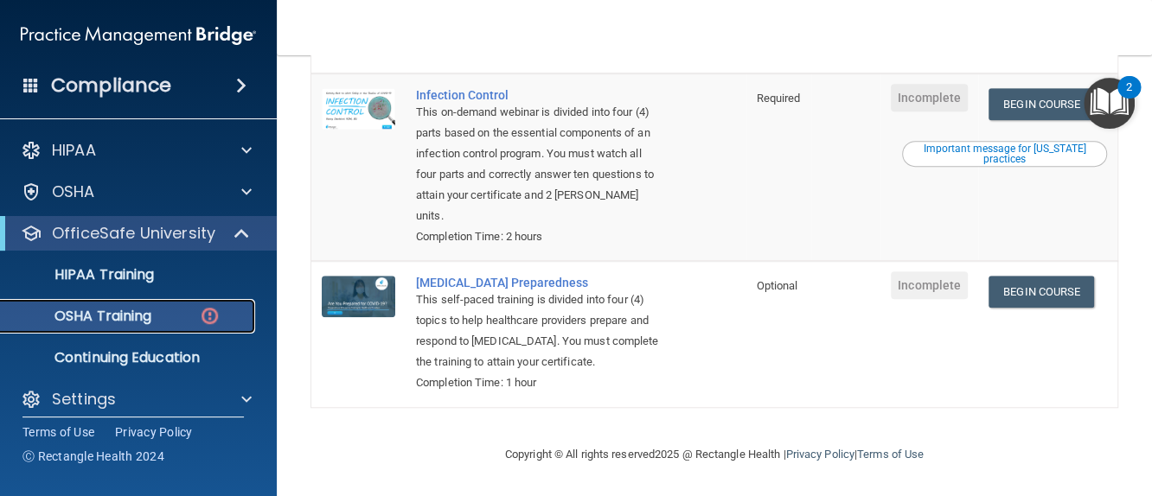
click at [200, 312] on img at bounding box center [210, 316] width 22 height 22
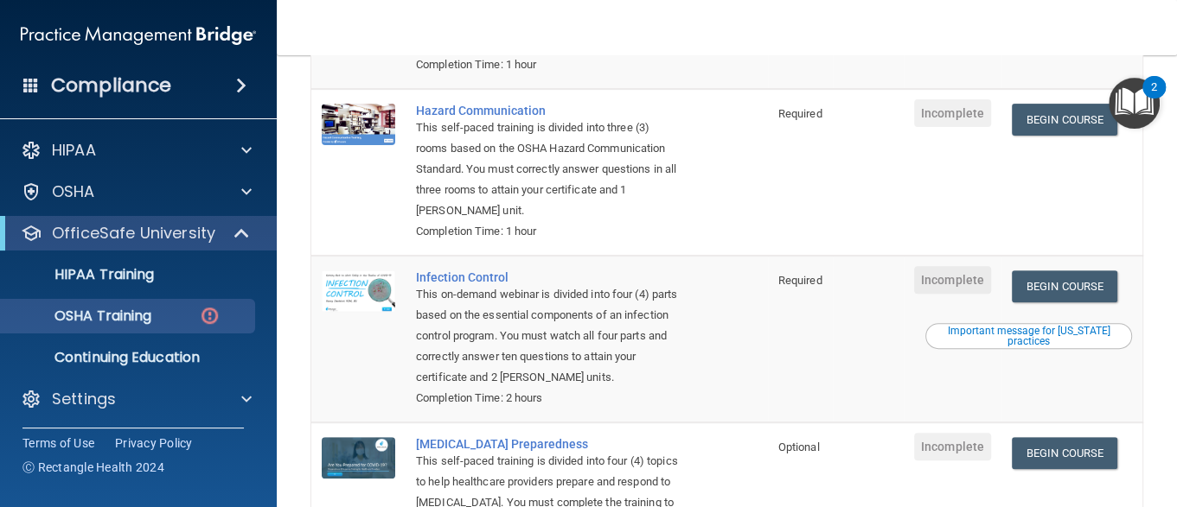
scroll to position [346, 0]
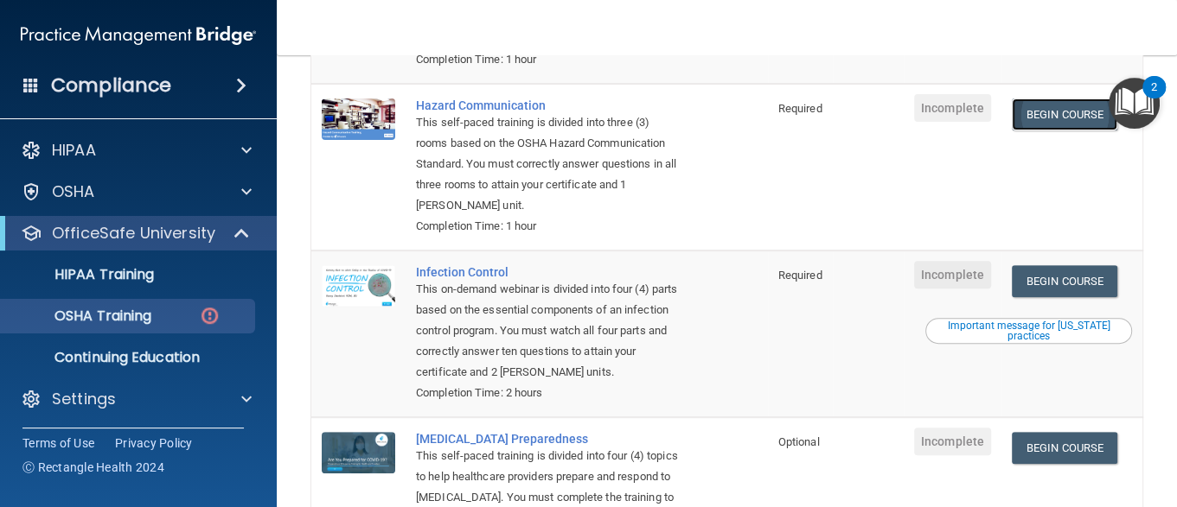
click at [1032, 112] on link "Begin Course" at bounding box center [1064, 115] width 105 height 32
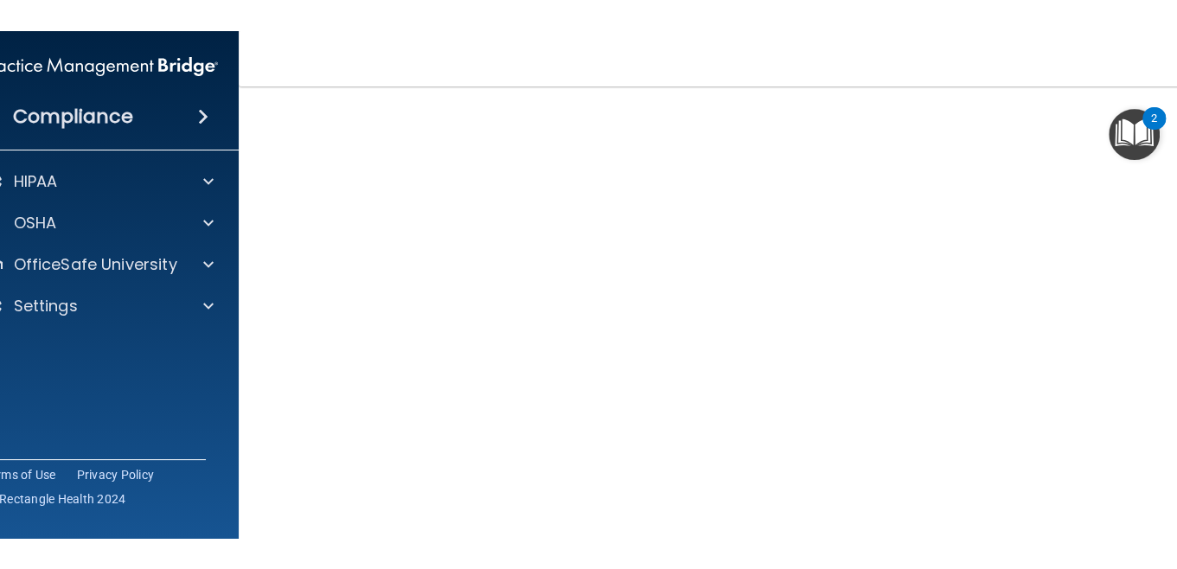
scroll to position [109, 0]
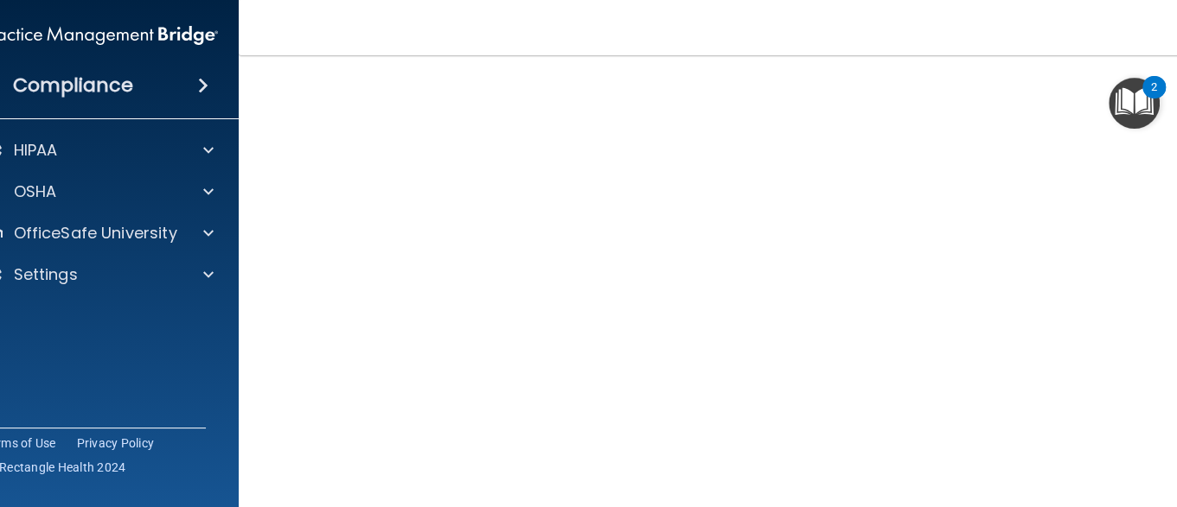
click at [1172, 488] on div "Hazard Communication Training This course doesn’t expire until . Are you sure y…" at bounding box center [727, 299] width 908 height 637
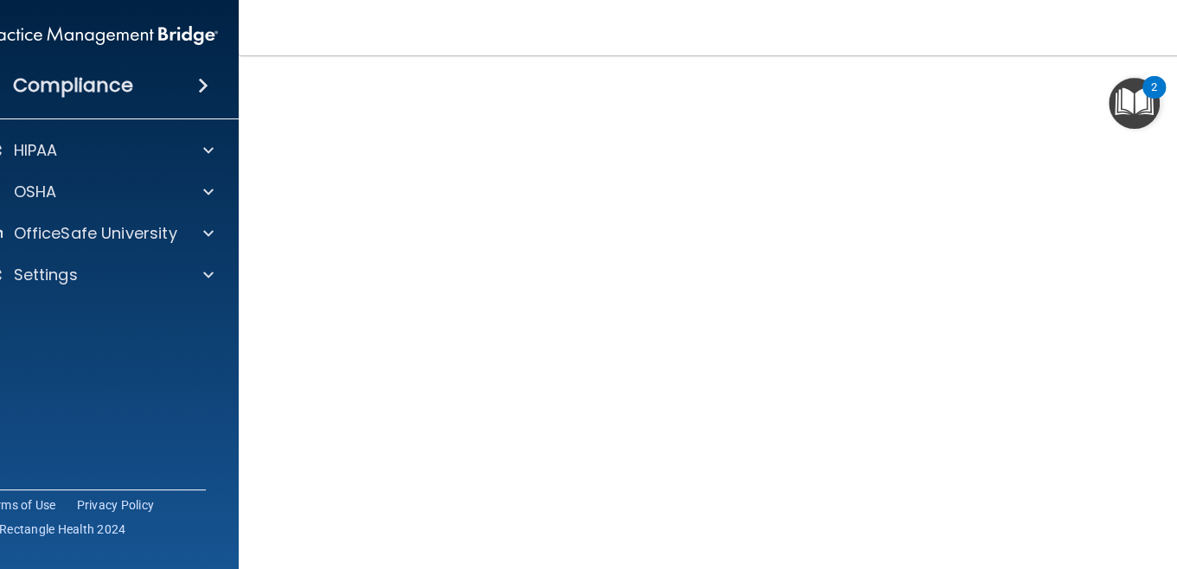
scroll to position [81, 0]
drag, startPoint x: 1171, startPoint y: 429, endPoint x: 1170, endPoint y: 456, distance: 26.8
click at [1171, 456] on div "Hazard Communication Training This course doesn’t expire until . Are you sure y…" at bounding box center [727, 327] width 908 height 637
click at [1168, 451] on div "Hazard Communication Training This course doesn’t expire until . Are you sure y…" at bounding box center [727, 327] width 908 height 637
click at [1176, 504] on html "Compliance HIPAA Documents and Policies Report an Incident Business Associates …" at bounding box center [588, 284] width 1177 height 569
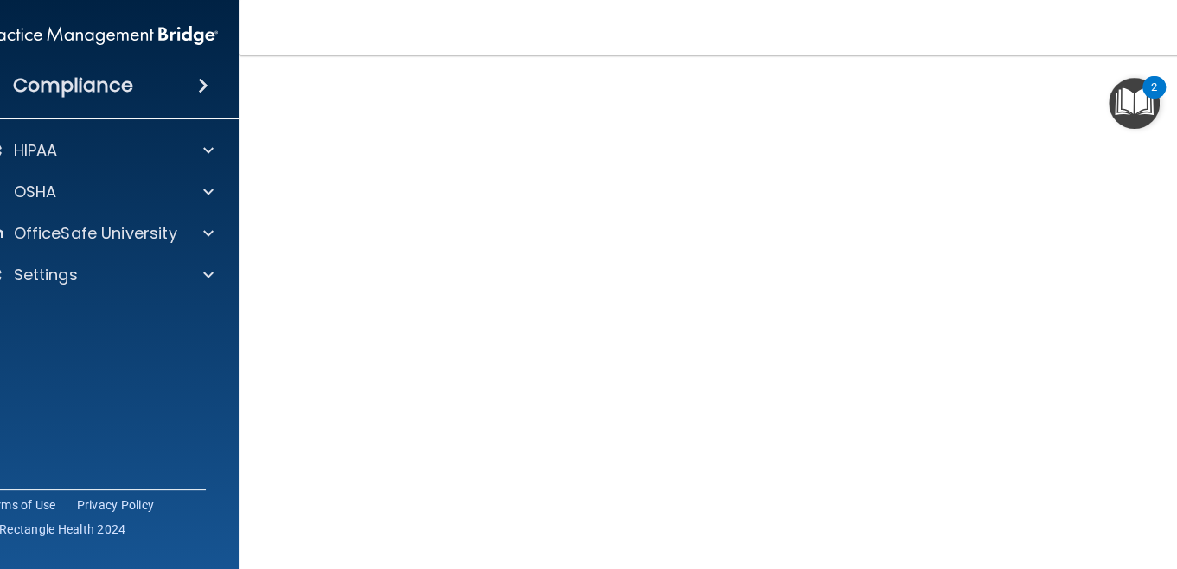
click at [1173, 479] on div "Hazard Communication Training This course doesn’t expire until . Are you sure y…" at bounding box center [727, 327] width 908 height 637
click at [1175, 469] on main "Hazard Communication Training This course doesn’t expire until . Are you sure y…" at bounding box center [727, 312] width 977 height 514
click at [1163, 207] on div "Hazard Communication Training This course doesn’t expire until . Are you sure y…" at bounding box center [727, 327] width 908 height 637
click at [1161, 392] on div "Hazard Communication Training This course doesn’t expire until . Are you sure y…" at bounding box center [727, 327] width 908 height 637
click at [1171, 493] on div "Hazard Communication Training This course doesn’t expire until . Are you sure y…" at bounding box center [727, 327] width 908 height 637
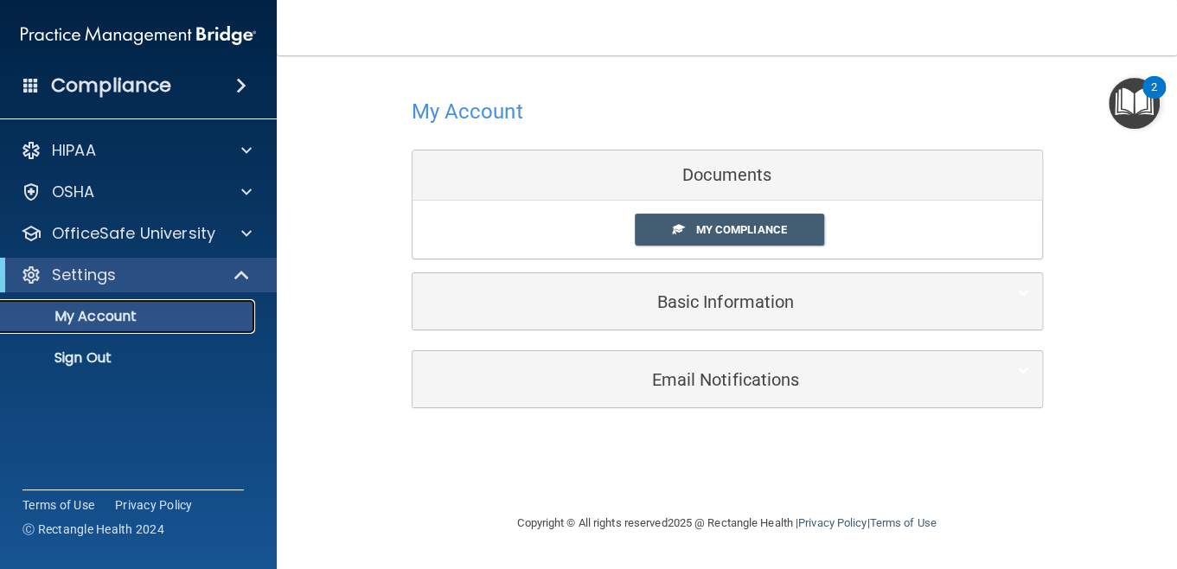
click at [173, 325] on link "My Account" at bounding box center [119, 316] width 272 height 35
click at [682, 223] on span at bounding box center [678, 228] width 11 height 11
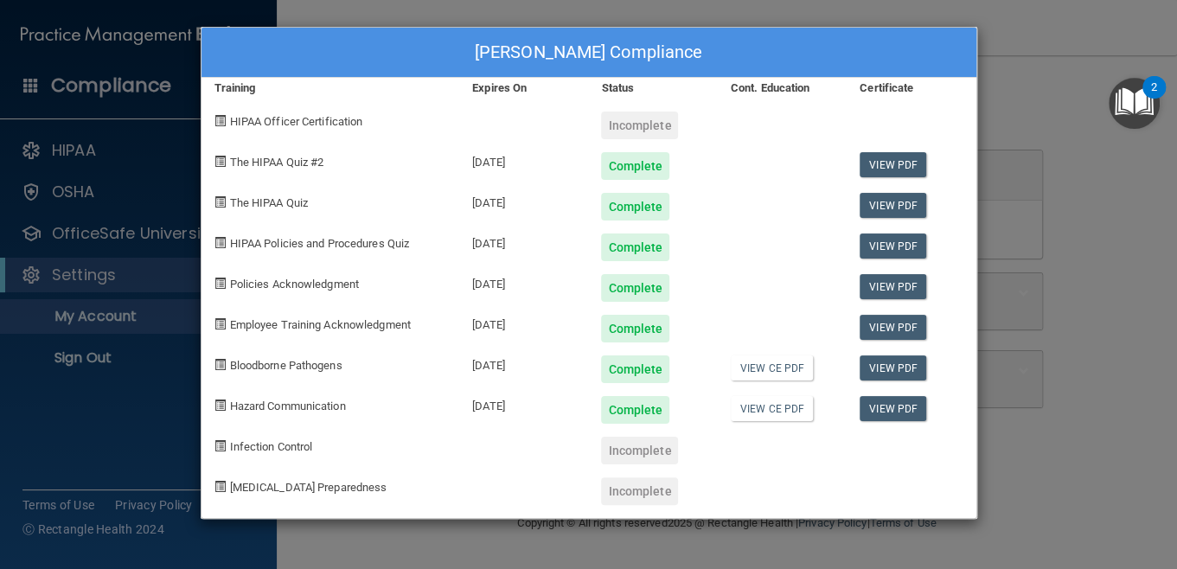
click at [246, 448] on span "Infection Control" at bounding box center [271, 446] width 83 height 13
click at [1027, 156] on div "Vanessa Perez's Compliance Training Expires On Status Cont. Education Certifica…" at bounding box center [588, 284] width 1177 height 569
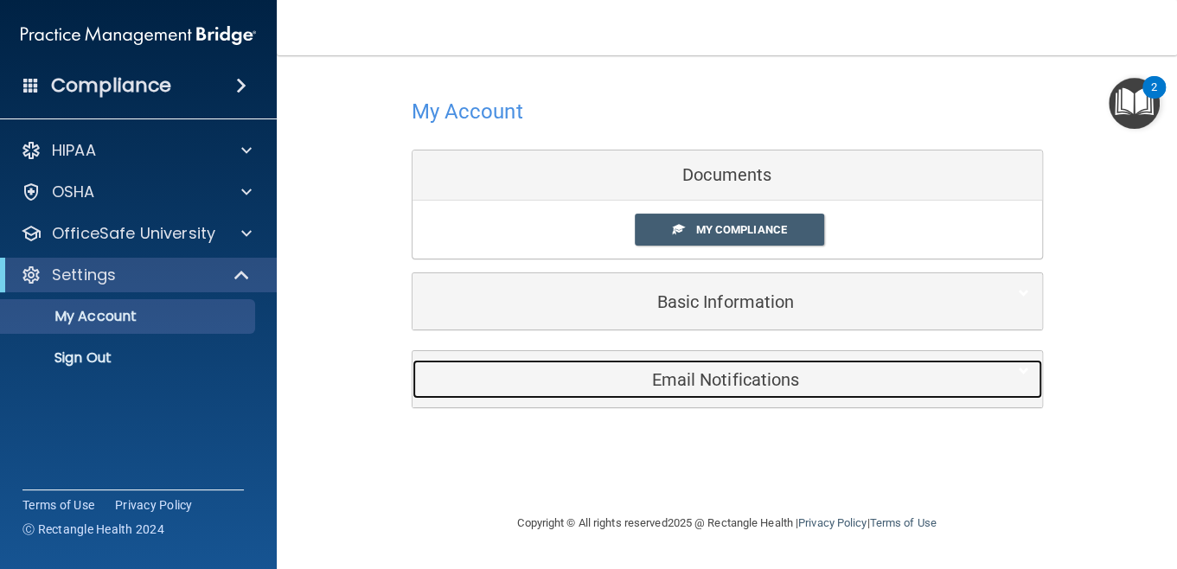
click at [692, 375] on h5 "Email Notifications" at bounding box center [700, 379] width 551 height 19
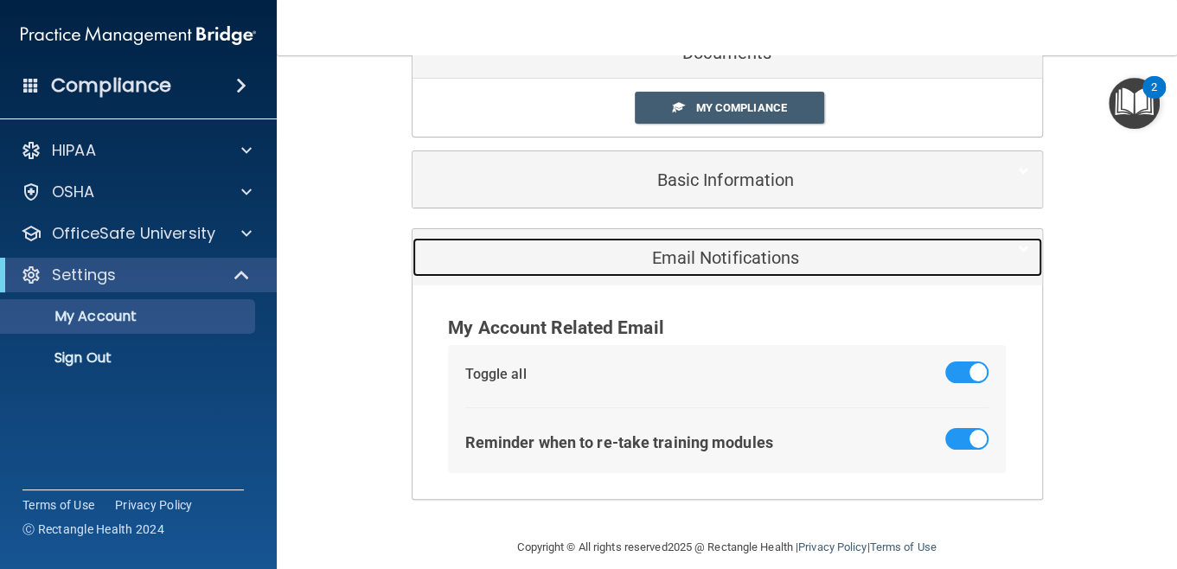
scroll to position [137, 0]
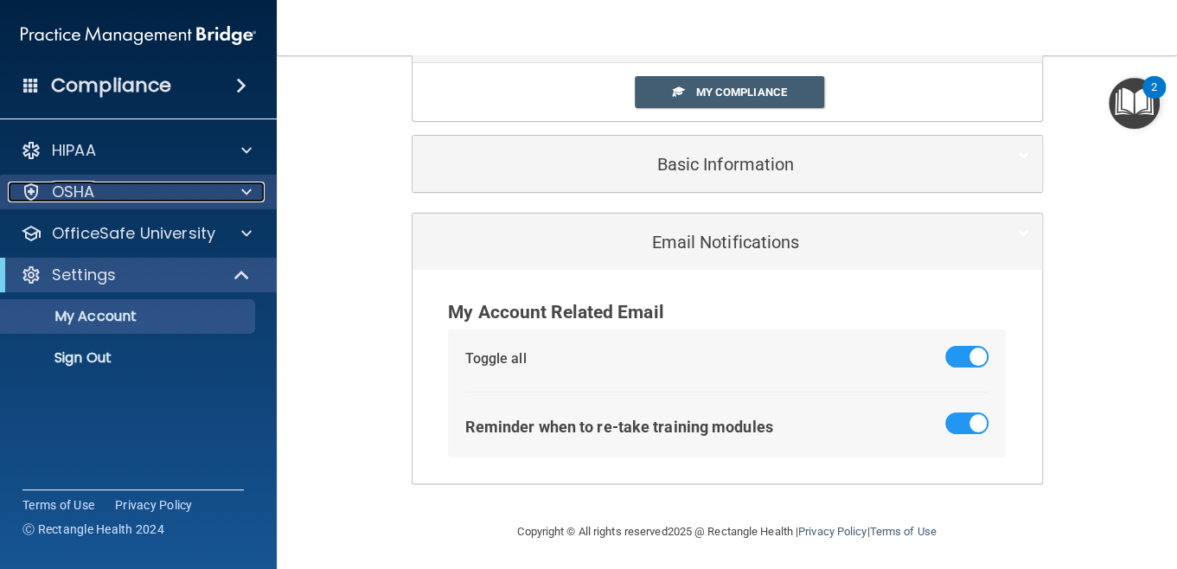
click at [97, 182] on div "OSHA" at bounding box center [115, 192] width 214 height 21
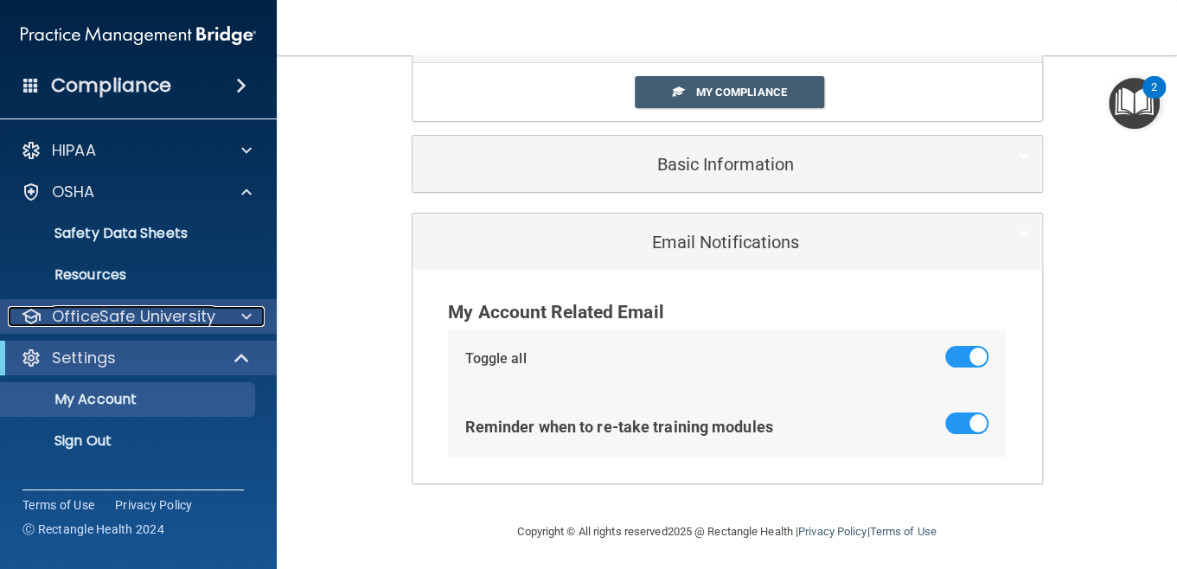
click at [118, 306] on p "OfficeSafe University" at bounding box center [133, 316] width 163 height 21
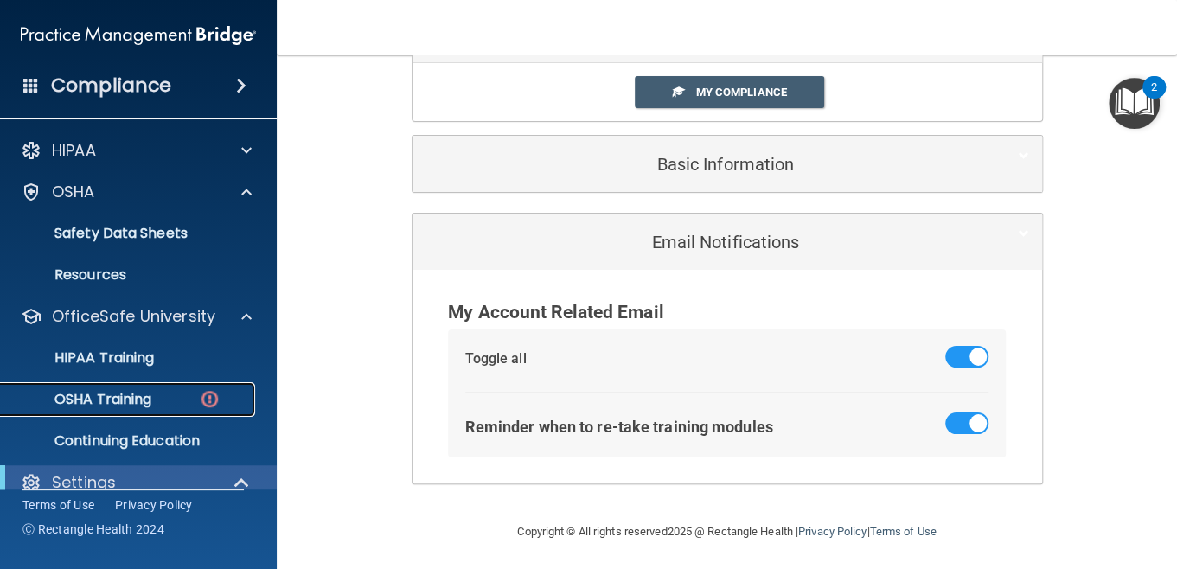
click at [118, 393] on p "OSHA Training" at bounding box center [81, 399] width 140 height 17
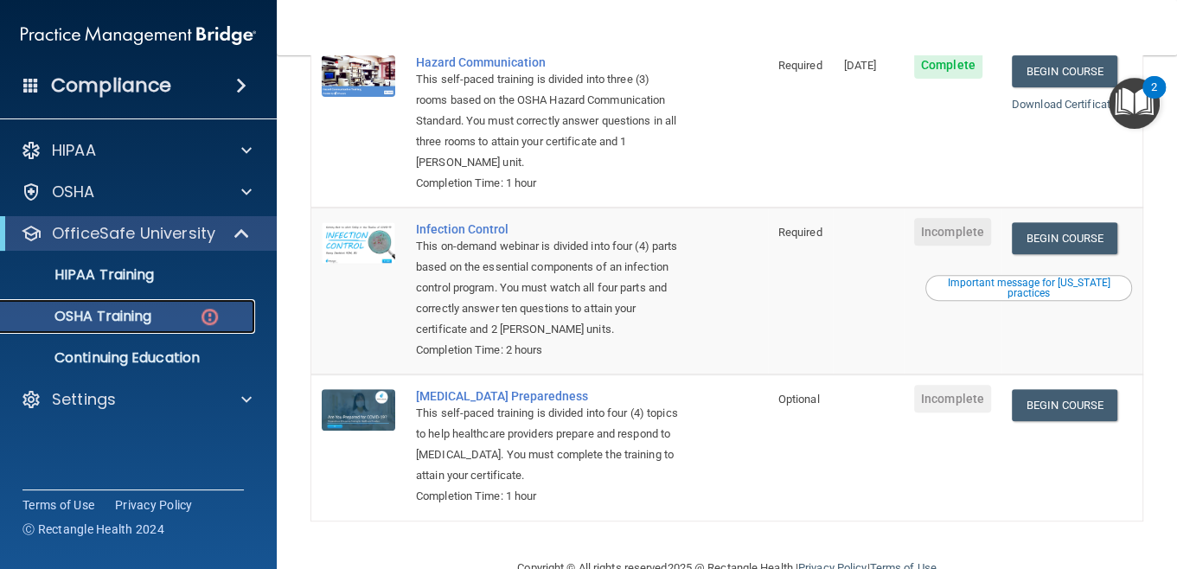
scroll to position [415, 0]
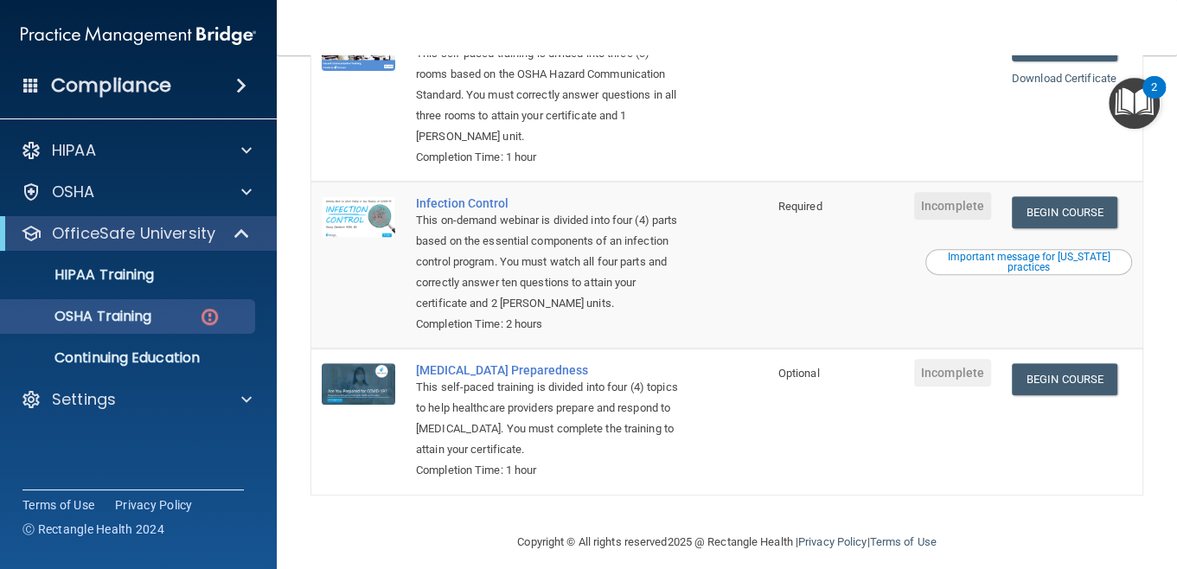
click at [860, 399] on td at bounding box center [868, 420] width 70 height 145
click at [1044, 203] on link "Begin Course" at bounding box center [1064, 212] width 105 height 32
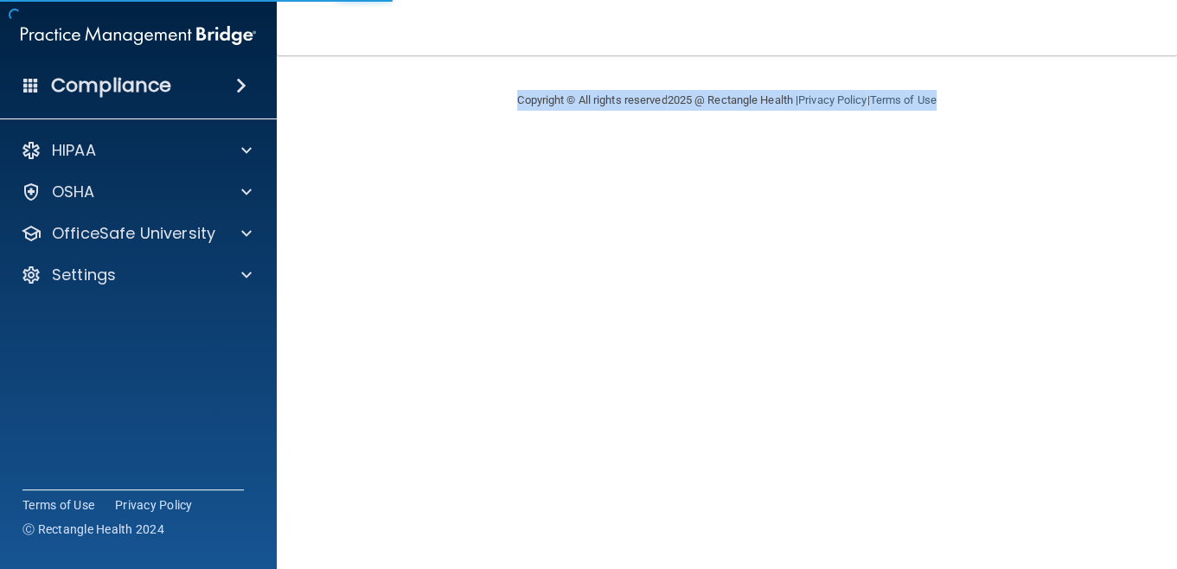
drag, startPoint x: 0, startPoint y: 0, endPoint x: 916, endPoint y: -64, distance: 917.8
click at [916, 0] on html "Compliance HIPAA Documents and Policies Report an Incident Business Associates …" at bounding box center [588, 284] width 1177 height 569
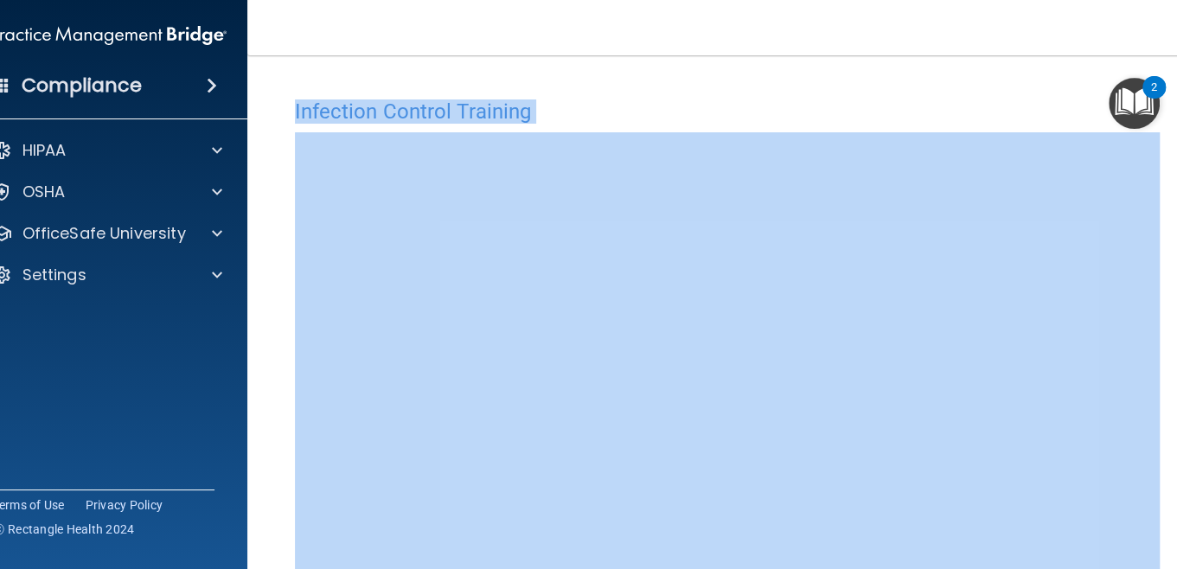
click at [1153, 228] on div "Infection Control Training This course doesn’t expire until . Are you sure you …" at bounding box center [727, 389] width 890 height 598
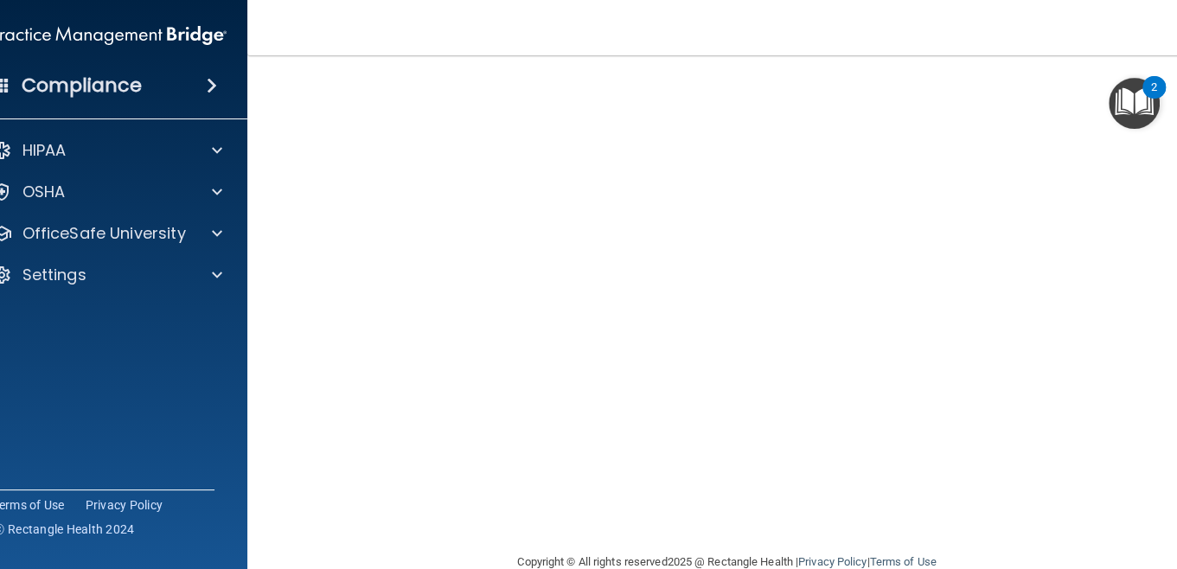
scroll to position [103, 0]
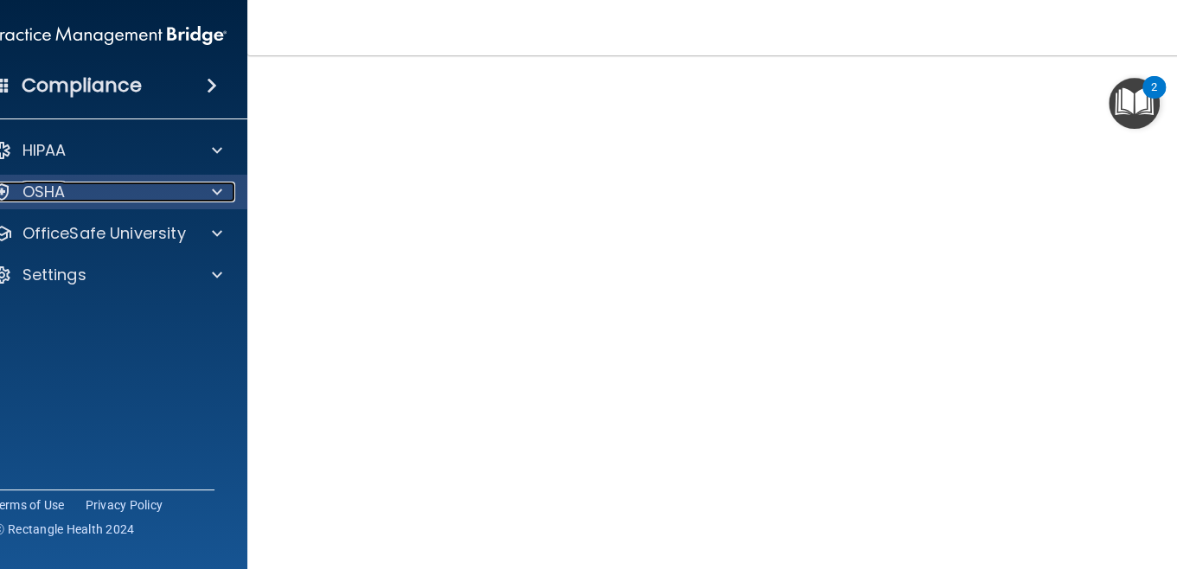
click at [220, 188] on div at bounding box center [213, 192] width 43 height 21
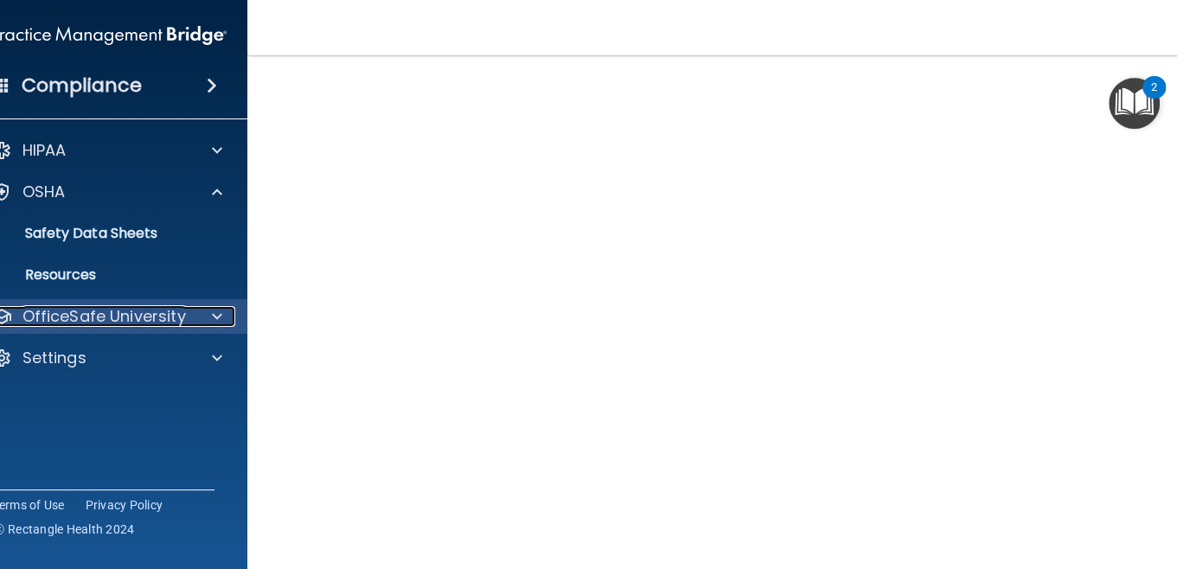
click at [144, 324] on p "OfficeSafe University" at bounding box center [103, 316] width 163 height 21
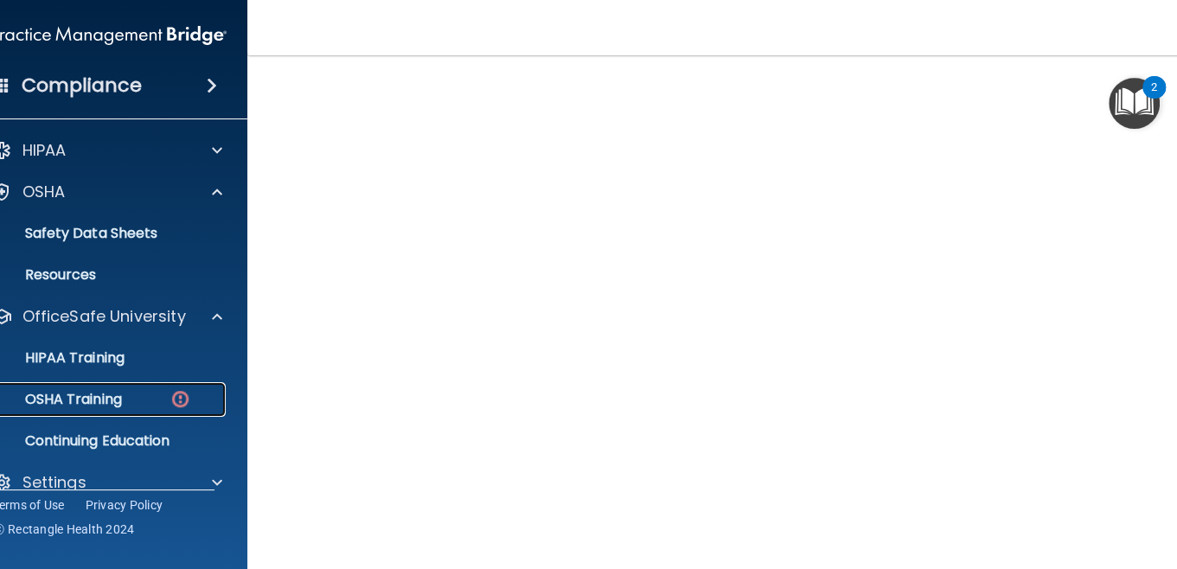
click at [124, 398] on div "OSHA Training" at bounding box center [100, 399] width 236 height 17
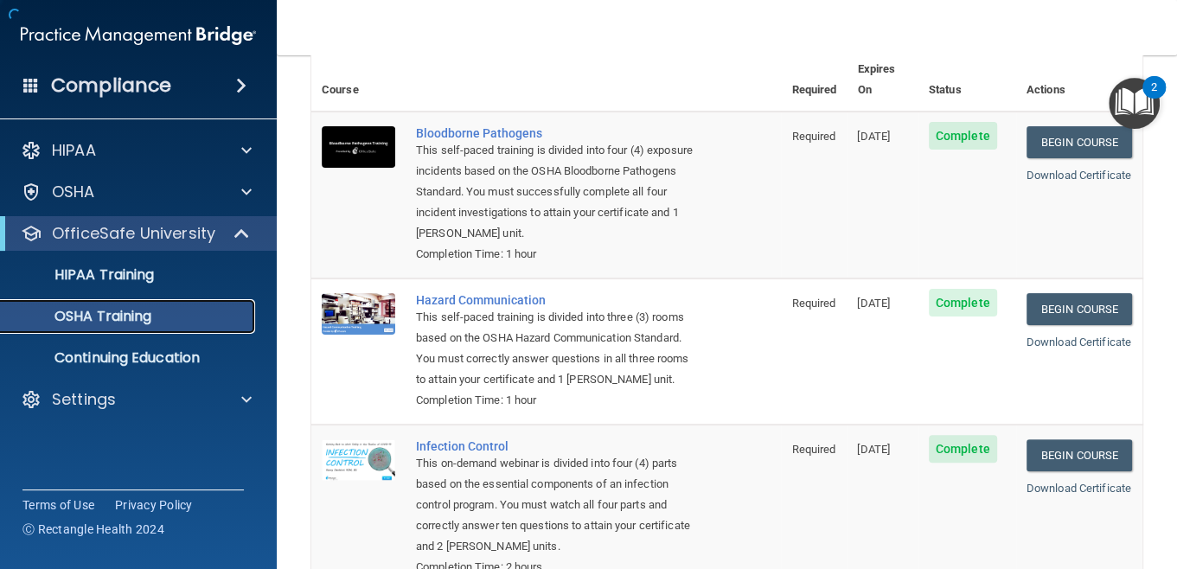
scroll to position [316, 0]
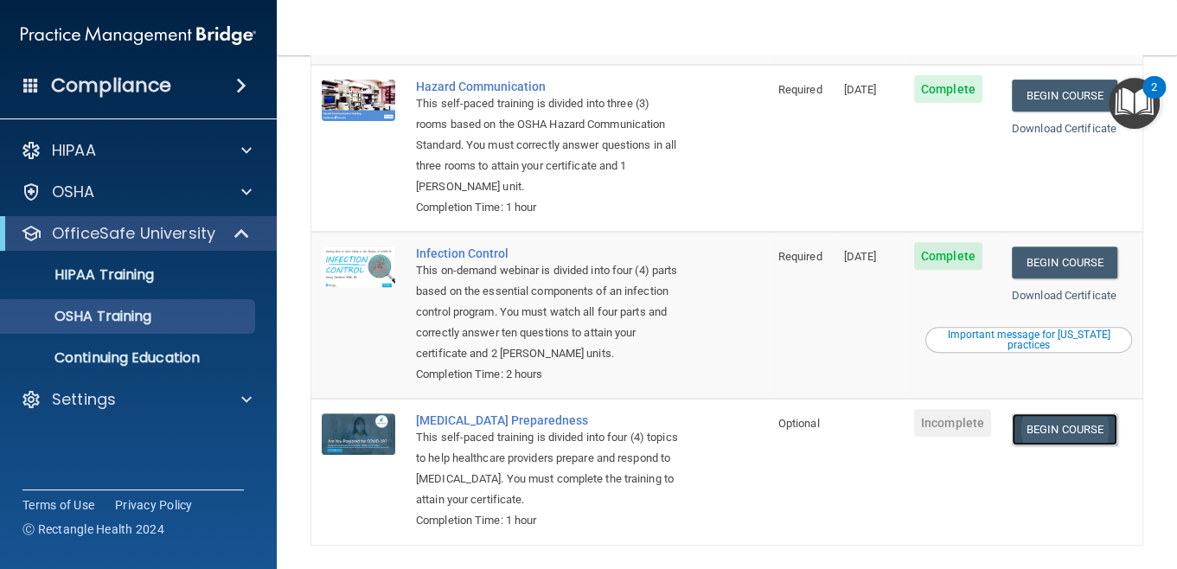
click at [1031, 432] on link "Begin Course" at bounding box center [1064, 429] width 105 height 32
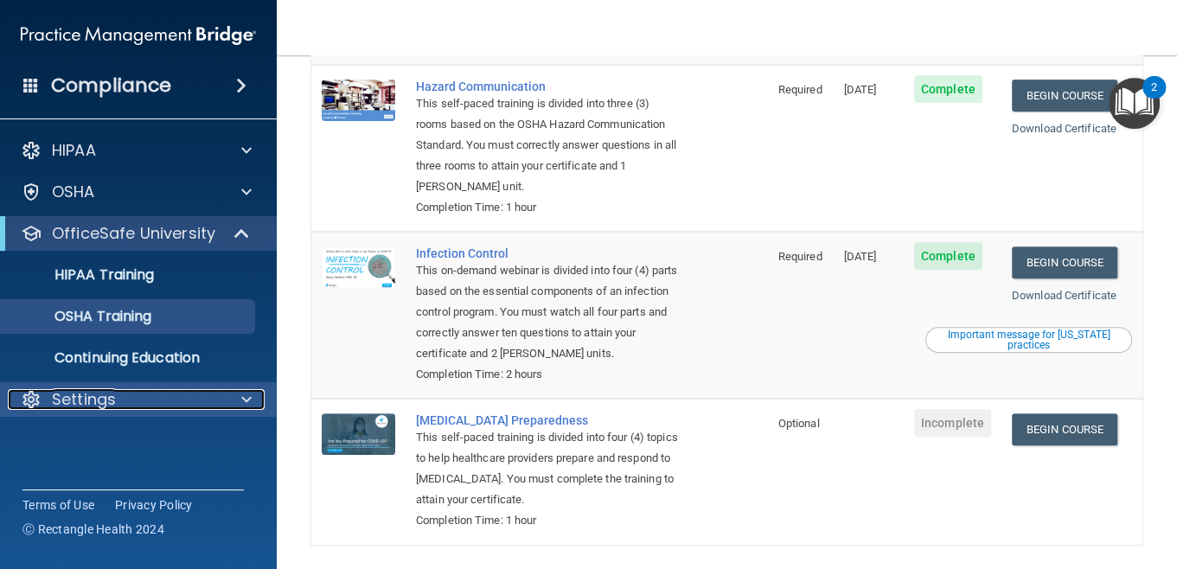
click at [251, 403] on span at bounding box center [246, 399] width 10 height 21
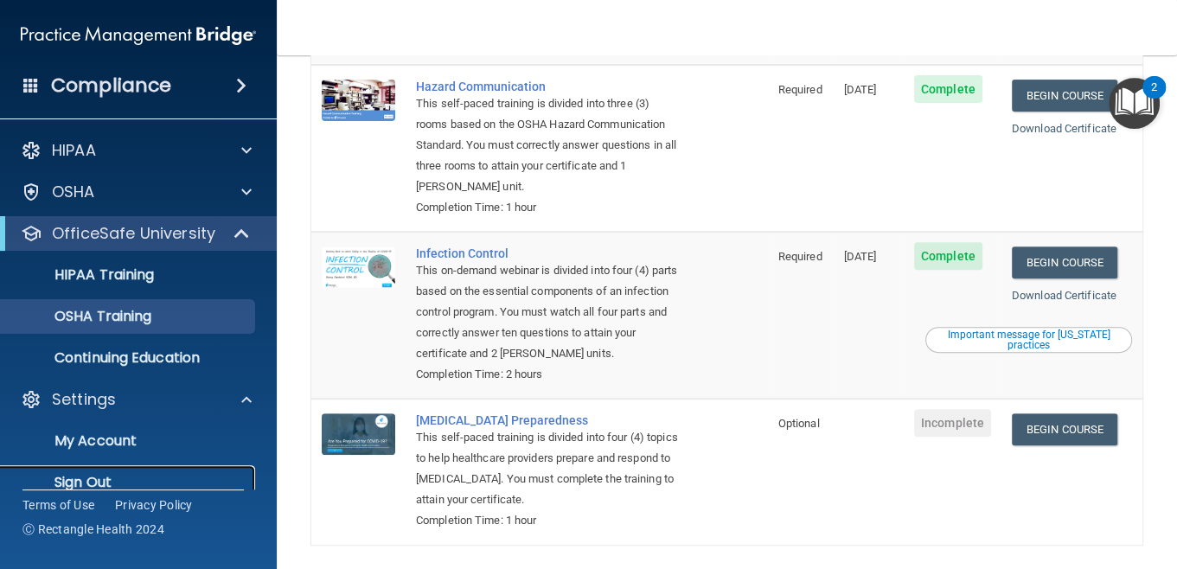
click at [133, 475] on p "Sign Out" at bounding box center [129, 482] width 236 height 17
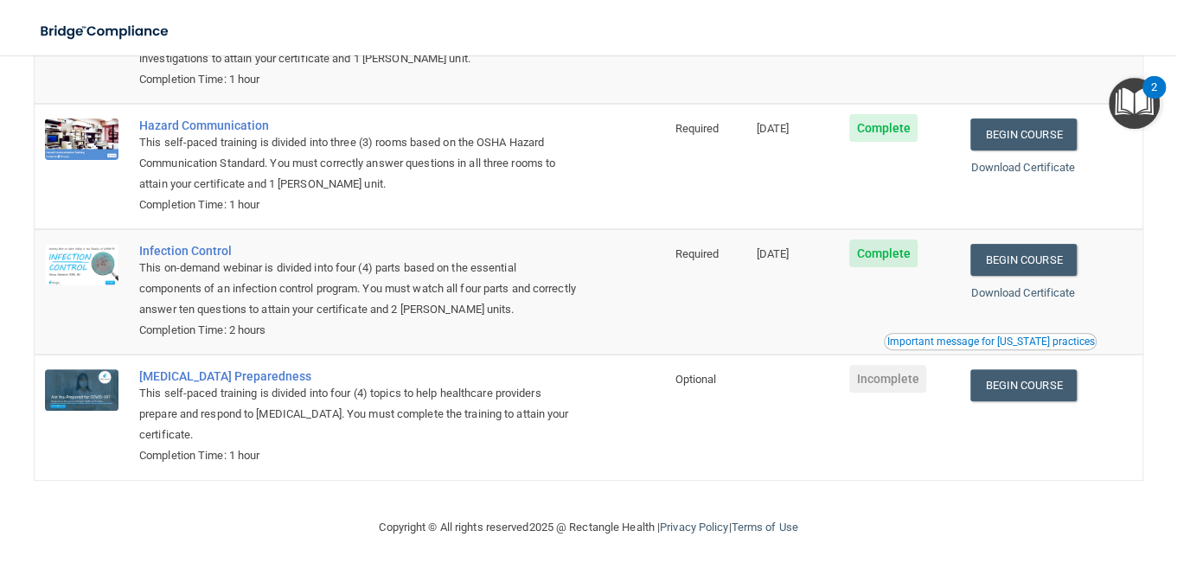
scroll to position [111, 0]
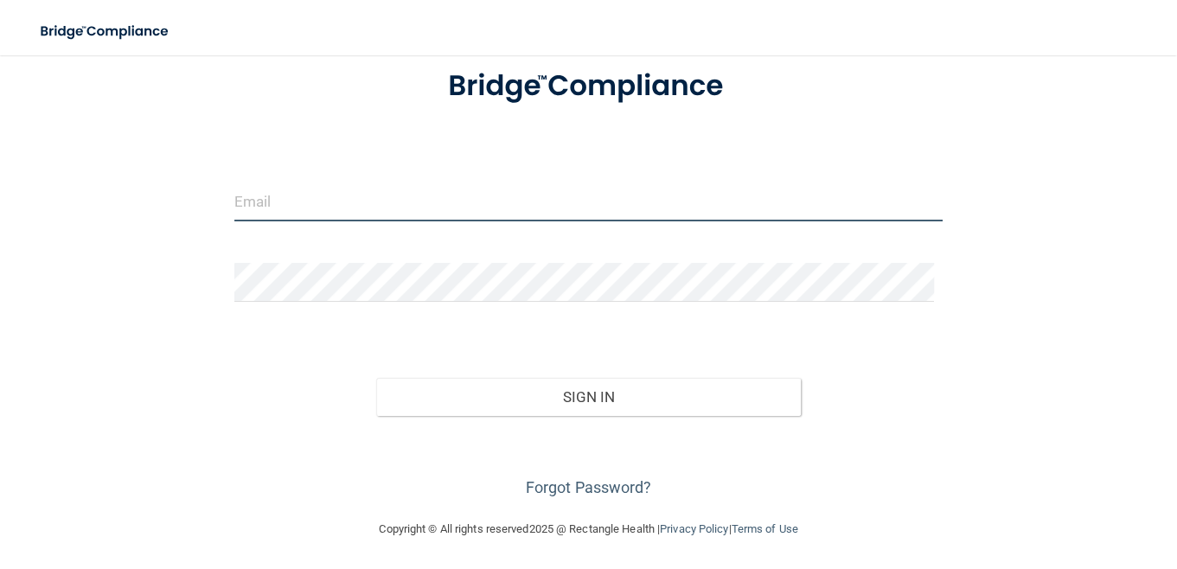
click at [476, 198] on input "email" at bounding box center [588, 201] width 709 height 39
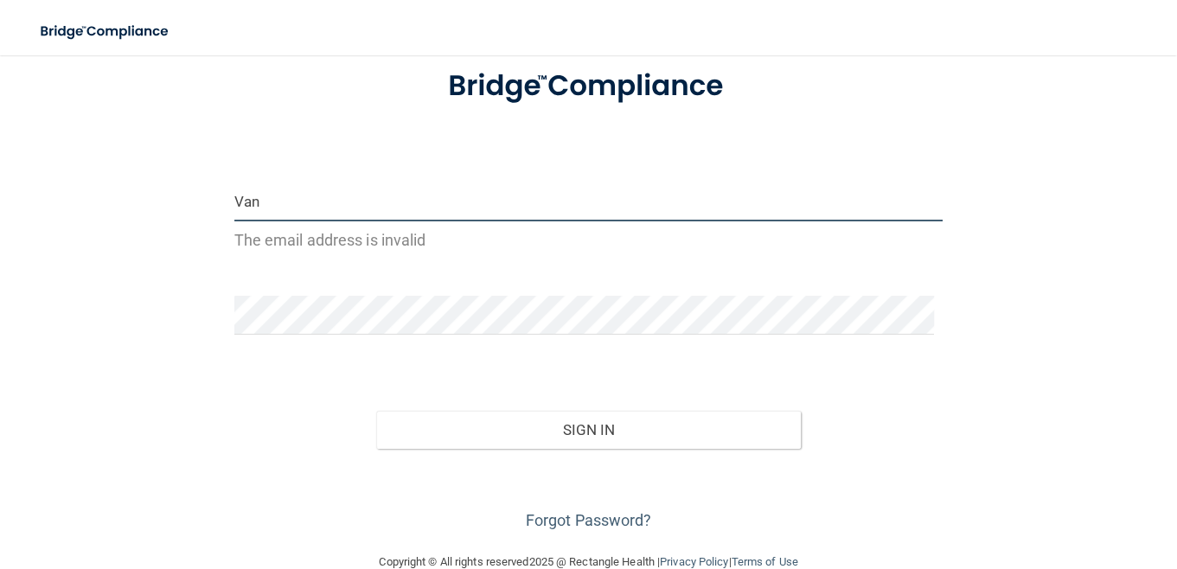
type input "[PERSON_NAME][EMAIL_ADDRESS][PERSON_NAME][DOMAIN_NAME]"
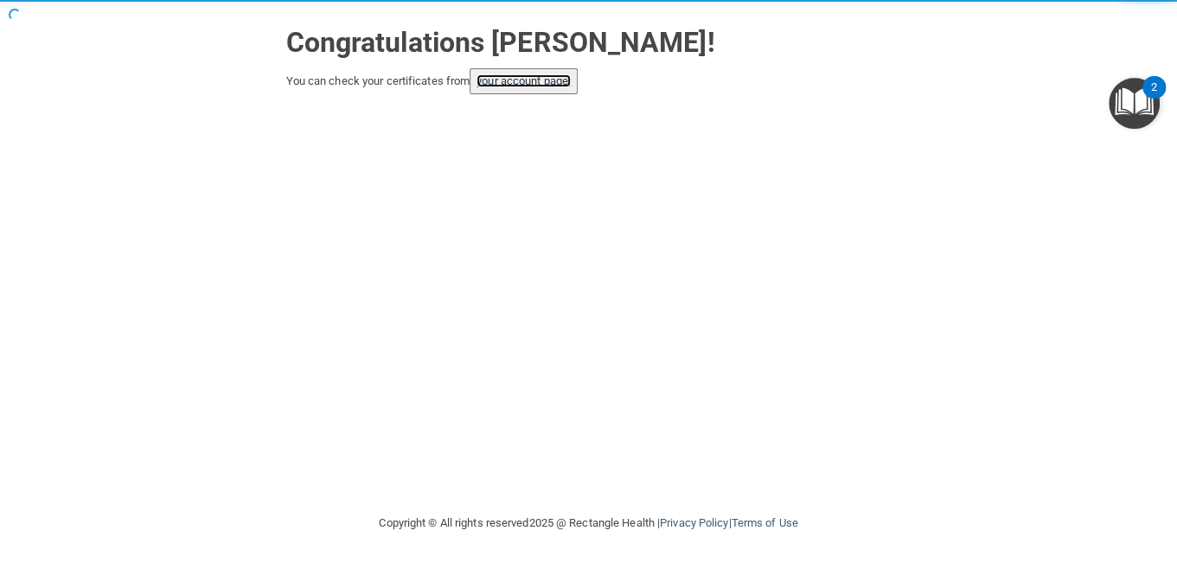
click at [562, 79] on link "your account page!" at bounding box center [523, 80] width 94 height 13
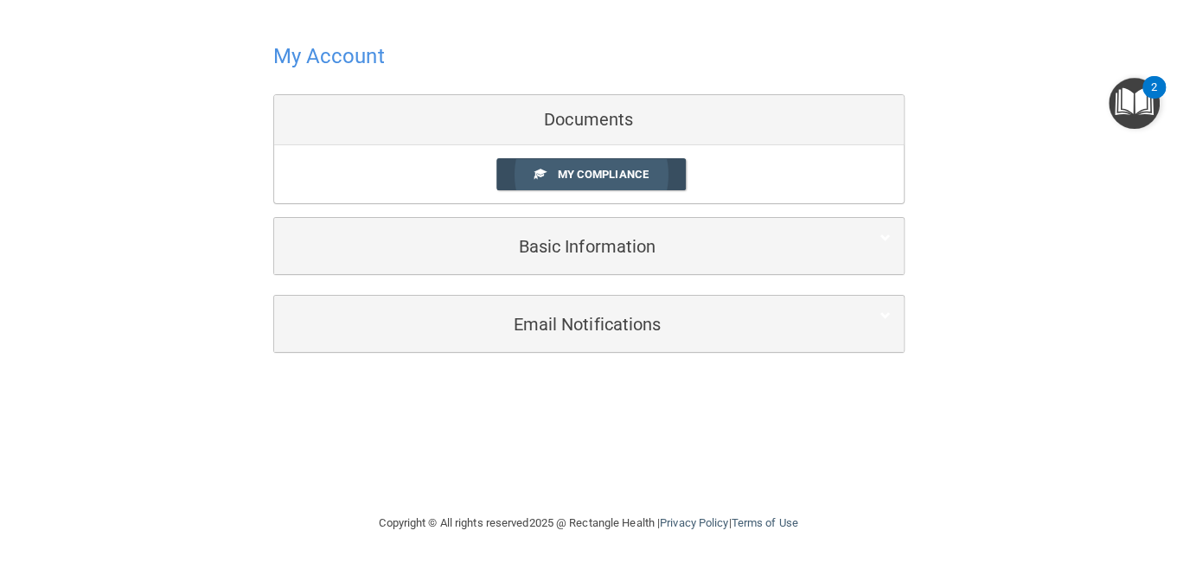
click at [611, 177] on span "My Compliance" at bounding box center [602, 174] width 91 height 13
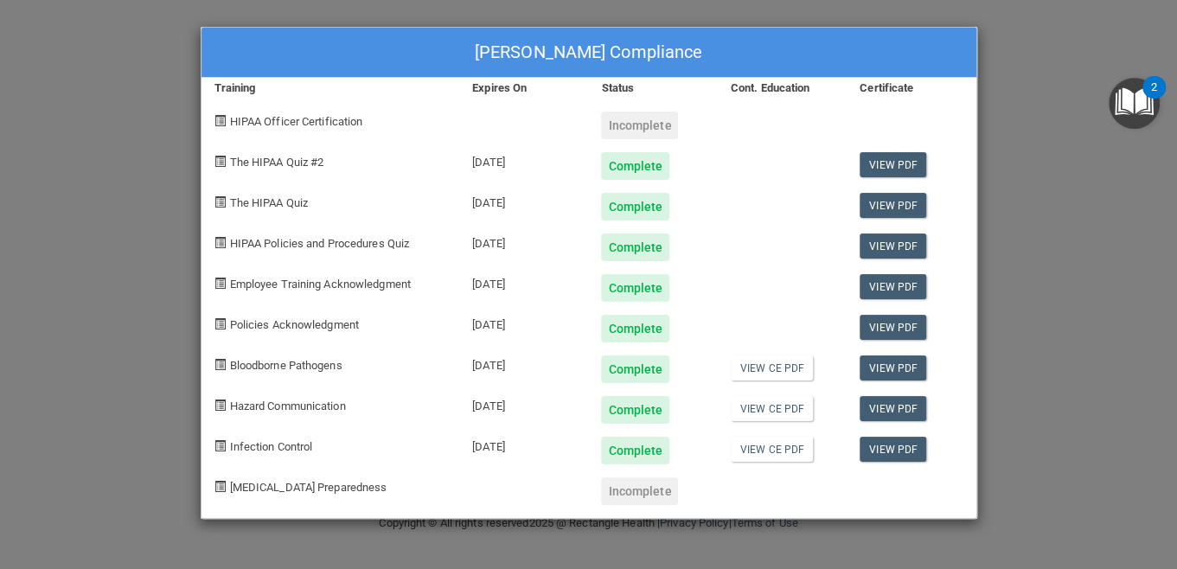
click at [144, 336] on div "[PERSON_NAME] Compliance Training Expires On Status Cont. Education Certificate…" at bounding box center [588, 284] width 1177 height 569
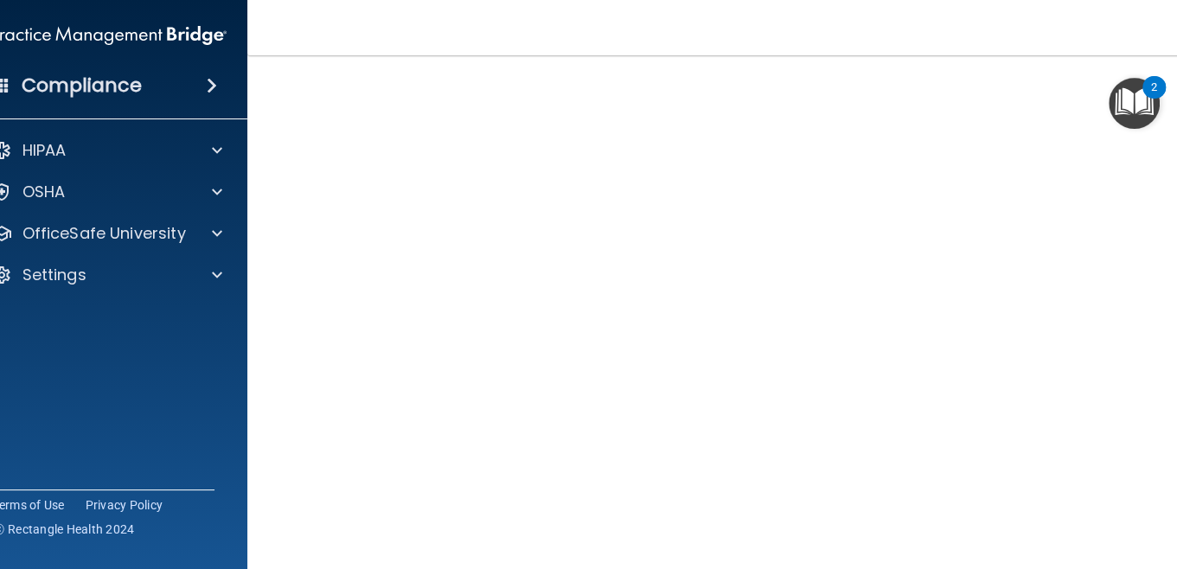
scroll to position [41, 0]
click at [1152, 495] on div "[MEDICAL_DATA] Training This course doesn’t expire until . Are you sure you wan…" at bounding box center [727, 348] width 890 height 598
click at [1154, 307] on div "[MEDICAL_DATA] Training This course doesn’t expire until . Are you sure you wan…" at bounding box center [727, 348] width 890 height 598
click at [1176, 431] on html "Compliance HIPAA Documents and Policies Report an Incident Business Associates …" at bounding box center [588, 284] width 1177 height 569
click at [1158, 353] on div "[MEDICAL_DATA] Training This course doesn’t expire until . Are you sure you wan…" at bounding box center [727, 348] width 890 height 598
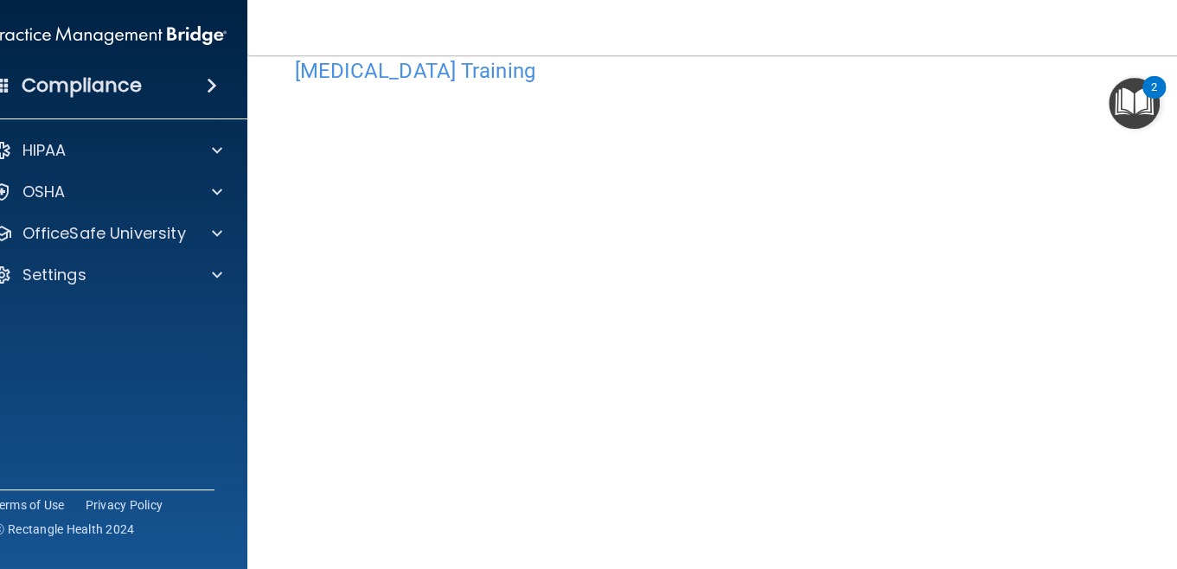
click at [1155, 437] on div "[MEDICAL_DATA] Training This course doesn’t expire until . Are you sure you wan…" at bounding box center [727, 348] width 890 height 598
click at [1165, 418] on div "[MEDICAL_DATA] Training This course doesn’t expire until . Are you sure you wan…" at bounding box center [727, 348] width 890 height 598
click at [1165, 416] on div "[MEDICAL_DATA] Training This course doesn’t expire until . Are you sure you wan…" at bounding box center [727, 348] width 890 height 598
click at [1161, 317] on div "[MEDICAL_DATA] Training This course doesn’t expire until . Are you sure you wan…" at bounding box center [727, 348] width 890 height 598
click at [1157, 409] on div "[MEDICAL_DATA] Training This course doesn’t expire until . Are you sure you wan…" at bounding box center [727, 348] width 890 height 598
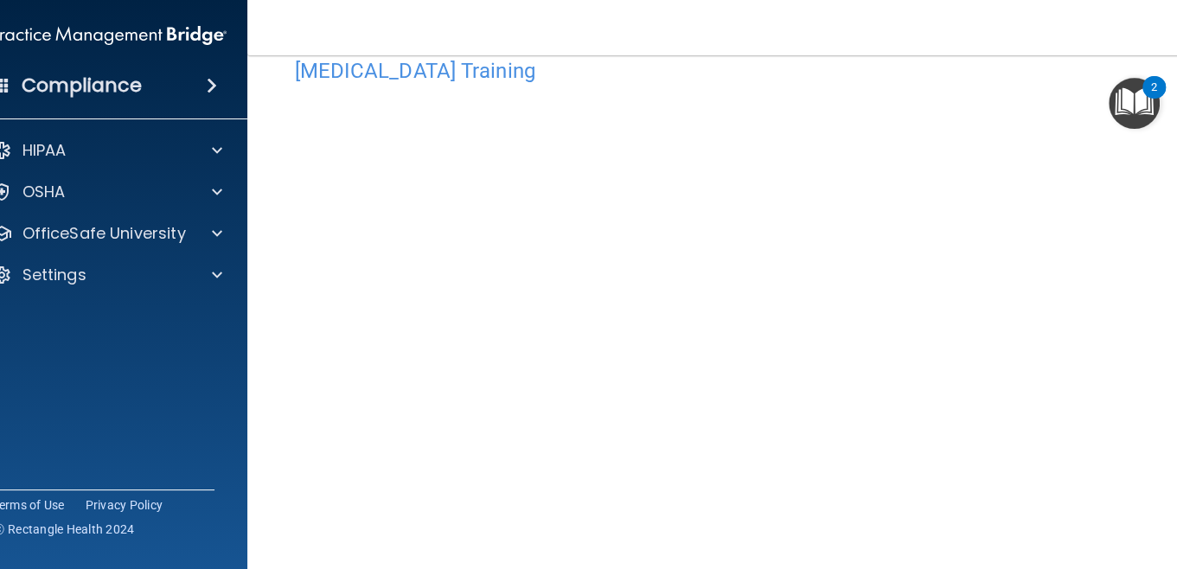
click at [1165, 392] on main "[MEDICAL_DATA] Training This course doesn’t expire until . Are you sure you wan…" at bounding box center [727, 312] width 960 height 514
click at [1161, 483] on div "[MEDICAL_DATA] Training This course doesn’t expire until . Are you sure you wan…" at bounding box center [727, 348] width 890 height 598
click at [1174, 383] on main "[MEDICAL_DATA] Training This course doesn’t expire until . Are you sure you wan…" at bounding box center [727, 312] width 960 height 514
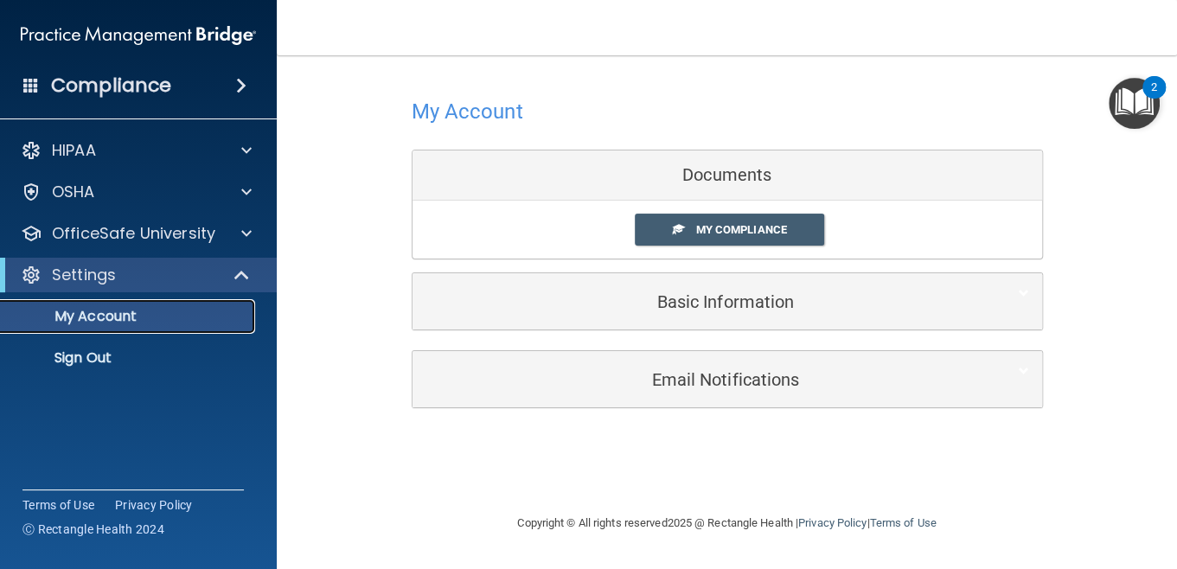
click at [220, 308] on p "My Account" at bounding box center [129, 316] width 236 height 17
click at [653, 230] on link "My Compliance" at bounding box center [729, 230] width 189 height 32
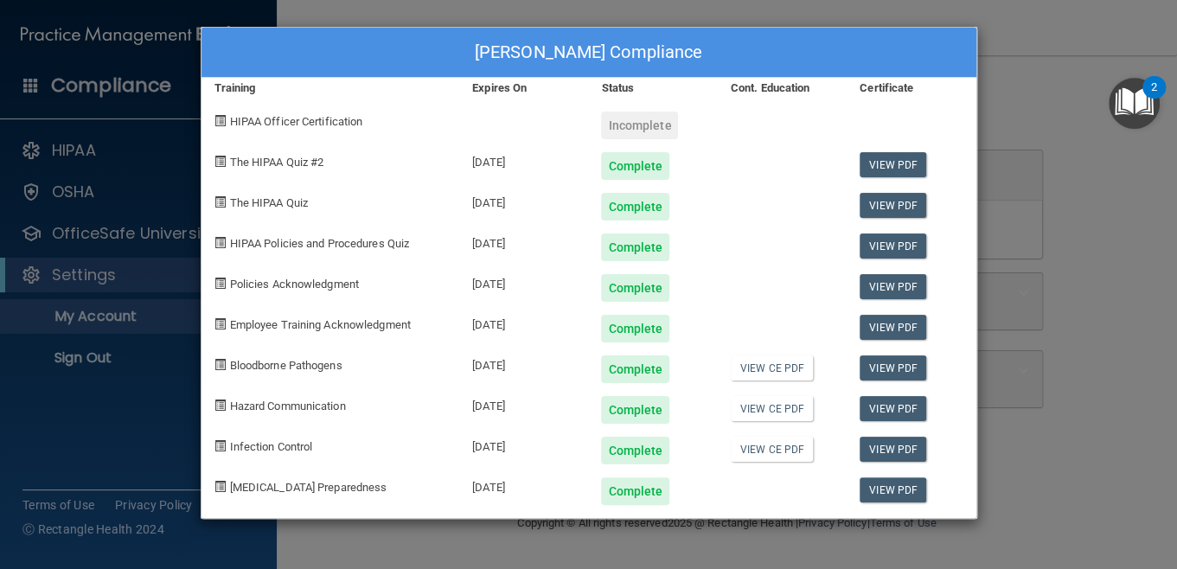
click at [320, 124] on span "HIPAA Officer Certification" at bounding box center [296, 121] width 133 height 13
click at [1152, 137] on div "[PERSON_NAME] Compliance Training Expires On Status Cont. Education Certificate…" at bounding box center [588, 284] width 1177 height 569
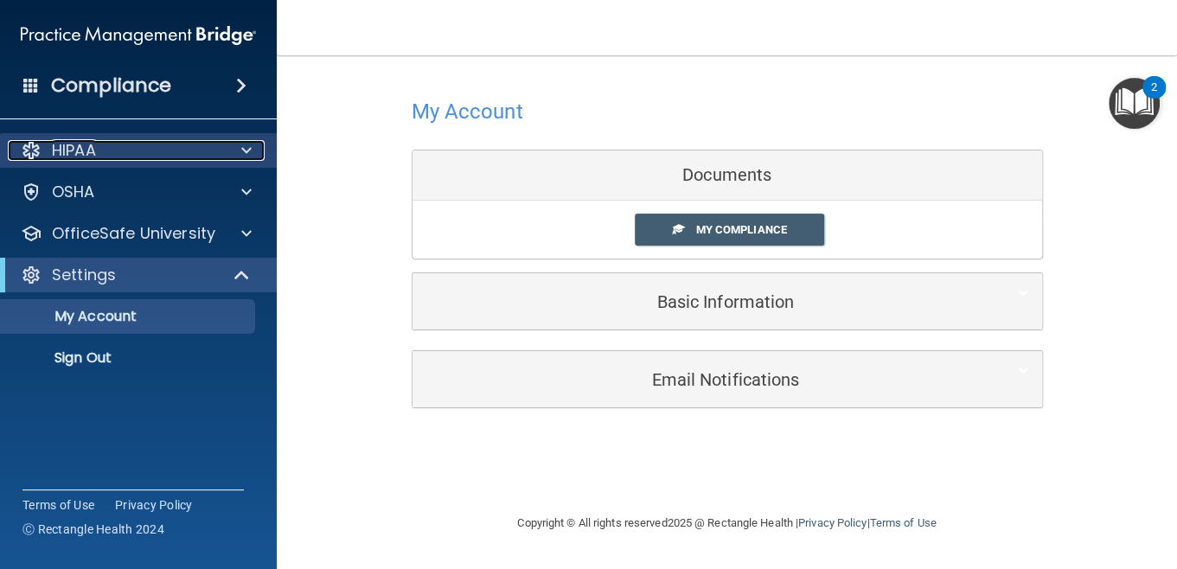
click at [241, 142] on span at bounding box center [246, 150] width 10 height 21
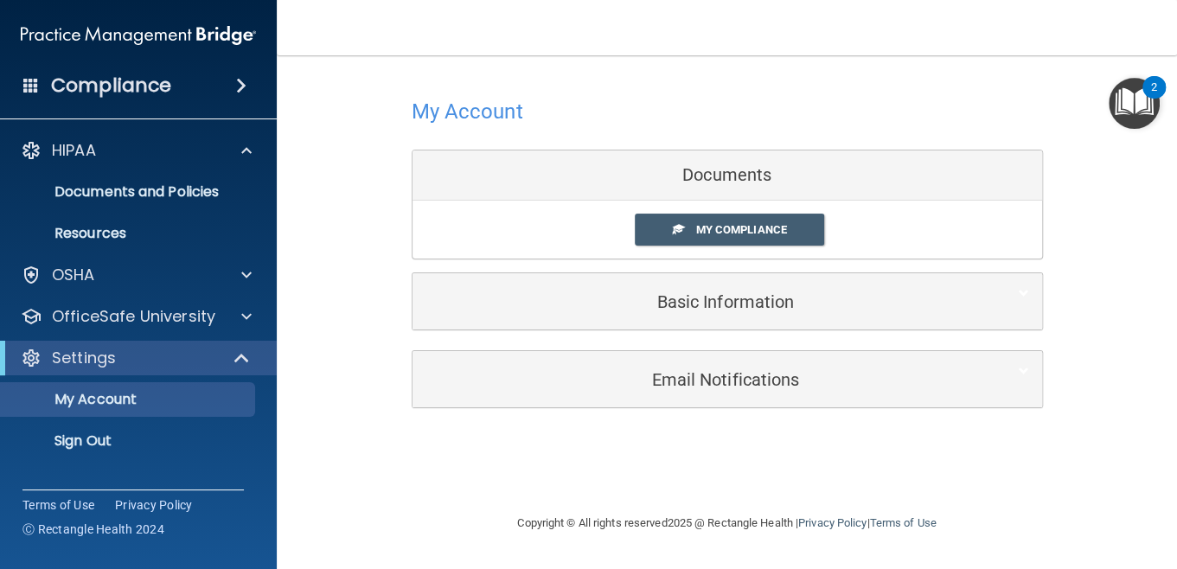
click at [358, 300] on div "My Account Documents My Compliance My Compliance My BAA Basic Information Full …" at bounding box center [726, 250] width 831 height 355
click at [215, 194] on p "Documents and Policies" at bounding box center [129, 191] width 236 height 17
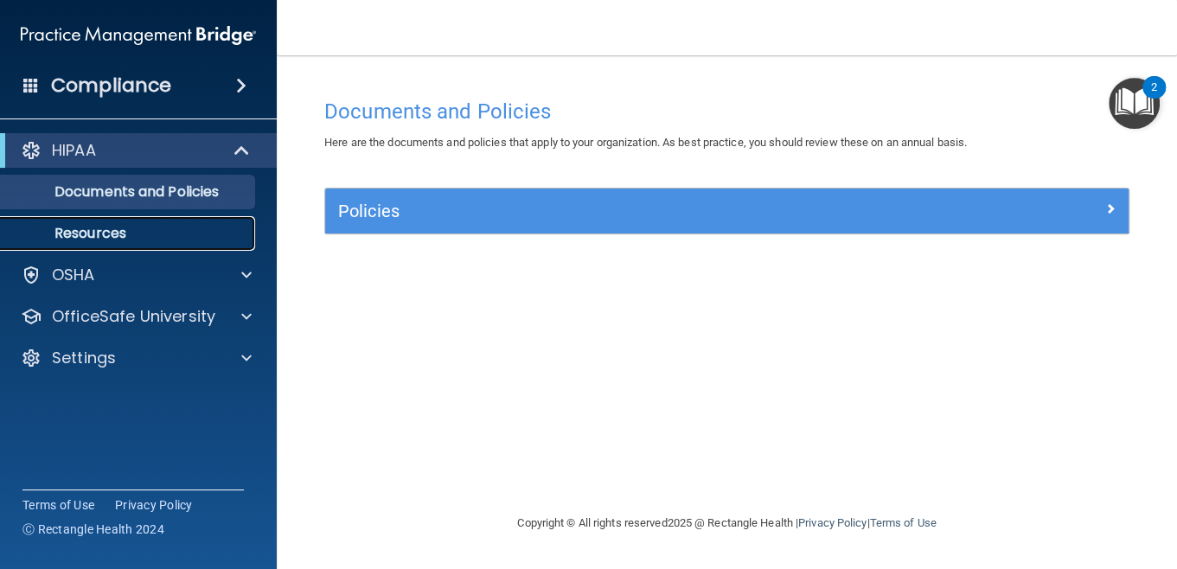
click at [157, 227] on p "Resources" at bounding box center [129, 233] width 236 height 17
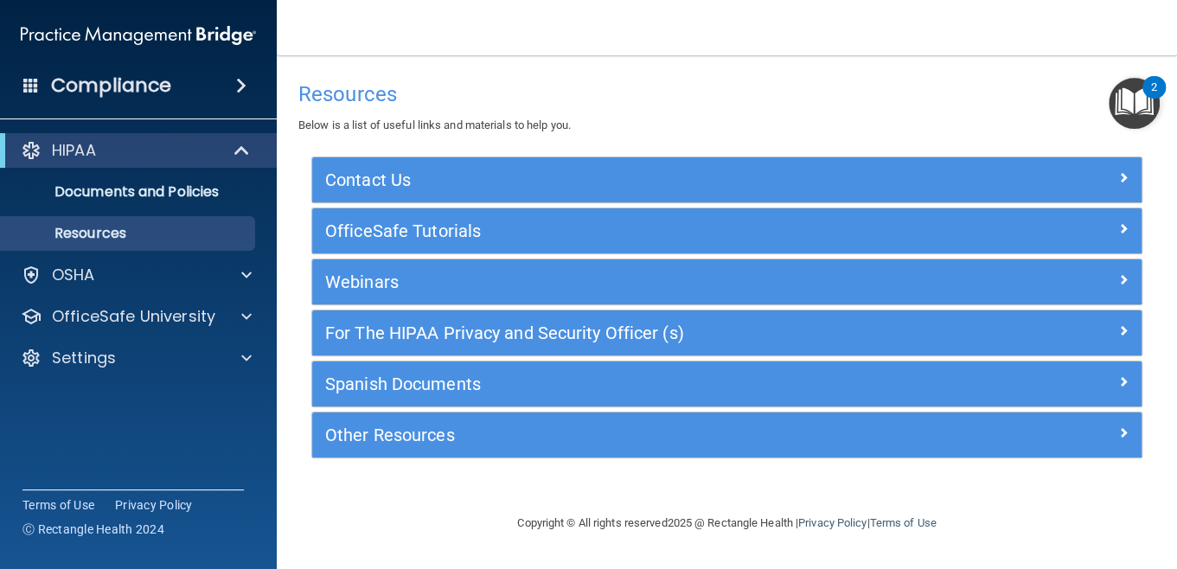
click at [213, 73] on div "Compliance" at bounding box center [138, 86] width 277 height 38
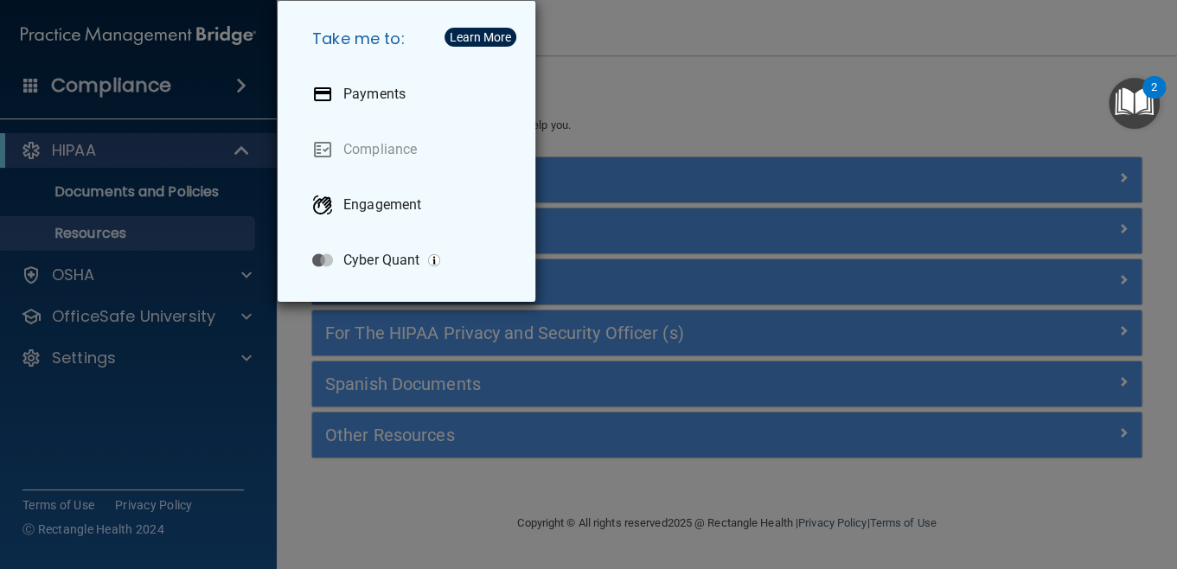
click at [213, 73] on div "Take me to: Payments Compliance Engagement Cyber Quant" at bounding box center [588, 284] width 1177 height 569
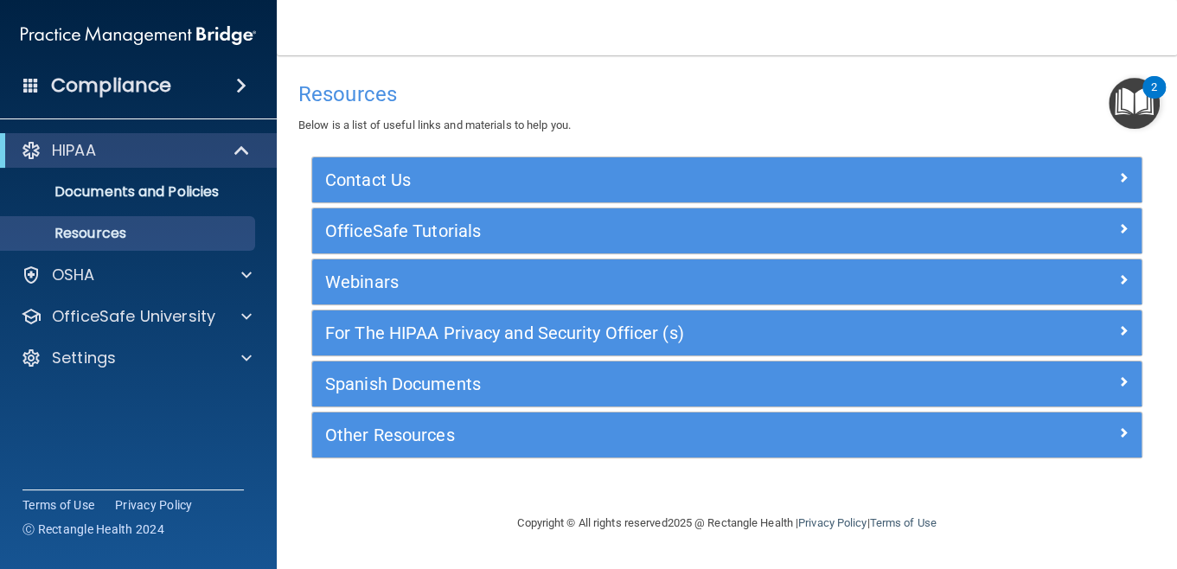
click at [202, 163] on div "HIPAA" at bounding box center [138, 150] width 277 height 35
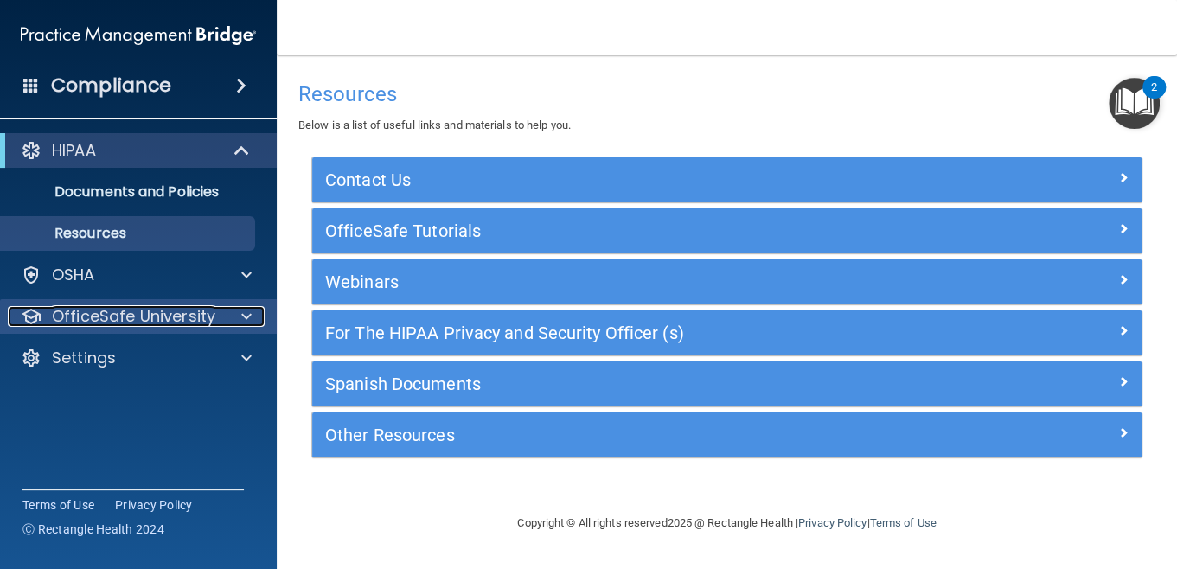
click at [167, 315] on p "OfficeSafe University" at bounding box center [133, 316] width 163 height 21
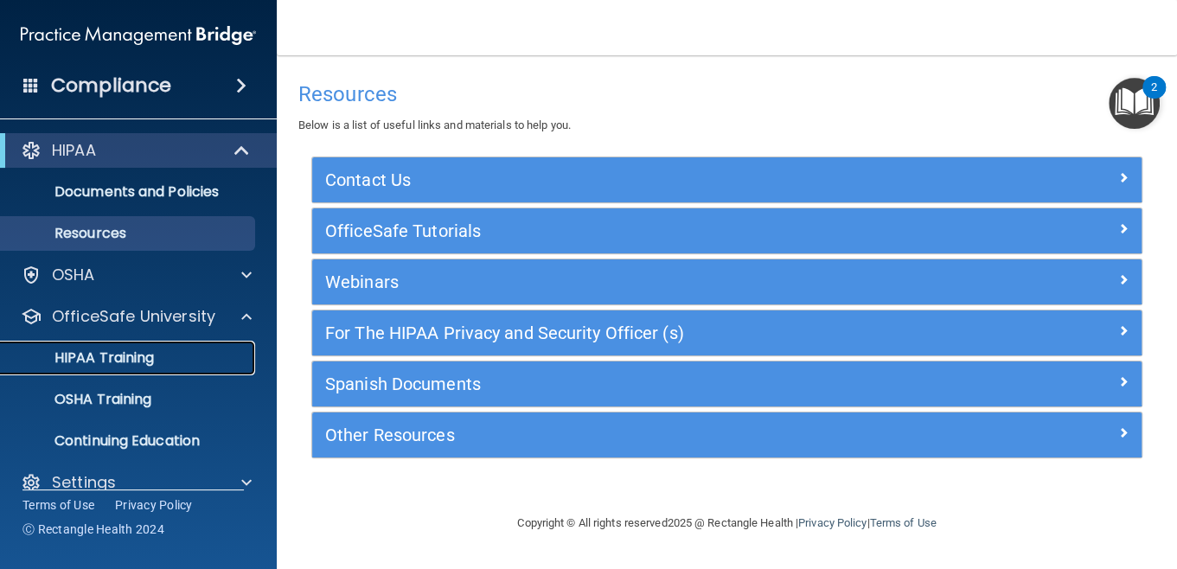
click at [148, 352] on p "HIPAA Training" at bounding box center [82, 357] width 143 height 17
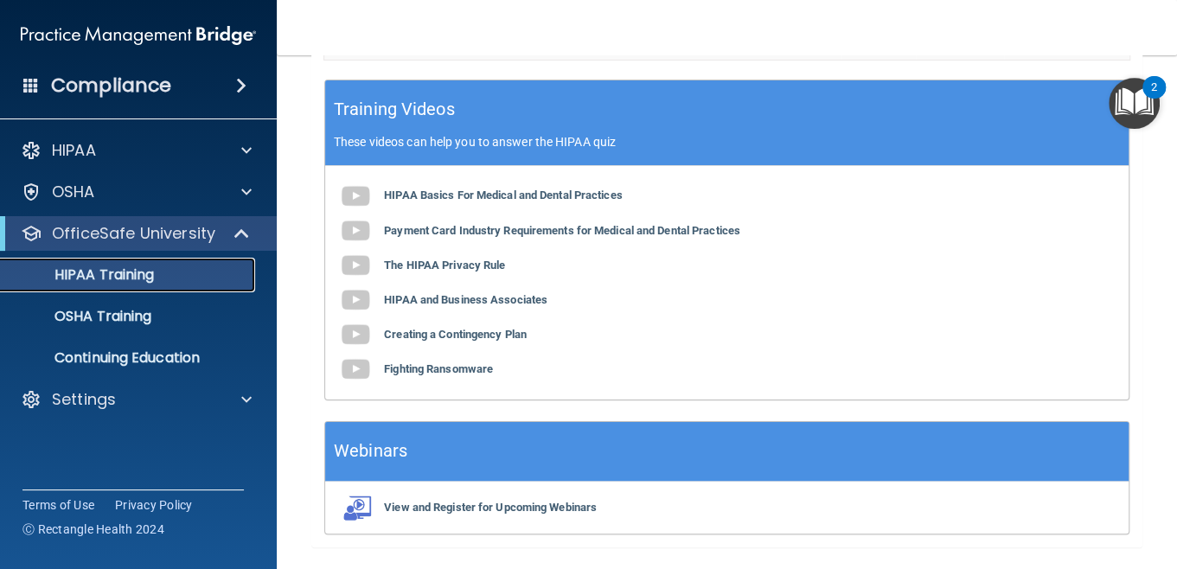
scroll to position [791, 0]
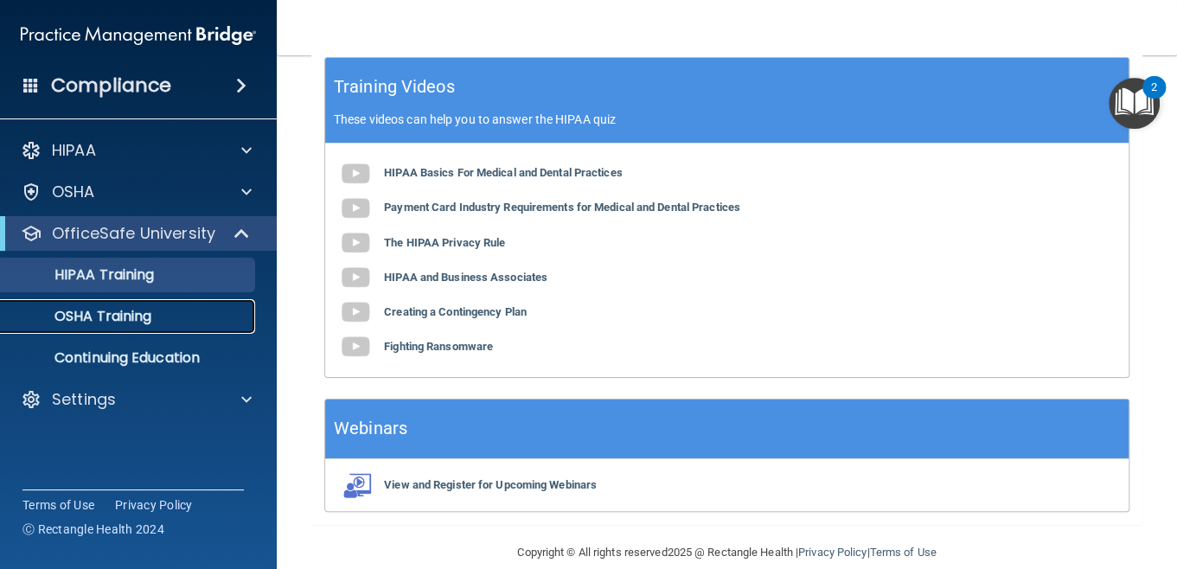
click at [125, 331] on link "OSHA Training" at bounding box center [119, 316] width 272 height 35
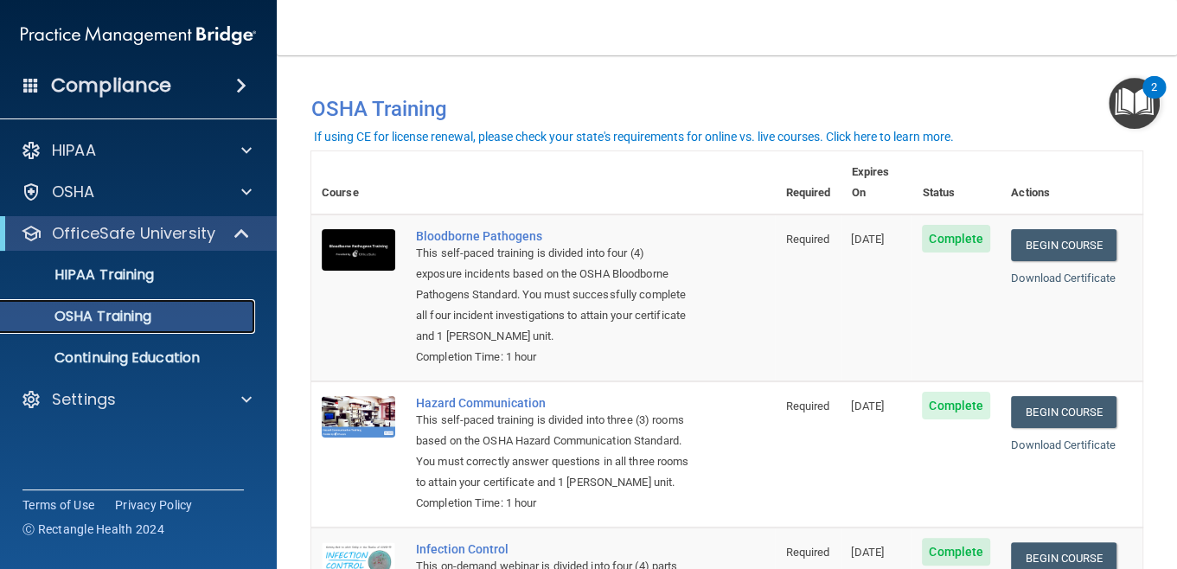
scroll to position [385, 0]
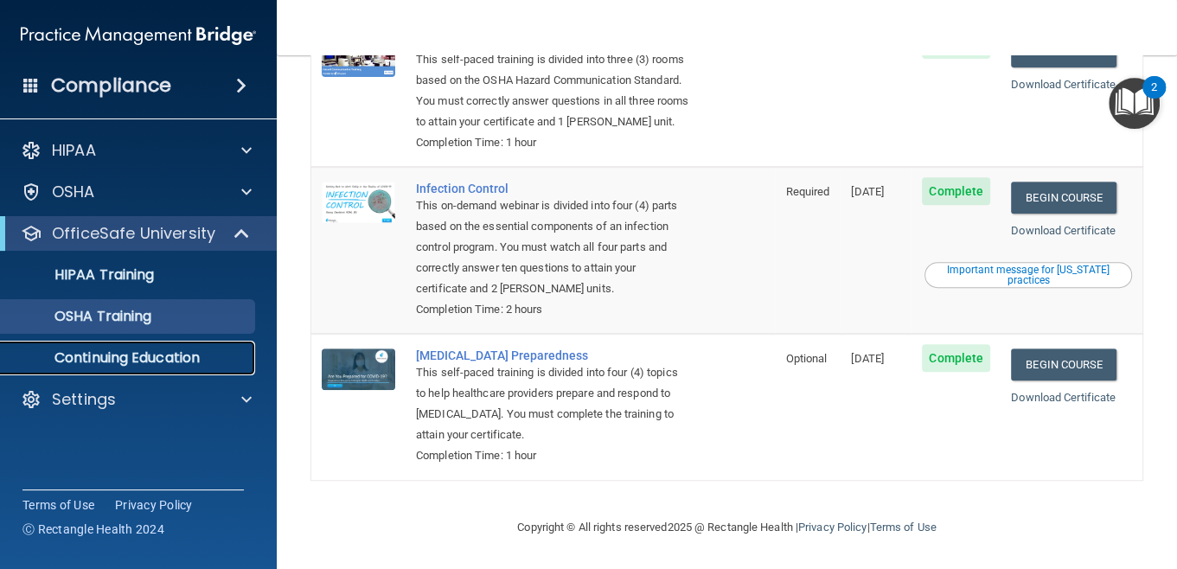
click at [225, 353] on p "Continuing Education" at bounding box center [129, 357] width 236 height 17
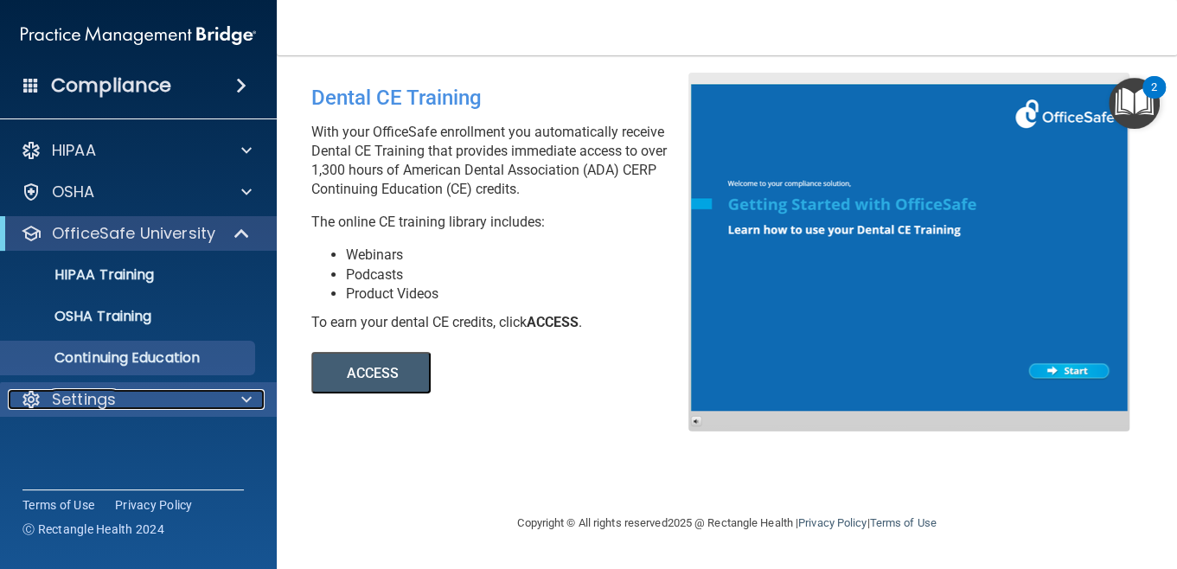
click at [204, 409] on div "Settings" at bounding box center [115, 399] width 214 height 21
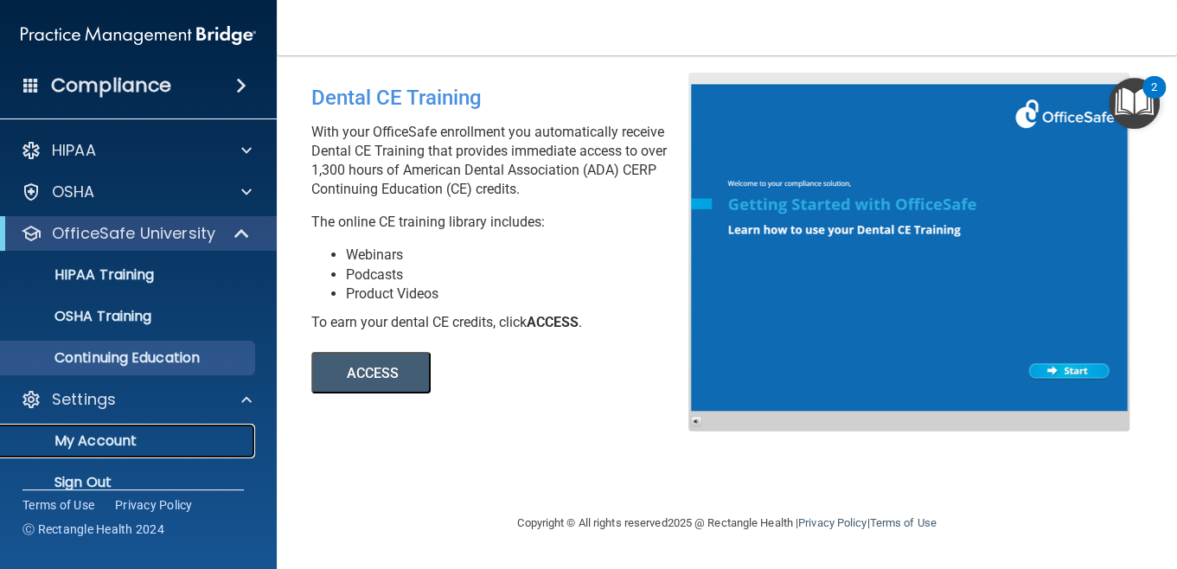
click at [155, 440] on p "My Account" at bounding box center [129, 440] width 236 height 17
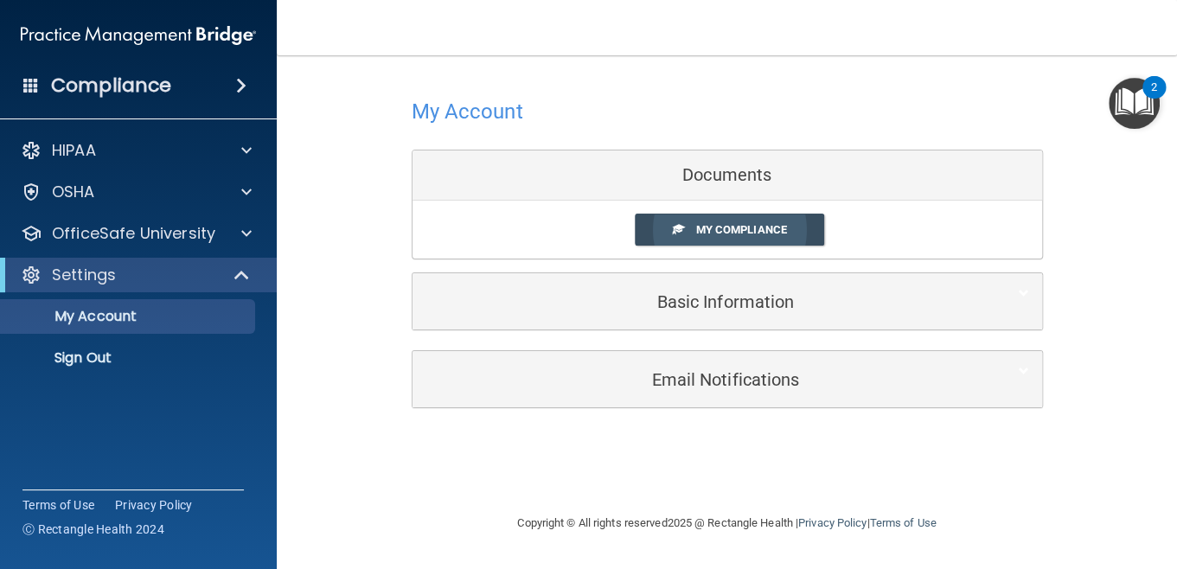
click at [690, 227] on link "My Compliance" at bounding box center [729, 230] width 189 height 32
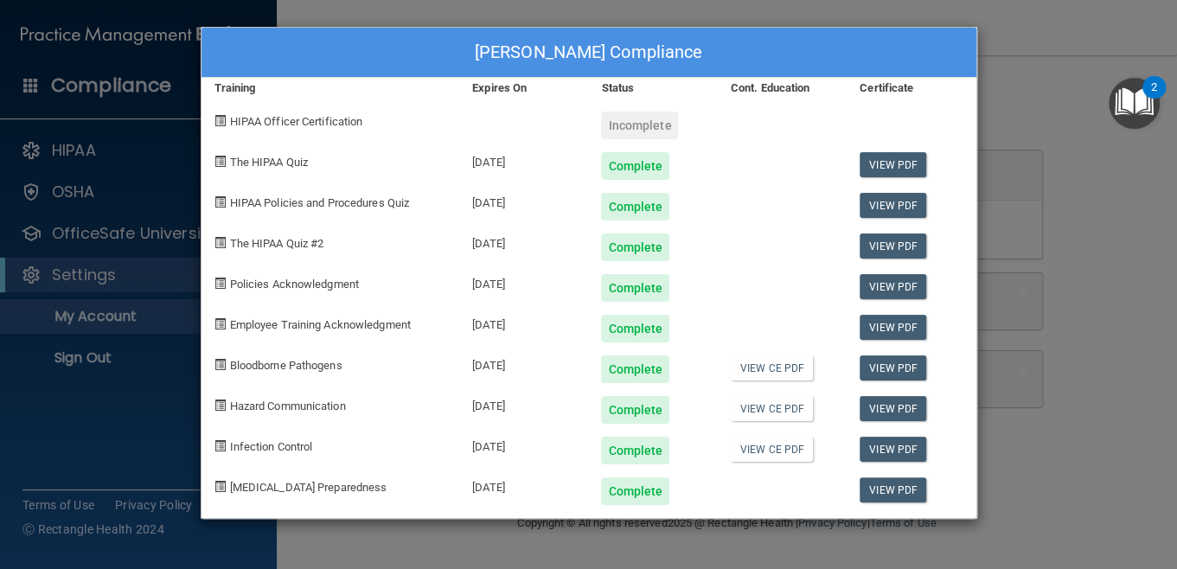
drag, startPoint x: 690, startPoint y: 227, endPoint x: 647, endPoint y: 88, distance: 144.9
click at [647, 88] on div "[PERSON_NAME] Compliance Training Expires On Status Cont. Education Certificate…" at bounding box center [589, 273] width 776 height 492
drag, startPoint x: 647, startPoint y: 88, endPoint x: 571, endPoint y: 119, distance: 82.2
click at [571, 119] on div at bounding box center [523, 119] width 129 height 41
click at [349, 115] on span "HIPAA Officer Certification" at bounding box center [296, 121] width 133 height 13
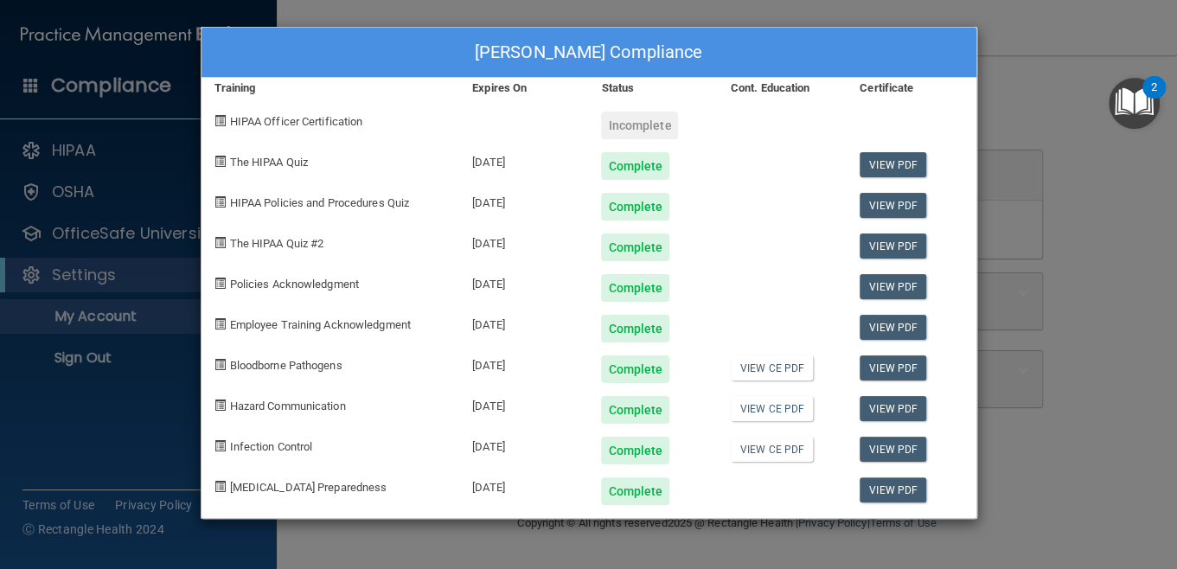
click at [220, 119] on span at bounding box center [219, 120] width 11 height 11
click at [1073, 200] on div "[PERSON_NAME] Compliance Training Expires On Status Cont. Education Certificate…" at bounding box center [588, 284] width 1177 height 569
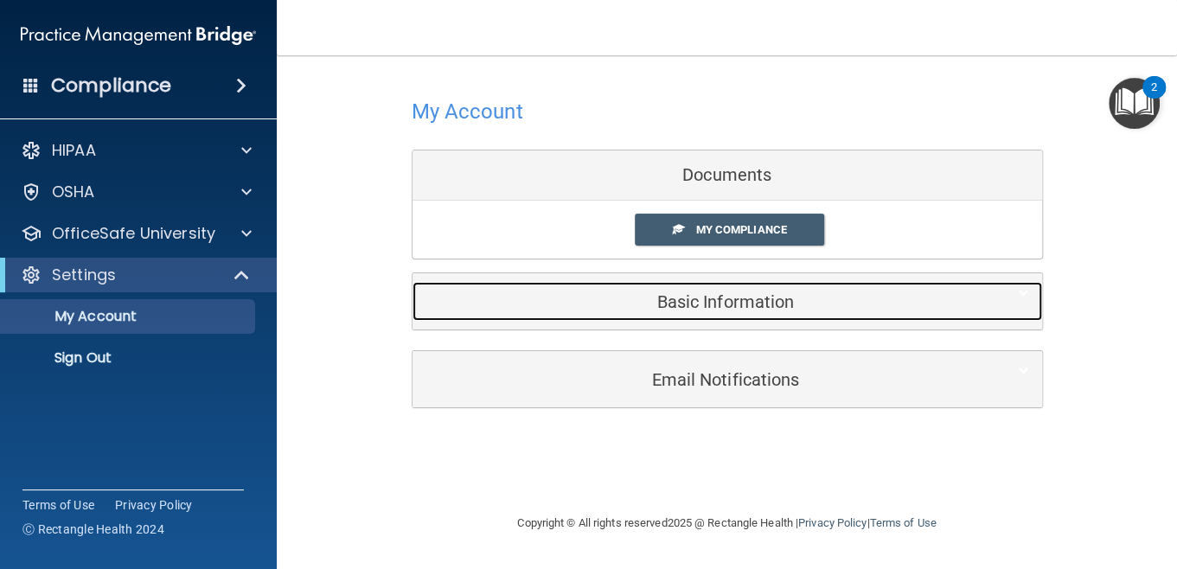
click at [766, 297] on h5 "Basic Information" at bounding box center [700, 301] width 551 height 19
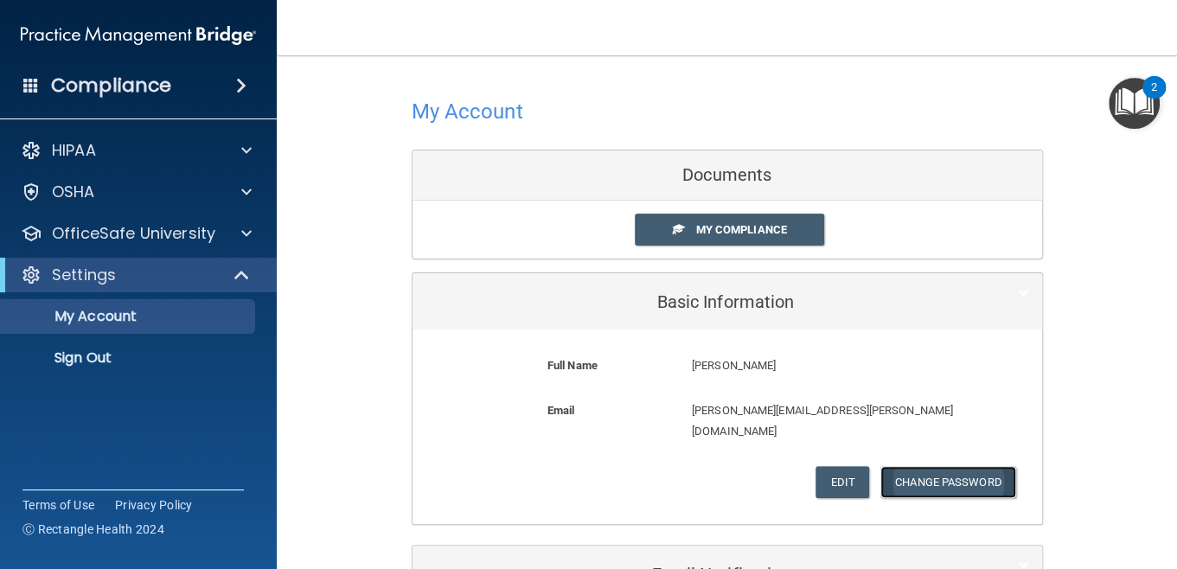
click at [902, 466] on button "Change Password" at bounding box center [948, 482] width 136 height 32
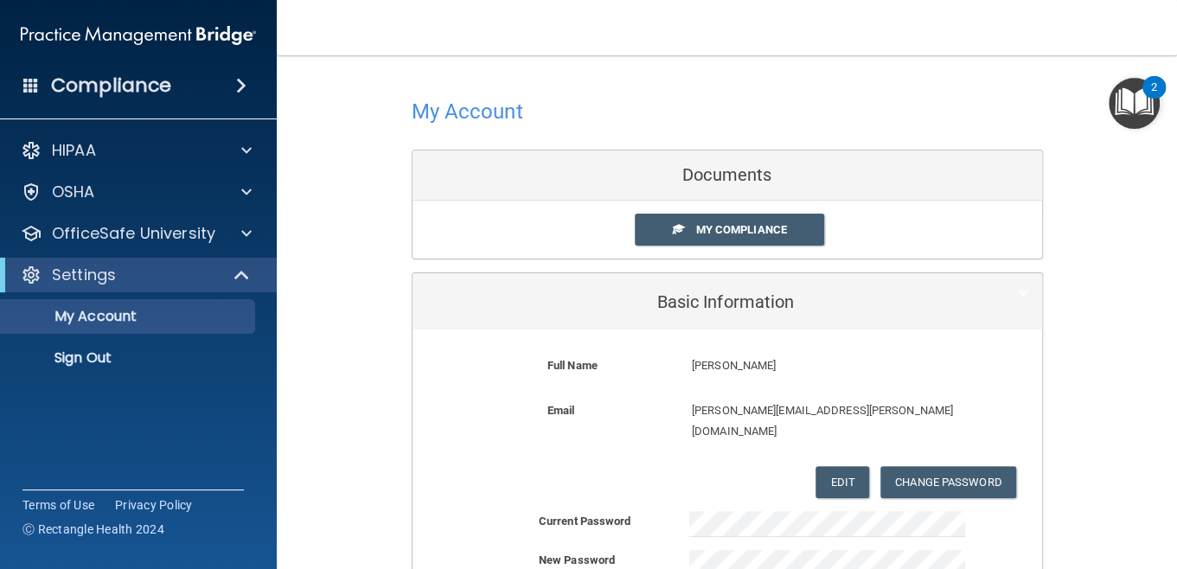
click at [1165, 556] on main "My Account Documents My Compliance My Compliance My BAA Basic Information Full …" at bounding box center [727, 312] width 900 height 514
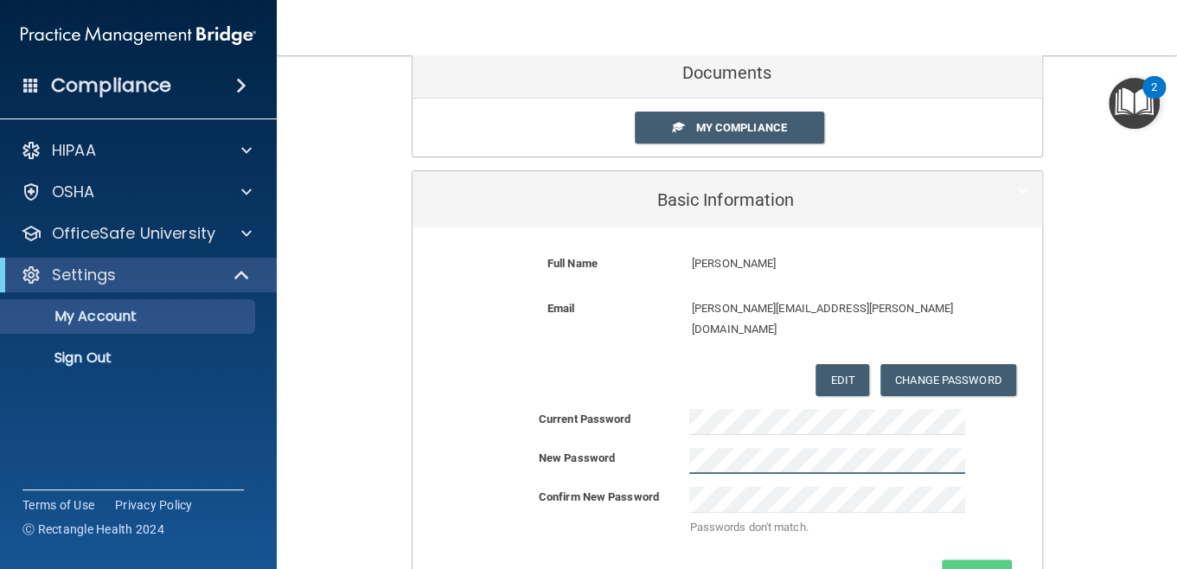
scroll to position [103, 0]
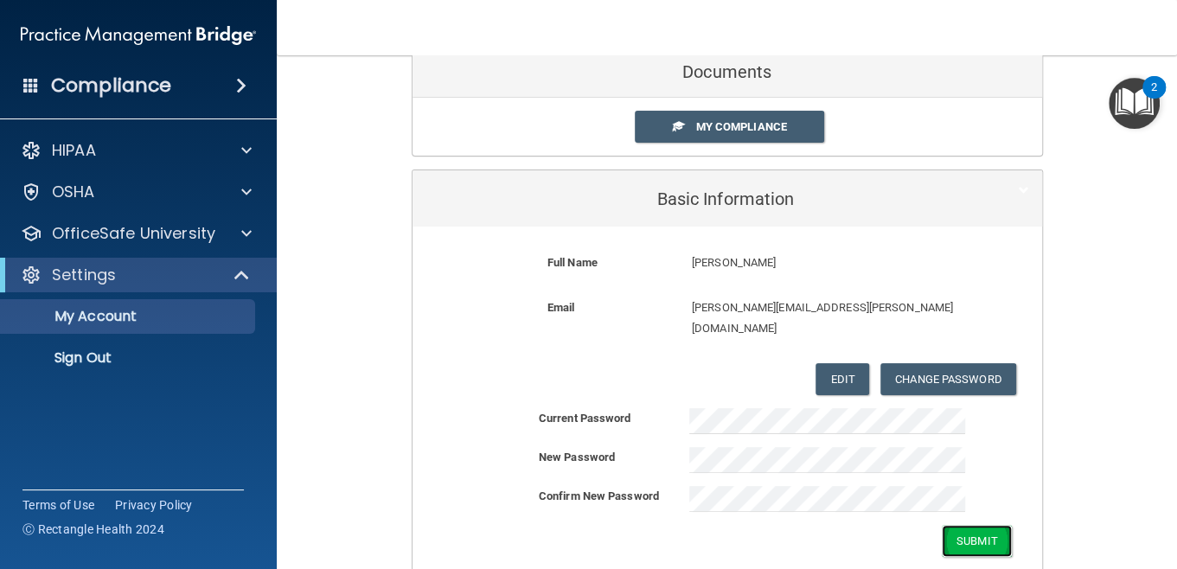
click at [961, 525] on button "Submit" at bounding box center [976, 541] width 70 height 32
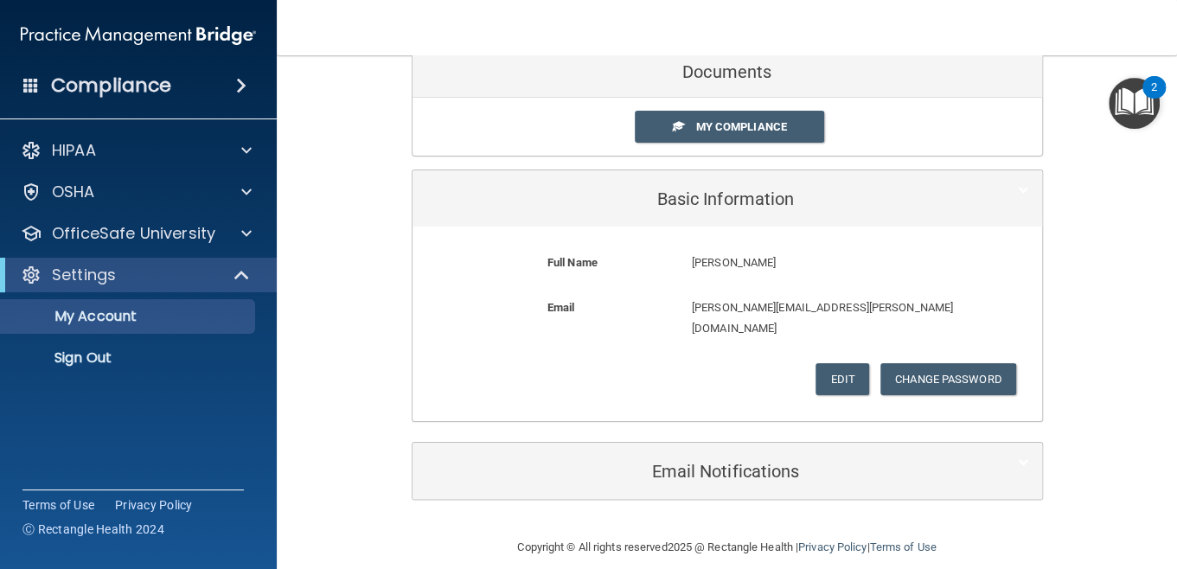
scroll to position [101, 0]
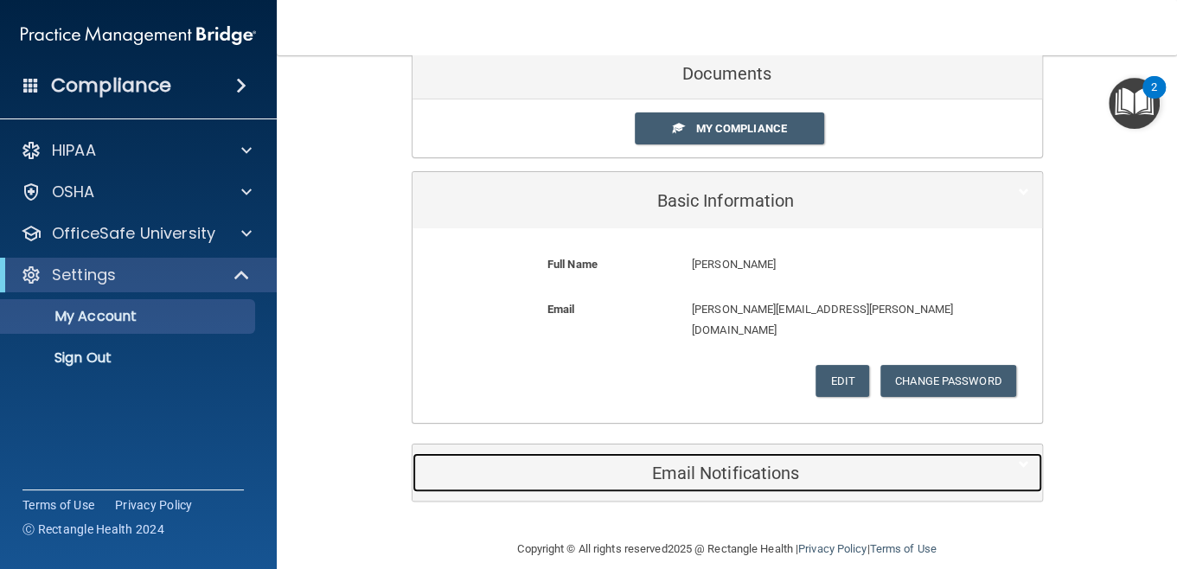
click at [928, 463] on h5 "Email Notifications" at bounding box center [700, 472] width 551 height 19
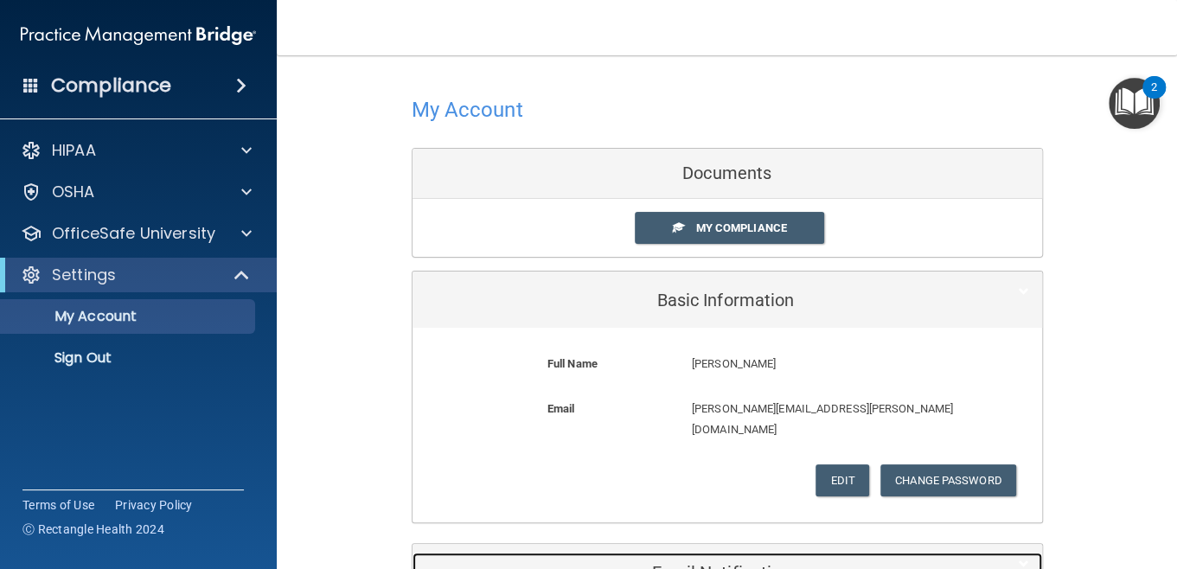
scroll to position [0, 0]
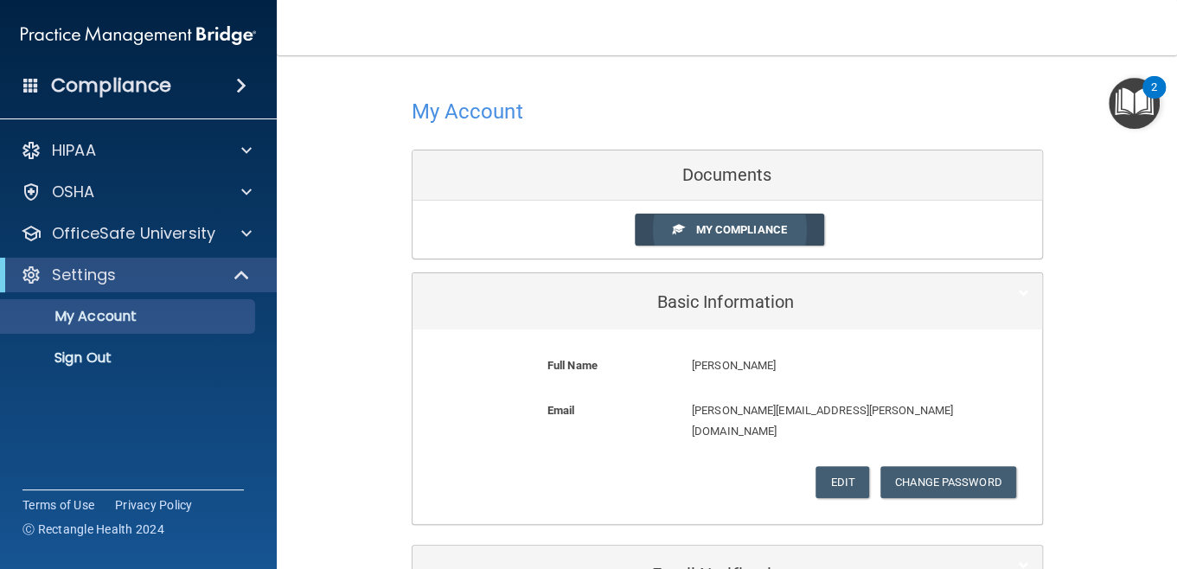
click at [703, 228] on span "My Compliance" at bounding box center [740, 229] width 91 height 13
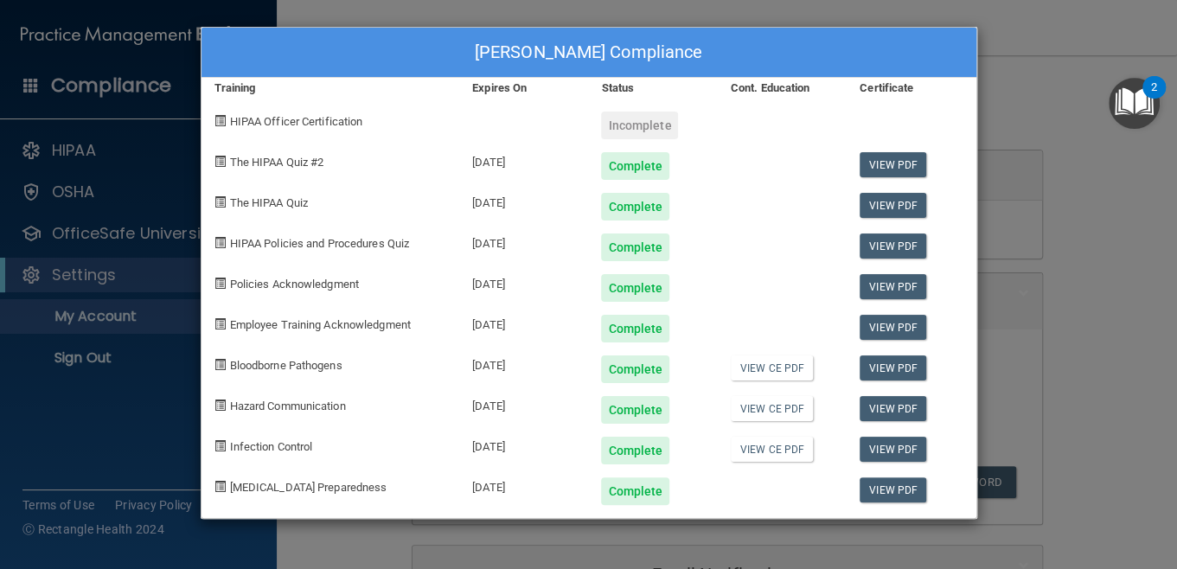
click at [1034, 17] on div "Vanessa Perez's Compliance Training Expires On Status Cont. Education Certifica…" at bounding box center [588, 284] width 1177 height 569
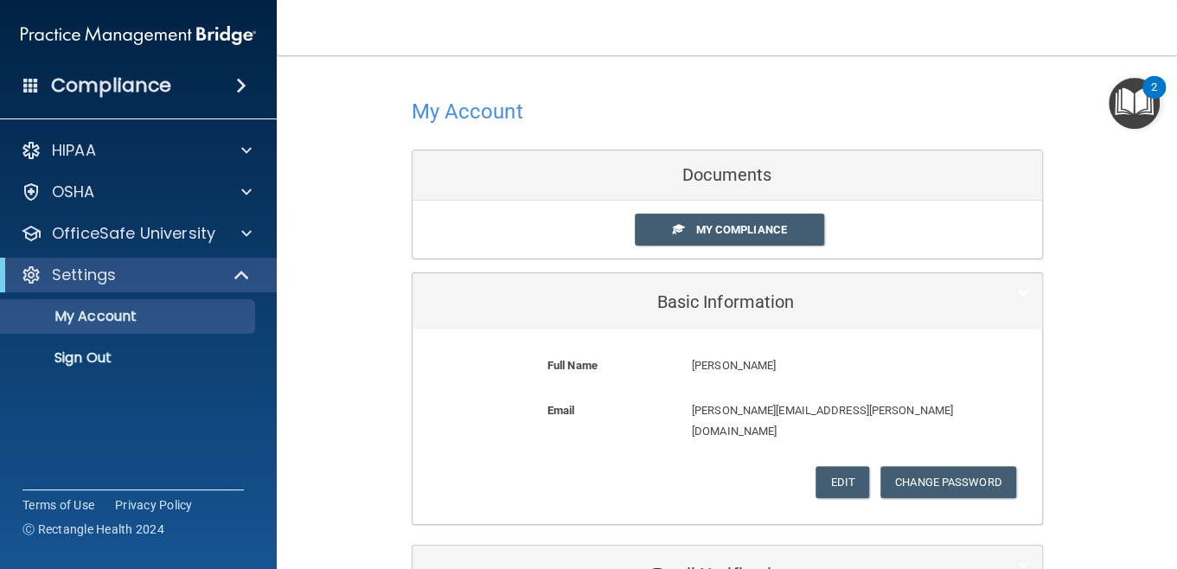
click at [32, 81] on span at bounding box center [31, 85] width 16 height 16
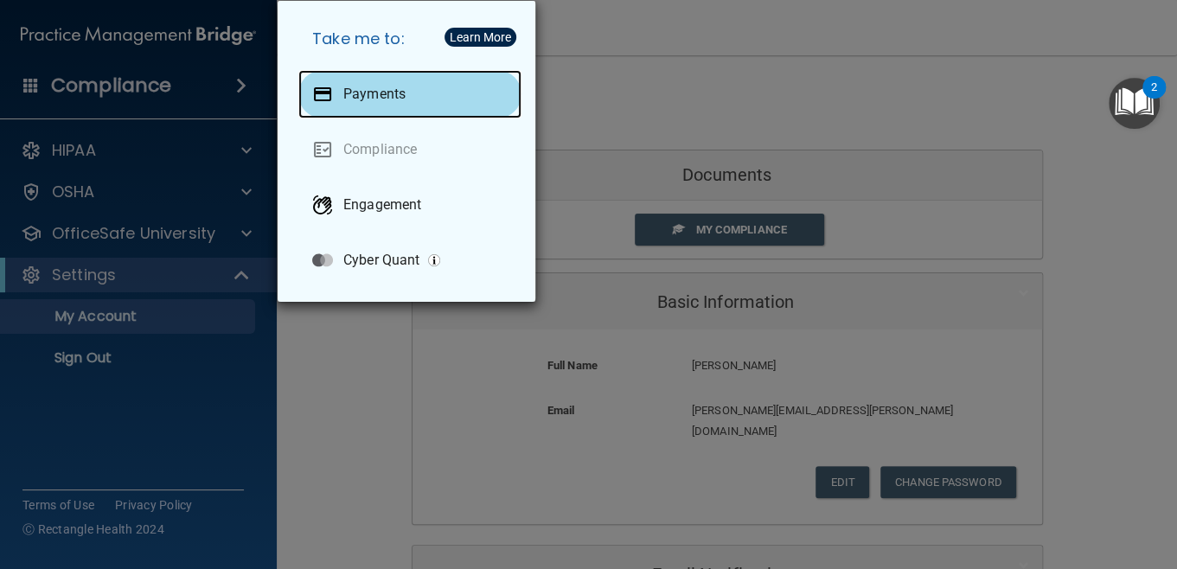
click at [354, 86] on p "Payments" at bounding box center [374, 94] width 62 height 17
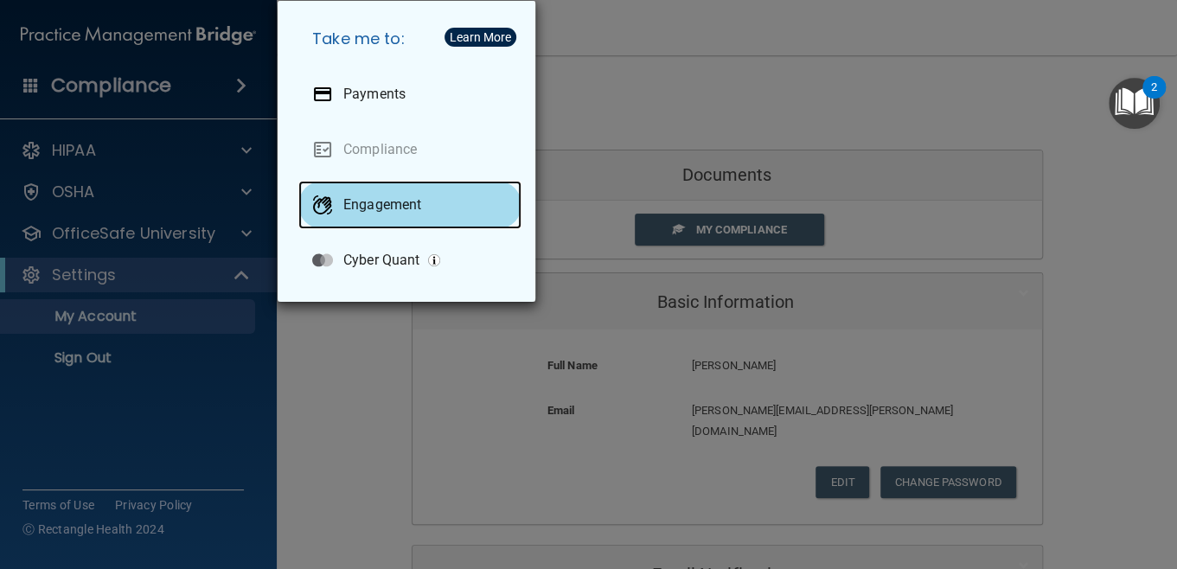
click at [427, 201] on div "Engagement" at bounding box center [409, 205] width 223 height 48
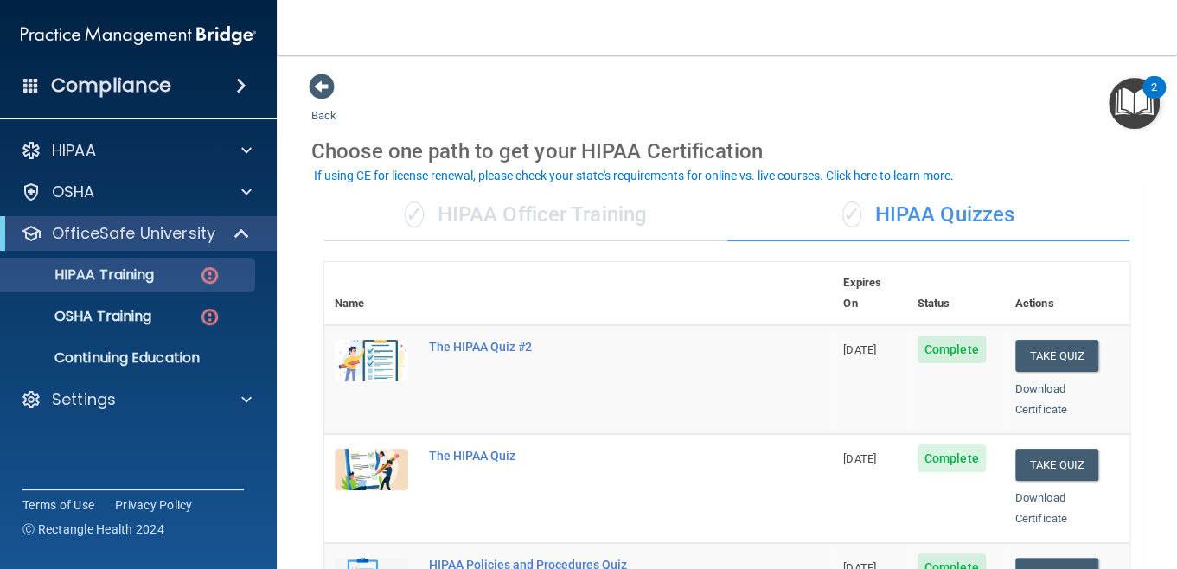
click at [549, 222] on div "✓ HIPAA Officer Training" at bounding box center [525, 215] width 403 height 52
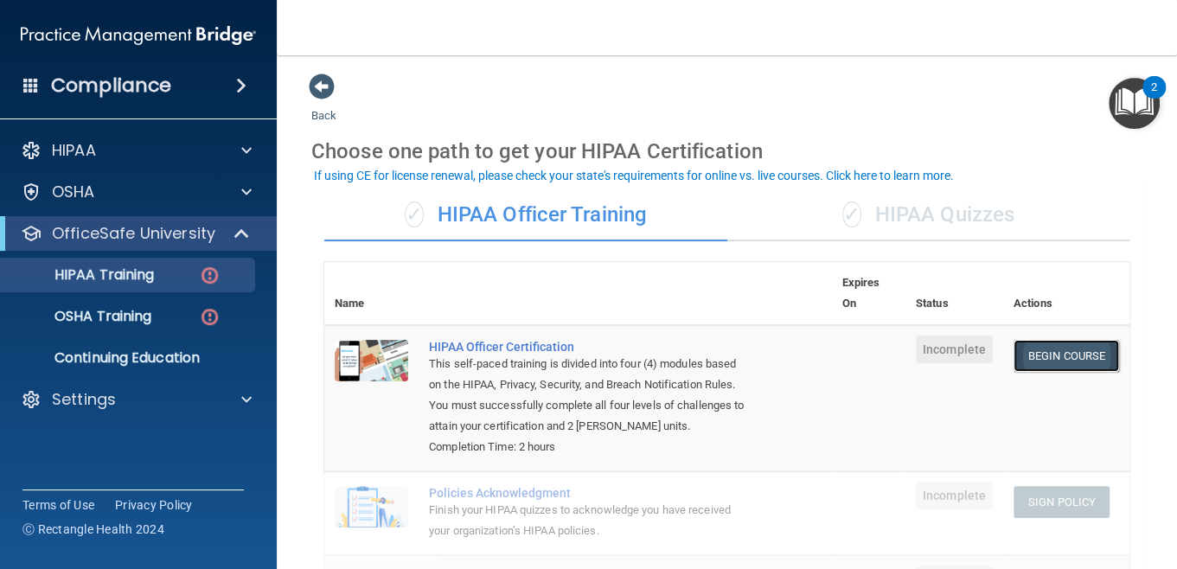
click at [1077, 353] on link "Begin Course" at bounding box center [1065, 356] width 105 height 32
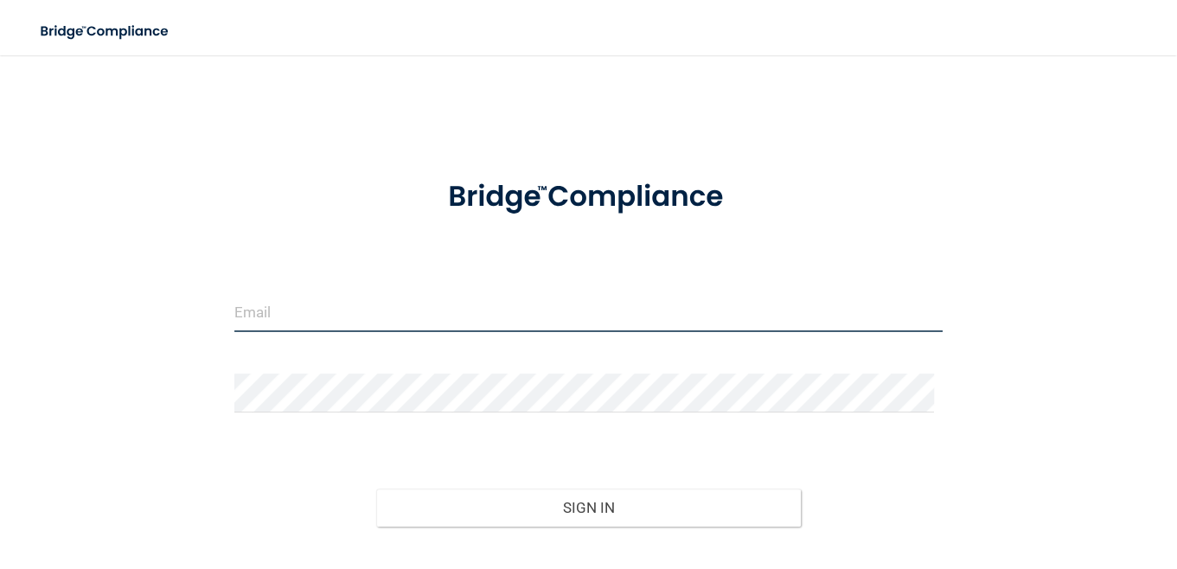
click at [666, 303] on input "email" at bounding box center [588, 312] width 709 height 39
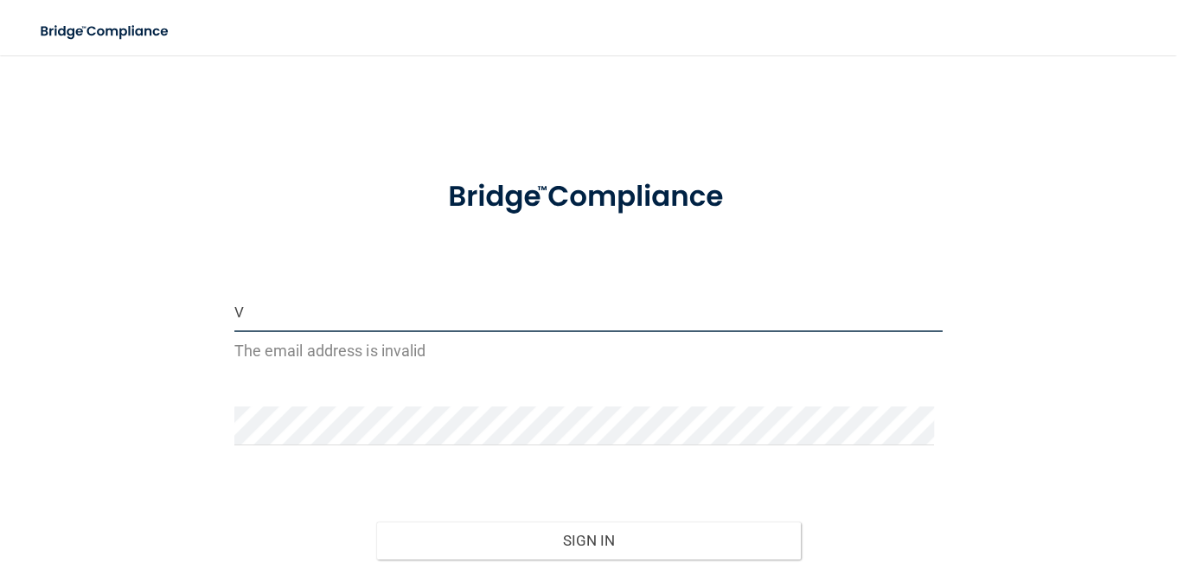
type input "Vanessa.Perez@ameridentco.com"
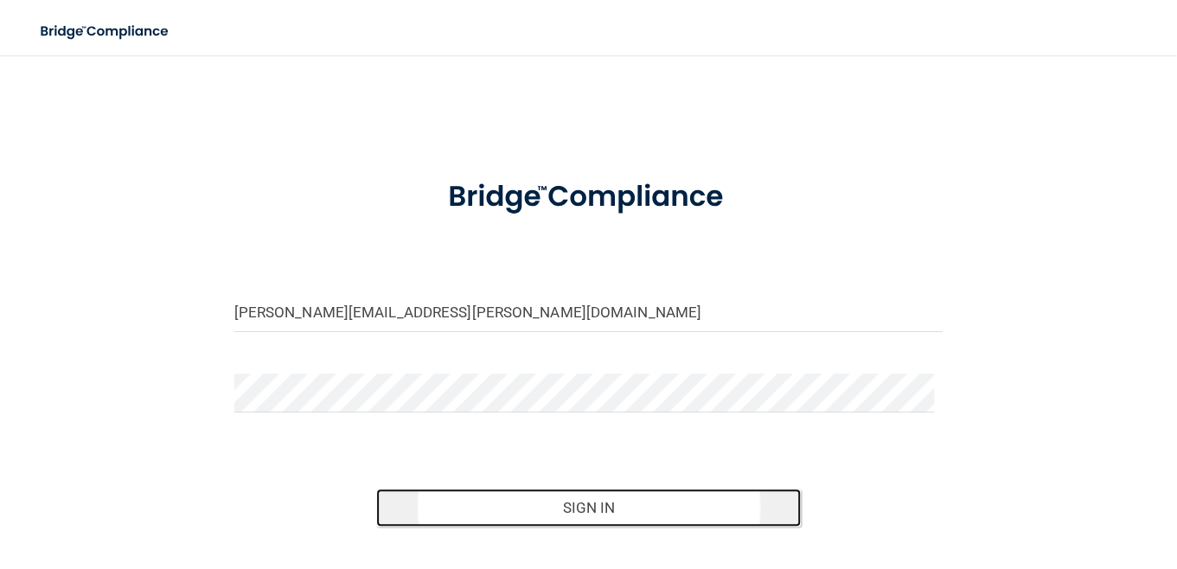
click at [530, 510] on button "Sign In" at bounding box center [588, 507] width 425 height 38
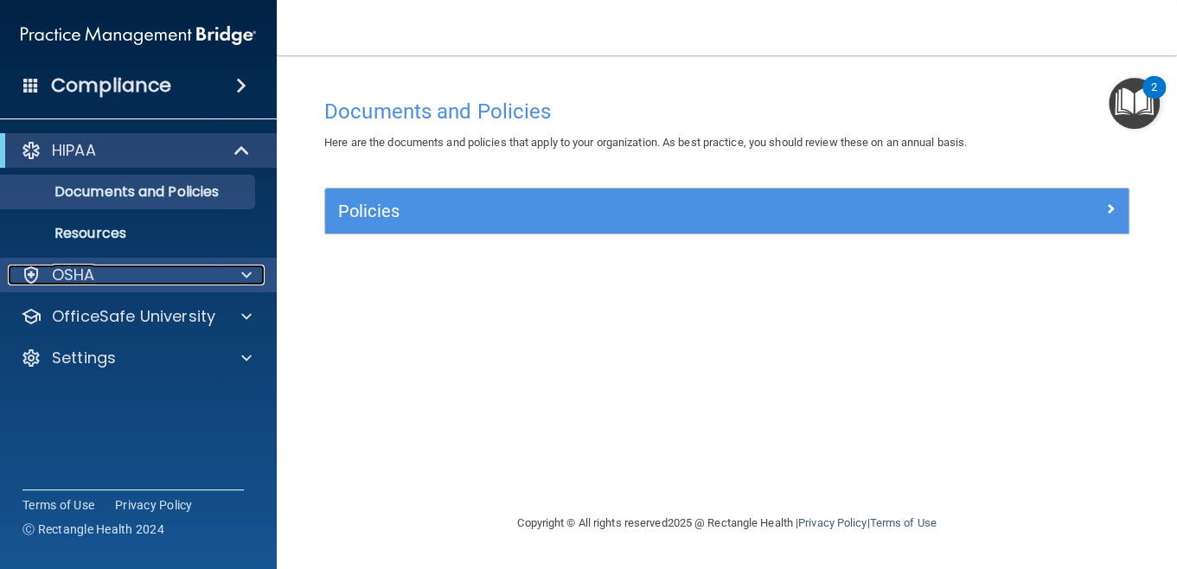
click at [238, 274] on div at bounding box center [243, 275] width 43 height 21
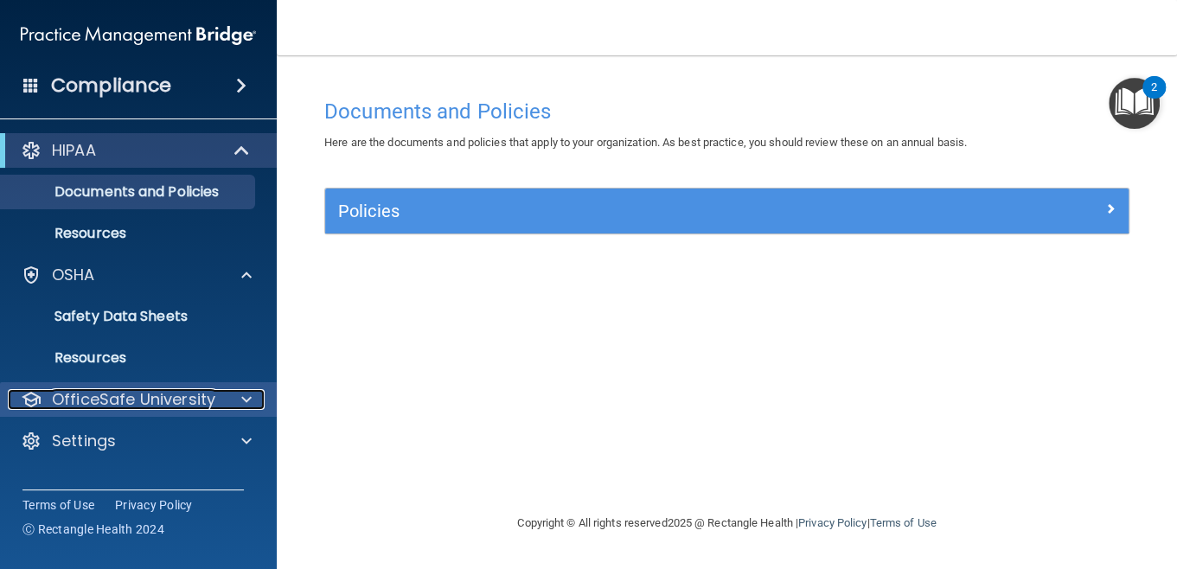
click at [198, 404] on p "OfficeSafe University" at bounding box center [133, 399] width 163 height 21
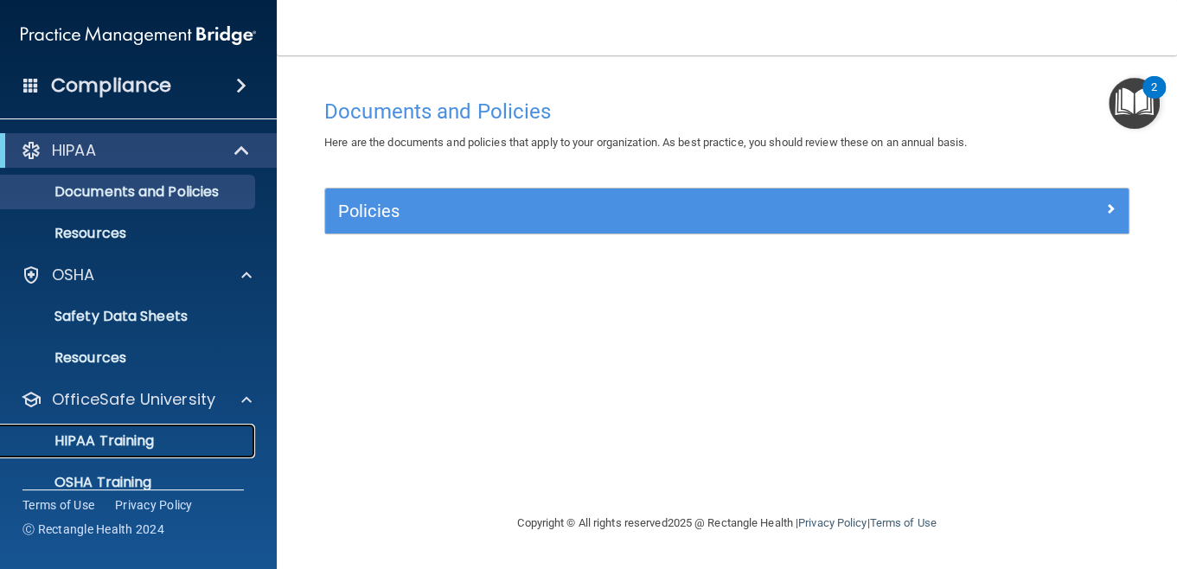
click at [169, 451] on link "HIPAA Training" at bounding box center [119, 441] width 272 height 35
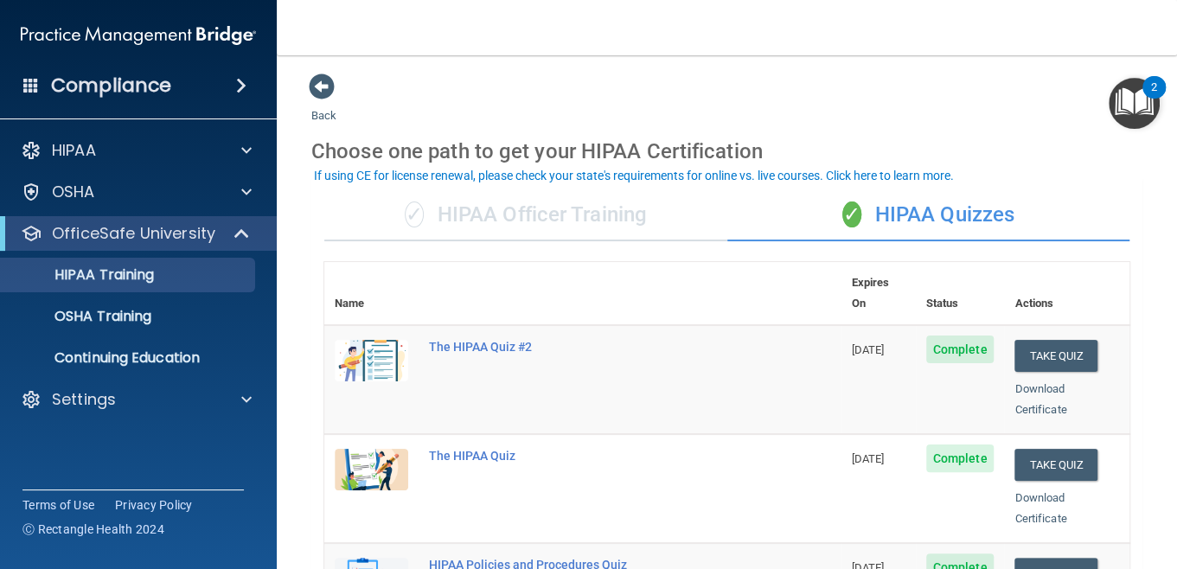
click at [588, 208] on div "✓ HIPAA Officer Training" at bounding box center [525, 215] width 403 height 52
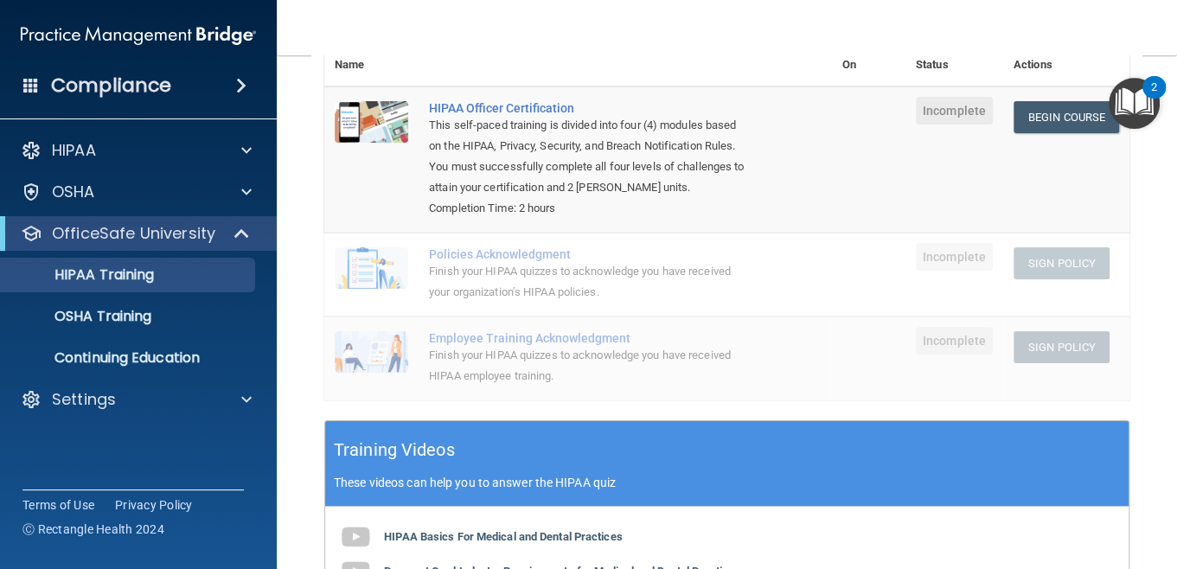
scroll to position [276, 0]
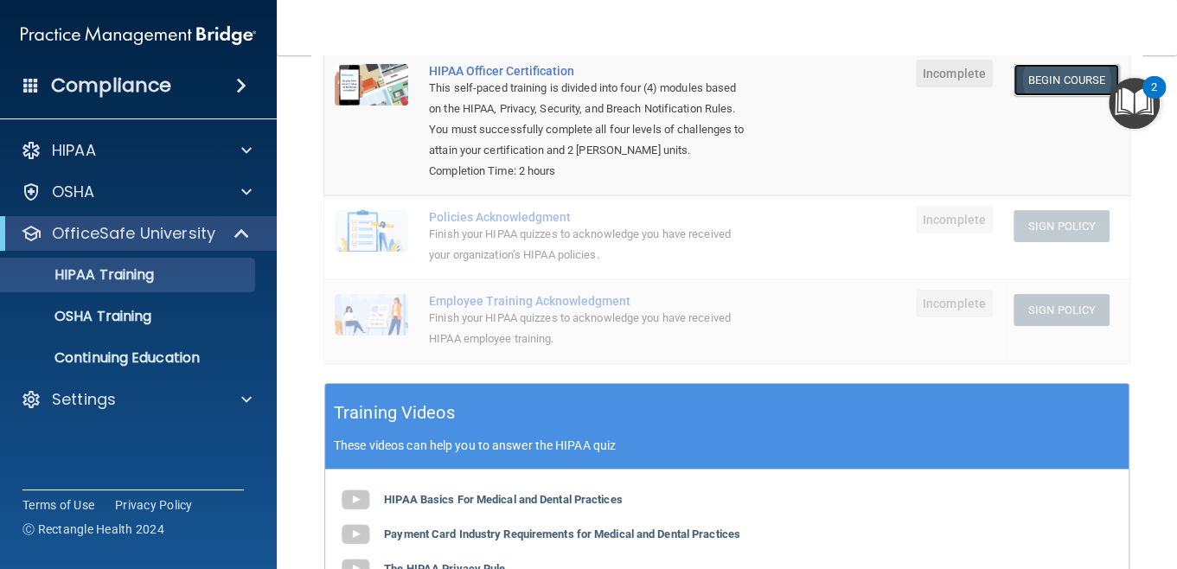
click at [1044, 76] on link "Begin Course" at bounding box center [1065, 80] width 105 height 32
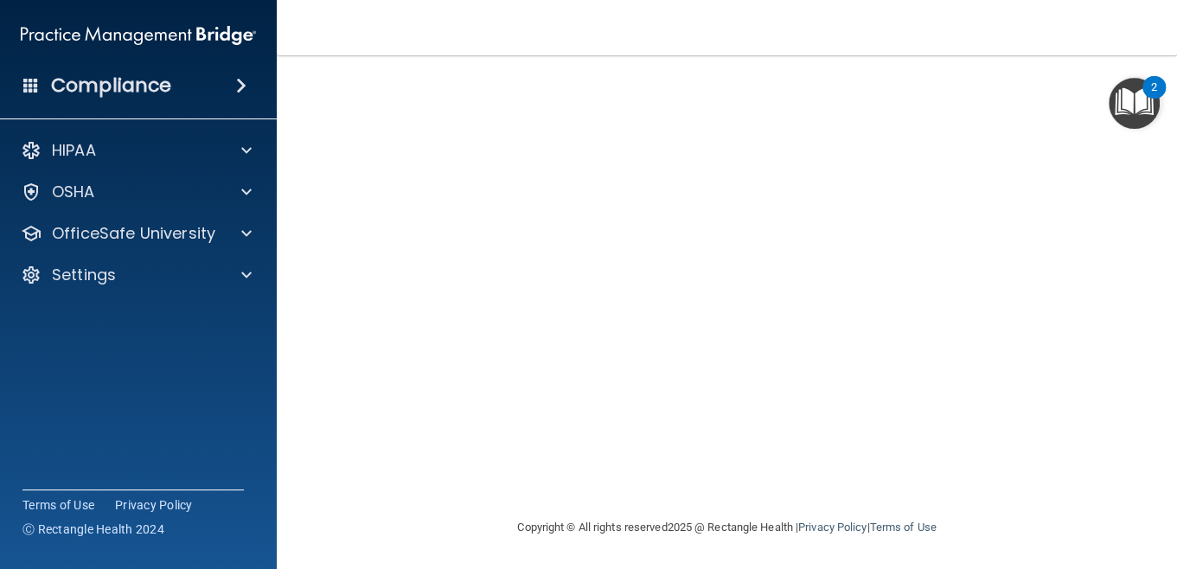
scroll to position [67, 0]
click at [1162, 549] on main "HIPAA Officer Certification This course doesn’t expire until . Are you sure you…" at bounding box center [727, 312] width 900 height 514
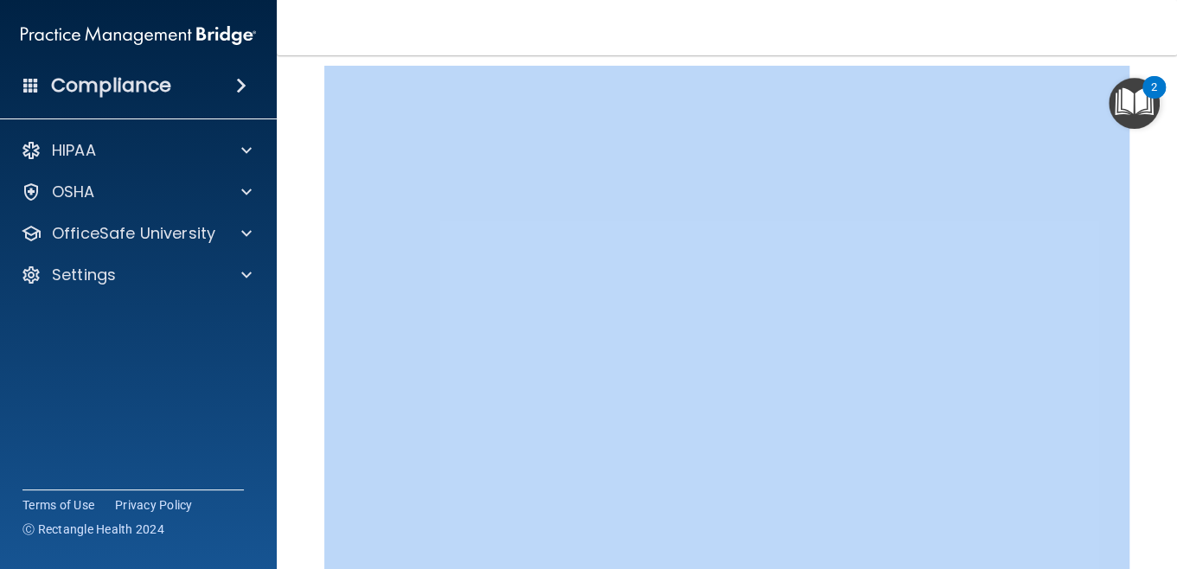
click at [1162, 549] on main "HIPAA Officer Certification This course doesn’t expire until . Are you sure you…" at bounding box center [727, 312] width 900 height 514
click at [1146, 511] on main "HIPAA Officer Certification This course doesn’t expire until . Are you sure you…" at bounding box center [727, 312] width 900 height 514
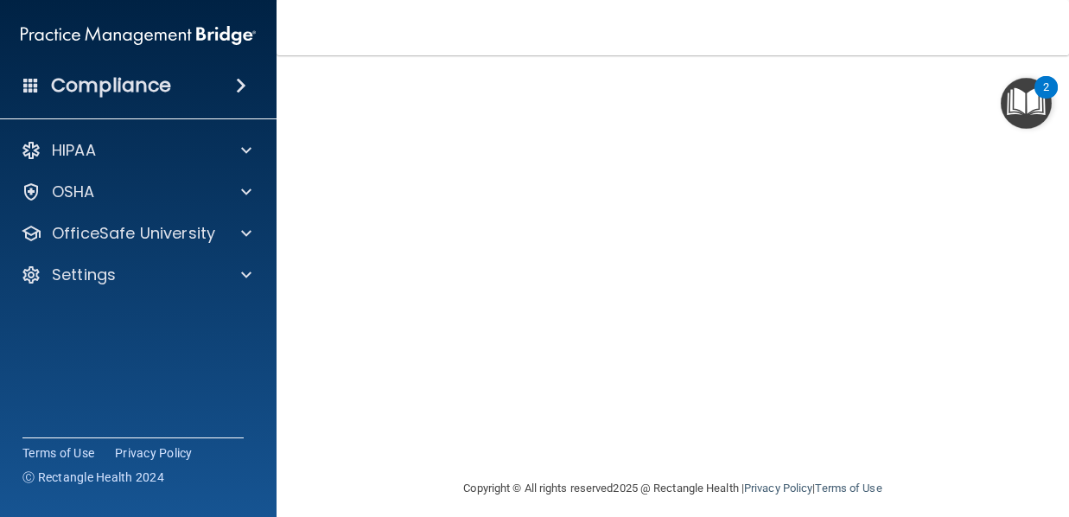
scroll to position [114, 0]
click at [1053, 499] on main "HIPAA Officer Certification This course doesn’t expire until . Are you sure you…" at bounding box center [673, 286] width 793 height 462
click at [1056, 501] on main "HIPAA Officer Certification This course doesn’t expire until . Are you sure you…" at bounding box center [673, 286] width 793 height 462
click at [1056, 504] on main "HIPAA Officer Certification This course doesn’t expire until . Are you sure you…" at bounding box center [673, 286] width 793 height 462
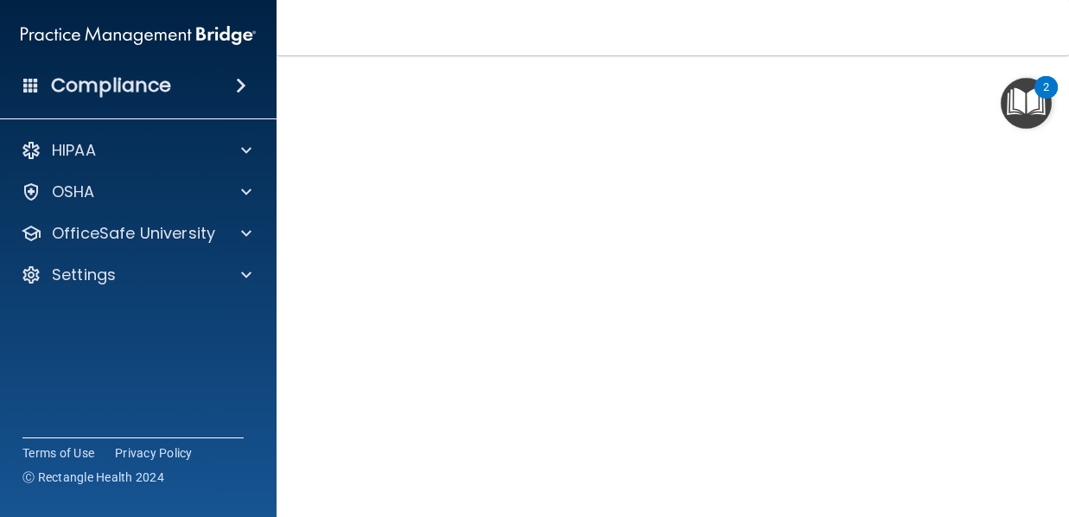
click at [1056, 504] on main "HIPAA Officer Certification This course doesn’t expire until . Are you sure you…" at bounding box center [673, 286] width 793 height 462
click at [1056, 501] on main "HIPAA Officer Certification This course doesn’t expire until . Are you sure you…" at bounding box center [673, 286] width 793 height 462
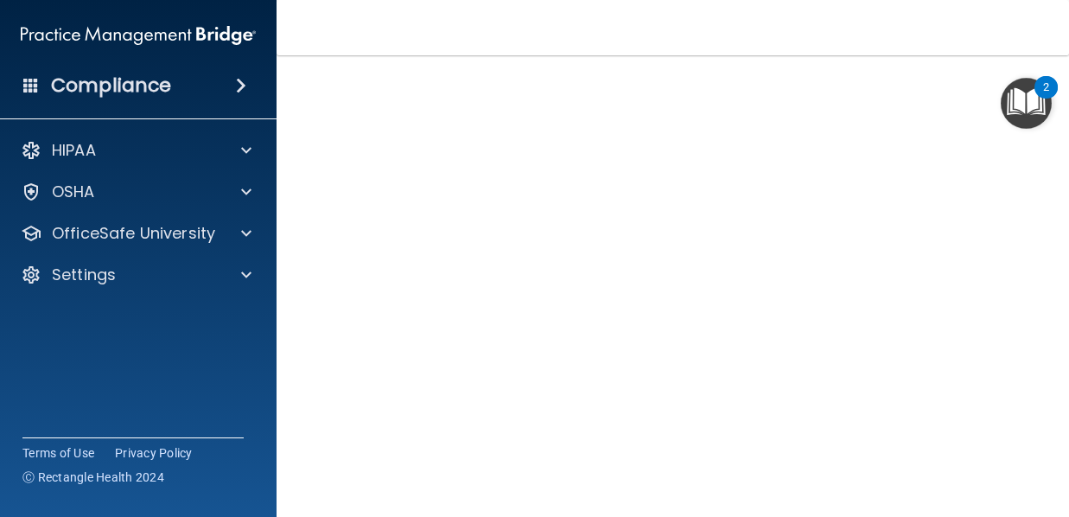
click at [1056, 501] on main "HIPAA Officer Certification This course doesn’t expire until . Are you sure you…" at bounding box center [673, 286] width 793 height 462
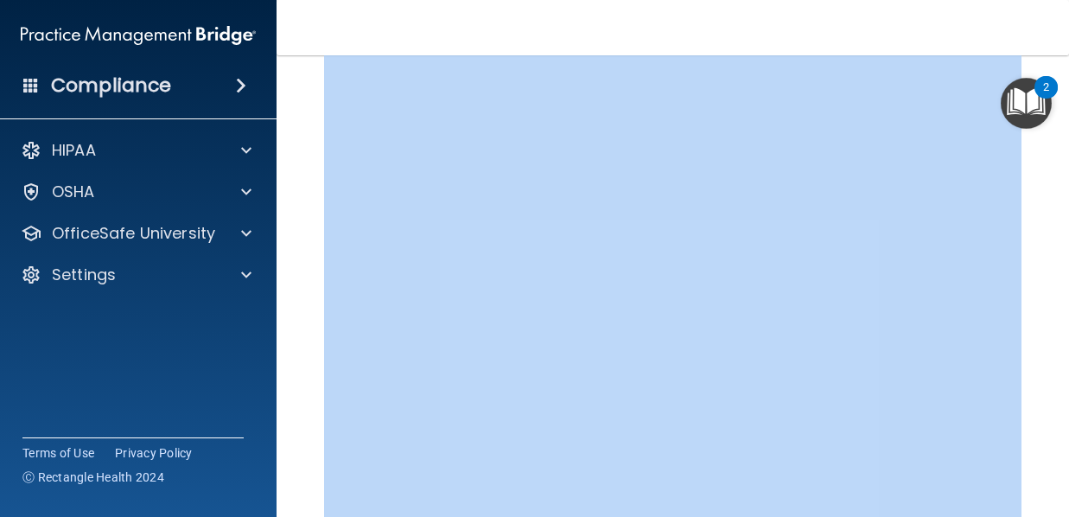
click at [1056, 501] on main "HIPAA Officer Certification This course doesn’t expire until . Are you sure you…" at bounding box center [673, 286] width 793 height 462
drag, startPoint x: 1056, startPoint y: 501, endPoint x: 1043, endPoint y: 375, distance: 126.1
click at [1043, 375] on main "HIPAA Officer Certification This course doesn’t expire until . Are you sure you…" at bounding box center [673, 286] width 793 height 462
click at [1023, 431] on main "HIPAA Officer Certification This course doesn’t expire until . Are you sure you…" at bounding box center [673, 286] width 793 height 462
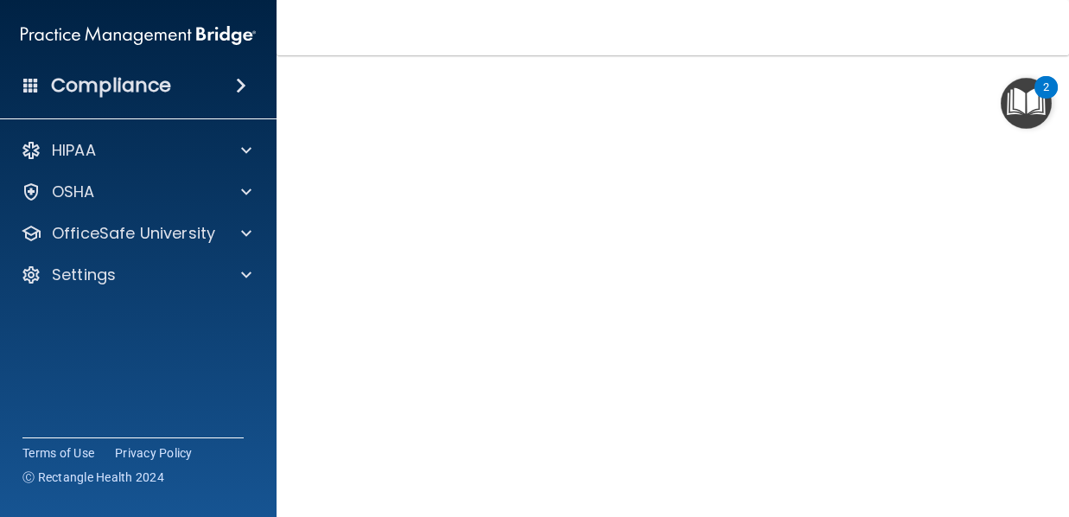
scroll to position [0, 0]
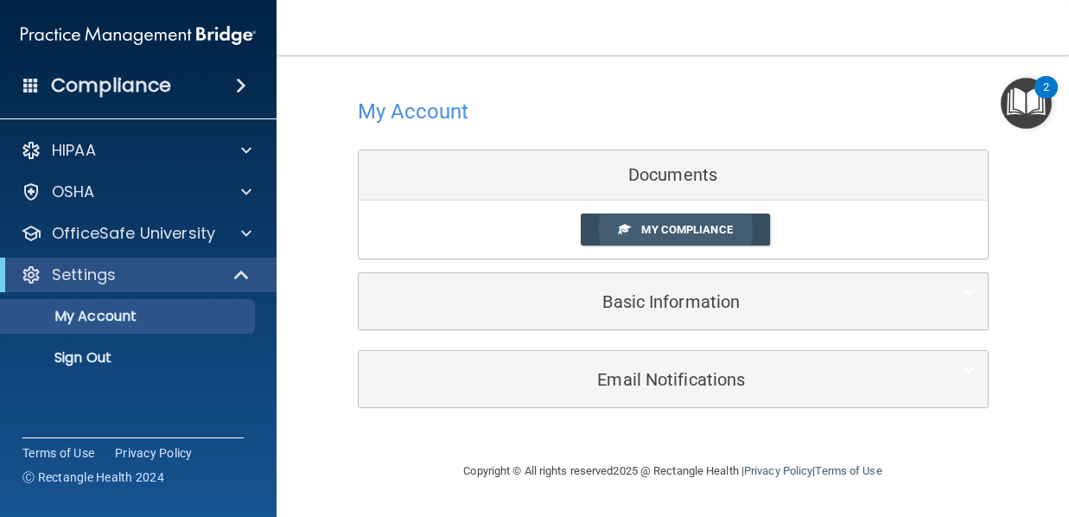
click at [655, 220] on link "My Compliance" at bounding box center [675, 230] width 189 height 32
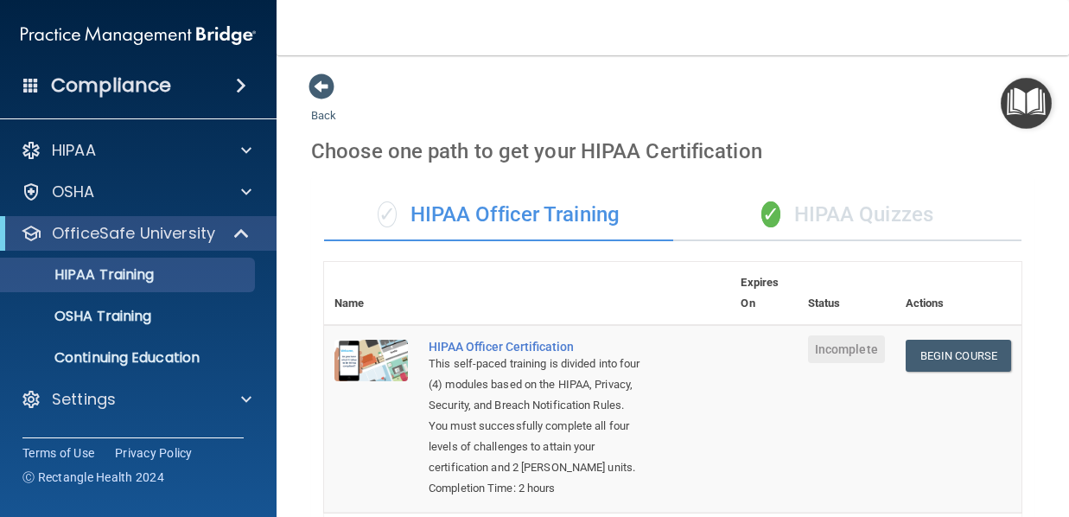
scroll to position [276, 0]
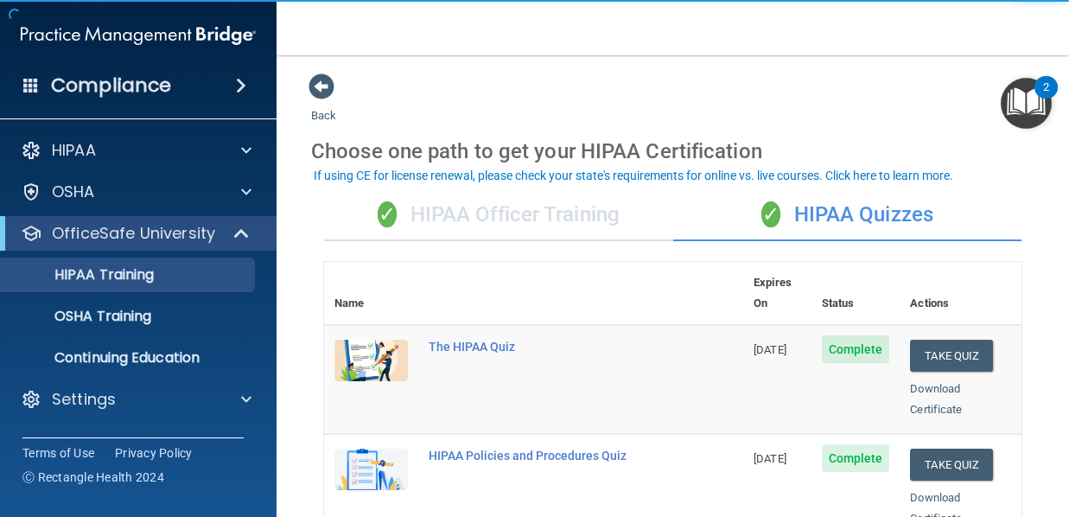
click at [470, 224] on div "✓ HIPAA Officer Training" at bounding box center [498, 215] width 349 height 52
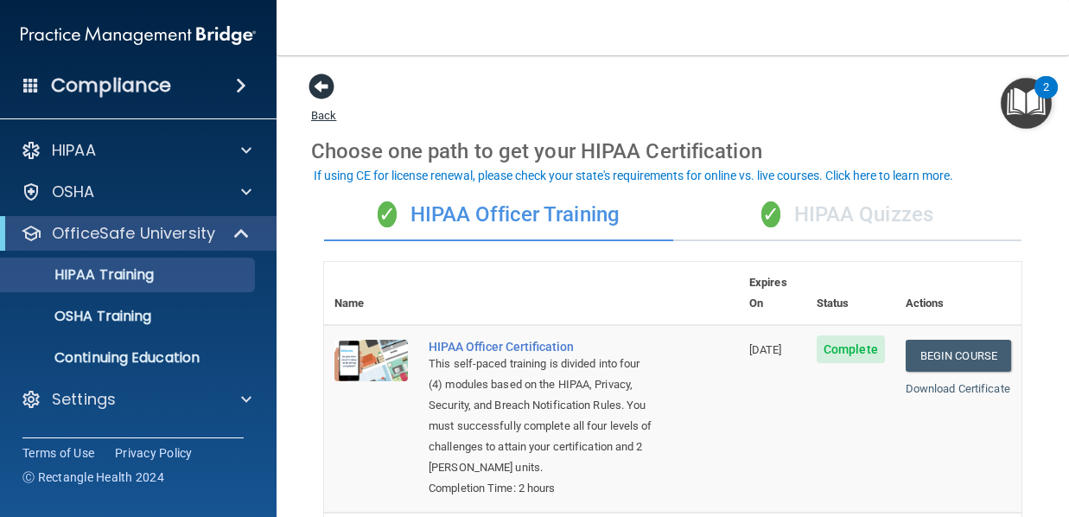
click at [321, 90] on span at bounding box center [322, 86] width 26 height 26
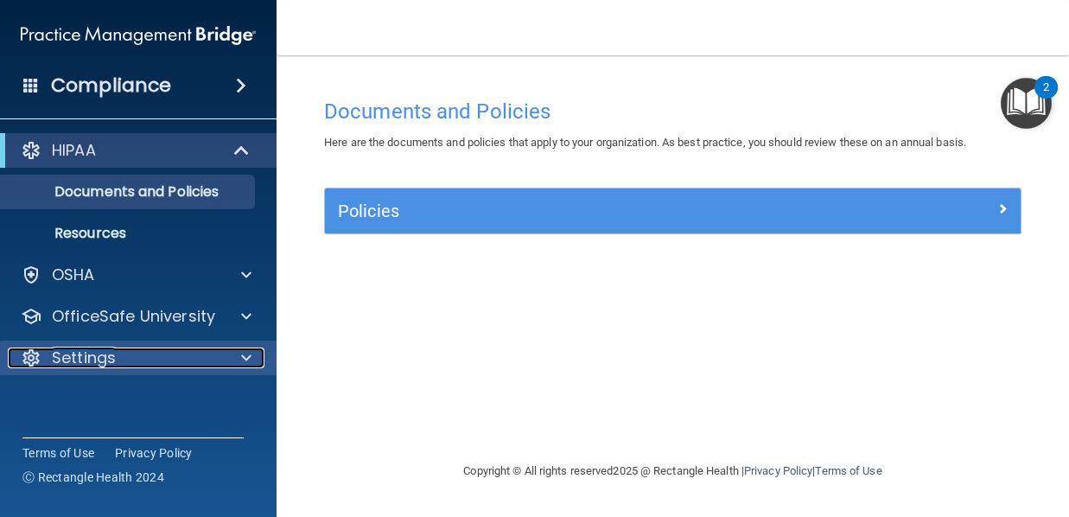
click at [241, 357] on span at bounding box center [246, 358] width 10 height 21
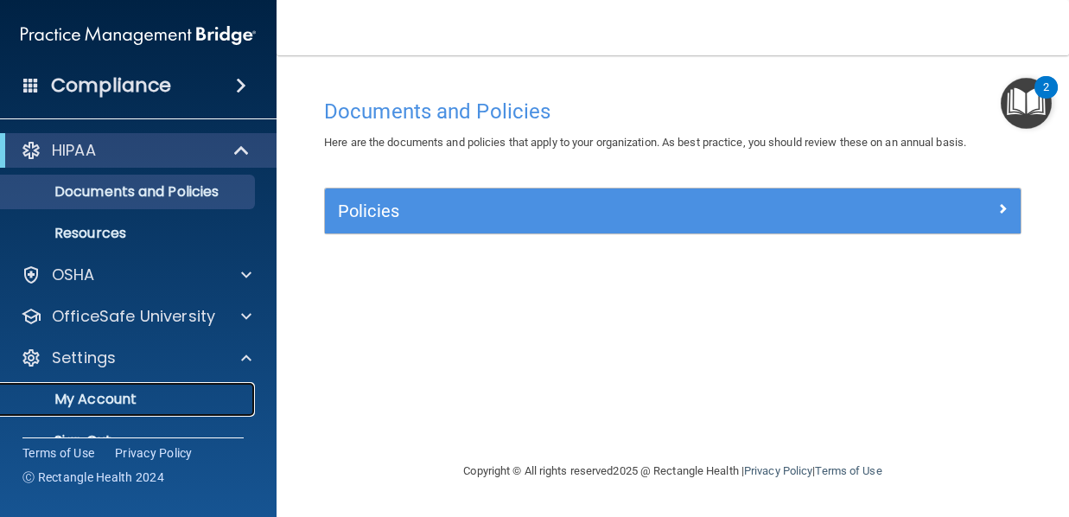
click at [186, 402] on p "My Account" at bounding box center [129, 399] width 236 height 17
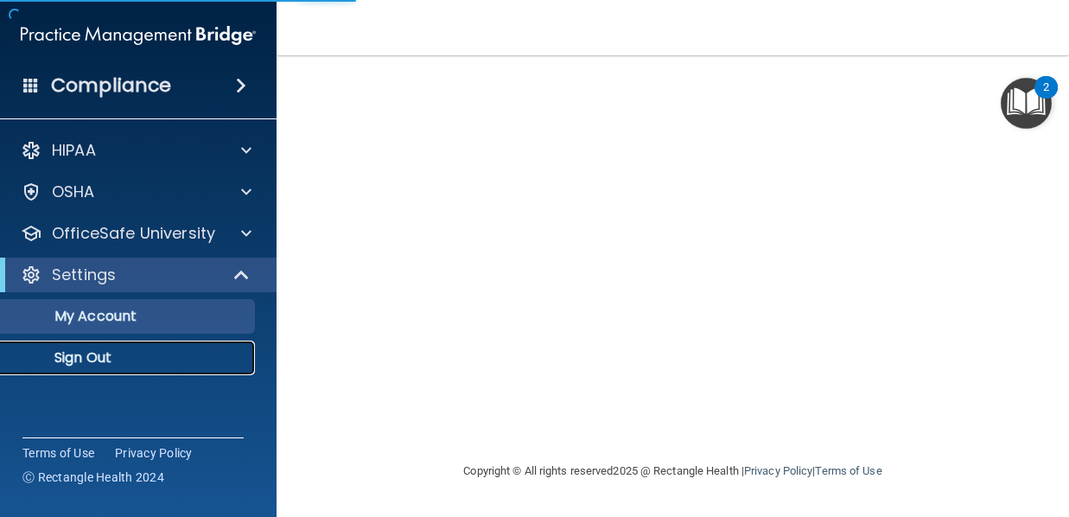
click at [127, 368] on link "Sign Out" at bounding box center [119, 358] width 272 height 35
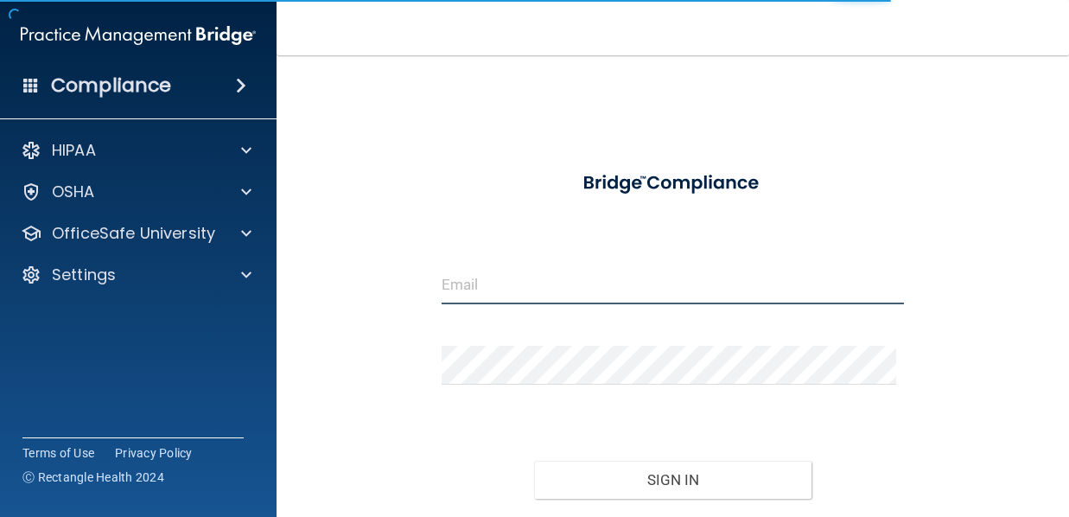
type input "[PERSON_NAME][EMAIL_ADDRESS][PERSON_NAME][DOMAIN_NAME]"
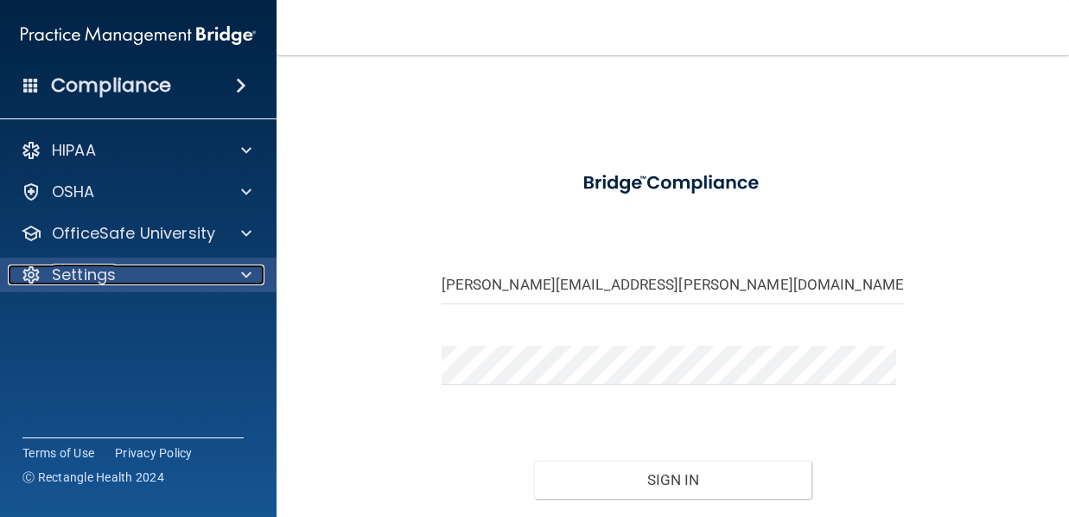
click at [236, 280] on div at bounding box center [243, 275] width 43 height 21
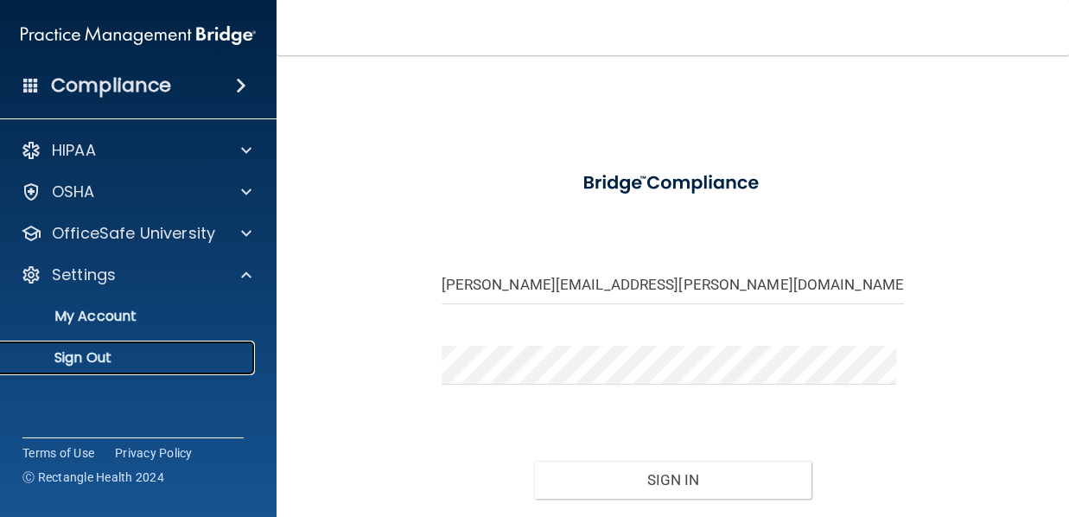
click at [169, 354] on p "Sign Out" at bounding box center [129, 357] width 236 height 17
